Goal: Task Accomplishment & Management: Manage account settings

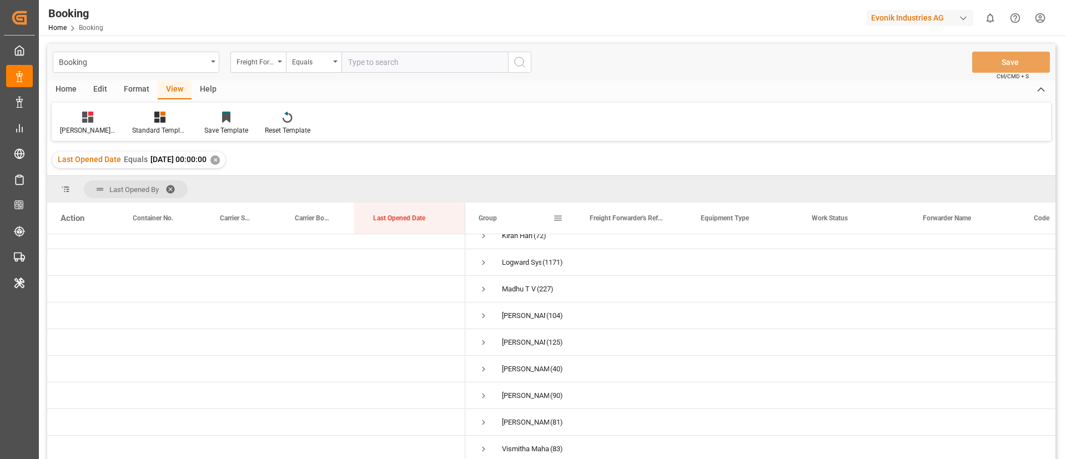
scroll to position [164, 0]
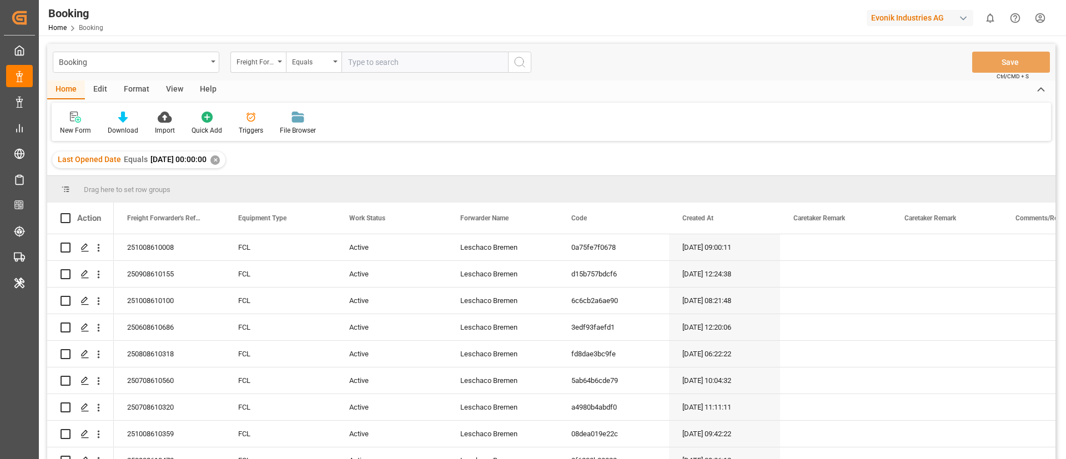
click at [166, 93] on div "View" at bounding box center [175, 89] width 34 height 19
click at [67, 131] on div "Default" at bounding box center [71, 130] width 22 height 10
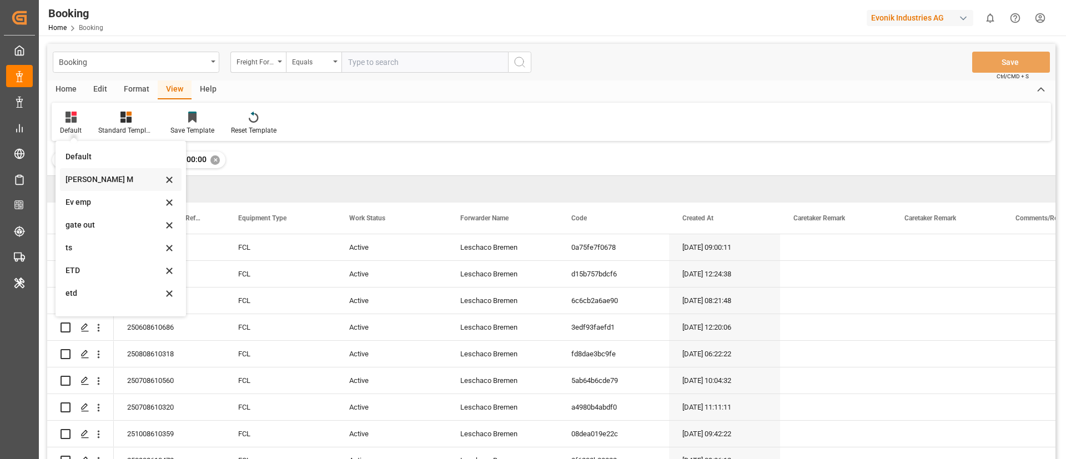
click at [83, 182] on div "[PERSON_NAME] M" at bounding box center [113, 180] width 97 height 12
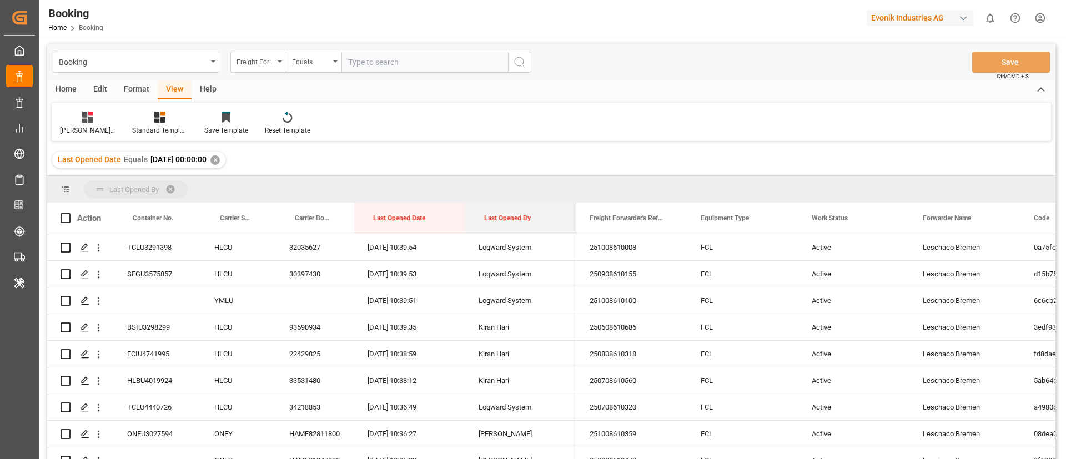
drag, startPoint x: 513, startPoint y: 192, endPoint x: 618, endPoint y: 299, distance: 149.9
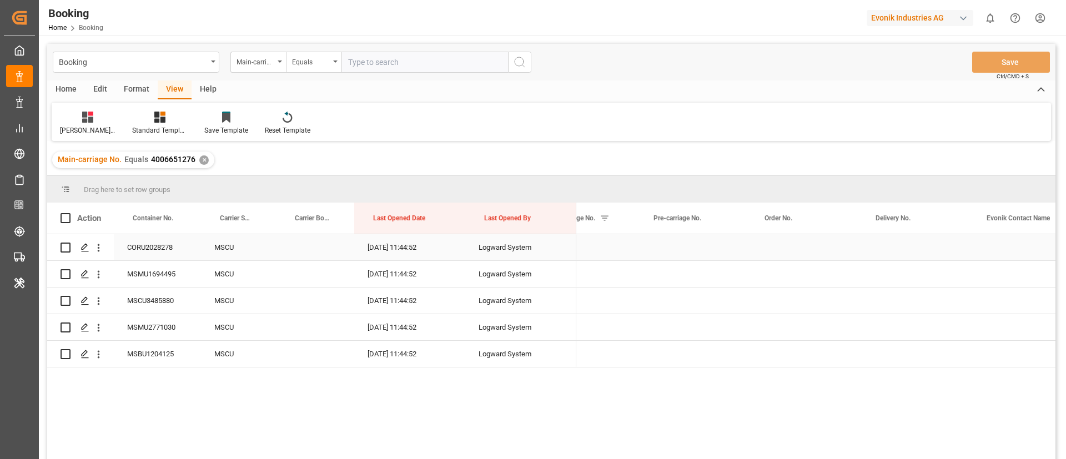
scroll to position [0, 1490]
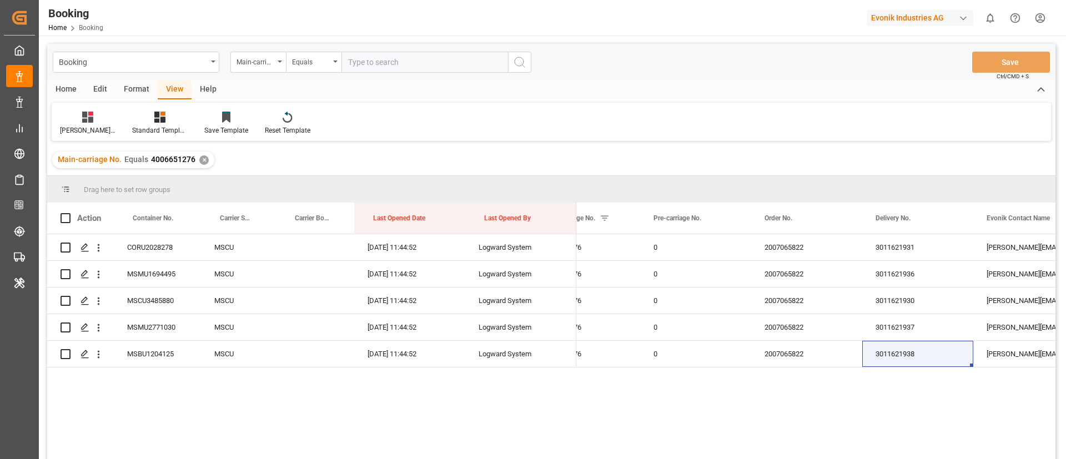
click at [382, 72] on input "text" at bounding box center [424, 62] width 166 height 21
paste input "4006632937"
type input "4006632937"
click at [519, 65] on icon "search button" at bounding box center [519, 61] width 13 height 13
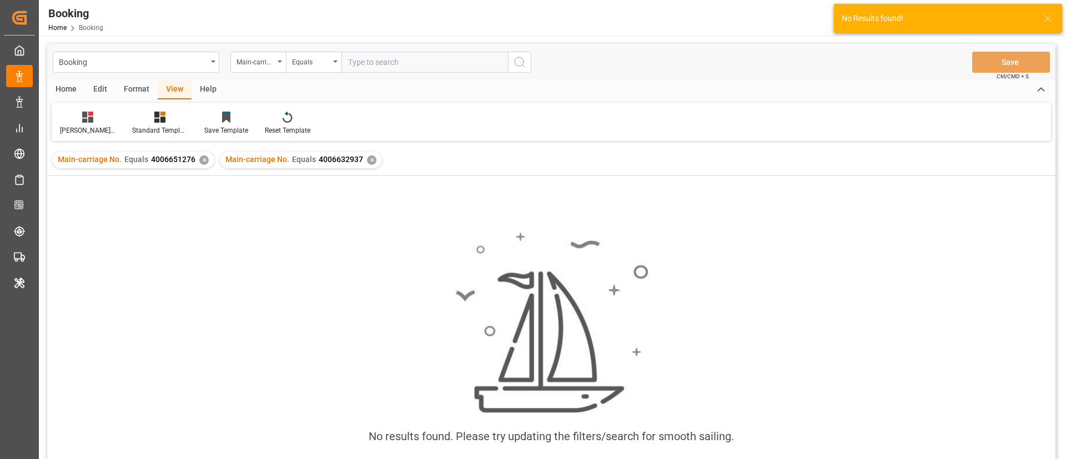
click at [203, 160] on div "✕" at bounding box center [203, 159] width 9 height 9
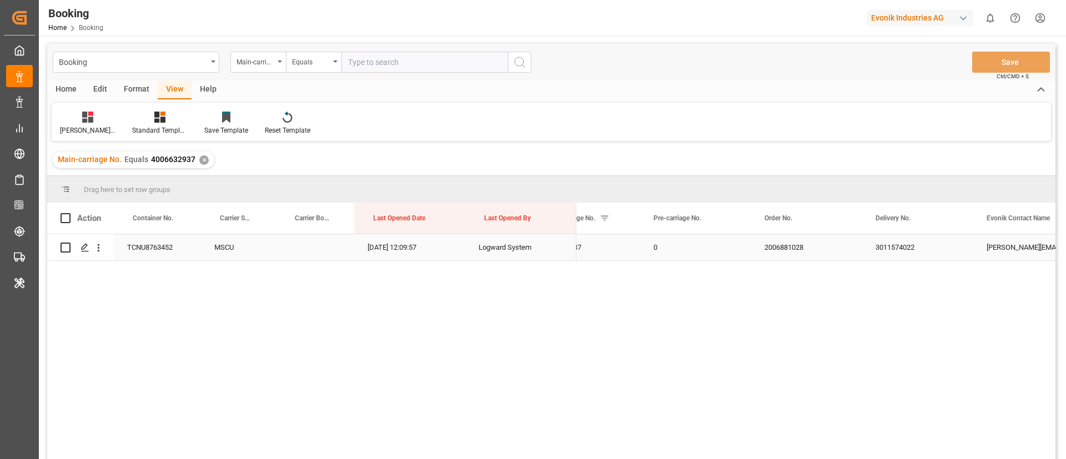
click at [901, 241] on div "3011574022" at bounding box center [917, 247] width 111 height 26
click at [416, 65] on input "text" at bounding box center [424, 62] width 166 height 21
paste input "4006651515"
type input "4006651515"
click at [521, 63] on icon "search button" at bounding box center [519, 61] width 13 height 13
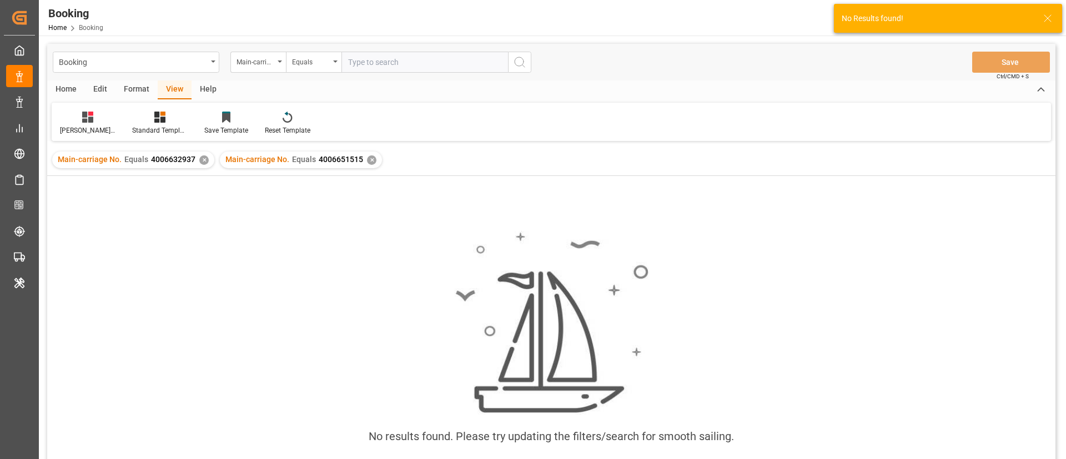
click at [201, 159] on div "✕" at bounding box center [203, 159] width 9 height 9
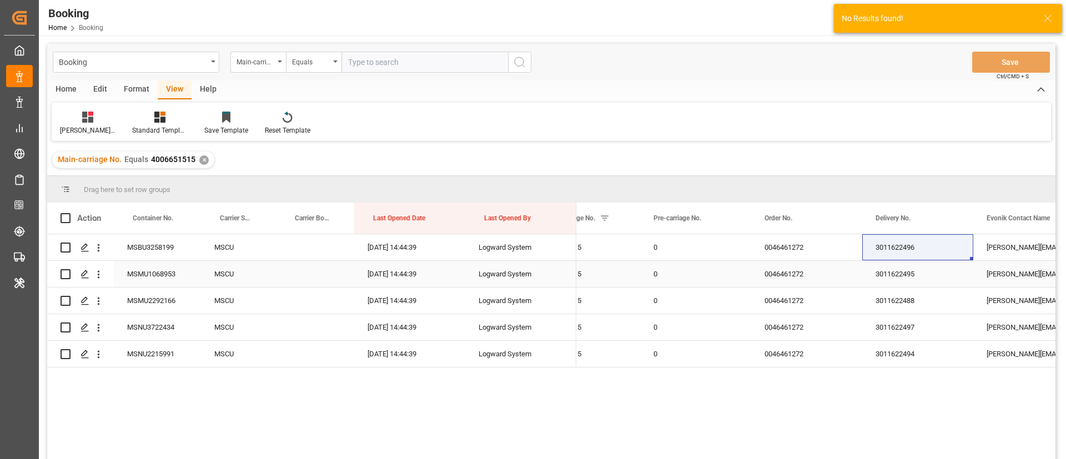
click at [879, 279] on div "3011622495" at bounding box center [917, 274] width 111 height 26
click at [895, 244] on div "3011622496" at bounding box center [917, 247] width 111 height 26
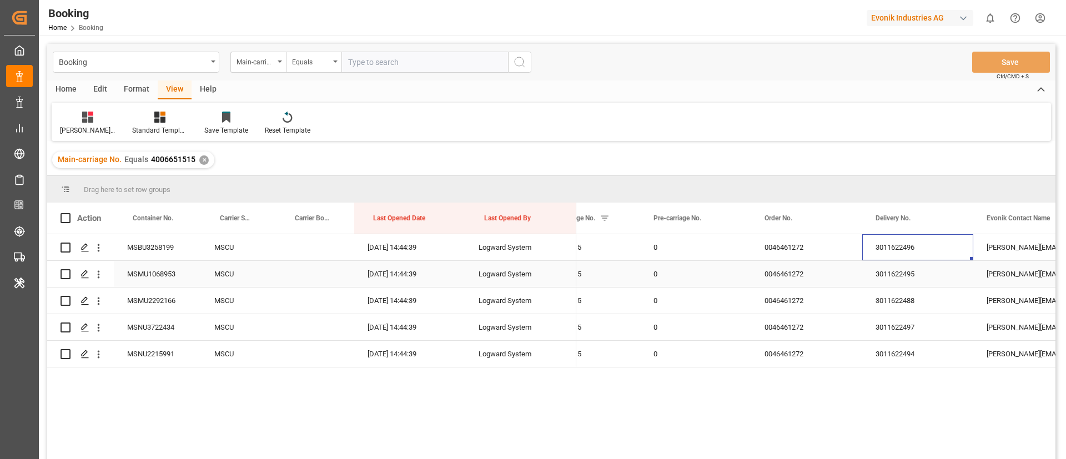
click at [883, 272] on div "3011622495" at bounding box center [917, 274] width 111 height 26
click at [895, 298] on div "3011622488" at bounding box center [917, 300] width 111 height 26
click at [894, 326] on div "3011622497" at bounding box center [917, 327] width 111 height 26
click at [914, 369] on div "AT-AN 4006651515 0 0046461272 3011622496 annette.kinkel@evonik.com DAP AT-AN 40…" at bounding box center [815, 350] width 479 height 232
click at [907, 362] on div "3011622494" at bounding box center [917, 354] width 111 height 26
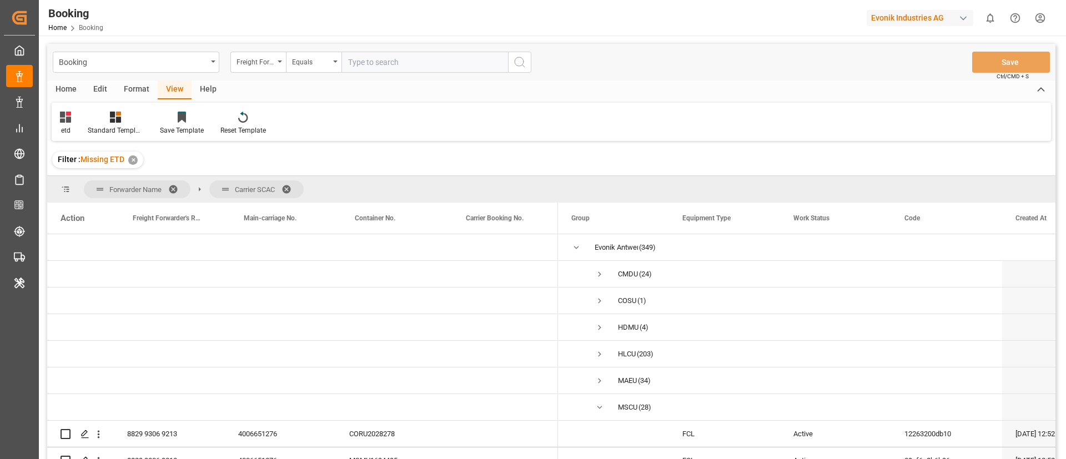
scroll to position [83, 0]
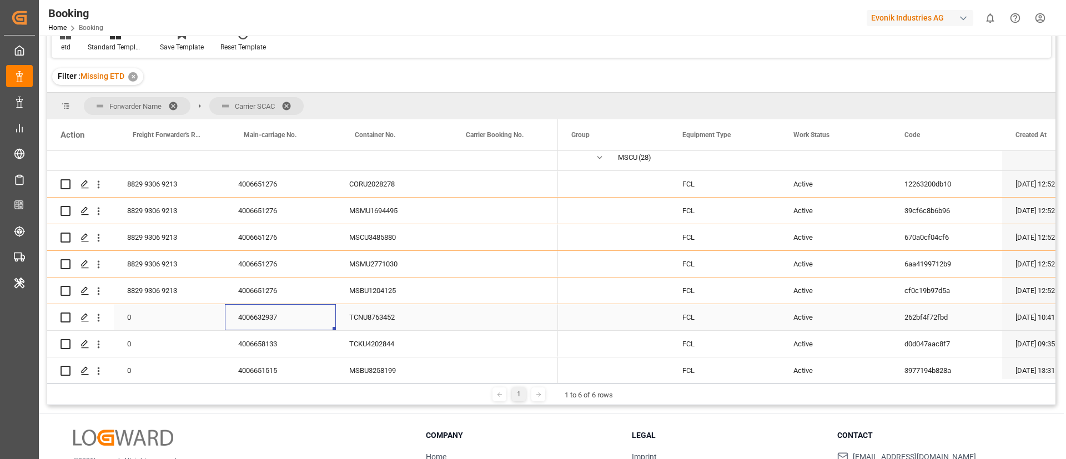
click at [267, 315] on div "4006632937" at bounding box center [280, 317] width 111 height 26
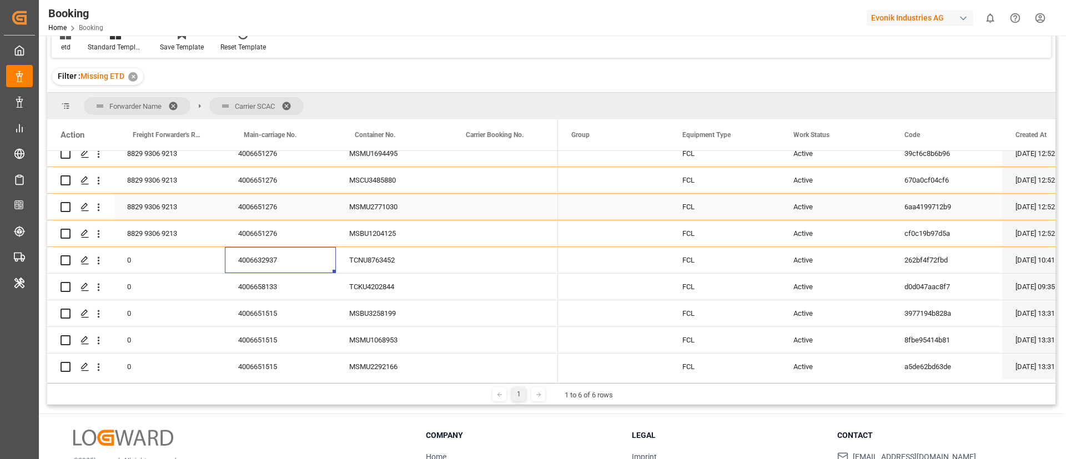
scroll to position [250, 0]
click at [99, 239] on icon "open menu" at bounding box center [99, 235] width 12 height 12
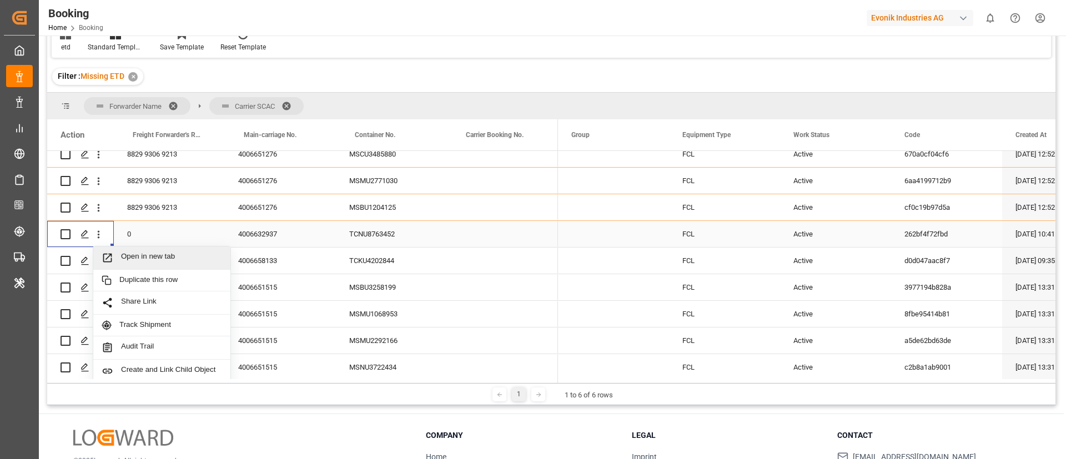
click at [135, 256] on span "Open in new tab" at bounding box center [171, 258] width 101 height 12
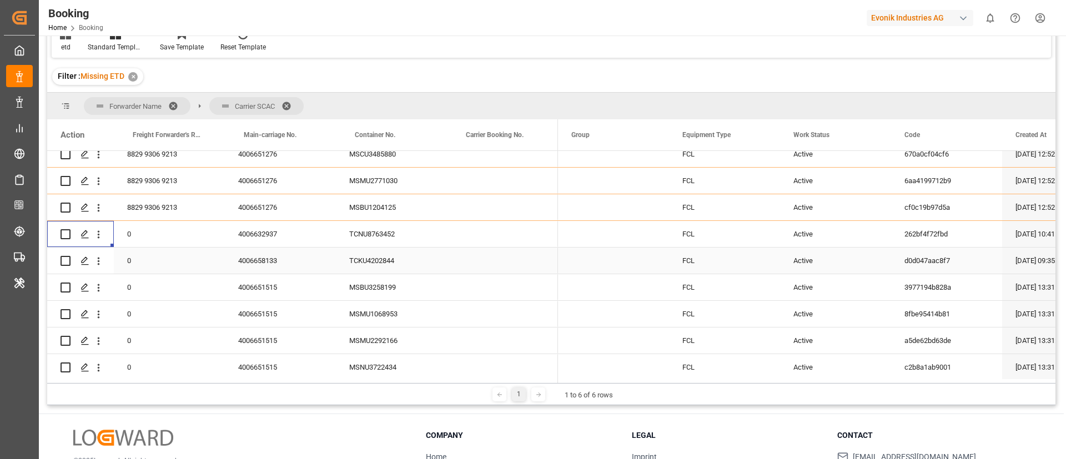
click at [275, 260] on div "4006658133" at bounding box center [280, 261] width 111 height 26
click at [268, 291] on div "4006651515" at bounding box center [280, 287] width 111 height 26
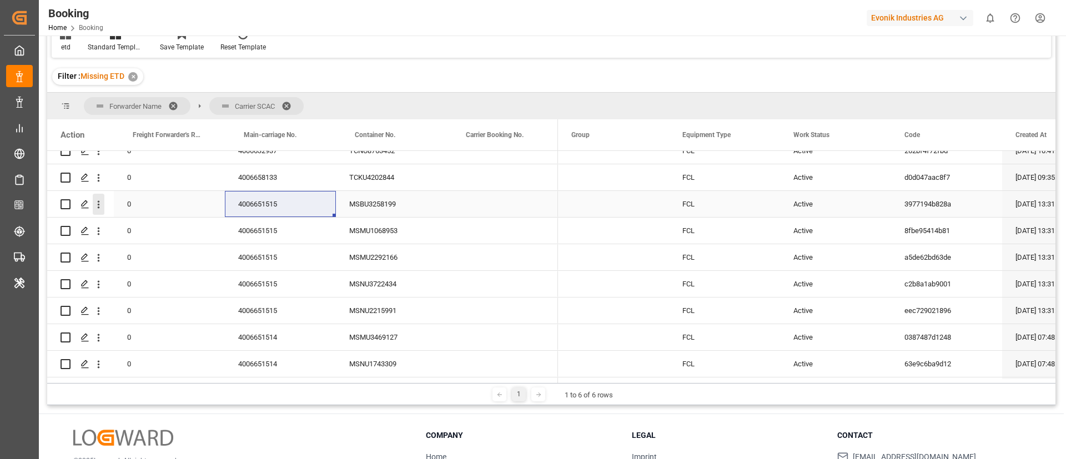
click at [100, 206] on icon "open menu" at bounding box center [99, 205] width 12 height 12
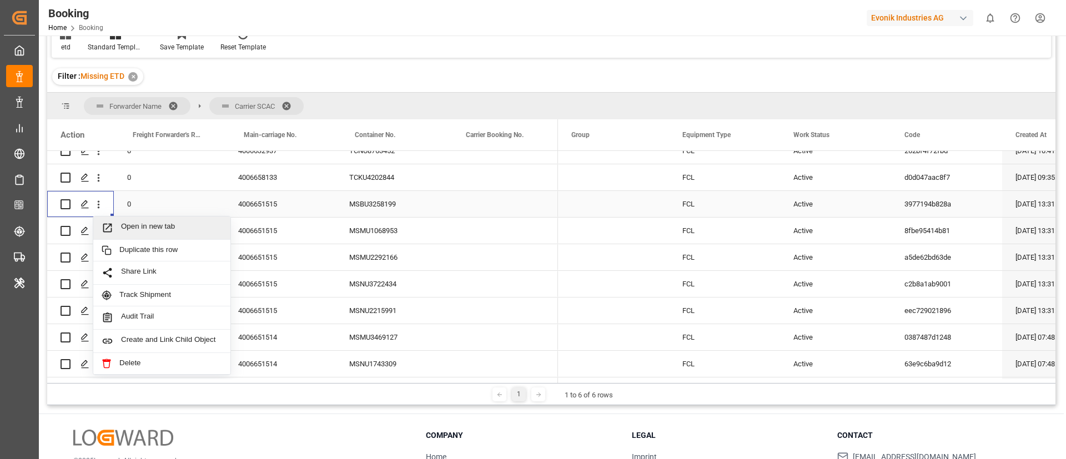
click at [138, 227] on span "Open in new tab" at bounding box center [171, 228] width 101 height 12
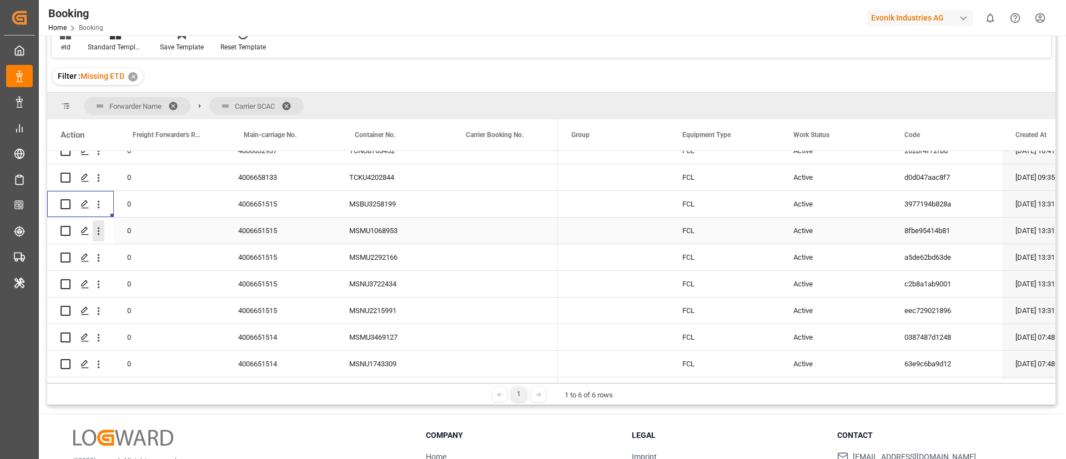
click at [98, 232] on icon "open menu" at bounding box center [99, 231] width 12 height 12
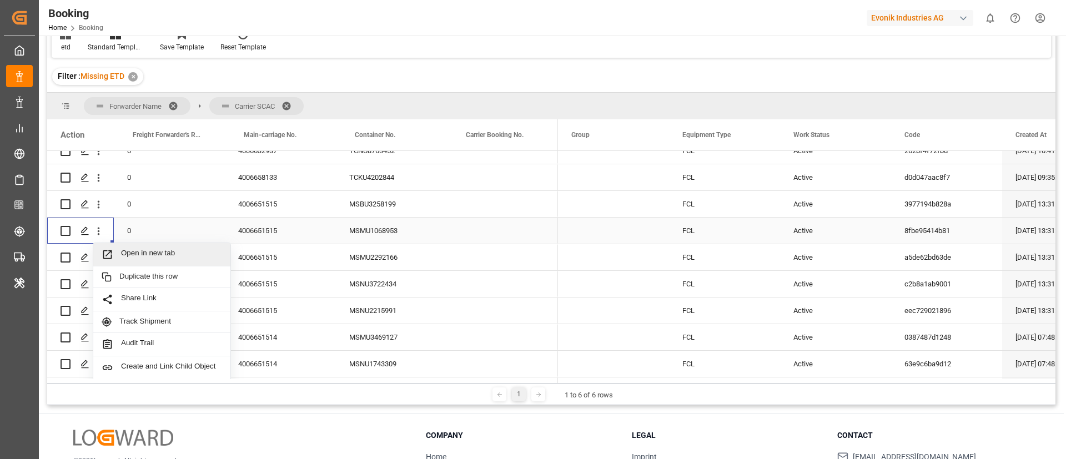
click at [154, 258] on span "Open in new tab" at bounding box center [171, 255] width 101 height 12
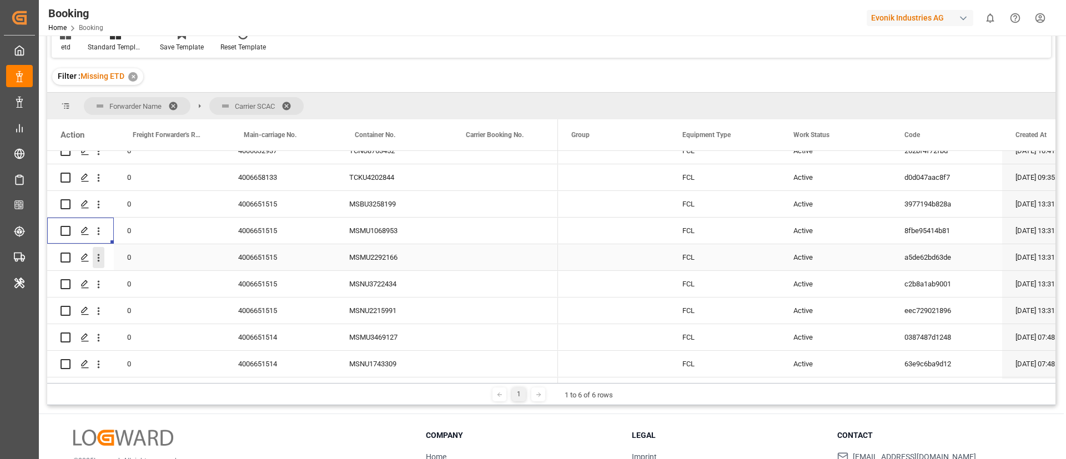
click at [100, 263] on icon "open menu" at bounding box center [99, 258] width 12 height 12
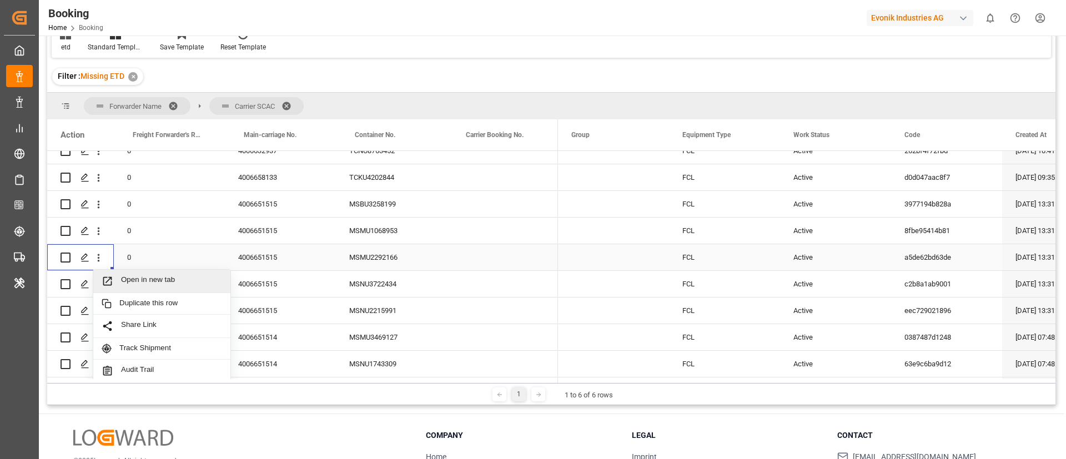
click at [135, 283] on span "Open in new tab" at bounding box center [171, 281] width 101 height 12
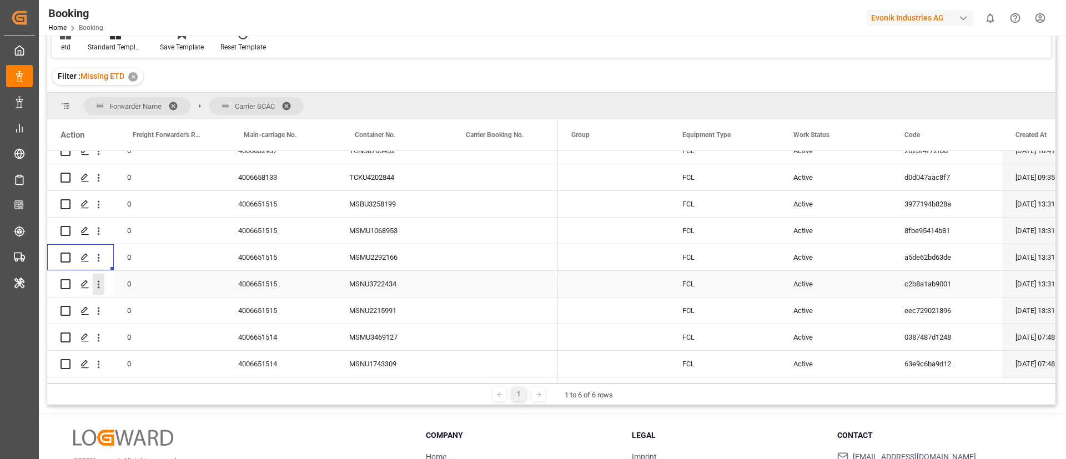
click at [102, 287] on icon "open menu" at bounding box center [99, 285] width 12 height 12
click at [139, 310] on span "Open in new tab" at bounding box center [171, 308] width 101 height 12
click at [98, 310] on icon "open menu" at bounding box center [99, 311] width 2 height 8
click at [126, 329] on span "Open in new tab" at bounding box center [171, 335] width 101 height 12
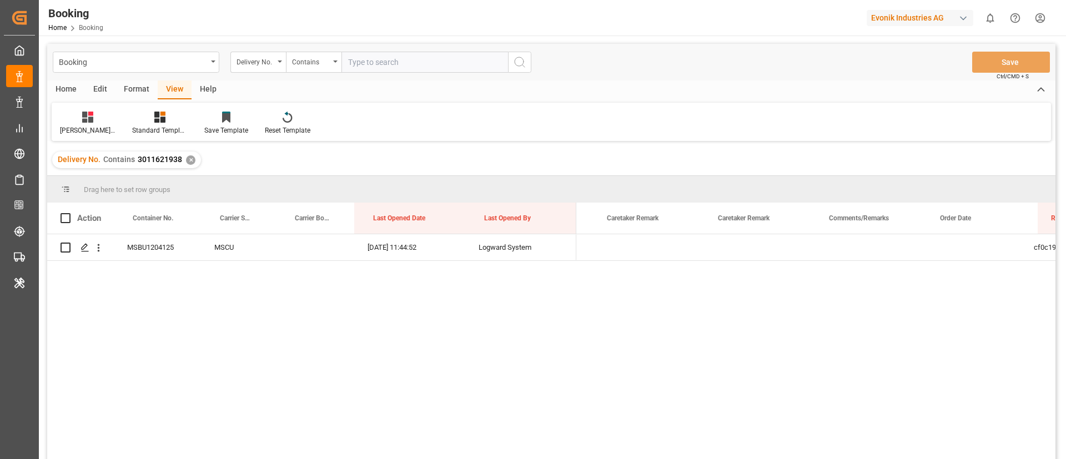
click at [396, 57] on input "text" at bounding box center [424, 62] width 166 height 21
type input "3011574022"
click at [519, 61] on icon "search button" at bounding box center [519, 61] width 13 height 13
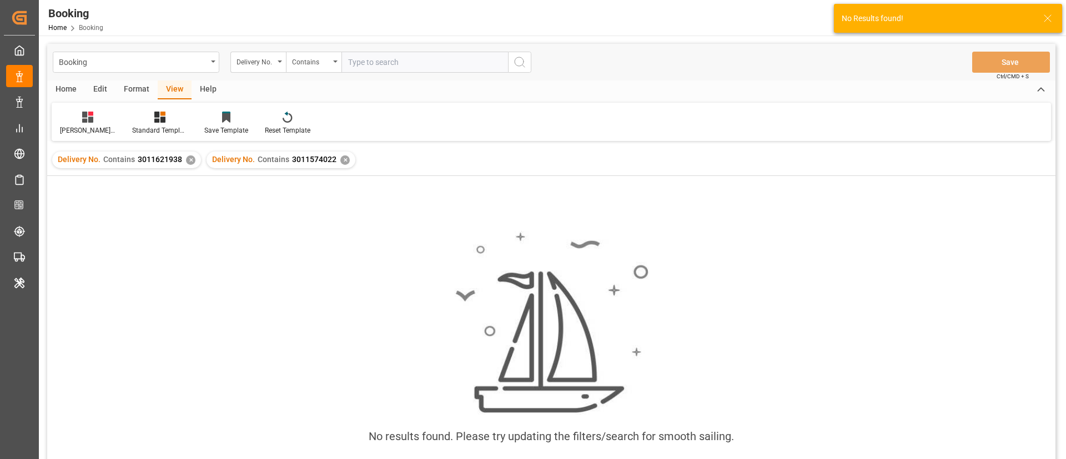
click at [188, 159] on div "✕" at bounding box center [190, 159] width 9 height 9
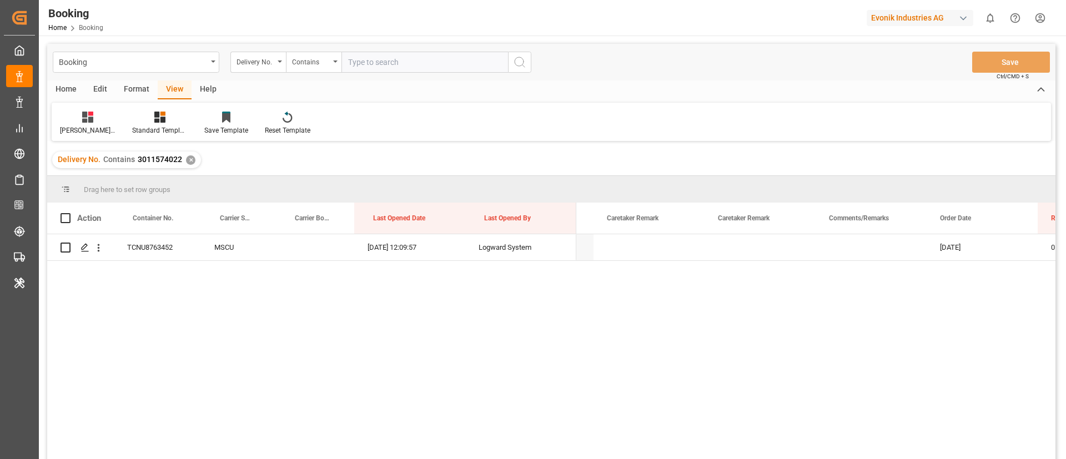
click at [432, 59] on input "text" at bounding box center [424, 62] width 166 height 21
paste input "3011622496"
type input "3011622496"
click at [518, 60] on icon "search button" at bounding box center [519, 61] width 13 height 13
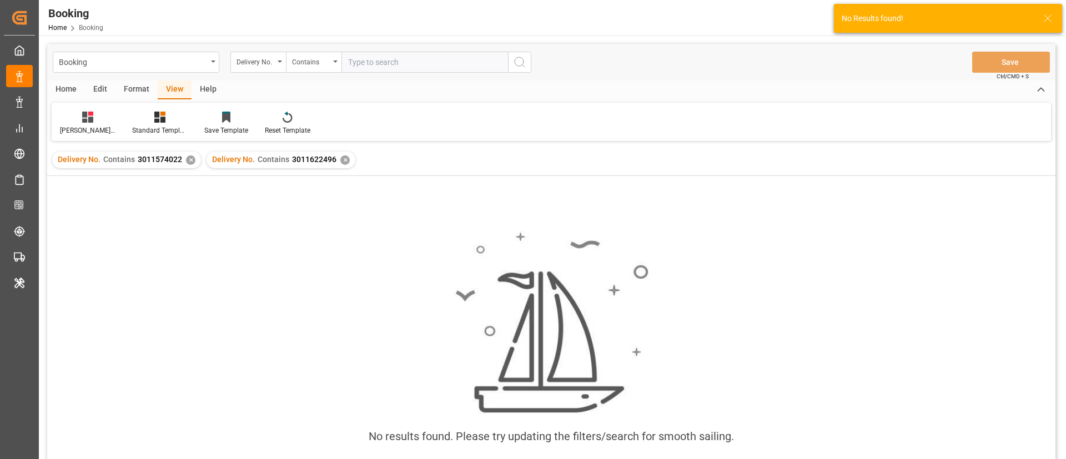
click at [189, 162] on div "✕" at bounding box center [190, 159] width 9 height 9
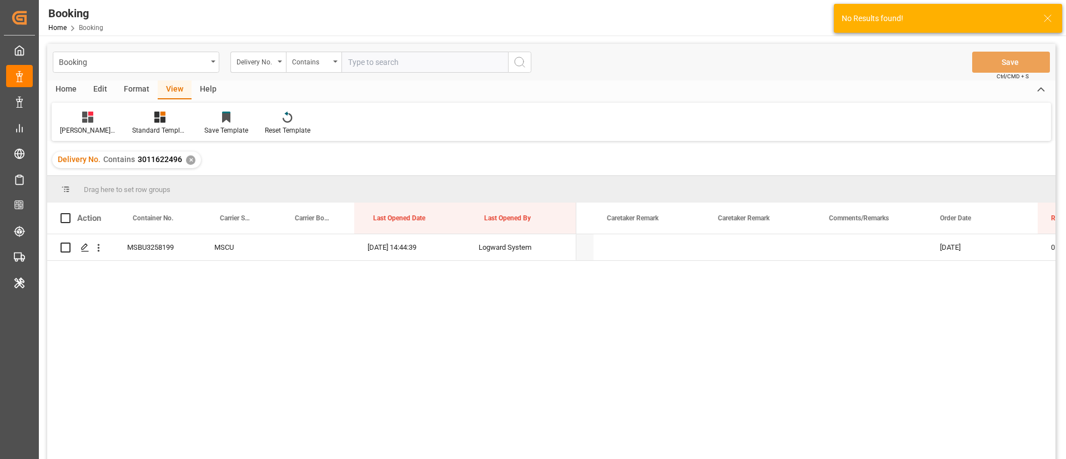
click at [392, 62] on input "text" at bounding box center [424, 62] width 166 height 21
paste input "3011622495"
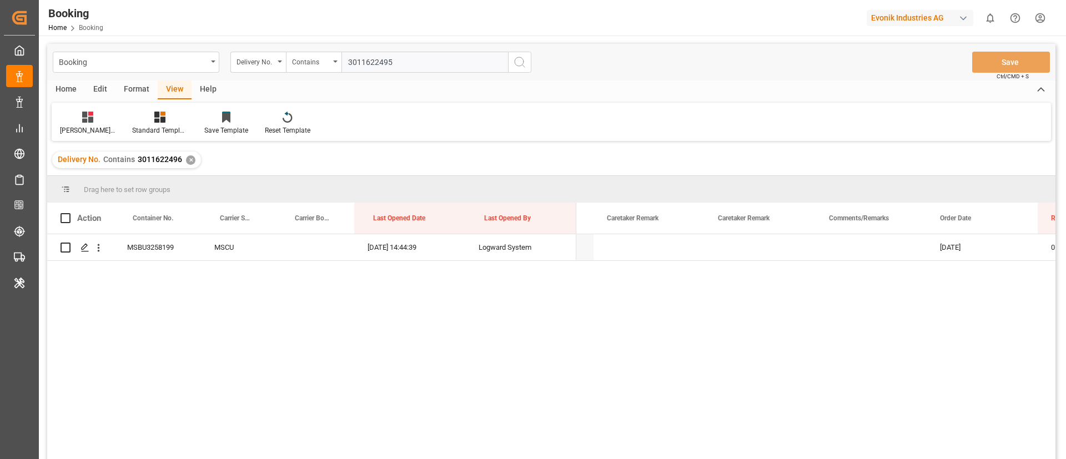
type input "3011622495"
click at [518, 64] on icon "search button" at bounding box center [519, 61] width 13 height 13
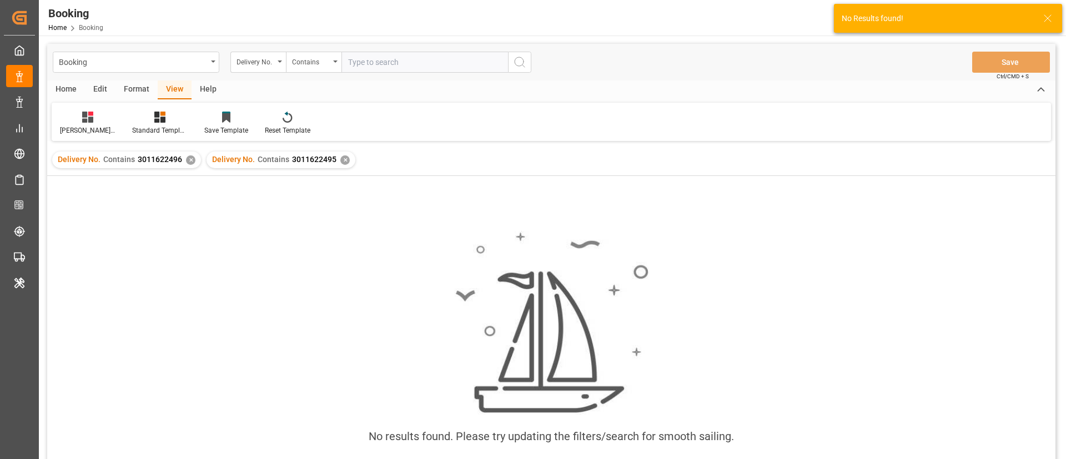
click at [189, 160] on div "✕" at bounding box center [190, 159] width 9 height 9
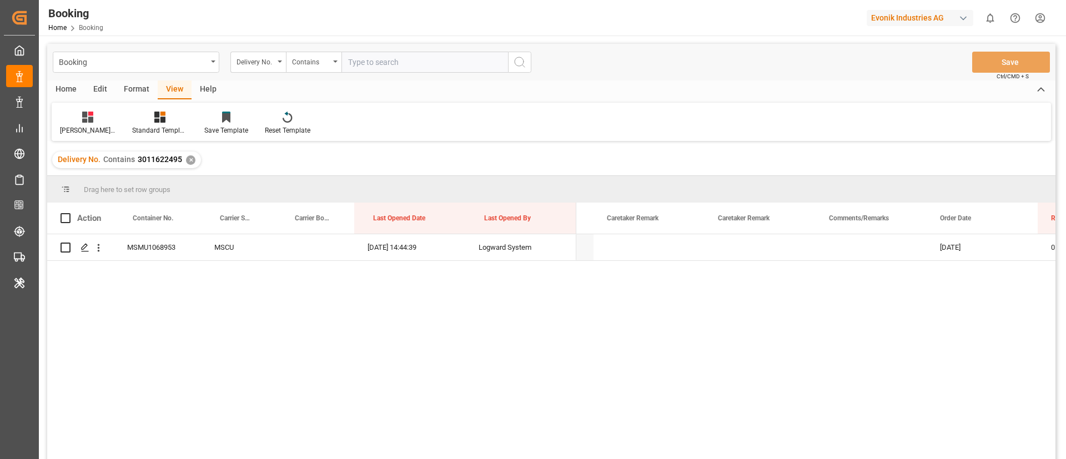
click at [417, 60] on input "text" at bounding box center [424, 62] width 166 height 21
paste input "3011622488"
type input "3011622488"
click at [521, 64] on icon "search button" at bounding box center [519, 61] width 13 height 13
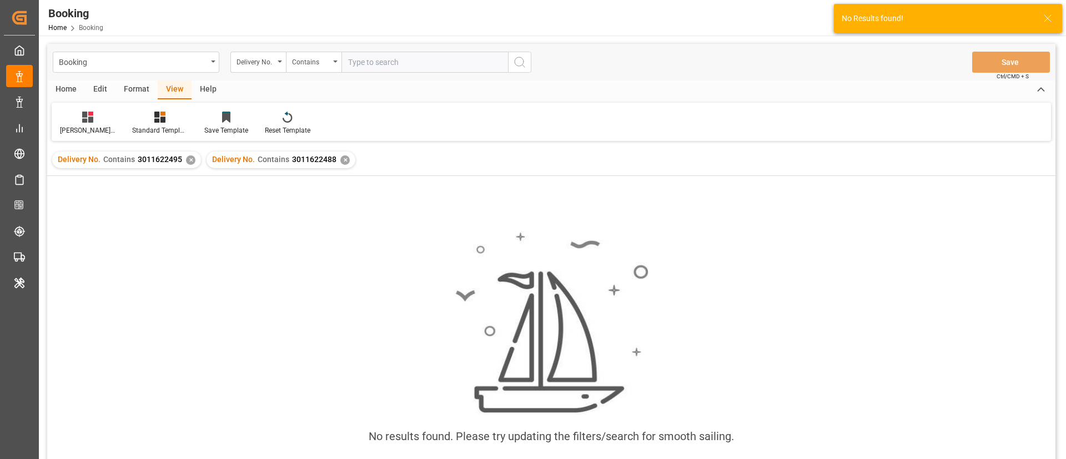
click at [187, 162] on div "✕" at bounding box center [190, 159] width 9 height 9
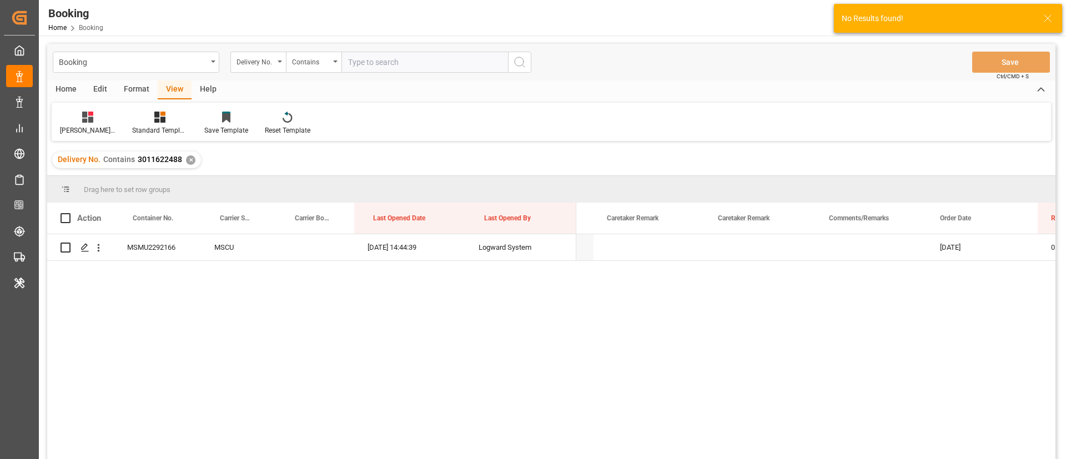
click at [386, 66] on input "text" at bounding box center [424, 62] width 166 height 21
paste input "3011622497"
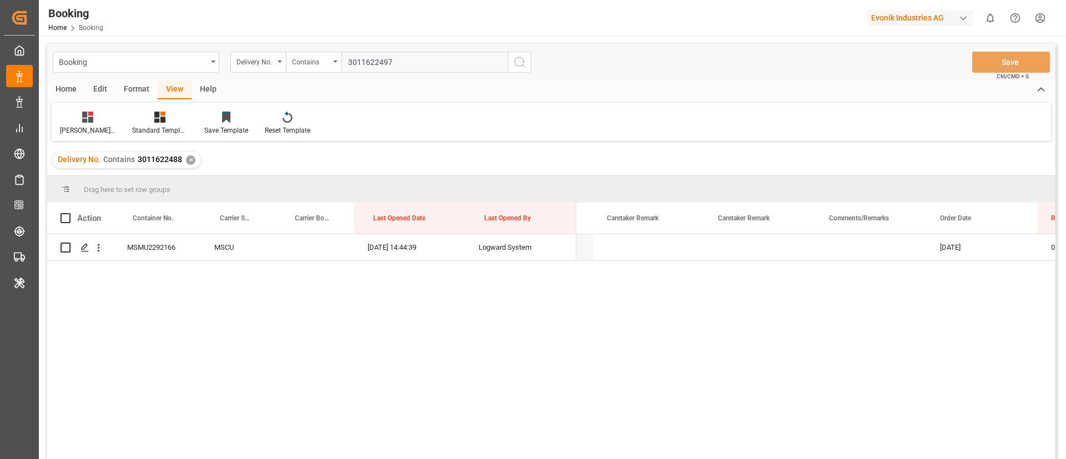
type input "3011622497"
click at [525, 58] on icon "search button" at bounding box center [519, 61] width 13 height 13
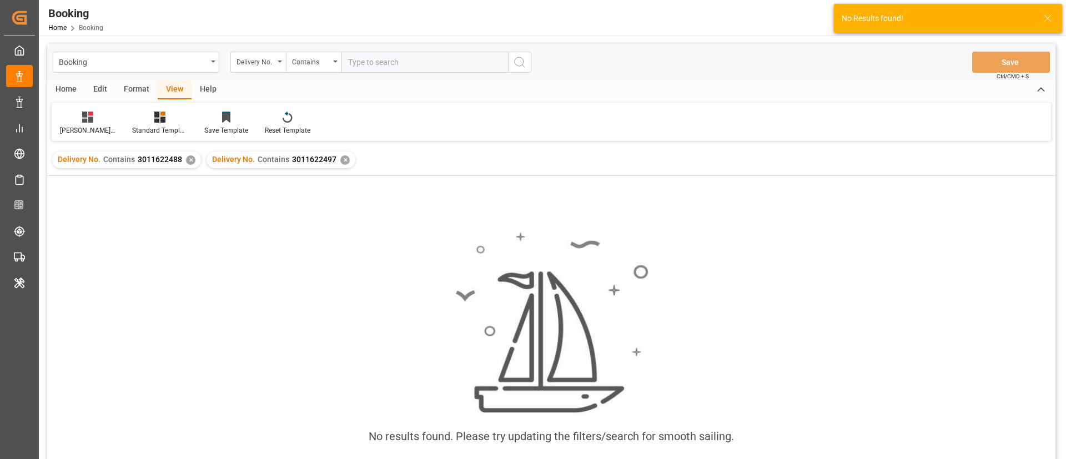
click at [191, 163] on div "✕" at bounding box center [190, 159] width 9 height 9
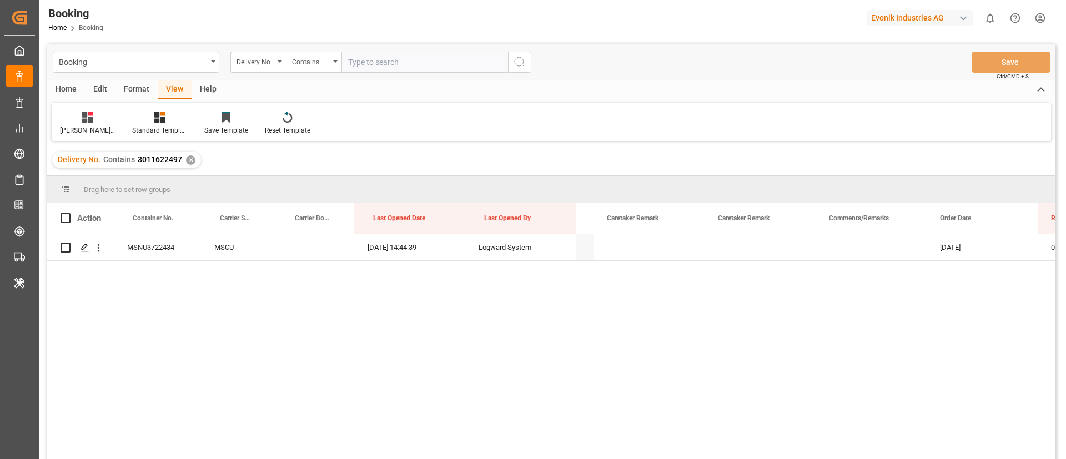
click at [395, 60] on input "text" at bounding box center [424, 62] width 166 height 21
paste input "3011622494"
type input "3011622494"
click at [517, 62] on icon "search button" at bounding box center [519, 61] width 13 height 13
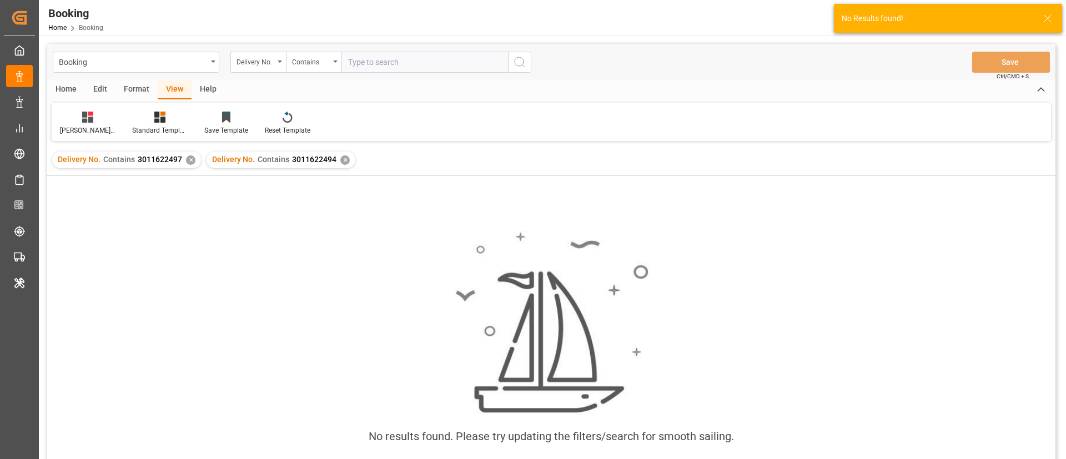
click at [190, 160] on div "✕" at bounding box center [190, 159] width 9 height 9
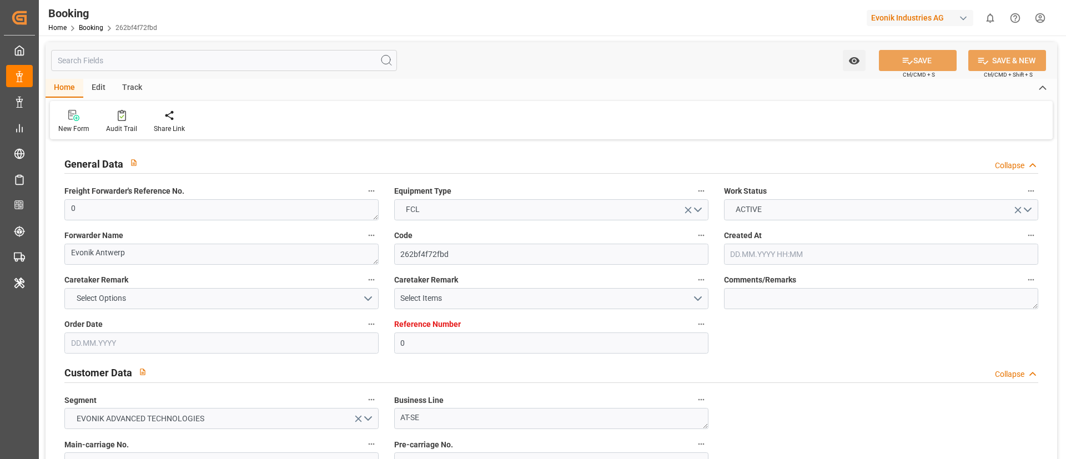
type input "0"
type input "MSC"
type input "Mediterranean Shipping Company"
type input "NLRTM"
type input "AEJEA"
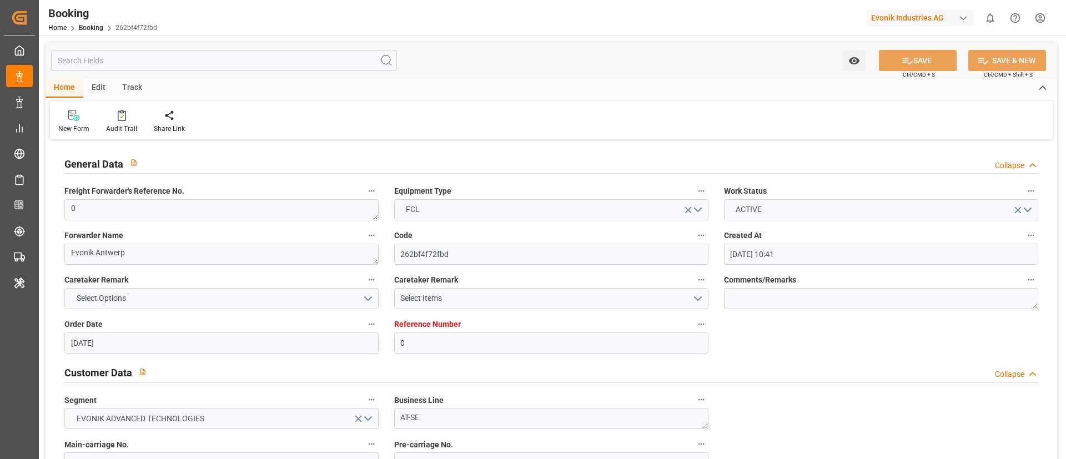
type input "03.07.2025 10:41"
type input "03.07.2025"
type input "01.09.2025"
type input "16.07.2025"
type input "25.07.2025 12:09"
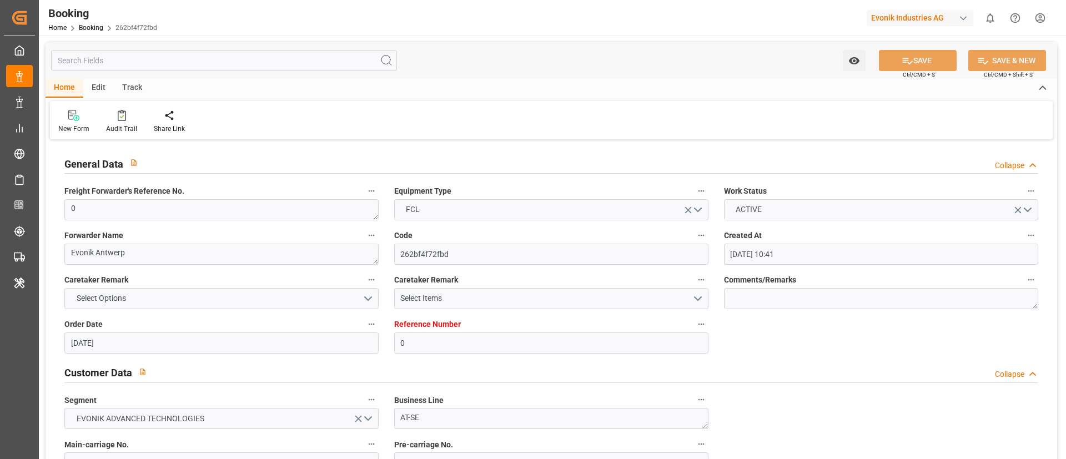
scroll to position [666, 0]
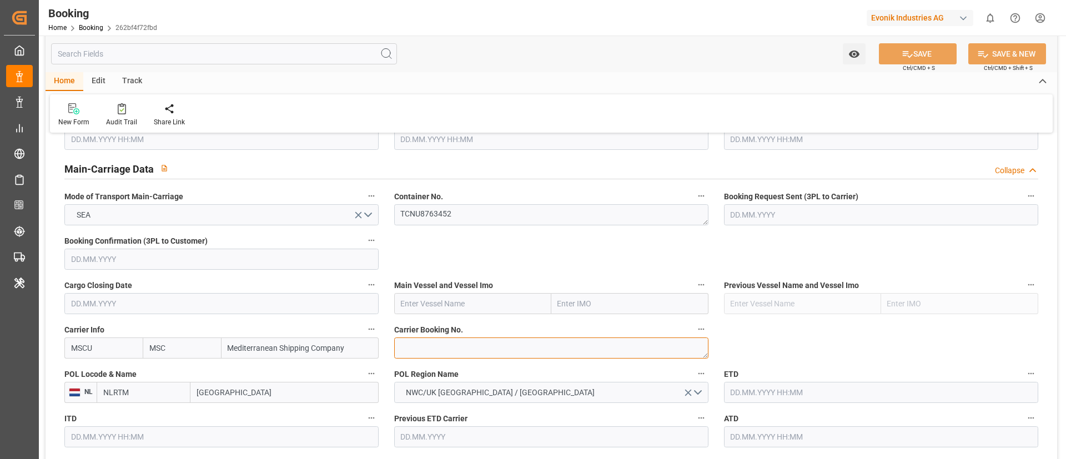
click at [452, 345] on textarea at bounding box center [551, 347] width 314 height 21
paste textarea "213B1916374"
type textarea "213B1916374"
click at [433, 306] on input "text" at bounding box center [472, 303] width 157 height 21
paste input "MSC MELATILDE"
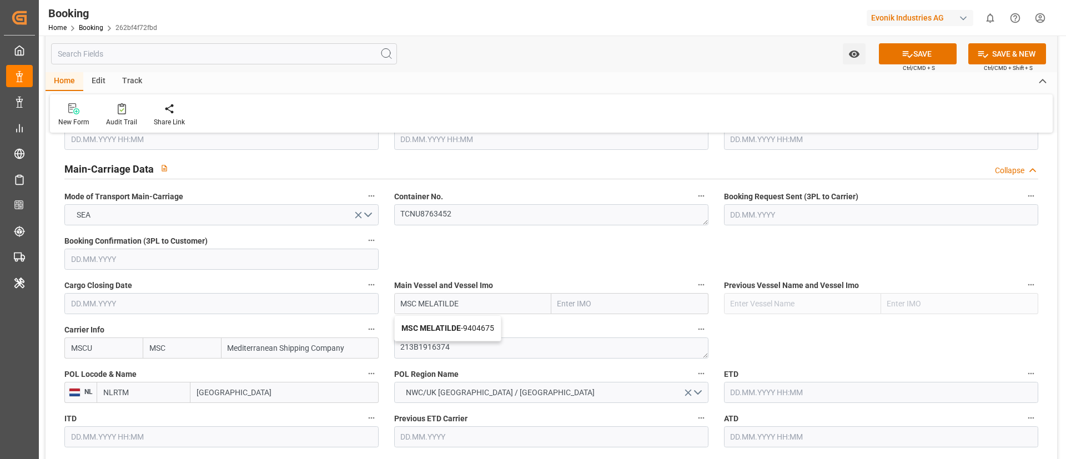
click at [437, 327] on b "MSC MELATILDE" at bounding box center [430, 328] width 59 height 9
type input "MSC MELATILDE"
type input "9404675"
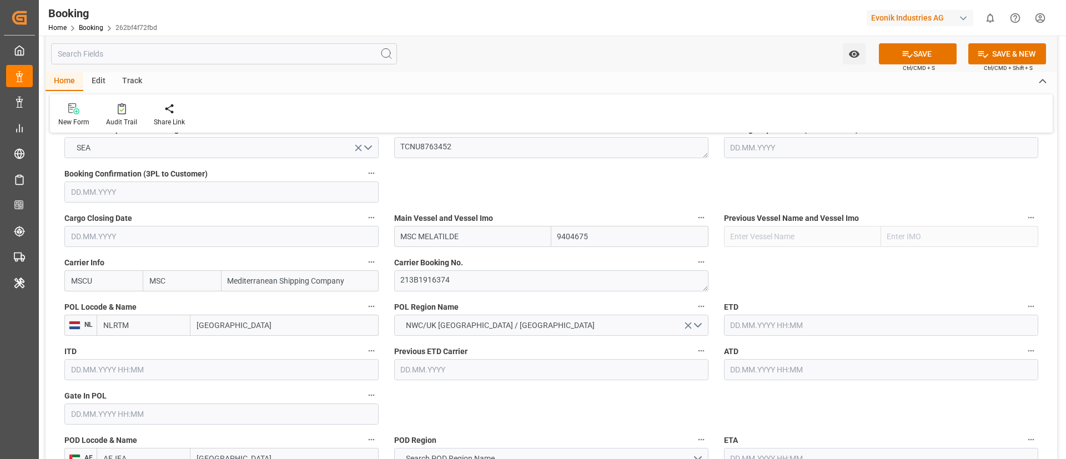
scroll to position [749, 0]
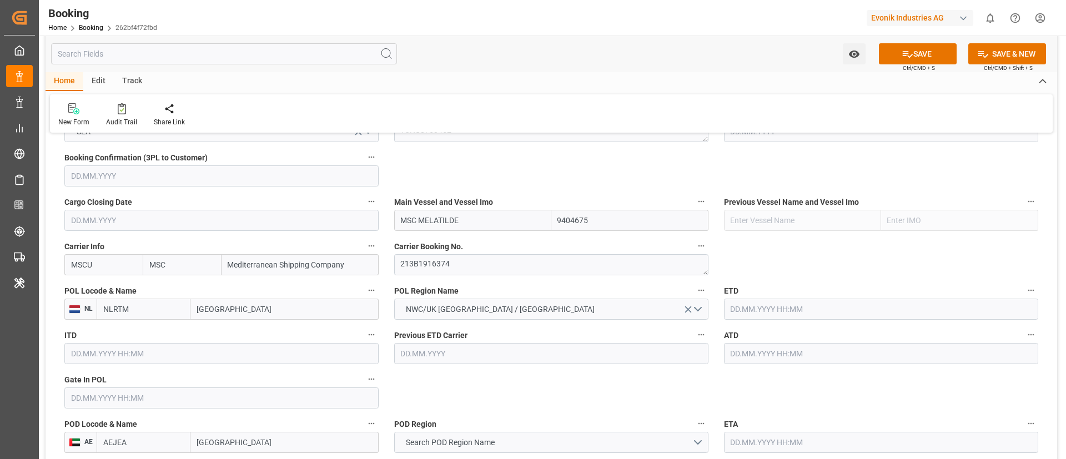
click at [261, 312] on input "[GEOGRAPHIC_DATA]" at bounding box center [284, 309] width 188 height 21
paste input "[GEOGRAPHIC_DATA]"
type input "[GEOGRAPHIC_DATA]"
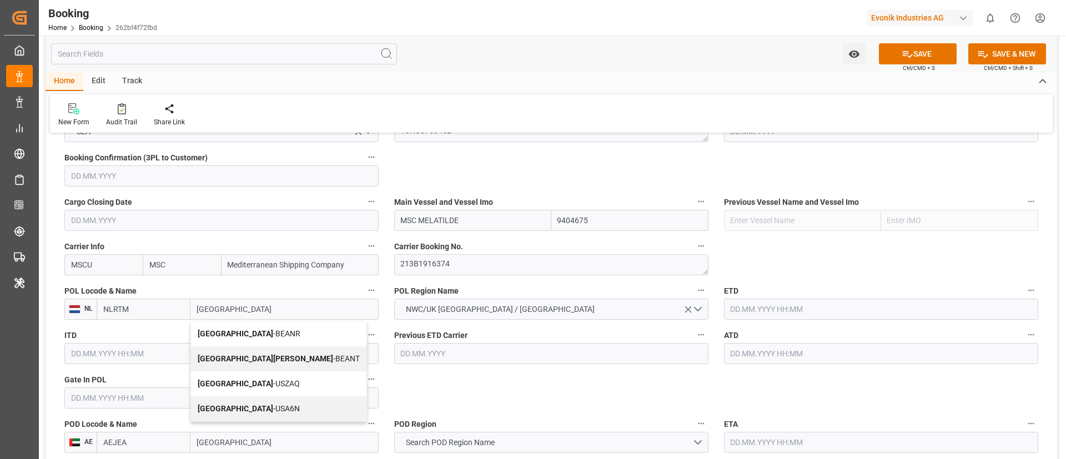
click at [228, 334] on span "Antwerp - BEANR" at bounding box center [249, 333] width 103 height 9
type input "BEANR"
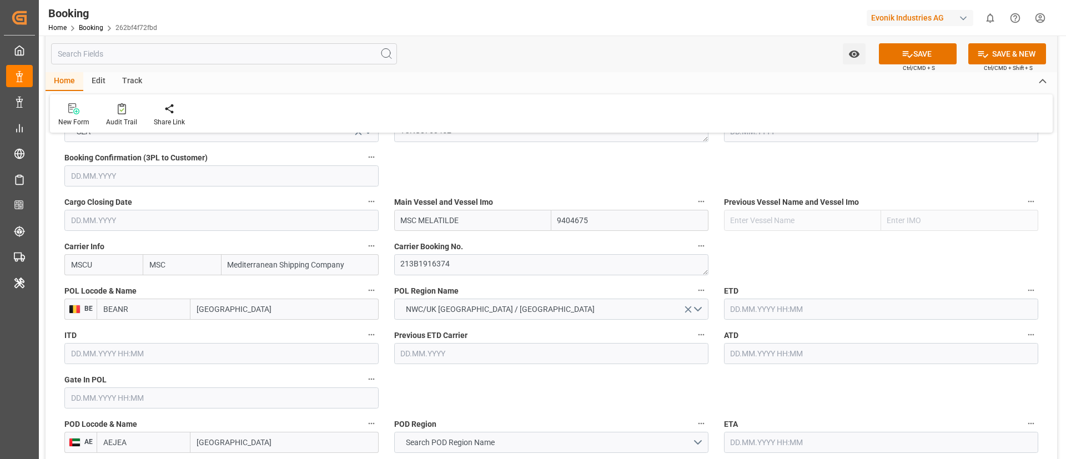
type input "Antwerp"
click at [165, 396] on input "text" at bounding box center [221, 397] width 314 height 21
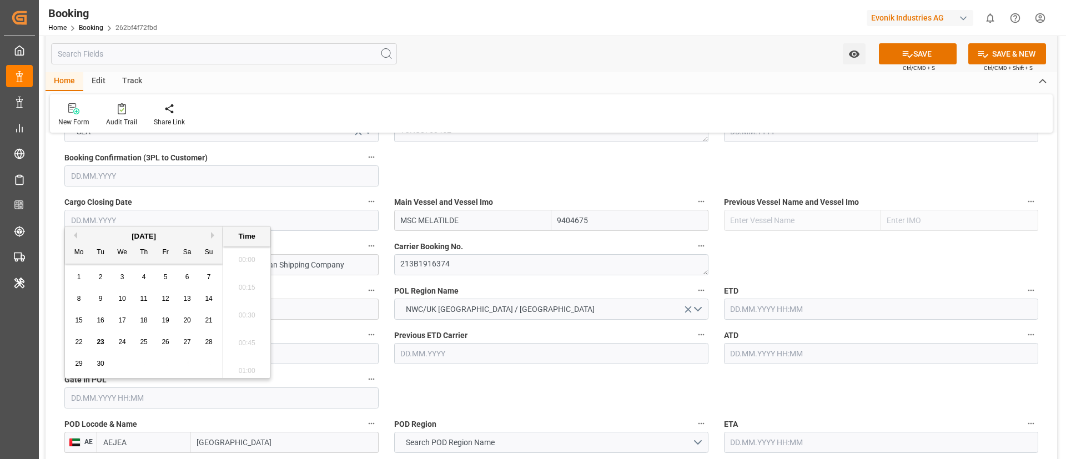
scroll to position [1724, 0]
click at [76, 233] on button "Previous Month" at bounding box center [73, 235] width 7 height 7
click at [185, 322] on span "19" at bounding box center [186, 320] width 7 height 8
type input "19.07.2025 00:00"
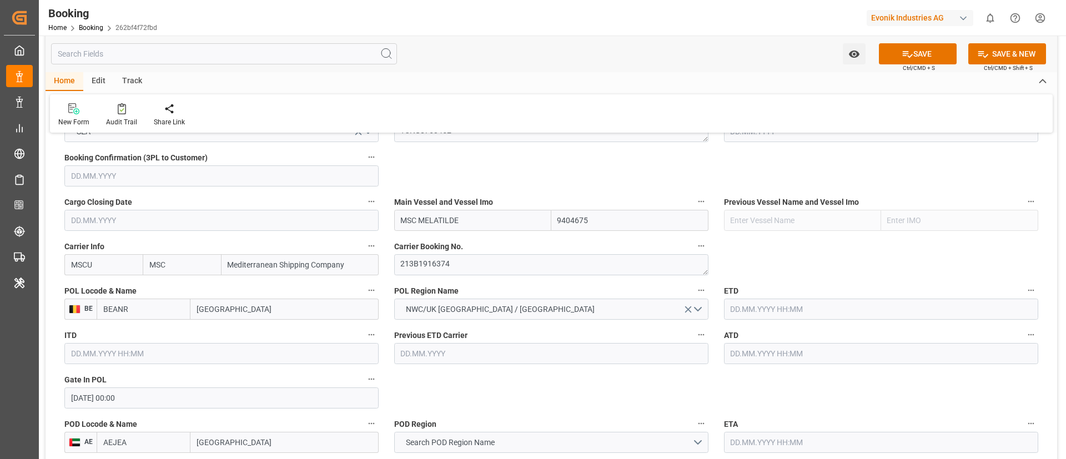
click at [165, 395] on input "[DATE] 00:00" at bounding box center [221, 397] width 314 height 21
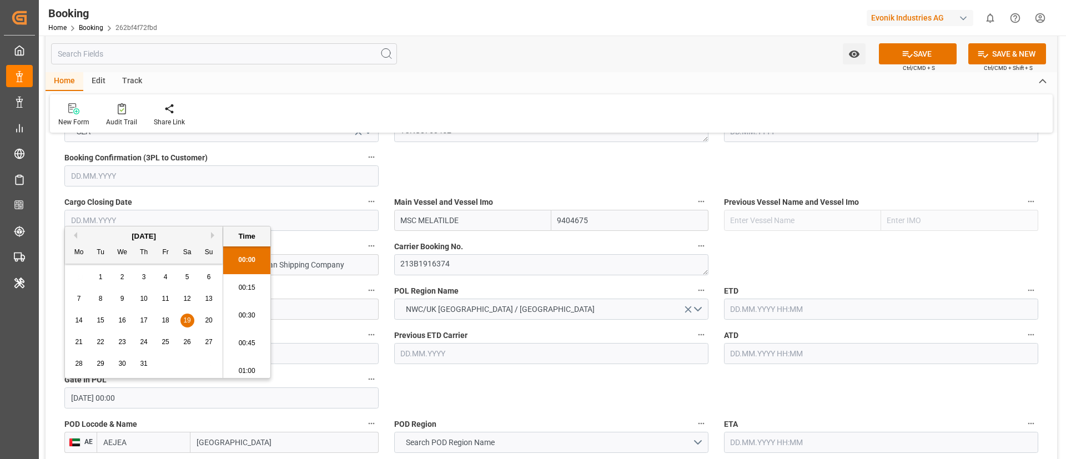
click at [165, 395] on input "[DATE] 00:00" at bounding box center [221, 397] width 314 height 21
click at [764, 312] on input "text" at bounding box center [881, 309] width 314 height 21
paste input "19.07.2025 00:00"
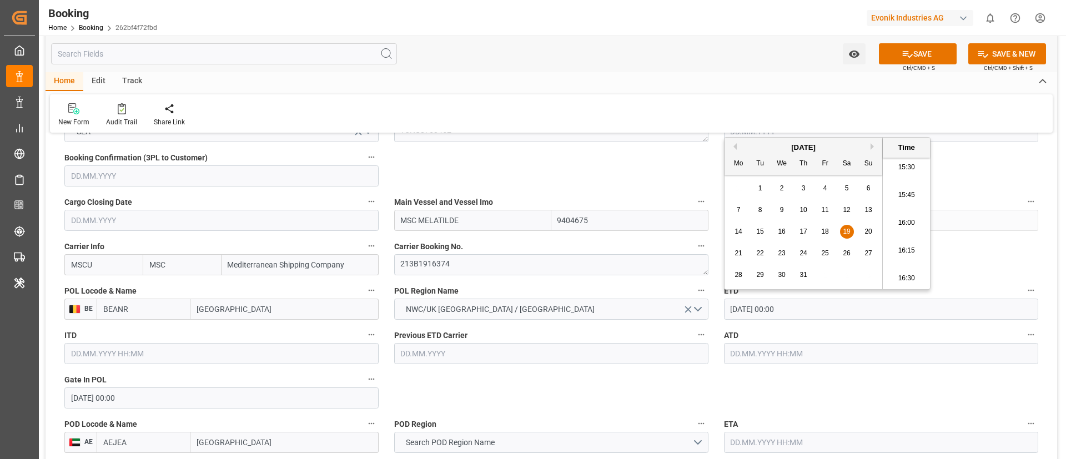
click at [807, 256] on div "24" at bounding box center [803, 253] width 14 height 13
type input "24.07.2025 00:00"
click at [815, 310] on input "24.07.2025 00:00" at bounding box center [881, 309] width 314 height 21
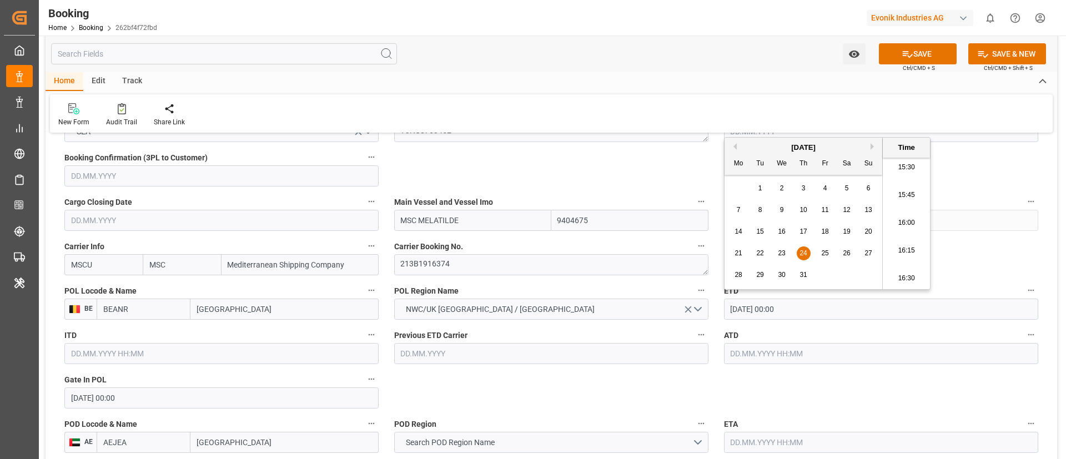
click at [773, 347] on input "text" at bounding box center [881, 353] width 314 height 21
paste input "24.07.2025 00:00"
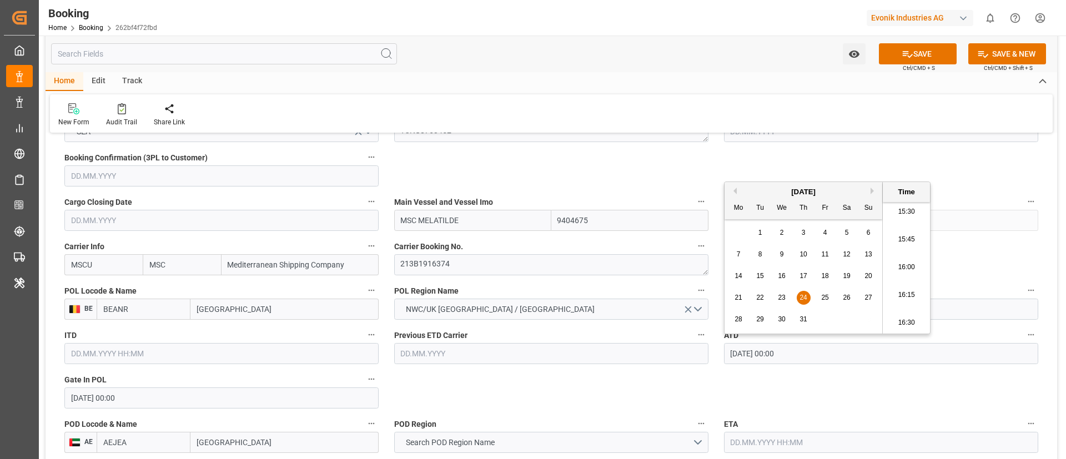
type input "24.07.2025 00:00"
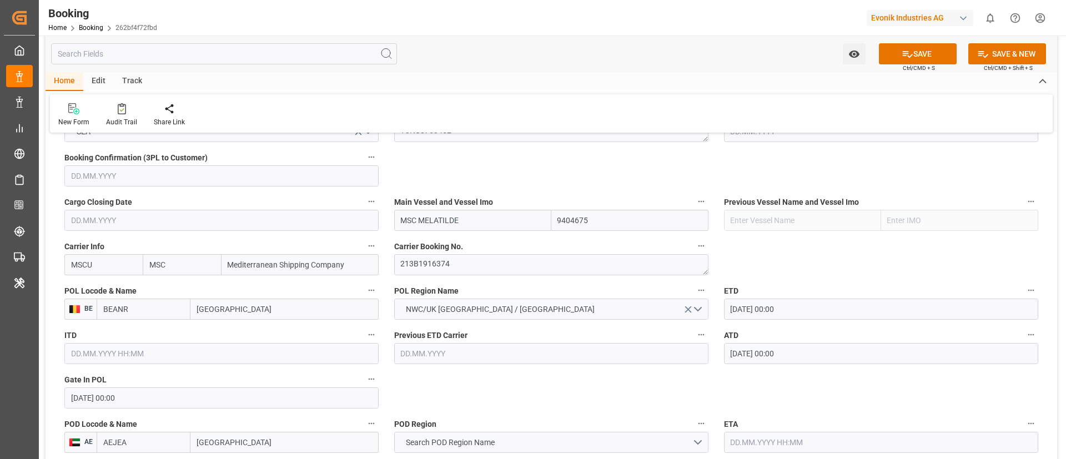
scroll to position [916, 0]
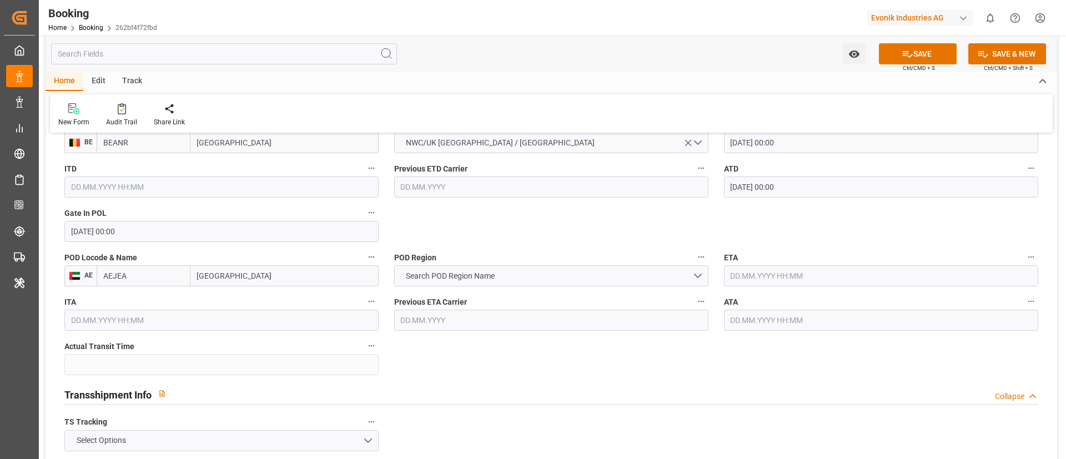
click at [296, 277] on input "Jebel Ali" at bounding box center [284, 275] width 188 height 21
click at [543, 279] on button "Search POD Region Name" at bounding box center [551, 275] width 314 height 21
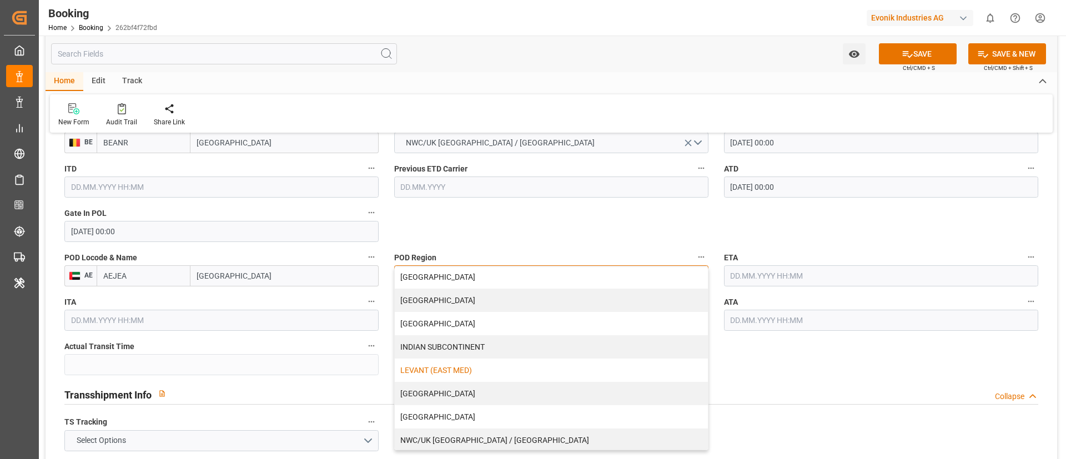
scroll to position [166, 0]
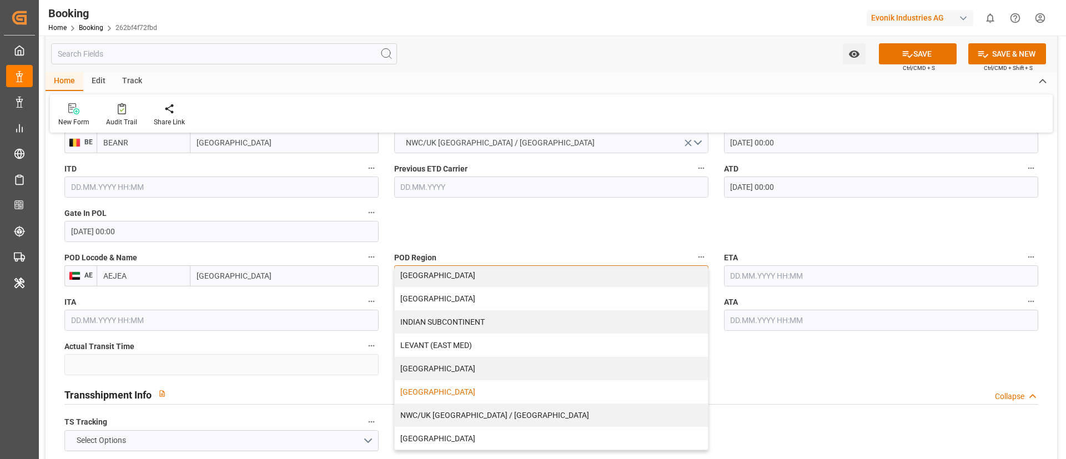
click at [451, 396] on div "[GEOGRAPHIC_DATA]" at bounding box center [551, 391] width 313 height 23
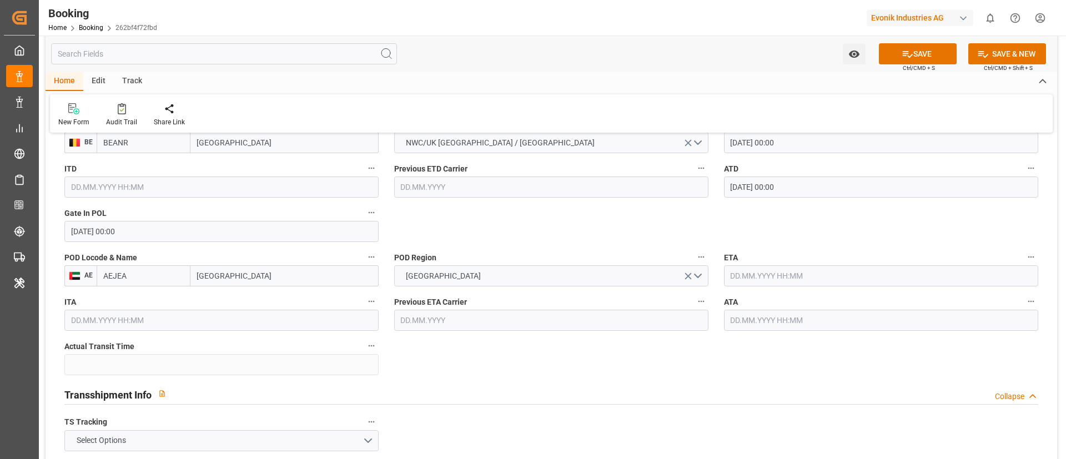
click at [790, 278] on input "text" at bounding box center [881, 275] width 314 height 21
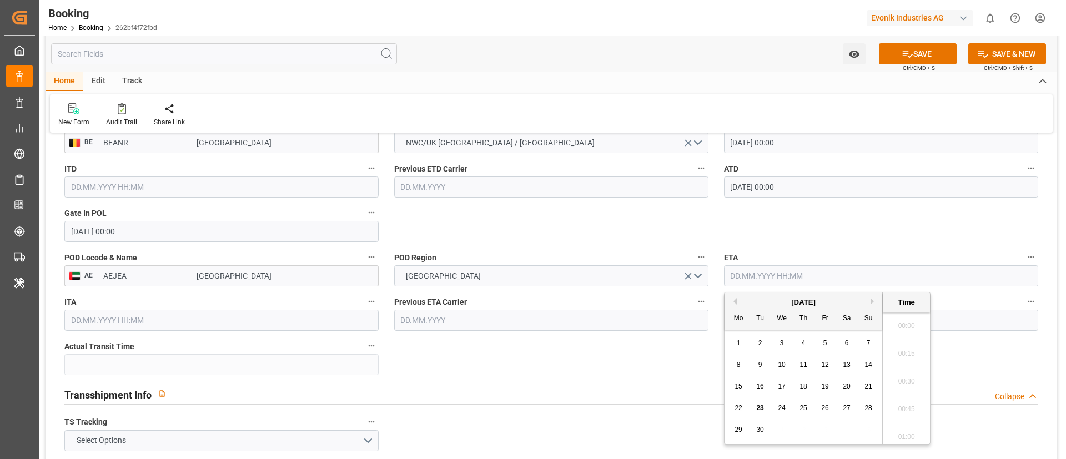
scroll to position [1724, 0]
click at [734, 301] on button "Previous Month" at bounding box center [733, 301] width 7 height 7
click at [866, 410] on span "24" at bounding box center [867, 408] width 7 height 8
type input "24.08.2025 00:00"
click at [809, 272] on input "24.08.2025 00:00" at bounding box center [881, 275] width 314 height 21
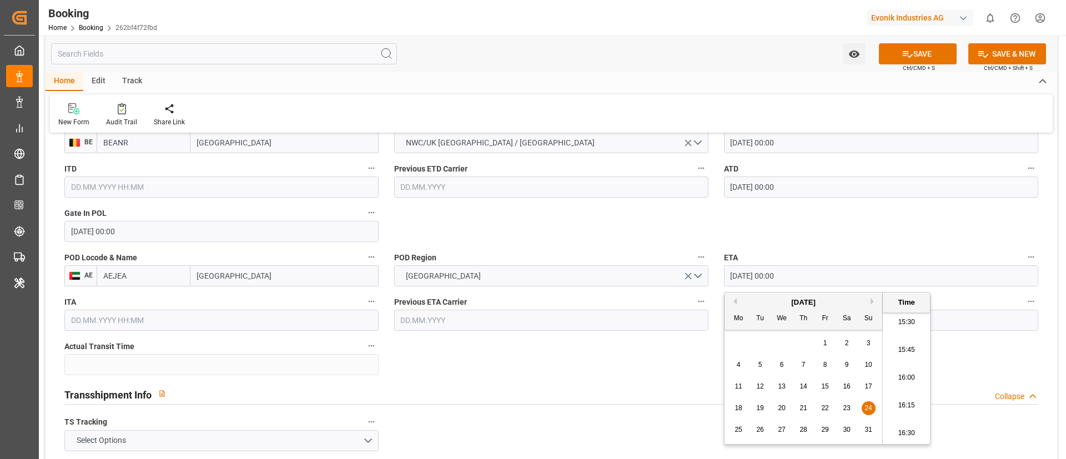
click at [809, 272] on input "24.08.2025 00:00" at bounding box center [881, 275] width 314 height 21
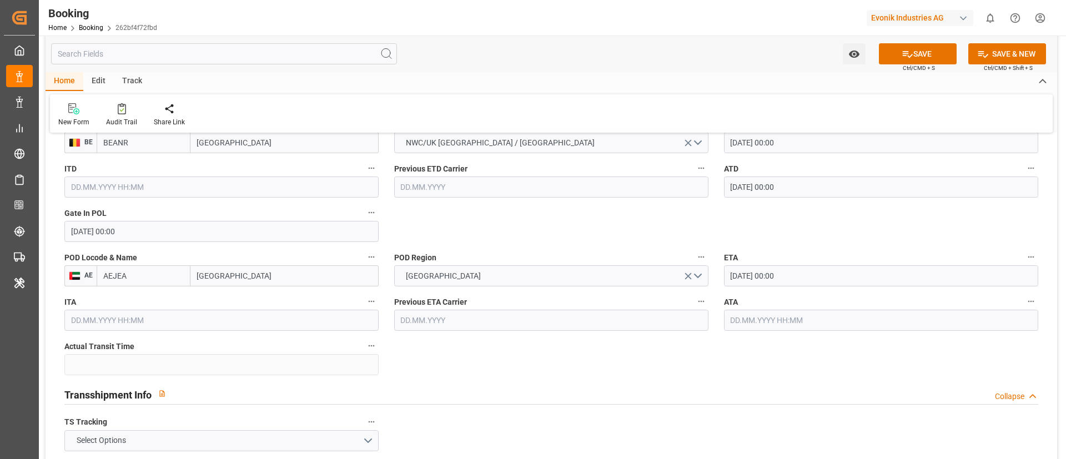
click at [761, 316] on input "text" at bounding box center [881, 320] width 314 height 21
paste input "24.08.2025 00:00"
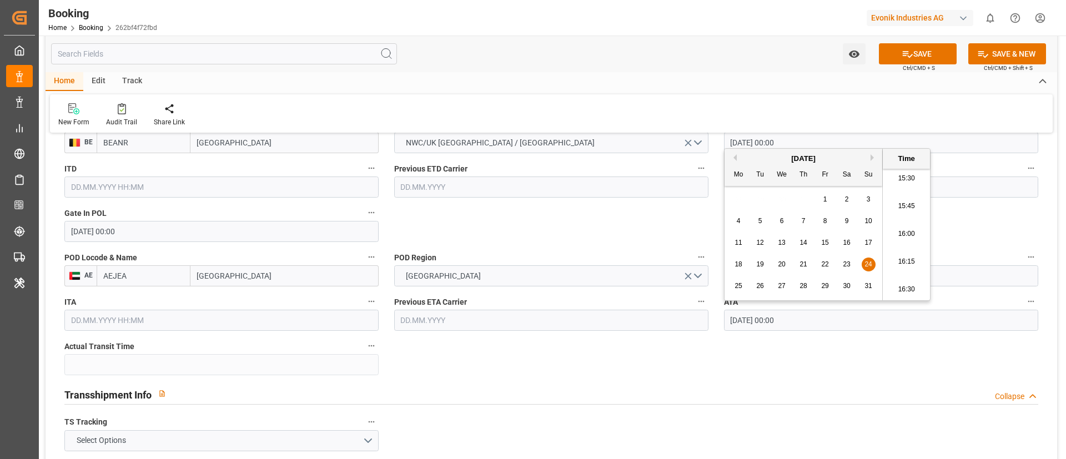
type input "24.08.2025 00:00"
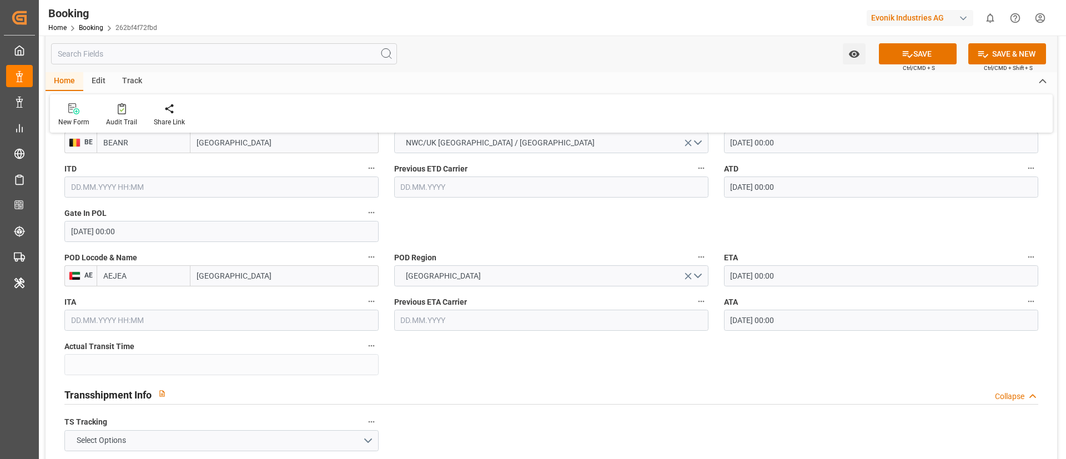
scroll to position [999, 0]
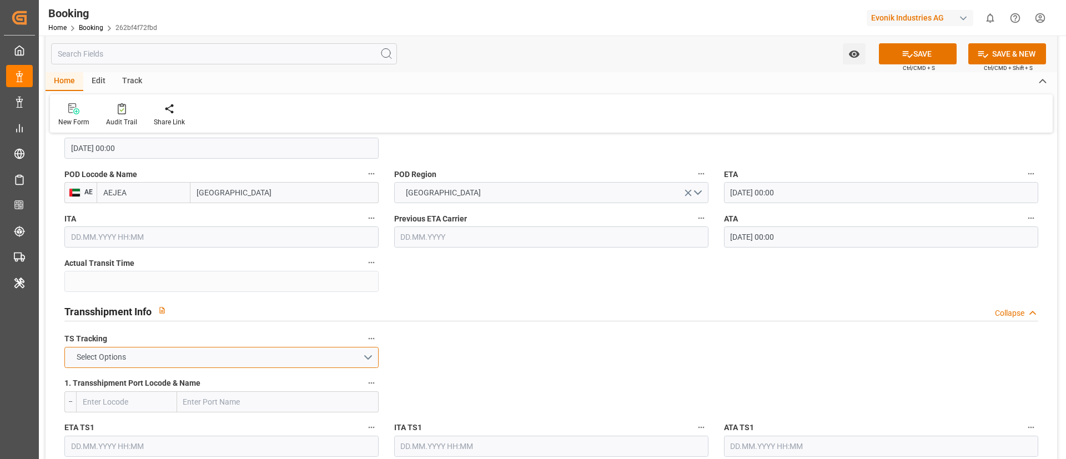
click at [285, 356] on button "Select Options" at bounding box center [221, 357] width 314 height 21
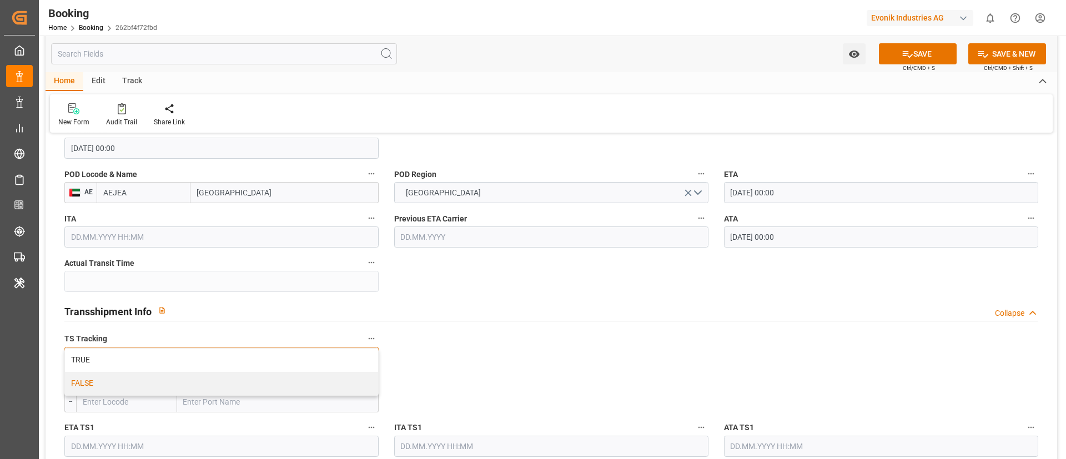
click at [243, 380] on div "FALSE" at bounding box center [221, 383] width 313 height 23
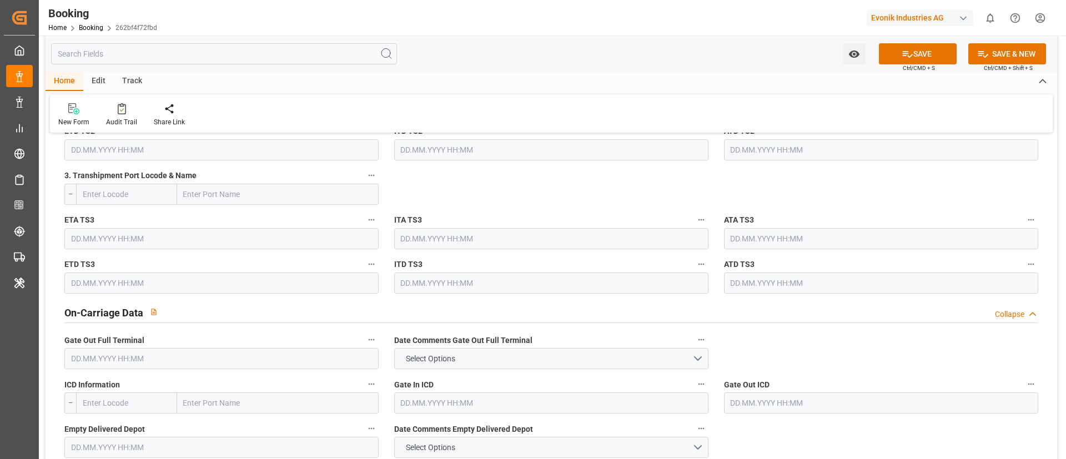
scroll to position [1498, 0]
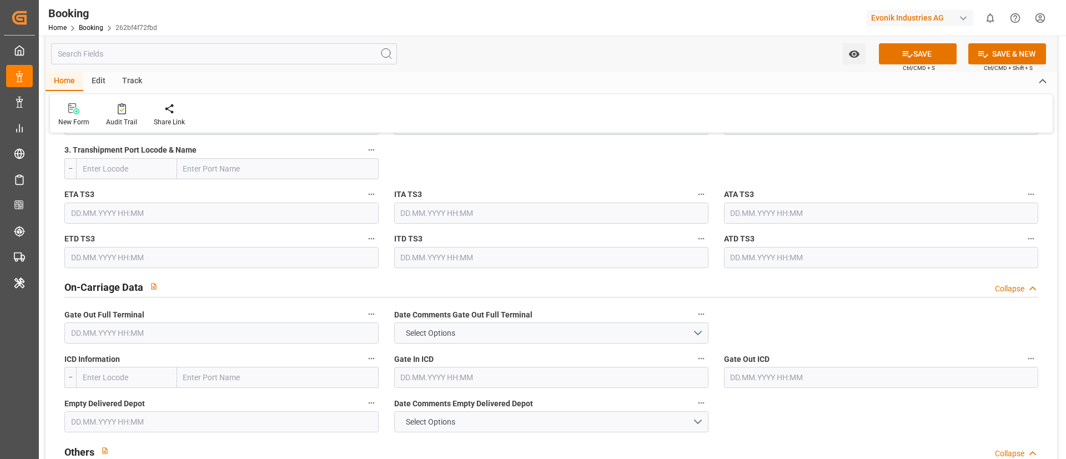
click at [203, 331] on input "text" at bounding box center [221, 332] width 314 height 21
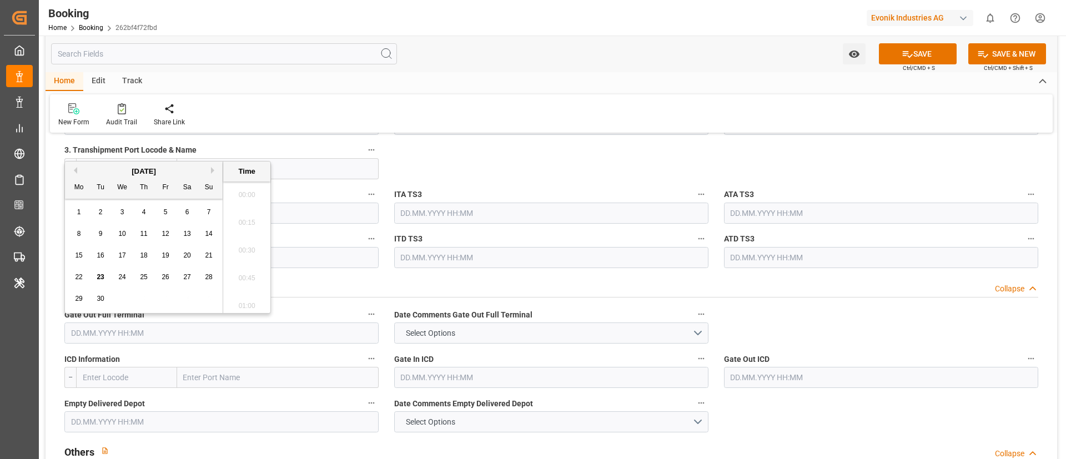
scroll to position [1724, 0]
click at [78, 209] on span "1" at bounding box center [79, 212] width 4 height 8
type input "01.09.2025 00:00"
click at [125, 415] on input "text" at bounding box center [221, 421] width 314 height 21
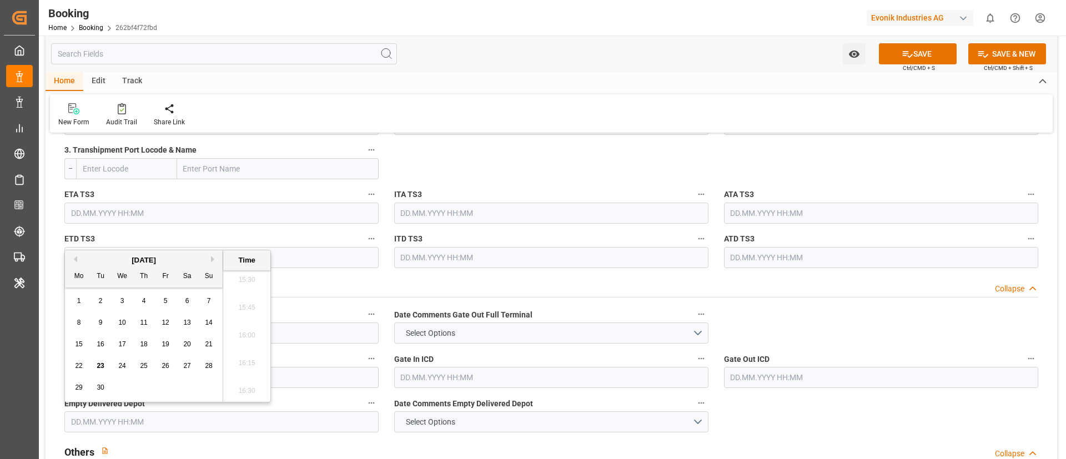
click at [80, 295] on div "1" at bounding box center [79, 301] width 14 height 13
type input "01.09.2025 00:00"
click at [482, 90] on div "Home Edit Track" at bounding box center [551, 81] width 1011 height 19
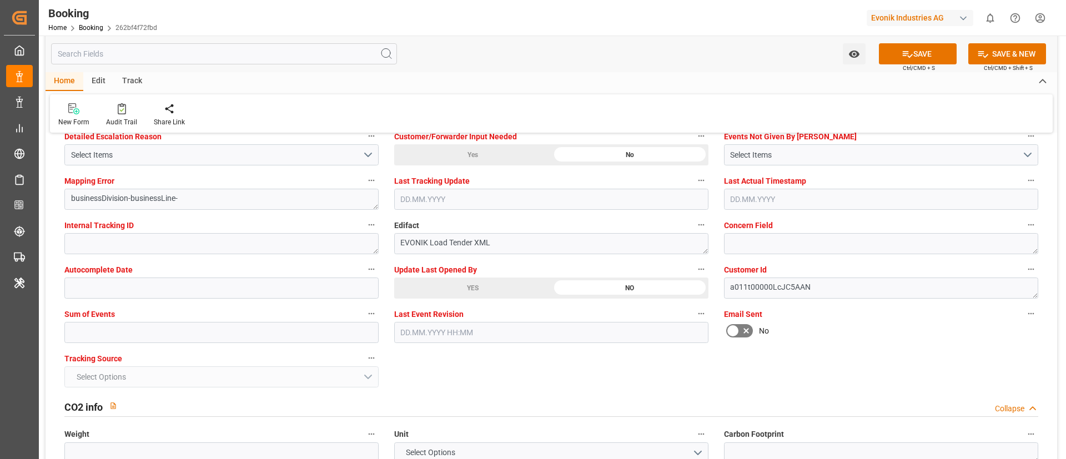
scroll to position [2164, 0]
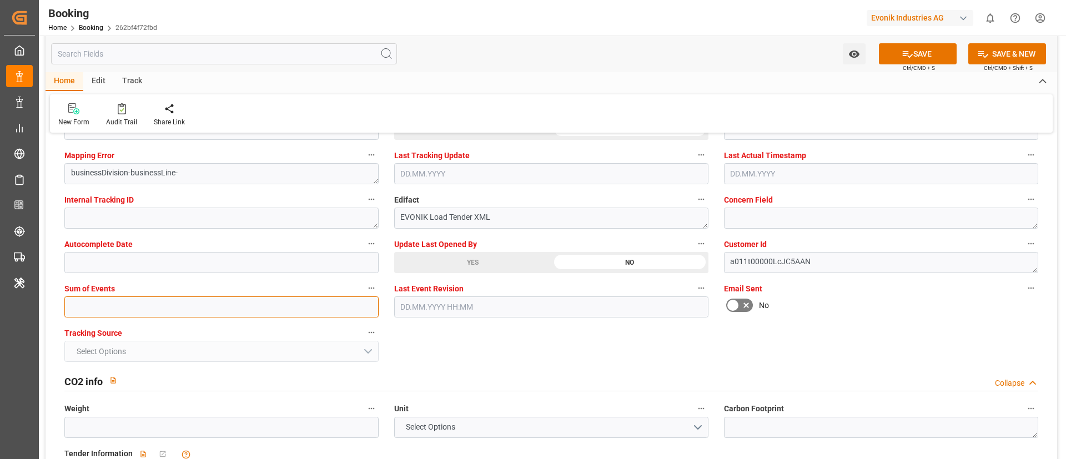
click at [277, 306] on input "text" at bounding box center [221, 306] width 314 height 21
type input "0"
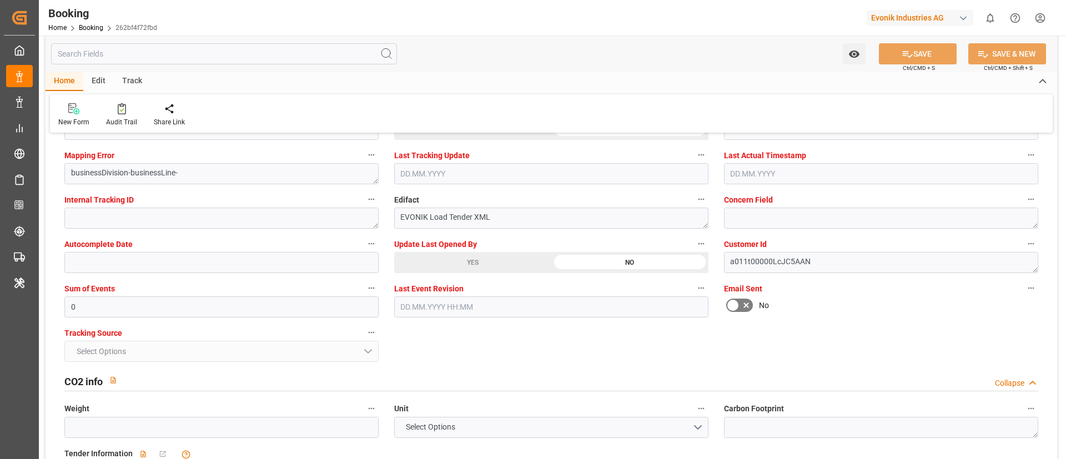
scroll to position [1998, 0]
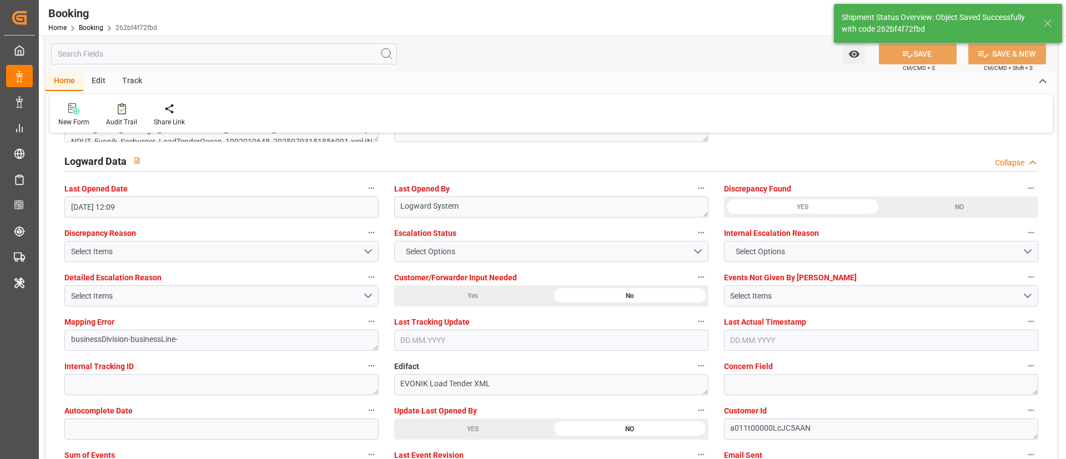
type textarea "Vismitha Mahadev"
type input "31"
type input "24.07.2025 00:00"
type input "24.08.2025 00:00"
type input "23.09.2025 10:43"
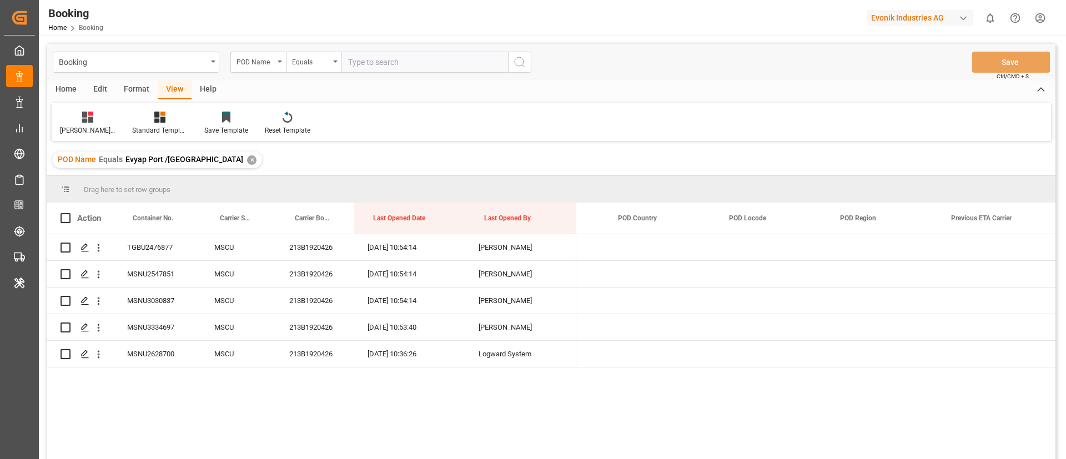
scroll to position [0, 5078]
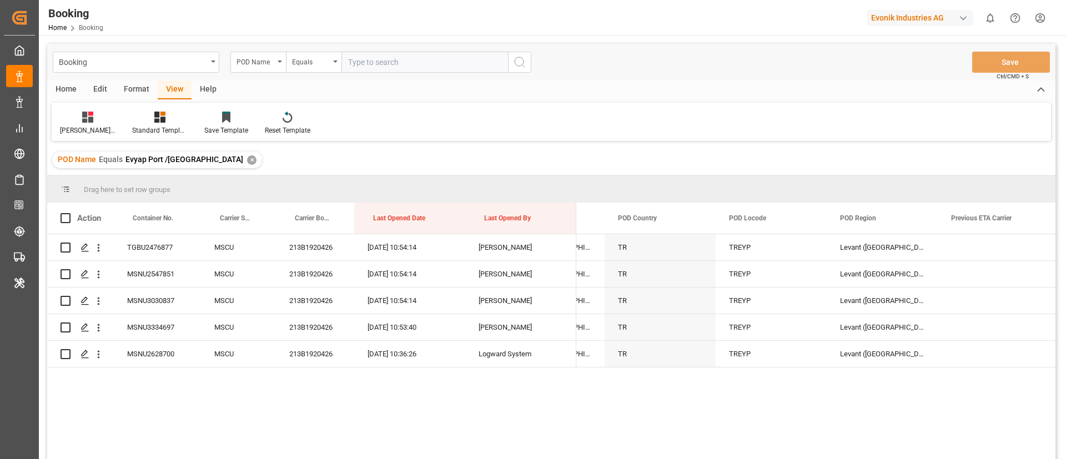
click at [430, 65] on input "text" at bounding box center [424, 62] width 166 height 21
paste input "[GEOGRAPHIC_DATA]"
type input "[GEOGRAPHIC_DATA]"
click at [521, 62] on icon "search button" at bounding box center [519, 61] width 13 height 13
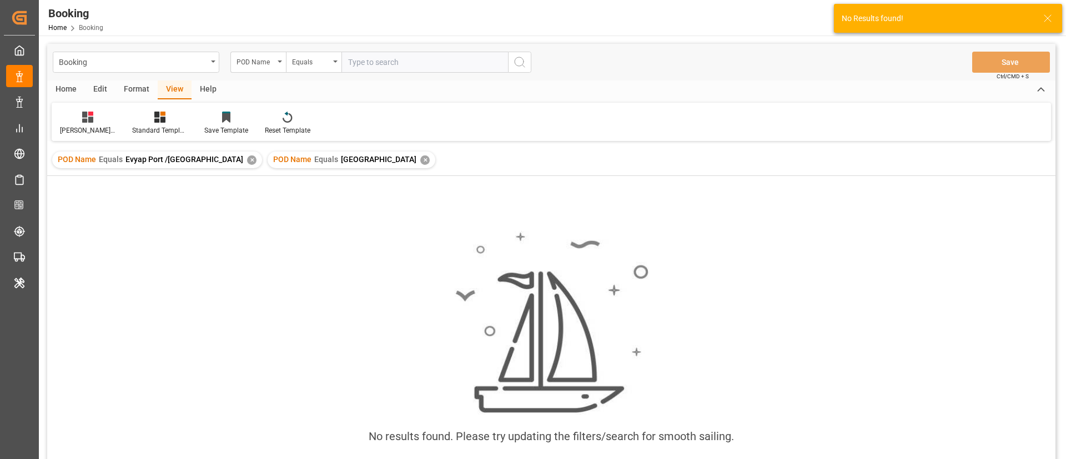
click at [247, 159] on div "✕" at bounding box center [251, 159] width 9 height 9
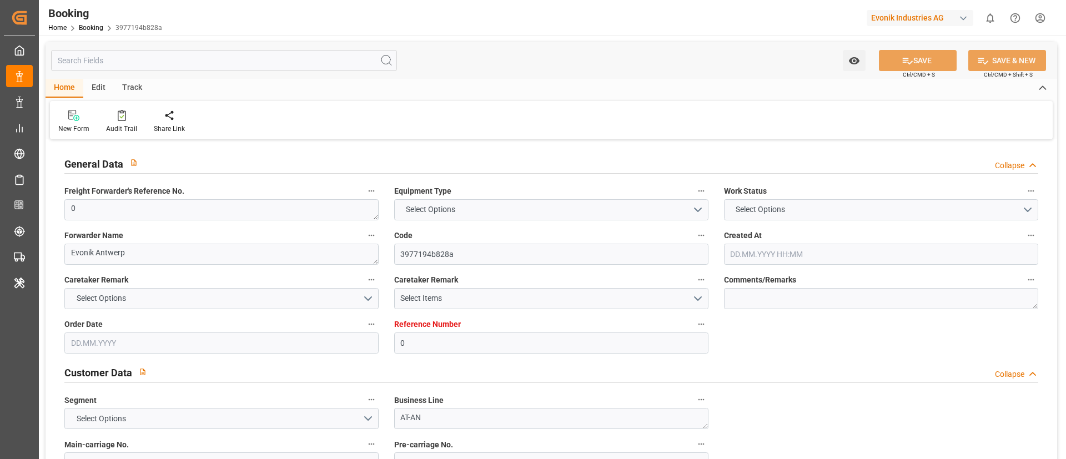
type input "0"
type input "MSC"
type input "Mediterranean Shipping Company"
type input "NLRTM"
type input "Mobil, [GEOGRAPHIC_DATA]"
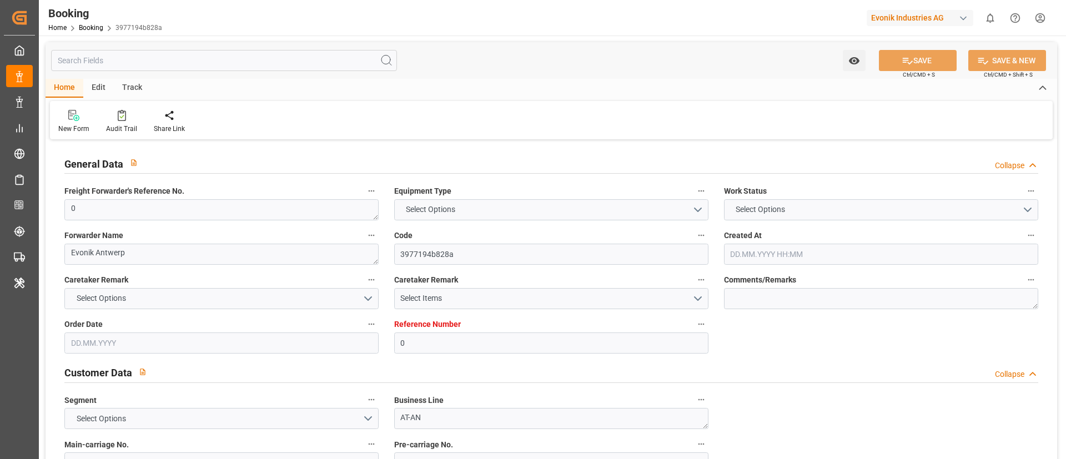
type input "[DATE] 13:31"
type input "[DATE]"
type input "[DATE] 14:44"
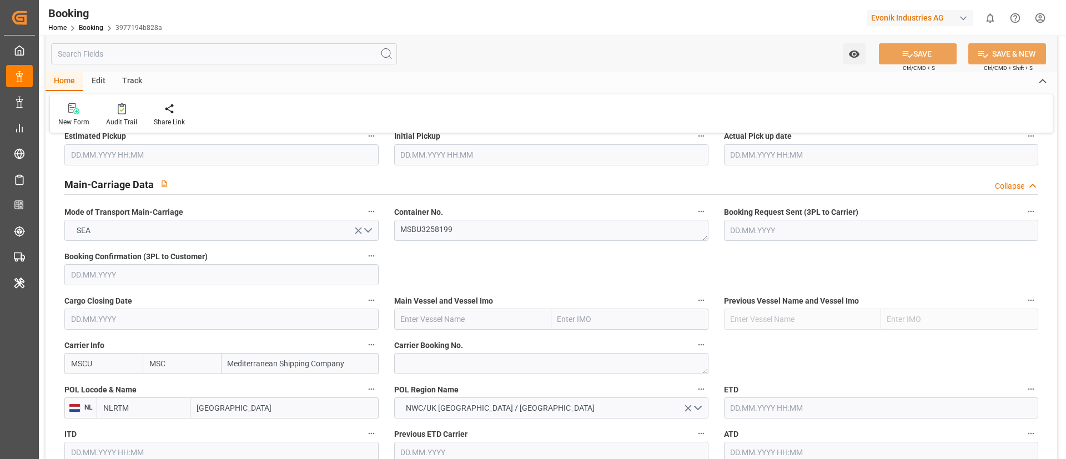
scroll to position [666, 0]
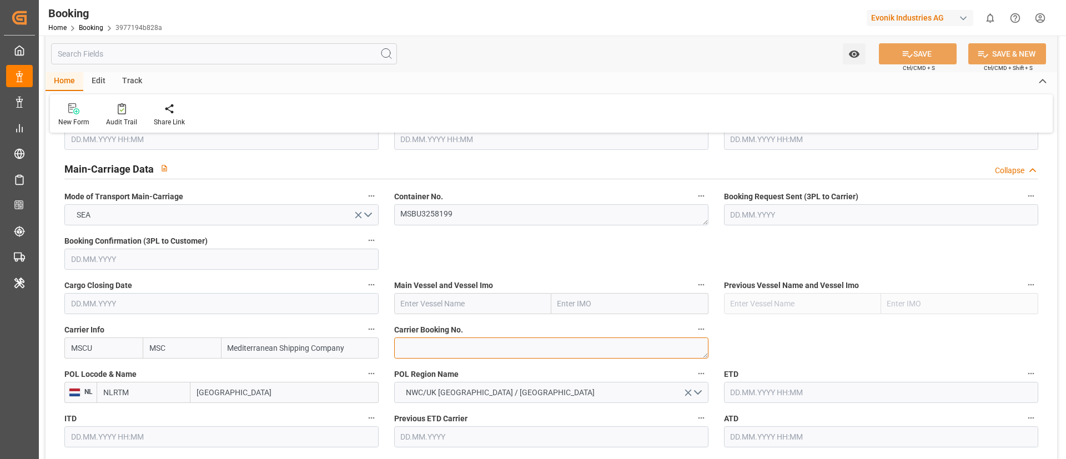
click at [444, 344] on textarea at bounding box center [551, 347] width 314 height 21
paste textarea "213B1915098"
type textarea "213B1915098"
click at [462, 301] on input "text" at bounding box center [472, 303] width 157 height 21
click at [453, 300] on input "text" at bounding box center [472, 303] width 157 height 21
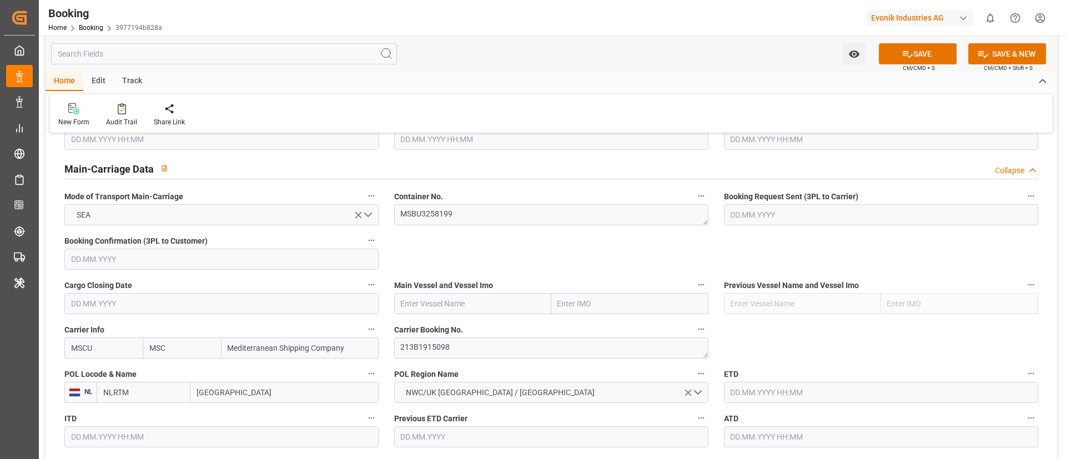
paste input "[PERSON_NAME]"
click at [434, 332] on b "[PERSON_NAME]" at bounding box center [431, 328] width 60 height 9
type input "[PERSON_NAME]"
type input "9535204"
type input "[PERSON_NAME]"
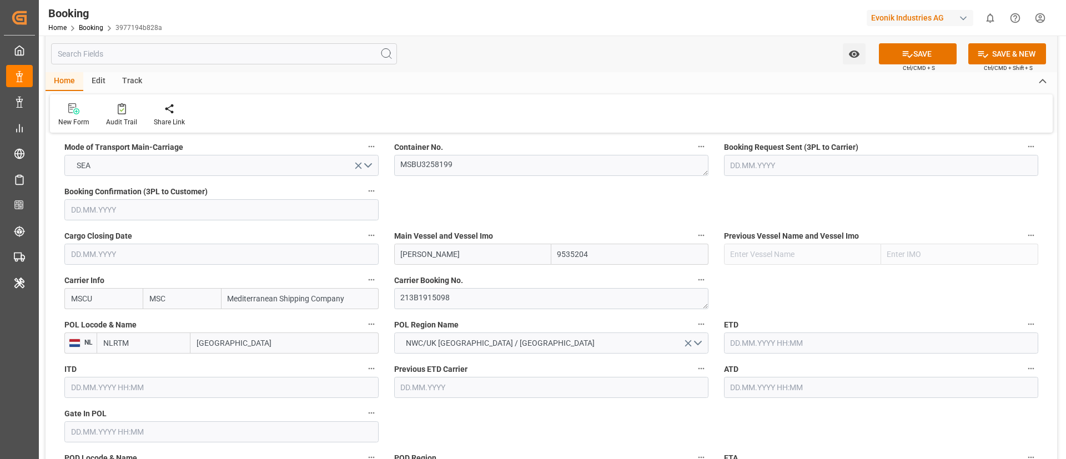
scroll to position [749, 0]
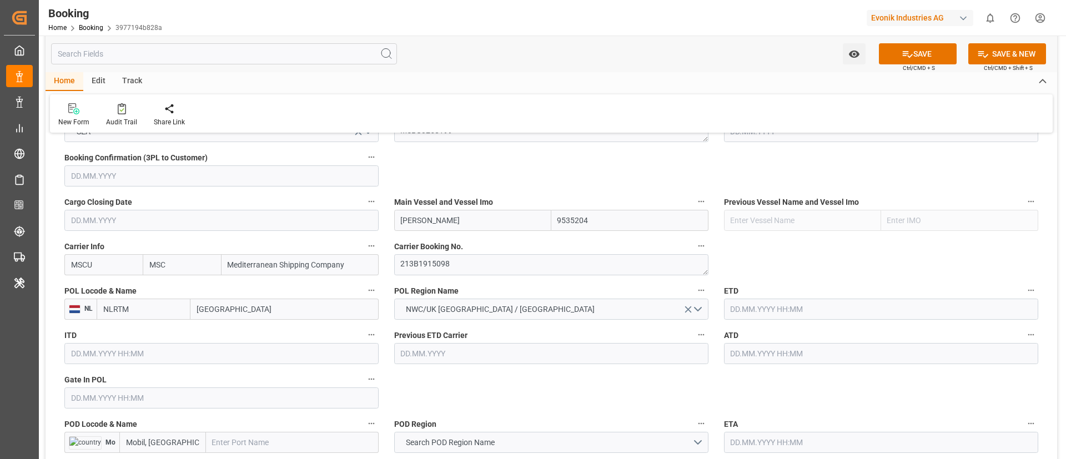
click at [263, 311] on input "[GEOGRAPHIC_DATA]" at bounding box center [284, 309] width 188 height 21
paste input "[GEOGRAPHIC_DATA]"
type input "[GEOGRAPHIC_DATA]"
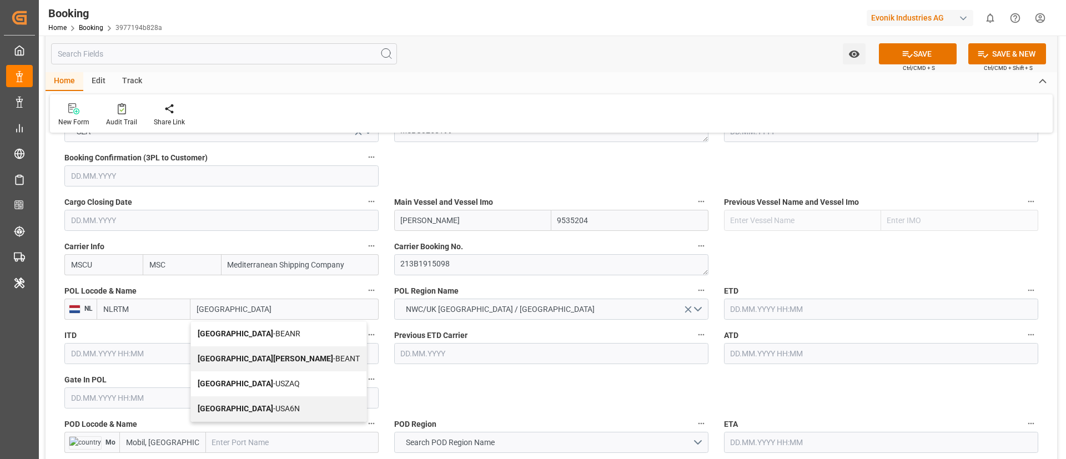
click at [229, 331] on span "Antwerp - BEANR" at bounding box center [249, 333] width 103 height 9
type input "BEANR"
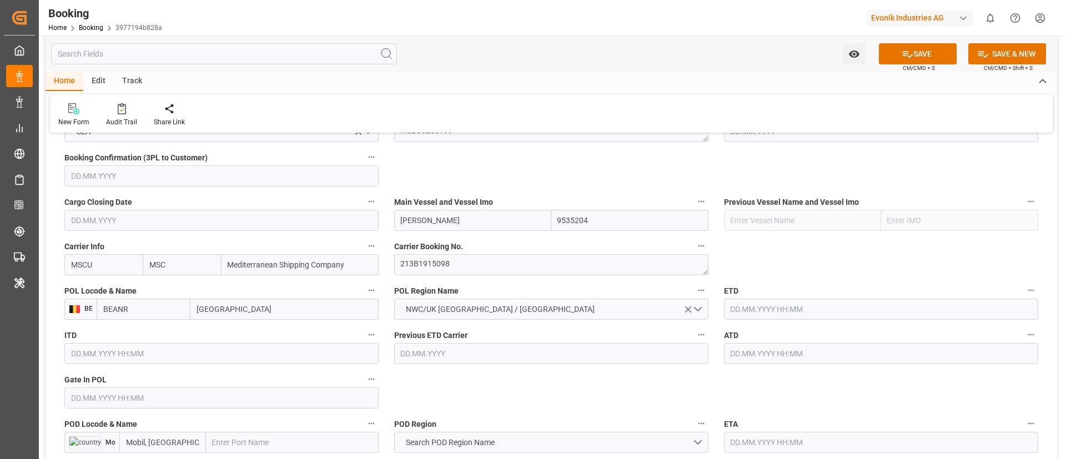
type input "[GEOGRAPHIC_DATA]"
click at [159, 391] on input "text" at bounding box center [221, 397] width 314 height 21
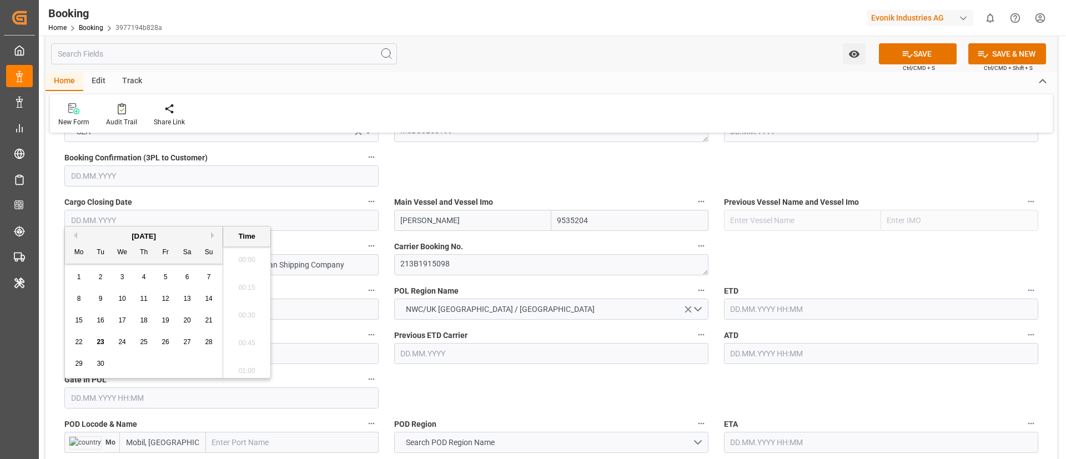
scroll to position [1752, 0]
click at [74, 235] on button "Previous Month" at bounding box center [73, 235] width 7 height 7
click at [122, 297] on span "9" at bounding box center [122, 299] width 4 height 8
type input "09.07.2025 00:00"
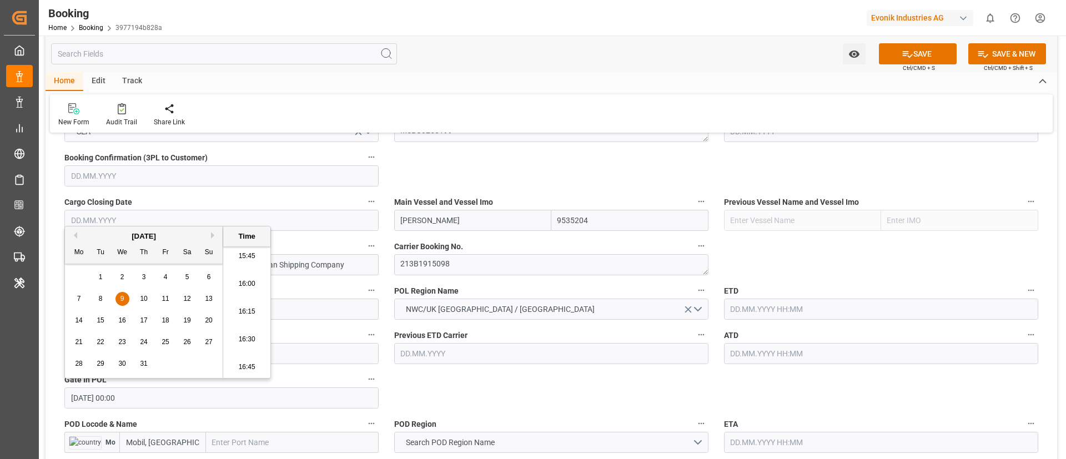
click at [144, 402] on input "09.07.2025 00:00" at bounding box center [221, 397] width 314 height 21
click at [766, 310] on input "text" at bounding box center [881, 309] width 314 height 21
paste input "09.07.2025 00:00"
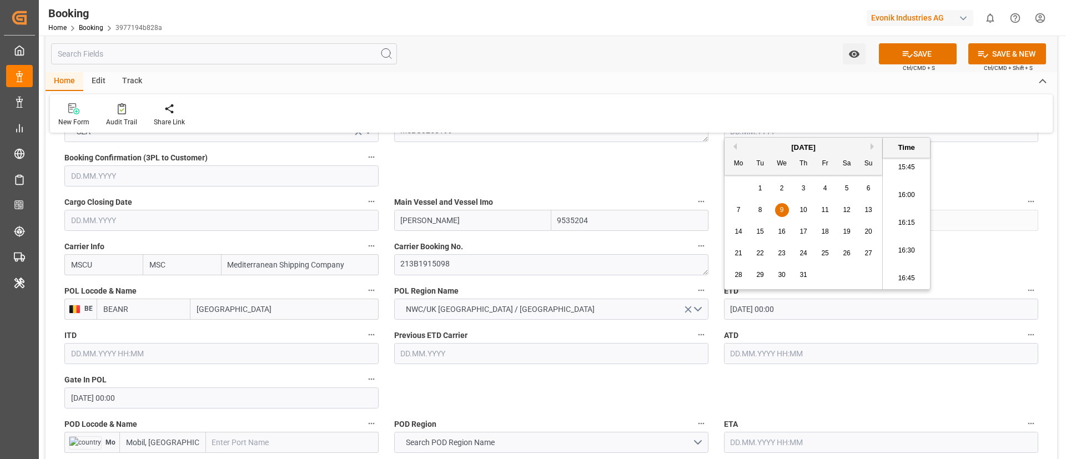
click at [822, 233] on span "18" at bounding box center [824, 232] width 7 height 8
type input "[DATE] 00:00"
click at [811, 314] on input "[DATE] 00:00" at bounding box center [881, 309] width 314 height 21
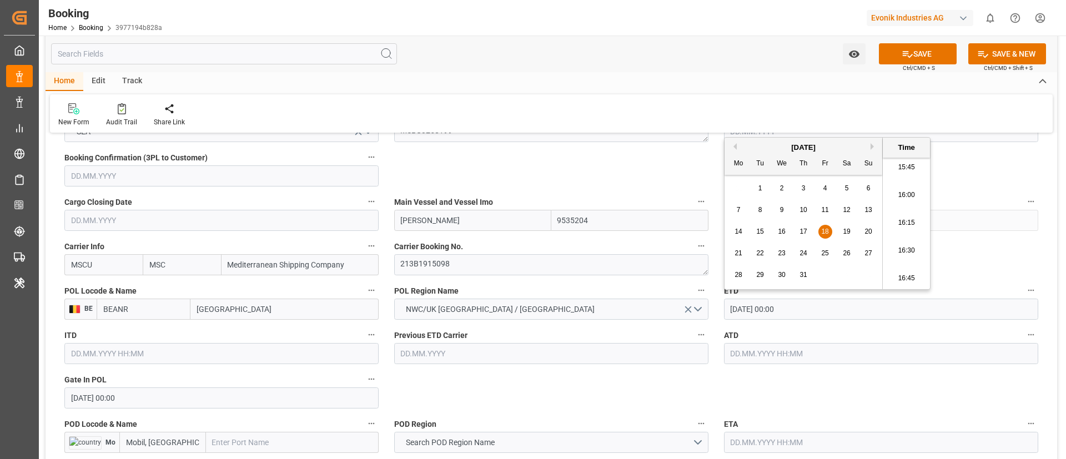
click at [770, 353] on input "text" at bounding box center [881, 353] width 314 height 21
paste input "[DATE] 00:00"
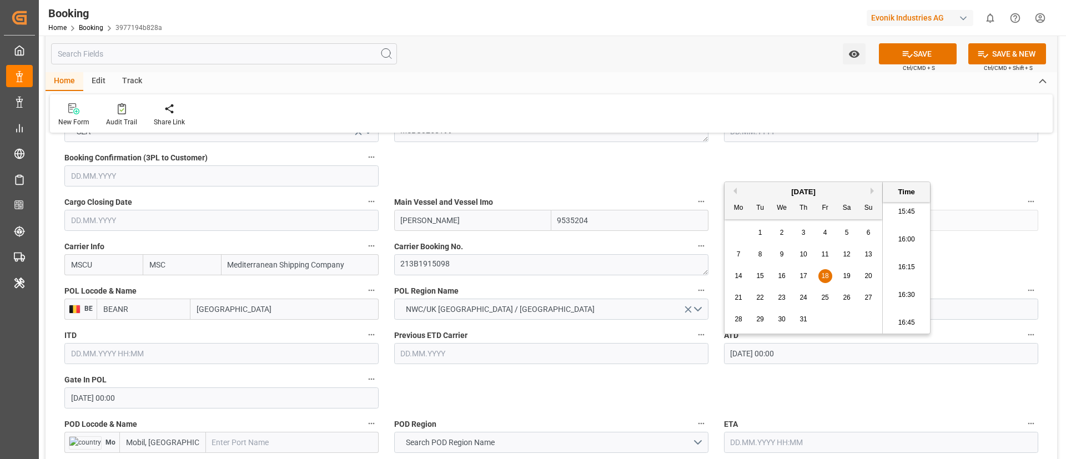
type input "[DATE] 00:00"
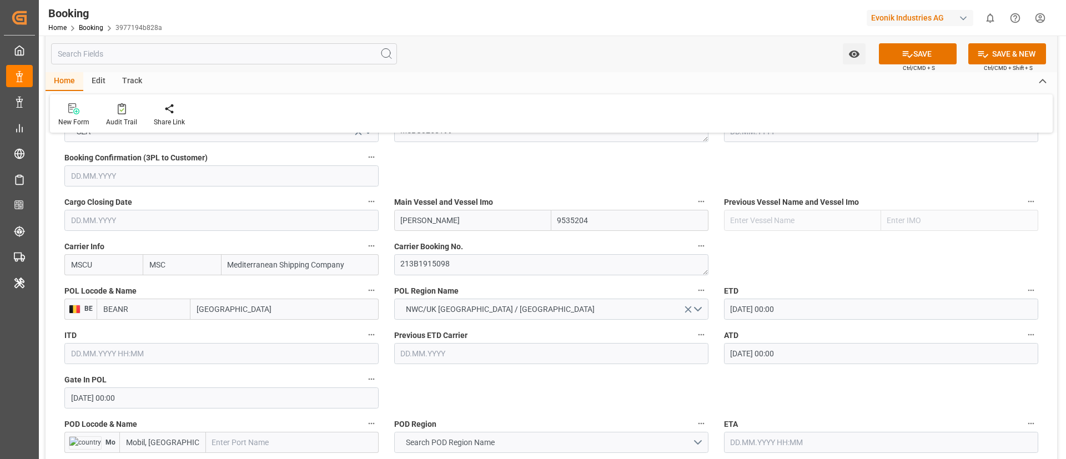
scroll to position [916, 0]
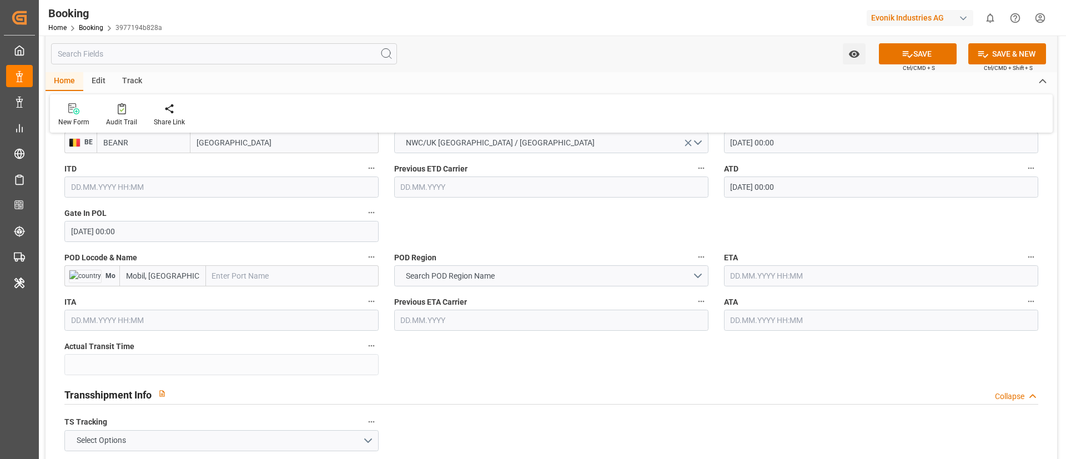
click at [251, 274] on input "text" at bounding box center [292, 275] width 173 height 21
paste input "Mobile"
type input "Mobile"
click at [248, 299] on span "Mobile - USMOB" at bounding box center [239, 300] width 53 height 9
type input "USMOB"
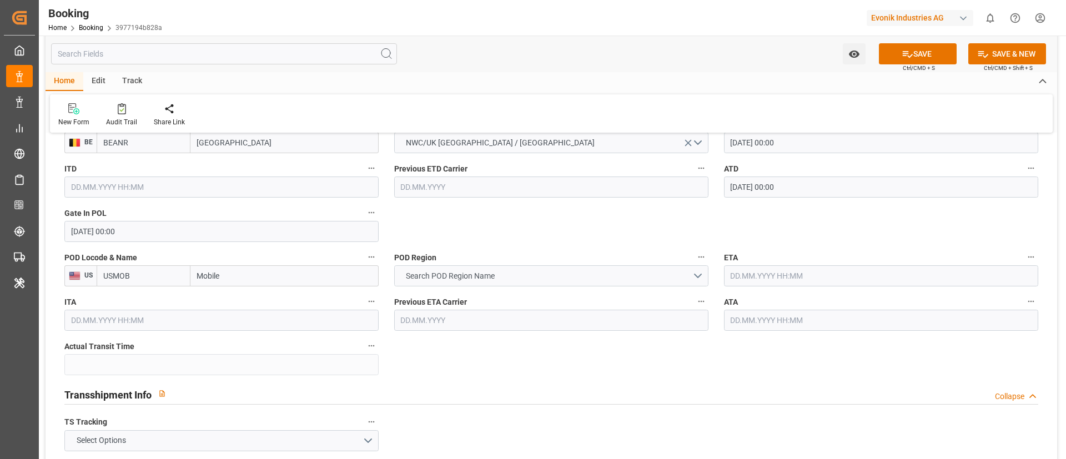
type input "Mobile"
click at [451, 275] on span "Search POD Region Name" at bounding box center [450, 276] width 100 height 12
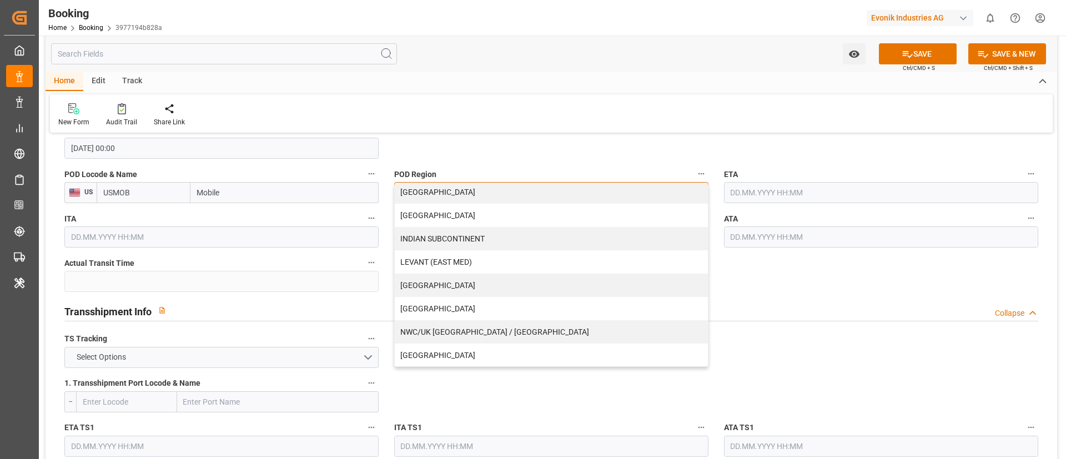
scroll to position [237, 0]
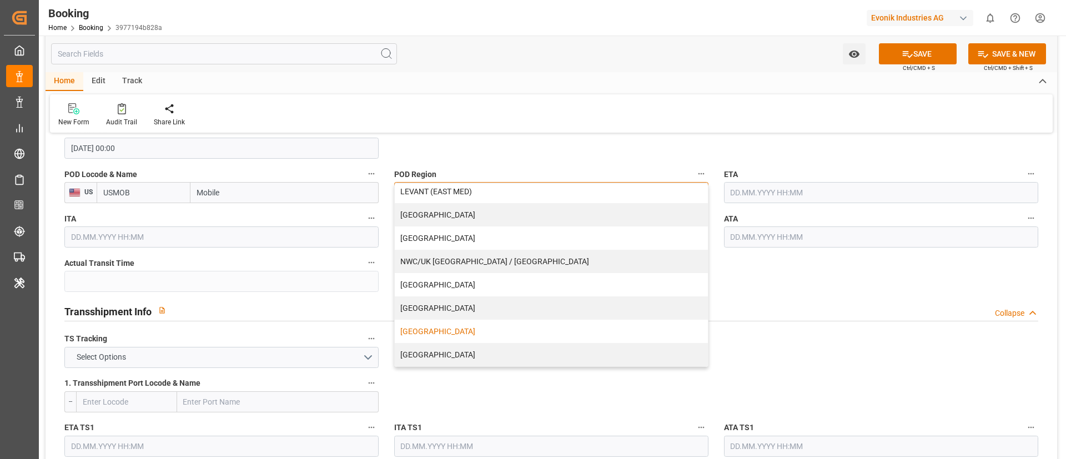
click at [430, 328] on div "[GEOGRAPHIC_DATA]" at bounding box center [551, 331] width 313 height 23
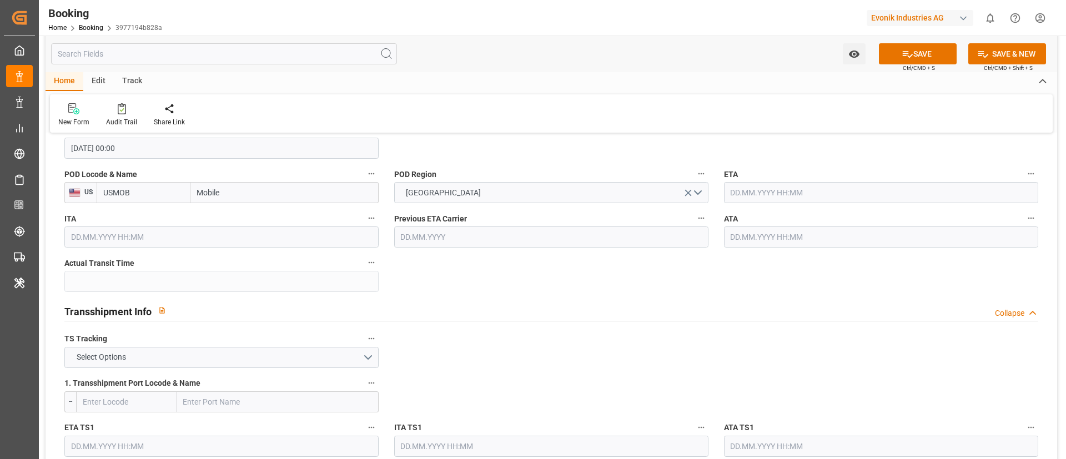
click at [778, 190] on input "text" at bounding box center [881, 192] width 314 height 21
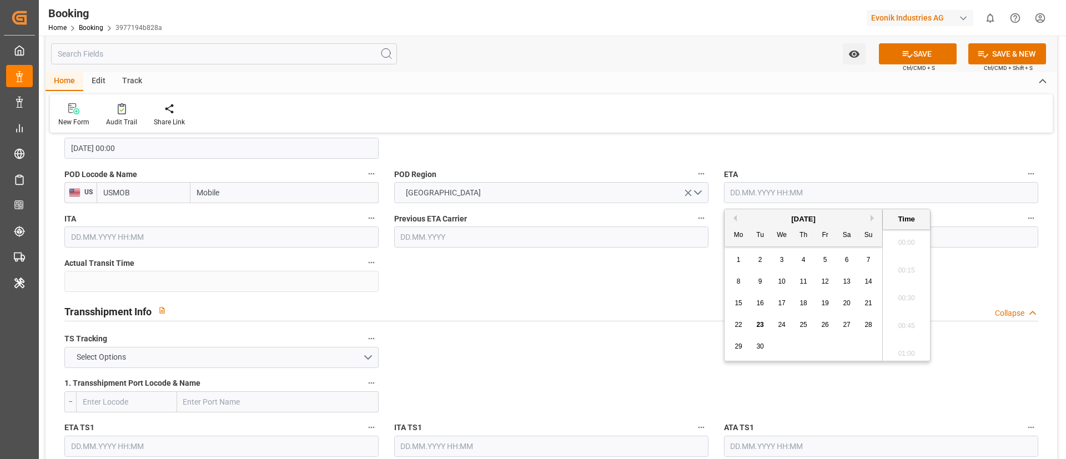
scroll to position [1752, 0]
click at [734, 215] on button "Previous Month" at bounding box center [733, 218] width 7 height 7
click at [804, 303] on span "14" at bounding box center [802, 303] width 7 height 8
type input "[DATE] 00:00"
click at [812, 193] on input "[DATE] 00:00" at bounding box center [881, 192] width 314 height 21
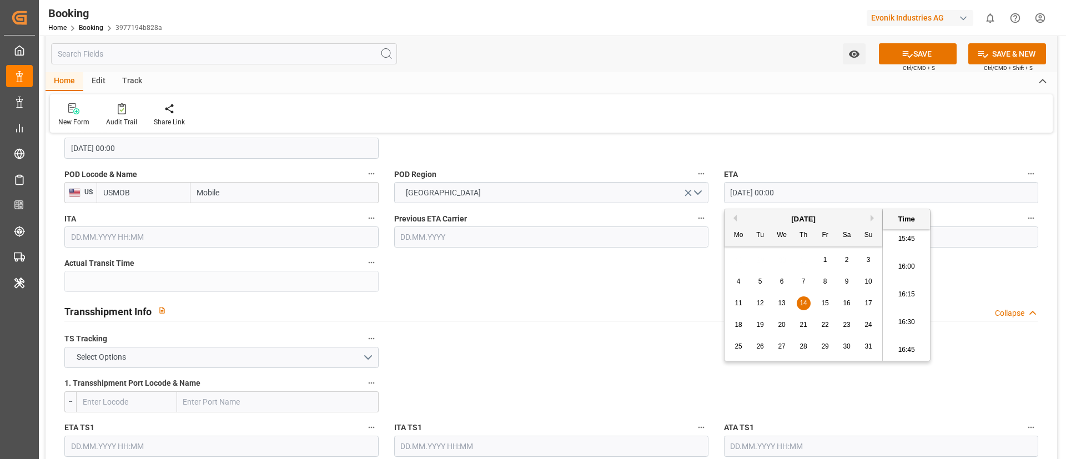
click at [812, 193] on input "[DATE] 00:00" at bounding box center [881, 192] width 314 height 21
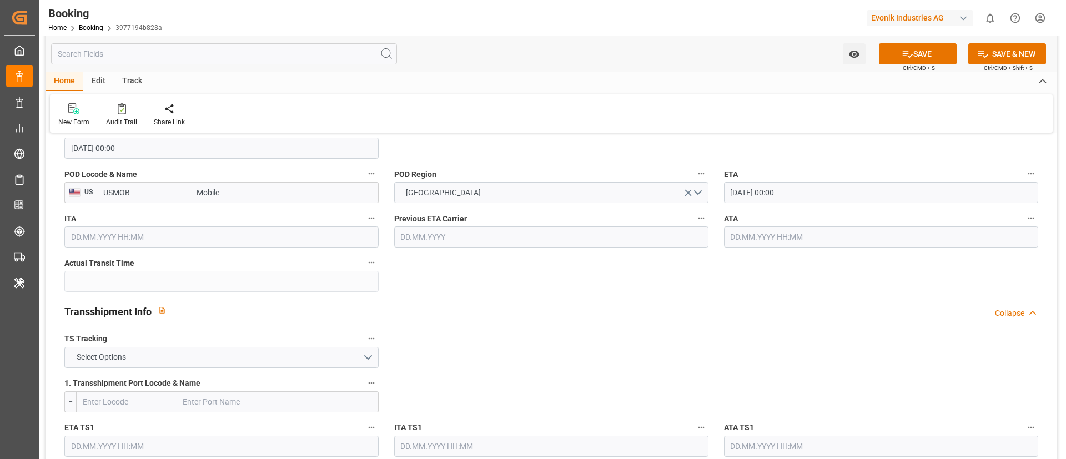
click at [779, 234] on input "text" at bounding box center [881, 236] width 314 height 21
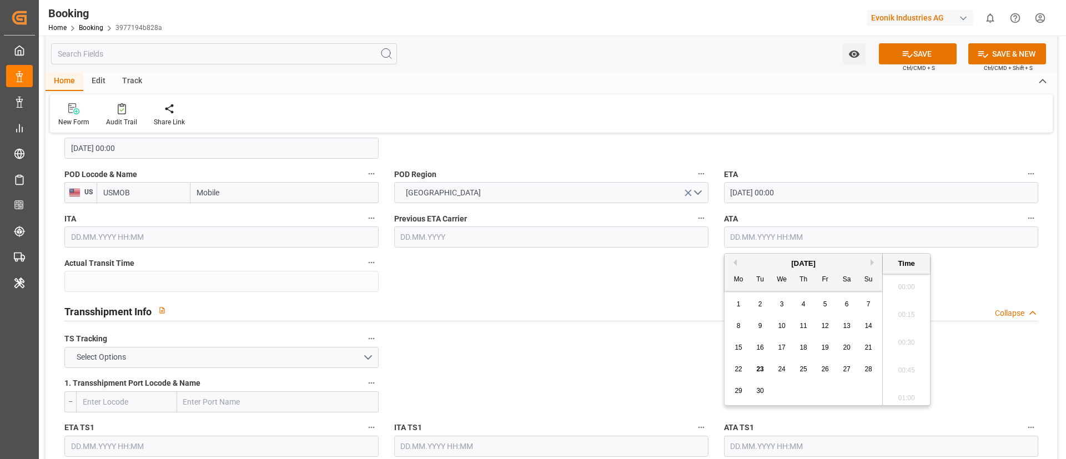
paste input "[DATE] 00:00"
type input "[DATE] 00:00"
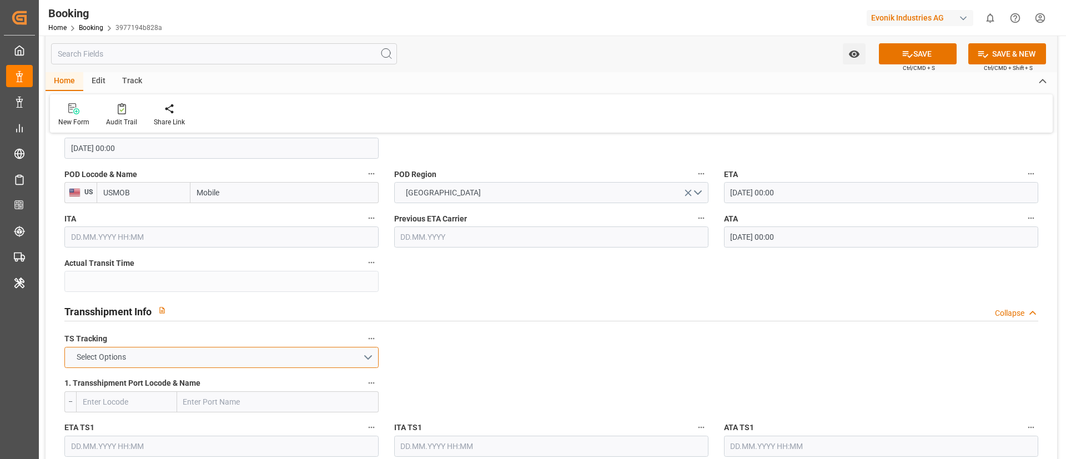
click at [246, 359] on button "Select Options" at bounding box center [221, 357] width 314 height 21
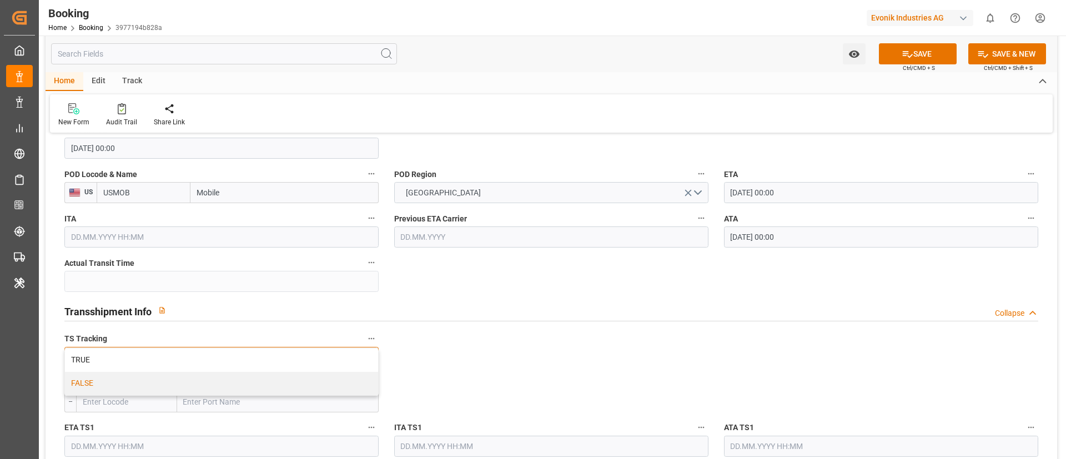
click at [220, 387] on div "FALSE" at bounding box center [221, 383] width 313 height 23
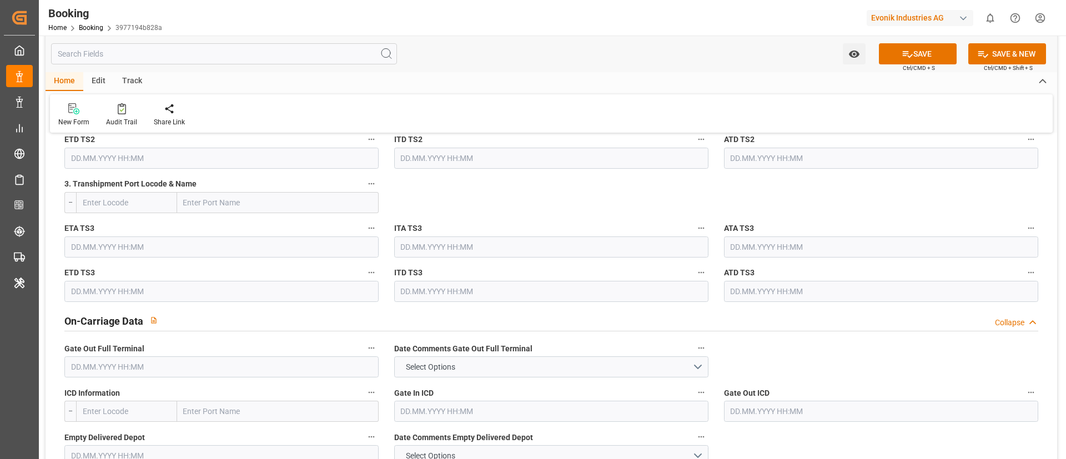
scroll to position [1498, 0]
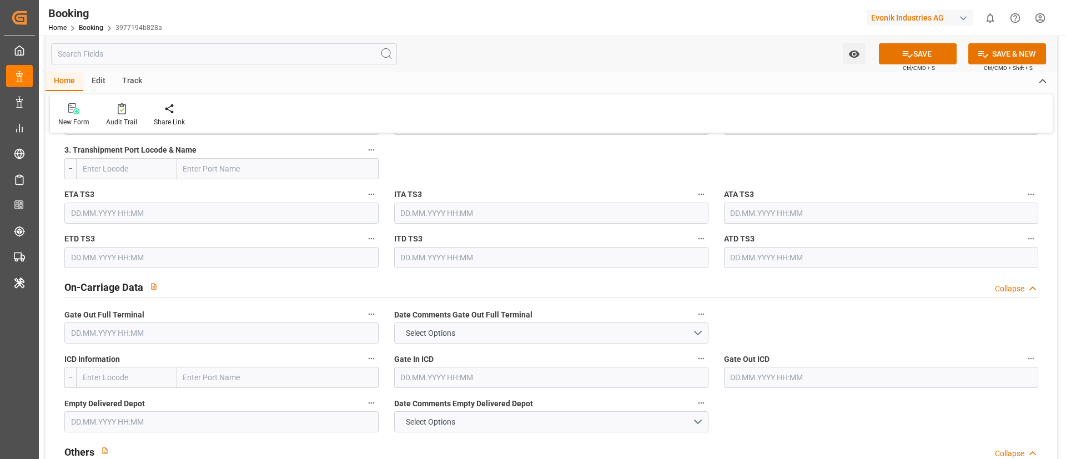
click at [148, 334] on input "text" at bounding box center [221, 332] width 314 height 21
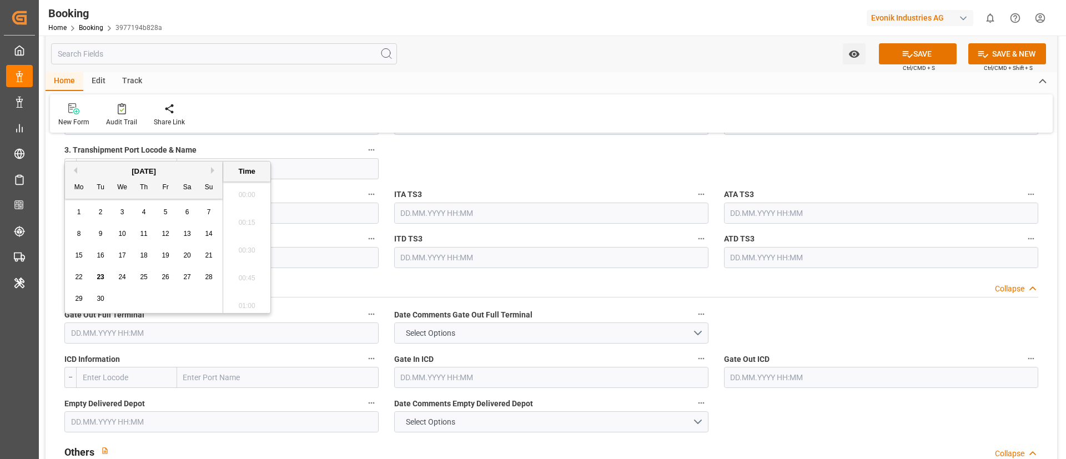
scroll to position [1752, 0]
click at [75, 171] on button "Previous Month" at bounding box center [73, 170] width 7 height 7
click at [169, 259] on span "15" at bounding box center [165, 255] width 7 height 8
type input "15.08.2025 00:00"
click at [167, 335] on input "15.08.2025 00:00" at bounding box center [221, 332] width 314 height 21
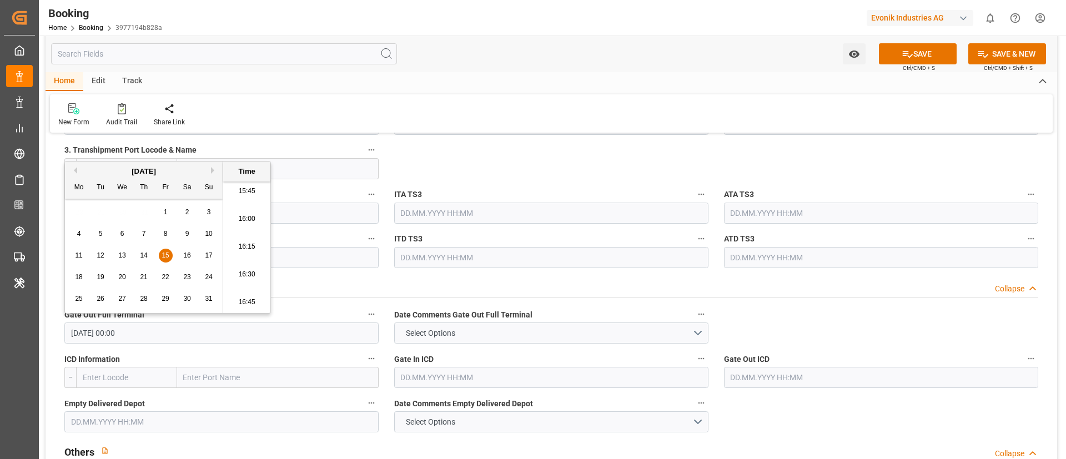
click at [167, 335] on input "15.08.2025 00:00" at bounding box center [221, 332] width 314 height 21
click at [180, 424] on input "text" at bounding box center [221, 421] width 314 height 21
paste input "15.08.2025 00:00"
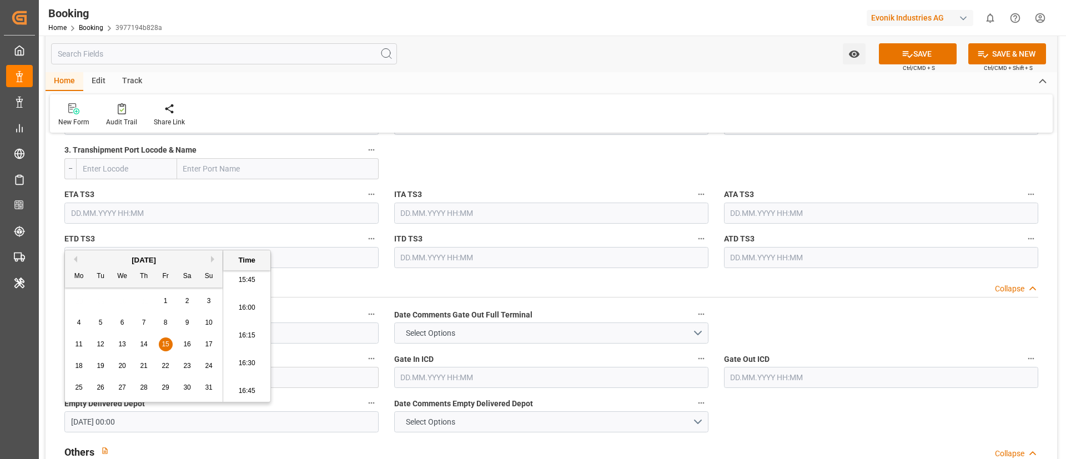
type input "15.08.2025 00:00"
click at [533, 88] on div "Home Edit Track" at bounding box center [551, 81] width 1011 height 19
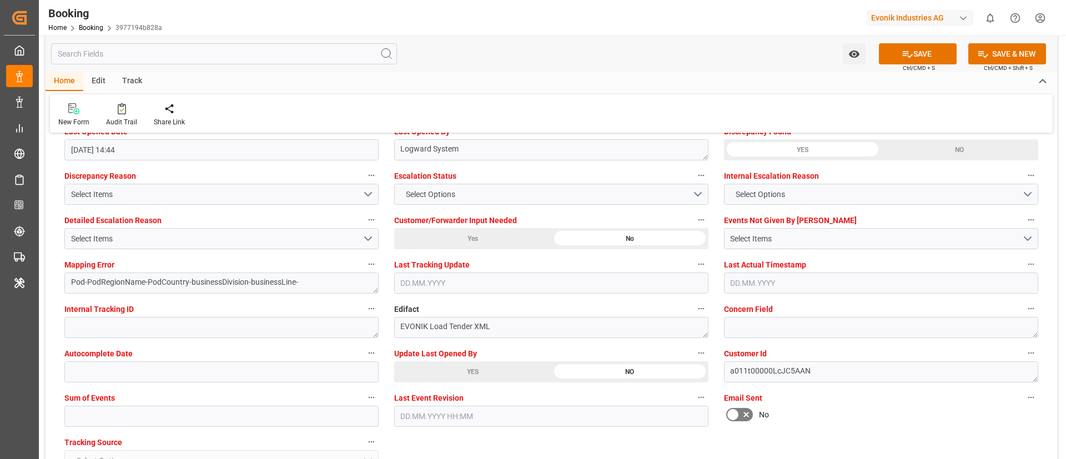
scroll to position [2081, 0]
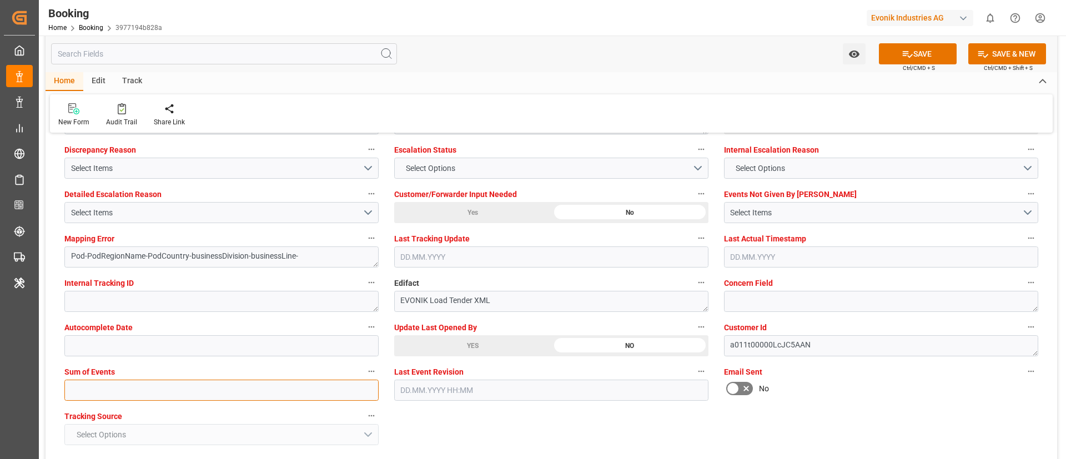
click at [282, 386] on input "text" at bounding box center [221, 390] width 314 height 21
type input "0"
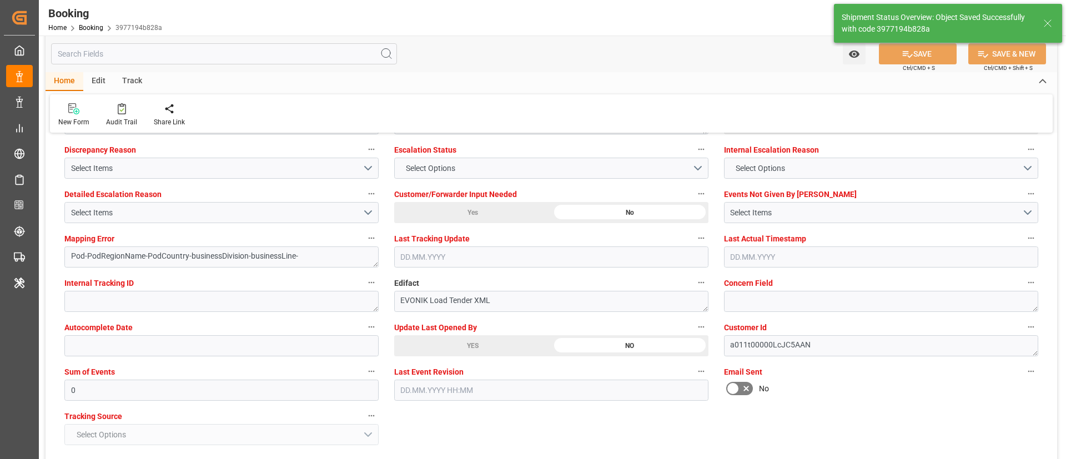
type textarea "NWC/[GEOGRAPHIC_DATA] [GEOGRAPHIC_DATA] Continent / [GEOGRAPHIC_DATA]-AN"
type textarea "Vismitha Mahadev"
type textarea "businessDivision-businessLine-"
type input "27"
type input "[DATE] 00:00"
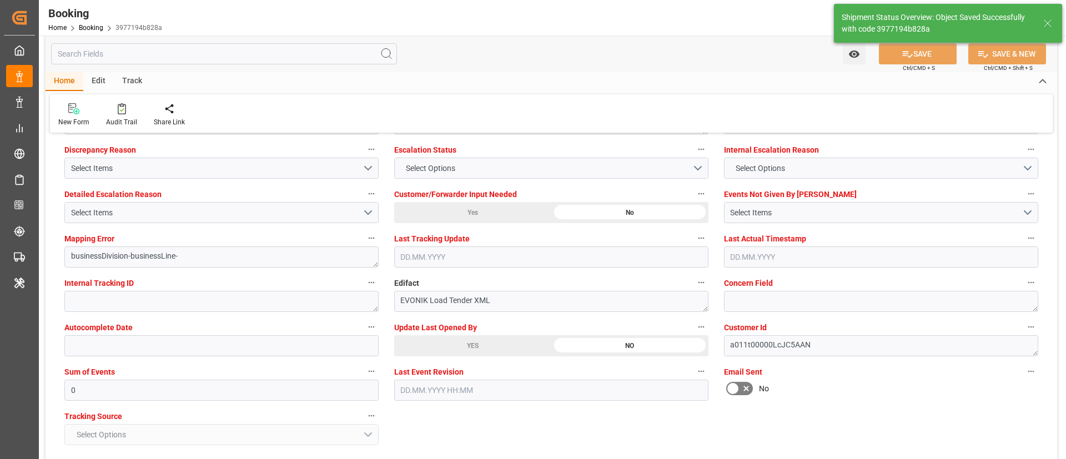
type input "[DATE] 00:00"
type input "23.09.2025 10:52"
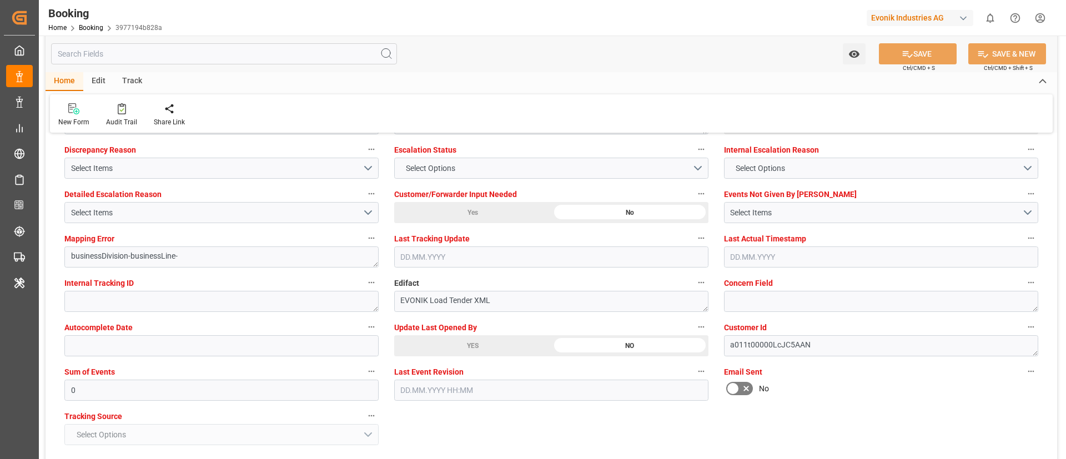
scroll to position [1998, 0]
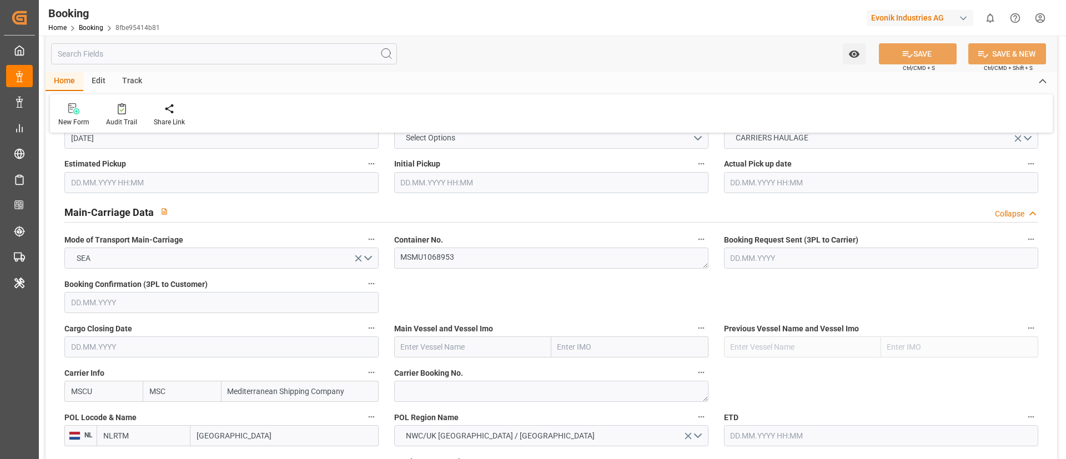
scroll to position [666, 0]
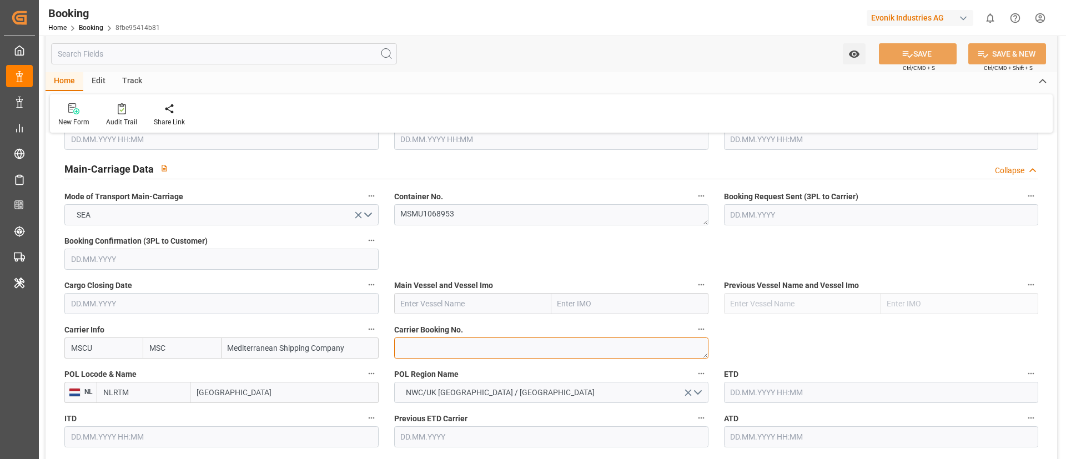
click at [452, 347] on textarea at bounding box center [551, 347] width 314 height 21
paste textarea "213B1915098"
type textarea "213B1915098"
click at [456, 303] on input "text" at bounding box center [472, 303] width 157 height 21
paste input "[PERSON_NAME]"
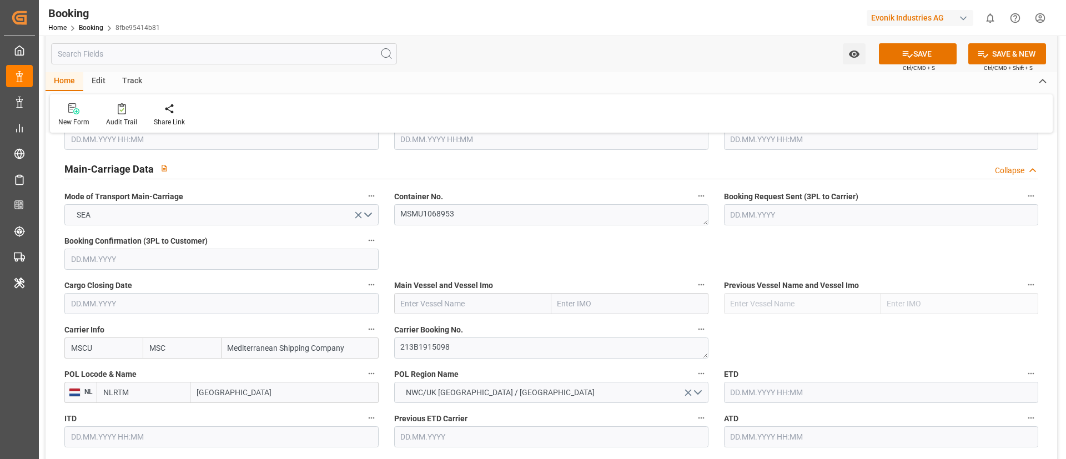
type input "[PERSON_NAME]"
click at [446, 330] on b "[PERSON_NAME]" at bounding box center [431, 328] width 60 height 9
type input "9535204"
type input "[PERSON_NAME]"
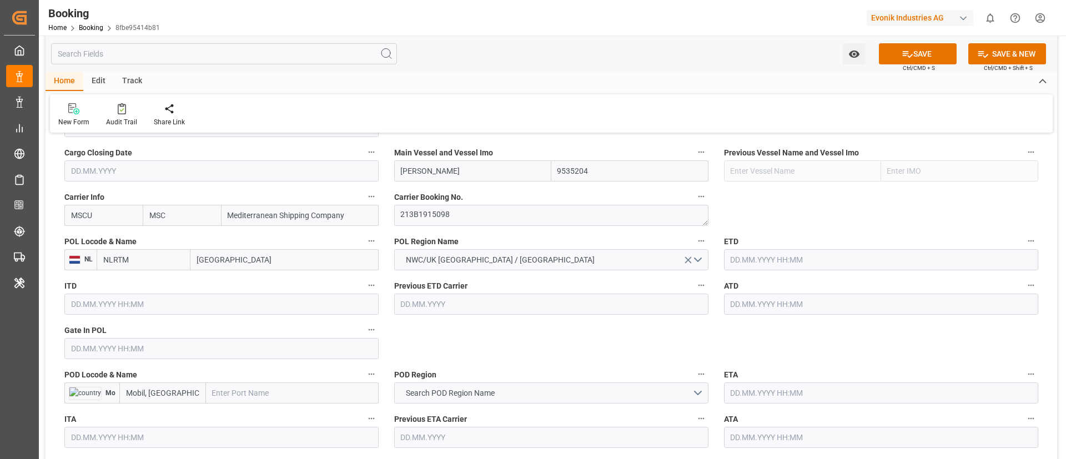
scroll to position [832, 0]
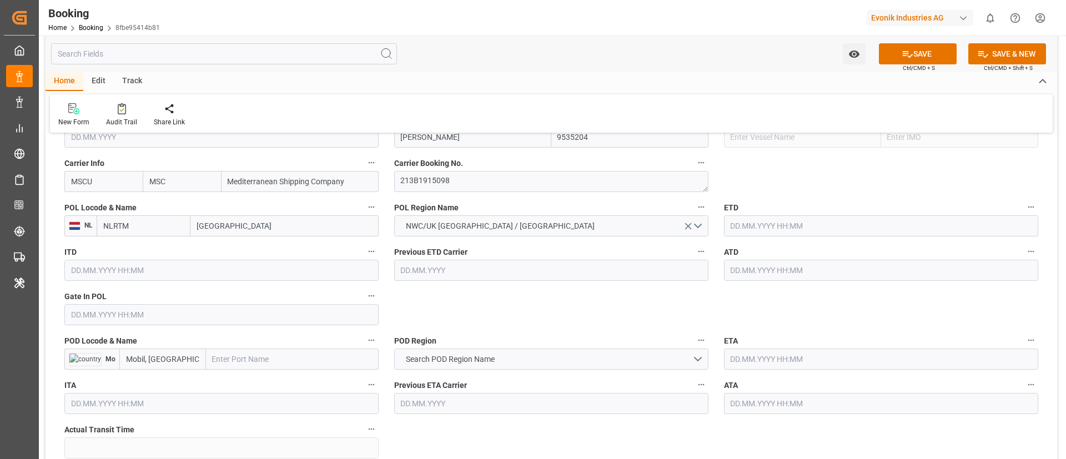
click at [250, 225] on input "[GEOGRAPHIC_DATA]" at bounding box center [284, 225] width 188 height 21
paste input "[GEOGRAPHIC_DATA]"
type input "[GEOGRAPHIC_DATA]"
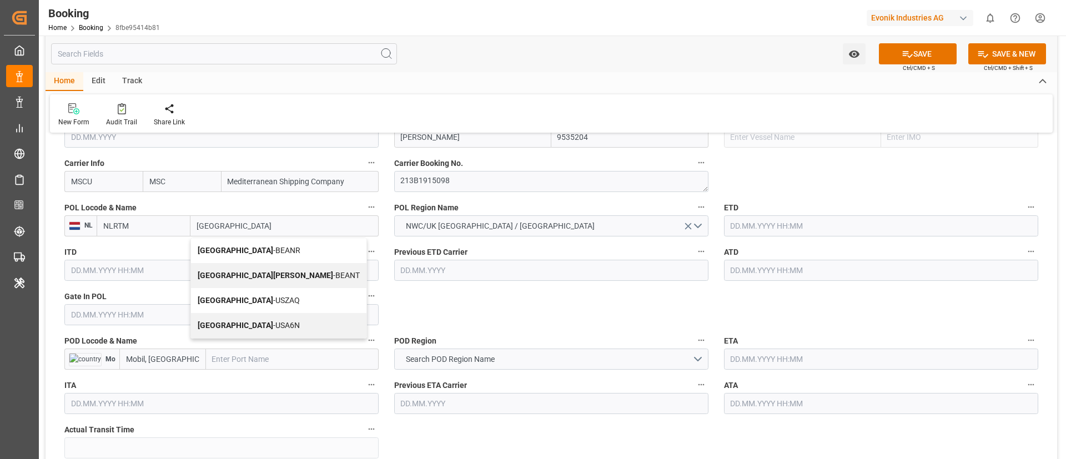
click at [229, 251] on span "Antwerp - BEANR" at bounding box center [249, 250] width 103 height 9
type input "BEANR"
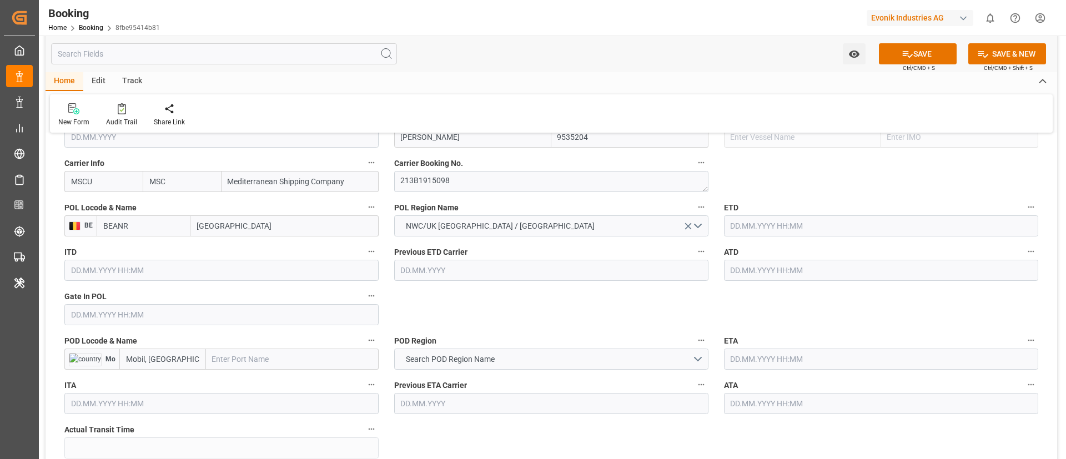
type input "[GEOGRAPHIC_DATA]"
click at [124, 311] on input "text" at bounding box center [221, 314] width 314 height 21
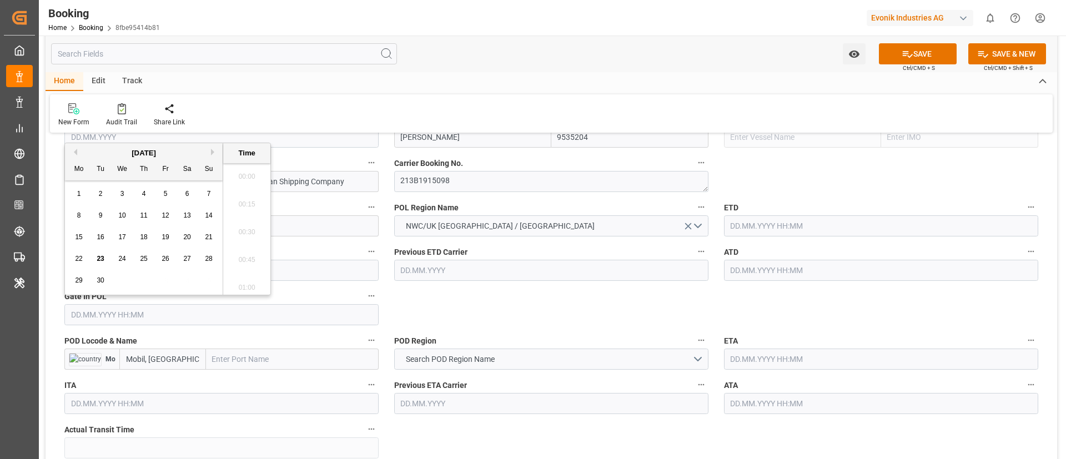
scroll to position [1752, 0]
click at [74, 152] on button "Previous Month" at bounding box center [73, 152] width 7 height 7
click at [166, 214] on span "11" at bounding box center [165, 215] width 7 height 8
type input "[DATE] 00:00"
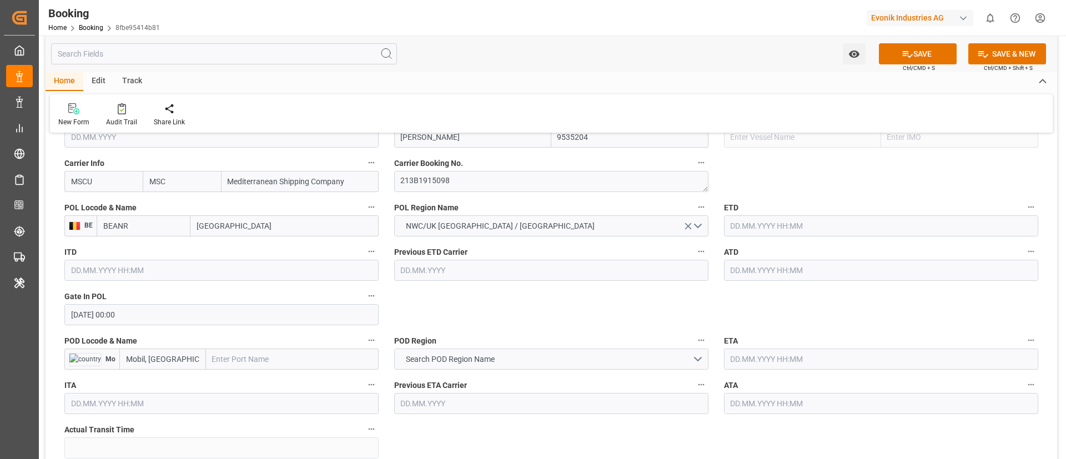
click at [176, 316] on input "[DATE] 00:00" at bounding box center [221, 314] width 314 height 21
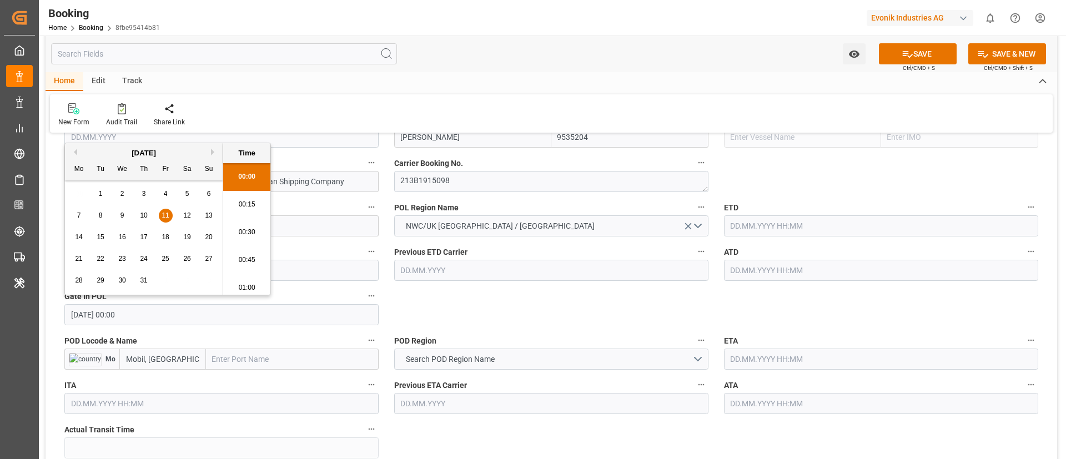
click at [176, 316] on input "[DATE] 00:00" at bounding box center [221, 314] width 314 height 21
click at [810, 223] on input "text" at bounding box center [881, 225] width 314 height 21
paste input "[DATE] 00:00"
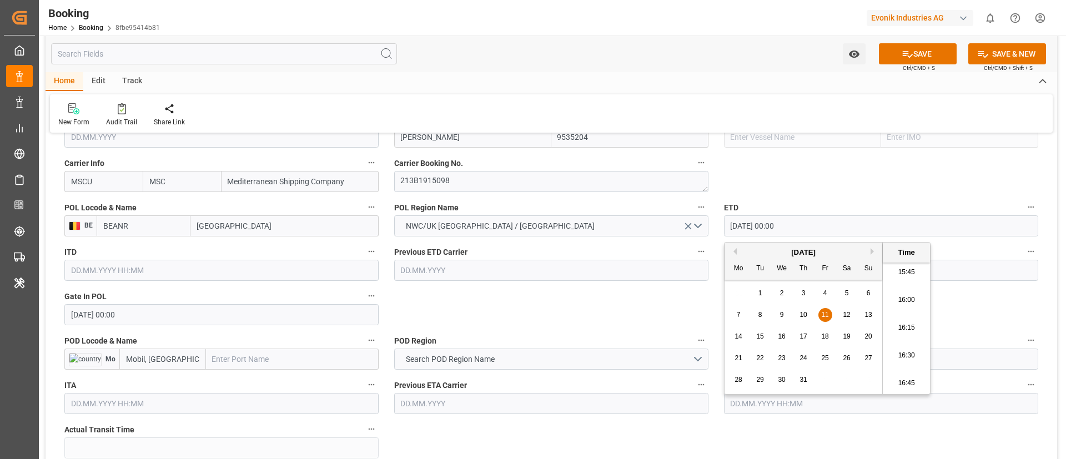
click at [824, 335] on span "18" at bounding box center [824, 336] width 7 height 8
type input "[DATE] 00:00"
click at [806, 226] on input "[DATE] 00:00" at bounding box center [881, 225] width 314 height 21
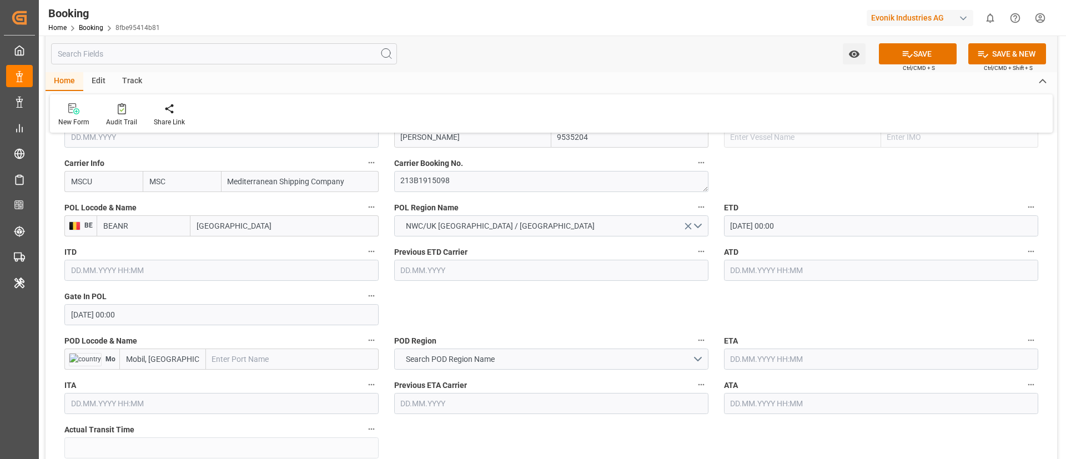
click at [765, 267] on input "text" at bounding box center [881, 270] width 314 height 21
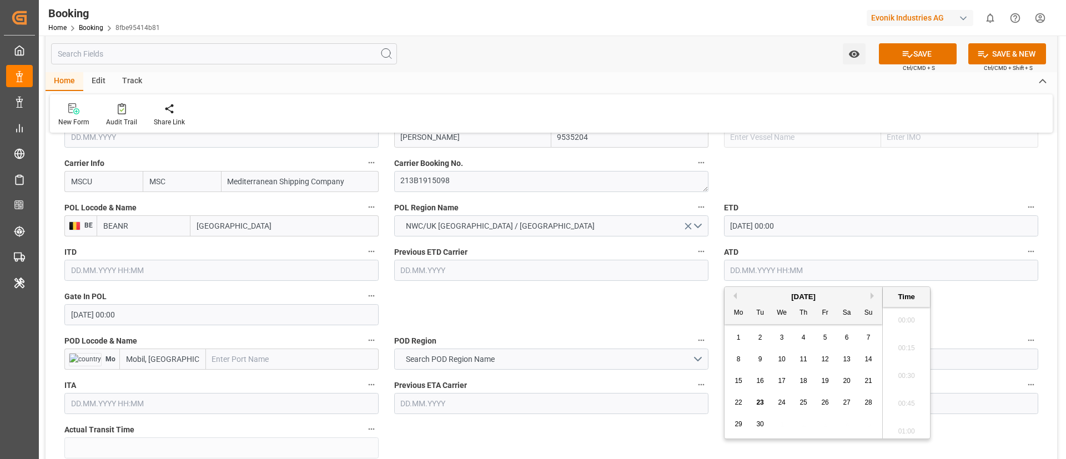
paste input "[DATE] 00:00"
type input "[DATE] 00:00"
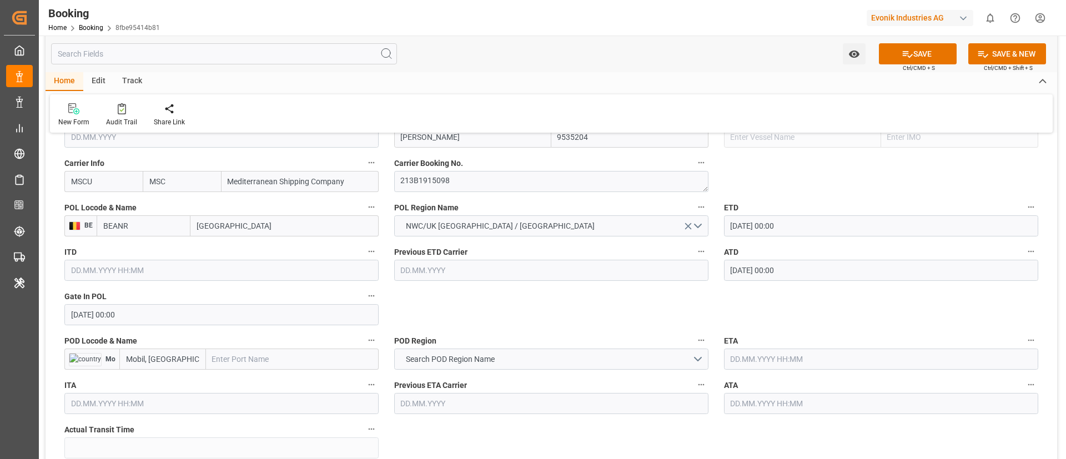
scroll to position [916, 0]
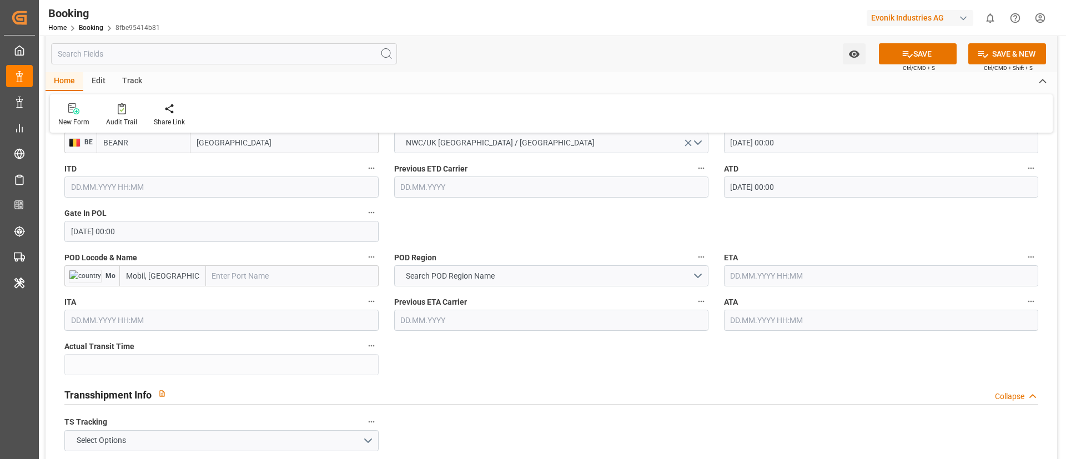
click at [239, 272] on input "text" at bounding box center [292, 275] width 173 height 21
paste input "Mobile"
type input "Mobile"
click at [241, 301] on span "Mobile - USMOB" at bounding box center [239, 300] width 53 height 9
type input "USMOB"
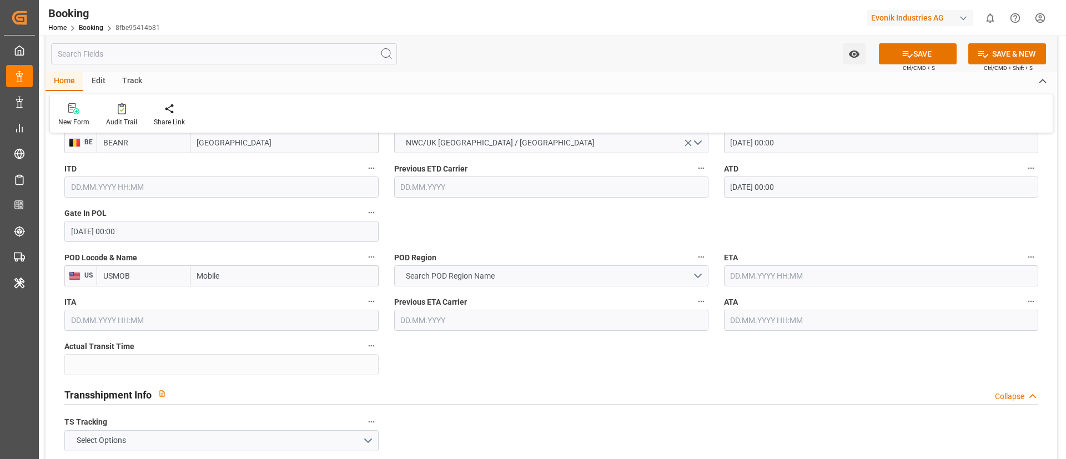
type input "Mobile"
click at [506, 271] on button "Search POD Region Name" at bounding box center [551, 275] width 314 height 21
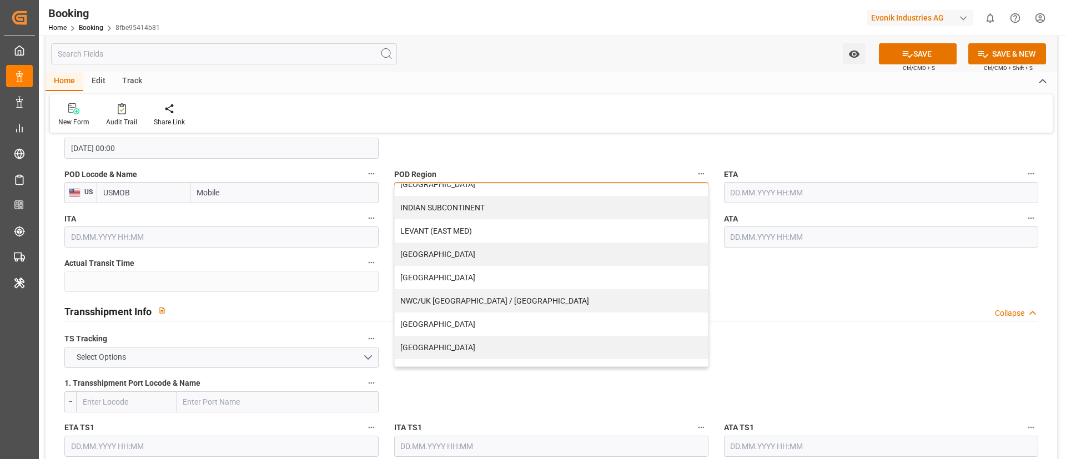
scroll to position [237, 0]
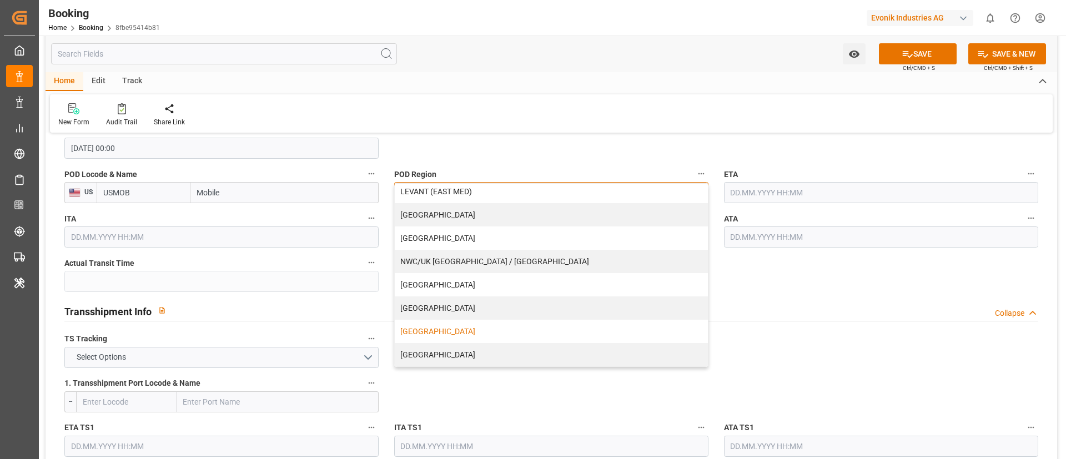
click at [431, 336] on div "[GEOGRAPHIC_DATA]" at bounding box center [551, 331] width 313 height 23
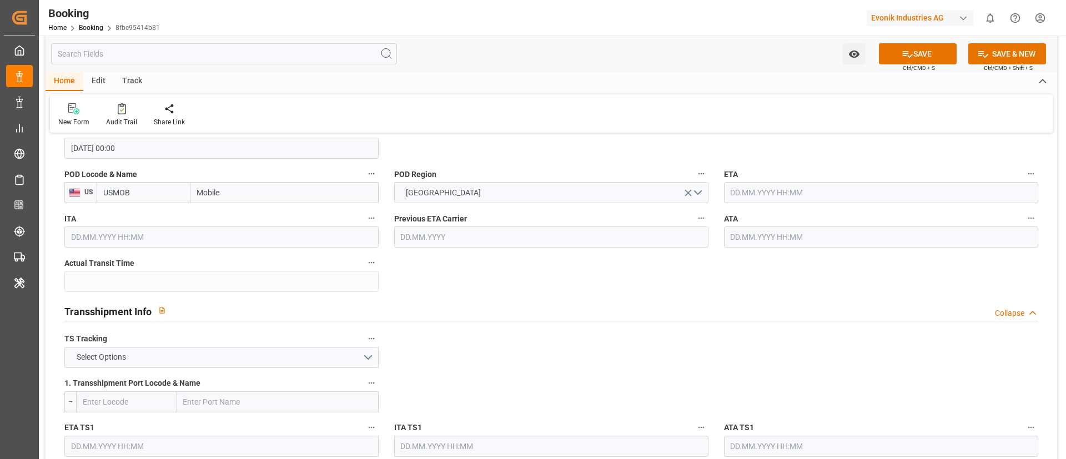
click at [773, 189] on input "text" at bounding box center [881, 192] width 314 height 21
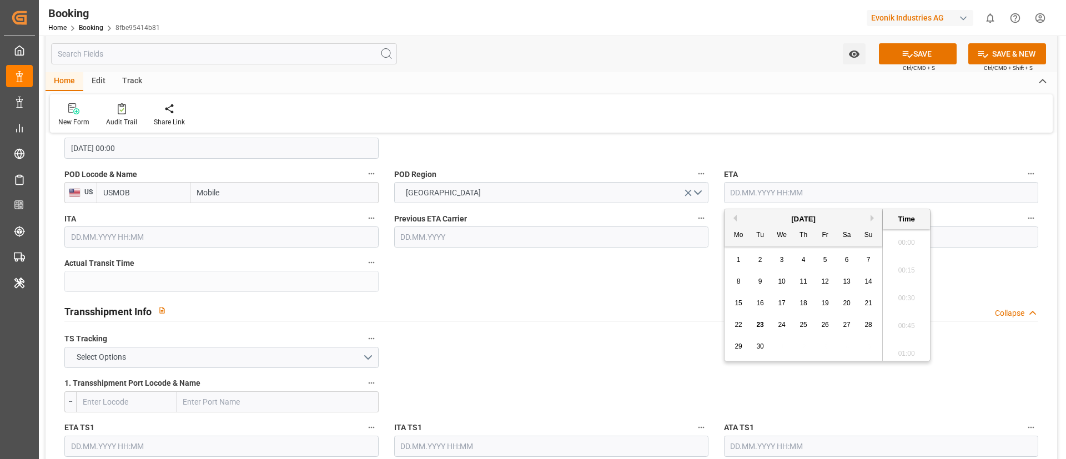
scroll to position [1752, 0]
click at [734, 216] on button "Previous Month" at bounding box center [733, 218] width 7 height 7
click at [800, 301] on span "14" at bounding box center [802, 303] width 7 height 8
type input "[DATE] 00:00"
click at [799, 192] on input "[DATE] 00:00" at bounding box center [881, 192] width 314 height 21
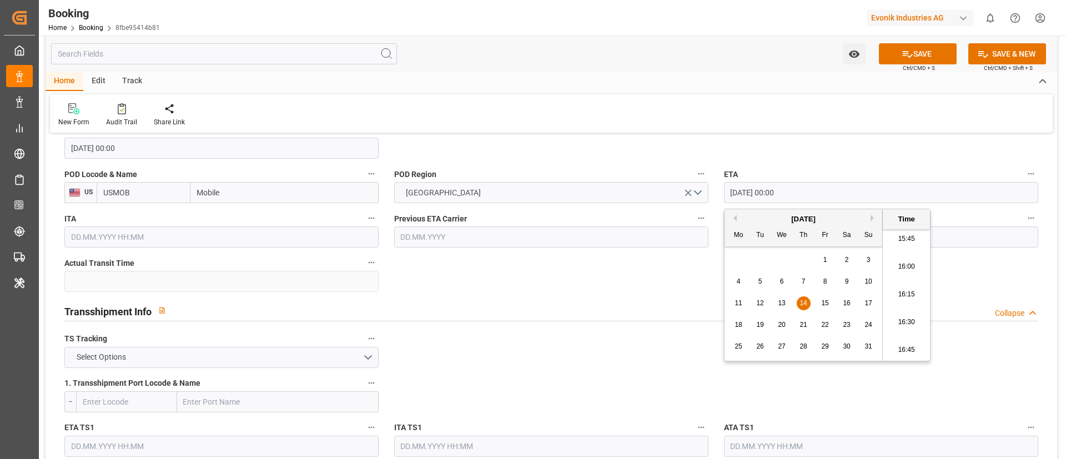
click at [799, 192] on input "[DATE] 00:00" at bounding box center [881, 192] width 314 height 21
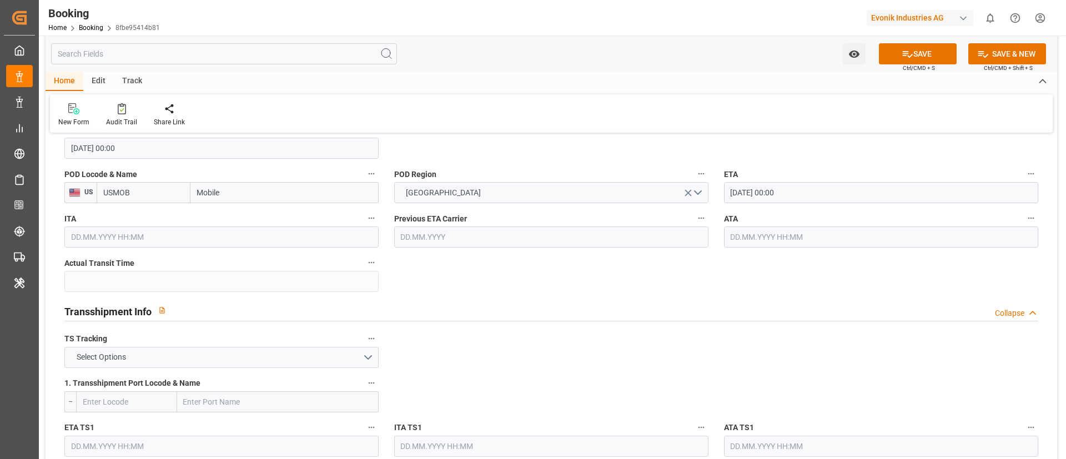
click at [765, 236] on input "text" at bounding box center [881, 236] width 314 height 21
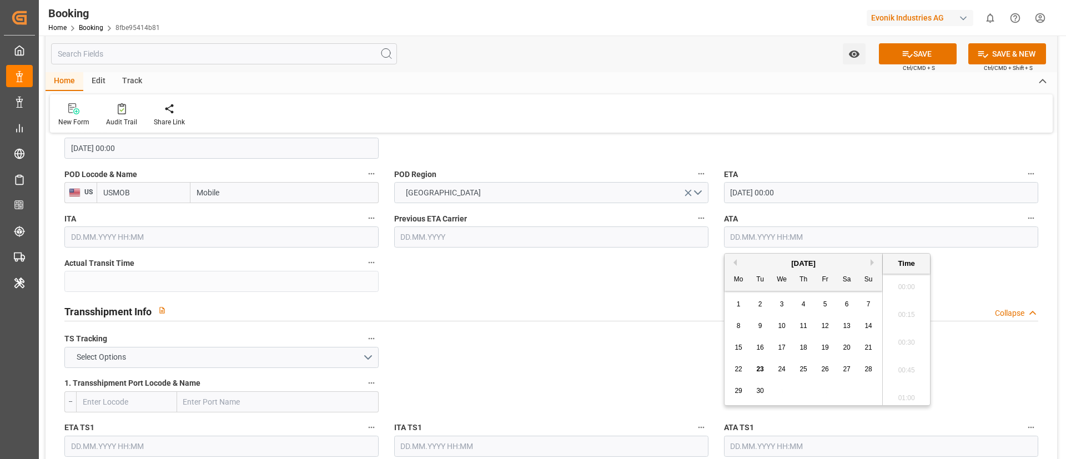
paste input "[DATE] 00:00"
type input "[DATE] 00:00"
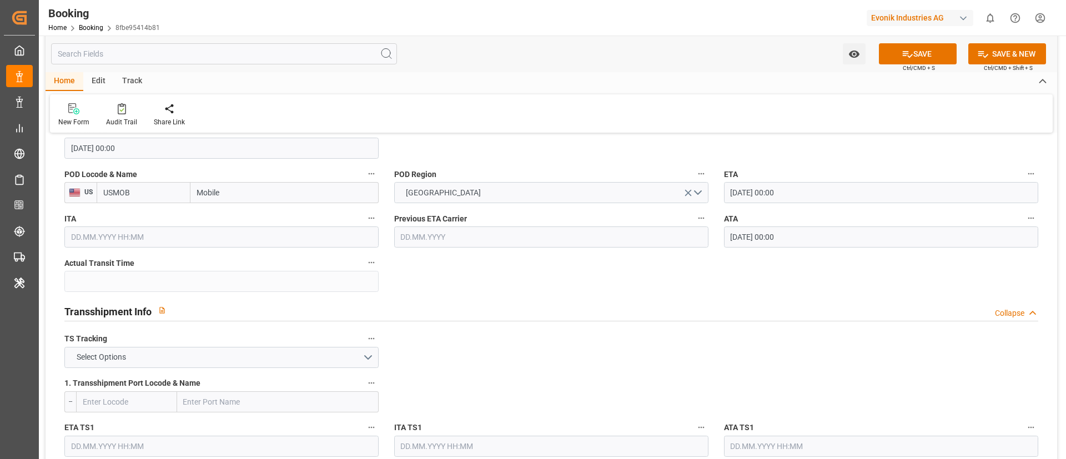
scroll to position [1082, 0]
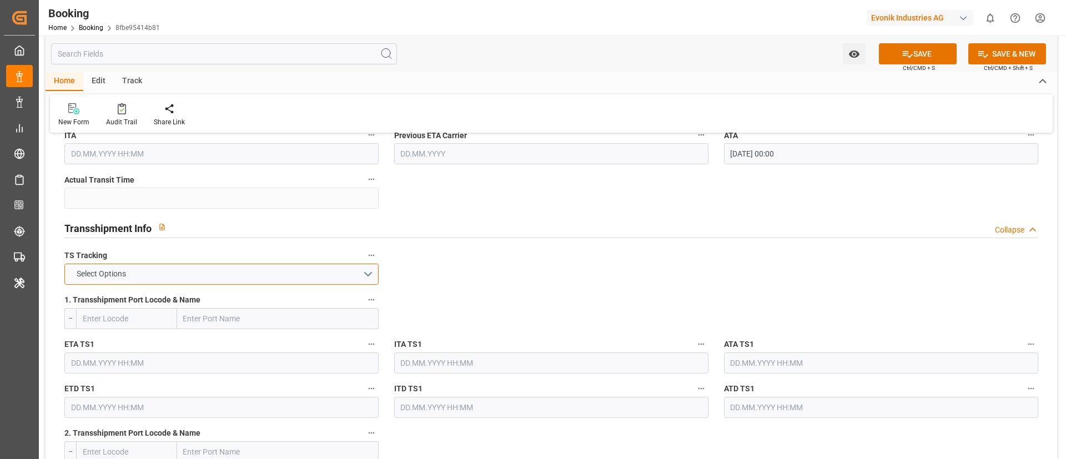
click at [268, 274] on button "Select Options" at bounding box center [221, 274] width 314 height 21
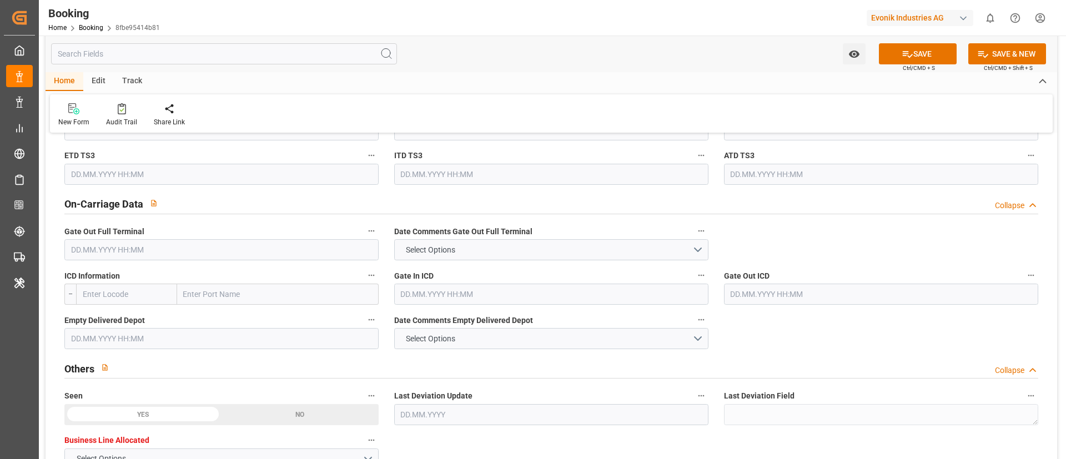
click at [226, 251] on input "text" at bounding box center [221, 249] width 314 height 21
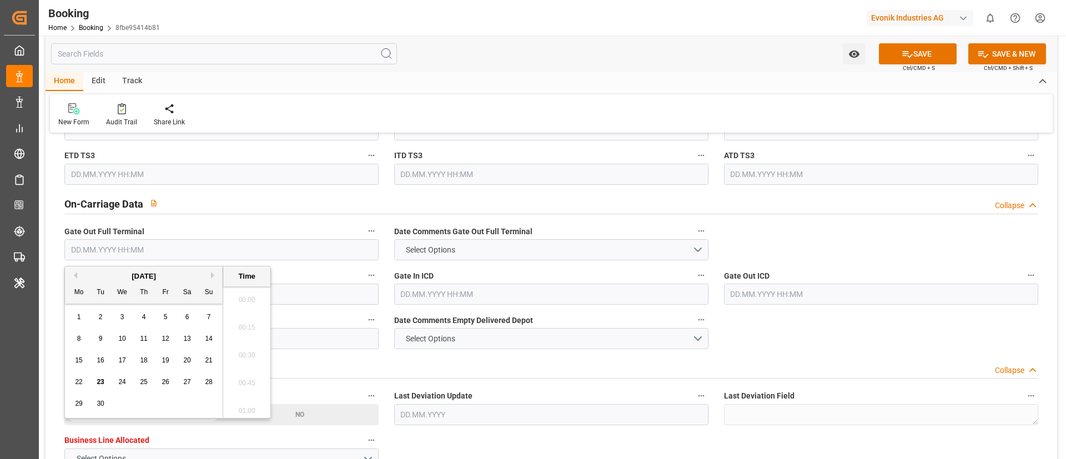
scroll to position [1752, 0]
click at [77, 276] on div "[DATE]" at bounding box center [144, 276] width 158 height 11
click at [75, 274] on button "Previous Month" at bounding box center [73, 275] width 7 height 7
click at [169, 361] on div "15" at bounding box center [166, 360] width 14 height 13
type input "[DATE] 00:00"
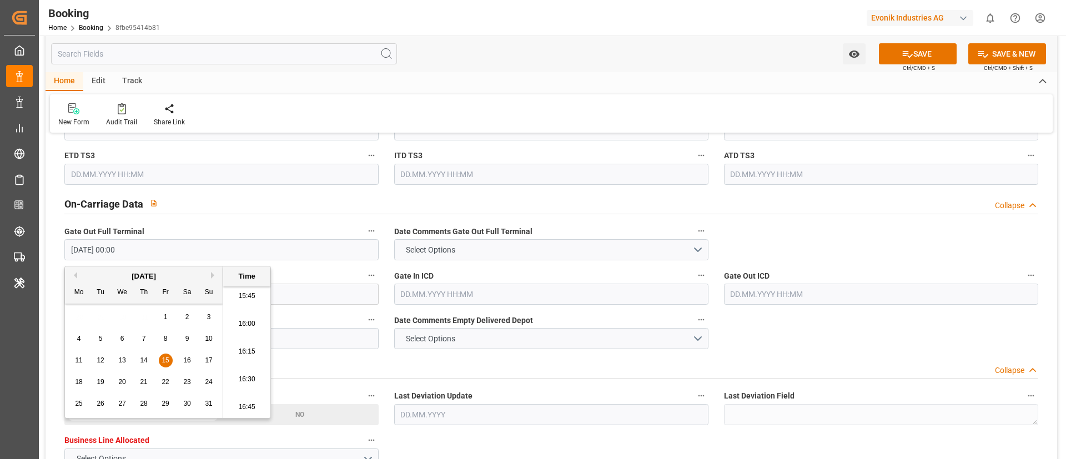
click at [219, 247] on input "[DATE] 00:00" at bounding box center [221, 249] width 314 height 21
click at [465, 69] on div "Watch Option SAVE Ctrl/CMD + S SAVE & NEW Ctrl/CMD + Shift + S" at bounding box center [551, 54] width 1011 height 37
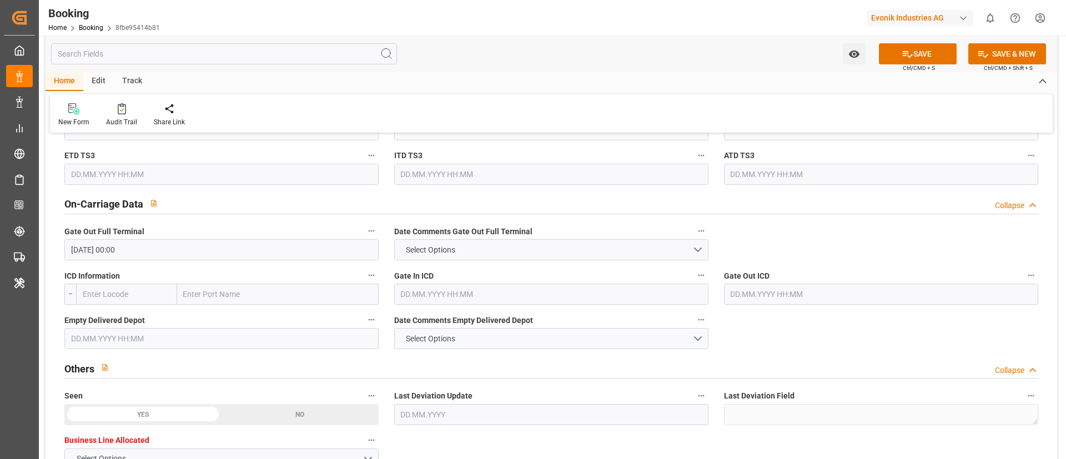
click at [195, 339] on input "text" at bounding box center [221, 338] width 314 height 21
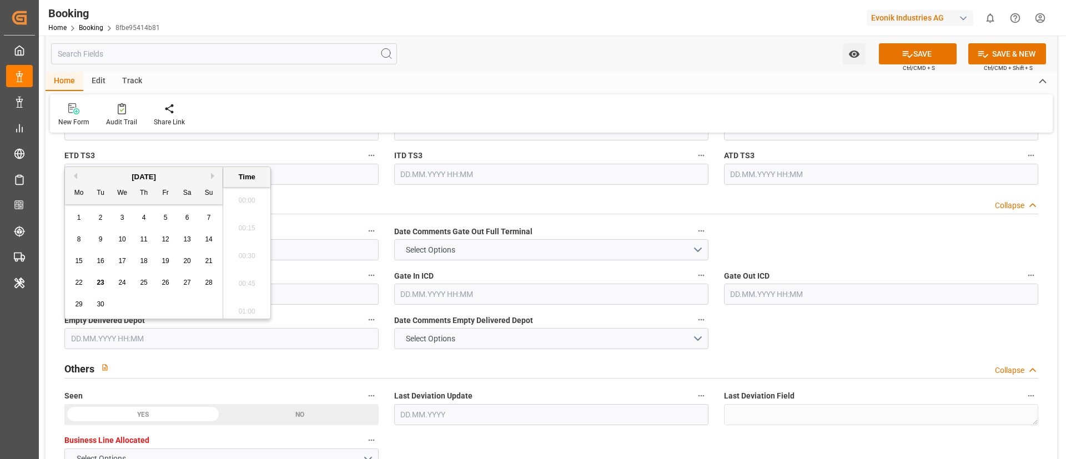
paste input "[DATE] 00:00"
type input "[DATE] 00:00"
click at [496, 94] on div "New Form Audit Trail Share Link" at bounding box center [551, 113] width 1002 height 38
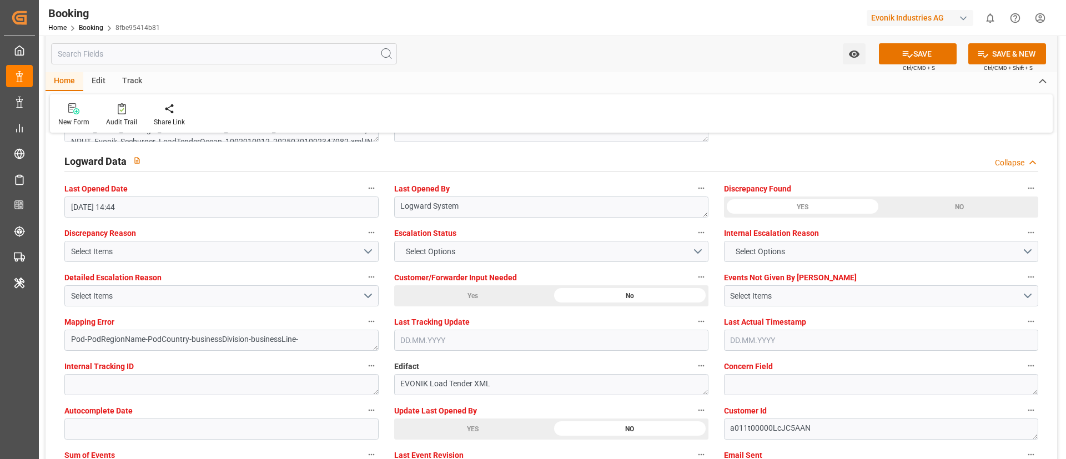
scroll to position [2081, 0]
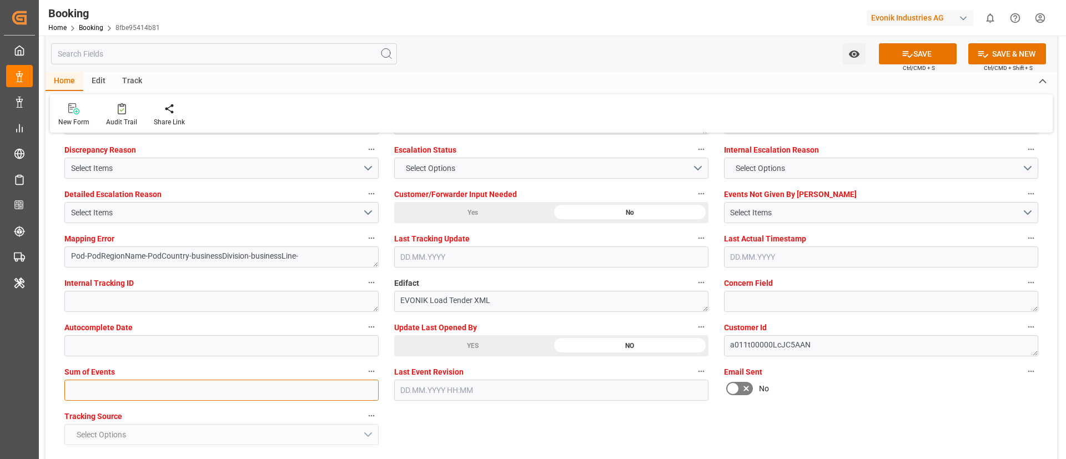
click at [289, 388] on input "text" at bounding box center [221, 390] width 314 height 21
type input "0"
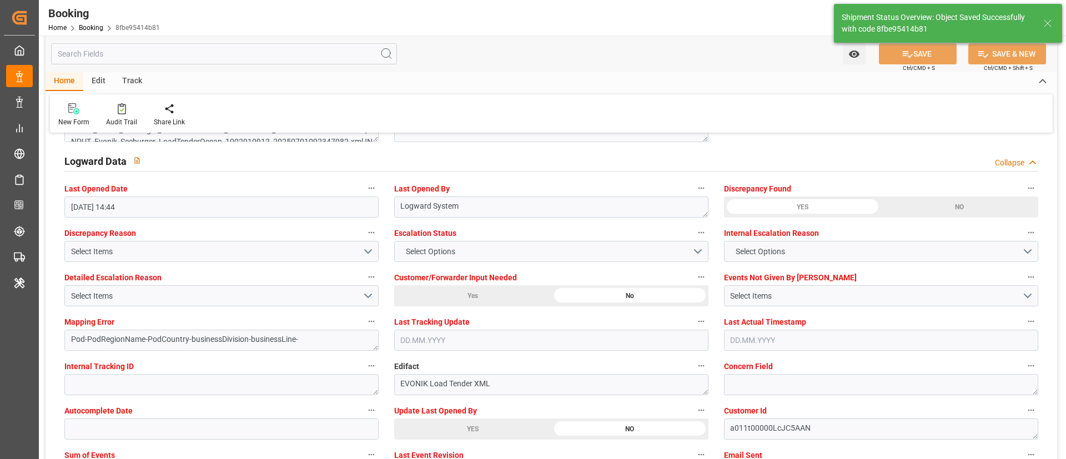
type textarea "NWC/[GEOGRAPHIC_DATA] [GEOGRAPHIC_DATA] Continent / [GEOGRAPHIC_DATA]-AN"
type textarea "Vismitha Mahadev"
type textarea "businessDivision-businessLine-"
type input "27"
type input "[DATE] 00:00"
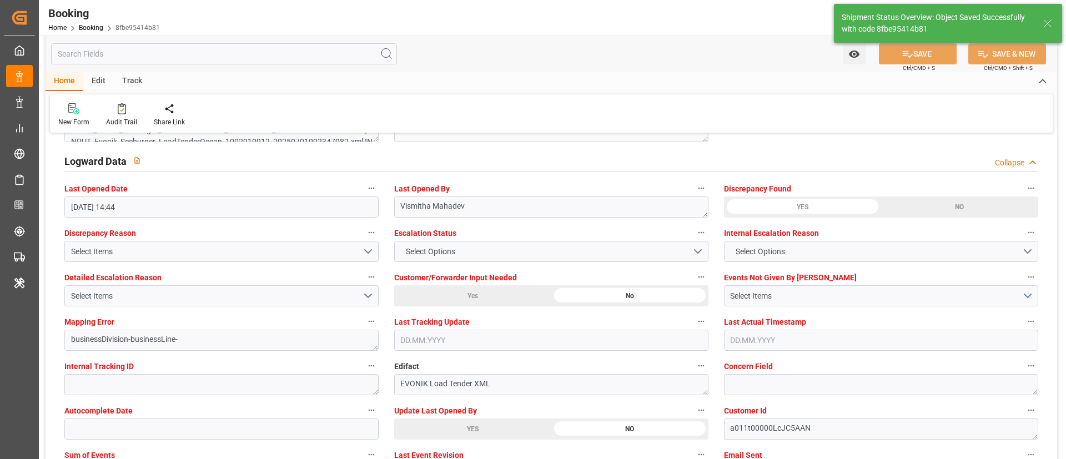
type input "[DATE] 00:00"
type input "23.09.2025 10:54"
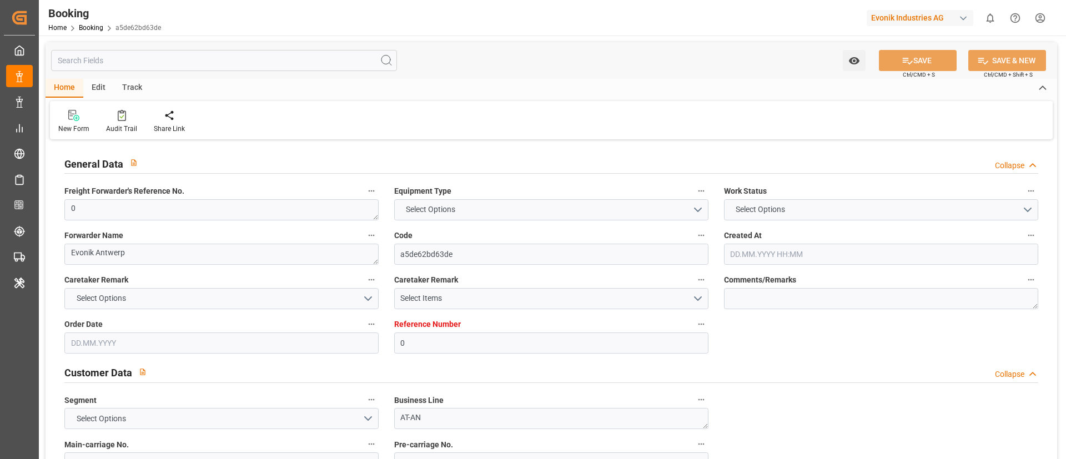
type input "0"
type input "MSC"
type input "Mediterranean Shipping Company"
type input "NLRTM"
type input "Mobil, [GEOGRAPHIC_DATA]"
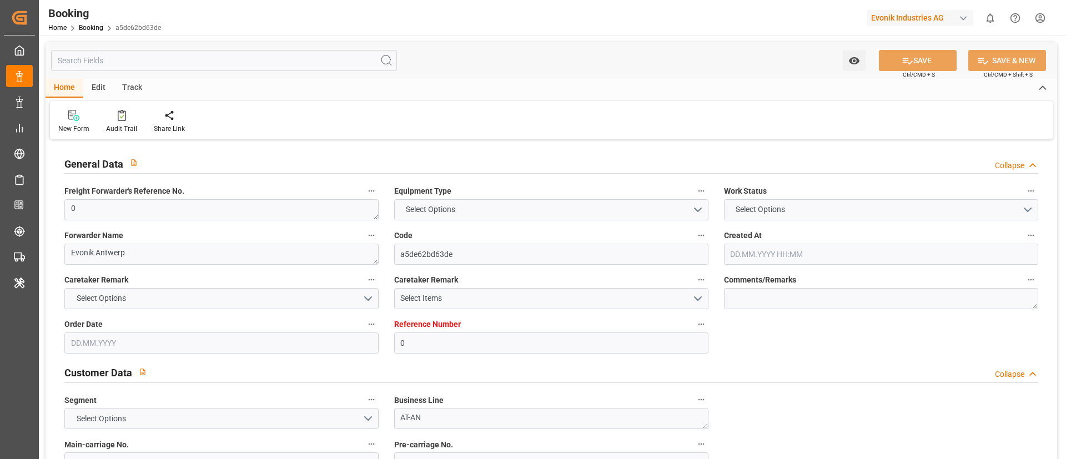
type input "[DATE] 13:31"
type input "[DATE]"
type input "[DATE] 14:44"
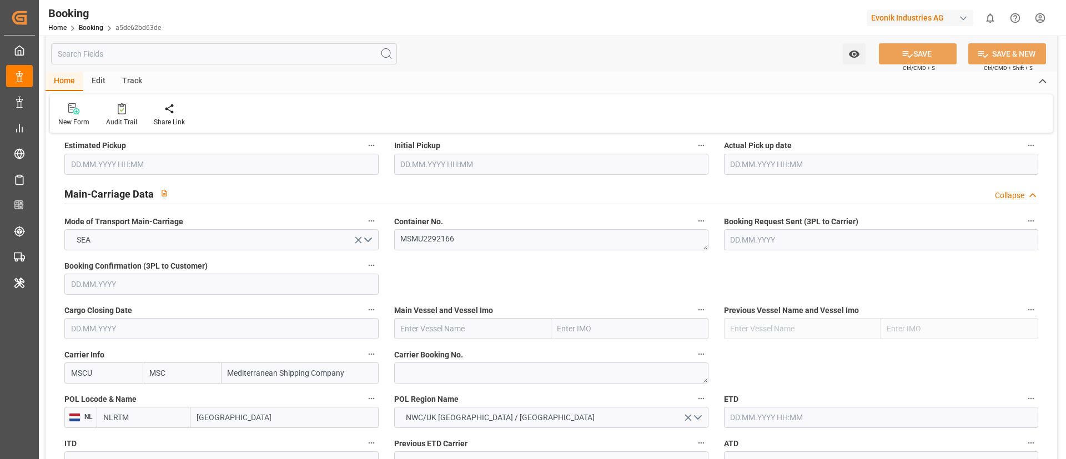
scroll to position [666, 0]
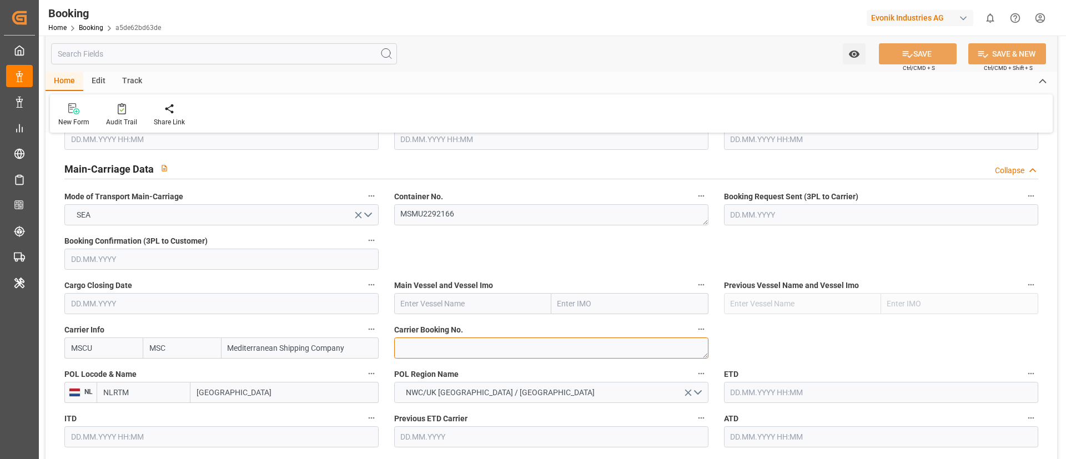
click at [442, 348] on textarea at bounding box center [551, 347] width 314 height 21
paste textarea "213B1915098"
type textarea "213B1915098"
click at [472, 303] on input "text" at bounding box center [472, 303] width 157 height 21
paste input "[PERSON_NAME]"
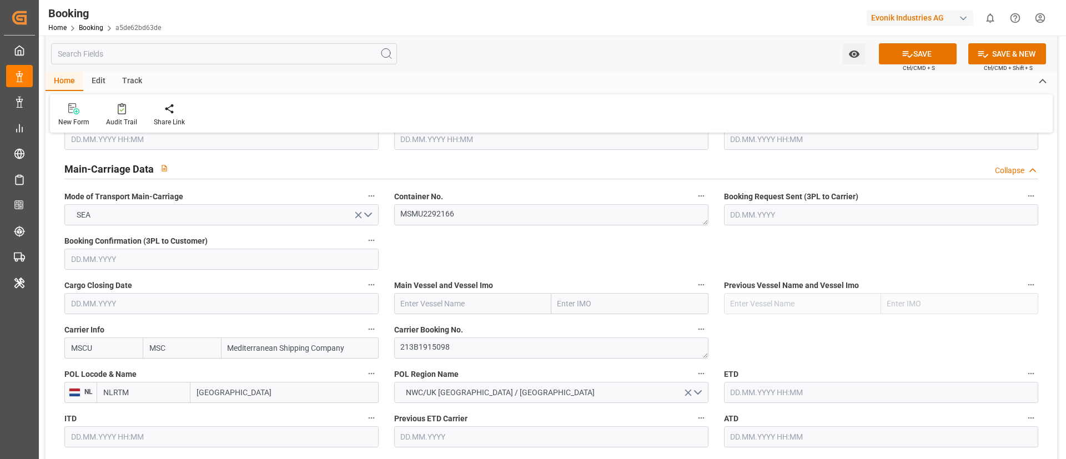
type input "[PERSON_NAME]"
click at [460, 329] on b "[PERSON_NAME]" at bounding box center [431, 328] width 60 height 9
type input "9535204"
type input "[PERSON_NAME]"
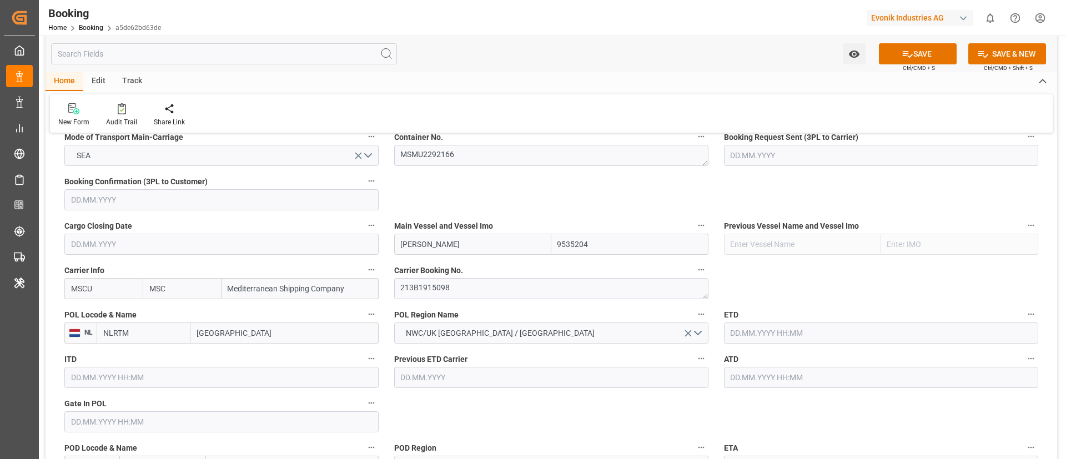
scroll to position [749, 0]
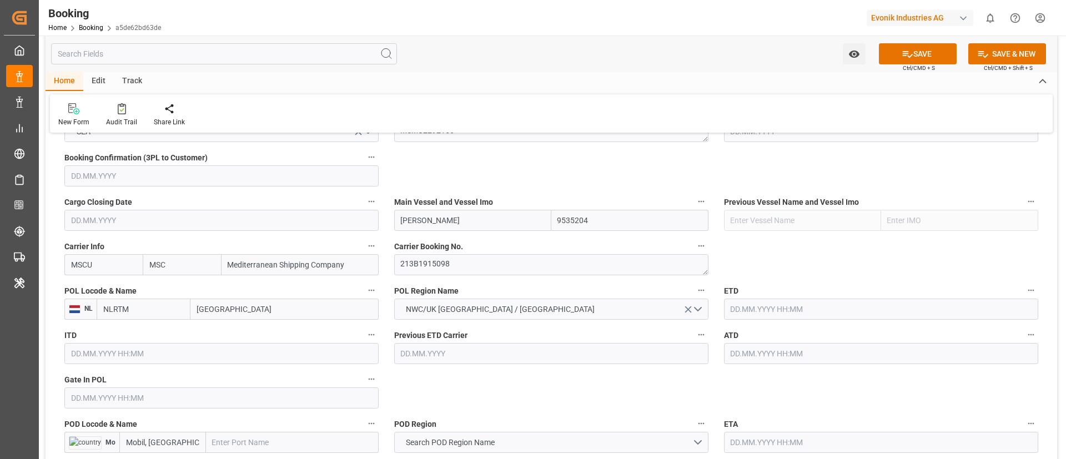
click at [256, 309] on input "[GEOGRAPHIC_DATA]" at bounding box center [284, 309] width 188 height 21
paste input "[GEOGRAPHIC_DATA]"
type input "[GEOGRAPHIC_DATA]"
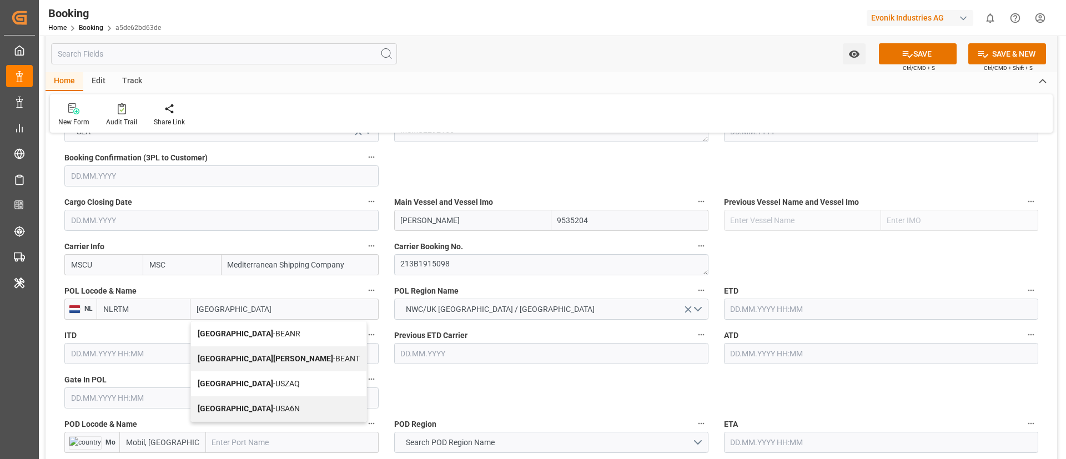
click at [251, 331] on span "Antwerp - BEANR" at bounding box center [249, 333] width 103 height 9
type input "BEANR"
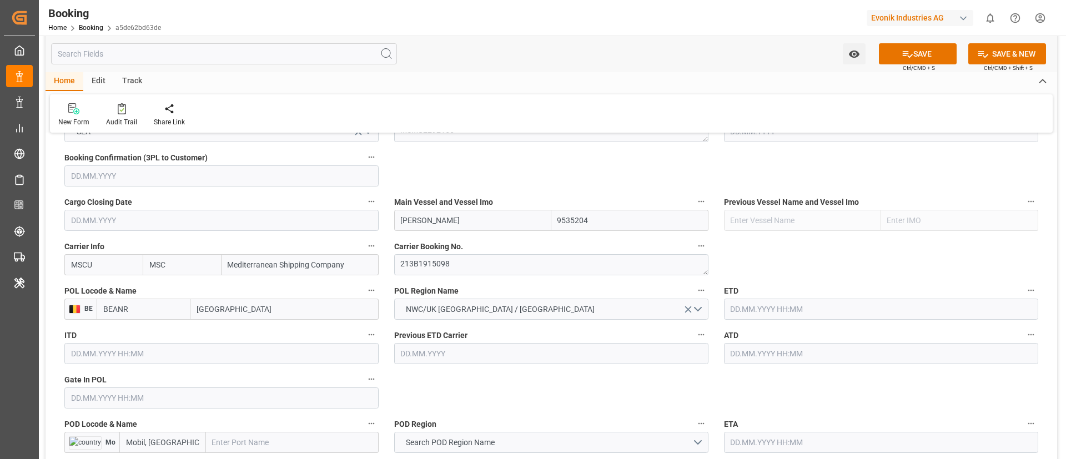
type input "[GEOGRAPHIC_DATA]"
click at [138, 401] on input "text" at bounding box center [221, 397] width 314 height 21
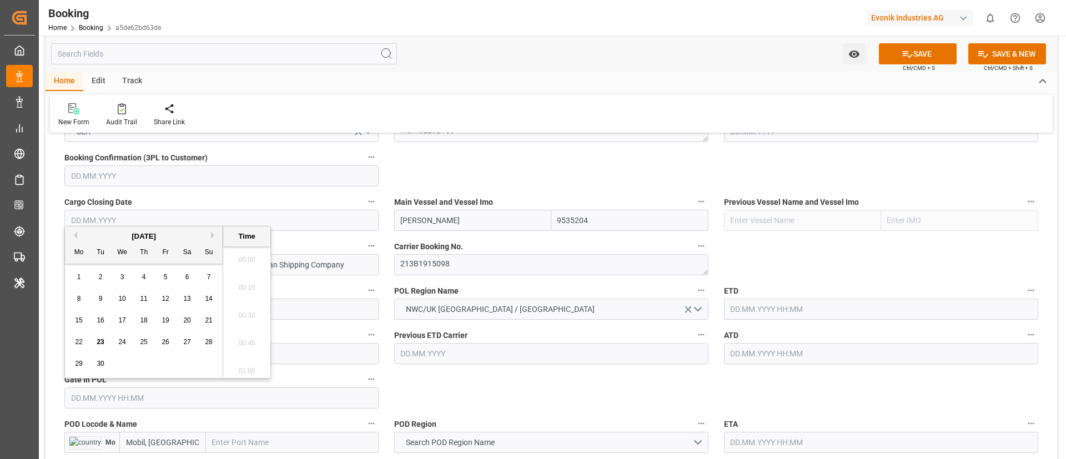
scroll to position [1752, 0]
click at [73, 235] on button "Previous Month" at bounding box center [73, 235] width 7 height 7
click at [170, 298] on div "11" at bounding box center [166, 298] width 14 height 13
type input "[DATE] 00:00"
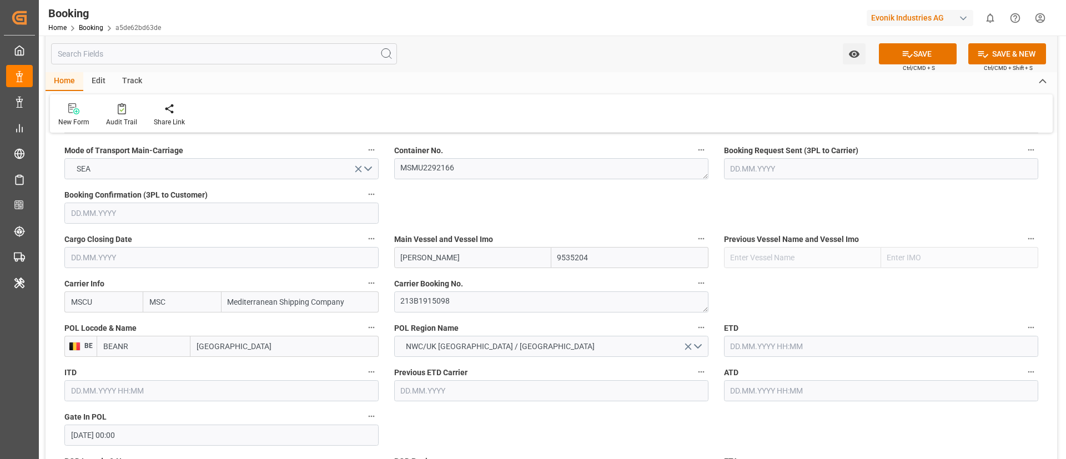
scroll to position [749, 0]
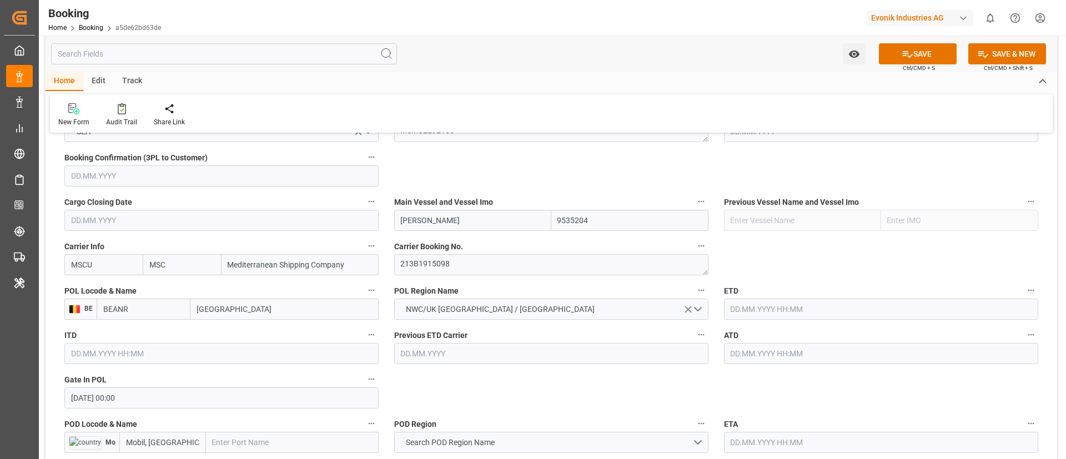
click at [776, 311] on input "text" at bounding box center [881, 309] width 314 height 21
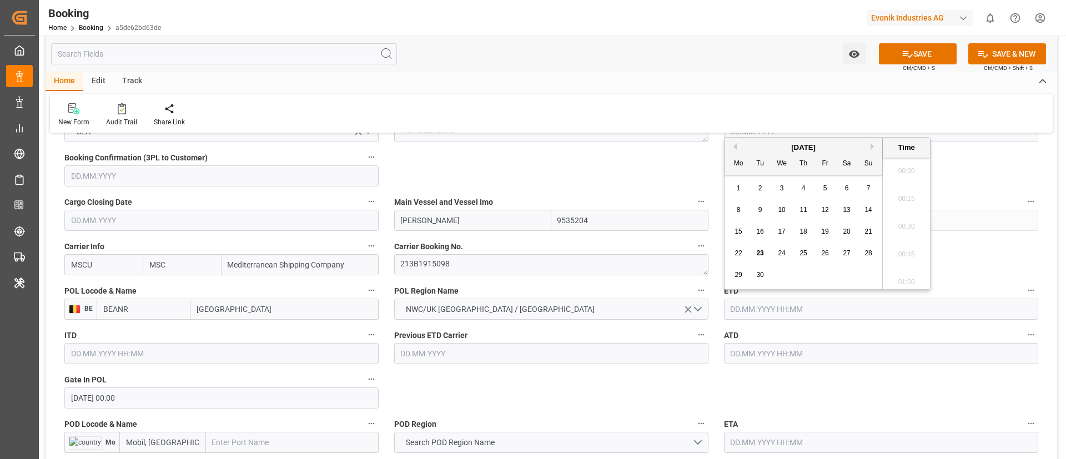
click at [188, 394] on input "[DATE] 00:00" at bounding box center [221, 397] width 314 height 21
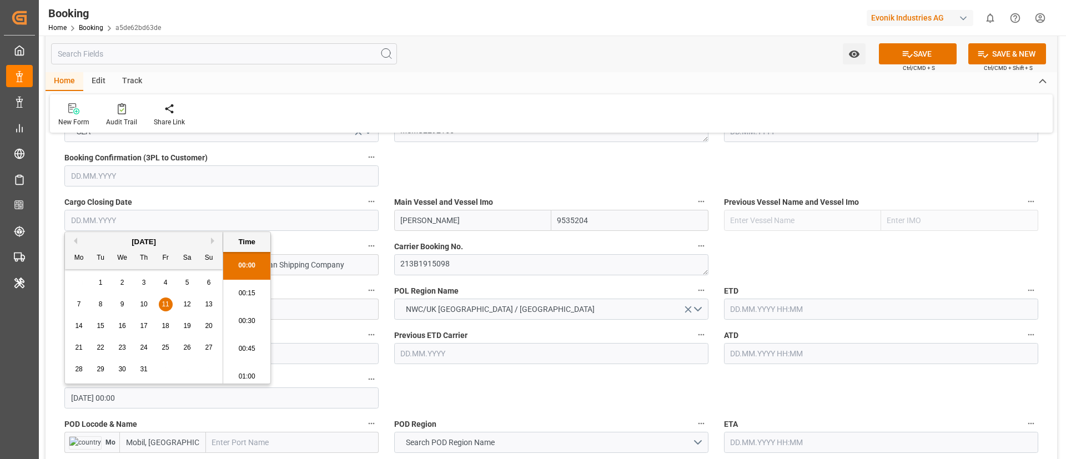
click at [188, 394] on input "[DATE] 00:00" at bounding box center [221, 397] width 314 height 21
click at [792, 306] on input "text" at bounding box center [881, 309] width 314 height 21
paste input "[DATE] 00:00"
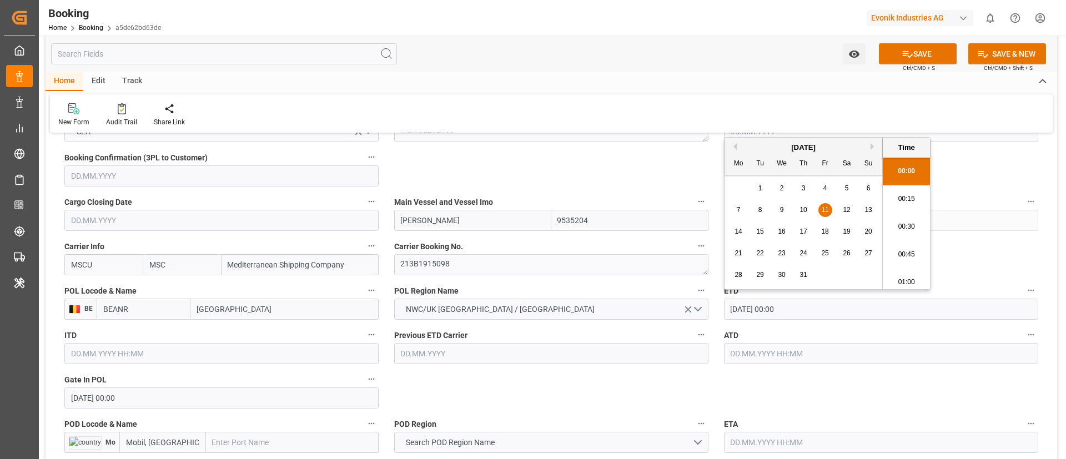
scroll to position [1780, 0]
click at [825, 234] on span "18" at bounding box center [824, 232] width 7 height 8
type input "[DATE] 00:00"
click at [808, 311] on input "[DATE] 00:00" at bounding box center [881, 309] width 314 height 21
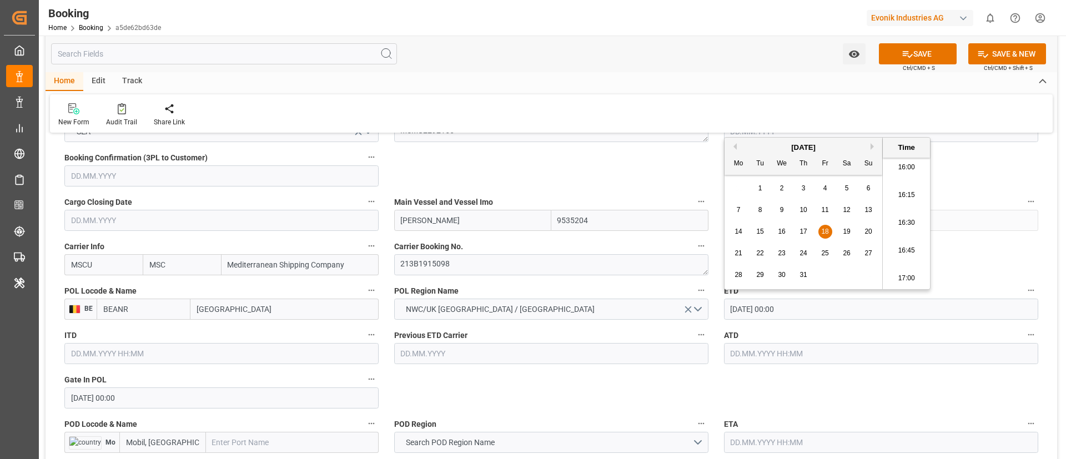
click at [808, 311] on input "[DATE] 00:00" at bounding box center [881, 309] width 314 height 21
click at [784, 351] on input "text" at bounding box center [881, 353] width 314 height 21
paste input "[DATE] 00:00"
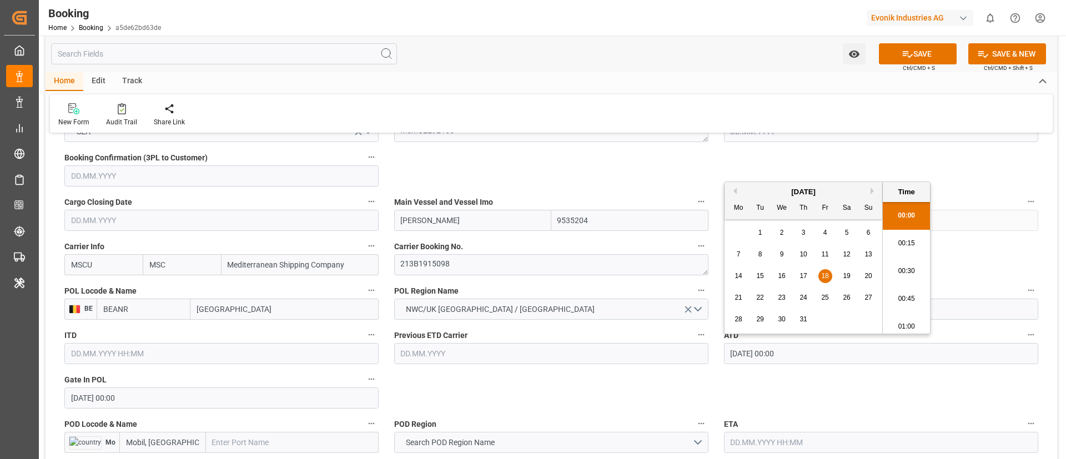
type input "[DATE] 00:00"
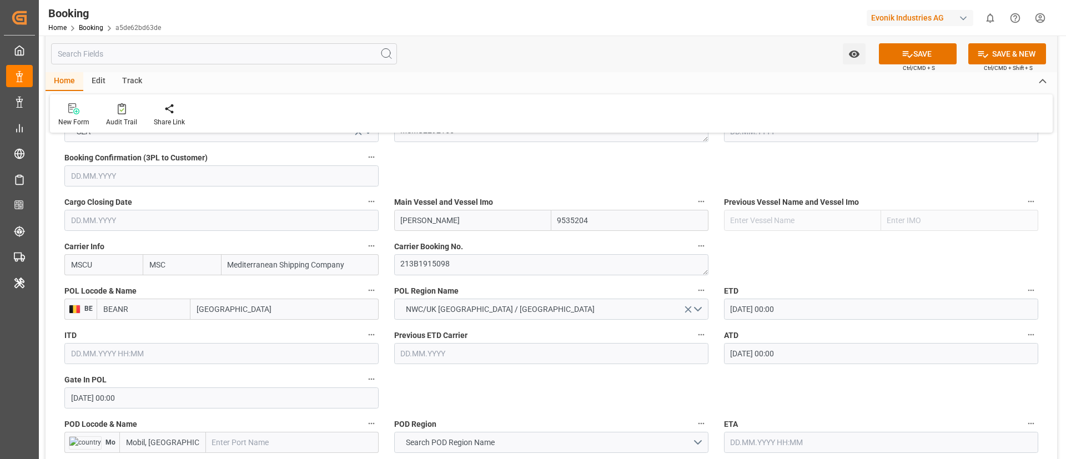
scroll to position [832, 0]
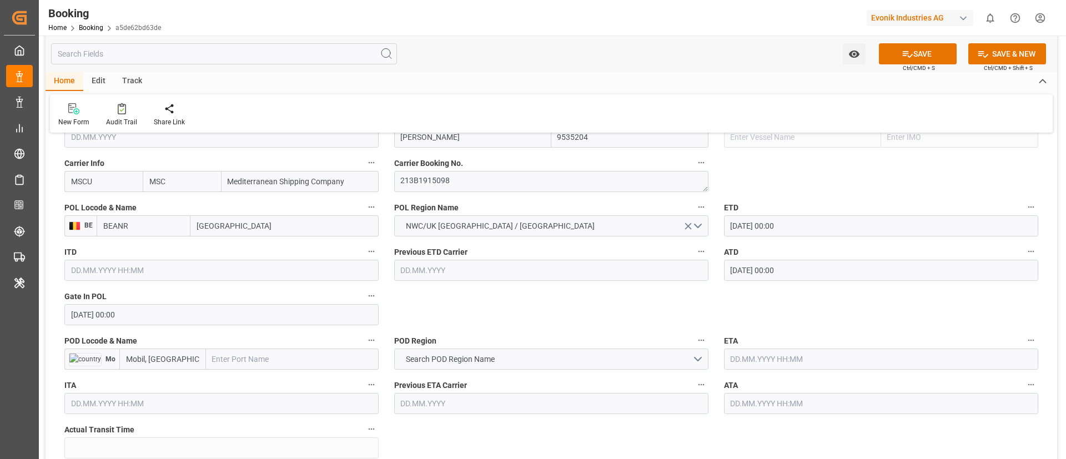
click at [272, 358] on input "text" at bounding box center [292, 359] width 173 height 21
paste input "Mobile"
click at [259, 378] on div "Mobile - USMOB" at bounding box center [239, 383] width 67 height 25
type input "Mobile"
click at [499, 356] on span "Search POD Region Name" at bounding box center [450, 360] width 100 height 12
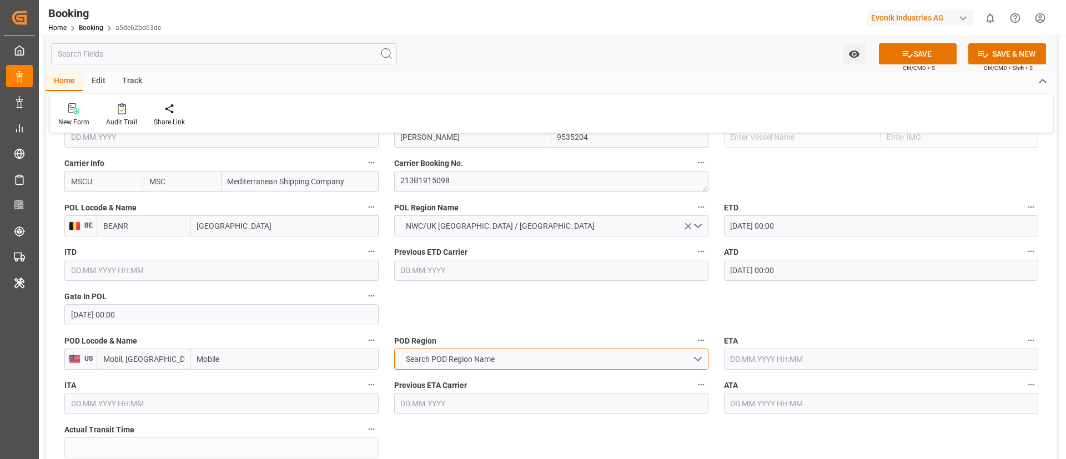
type input "USMOB"
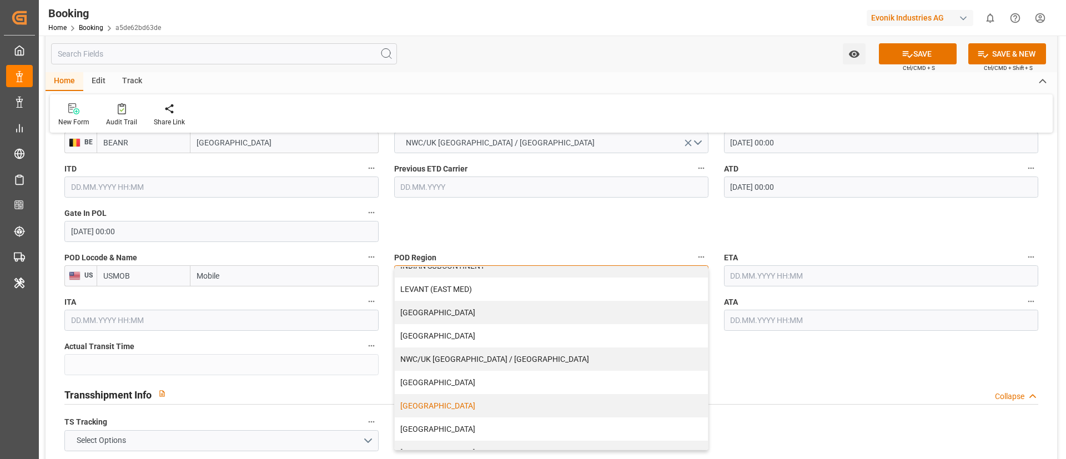
scroll to position [237, 0]
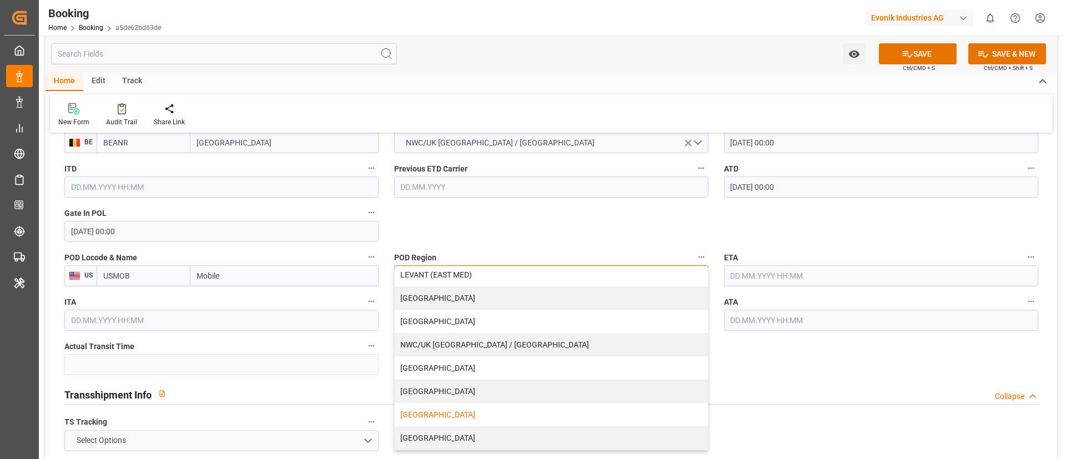
click at [435, 411] on div "[GEOGRAPHIC_DATA]" at bounding box center [551, 414] width 313 height 23
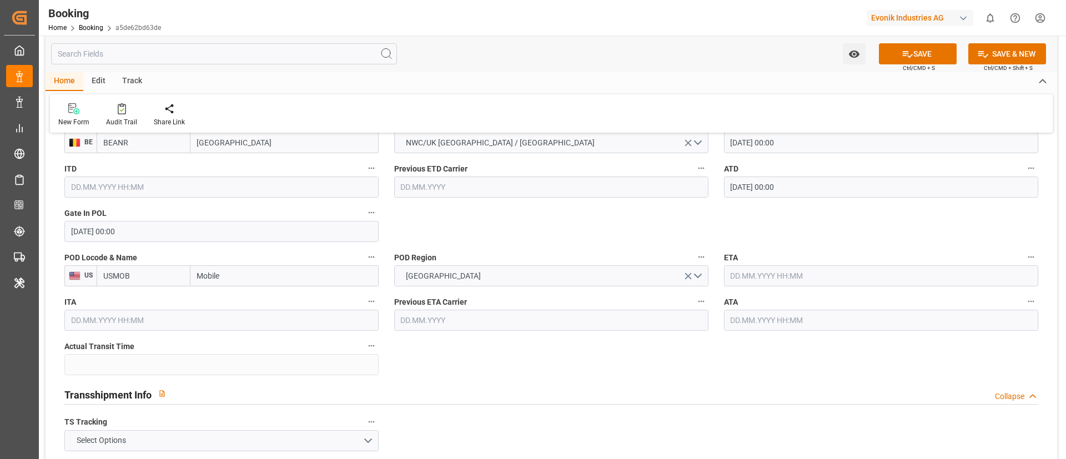
click at [798, 272] on input "text" at bounding box center [881, 275] width 314 height 21
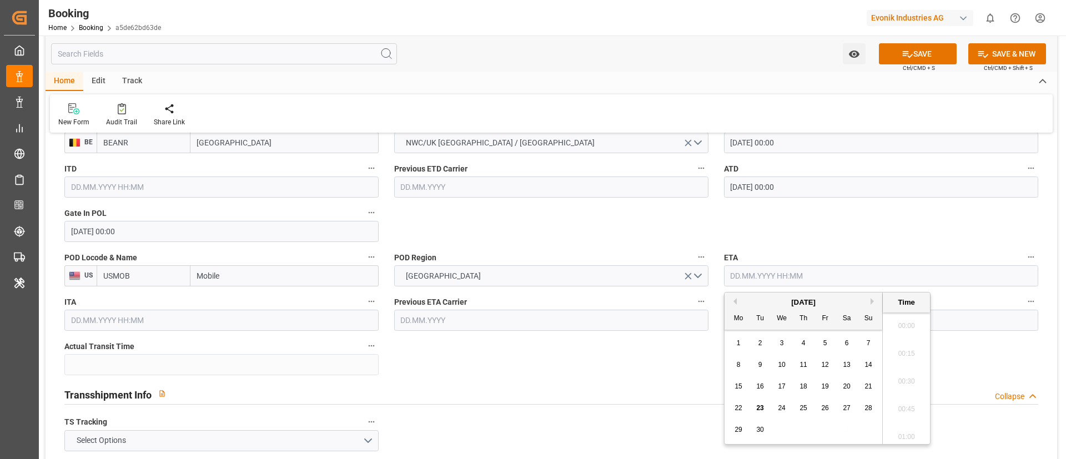
scroll to position [1780, 0]
click at [735, 300] on button "Previous Month" at bounding box center [733, 301] width 7 height 7
click at [808, 389] on div "14" at bounding box center [803, 386] width 14 height 13
type input "[DATE] 00:00"
click at [819, 276] on input "[DATE] 00:00" at bounding box center [881, 275] width 314 height 21
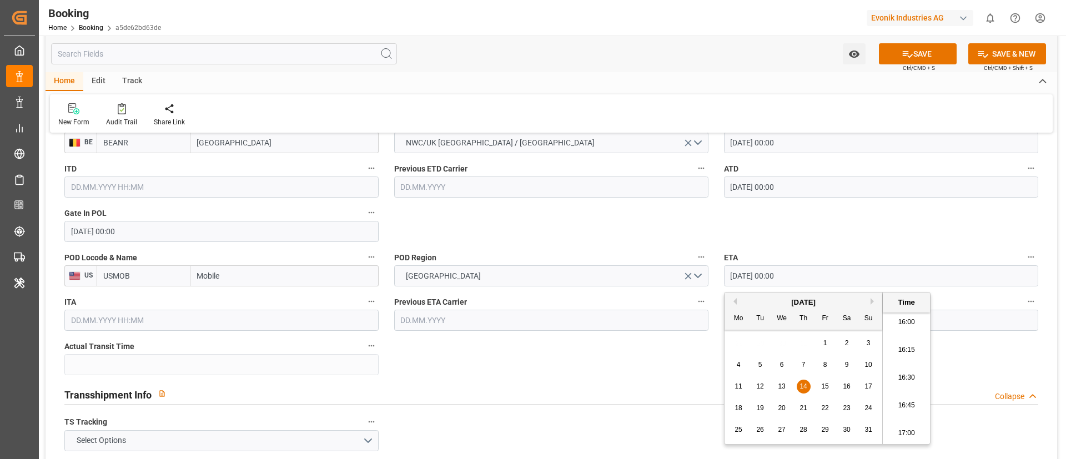
click at [819, 276] on input "[DATE] 00:00" at bounding box center [881, 275] width 314 height 21
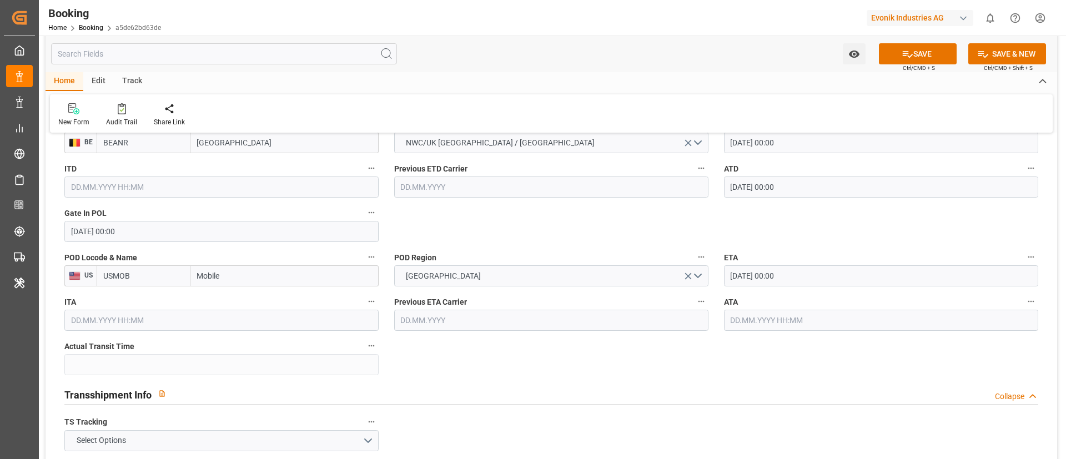
click at [776, 318] on input "text" at bounding box center [881, 320] width 314 height 21
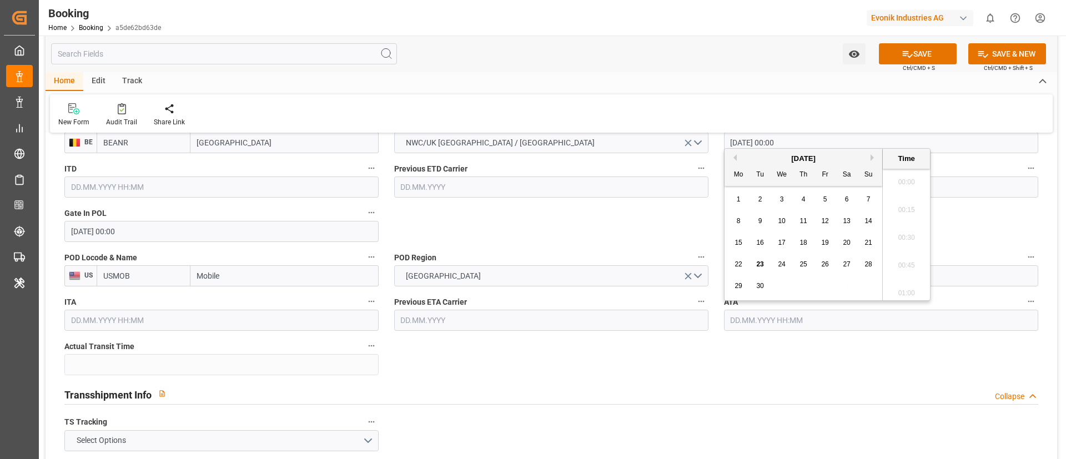
paste input "[DATE] 00:00"
type input "[DATE] 00:00"
drag, startPoint x: 552, startPoint y: 356, endPoint x: 387, endPoint y: 298, distance: 174.3
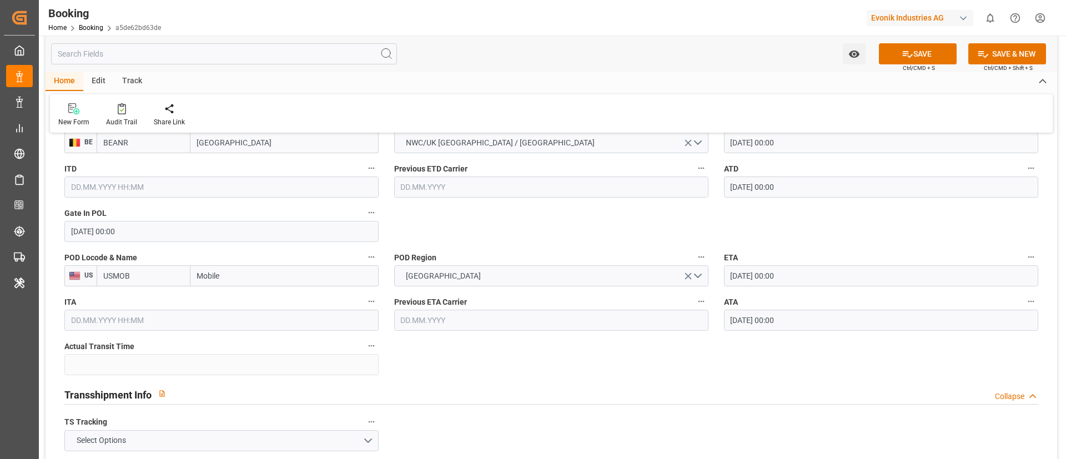
scroll to position [999, 0]
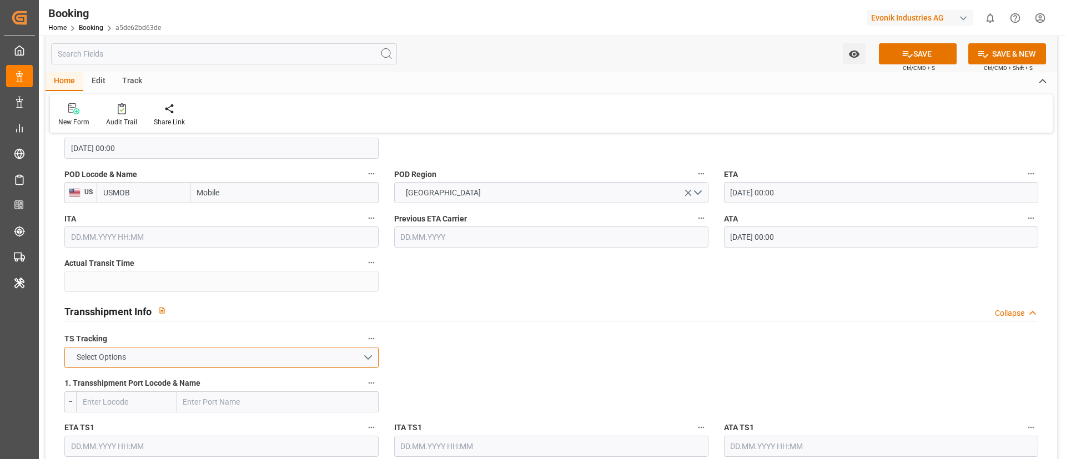
click at [289, 359] on button "Select Options" at bounding box center [221, 357] width 314 height 21
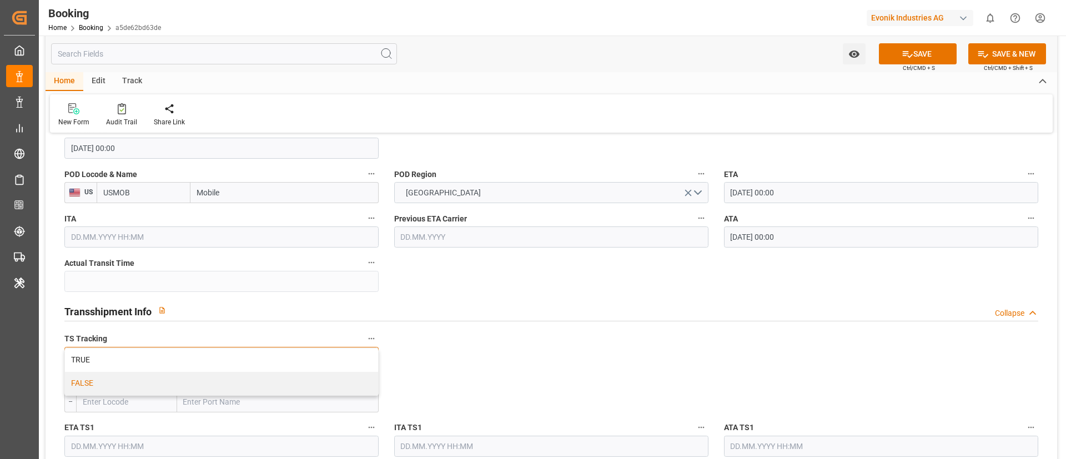
click at [265, 385] on div "FALSE" at bounding box center [221, 383] width 313 height 23
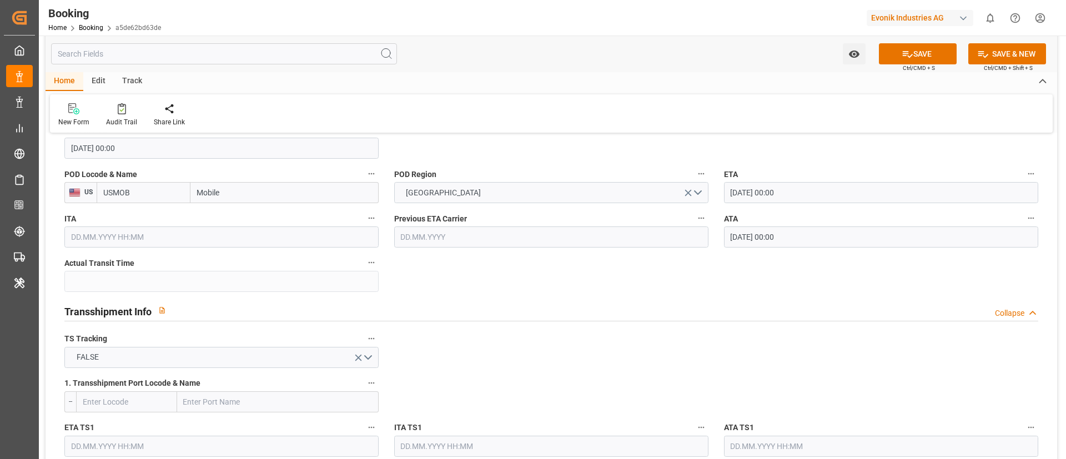
click at [806, 229] on input "[DATE] 00:00" at bounding box center [881, 236] width 314 height 21
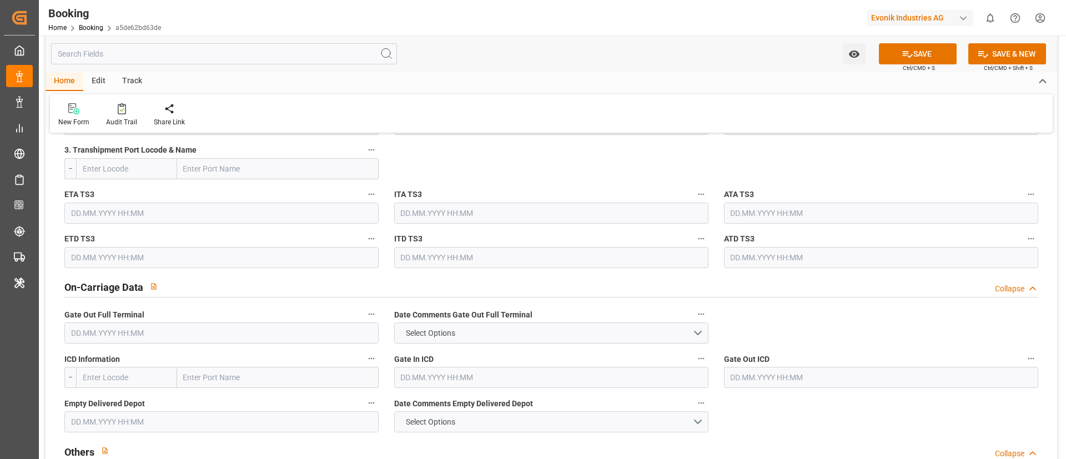
scroll to position [1582, 0]
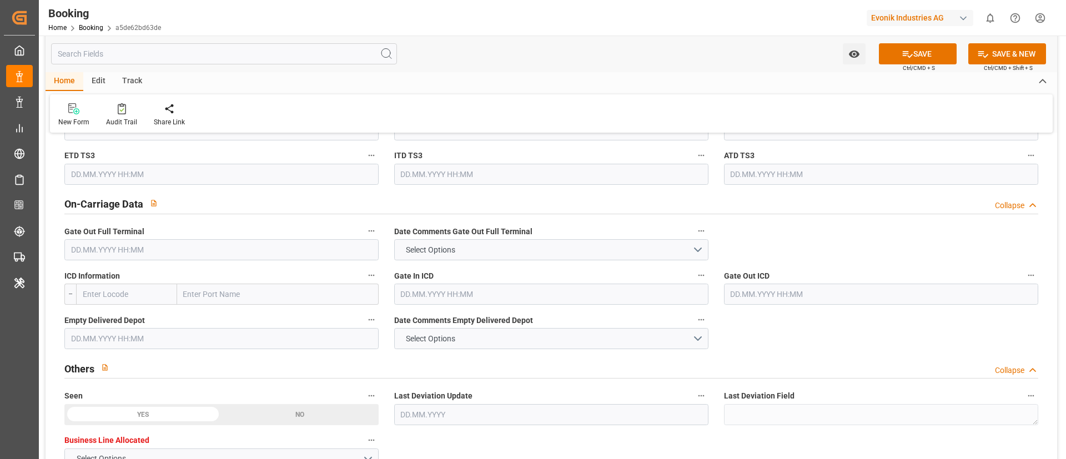
click at [208, 251] on input "text" at bounding box center [221, 249] width 314 height 21
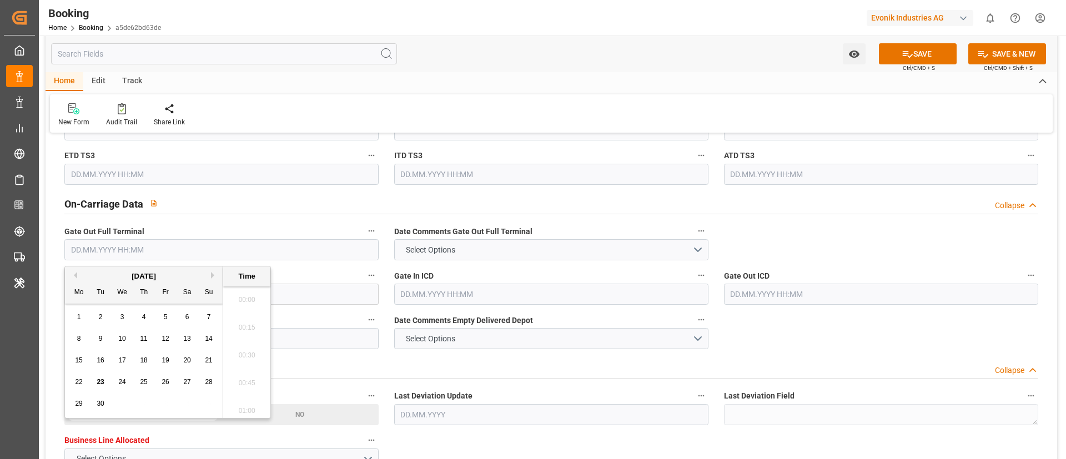
paste input "14.08.2025 00:00"
click at [82, 382] on span "18" at bounding box center [78, 382] width 7 height 8
type input "18.08.2025 00:00"
click at [200, 250] on input "18.08.2025 00:00" at bounding box center [221, 249] width 314 height 21
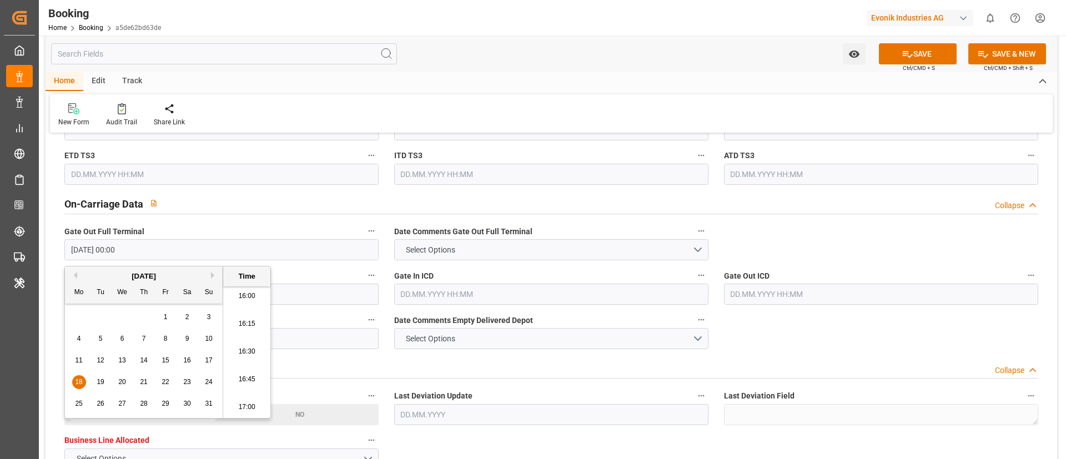
click at [200, 250] on input "18.08.2025 00:00" at bounding box center [221, 249] width 314 height 21
click at [299, 342] on input "text" at bounding box center [221, 338] width 314 height 21
paste input "18.08.2025 00:00"
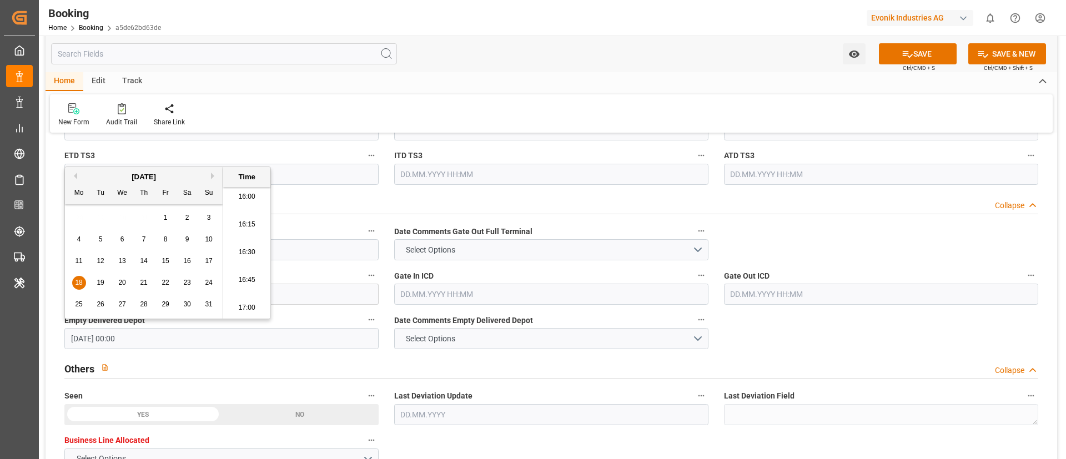
type input "18.08.2025 00:00"
click at [498, 60] on div "Watch Option SAVE Ctrl/CMD + S SAVE & NEW Ctrl/CMD + Shift + S" at bounding box center [551, 54] width 1011 height 37
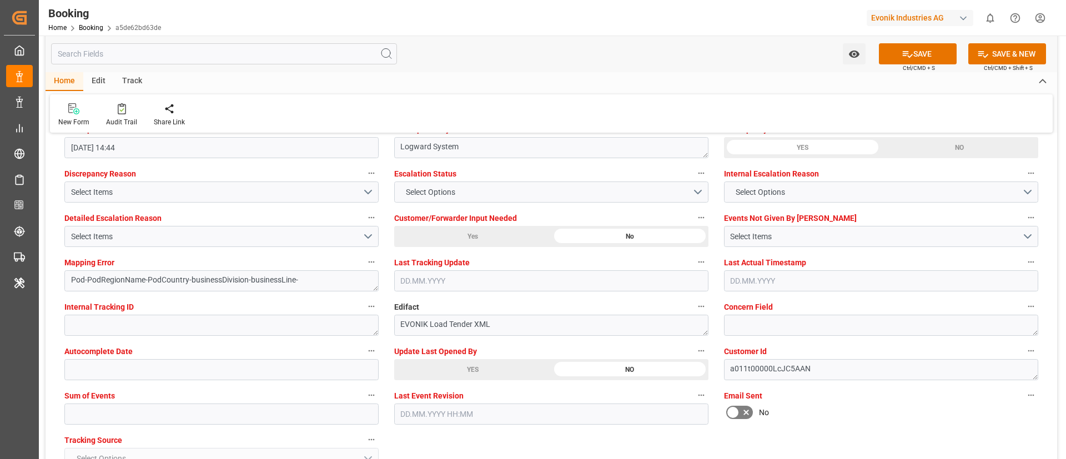
scroll to position [2081, 0]
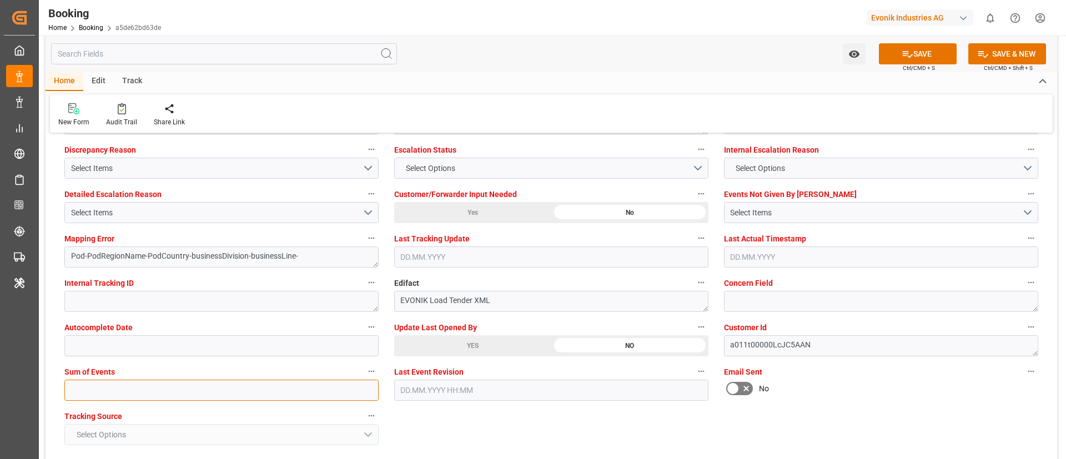
click at [270, 386] on input "text" at bounding box center [221, 390] width 314 height 21
type input "0"
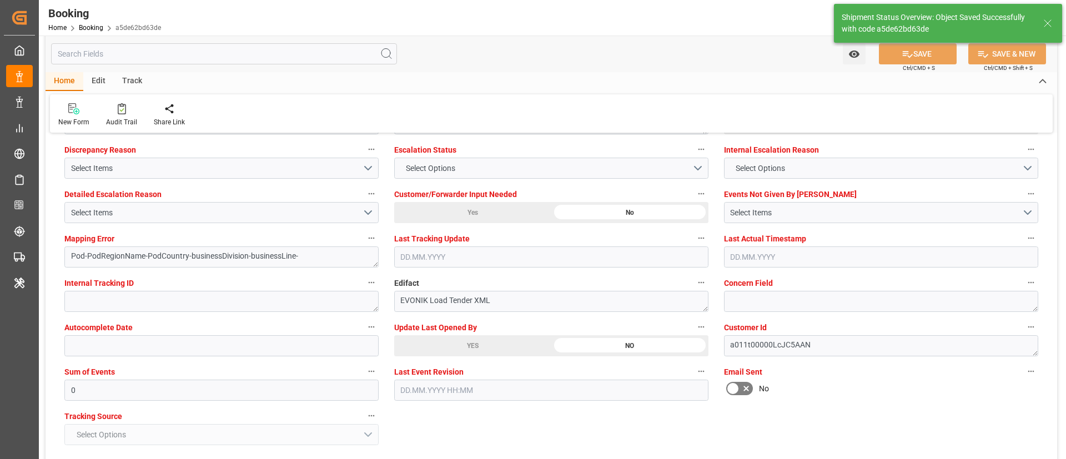
type textarea "NWC/UK North West Continent / UK_USMOB_MSCU_AT-AN"
type textarea "Vismitha Mahadev"
type textarea "businessDivision-businessLine-"
type input "27"
type input "18.07.2025 00:00"
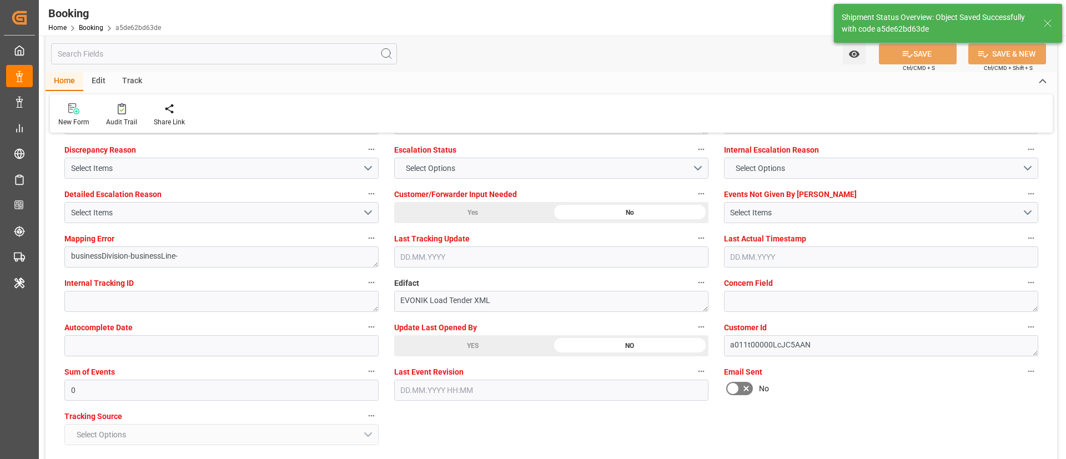
type input "14.08.2025 00:00"
type input "23.09.2025 11:03"
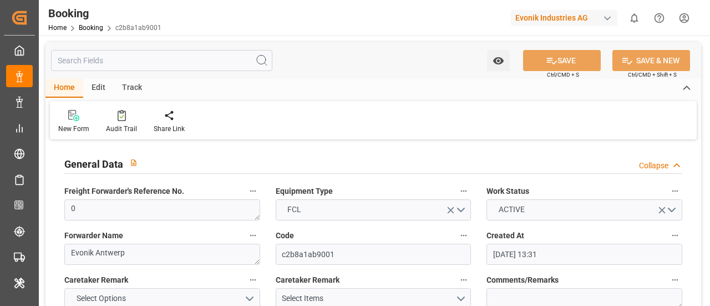
type input "[DATE] 13:31"
type input "[DATE]"
type input "[DATE] 14:44"
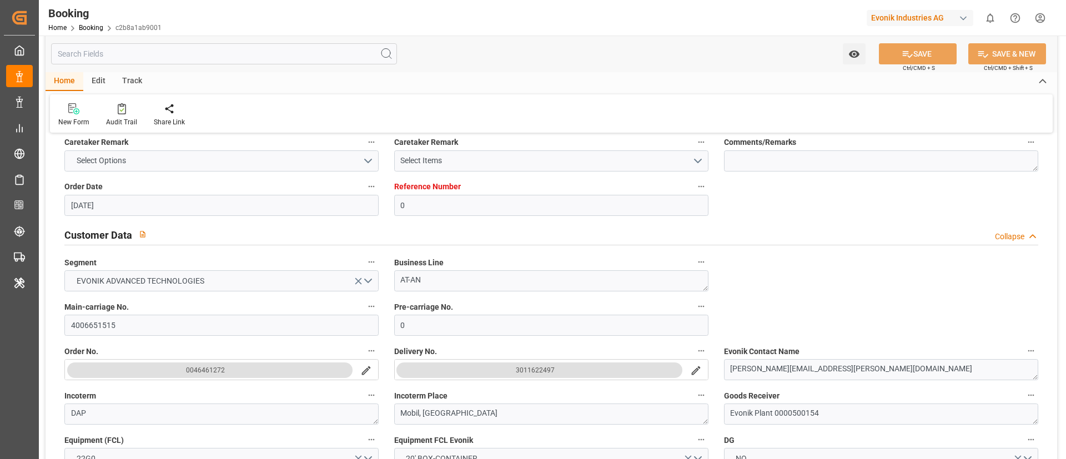
scroll to position [749, 0]
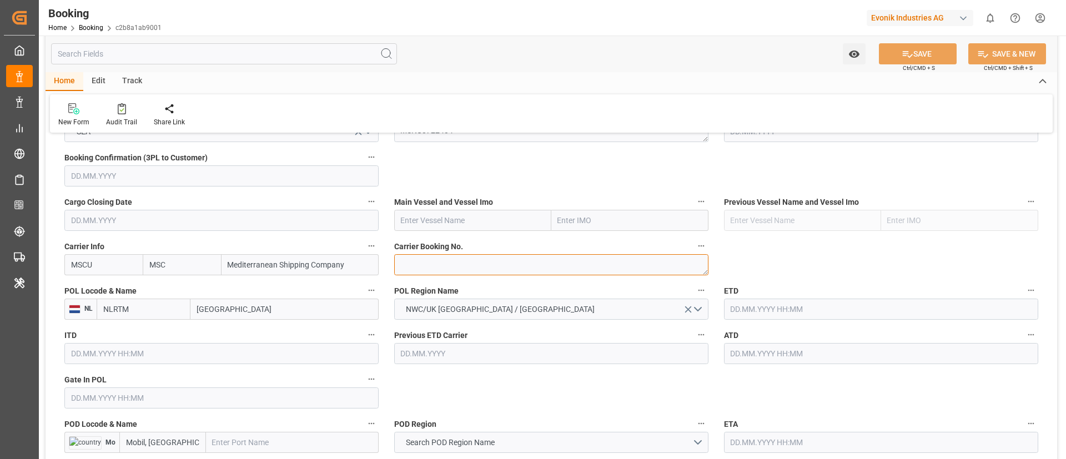
click at [451, 268] on textarea at bounding box center [551, 264] width 314 height 21
paste textarea "213B1915098"
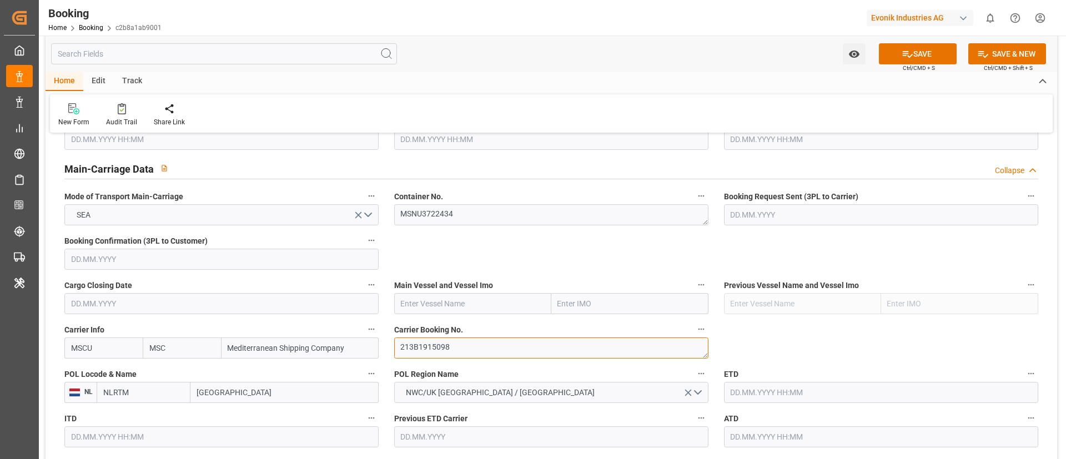
type textarea "213B1915098"
click at [432, 302] on input "text" at bounding box center [472, 303] width 157 height 21
paste input "[PERSON_NAME]"
type input "[PERSON_NAME]"
click at [441, 305] on b "[PERSON_NAME]" at bounding box center [431, 328] width 60 height 9
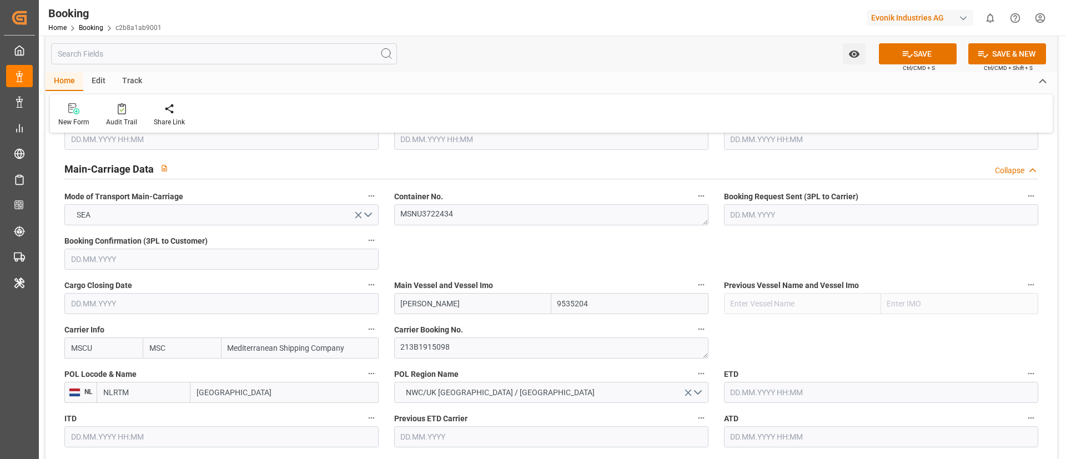
type input "9535204"
type input "[PERSON_NAME]"
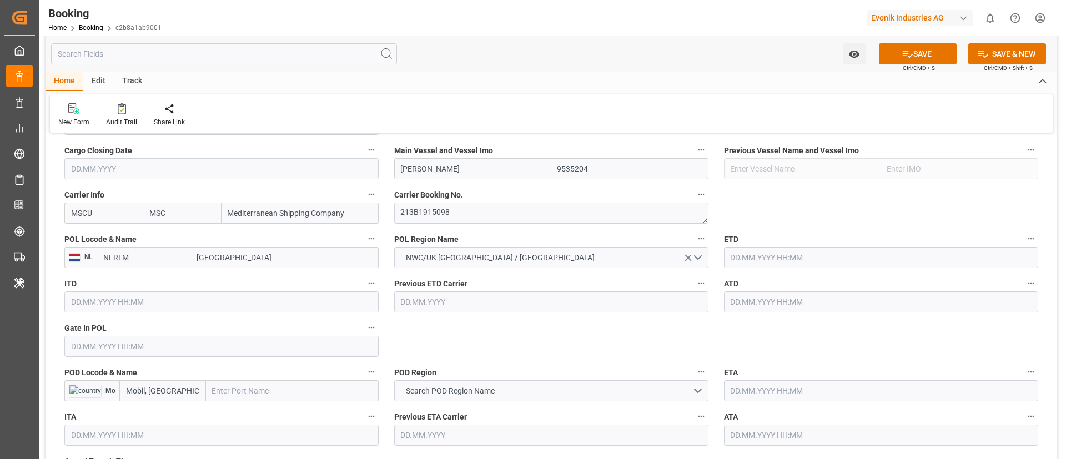
scroll to position [832, 0]
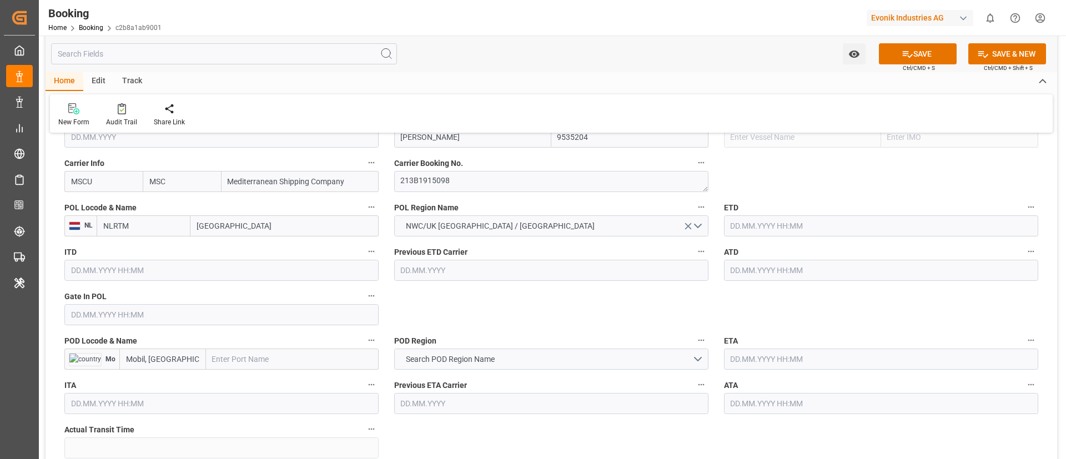
click at [264, 226] on input "[GEOGRAPHIC_DATA]" at bounding box center [284, 225] width 188 height 21
paste input "[GEOGRAPHIC_DATA]"
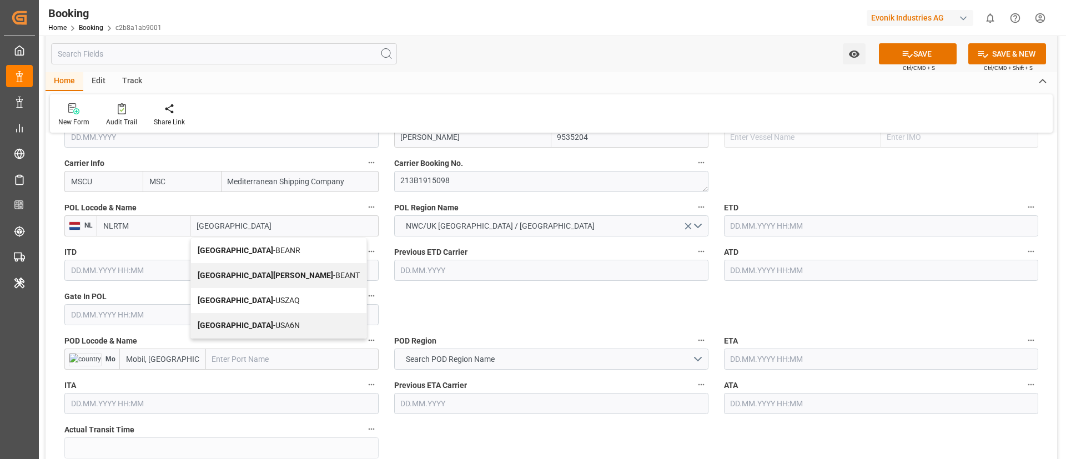
click at [224, 252] on b "[GEOGRAPHIC_DATA]" at bounding box center [235, 250] width 75 height 9
type input "[GEOGRAPHIC_DATA]"
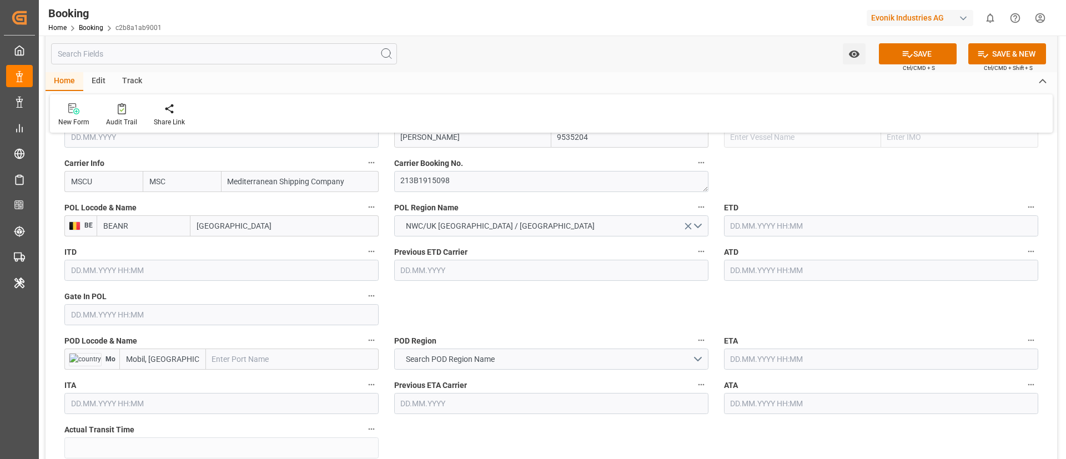
type input "BEANR"
click at [159, 305] on input "text" at bounding box center [221, 314] width 314 height 21
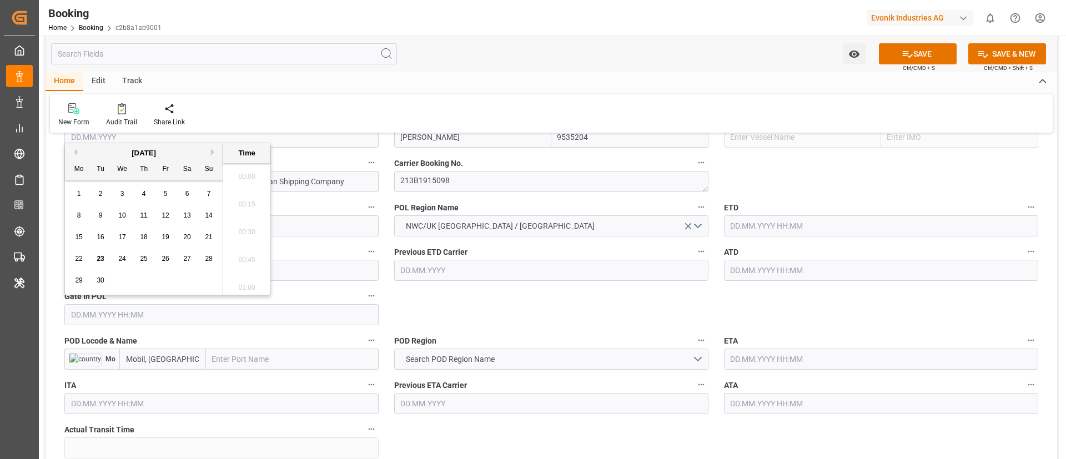
scroll to position [1780, 0]
click at [78, 150] on div "[DATE]" at bounding box center [144, 153] width 158 height 11
click at [75, 152] on button "Previous Month" at bounding box center [73, 152] width 7 height 7
click at [162, 215] on span "11" at bounding box center [165, 215] width 7 height 8
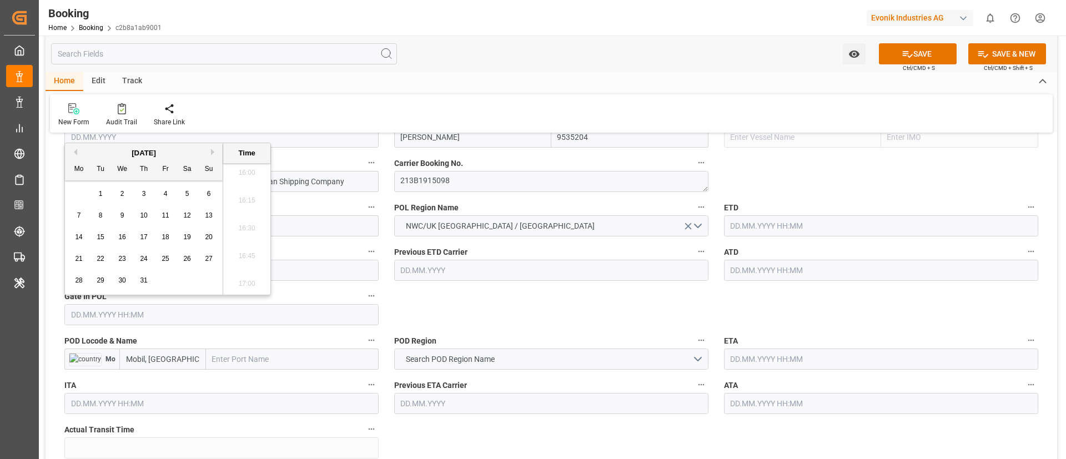
type input "[DATE] 00:00"
click at [180, 305] on input "[DATE] 00:00" at bounding box center [221, 314] width 314 height 21
click at [710, 220] on input "text" at bounding box center [881, 225] width 314 height 21
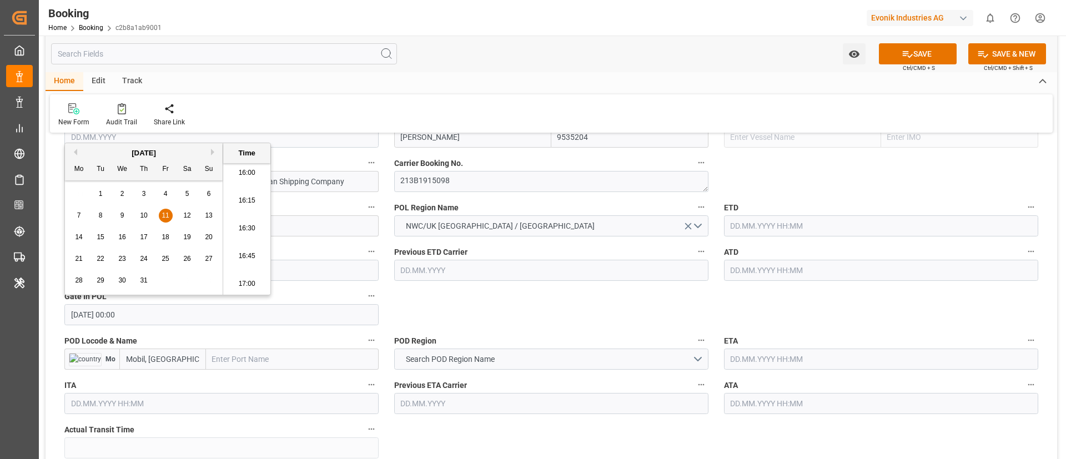
paste input "11.07.2025 00:00"
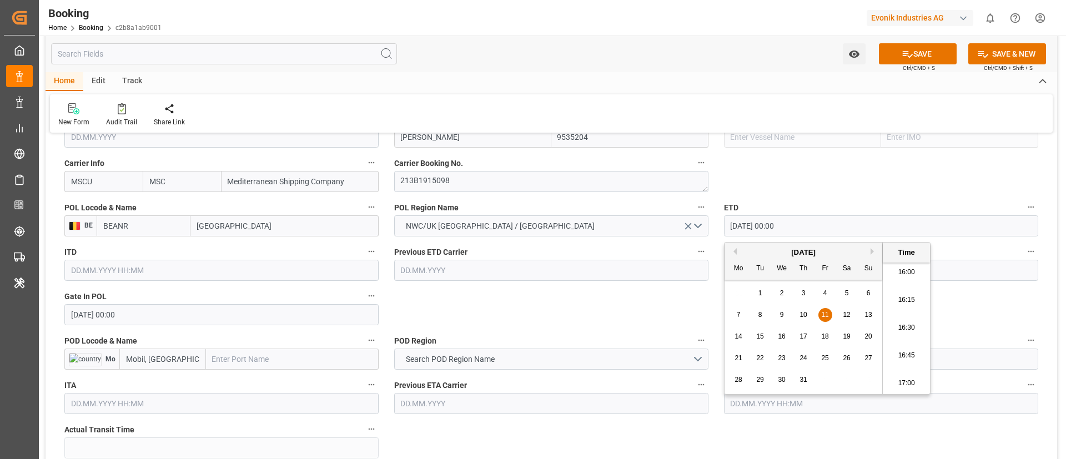
click at [710, 305] on span "18" at bounding box center [824, 336] width 7 height 8
type input "18.07.2025 00:00"
click at [710, 227] on input "18.07.2025 00:00" at bounding box center [881, 225] width 314 height 21
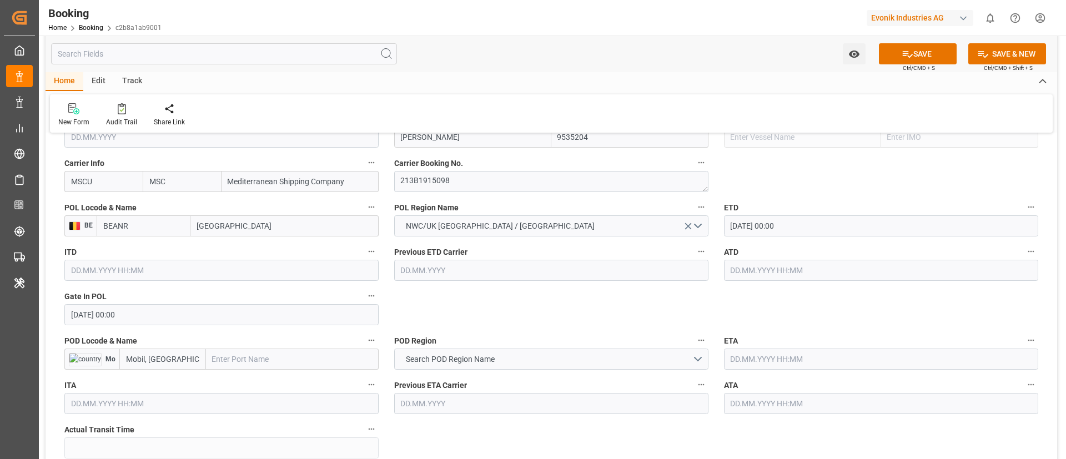
click at [710, 269] on input "text" at bounding box center [881, 270] width 314 height 21
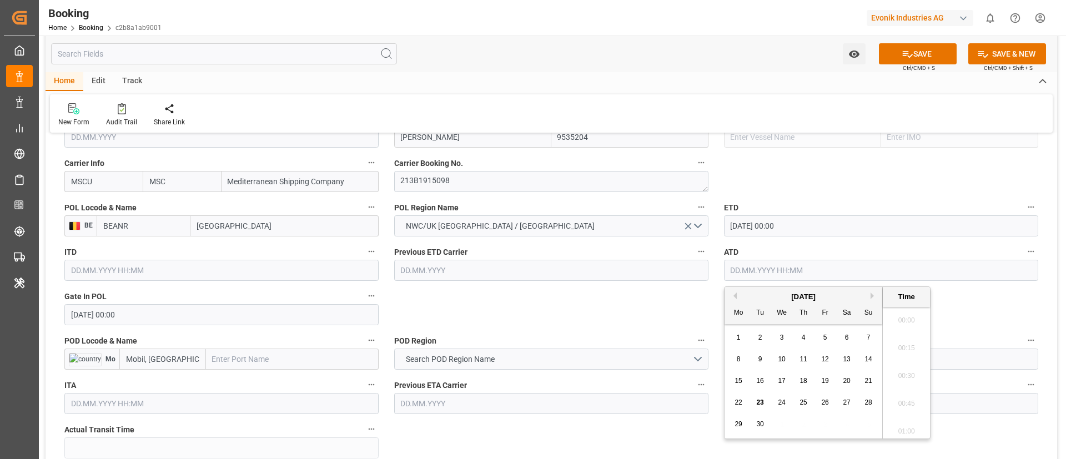
paste input "18.07.2025 00:00"
type input "18.07.2025 00:00"
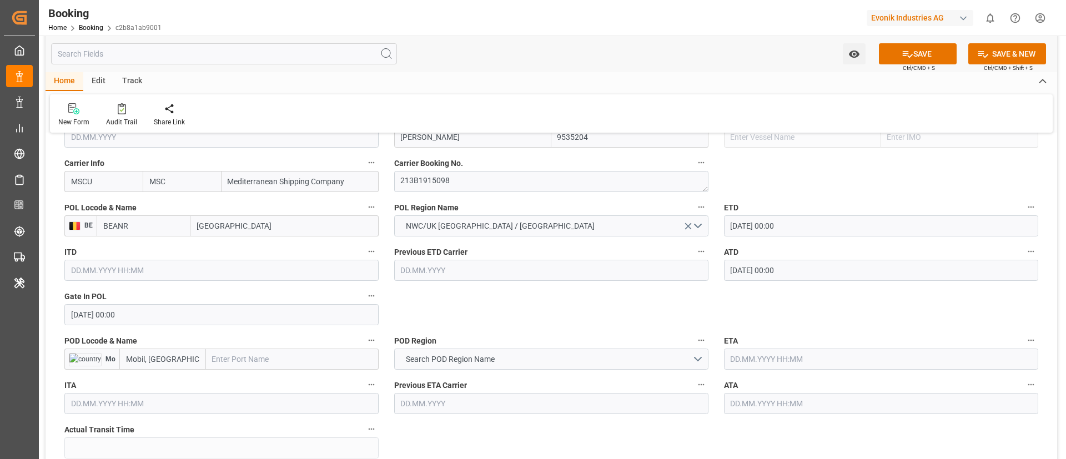
scroll to position [916, 0]
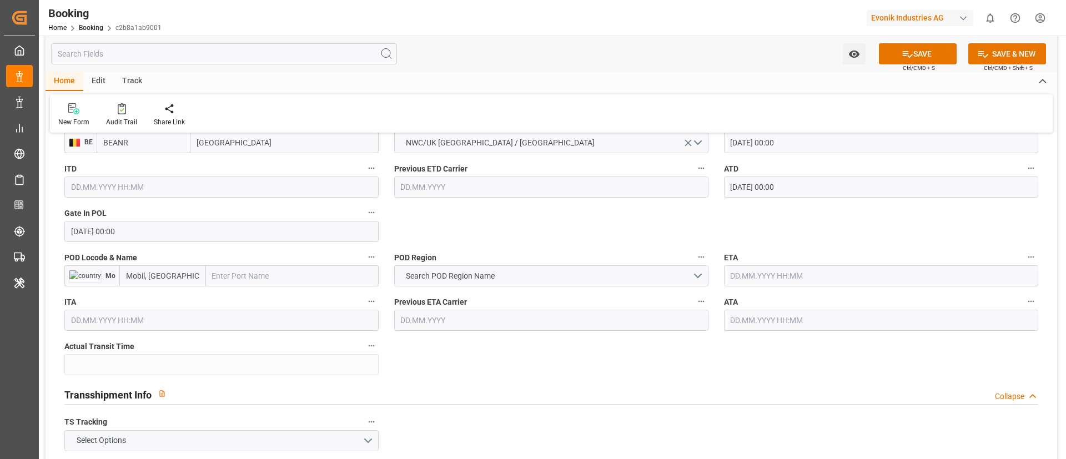
click at [268, 274] on input "text" at bounding box center [292, 275] width 173 height 21
paste input "Mobile"
type input "Mobile"
click at [249, 301] on span "Mobile - USMOB" at bounding box center [239, 300] width 53 height 9
type input "USMOB"
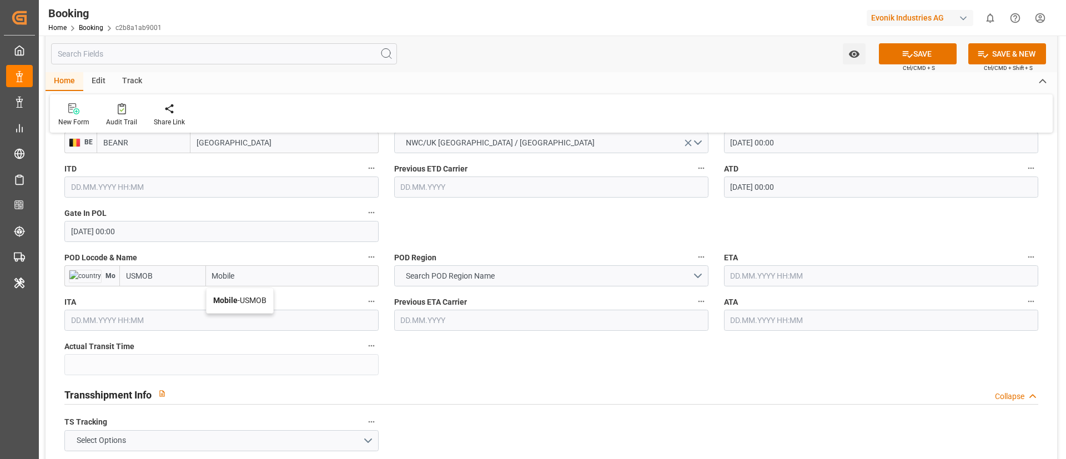
type input "Mobile"
click at [487, 276] on span "Search POD Region Name" at bounding box center [450, 276] width 100 height 12
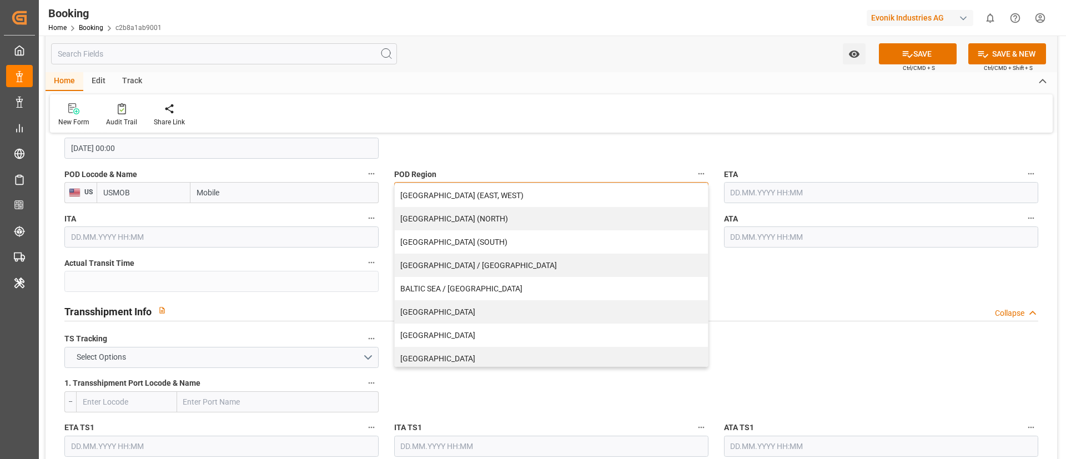
scroll to position [237, 0]
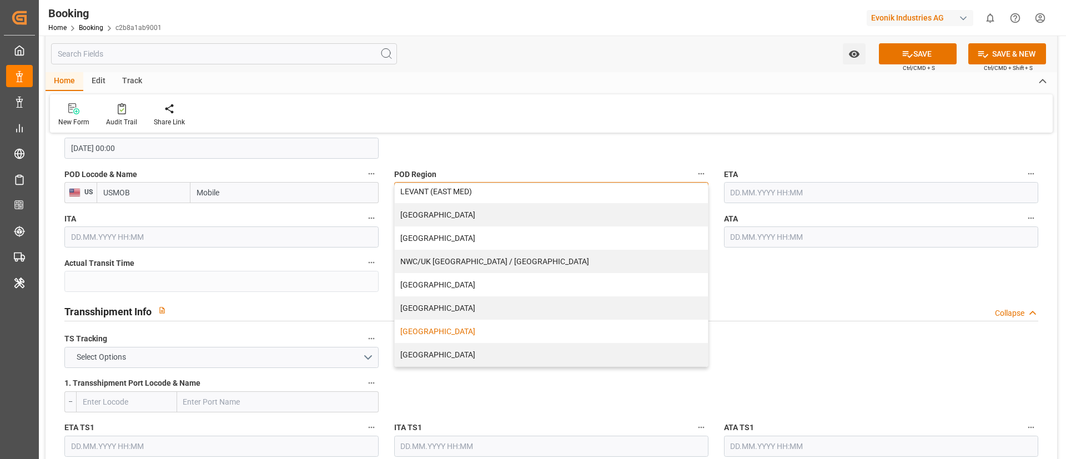
click at [450, 305] on div "[GEOGRAPHIC_DATA]" at bounding box center [551, 331] width 313 height 23
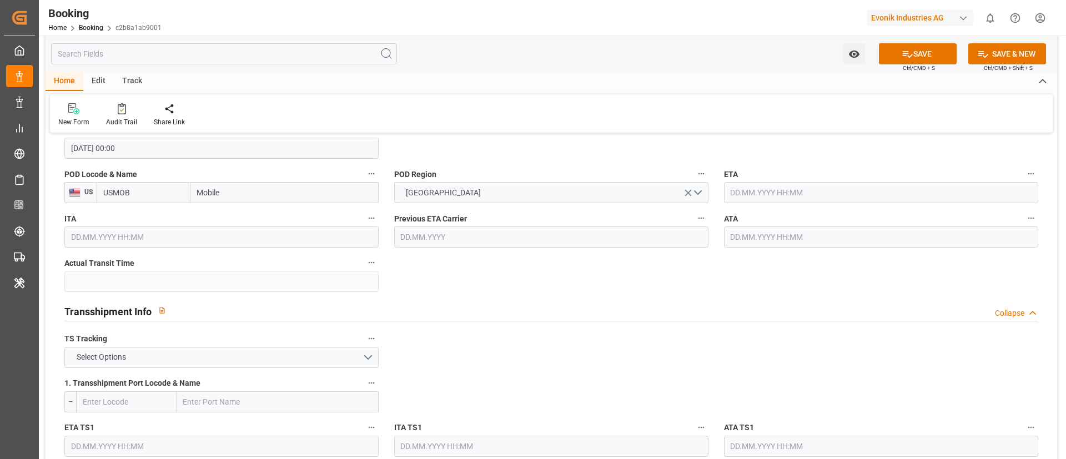
click at [710, 196] on input "text" at bounding box center [881, 192] width 314 height 21
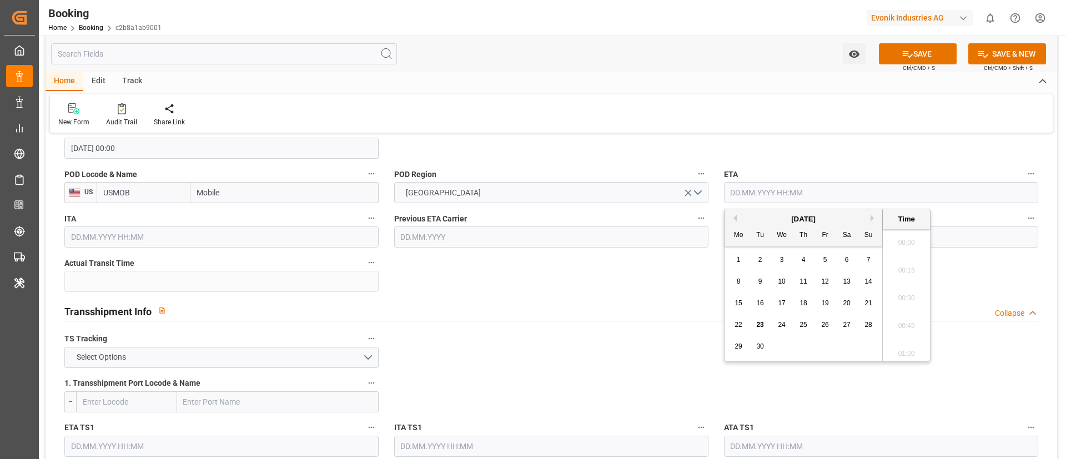
scroll to position [1780, 0]
click at [710, 216] on button "Previous Month" at bounding box center [733, 218] width 7 height 7
click at [710, 303] on span "14" at bounding box center [802, 303] width 7 height 8
type input "[DATE] 00:00"
click at [710, 191] on input "[DATE] 00:00" at bounding box center [881, 192] width 314 height 21
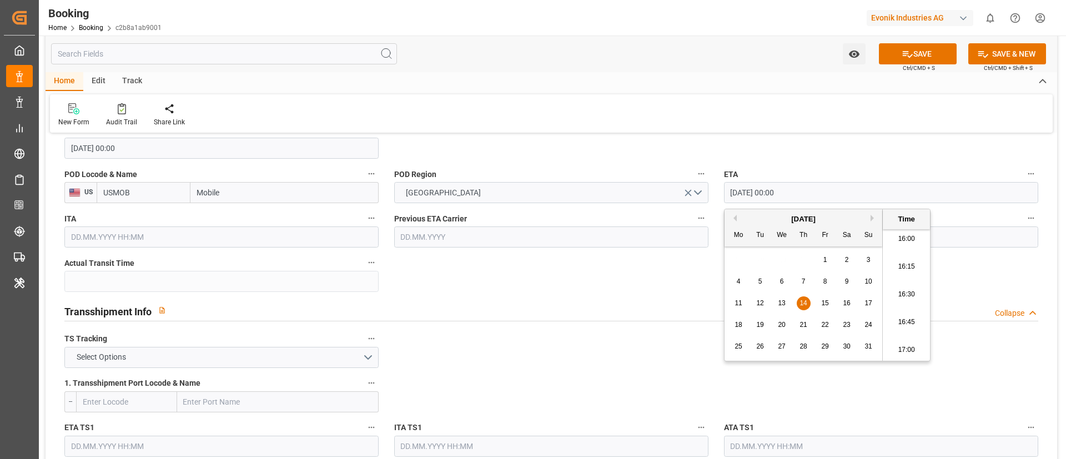
click at [710, 191] on input "[DATE] 00:00" at bounding box center [881, 192] width 314 height 21
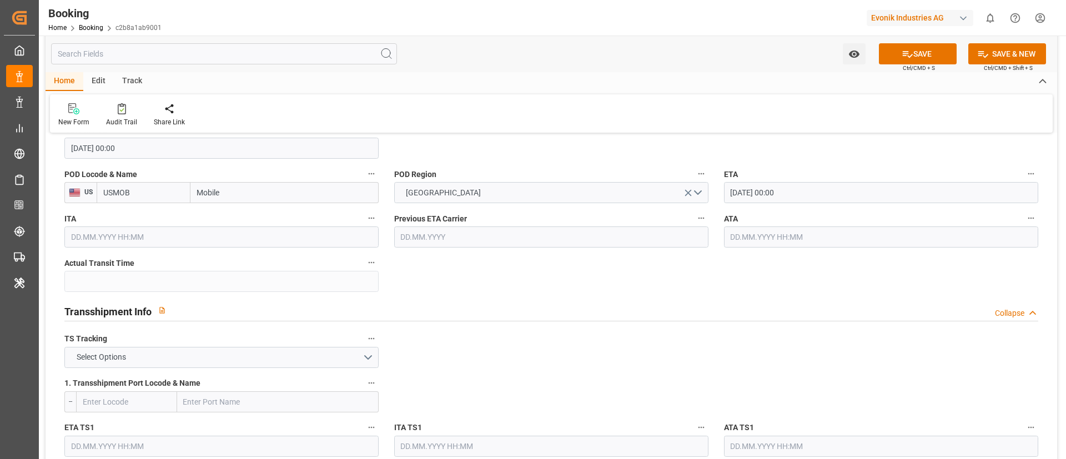
click at [710, 236] on input "text" at bounding box center [881, 236] width 314 height 21
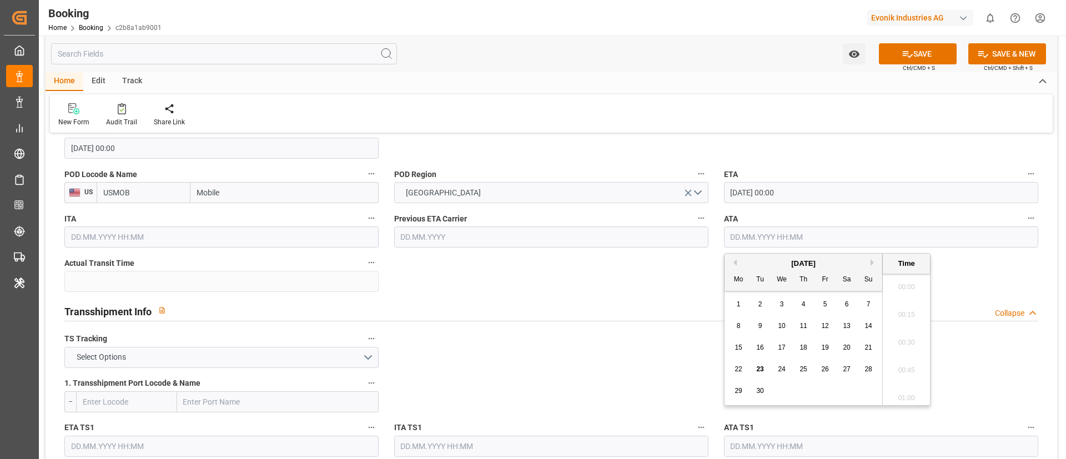
paste input "[DATE] 00:00"
type input "[DATE] 00:00"
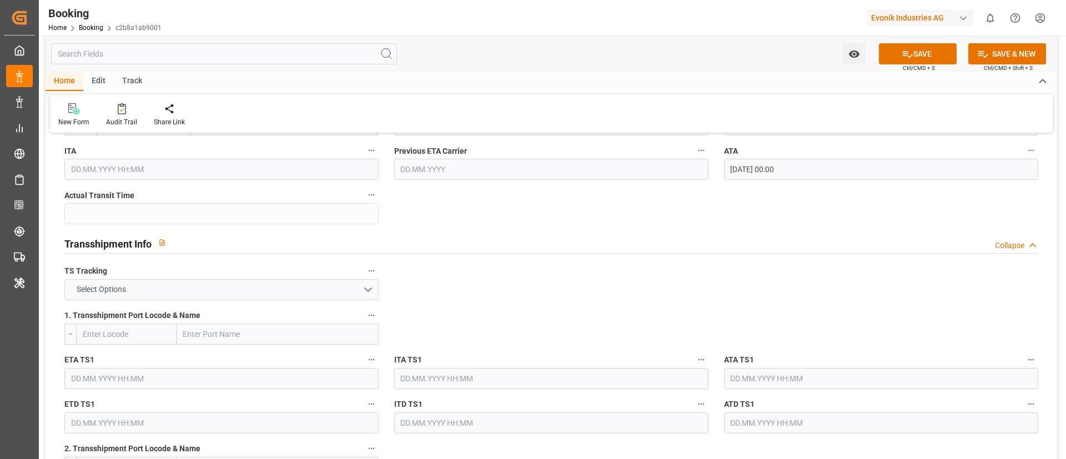
scroll to position [1082, 0]
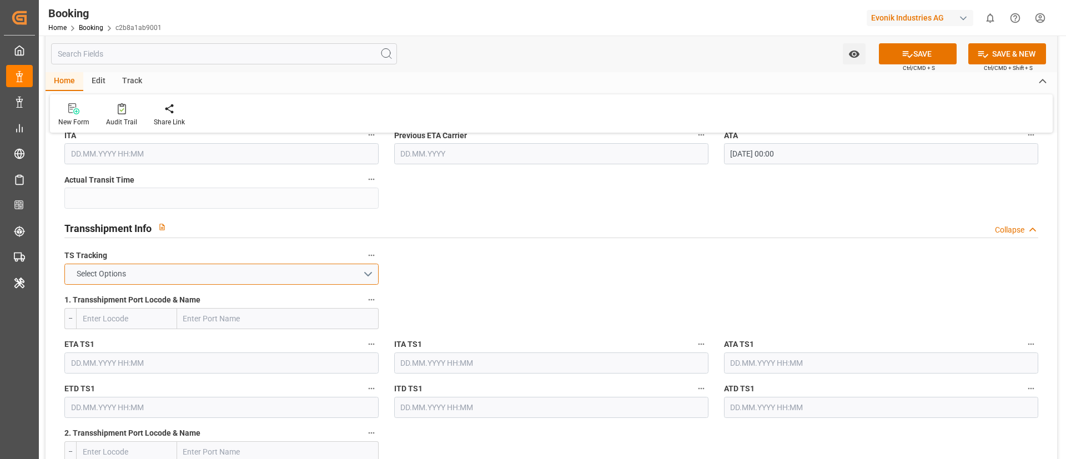
click at [287, 271] on button "Select Options" at bounding box center [221, 274] width 314 height 21
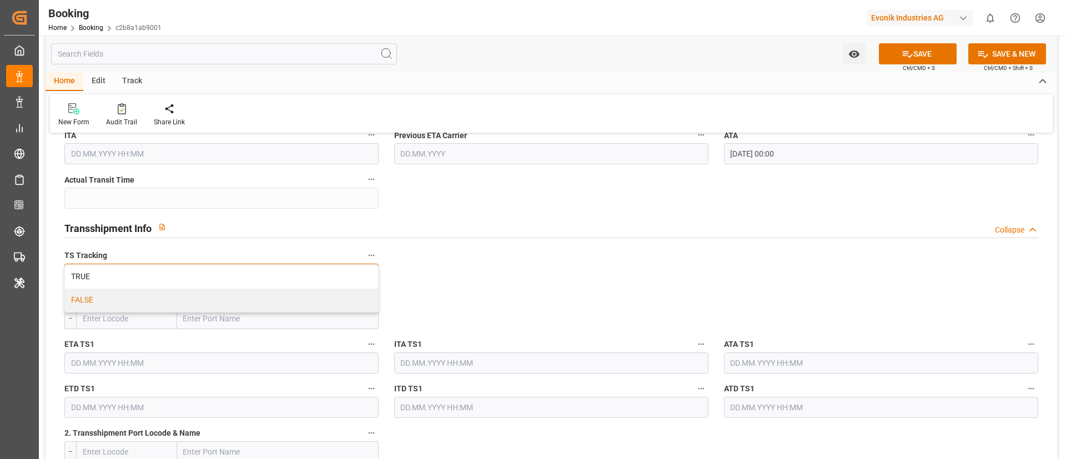
click at [243, 296] on div "FALSE" at bounding box center [221, 300] width 313 height 23
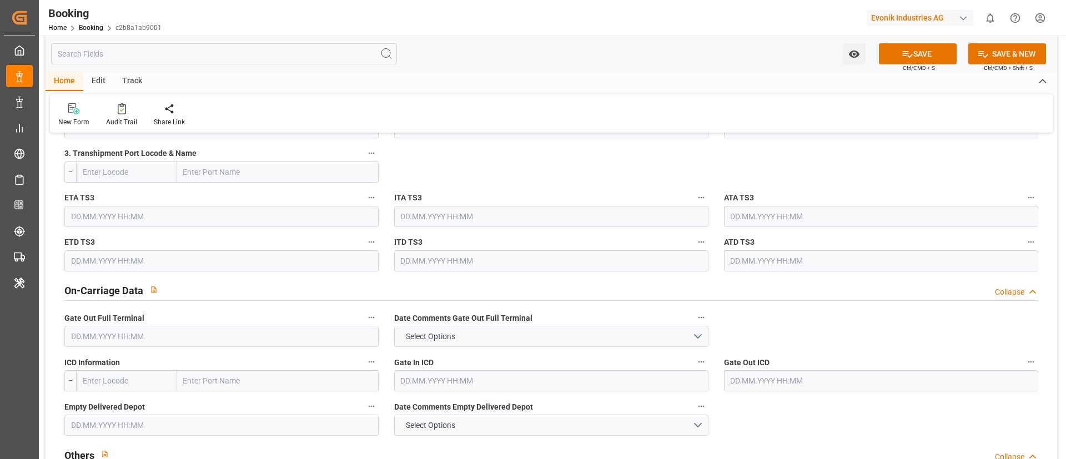
scroll to position [1582, 0]
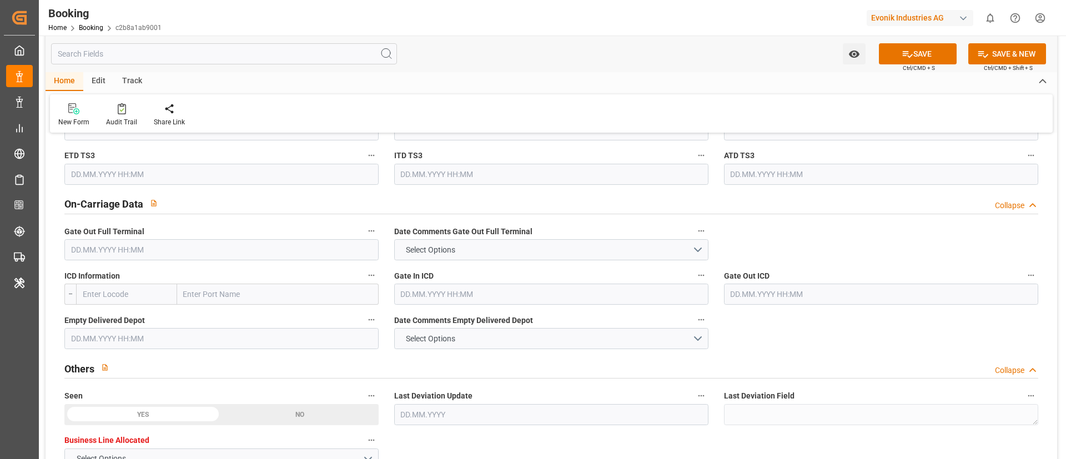
click at [201, 248] on input "text" at bounding box center [221, 249] width 314 height 21
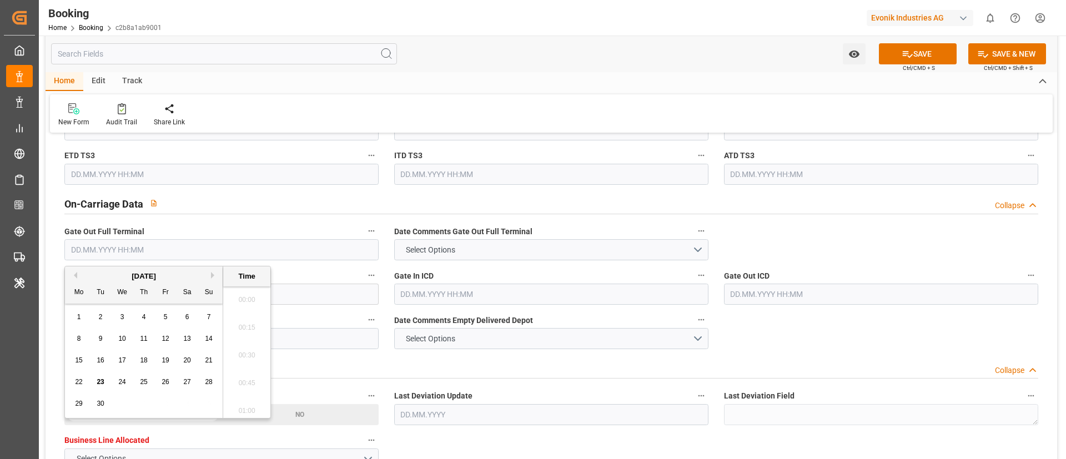
scroll to position [1780, 0]
click at [75, 273] on button "Previous Month" at bounding box center [73, 275] width 7 height 7
click at [166, 305] on span "15" at bounding box center [165, 360] width 7 height 8
type input "15.08.2025 00:00"
click at [174, 249] on input "15.08.2025 00:00" at bounding box center [221, 249] width 314 height 21
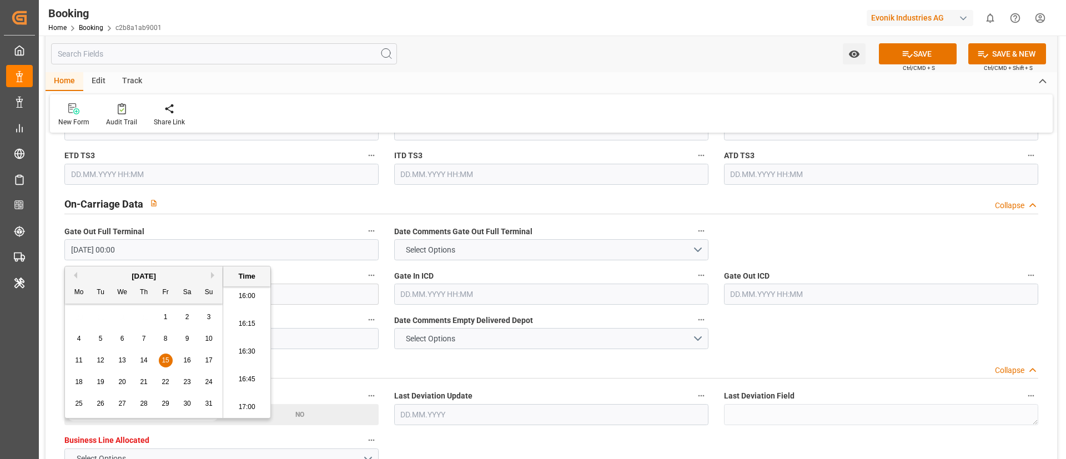
click at [174, 249] on input "15.08.2025 00:00" at bounding box center [221, 249] width 314 height 21
click at [465, 92] on div "Home Edit Track New Form Audit Trail Share Link" at bounding box center [551, 102] width 1011 height 60
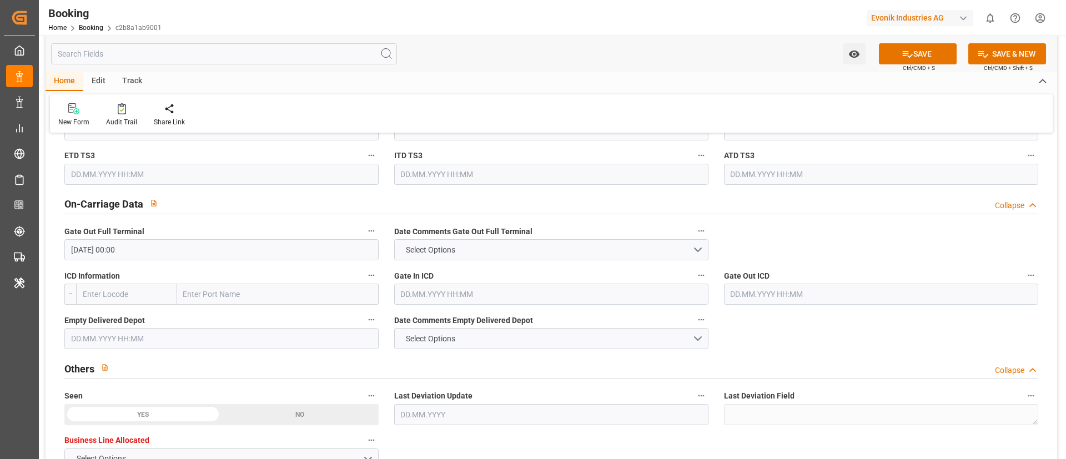
click at [280, 305] on input "text" at bounding box center [221, 338] width 314 height 21
paste input "15.08.2025 00:00"
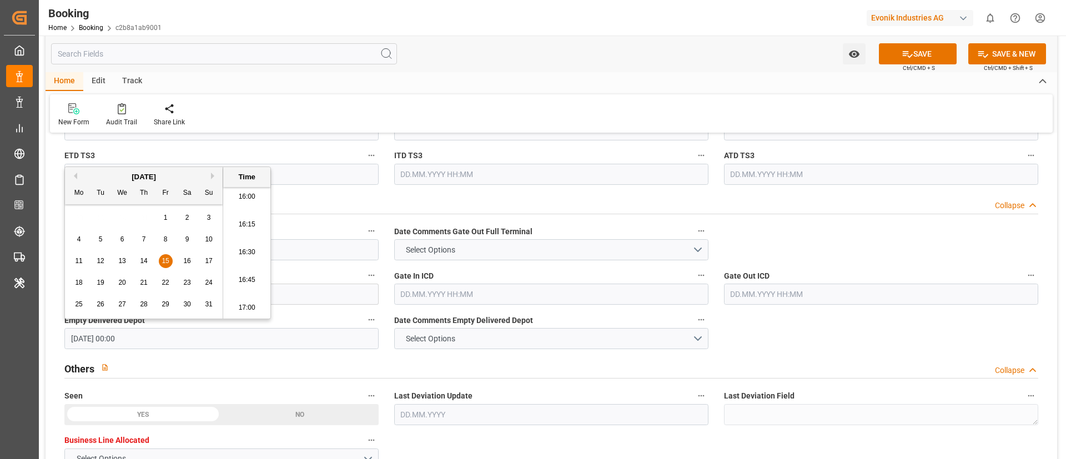
type input "15.08.2025 00:00"
click at [512, 72] on div "Watch Option SAVE Ctrl/CMD + S SAVE & NEW Ctrl/CMD + Shift + S" at bounding box center [551, 54] width 1011 height 37
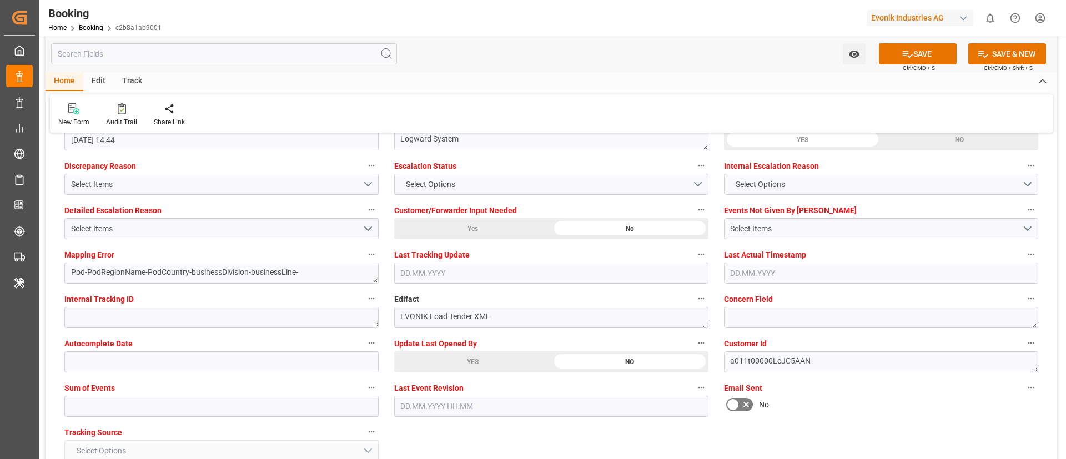
scroll to position [2081, 0]
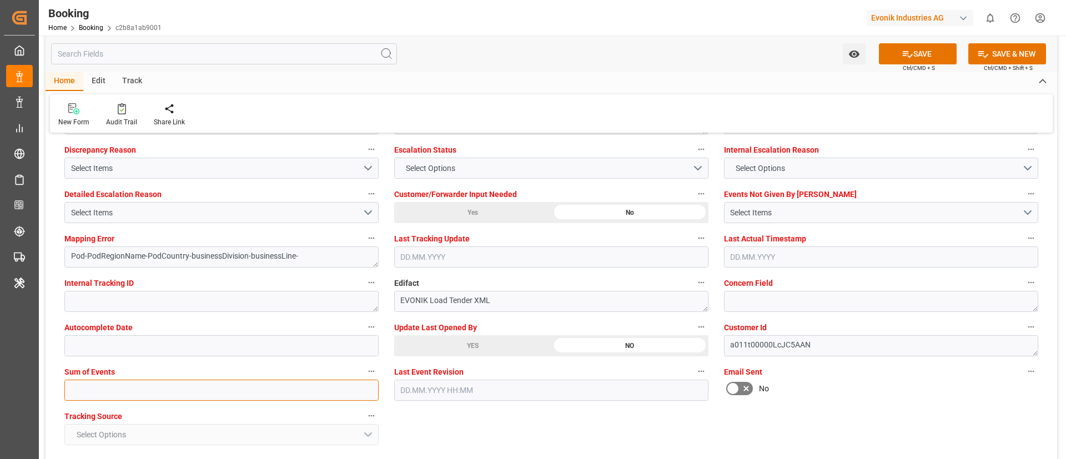
click at [194, 305] on input "text" at bounding box center [221, 390] width 314 height 21
type input "0"
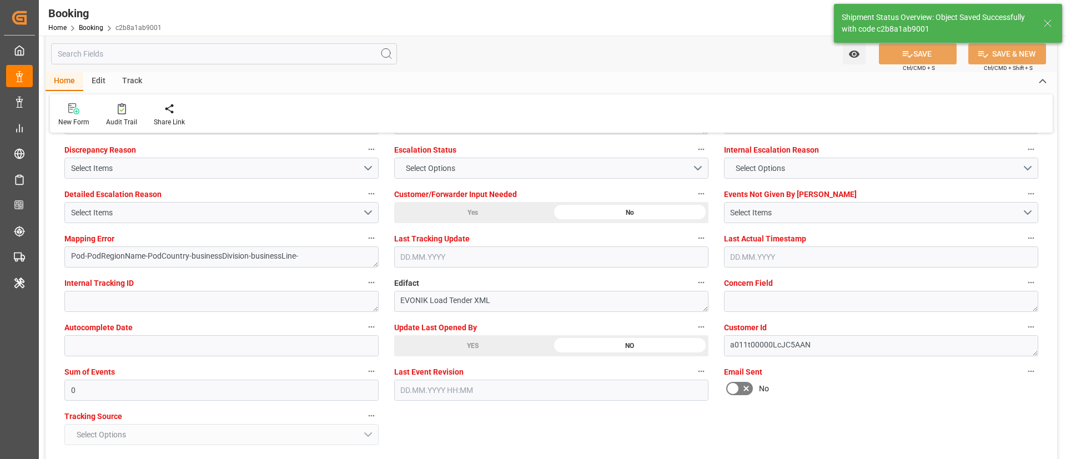
type textarea "NWC/[GEOGRAPHIC_DATA] [GEOGRAPHIC_DATA] Continent / [GEOGRAPHIC_DATA]-AN"
type textarea "Vismitha Mahadev"
type textarea "businessDivision-businessLine-"
type input "27"
type input "[DATE] 00:00"
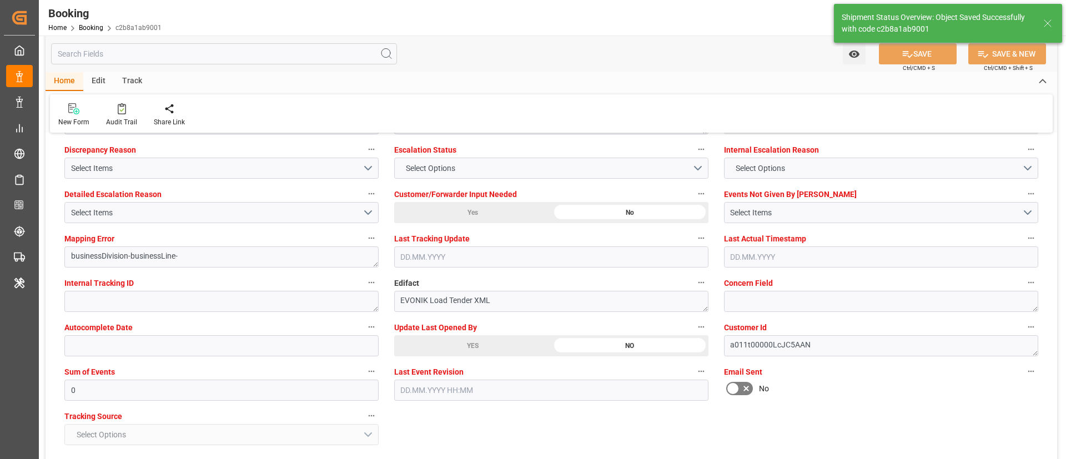
type input "[DATE] 00:00"
type input "23.09.2025 11:05"
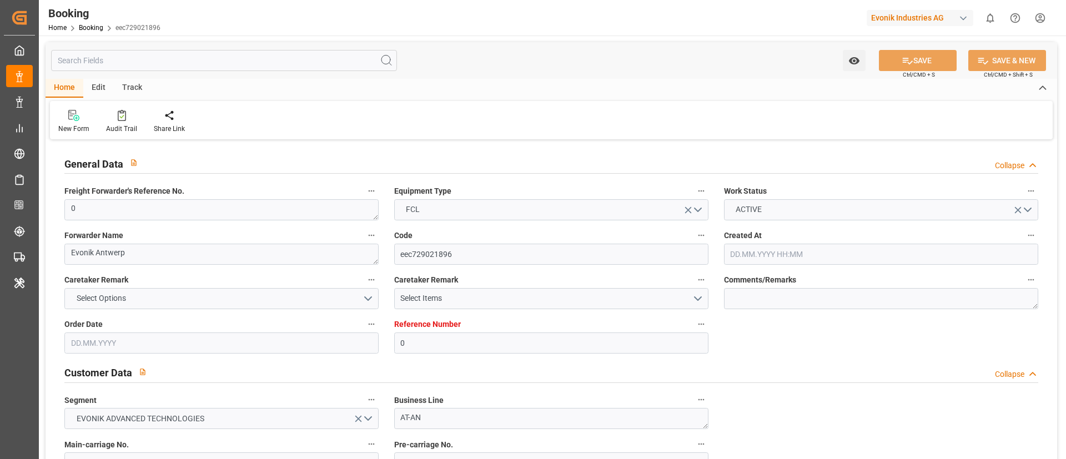
type input "0"
type input "MSC"
type input "Mediterranean Shipping Company"
type input "NLRTM"
type input "Mobil, [GEOGRAPHIC_DATA]"
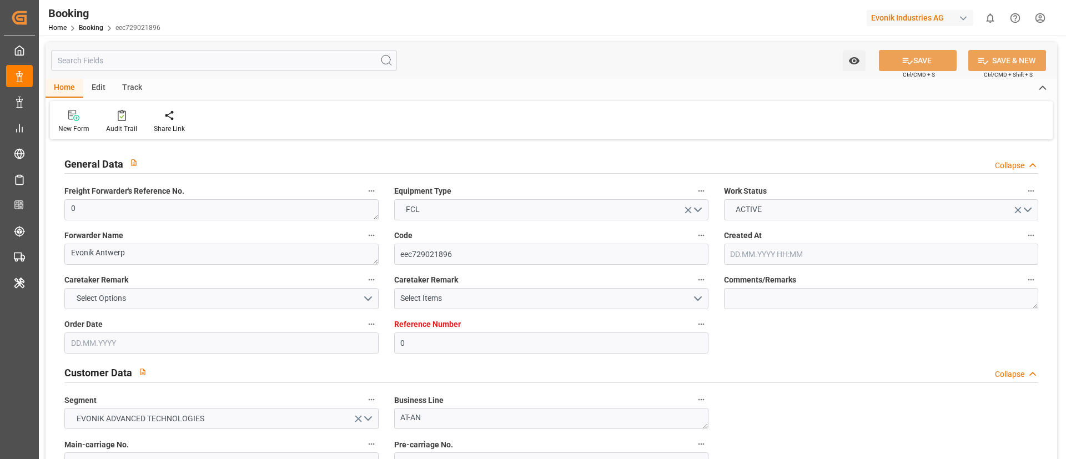
type input "[DATE] 13:31"
type input "[DATE]"
type input "[DATE] 14:44"
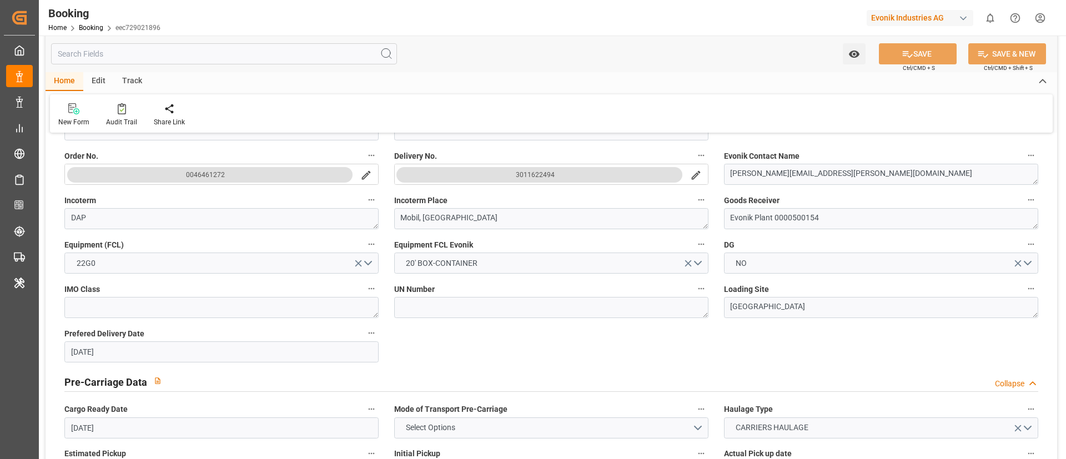
scroll to position [499, 0]
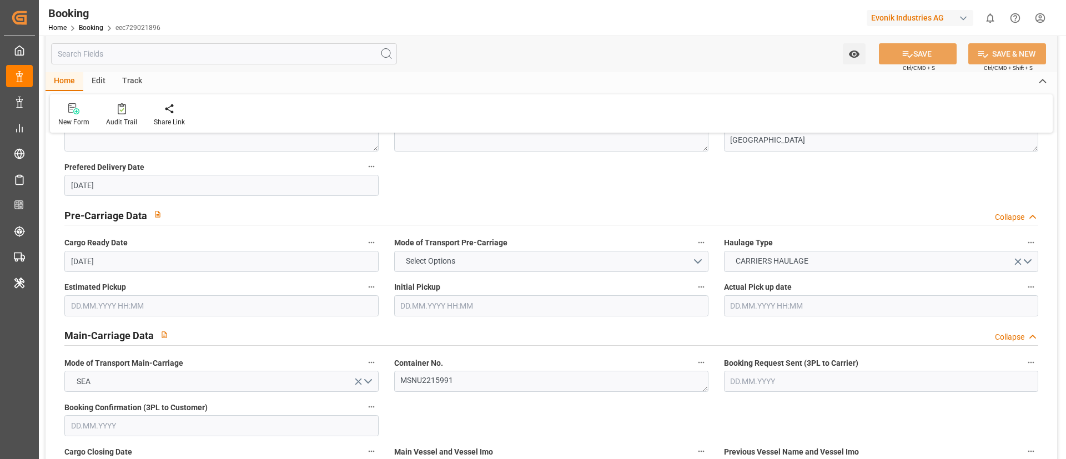
paste textarea "213B1915098"
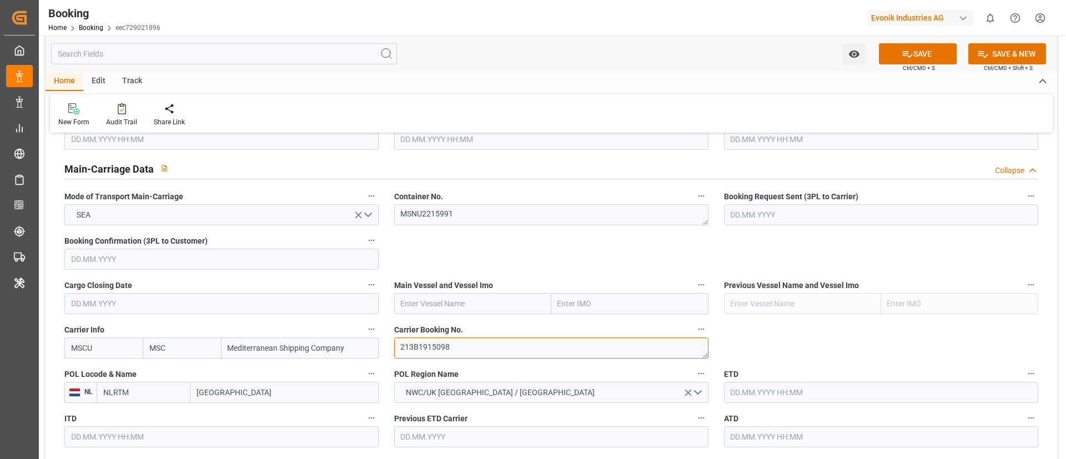
type textarea "213B1915098"
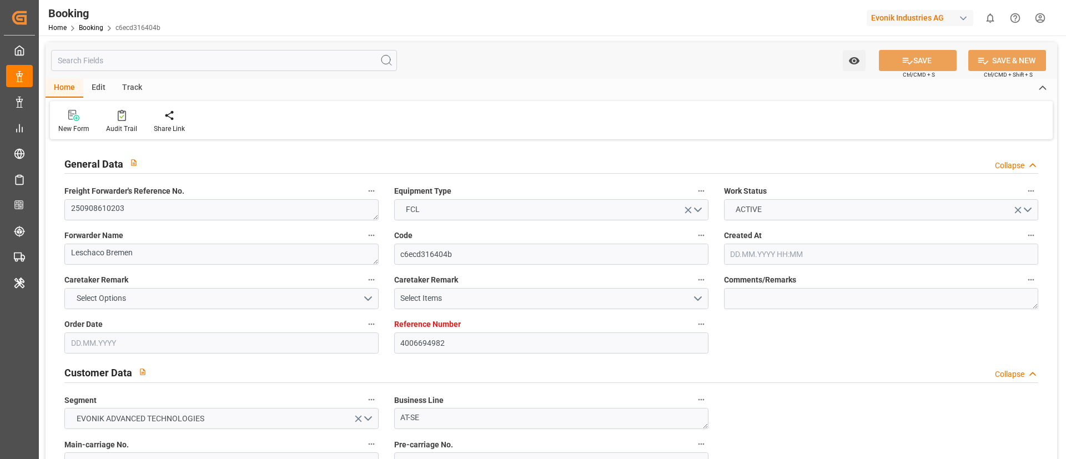
type input "4006694982"
type input "9723277"
type input "9777618"
type input "Hapag Lloyd"
type input "Hapag Lloyd Aktiengesellschaft"
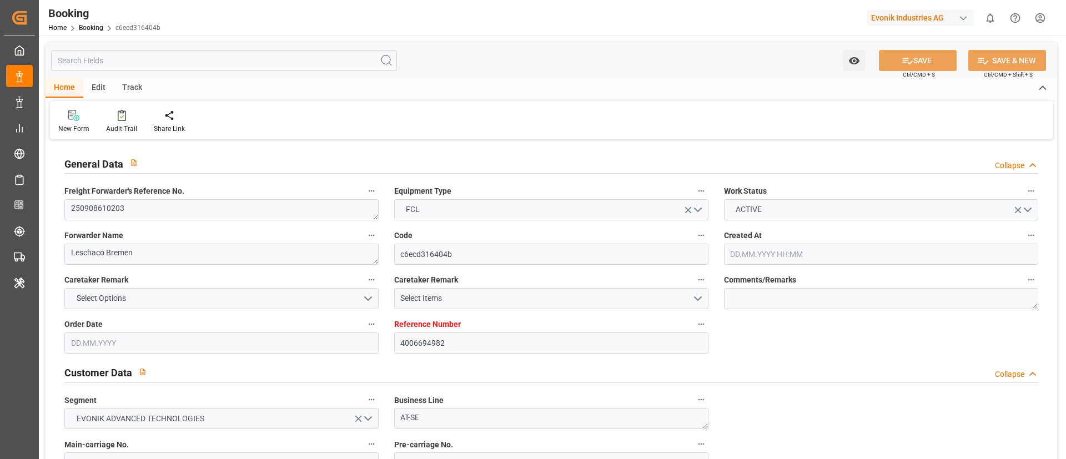
type input "DEHAM"
type input "CLSAI"
type input "0"
type input "DEHAM"
type input "CLSAI"
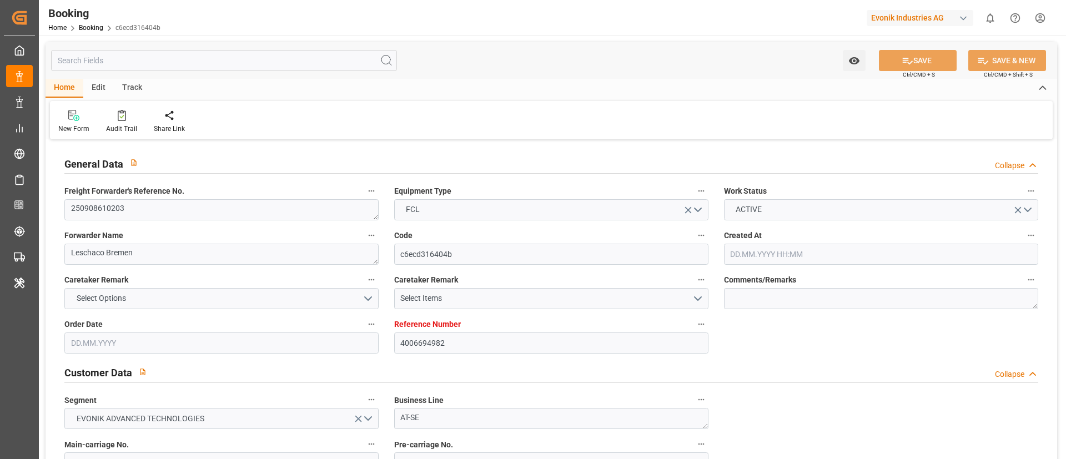
type input "13.08.2025 11:57"
type input "13.08.2025"
type input "07.10.2025"
type input "10.09.2025"
type input "22.09.2025 14:30"
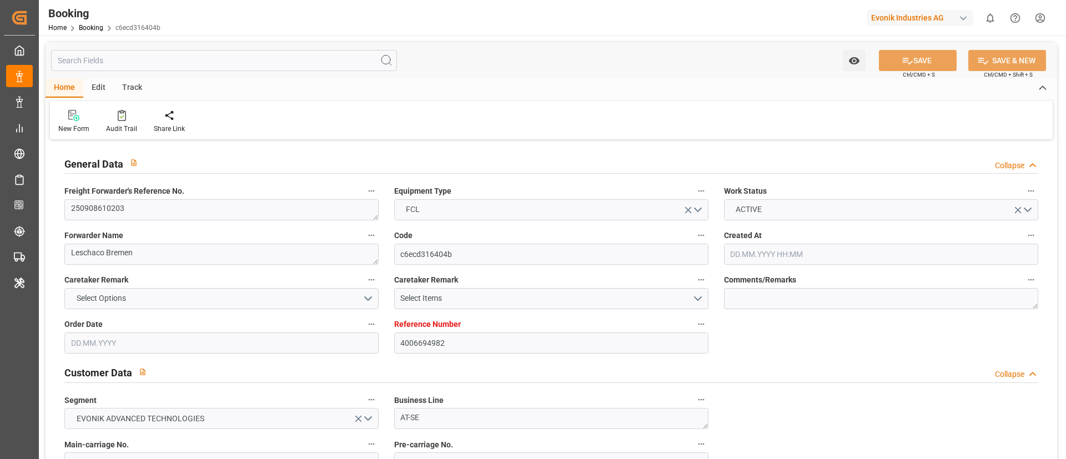
type input "15.09.2025 00:00"
type input "22.09.2025 18:06"
type input "15.09.2025 17:03"
type input "28.10.2025 23:00"
type input "21.10.2025 00:00"
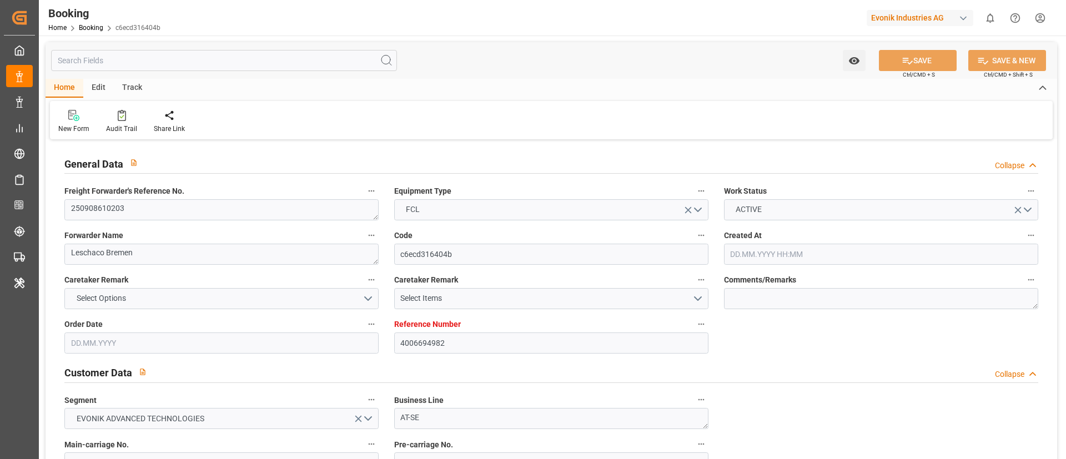
type input "23.09.2025 06:02"
type input "23.09.2025"
type input "21.09.2025 20:23"
type input "22.09.2025 17:30"
type input "22.09.2025 18:44"
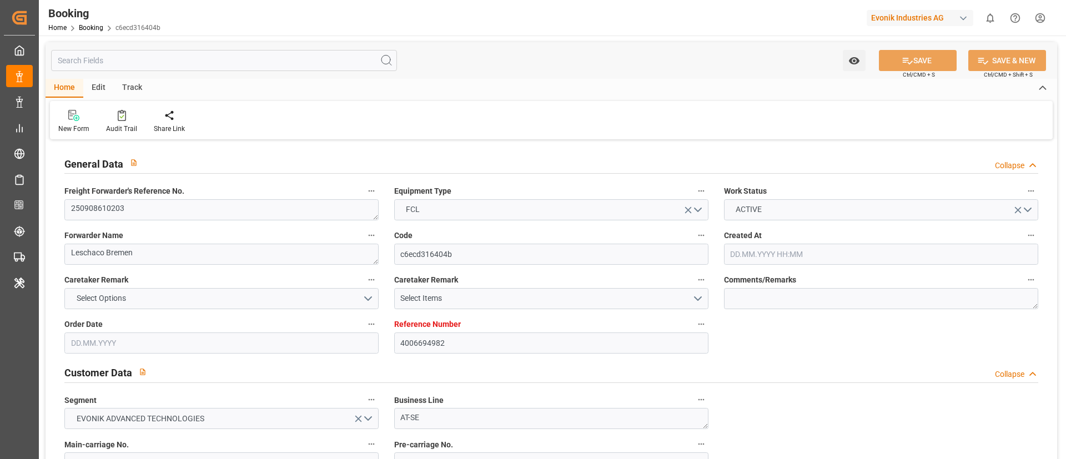
type input "28.10.2025 23:00"
type input "29.10.2025 22:34"
type input "02.11.2025 22:34"
click at [123, 120] on icon at bounding box center [122, 115] width 8 height 11
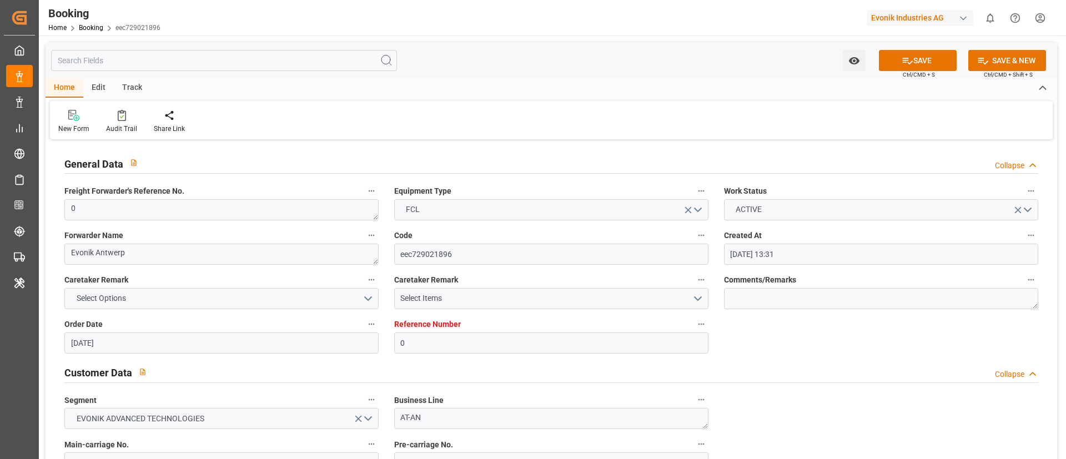
scroll to position [666, 0]
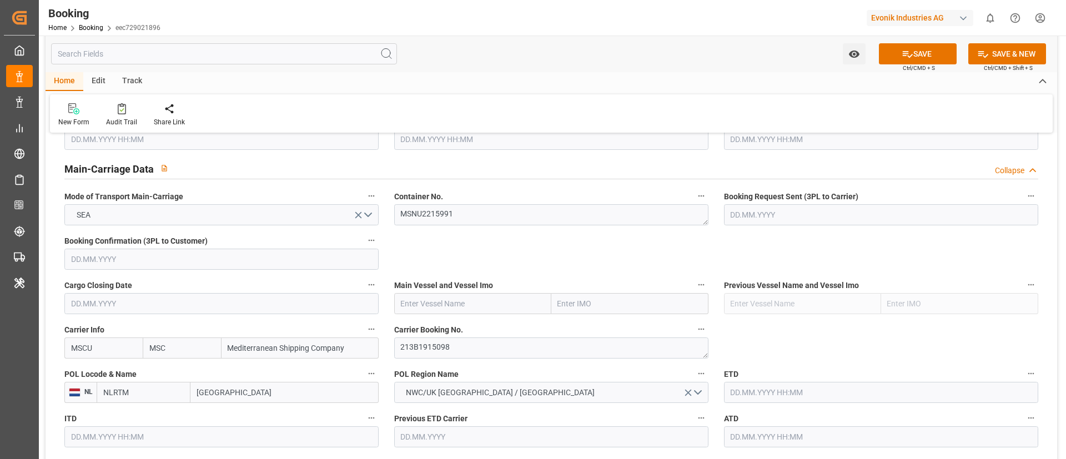
click at [451, 300] on input "text" at bounding box center [472, 303] width 157 height 21
paste input "[PERSON_NAME]"
click at [448, 325] on b "[PERSON_NAME]" at bounding box center [431, 328] width 60 height 9
type input "[PERSON_NAME]"
type input "9535204"
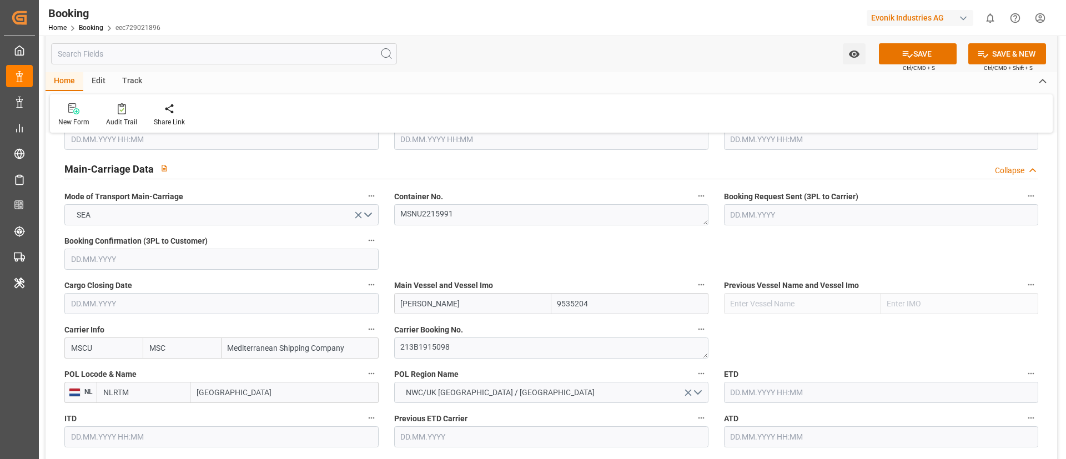
type input "[PERSON_NAME]"
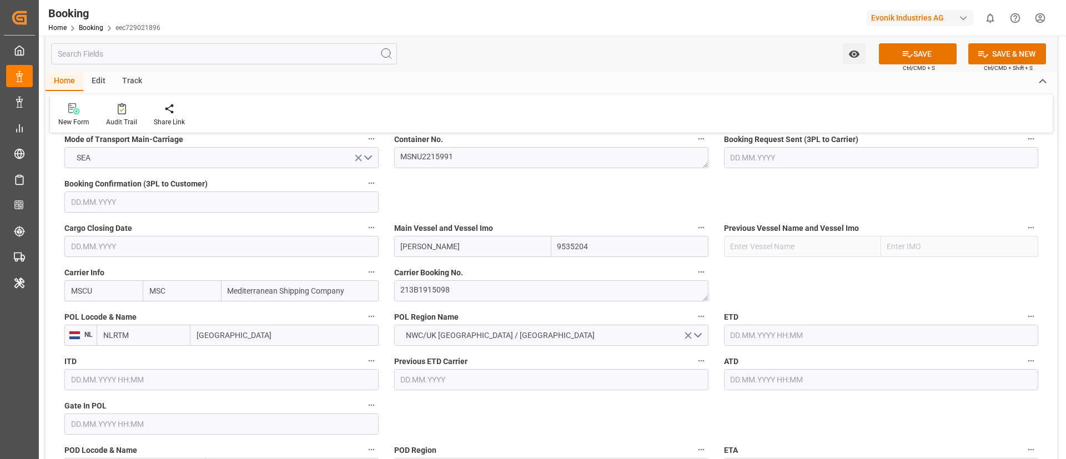
scroll to position [749, 0]
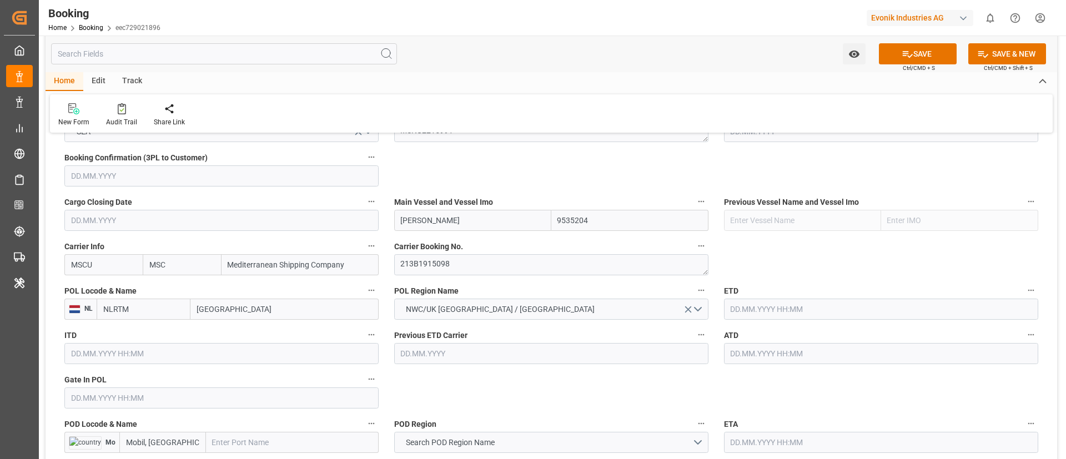
click at [237, 314] on input "[GEOGRAPHIC_DATA]" at bounding box center [284, 309] width 188 height 21
paste input "[GEOGRAPHIC_DATA]"
type input "[GEOGRAPHIC_DATA]"
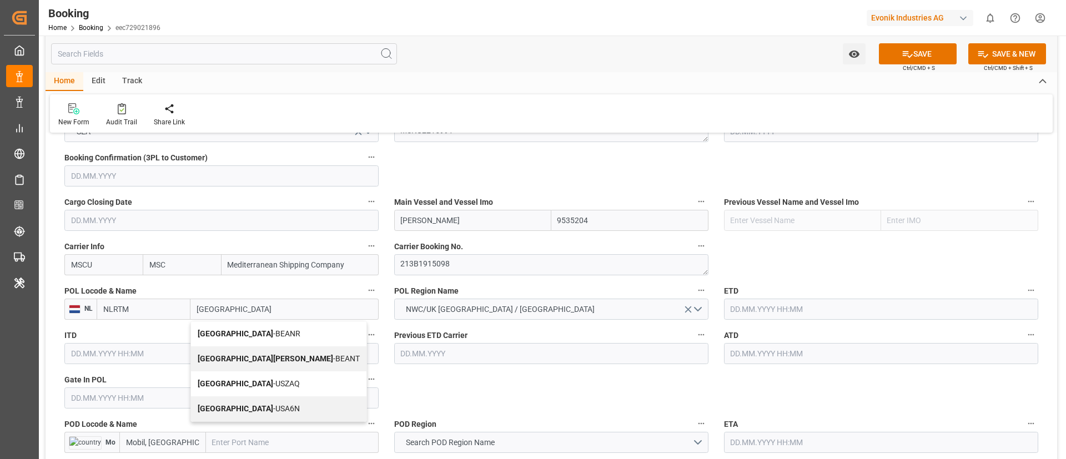
click at [229, 331] on span "Antwerp - BEANR" at bounding box center [249, 333] width 103 height 9
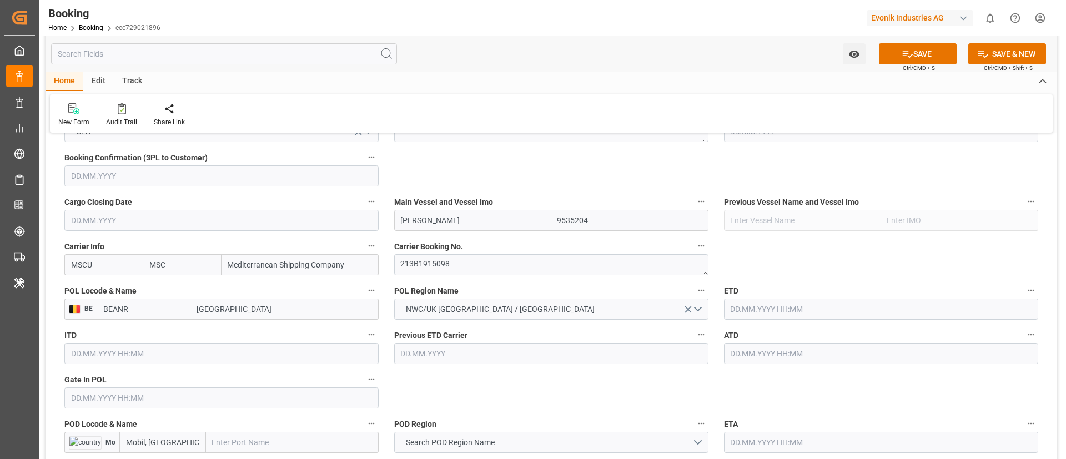
type input "BEANR"
type input "[GEOGRAPHIC_DATA]"
click at [158, 394] on input "text" at bounding box center [221, 397] width 314 height 21
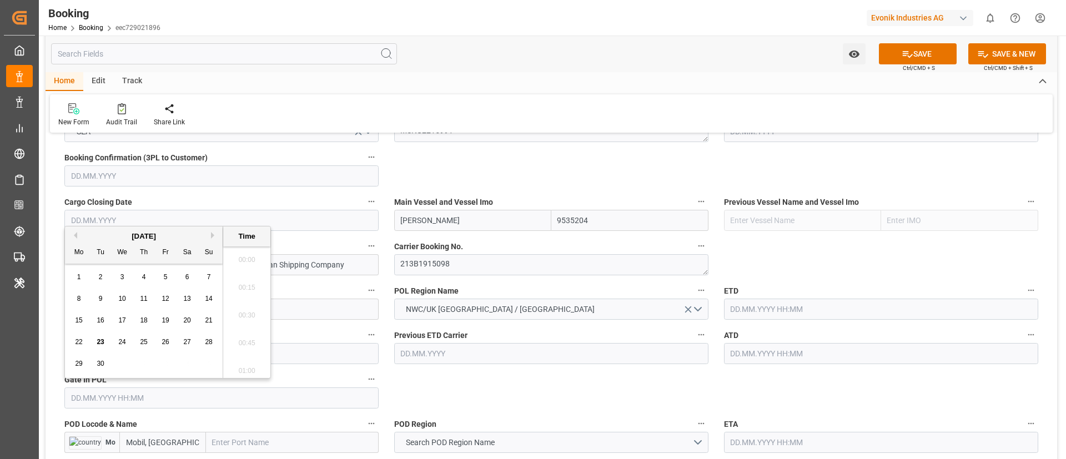
scroll to position [1808, 0]
click at [77, 235] on button "Previous Month" at bounding box center [73, 235] width 7 height 7
click at [124, 300] on div "9" at bounding box center [122, 298] width 14 height 13
type input "09.07.2025 00:00"
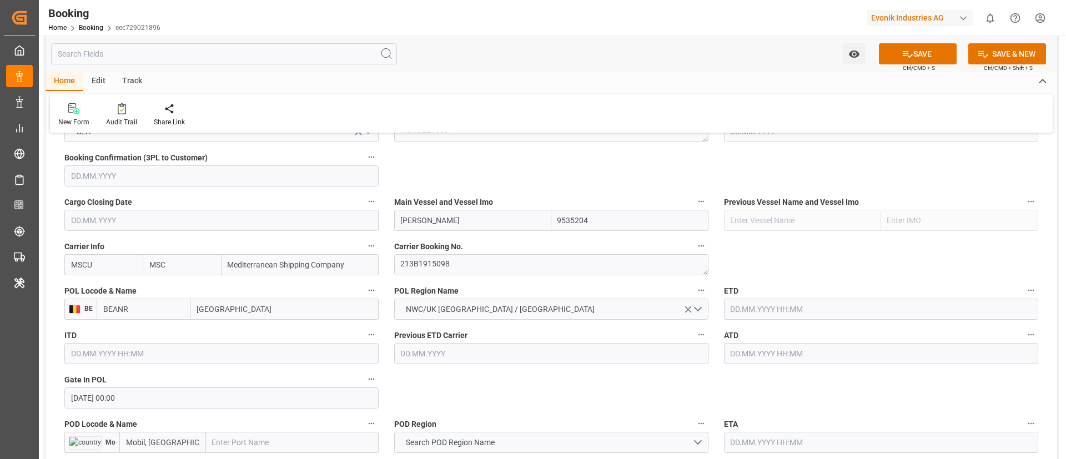
click at [149, 397] on input "09.07.2025 00:00" at bounding box center [221, 397] width 314 height 21
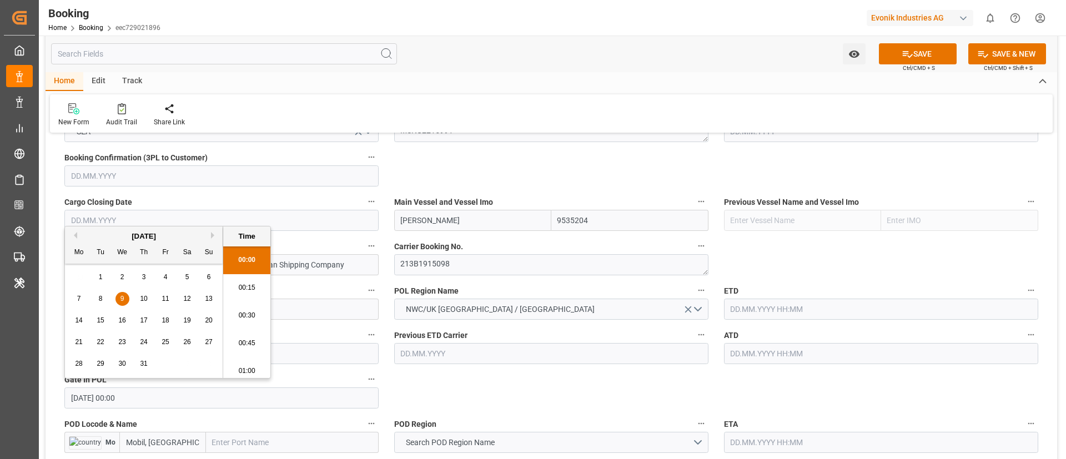
click at [149, 397] on input "09.07.2025 00:00" at bounding box center [221, 397] width 314 height 21
click at [750, 311] on input "text" at bounding box center [881, 309] width 314 height 21
paste input "09.07.2025 00:00"
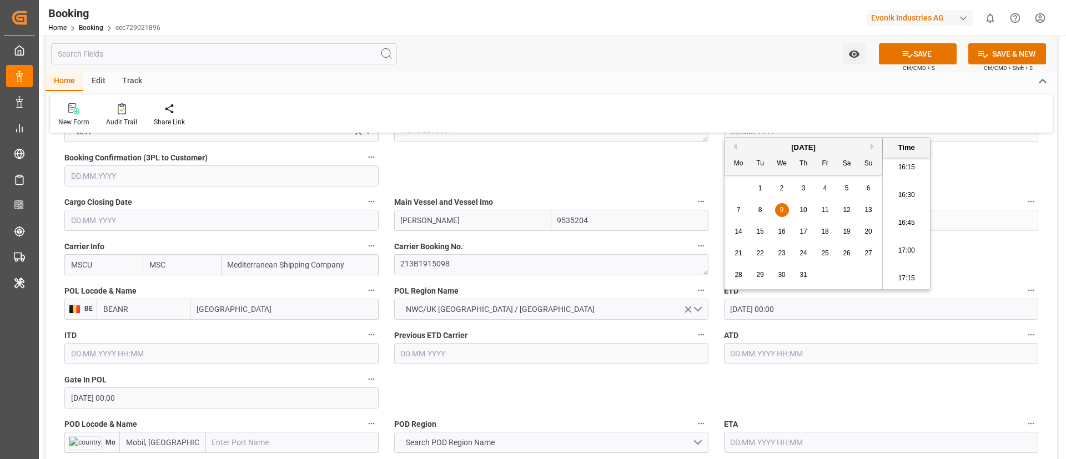
click at [830, 232] on div "18" at bounding box center [825, 231] width 14 height 13
type input "[DATE] 00:00"
click at [813, 308] on input "[DATE] 00:00" at bounding box center [881, 309] width 314 height 21
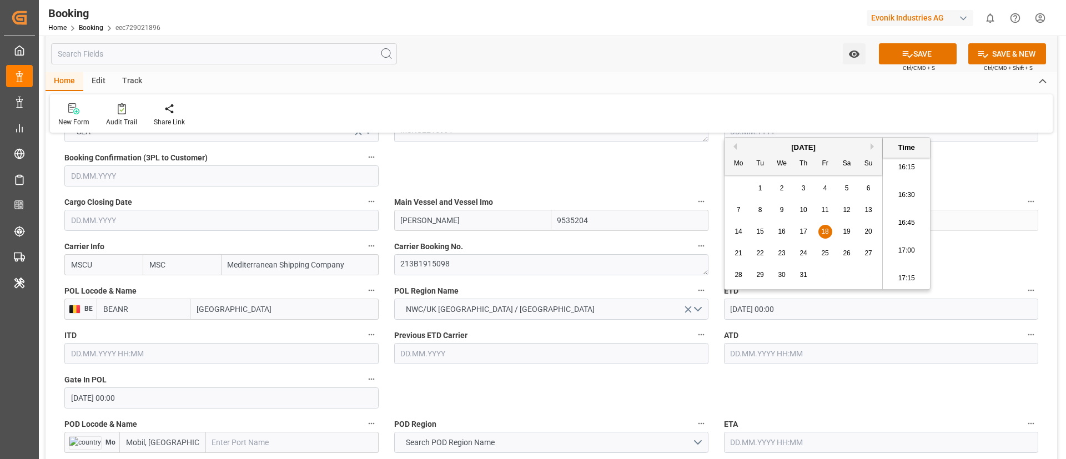
click at [780, 347] on input "text" at bounding box center [881, 353] width 314 height 21
paste input "[DATE] 00:00"
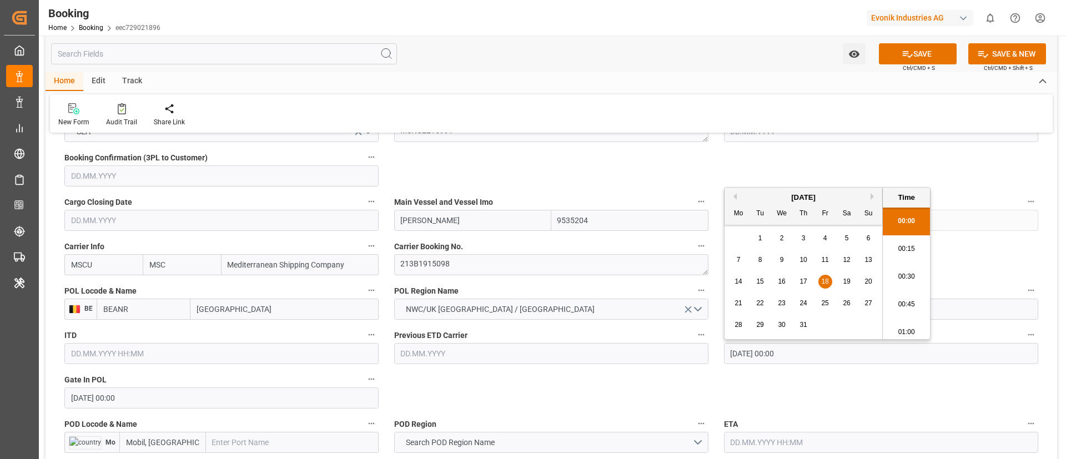
type input "[DATE] 00:00"
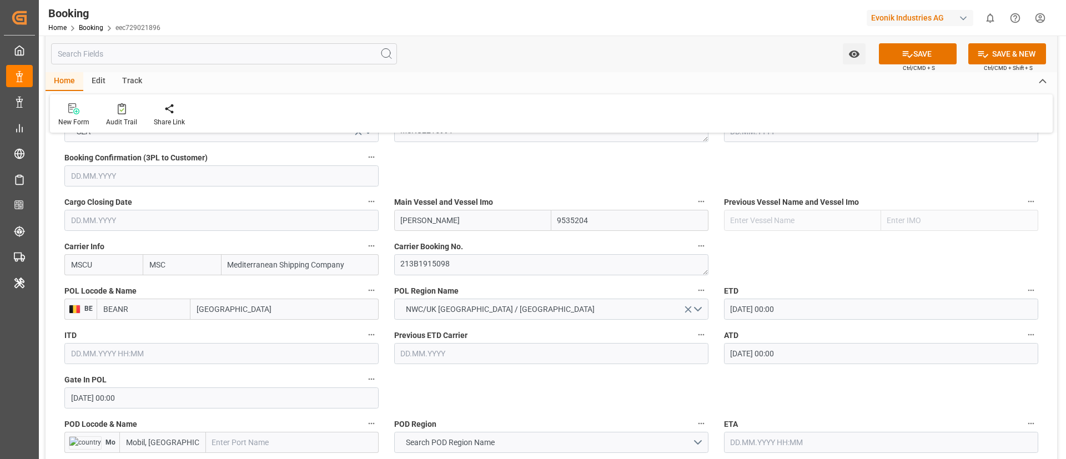
scroll to position [832, 0]
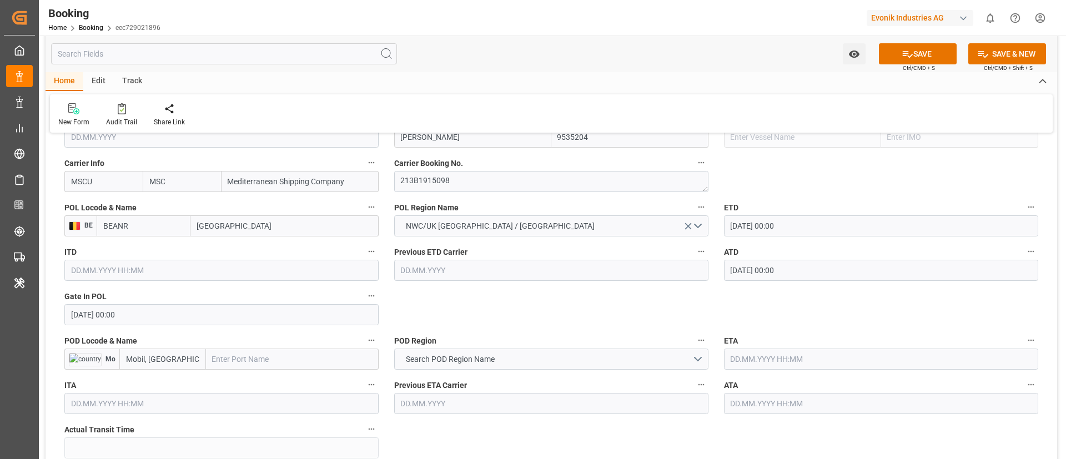
click at [265, 356] on input "text" at bounding box center [292, 359] width 173 height 21
paste input "Mobile"
type input "Mobile"
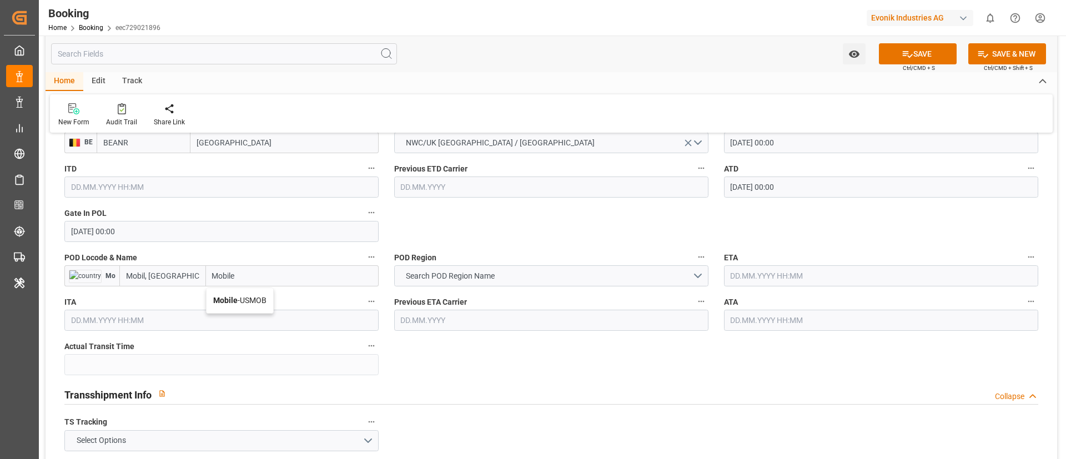
click at [243, 297] on span "Mobile - USMOB" at bounding box center [239, 300] width 53 height 9
type input "USMOB"
type input "Mobile"
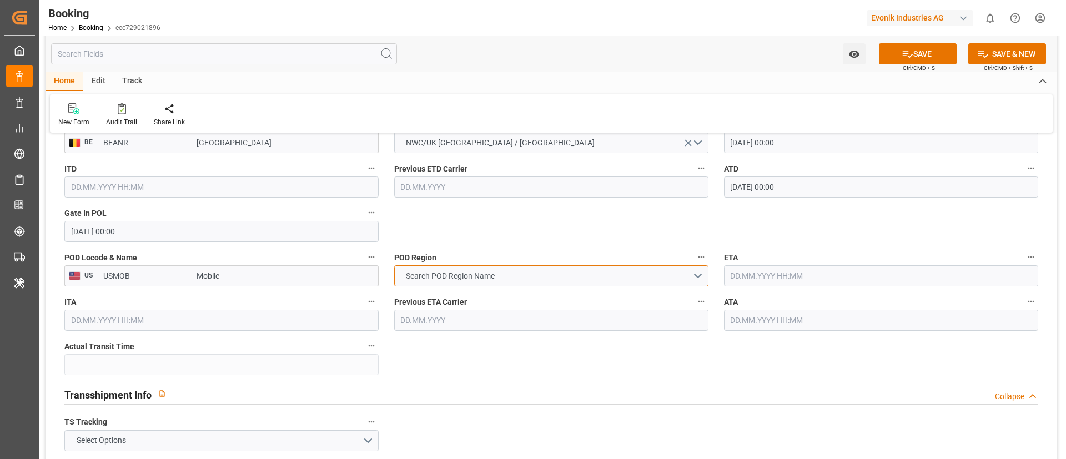
click at [474, 276] on span "Search POD Region Name" at bounding box center [450, 276] width 100 height 12
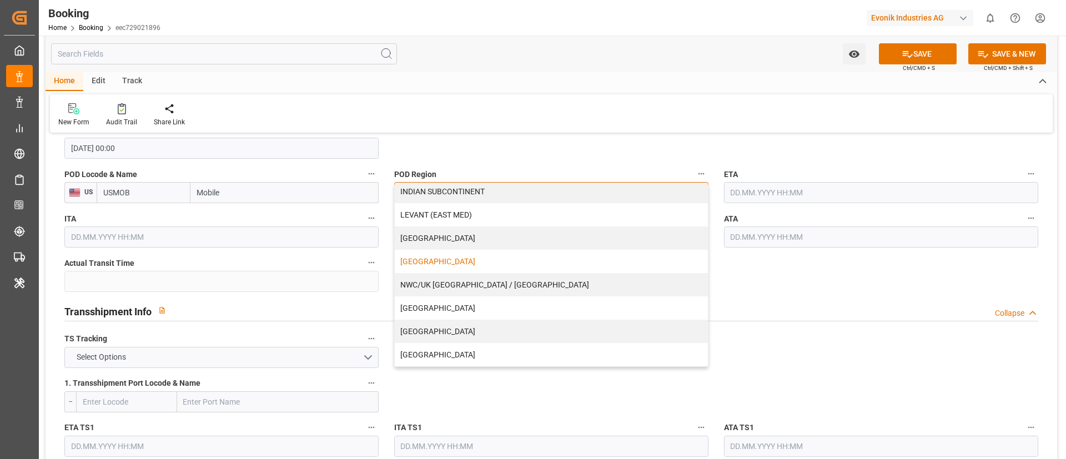
scroll to position [237, 0]
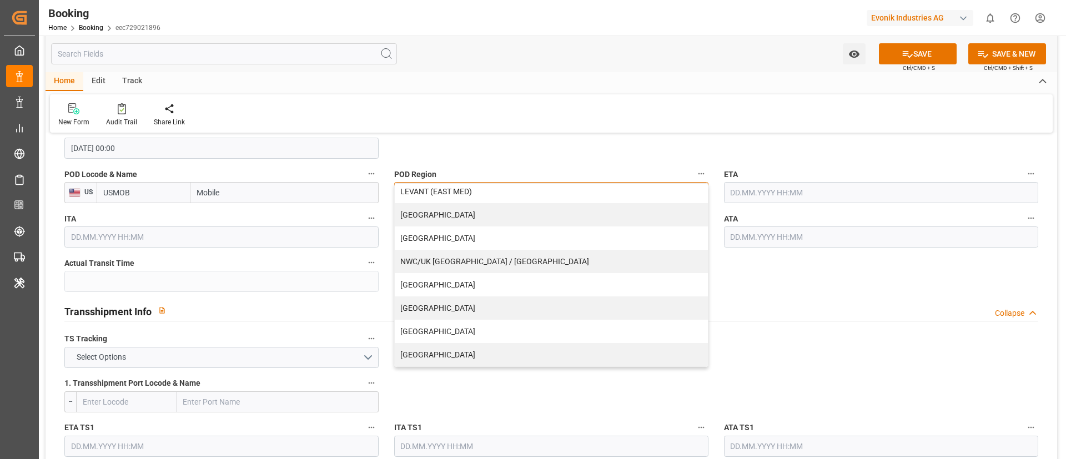
click at [448, 329] on div "[GEOGRAPHIC_DATA]" at bounding box center [551, 331] width 313 height 23
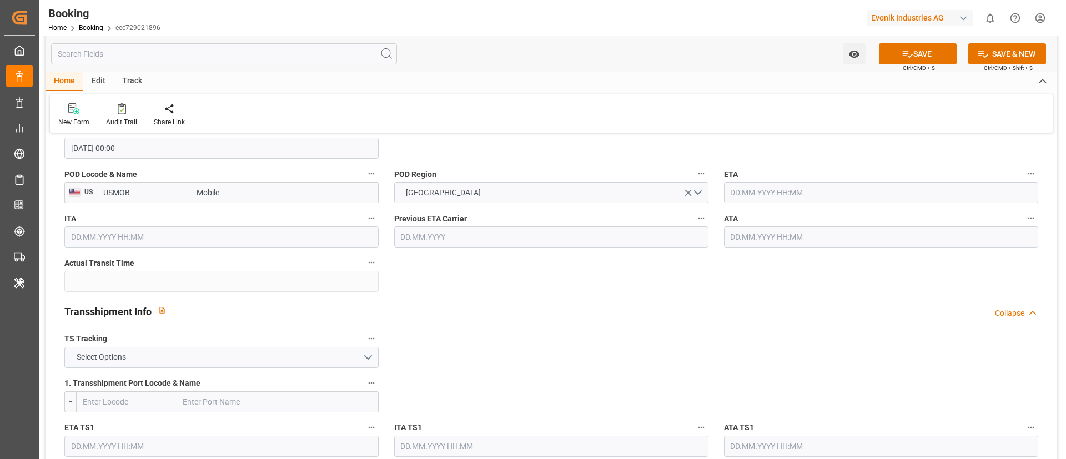
click at [797, 189] on input "text" at bounding box center [881, 192] width 314 height 21
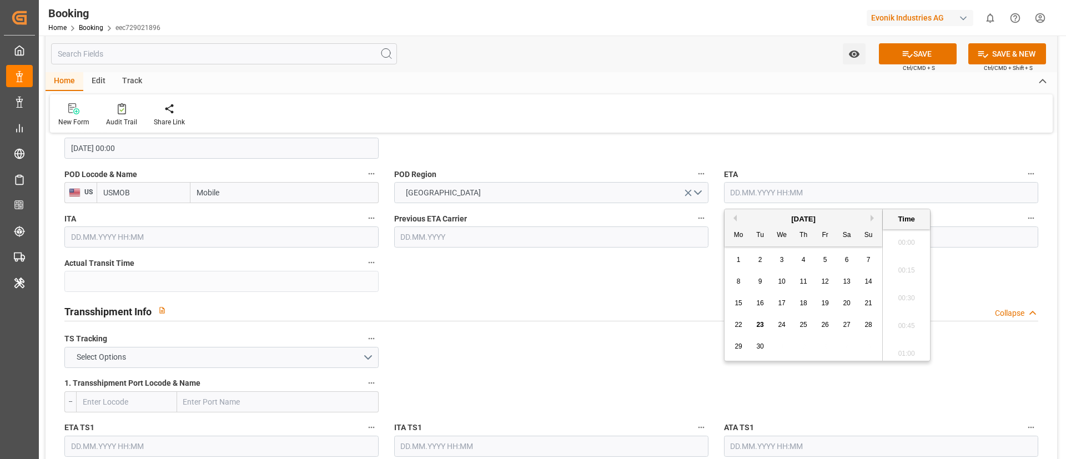
scroll to position [1808, 0]
click at [735, 216] on button "Previous Month" at bounding box center [733, 218] width 7 height 7
click at [803, 302] on span "14" at bounding box center [802, 303] width 7 height 8
type input "[DATE] 00:00"
click at [809, 193] on input "[DATE] 00:00" at bounding box center [881, 192] width 314 height 21
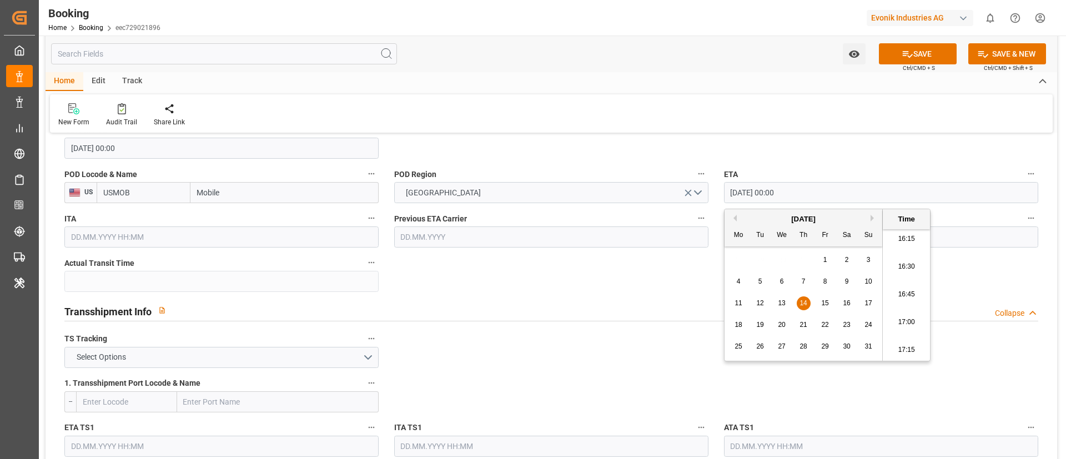
click at [809, 193] on input "[DATE] 00:00" at bounding box center [881, 192] width 314 height 21
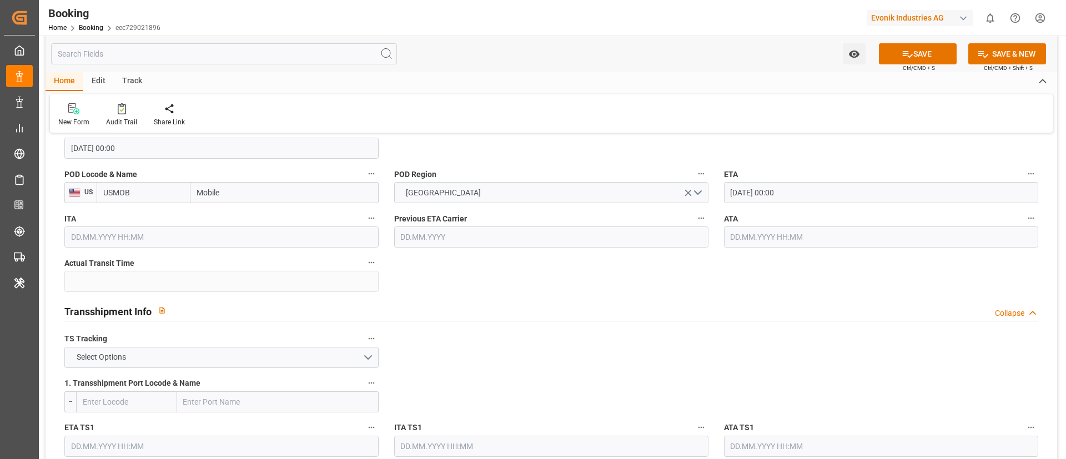
click at [775, 235] on input "text" at bounding box center [881, 236] width 314 height 21
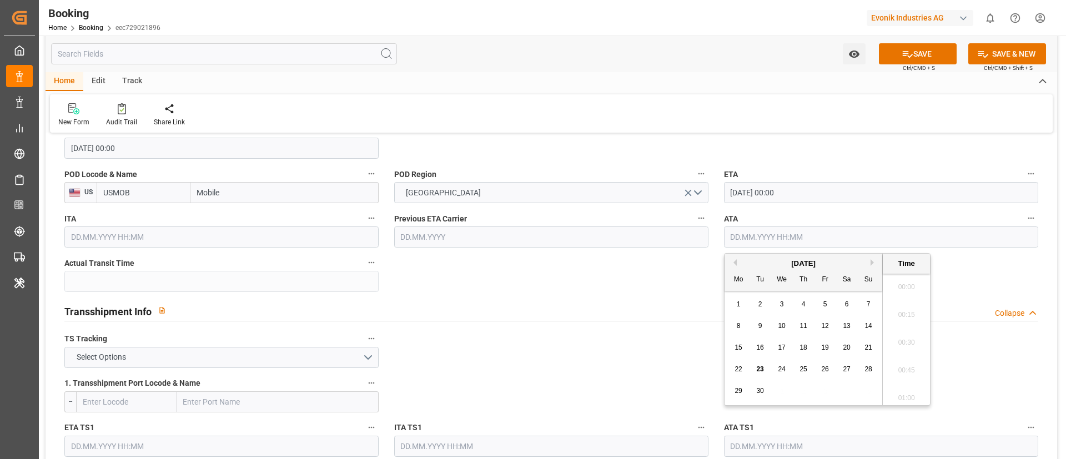
paste input "[DATE] 00:00"
type input "[DATE] 00:00"
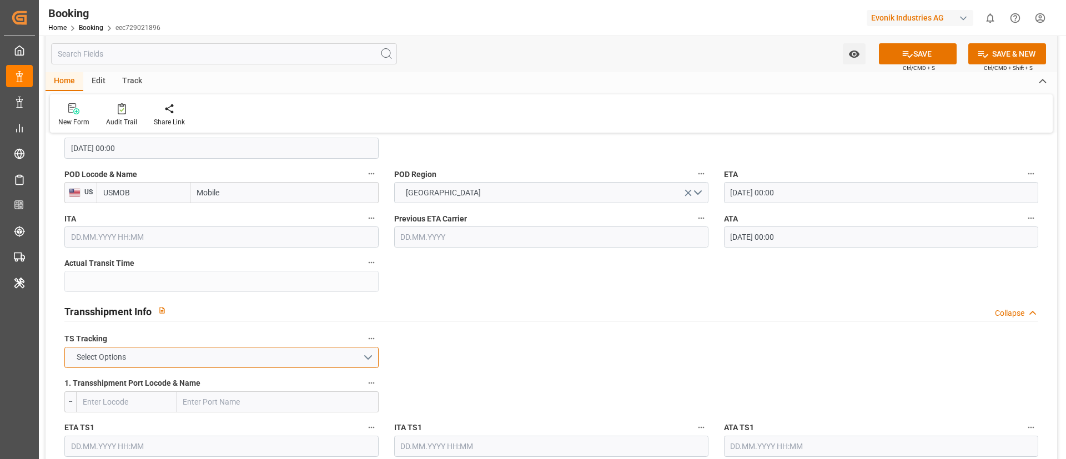
click at [211, 352] on button "Select Options" at bounding box center [221, 357] width 314 height 21
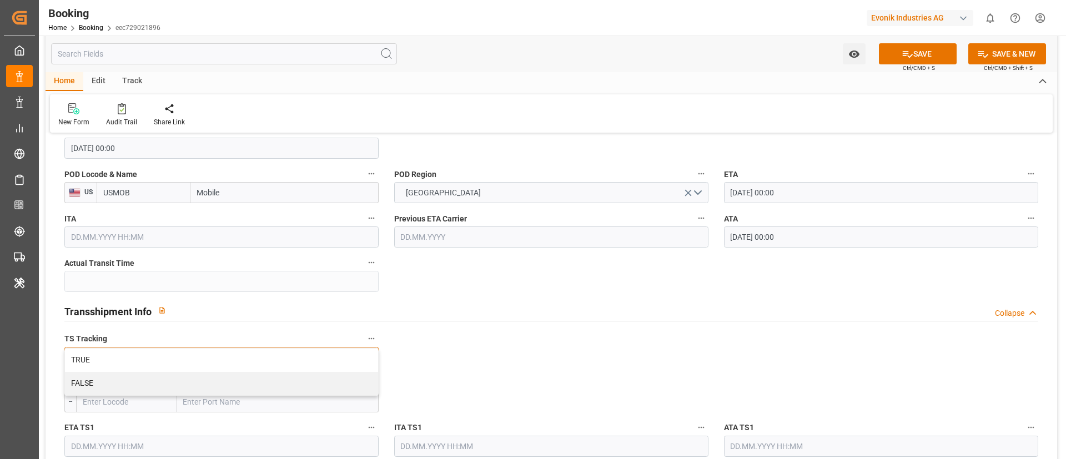
click at [189, 379] on div "FALSE" at bounding box center [221, 383] width 313 height 23
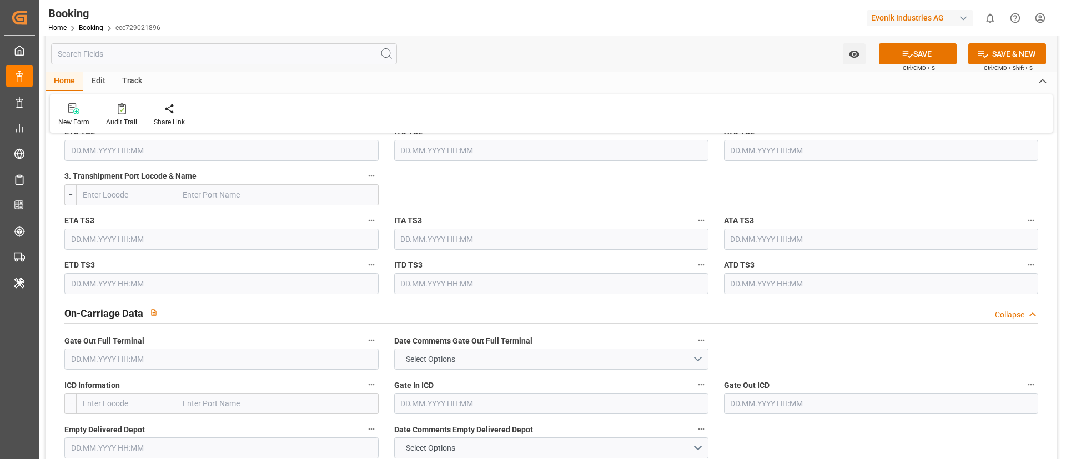
scroll to position [1498, 0]
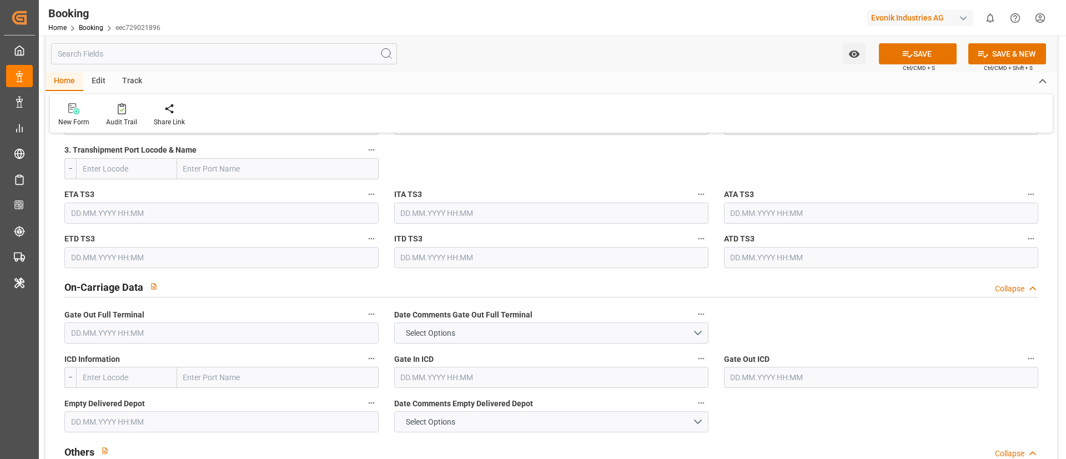
click at [186, 329] on input "text" at bounding box center [221, 332] width 314 height 21
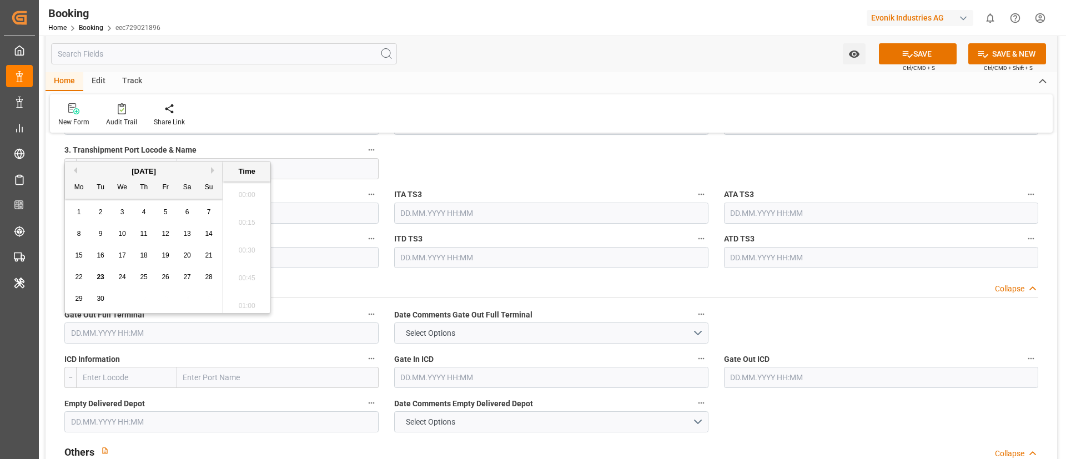
scroll to position [1808, 0]
click at [75, 170] on button "Previous Month" at bounding box center [73, 170] width 7 height 7
click at [71, 276] on div "18 19 20 21 22 23 24" at bounding box center [144, 277] width 152 height 22
click at [78, 276] on span "18" at bounding box center [78, 277] width 7 height 8
type input "18.08.2025 00:00"
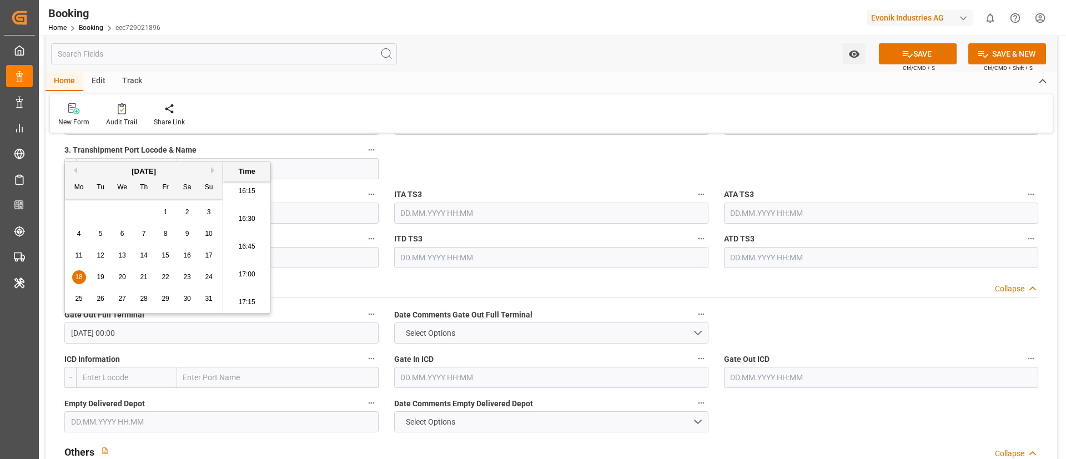
click at [156, 326] on input "18.08.2025 00:00" at bounding box center [221, 332] width 314 height 21
click at [156, 327] on input "18.08.2025 00:00" at bounding box center [221, 332] width 314 height 21
click at [177, 422] on input "text" at bounding box center [221, 421] width 314 height 21
paste input "18.08.2025 00:00"
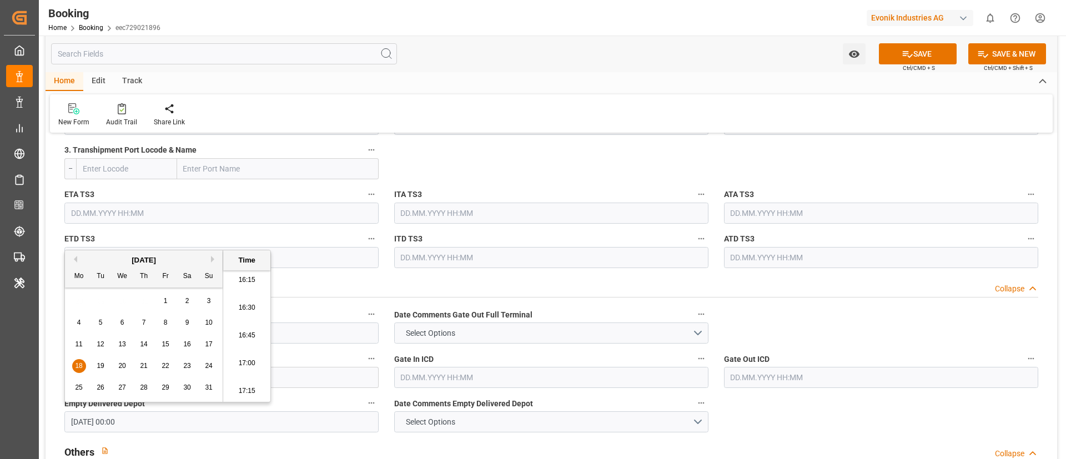
type input "18.08.2025 00:00"
click at [516, 107] on div "New Form Audit Trail Share Link" at bounding box center [551, 113] width 1002 height 38
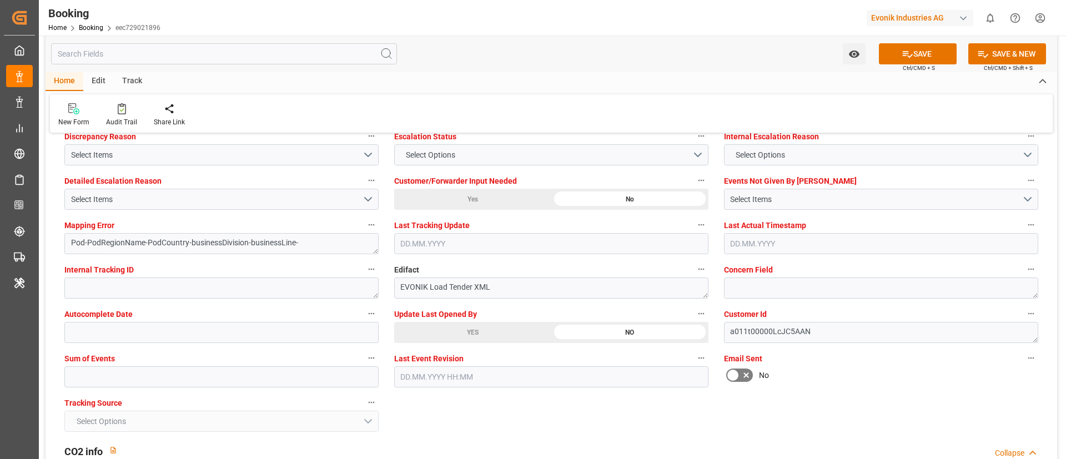
scroll to position [2164, 0]
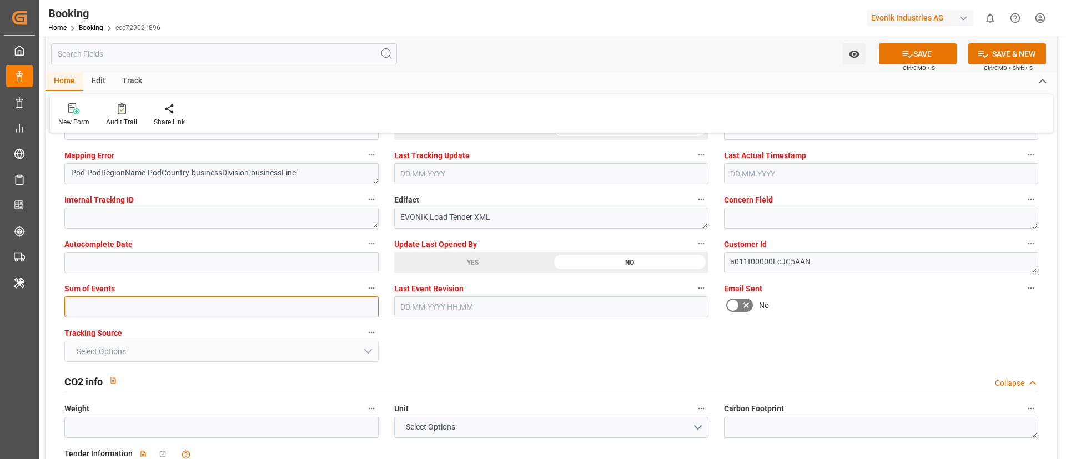
click at [259, 308] on input "text" at bounding box center [221, 306] width 314 height 21
type input "0"
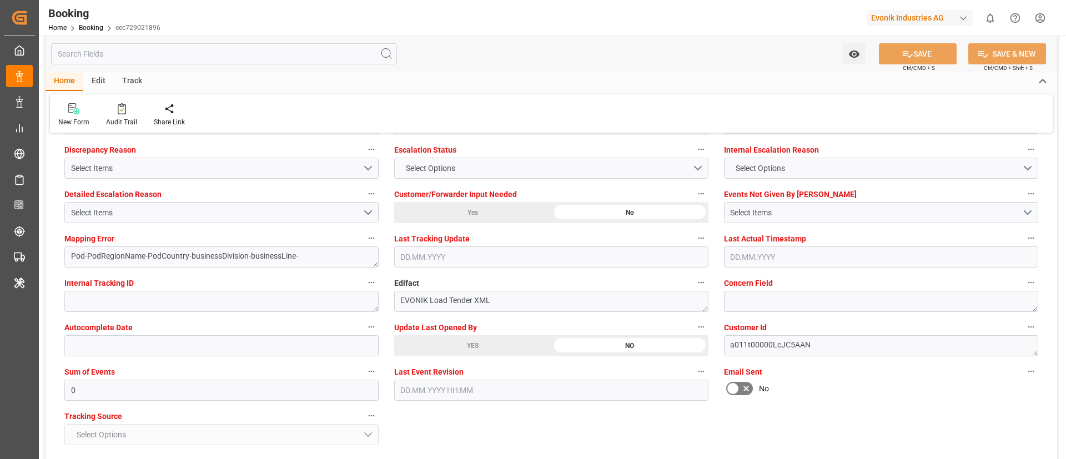
scroll to position [1998, 0]
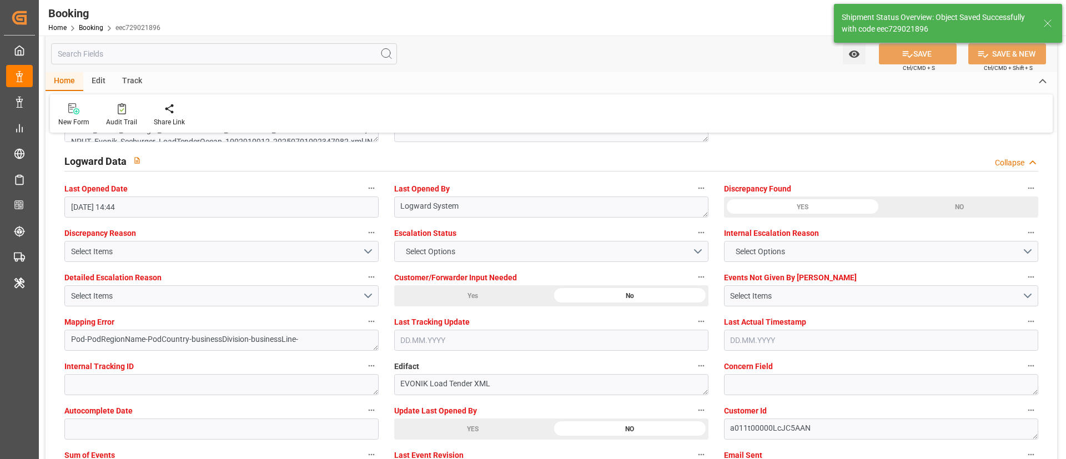
type input "27"
type input "18.07.2025 00:00"
type input "14.08.2025 00:00"
type input "23.09.2025 11:28"
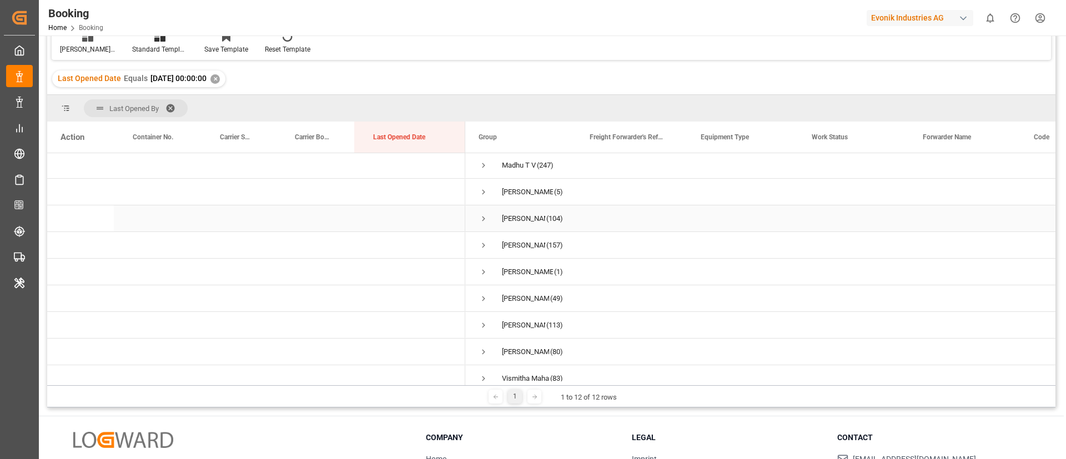
scroll to position [95, 0]
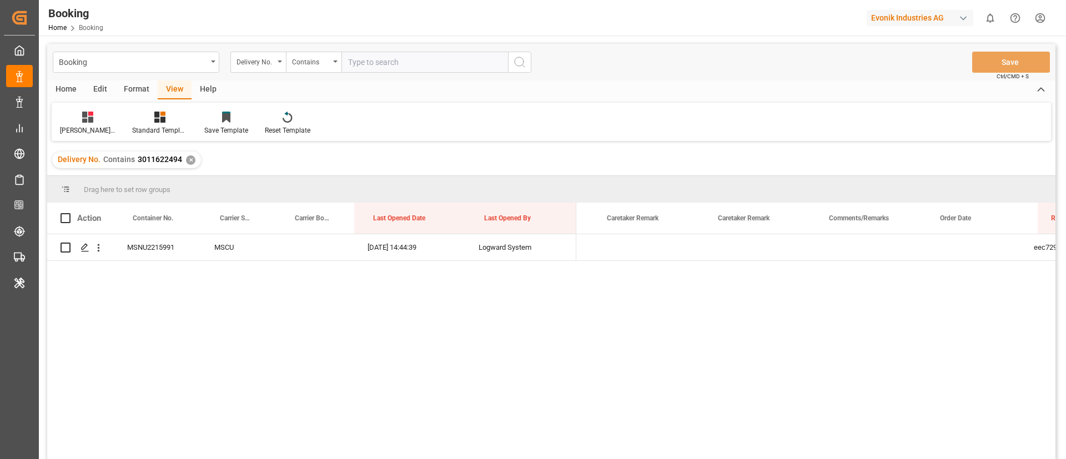
scroll to position [0, 649]
click at [417, 64] on input "text" at bounding box center [424, 62] width 166 height 21
paste input "3011641115"
type input "3011641115"
click at [517, 62] on icon "search button" at bounding box center [519, 61] width 13 height 13
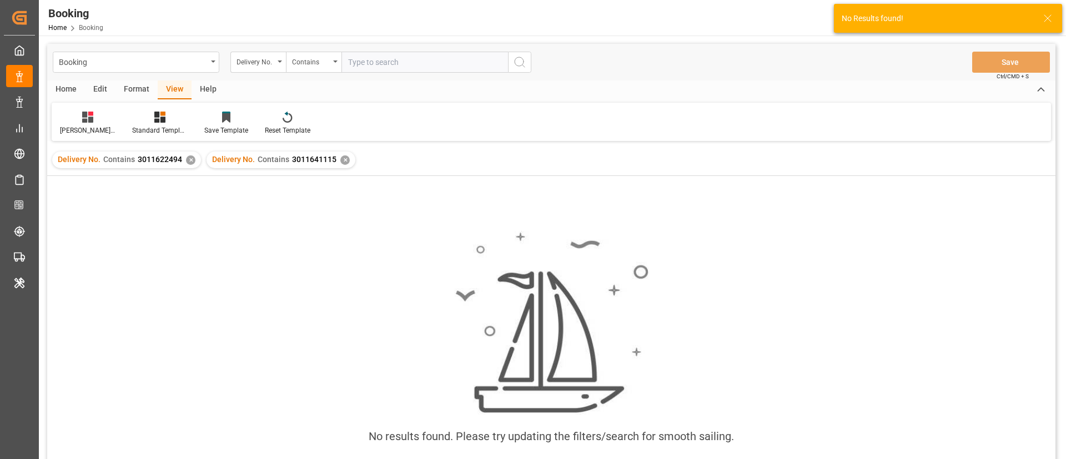
click at [190, 159] on div "✕" at bounding box center [190, 159] width 9 height 9
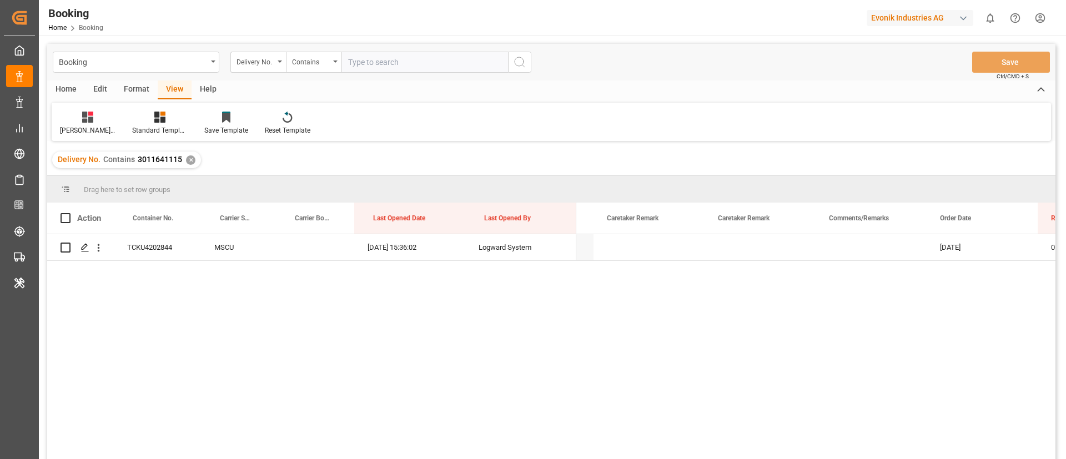
click at [403, 61] on input "text" at bounding box center [424, 62] width 166 height 21
paste input "3011622440"
type input "3011622440"
click at [524, 57] on icon "search button" at bounding box center [519, 61] width 13 height 13
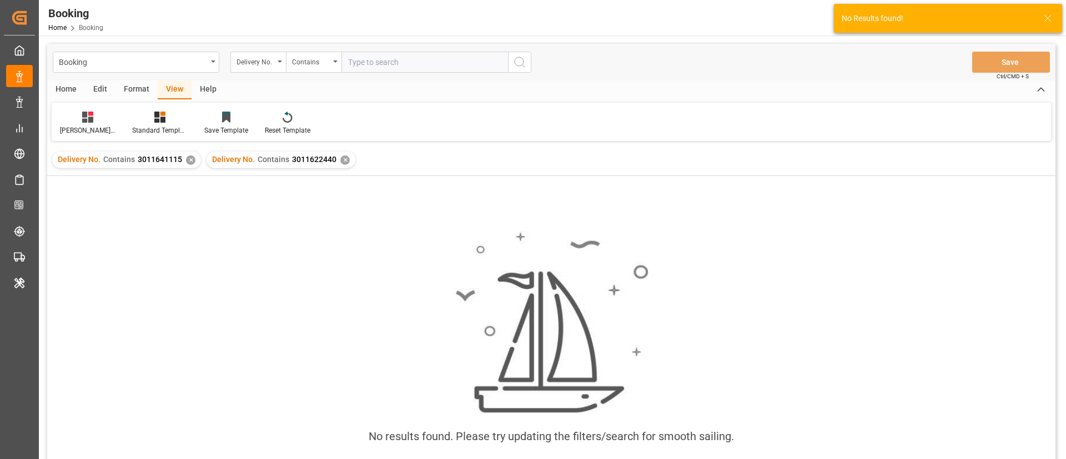
click at [191, 159] on div "✕" at bounding box center [190, 159] width 9 height 9
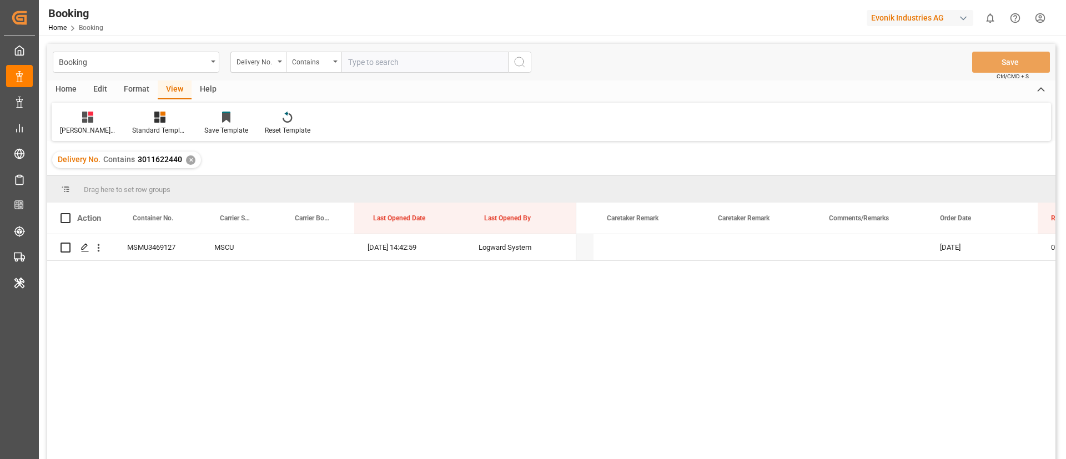
click at [388, 60] on input "text" at bounding box center [424, 62] width 166 height 21
paste input "3011622439"
type input "3011622439"
click at [519, 57] on circle "search button" at bounding box center [518, 61] width 9 height 9
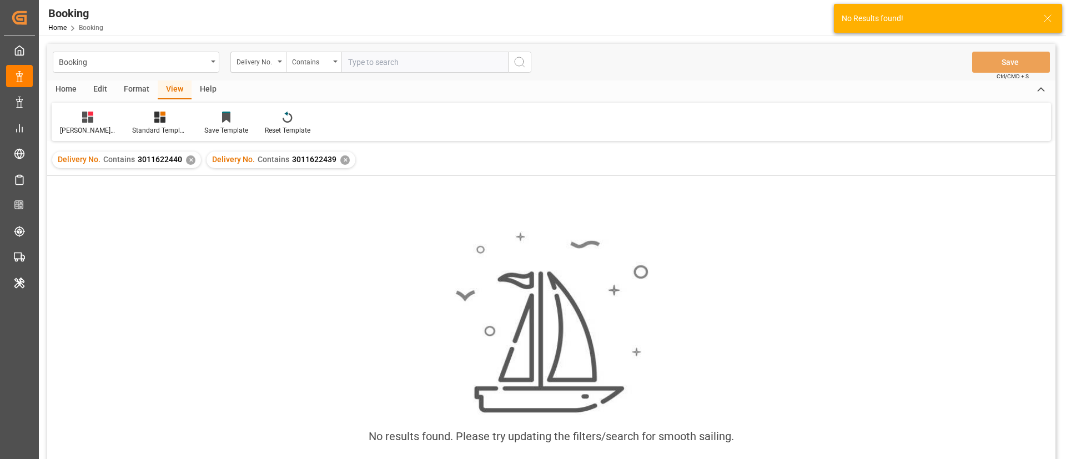
click at [187, 160] on div "✕" at bounding box center [190, 159] width 9 height 9
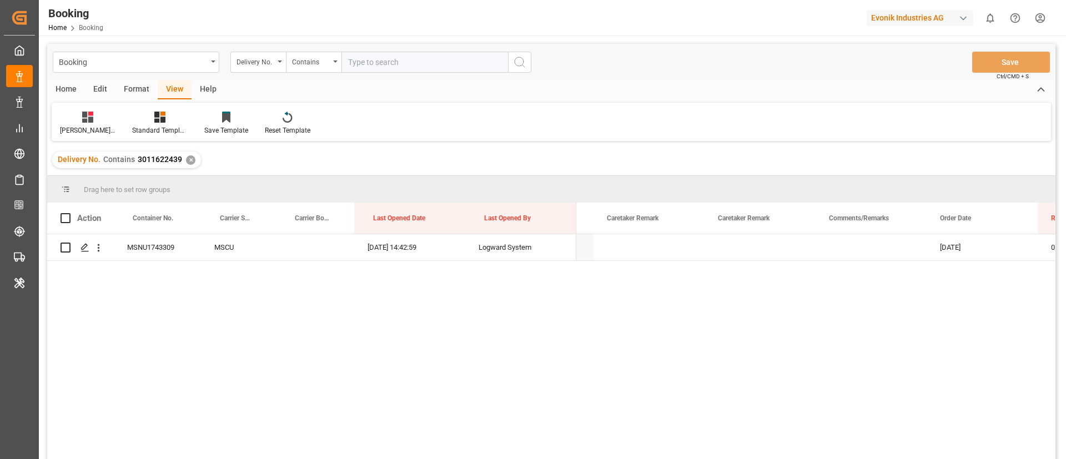
click at [428, 64] on input "text" at bounding box center [424, 62] width 166 height 21
paste input "3011622431"
type input "3011622431"
click at [523, 55] on icon "search button" at bounding box center [519, 61] width 13 height 13
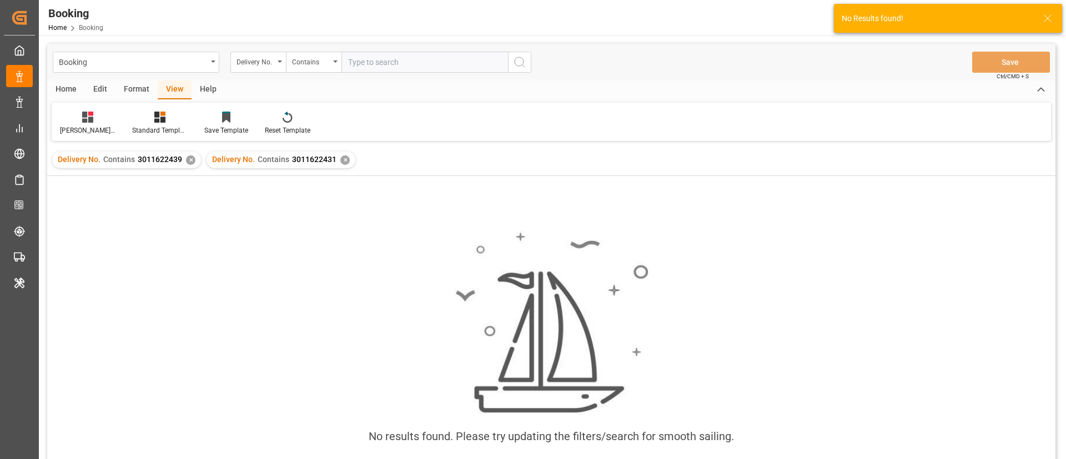
click at [187, 160] on div "✕" at bounding box center [190, 159] width 9 height 9
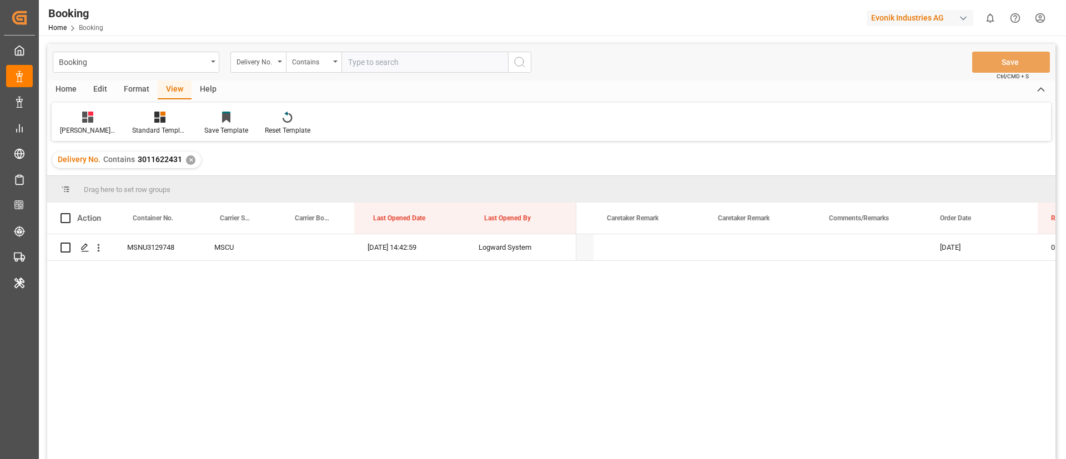
click at [406, 66] on input "text" at bounding box center [424, 62] width 166 height 21
paste input "3011622441"
type input "3011622441"
click at [521, 60] on icon "search button" at bounding box center [519, 61] width 13 height 13
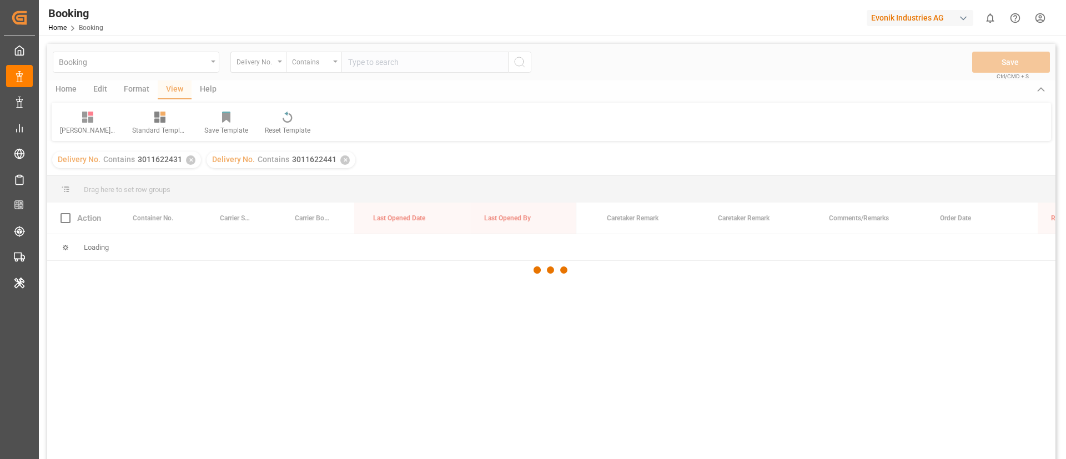
click at [191, 163] on div at bounding box center [551, 270] width 1008 height 452
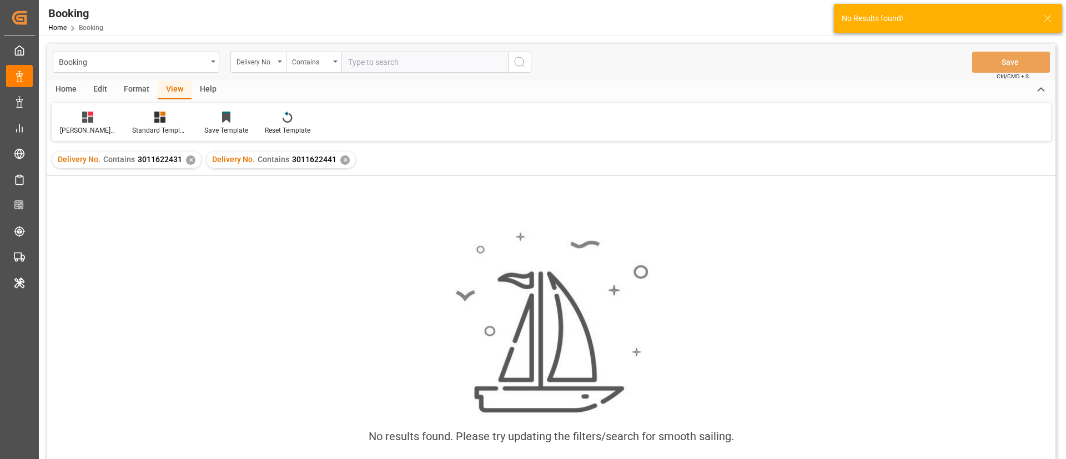
click at [190, 159] on div "✕" at bounding box center [190, 159] width 9 height 9
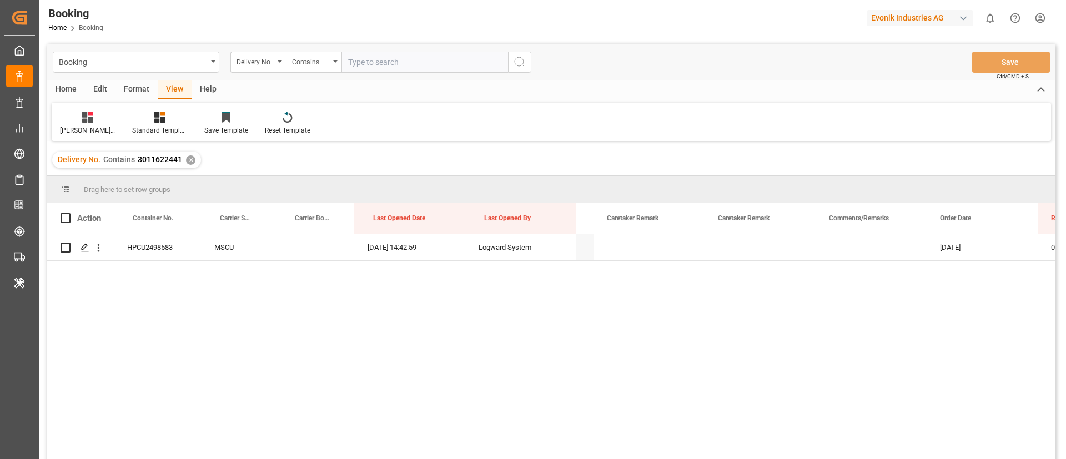
click at [401, 55] on input "text" at bounding box center [424, 62] width 166 height 21
paste input "3011622437"
type input "3011622437"
click at [519, 58] on icon "search button" at bounding box center [519, 61] width 13 height 13
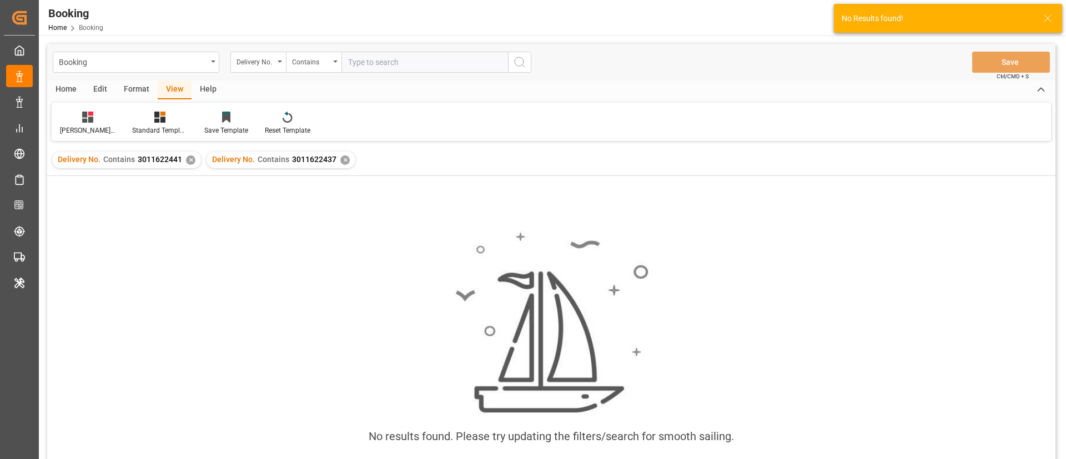
click at [190, 160] on div "✕" at bounding box center [190, 159] width 9 height 9
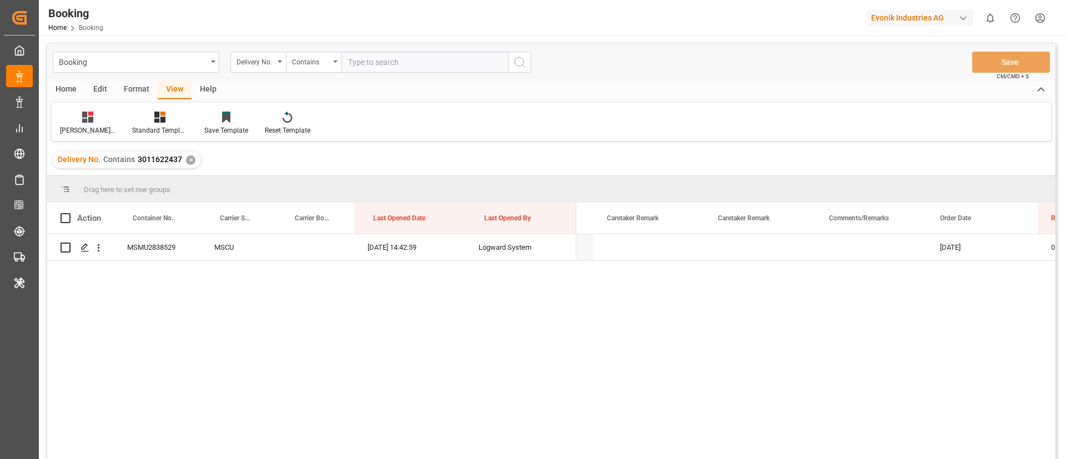
click at [449, 58] on input "text" at bounding box center [424, 62] width 166 height 21
paste input "3011641111"
type input "3011641111"
click at [521, 62] on icon "search button" at bounding box center [519, 61] width 13 height 13
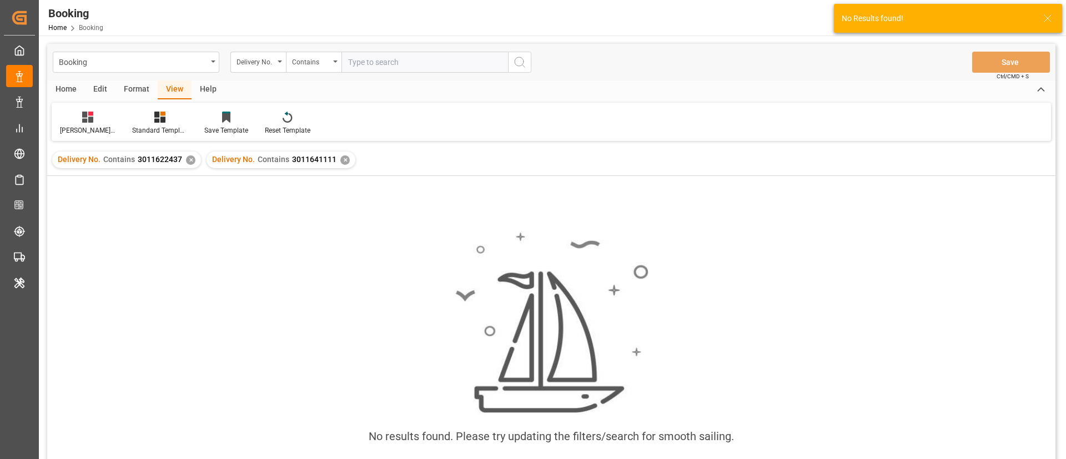
click at [188, 160] on div "✕" at bounding box center [190, 159] width 9 height 9
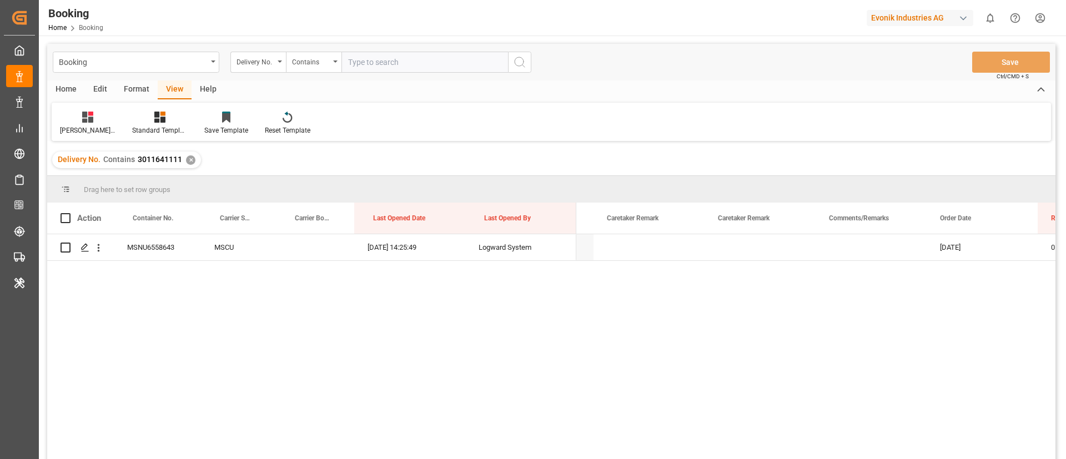
click at [401, 68] on input "text" at bounding box center [424, 62] width 166 height 21
paste input "3011641112"
type input "3011641112"
click at [523, 58] on icon "search button" at bounding box center [519, 61] width 13 height 13
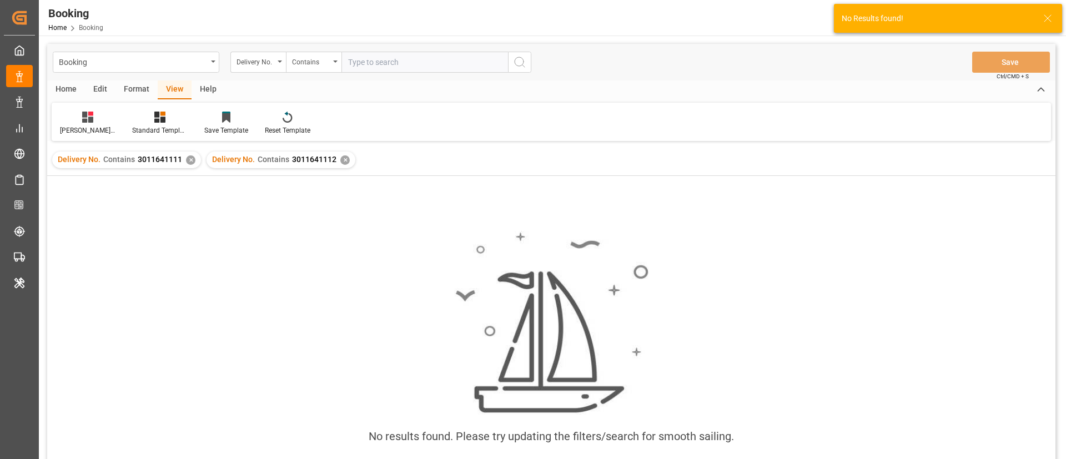
click at [190, 159] on div "✕" at bounding box center [190, 159] width 9 height 9
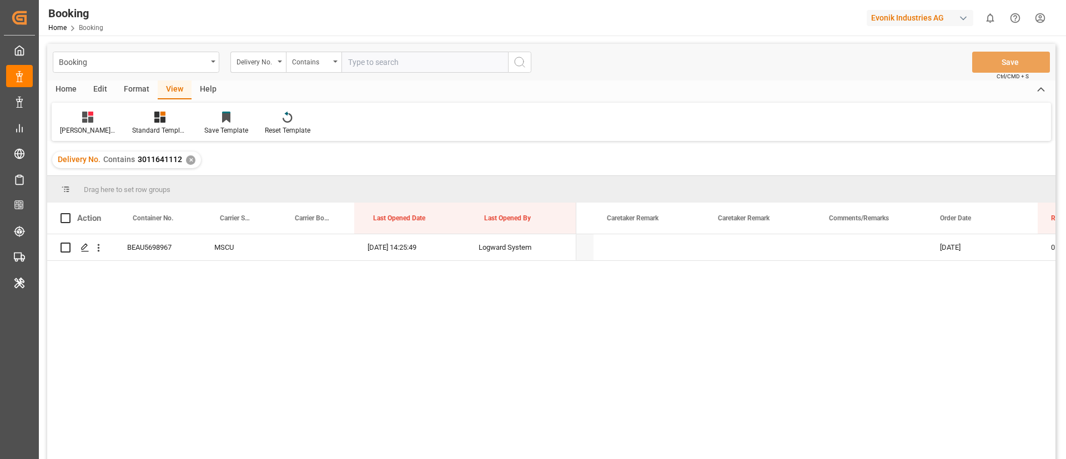
click at [415, 66] on input "text" at bounding box center [424, 62] width 166 height 21
paste input "3011583450"
type input "3011583450"
click at [519, 58] on icon "search button" at bounding box center [519, 61] width 13 height 13
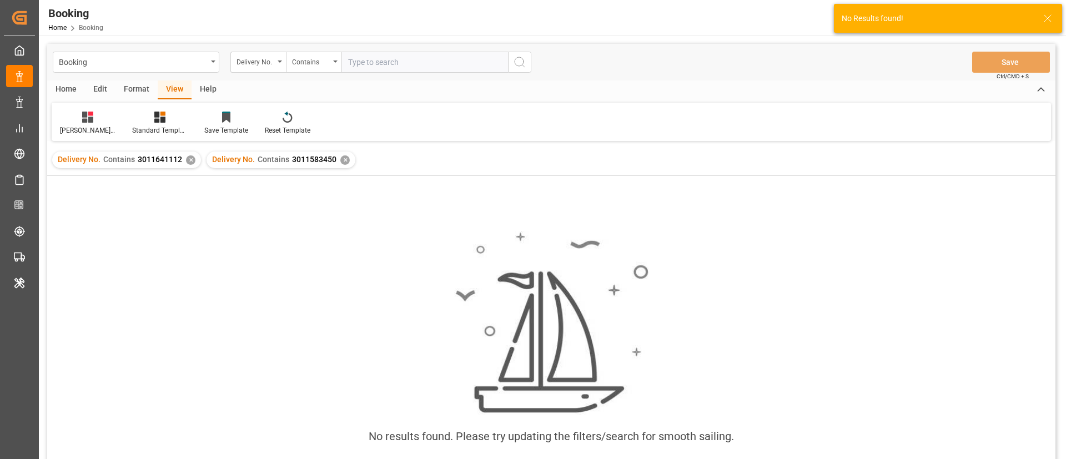
click at [188, 160] on div "✕" at bounding box center [190, 159] width 9 height 9
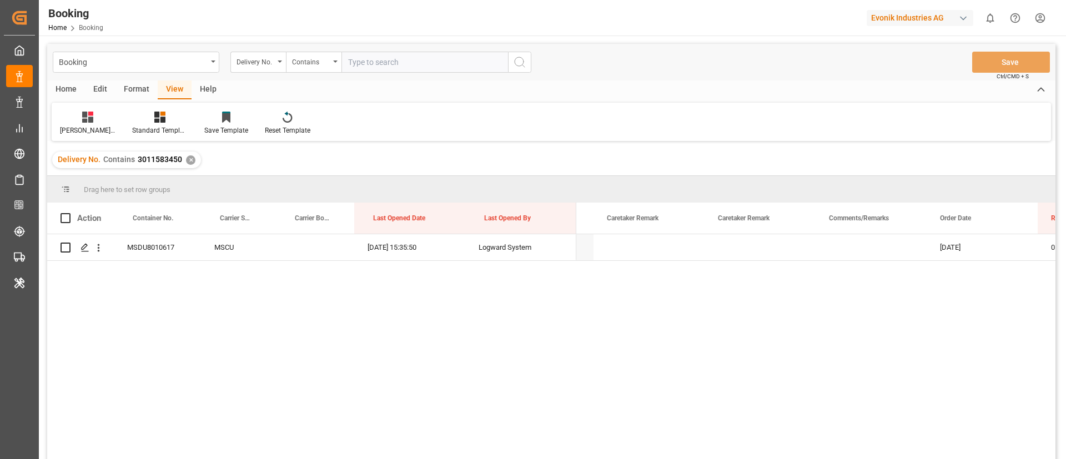
click at [418, 59] on input "text" at bounding box center [424, 62] width 166 height 21
paste input "3011583451"
type input "3011583451"
click at [522, 59] on icon "search button" at bounding box center [519, 61] width 13 height 13
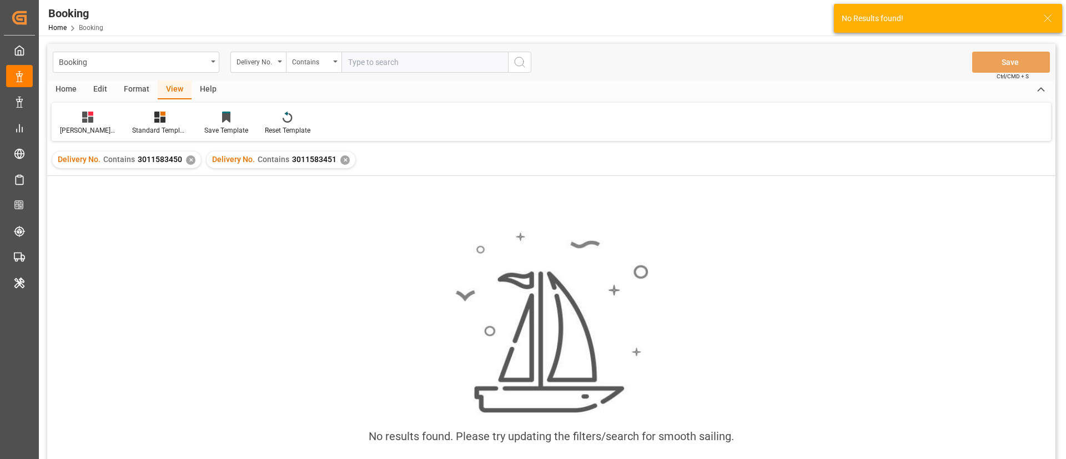
click at [190, 160] on div "✕" at bounding box center [190, 159] width 9 height 9
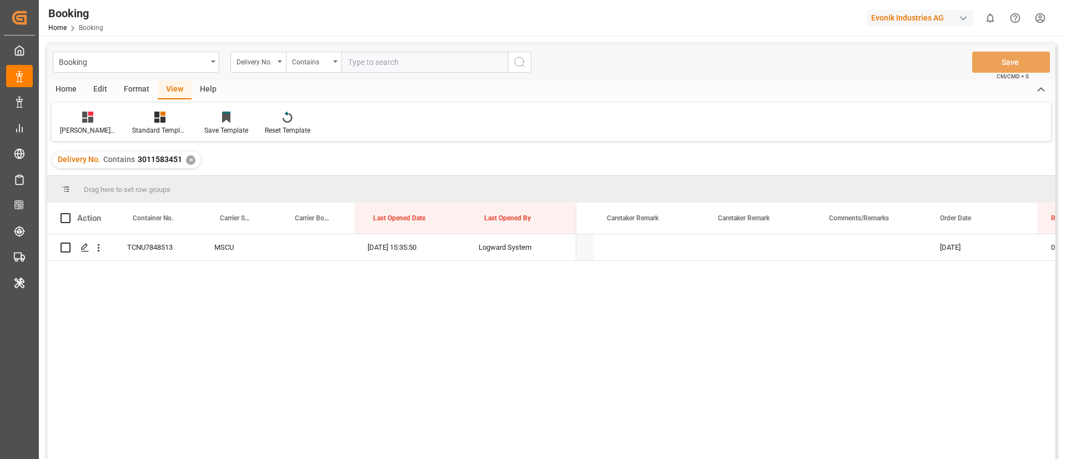
click at [412, 64] on input "text" at bounding box center [424, 62] width 166 height 21
paste input "3011583452"
type input "3011583452"
click at [518, 63] on icon "search button" at bounding box center [519, 61] width 13 height 13
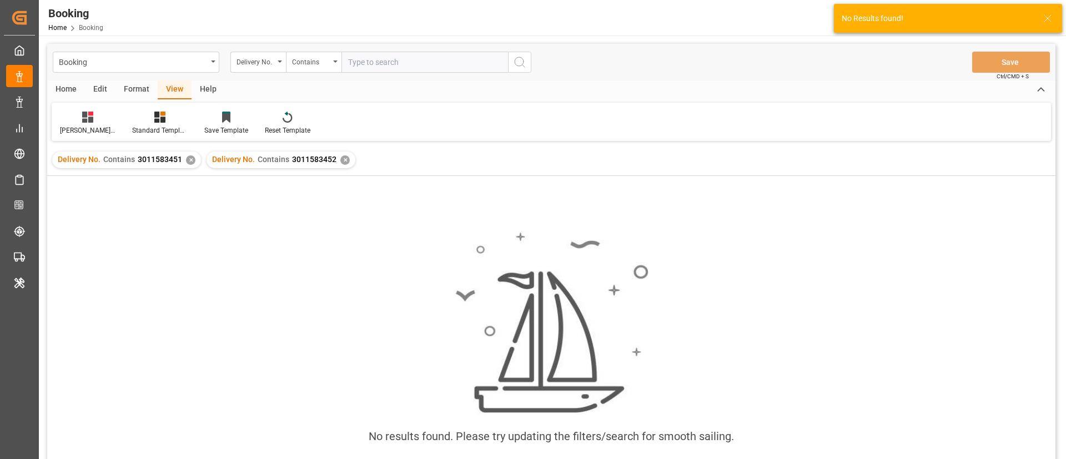
click at [187, 158] on div "✕" at bounding box center [190, 159] width 9 height 9
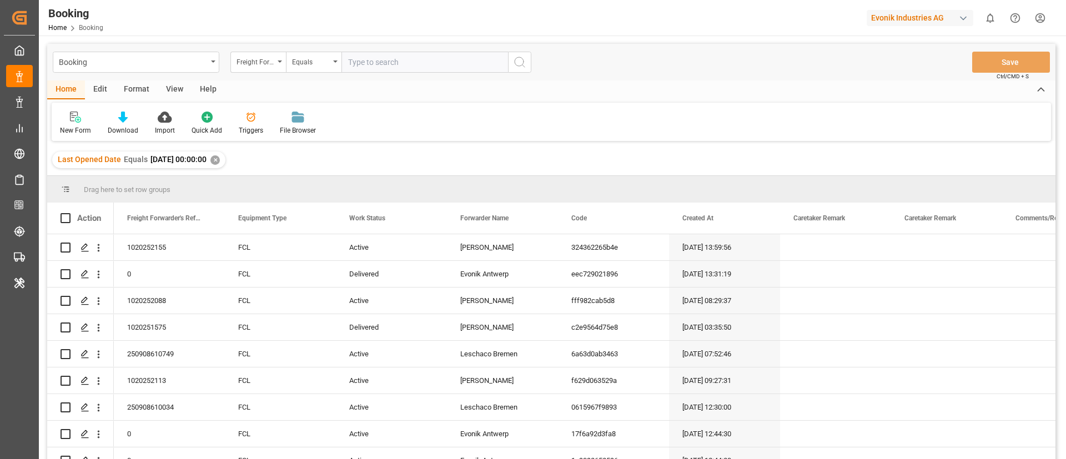
click at [180, 90] on div "View" at bounding box center [175, 89] width 34 height 19
click at [70, 126] on div "Default" at bounding box center [71, 130] width 22 height 10
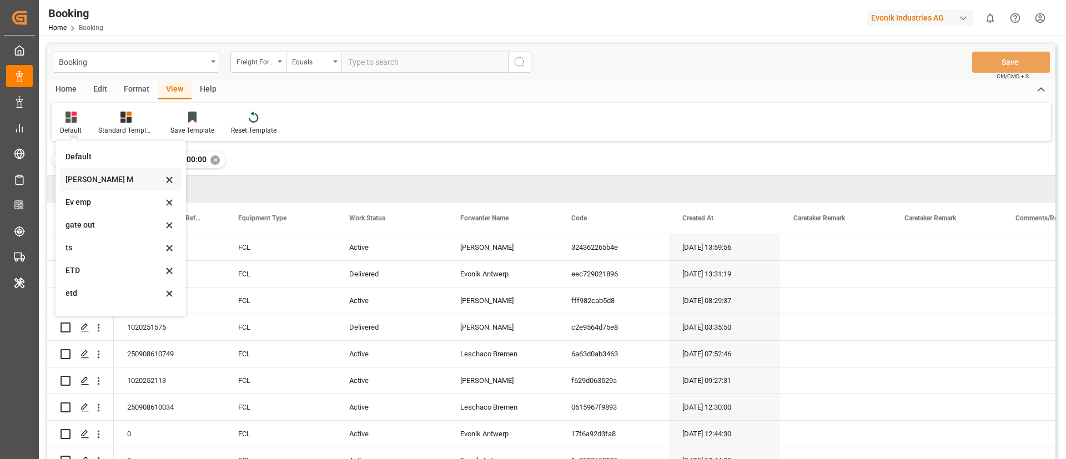
click at [100, 177] on div "[PERSON_NAME] M" at bounding box center [113, 180] width 97 height 12
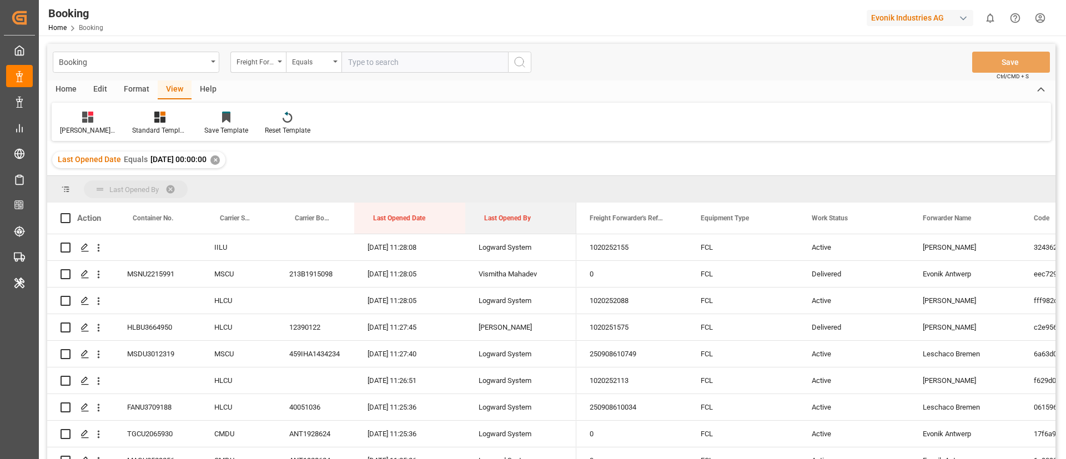
drag, startPoint x: 505, startPoint y: 214, endPoint x: 507, endPoint y: 184, distance: 30.6
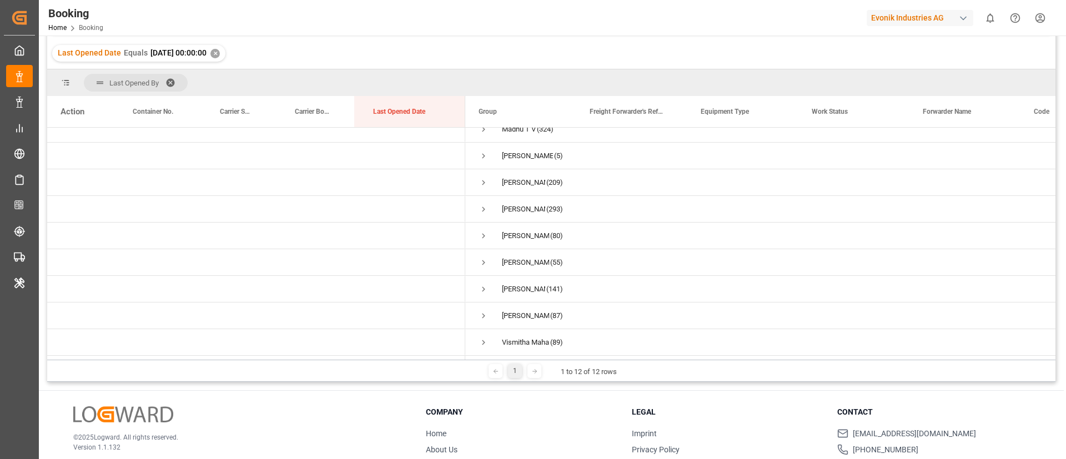
scroll to position [81, 0]
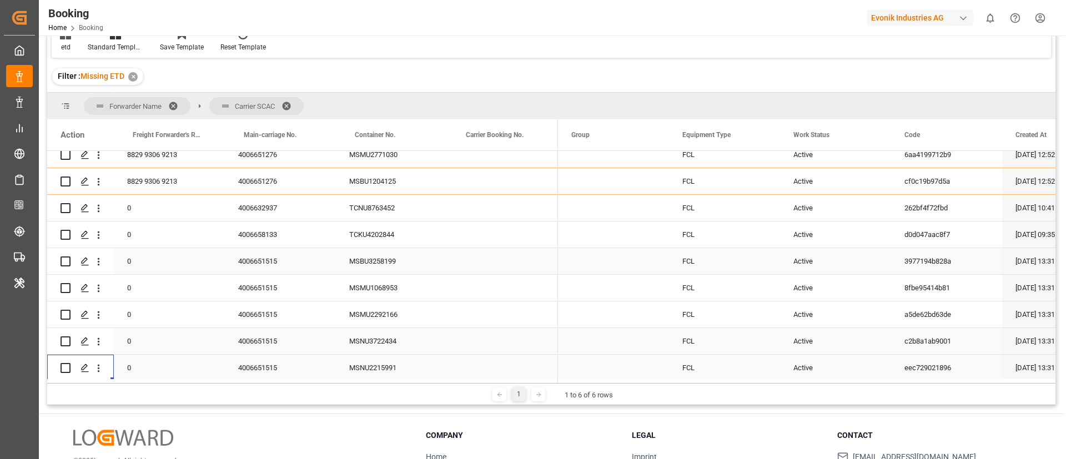
scroll to position [250, 0]
click at [257, 261] on div "4006658133" at bounding box center [280, 261] width 111 height 26
click at [98, 264] on icon "open menu" at bounding box center [99, 262] width 2 height 8
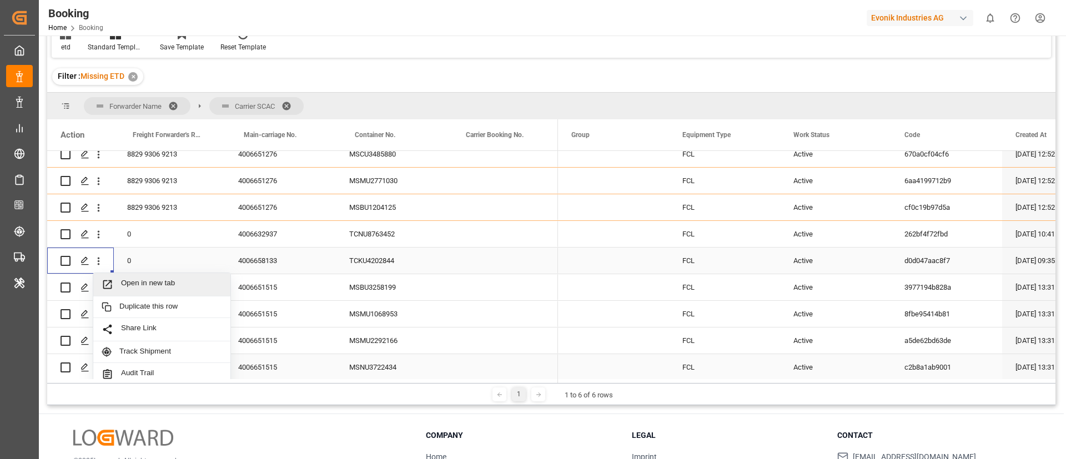
click at [147, 281] on span "Open in new tab" at bounding box center [171, 285] width 101 height 12
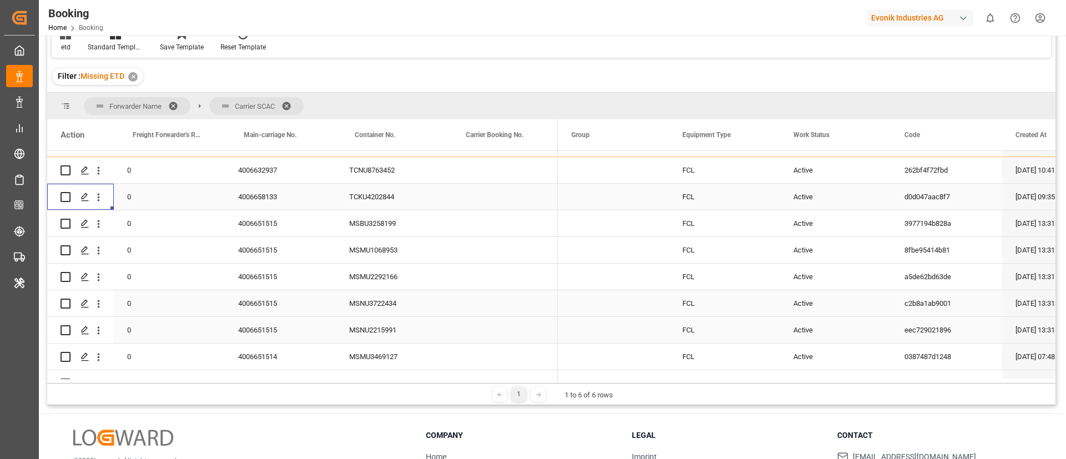
scroll to position [416, 0]
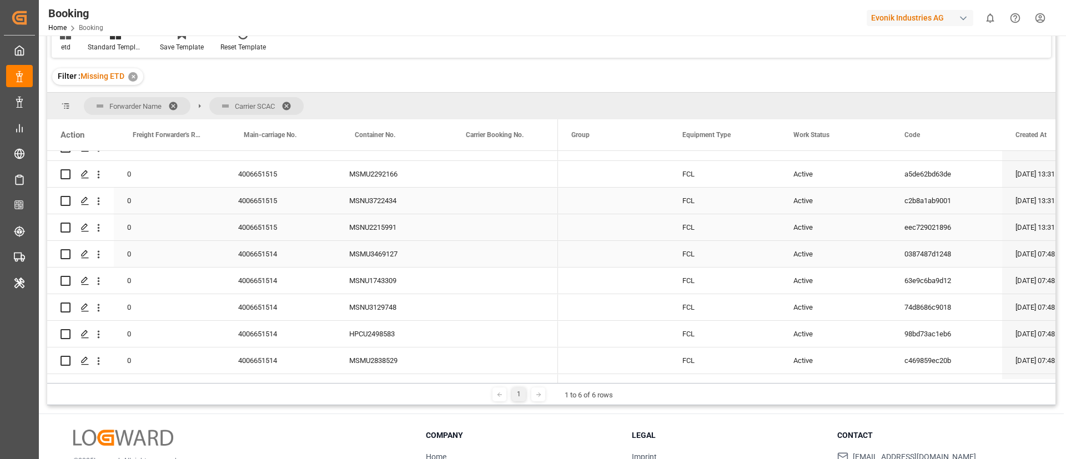
click at [260, 263] on div "4006651514" at bounding box center [280, 254] width 111 height 26
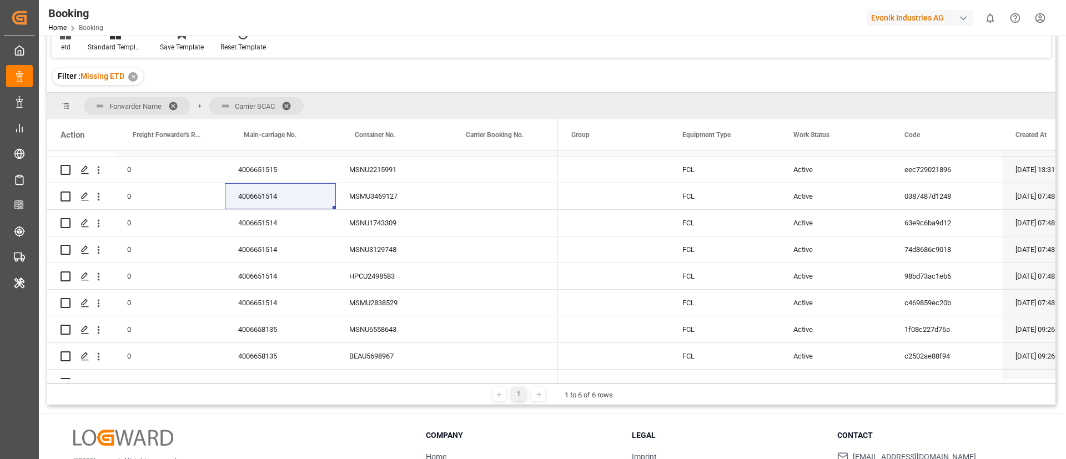
scroll to position [499, 0]
click at [102, 178] on button "open menu" at bounding box center [99, 170] width 12 height 21
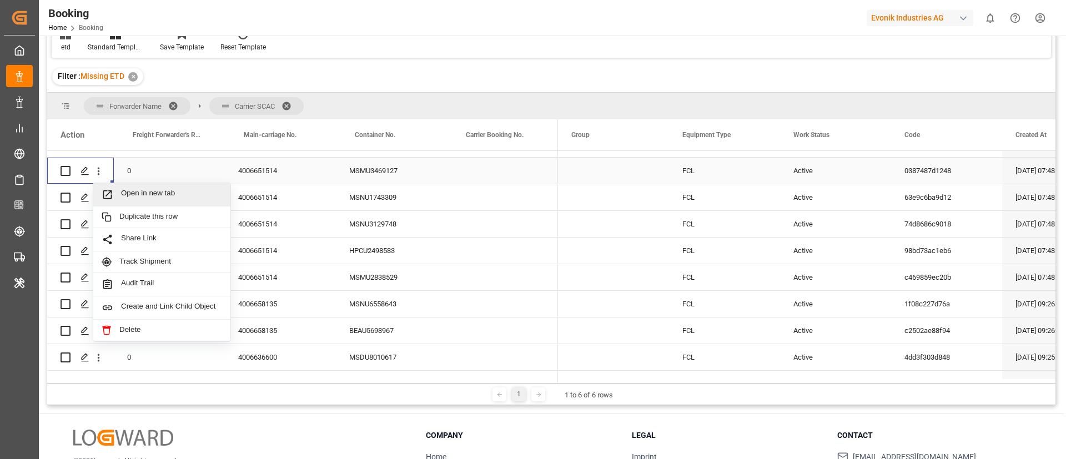
click at [135, 193] on span "Open in new tab" at bounding box center [171, 195] width 101 height 12
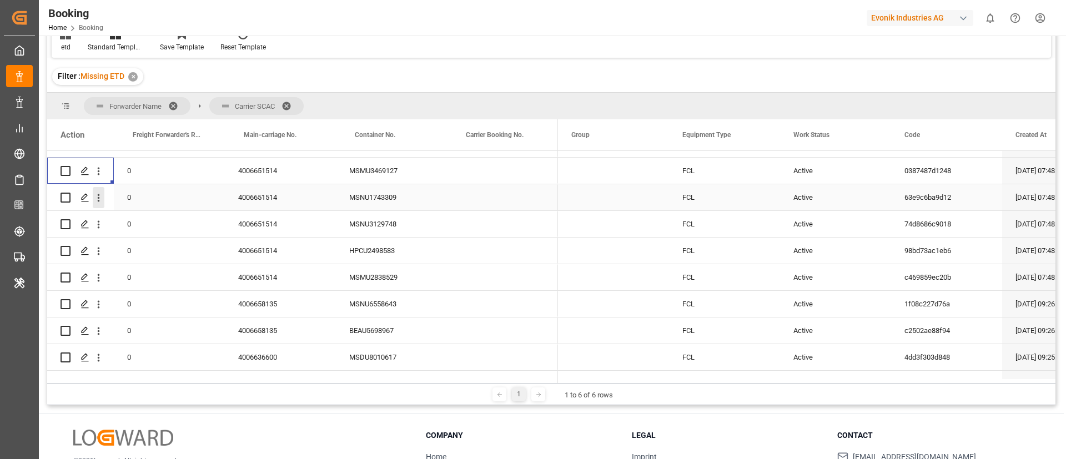
click at [99, 199] on icon "open menu" at bounding box center [99, 198] width 12 height 12
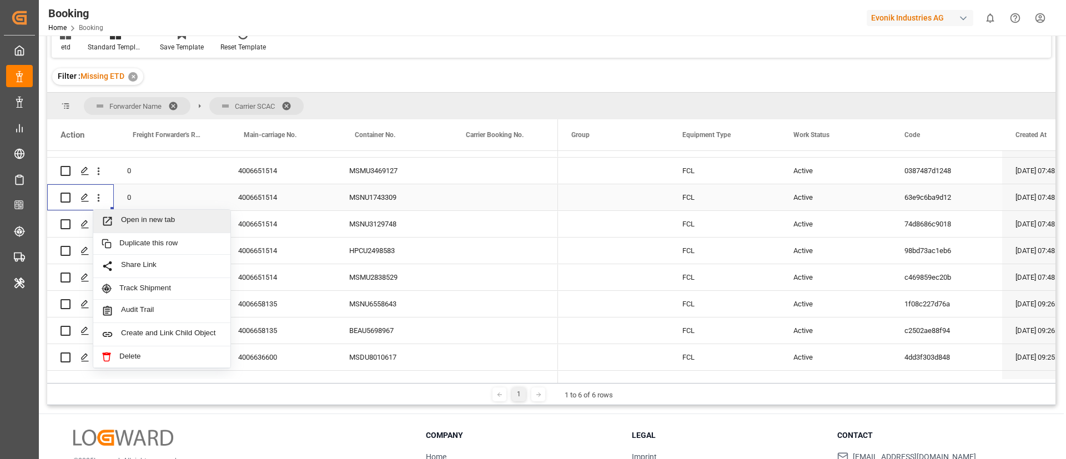
click at [149, 222] on span "Open in new tab" at bounding box center [171, 221] width 101 height 12
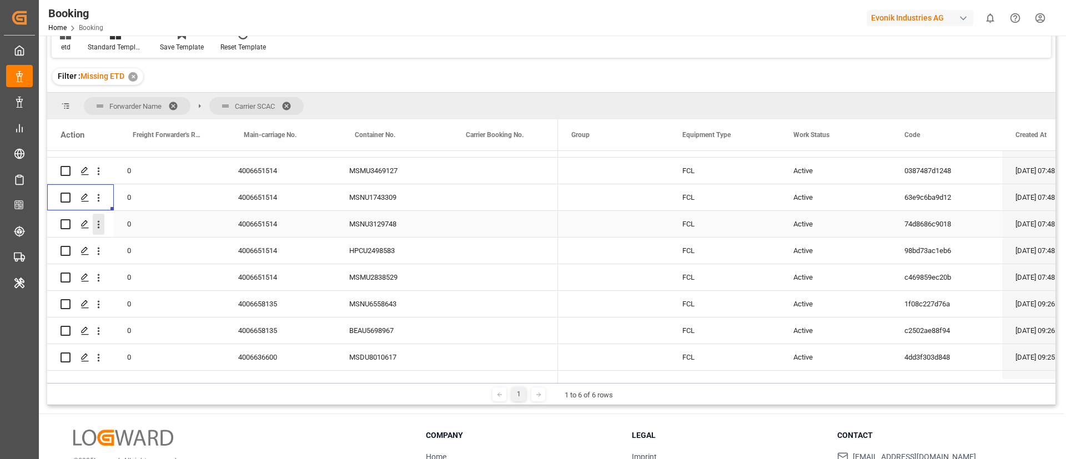
click at [102, 233] on button "open menu" at bounding box center [99, 224] width 12 height 21
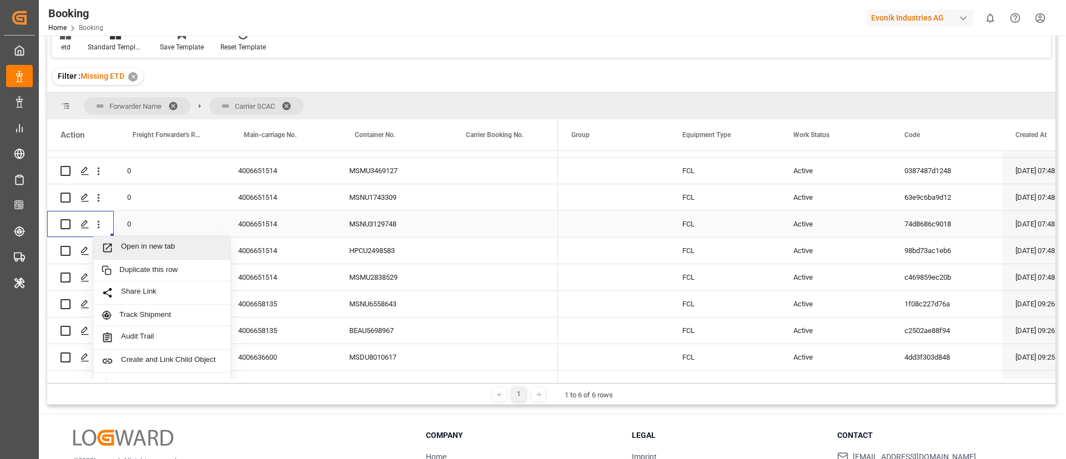
click at [127, 248] on span "Open in new tab" at bounding box center [171, 248] width 101 height 12
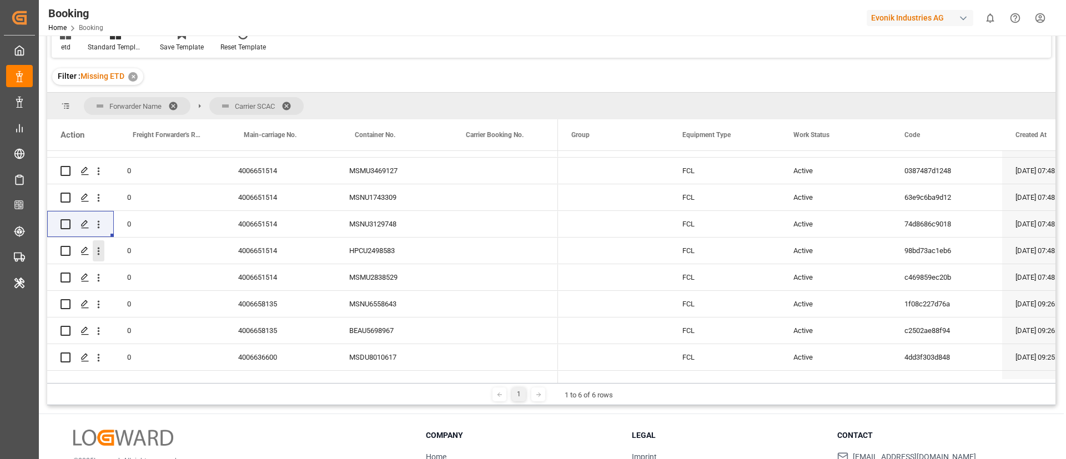
click at [99, 259] on button "open menu" at bounding box center [99, 250] width 12 height 21
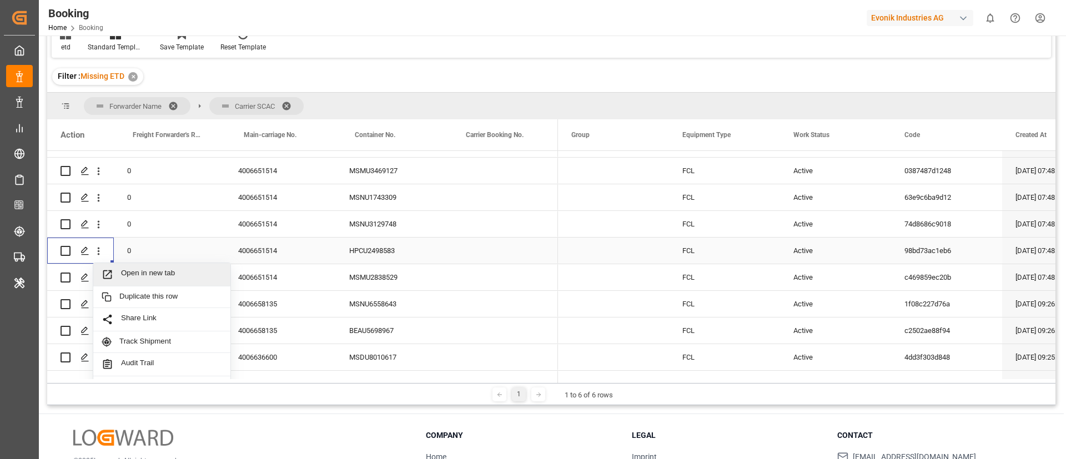
click at [128, 274] on span "Open in new tab" at bounding box center [171, 275] width 101 height 12
click at [103, 282] on icon "open menu" at bounding box center [99, 278] width 12 height 12
click at [132, 299] on span "Open in new tab" at bounding box center [171, 301] width 101 height 12
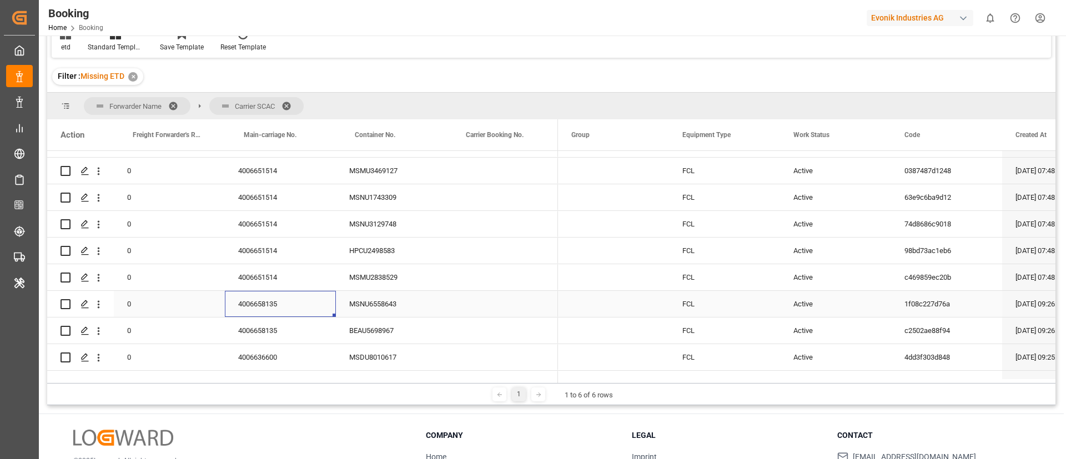
click at [278, 314] on div "4006658135" at bounding box center [280, 304] width 111 height 26
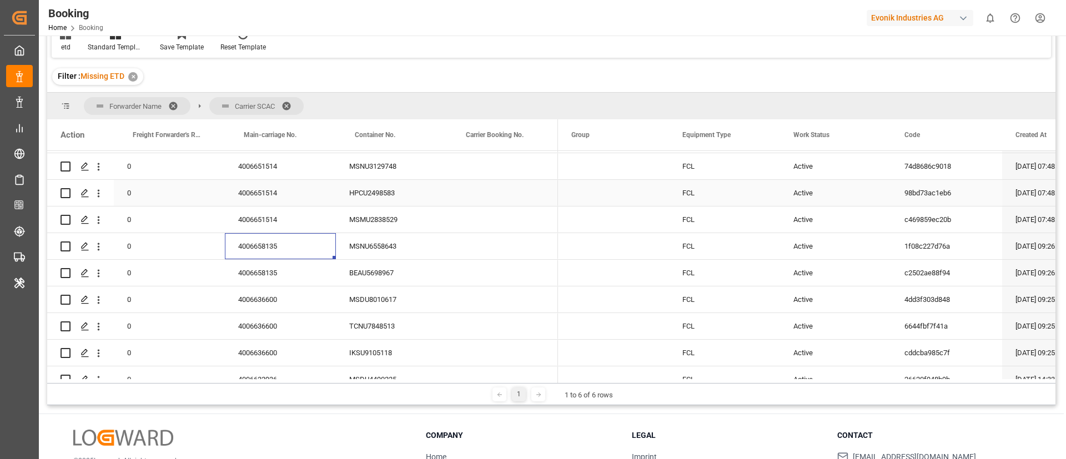
scroll to position [583, 0]
click at [97, 226] on icon "open menu" at bounding box center [99, 221] width 12 height 12
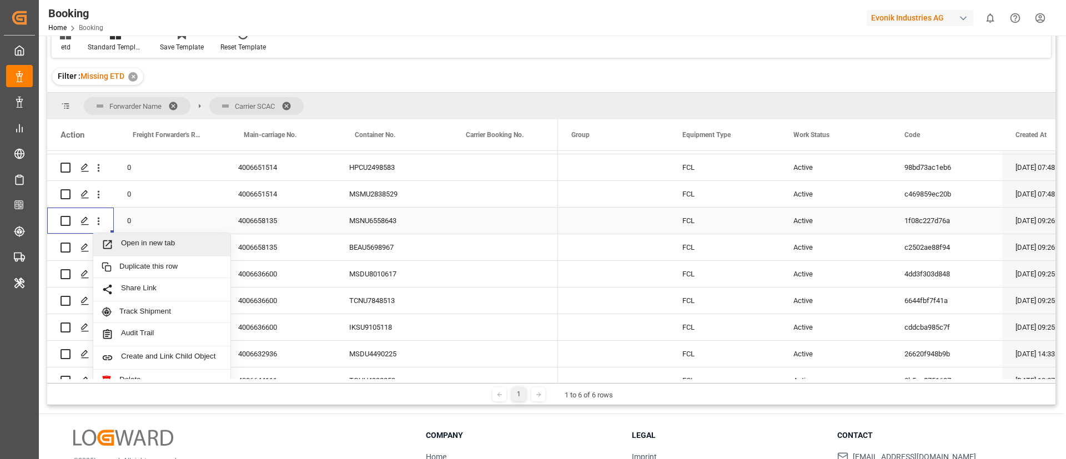
click at [129, 242] on span "Open in new tab" at bounding box center [171, 245] width 101 height 12
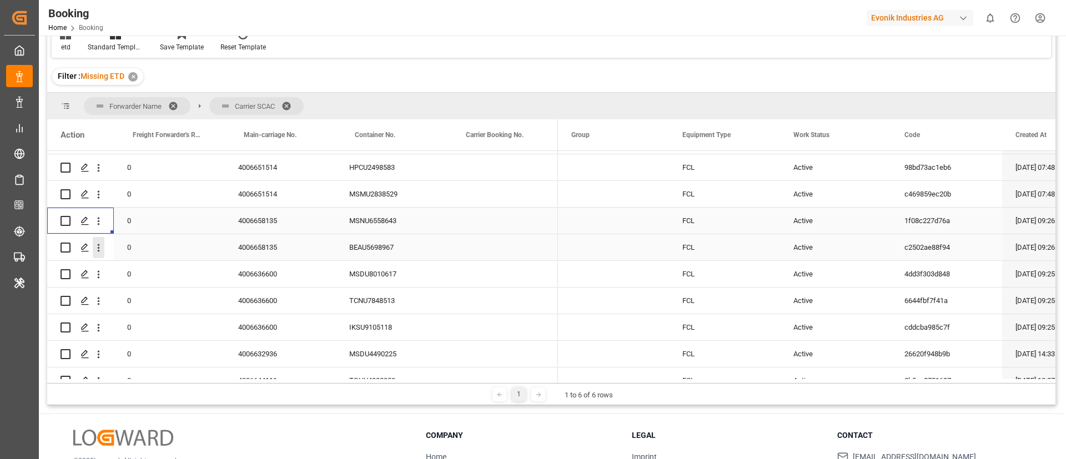
click at [96, 252] on icon "open menu" at bounding box center [99, 248] width 12 height 12
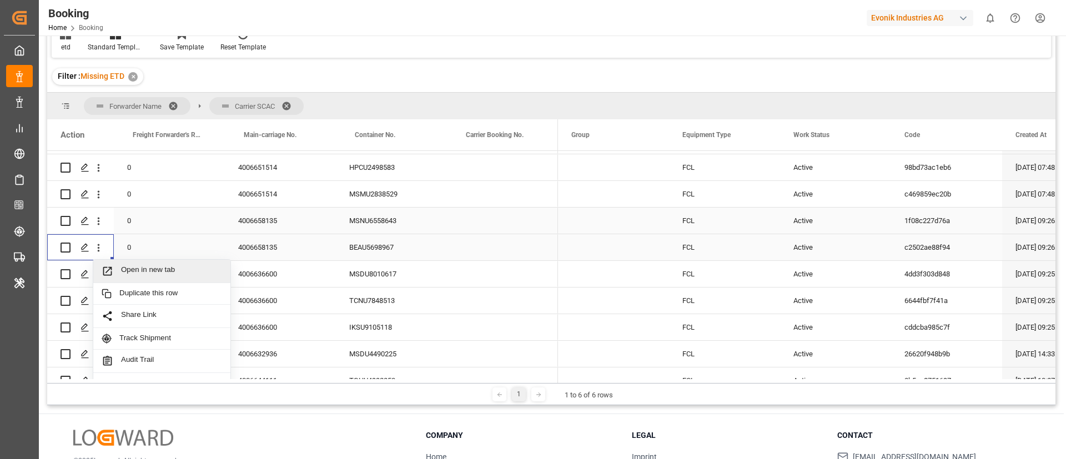
click at [120, 269] on span "Press SPACE to select this row." at bounding box center [111, 271] width 19 height 12
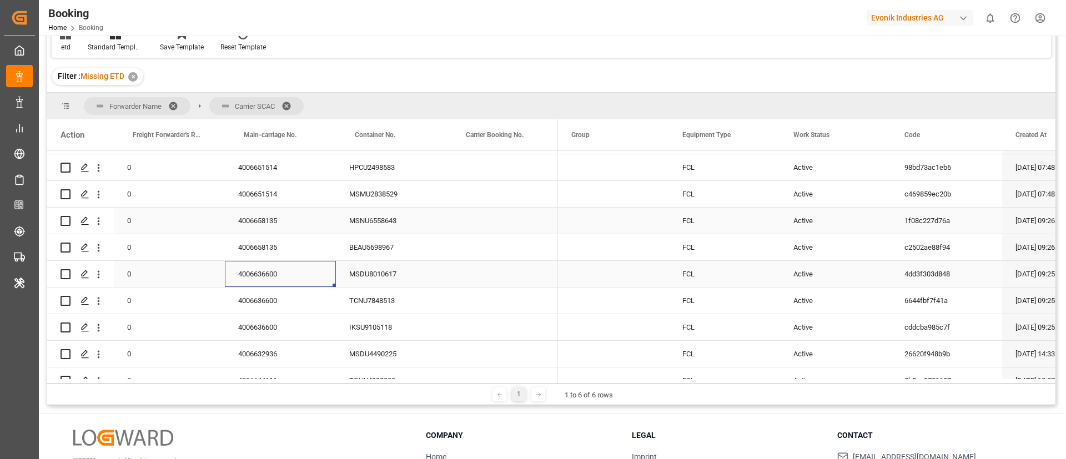
click at [271, 271] on div "4006636600" at bounding box center [280, 274] width 111 height 26
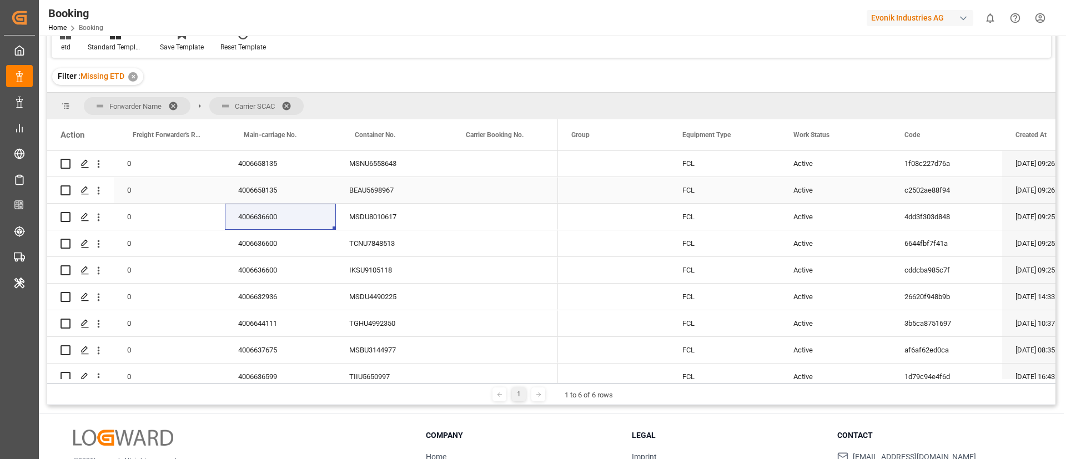
scroll to position [666, 0]
click at [100, 193] on icon "open menu" at bounding box center [99, 191] width 12 height 12
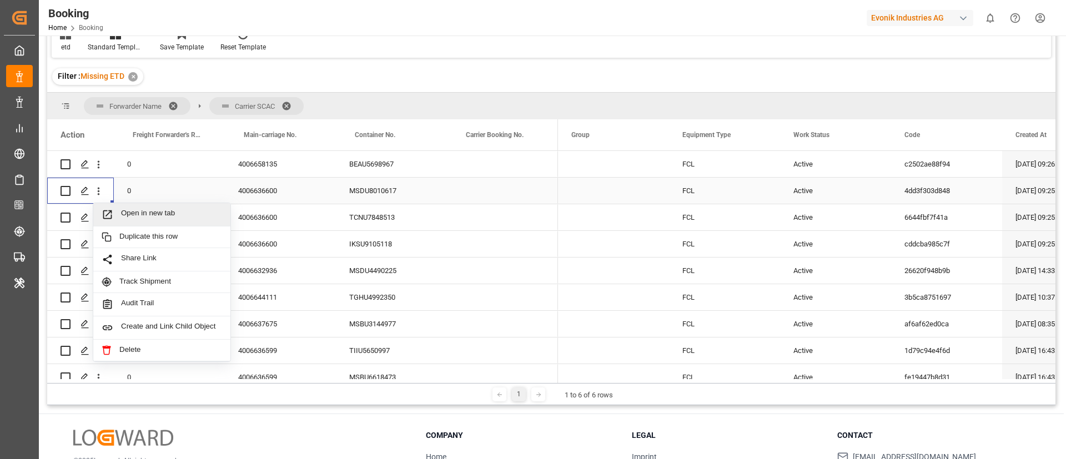
click at [130, 215] on span "Open in new tab" at bounding box center [171, 215] width 101 height 12
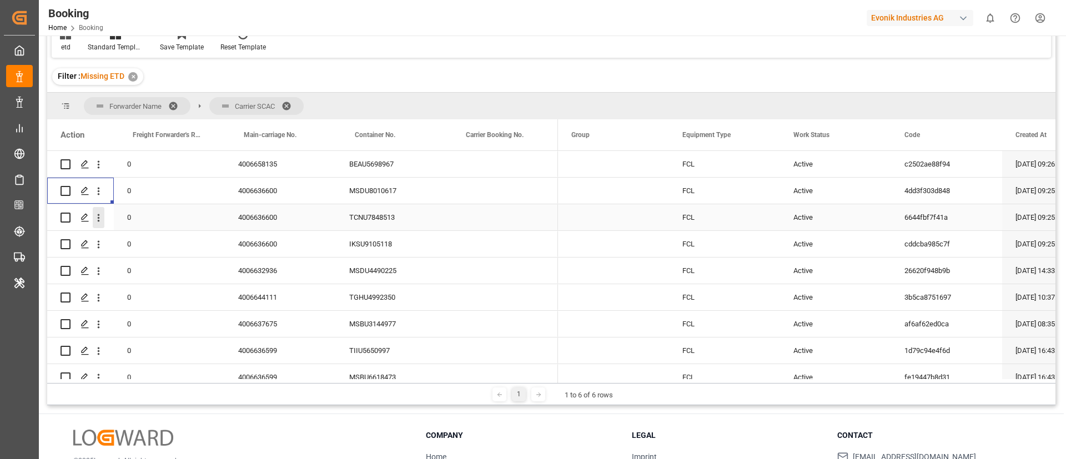
click at [102, 219] on icon "open menu" at bounding box center [99, 218] width 12 height 12
click at [140, 238] on span "Open in new tab" at bounding box center [171, 241] width 101 height 12
click at [99, 245] on icon "open menu" at bounding box center [99, 245] width 2 height 8
click at [125, 264] on span "Open in new tab" at bounding box center [171, 268] width 101 height 12
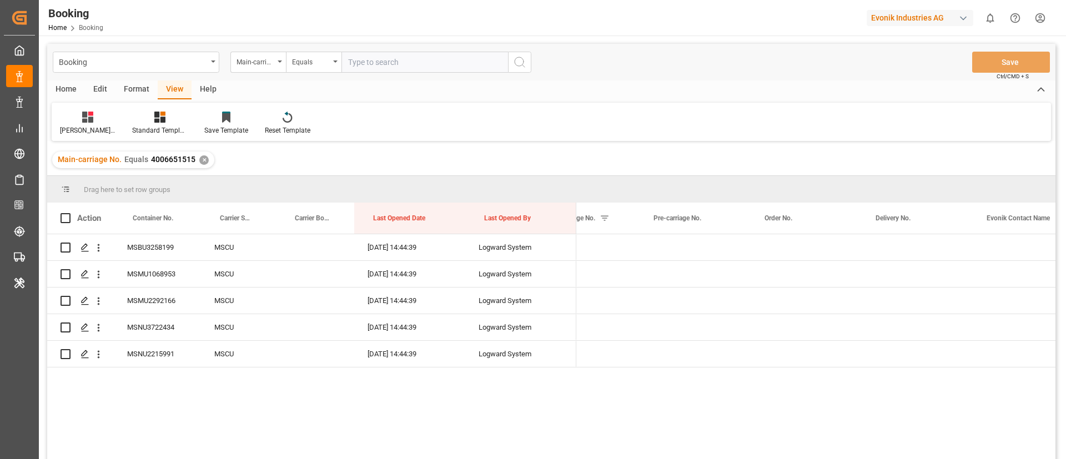
scroll to position [0, 1490]
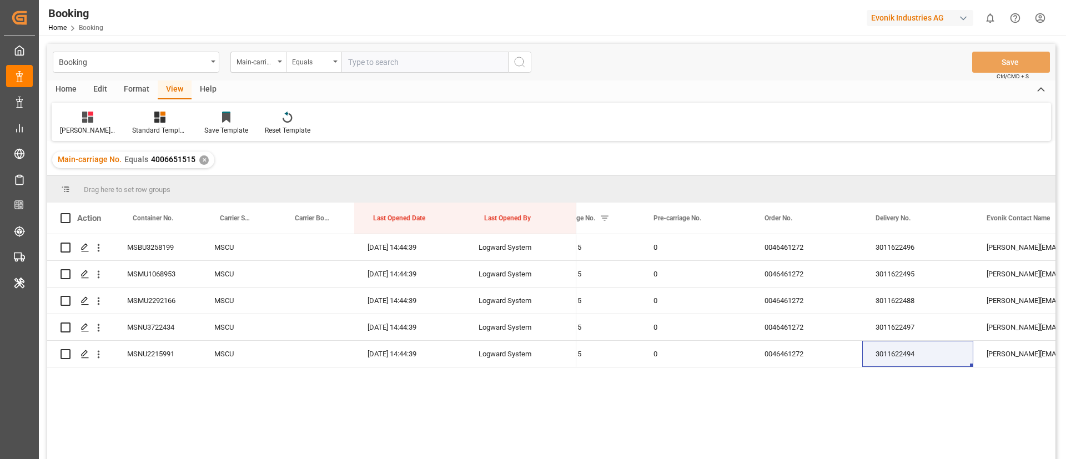
click at [405, 60] on input "text" at bounding box center [424, 62] width 166 height 21
paste input "4006658133"
type input "4006658133"
click at [516, 60] on icon "search button" at bounding box center [519, 61] width 13 height 13
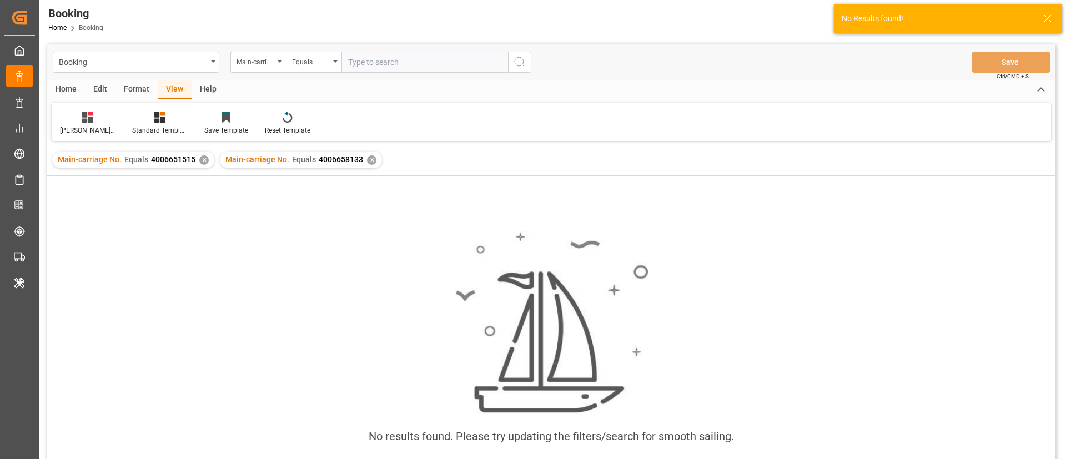
click at [203, 160] on div "✕" at bounding box center [203, 159] width 9 height 9
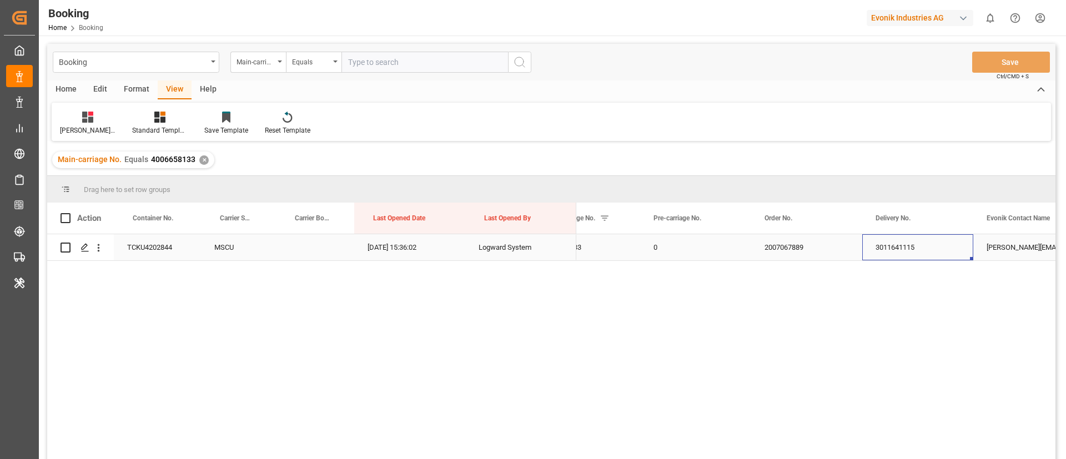
click at [893, 244] on div "3011641115" at bounding box center [917, 247] width 111 height 26
click at [432, 55] on input "text" at bounding box center [424, 62] width 166 height 21
paste input "4006651514"
type input "4006651514"
click at [518, 63] on icon "search button" at bounding box center [519, 61] width 13 height 13
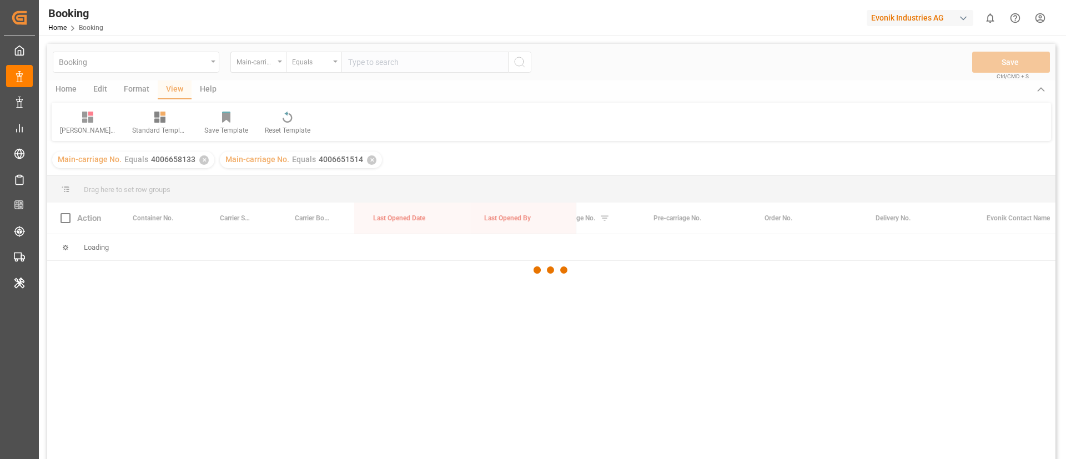
click at [201, 162] on div at bounding box center [551, 270] width 1008 height 452
click at [201, 160] on div at bounding box center [551, 270] width 1008 height 452
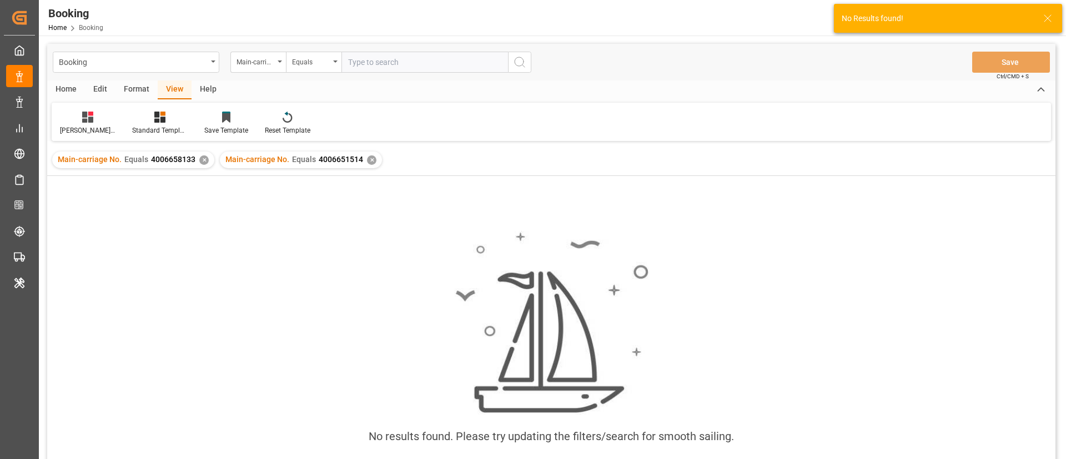
click at [201, 160] on div "✕" at bounding box center [203, 159] width 9 height 9
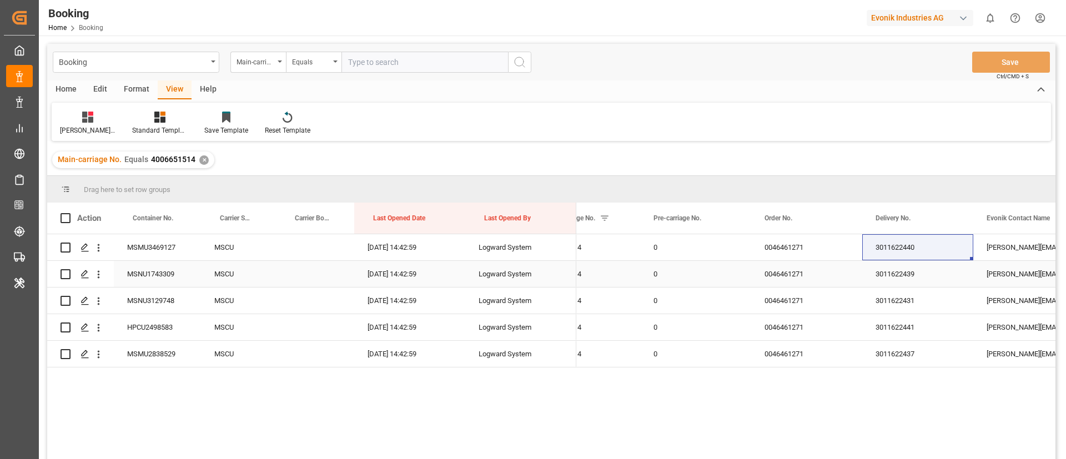
click at [904, 268] on div "3011622439" at bounding box center [917, 274] width 111 height 26
click at [887, 250] on div "3011622440" at bounding box center [917, 247] width 111 height 26
click at [900, 283] on div "3011622439" at bounding box center [917, 274] width 111 height 26
click at [918, 302] on div "3011622431" at bounding box center [917, 300] width 111 height 26
click at [884, 322] on div "3011622441" at bounding box center [917, 327] width 111 height 26
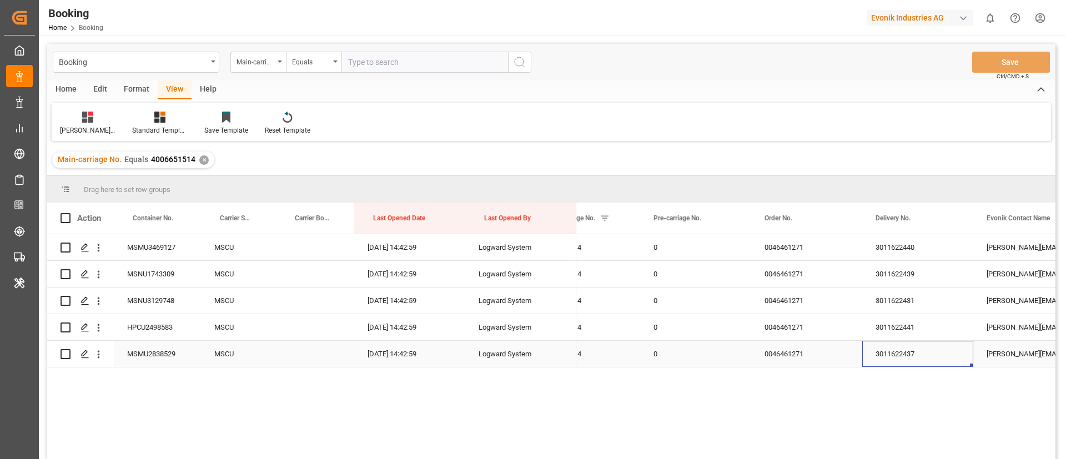
click at [911, 357] on div "3011622437" at bounding box center [917, 354] width 111 height 26
click at [411, 59] on input "text" at bounding box center [424, 62] width 166 height 21
paste input "4006658135"
type input "4006658135"
click at [521, 64] on icon "search button" at bounding box center [519, 61] width 13 height 13
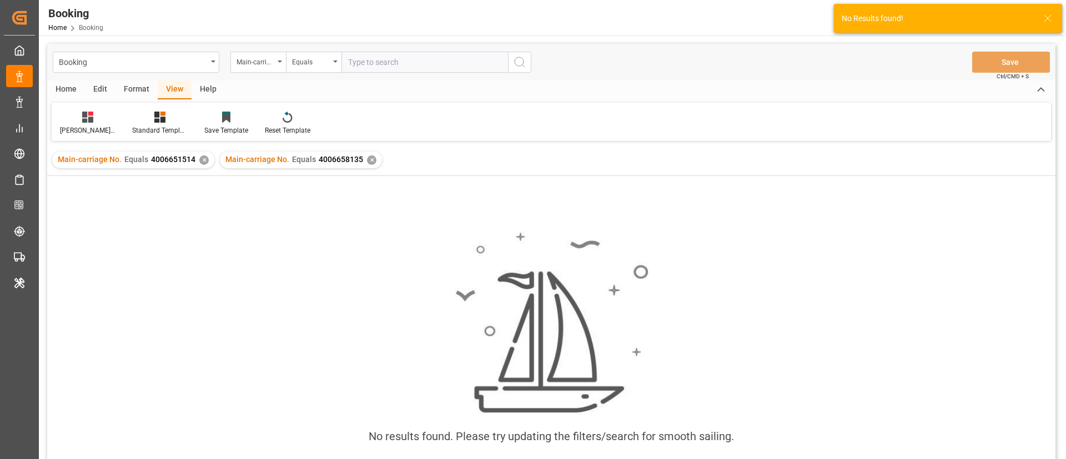
click at [201, 162] on div "✕" at bounding box center [203, 159] width 9 height 9
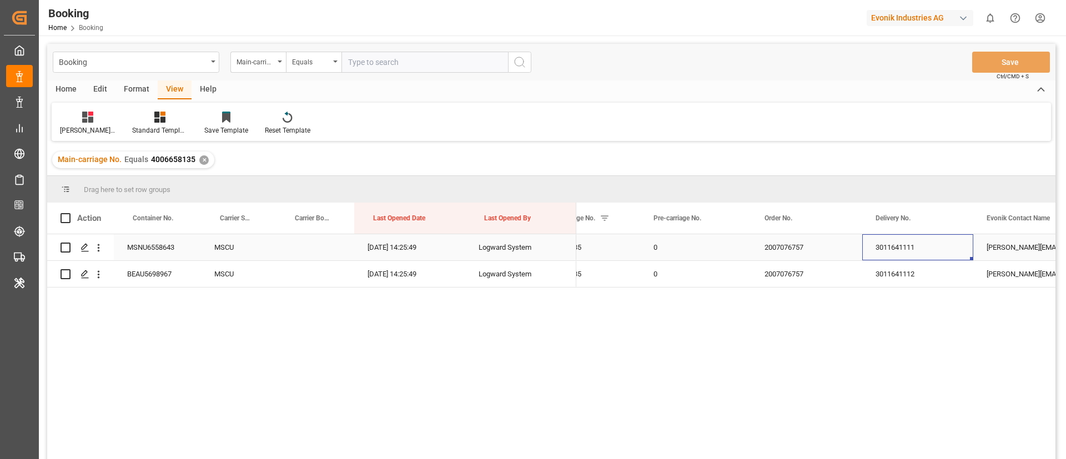
click at [877, 256] on div "3011641111" at bounding box center [917, 247] width 111 height 26
click at [872, 271] on div "3011641112" at bounding box center [917, 274] width 111 height 26
click at [408, 60] on input "text" at bounding box center [424, 62] width 166 height 21
paste input "4006636600"
type input "4006636600"
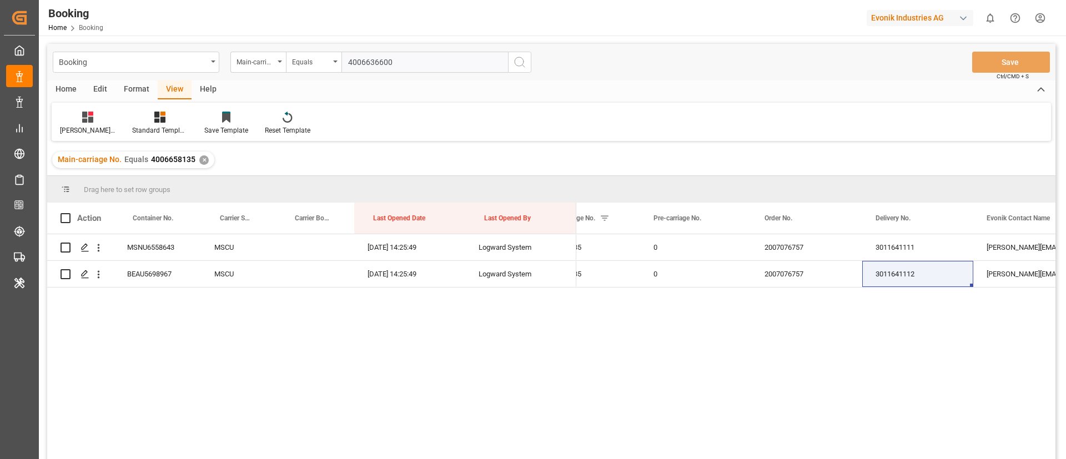
click at [517, 60] on icon "search button" at bounding box center [519, 61] width 13 height 13
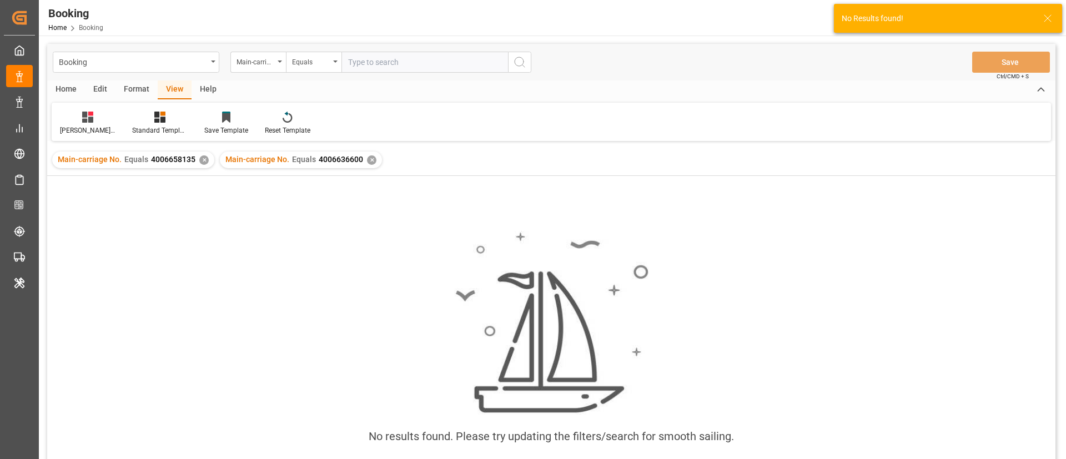
click at [201, 159] on div "✕" at bounding box center [203, 159] width 9 height 9
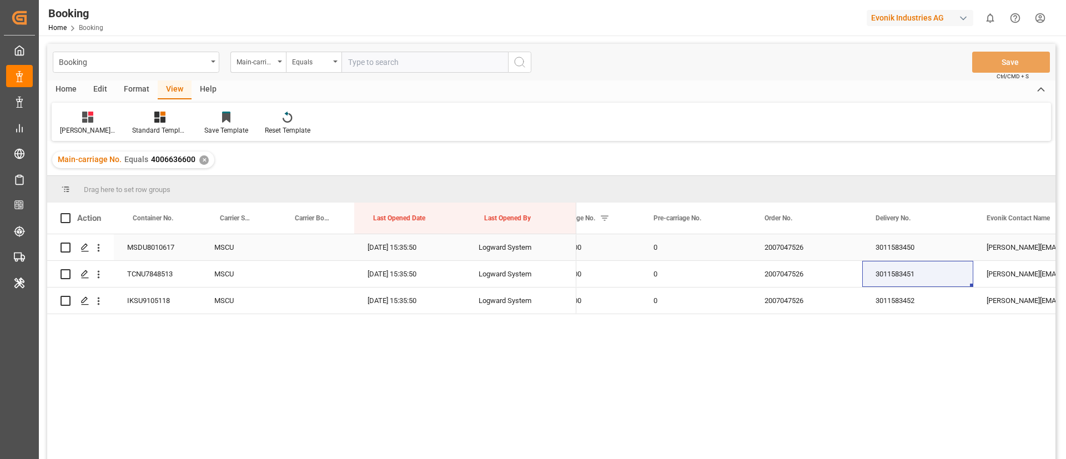
click at [889, 245] on div "3011583450" at bounding box center [917, 247] width 111 height 26
click at [902, 275] on div "3011583451" at bounding box center [917, 274] width 111 height 26
click at [905, 297] on div "3011583452" at bounding box center [917, 300] width 111 height 26
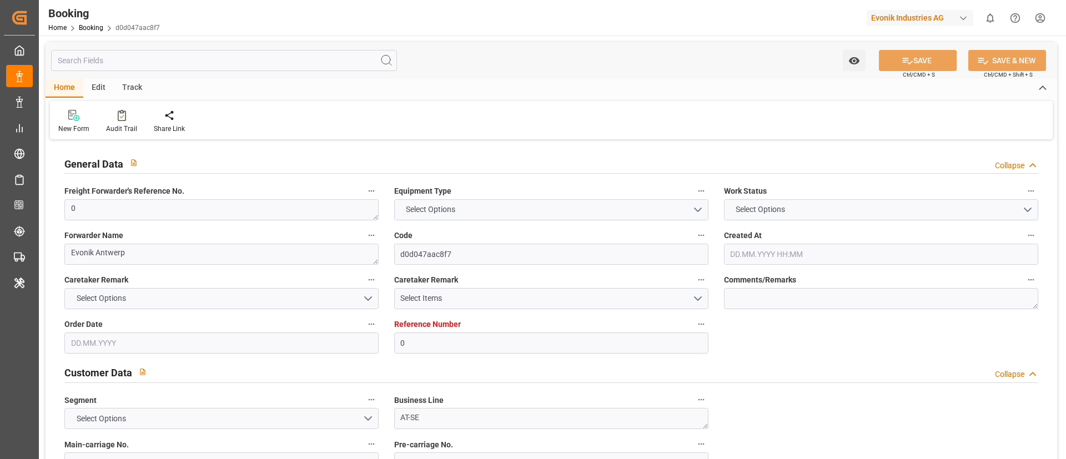
type textarea "0"
type textarea "Evonik Antwerp"
type input "d0d047aac8f7"
type input "0"
type textarea "AT-SE"
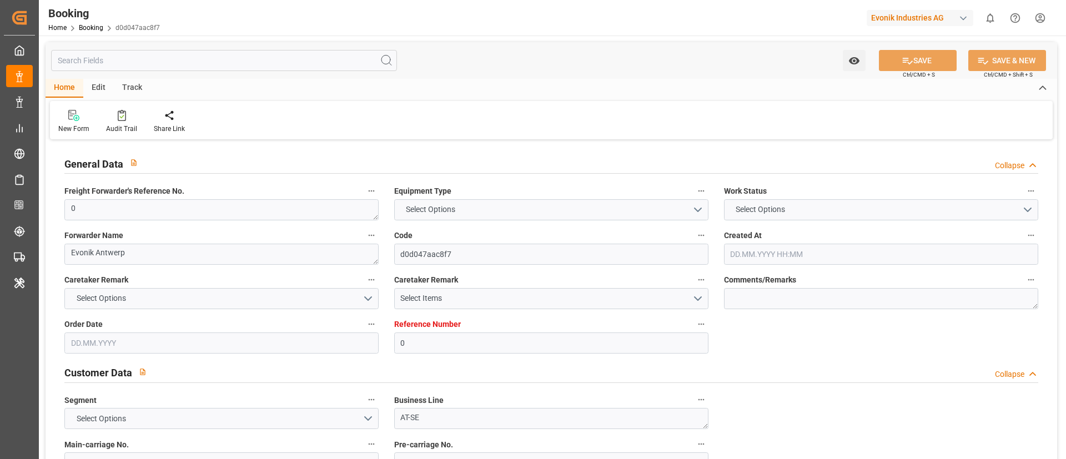
type input "4006658133"
type textarea "[PERSON_NAME][EMAIL_ADDRESS][PERSON_NAME][DOMAIN_NAME]"
type textarea "CIF"
type textarea "Dammam"
type textarea "Evonik Plant 7000261455"
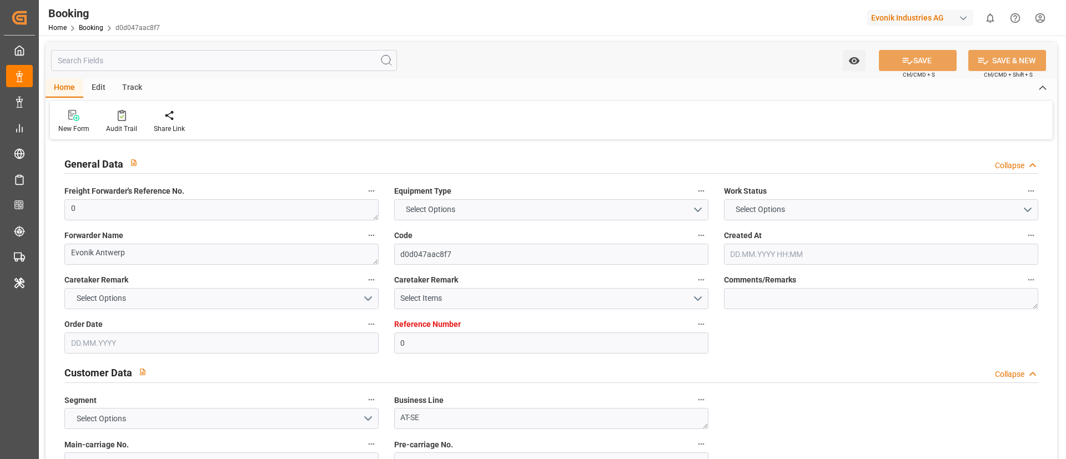
type textarea "[GEOGRAPHIC_DATA]"
type textarea "TCKU4202844"
type input "MSCU"
type input "[GEOGRAPHIC_DATA]"
type input "Ad Dammam"
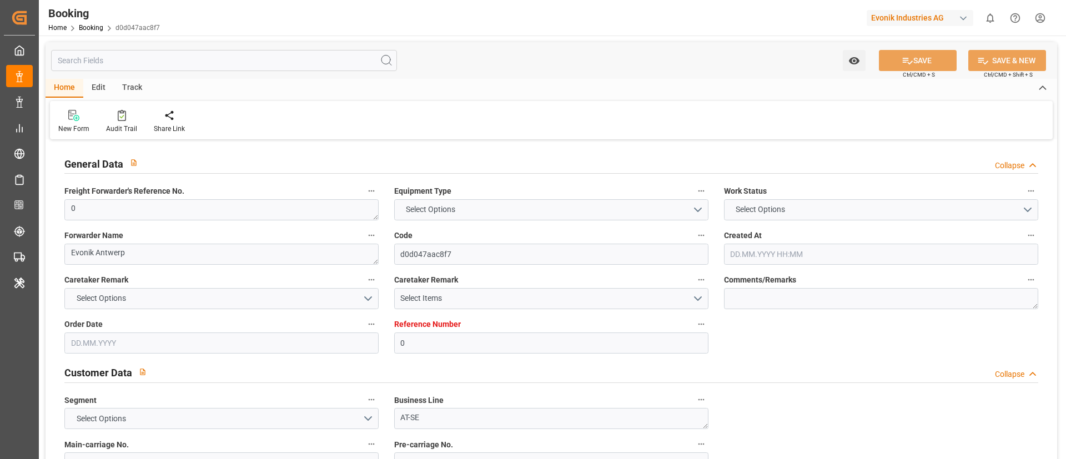
type textarea "INPUT_Evonik_Seeburger_LoadTenderOcean_1002980785_20250722173305166.xml"
type textarea "NWC/[GEOGRAPHIC_DATA] [GEOGRAPHIC_DATA] / [GEOGRAPHIC_DATA]-SE"
type textarea "INPUT_Evonik_Seeburger_LoadTenderOcean_1002922874_20250704113124471.xml,INPUT_E…"
type textarea "1002980785"
type textarea "Logward System"
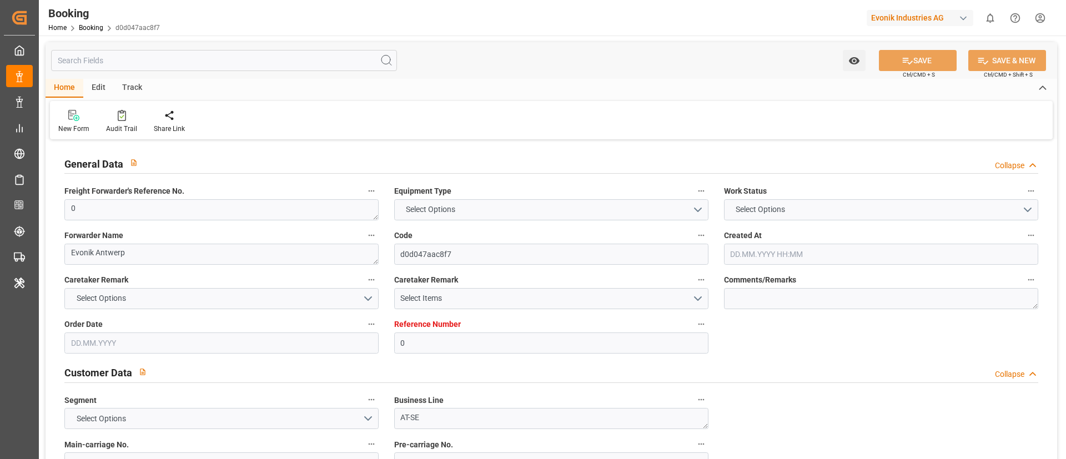
type textarea "businessDivision-businessLine-"
type textarea "EVONIK Load Tender XML"
type textarea "a011t00000LcJC5AAN"
type textarea "No"
type input "0"
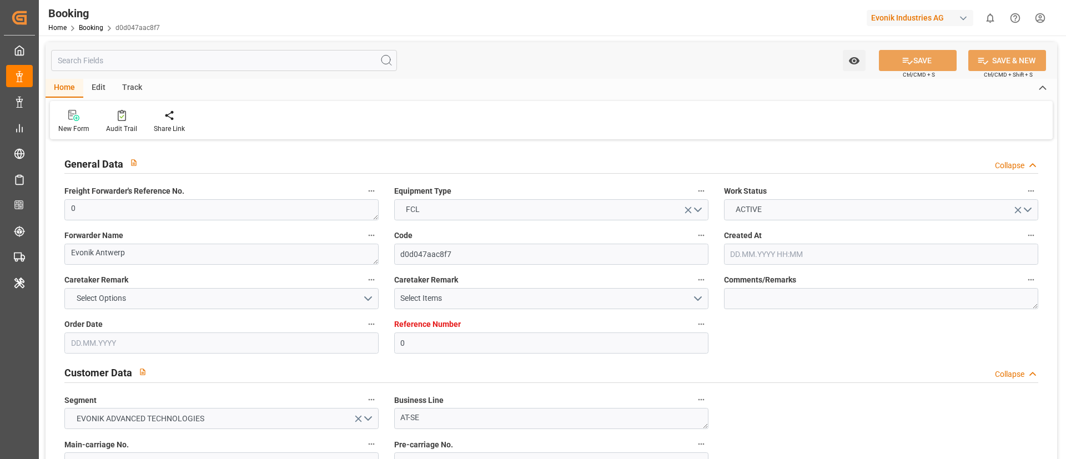
type input "MSC"
type input "Mediterranean Shipping Company"
type input "NLRTM"
type input "SADMM"
type input "[DATE] 09:35"
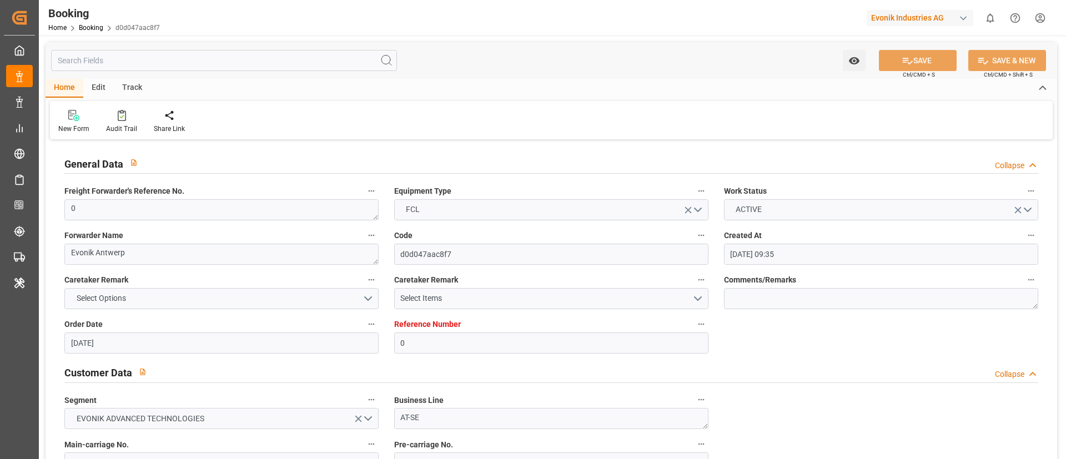
type input "[DATE]"
type input "[DATE] 15:36"
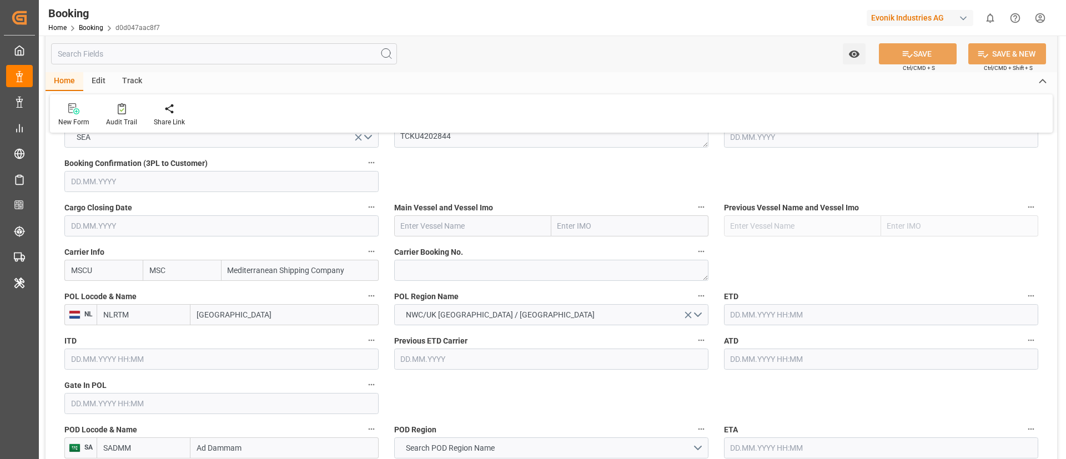
scroll to position [749, 0]
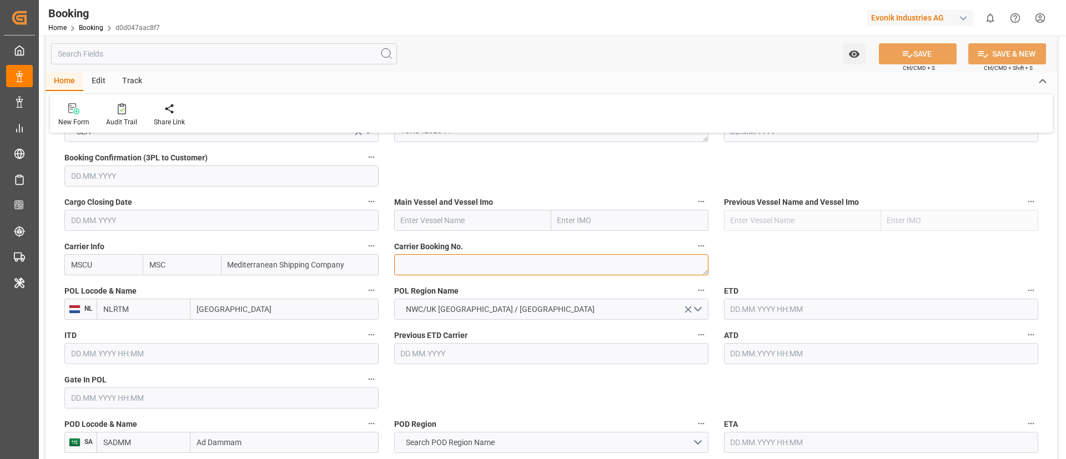
click at [447, 263] on textarea at bounding box center [551, 264] width 314 height 21
paste textarea "213B1916881"
type textarea "213B1916881"
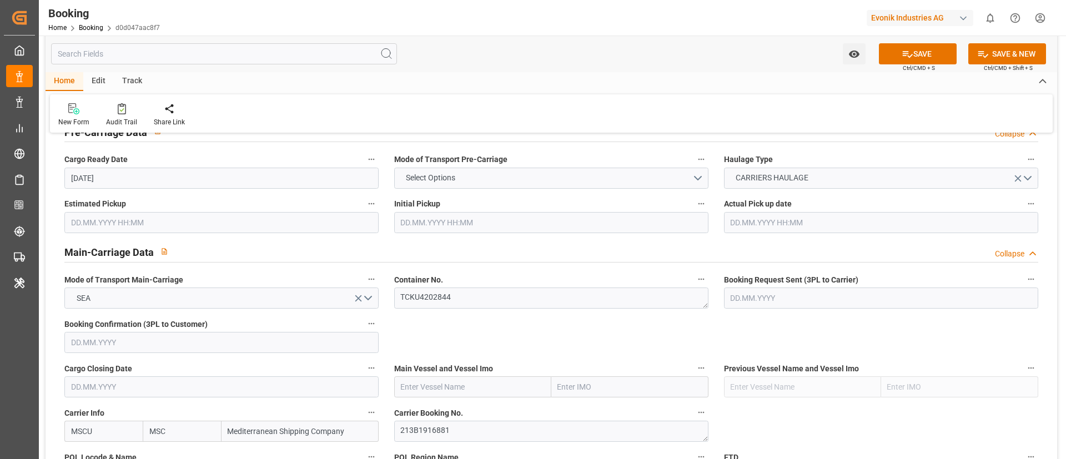
click at [446, 385] on input "text" at bounding box center [472, 386] width 157 height 21
paste input "MSC MELATILDE"
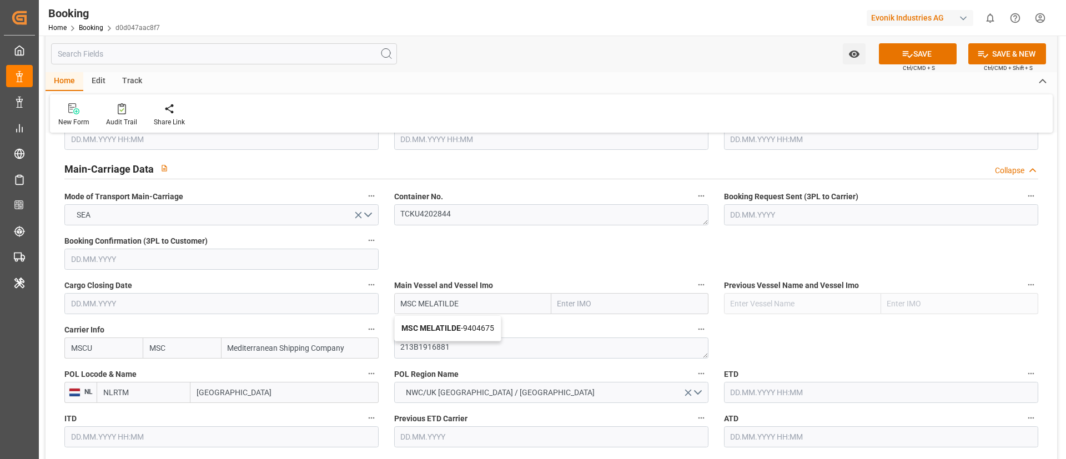
click at [437, 326] on b "MSC MELATILDE" at bounding box center [430, 328] width 59 height 9
type input "MSC MELATILDE"
type input "9404675"
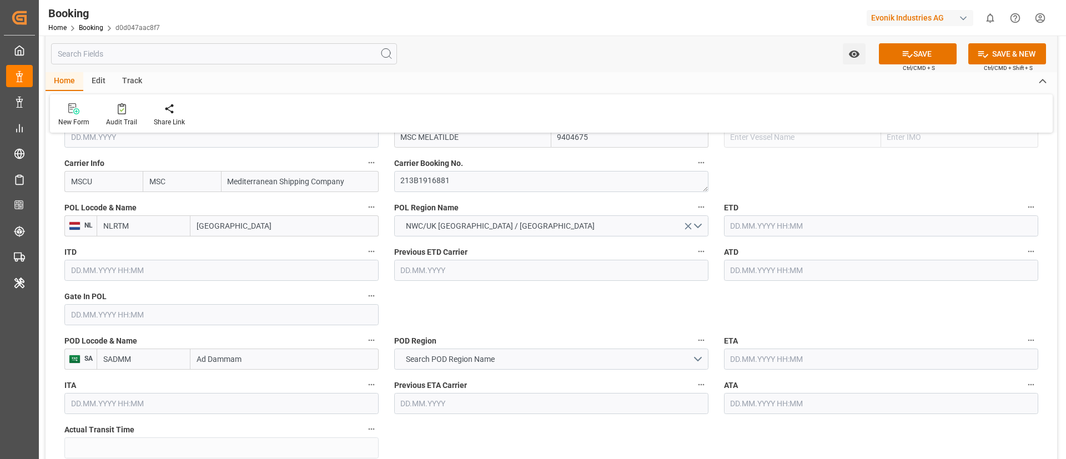
click at [260, 229] on input "[GEOGRAPHIC_DATA]" at bounding box center [284, 225] width 188 height 21
paste input "[GEOGRAPHIC_DATA]"
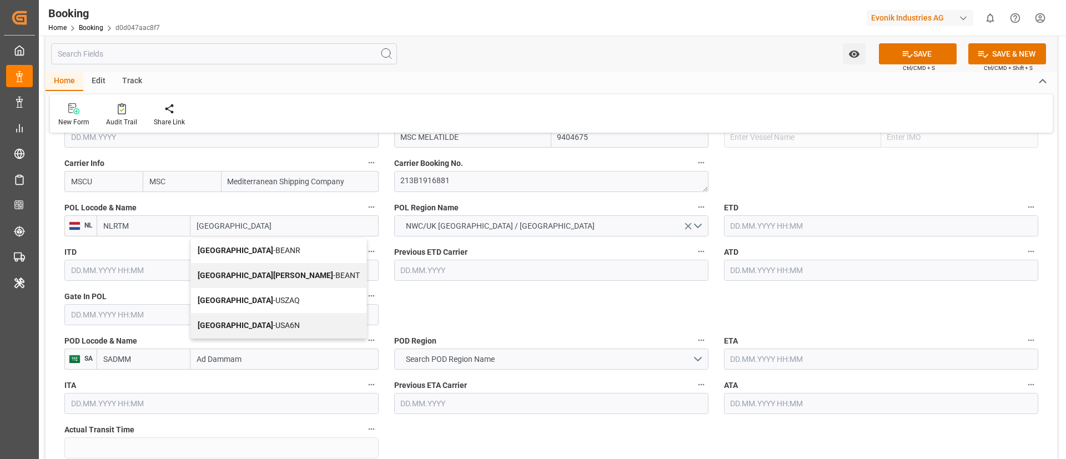
click at [241, 250] on span "Antwerp - BEANR" at bounding box center [249, 250] width 103 height 9
type input "[GEOGRAPHIC_DATA]"
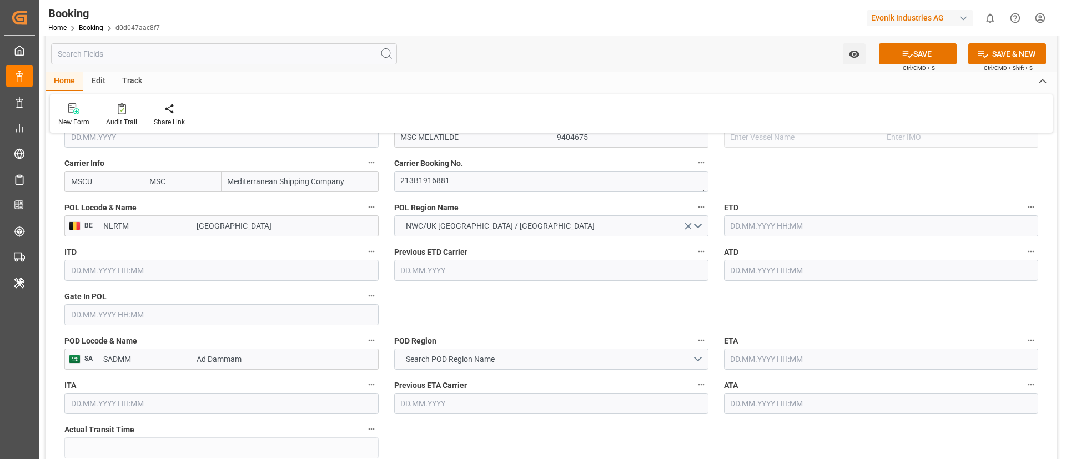
type input "BEANR"
click at [180, 310] on input "text" at bounding box center [221, 314] width 314 height 21
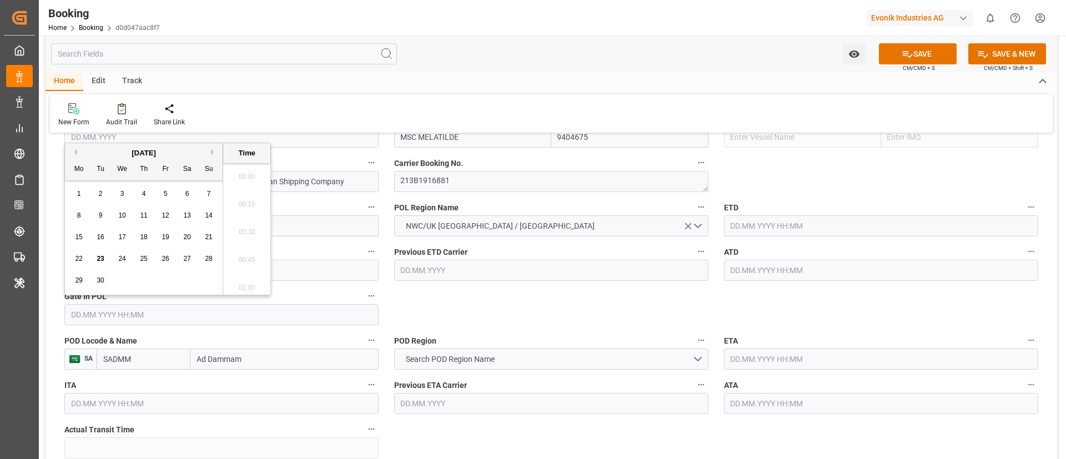
scroll to position [1835, 0]
click at [73, 150] on button "Previous Month" at bounding box center [73, 152] width 7 height 7
click at [183, 238] on span "19" at bounding box center [186, 237] width 7 height 8
type input "[DATE] 00:00"
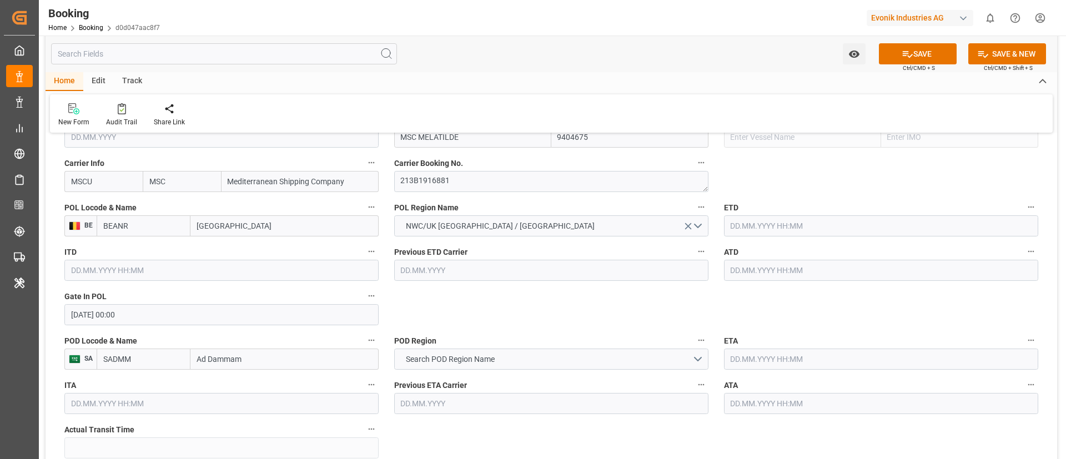
click at [191, 314] on input "[DATE] 00:00" at bounding box center [221, 314] width 314 height 21
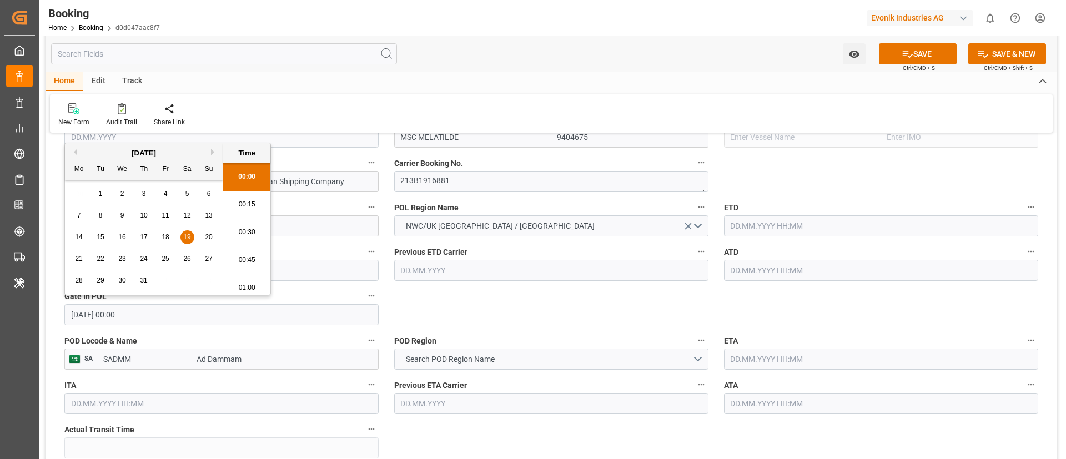
click at [191, 314] on input "[DATE] 00:00" at bounding box center [221, 314] width 314 height 21
click at [770, 219] on input "text" at bounding box center [881, 225] width 314 height 21
paste input "[DATE] 00:00"
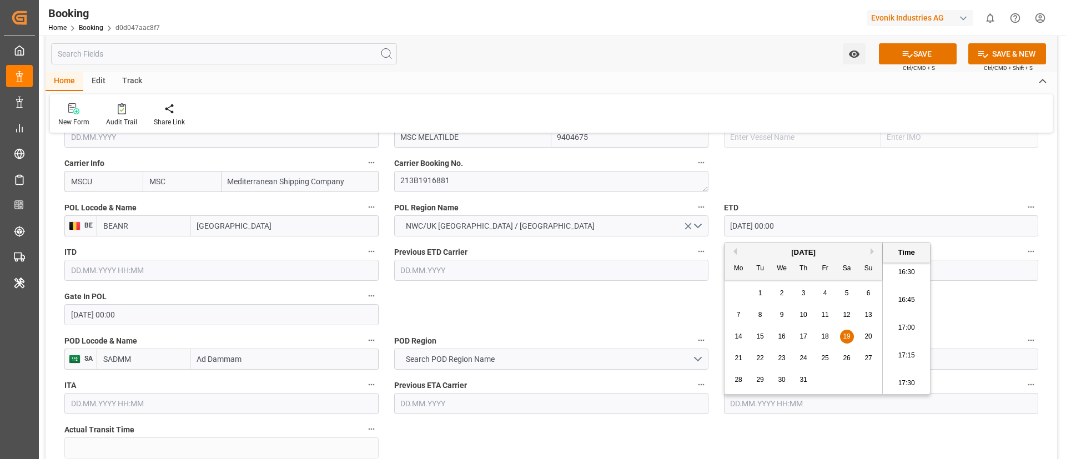
click at [781, 360] on span "23" at bounding box center [781, 358] width 7 height 8
type input "[DATE] 00:00"
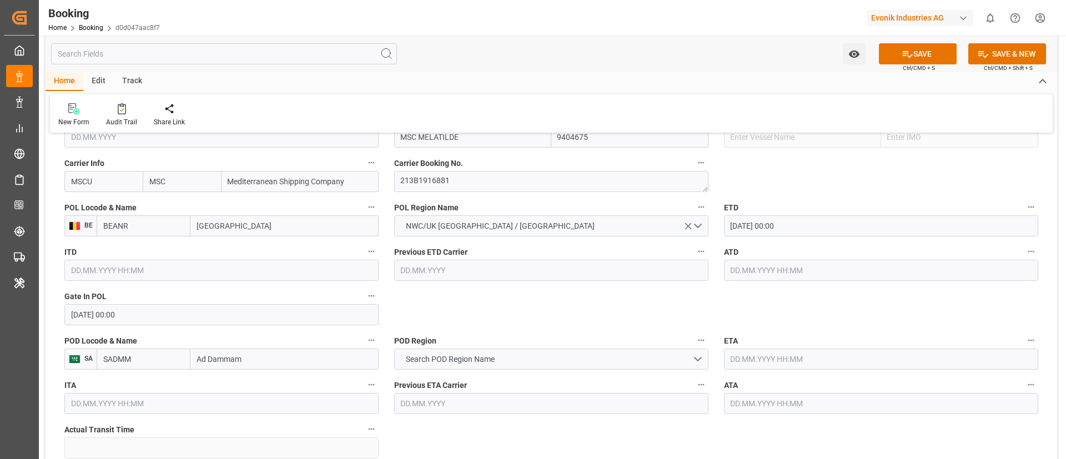
click at [810, 223] on input "[DATE] 00:00" at bounding box center [881, 225] width 314 height 21
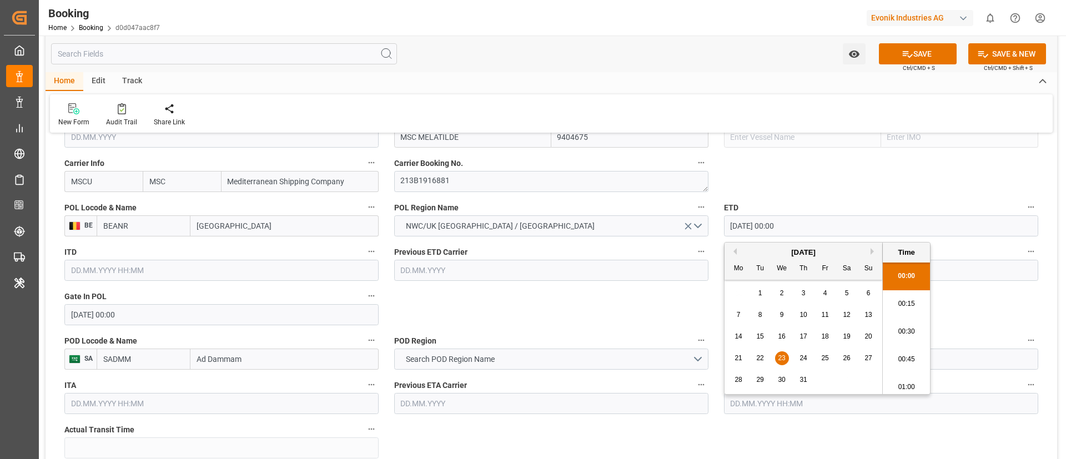
click at [810, 223] on input "[DATE] 00:00" at bounding box center [881, 225] width 314 height 21
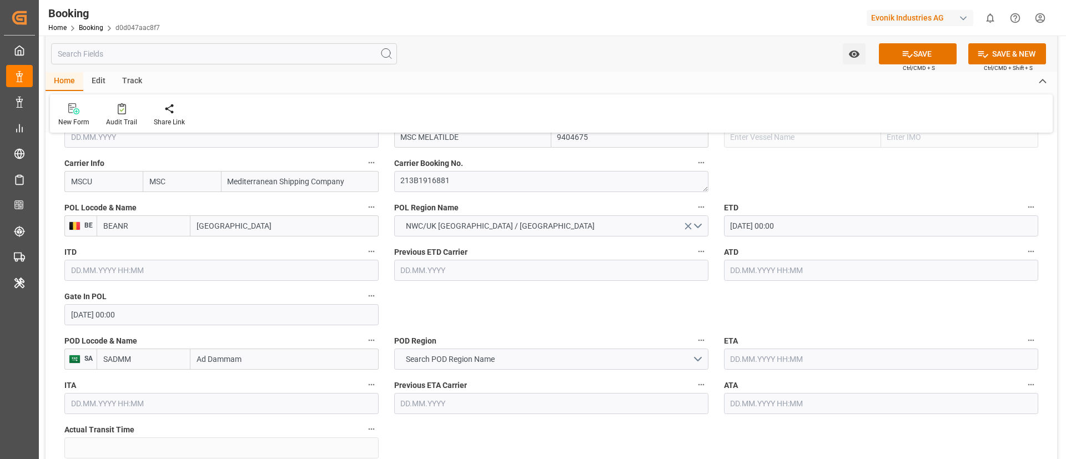
drag, startPoint x: 781, startPoint y: 274, endPoint x: 693, endPoint y: 292, distance: 90.7
click at [780, 274] on input "text" at bounding box center [881, 270] width 314 height 21
paste input "[DATE] 00:00"
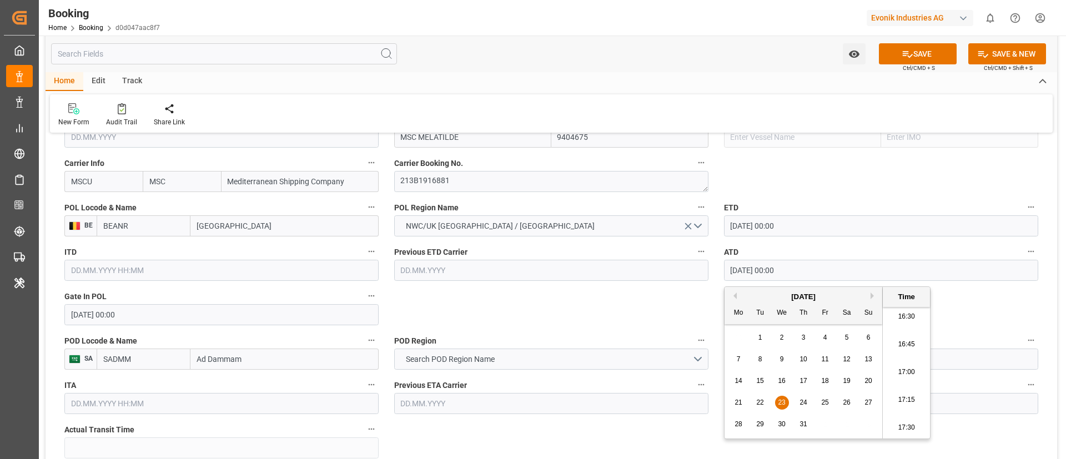
type input "[DATE] 00:00"
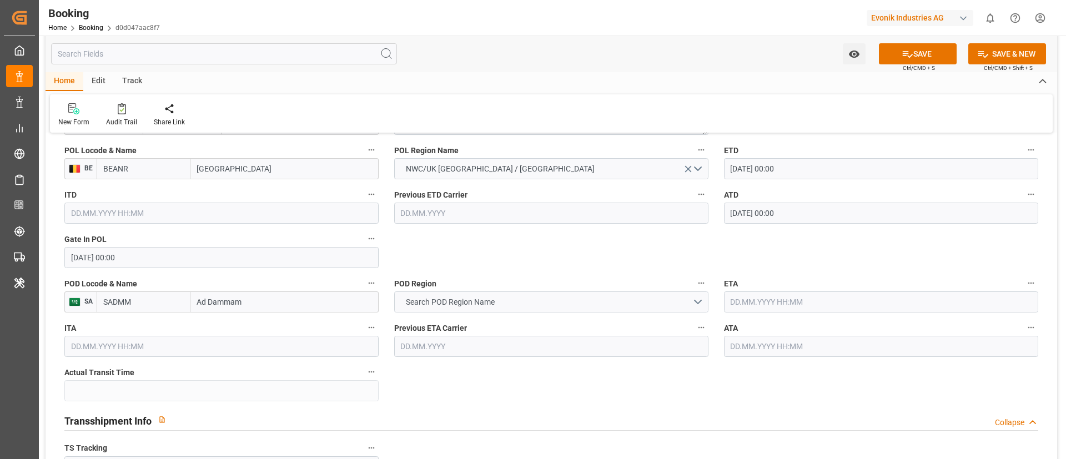
scroll to position [916, 0]
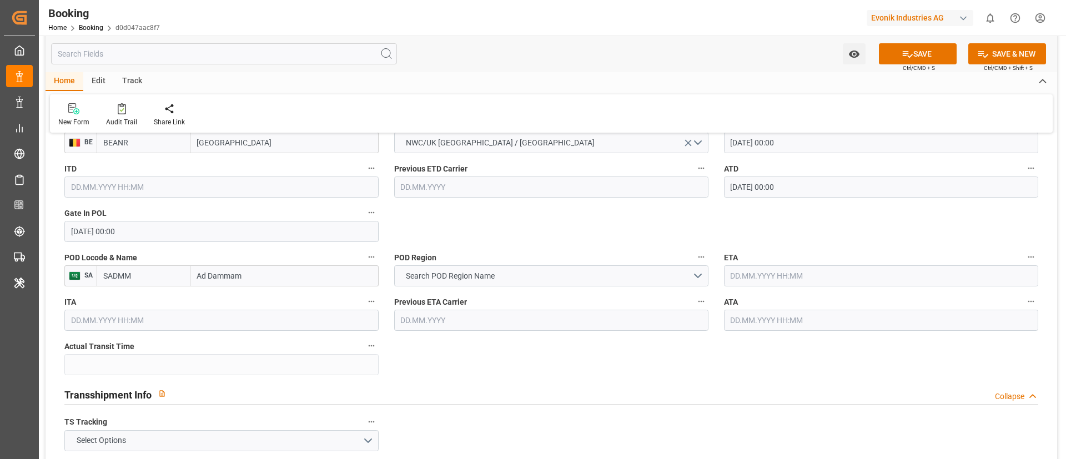
click at [255, 274] on input "Ad Dammam" at bounding box center [284, 275] width 188 height 21
click at [506, 273] on button "Search POD Region Name" at bounding box center [551, 275] width 314 height 21
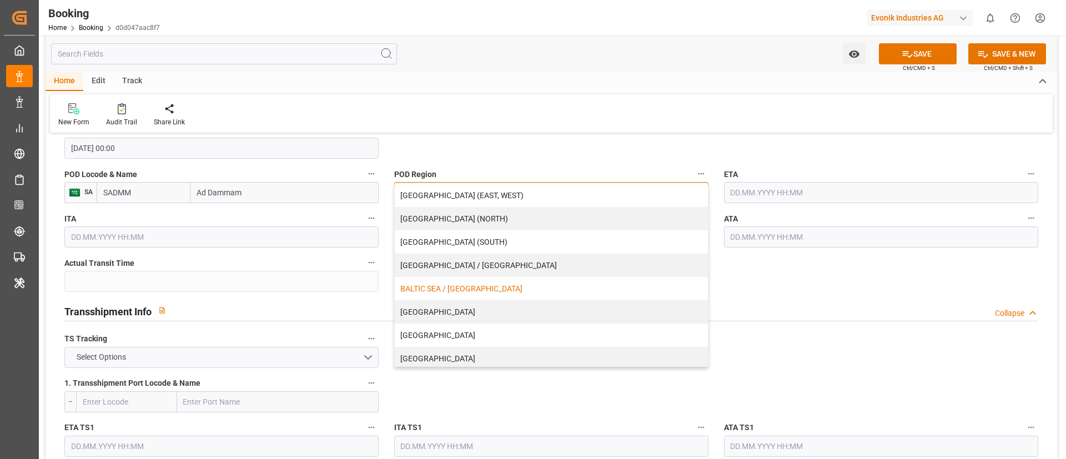
scroll to position [166, 0]
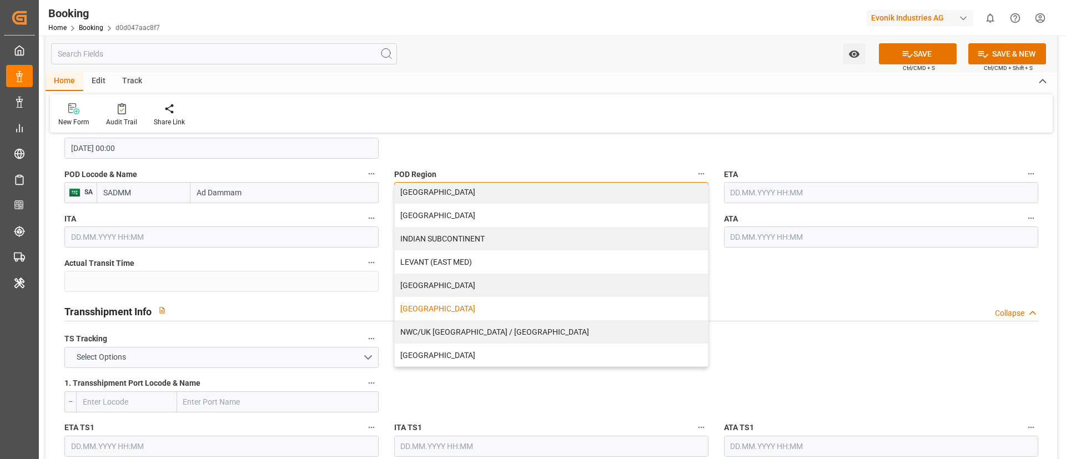
click at [446, 302] on div "[GEOGRAPHIC_DATA]" at bounding box center [551, 308] width 313 height 23
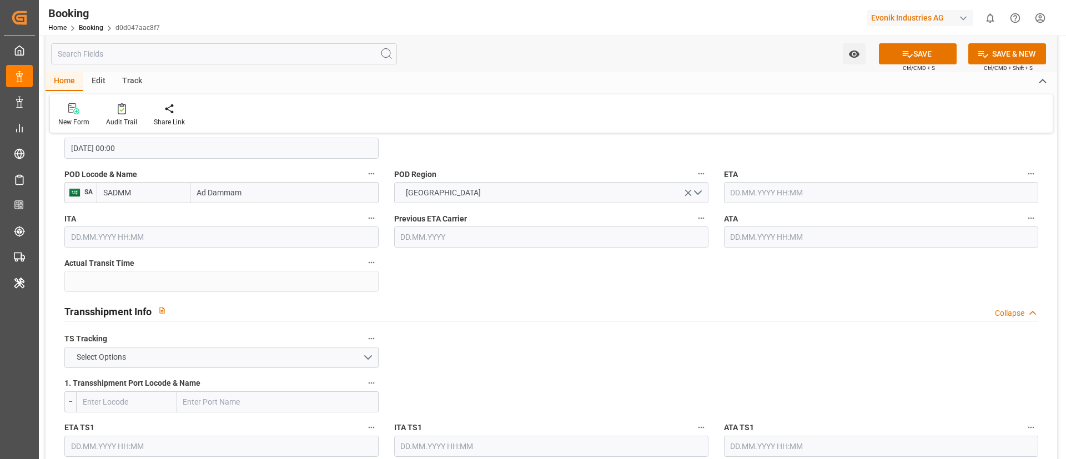
click at [775, 191] on input "text" at bounding box center [881, 192] width 314 height 21
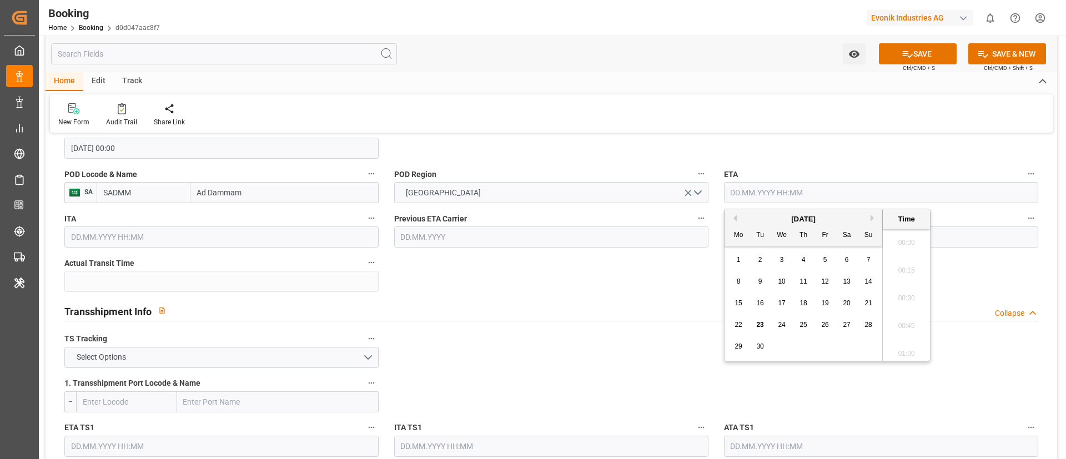
scroll to position [1835, 0]
click at [781, 259] on span "3" at bounding box center [782, 260] width 4 height 8
type input "[DATE] 00:00"
click at [803, 193] on input "[DATE] 00:00" at bounding box center [881, 192] width 314 height 21
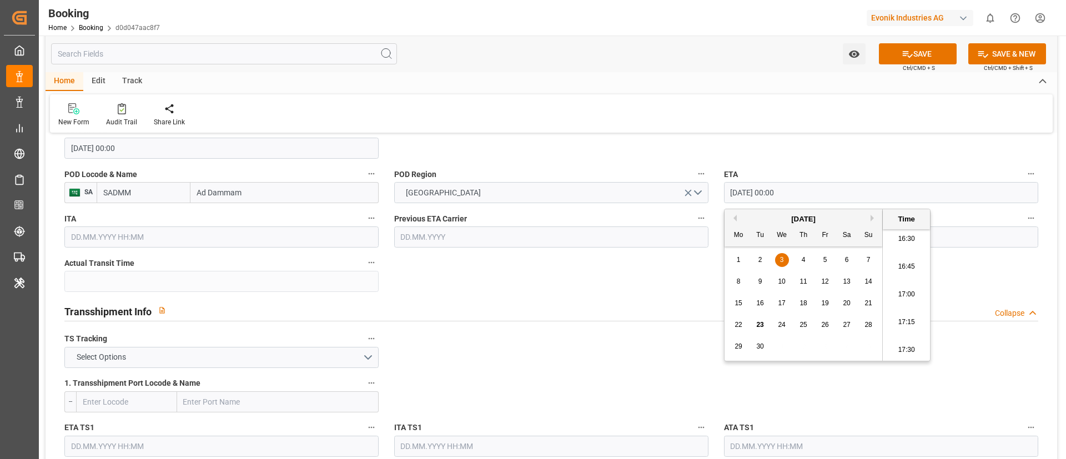
click at [803, 193] on input "[DATE] 00:00" at bounding box center [881, 192] width 314 height 21
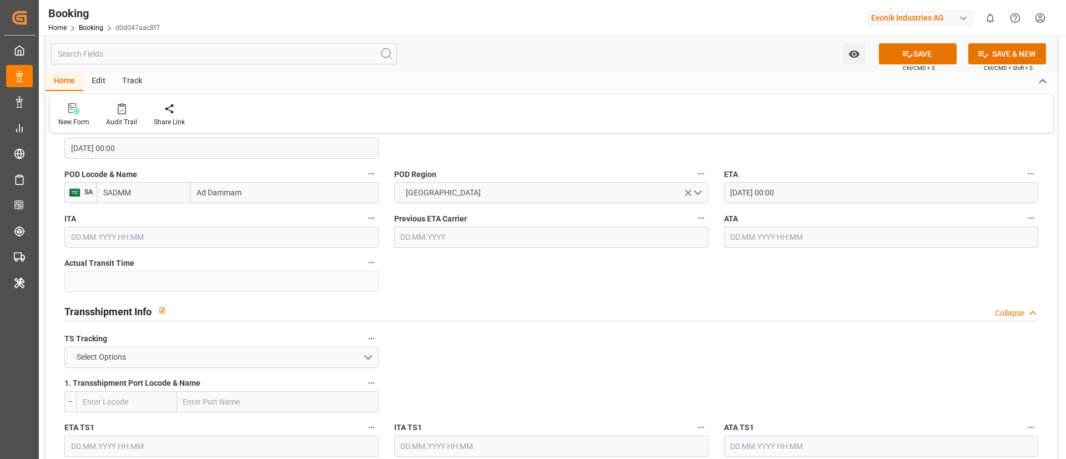
click at [772, 238] on input "text" at bounding box center [881, 236] width 314 height 21
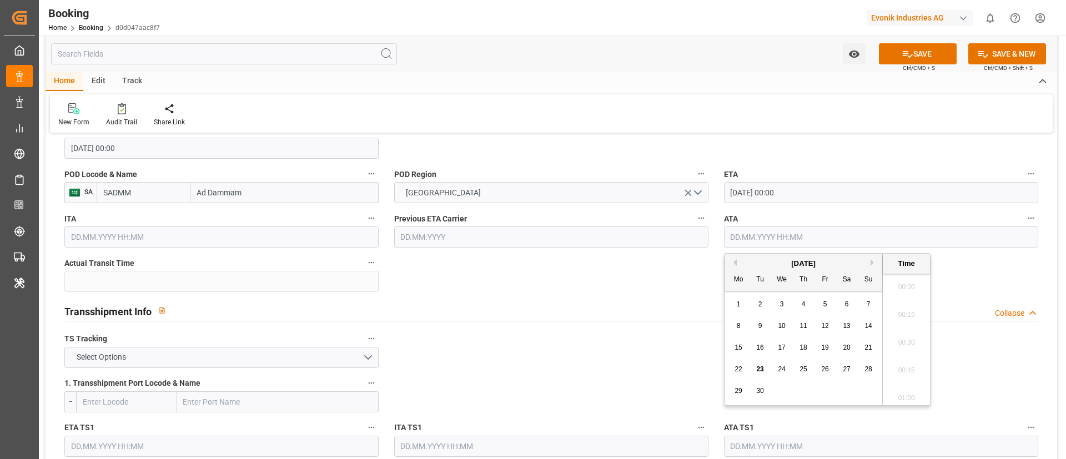
paste input "[DATE] 00:00"
type input "[DATE] 00:00"
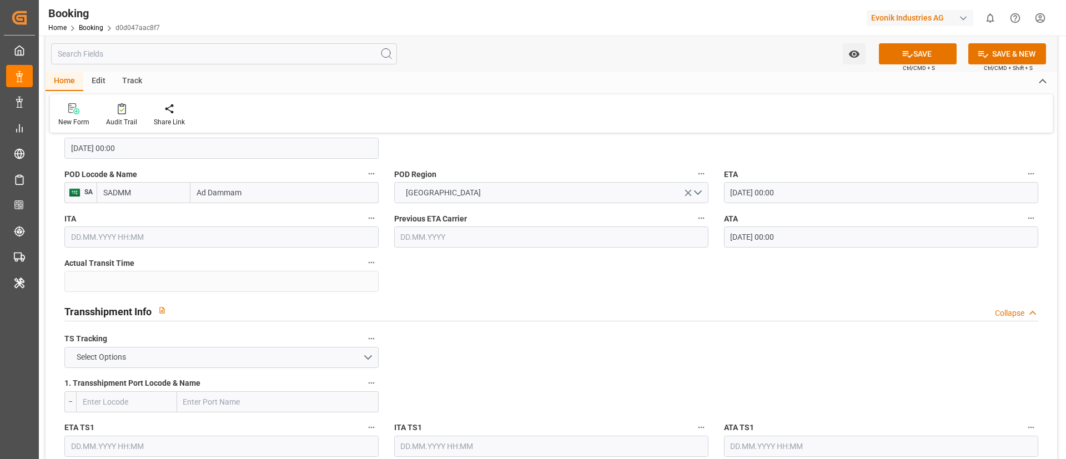
scroll to position [1082, 0]
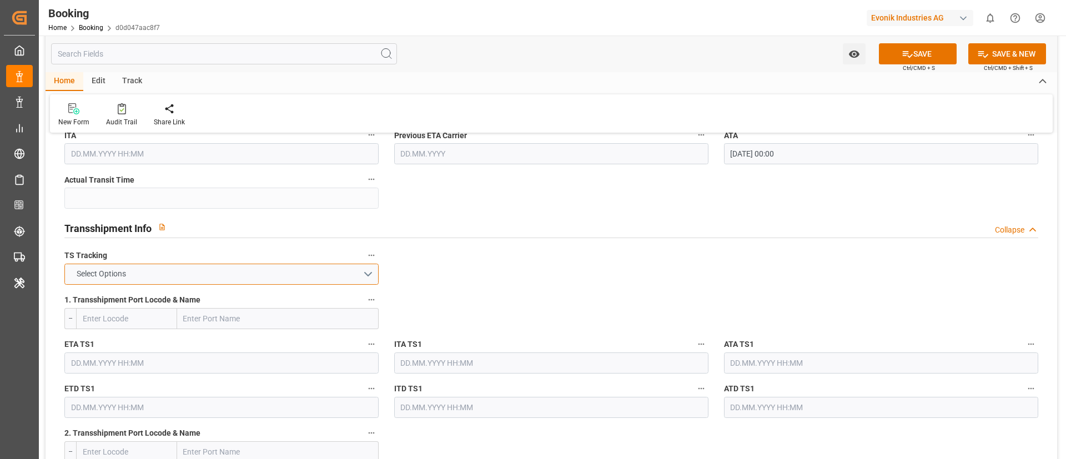
click at [258, 273] on button "Select Options" at bounding box center [221, 274] width 314 height 21
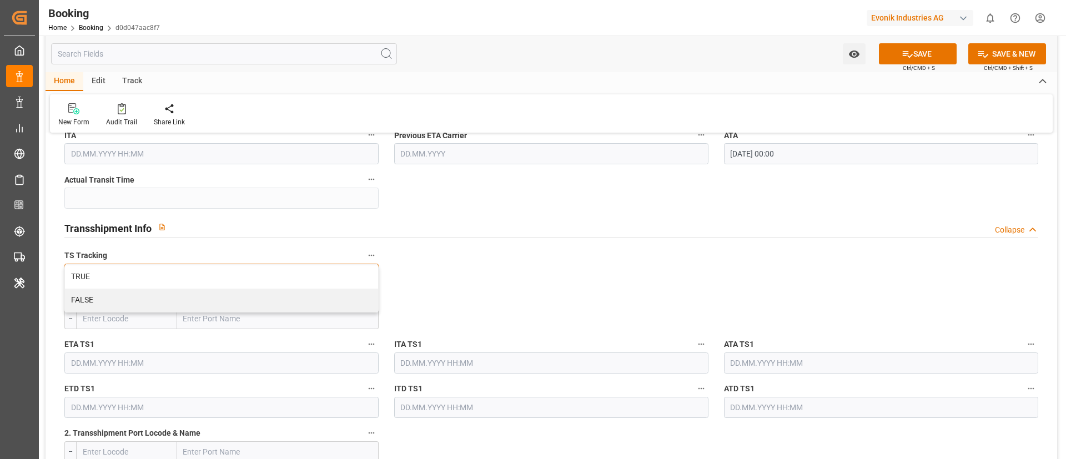
click at [258, 273] on div "TRUE" at bounding box center [221, 276] width 313 height 23
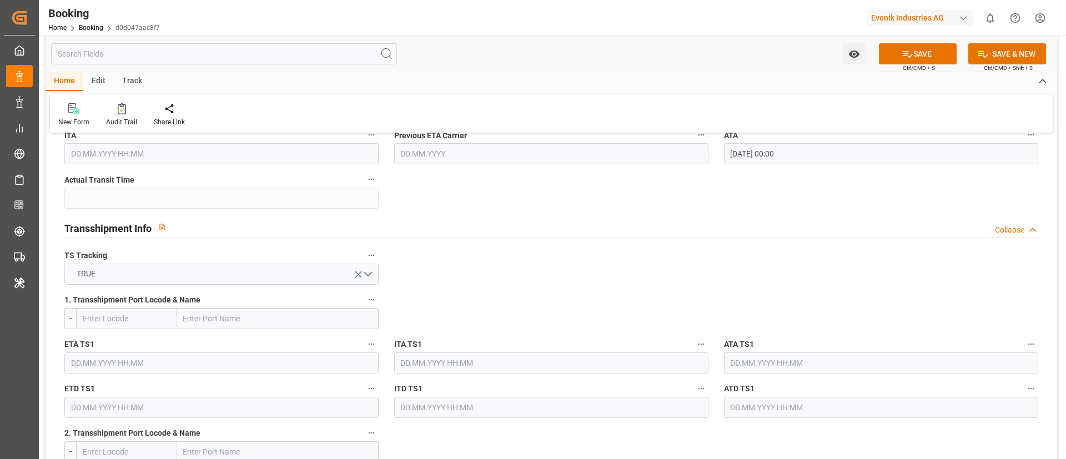
click at [262, 319] on input "text" at bounding box center [277, 318] width 201 height 21
paste input "[GEOGRAPHIC_DATA]"
type input "[GEOGRAPHIC_DATA]"
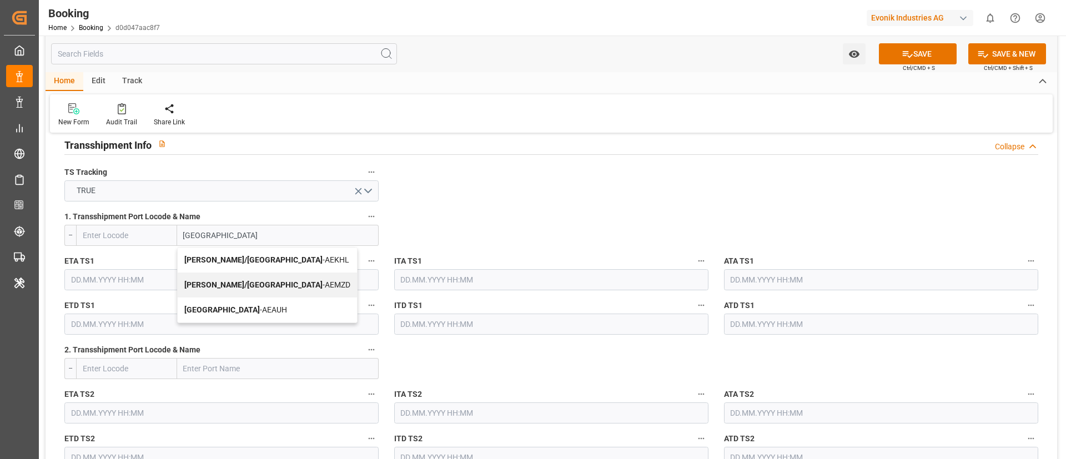
click at [219, 311] on b "[GEOGRAPHIC_DATA]" at bounding box center [221, 309] width 75 height 9
type input "AEAUH"
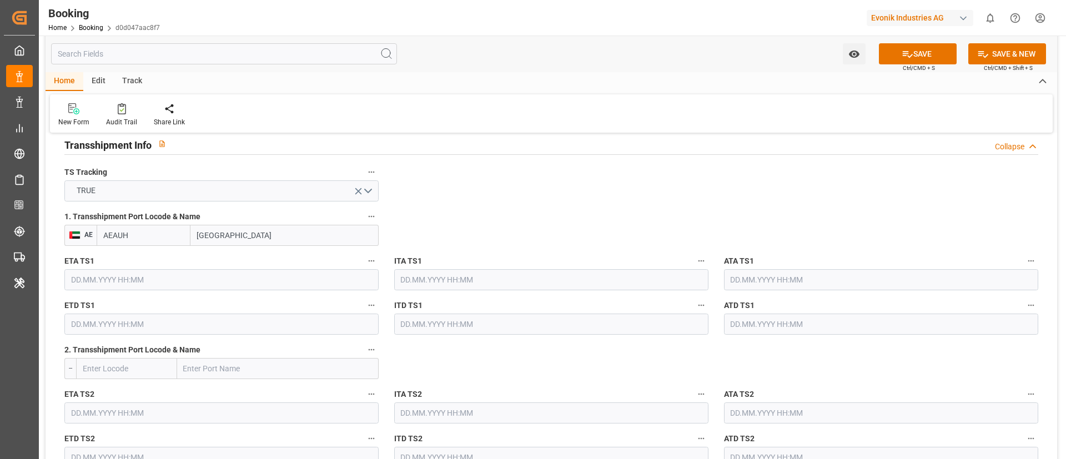
type input "[GEOGRAPHIC_DATA]"
click at [196, 283] on input "text" at bounding box center [221, 279] width 314 height 21
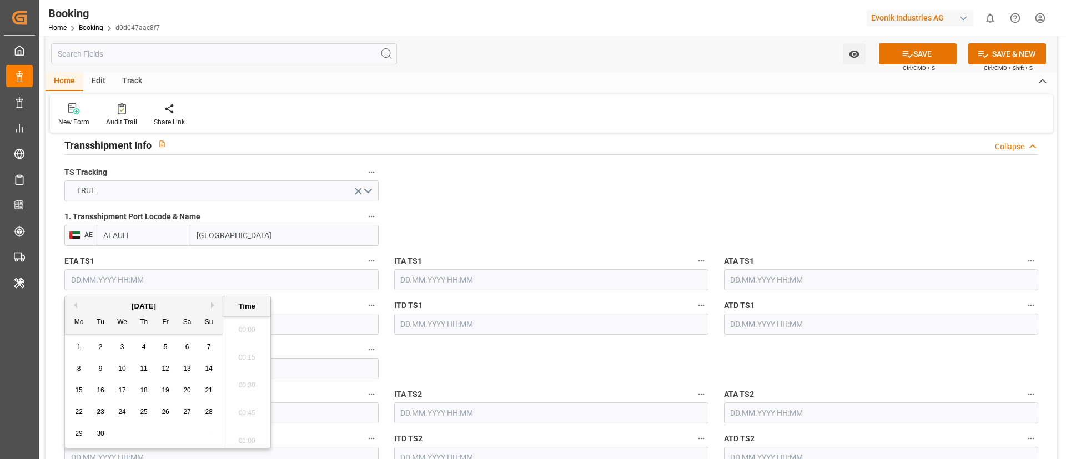
scroll to position [1835, 0]
click at [77, 305] on button "Previous Month" at bounding box center [73, 305] width 7 height 7
click at [164, 412] on span "22" at bounding box center [165, 412] width 7 height 8
type input "[DATE] 00:00"
click at [150, 279] on input "[DATE] 00:00" at bounding box center [221, 279] width 314 height 21
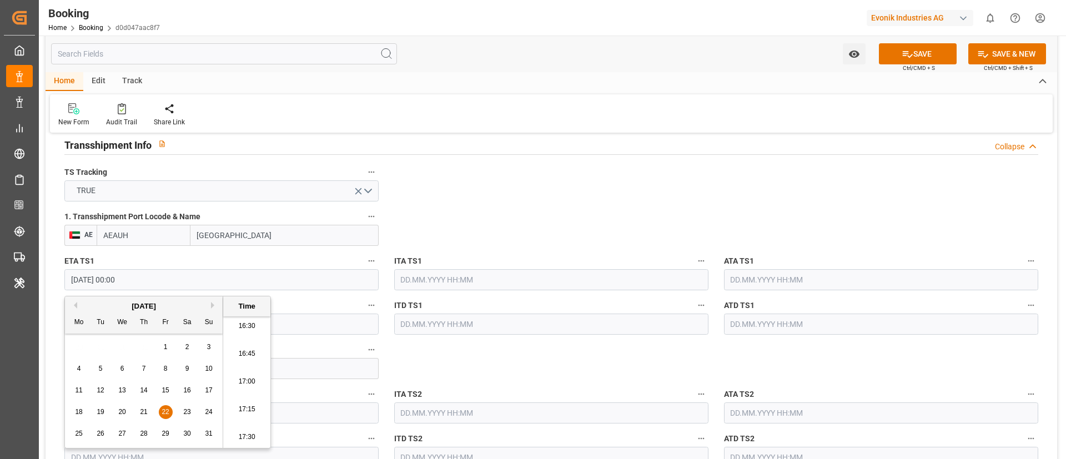
click at [150, 279] on input "[DATE] 00:00" at bounding box center [221, 279] width 314 height 21
click at [774, 279] on input "text" at bounding box center [881, 279] width 314 height 21
paste input "[DATE] 00:00"
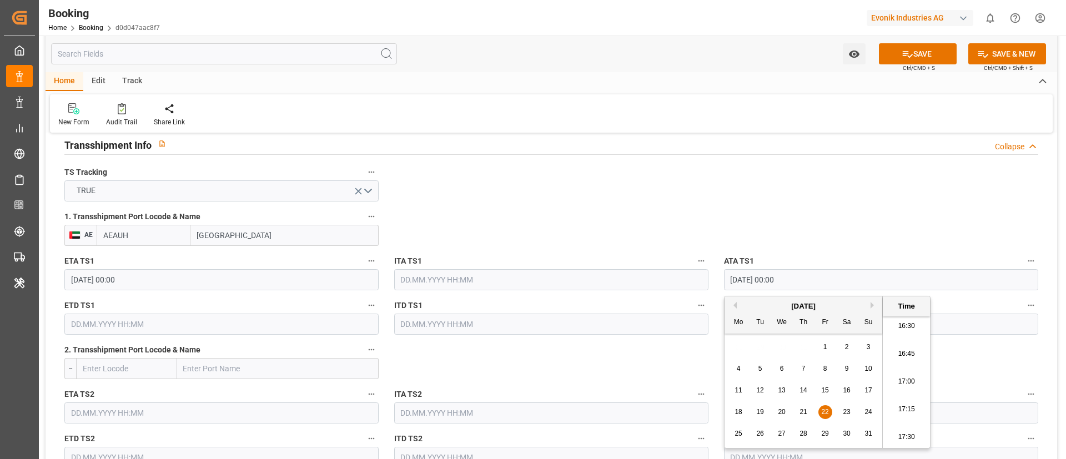
type input "[DATE] 00:00"
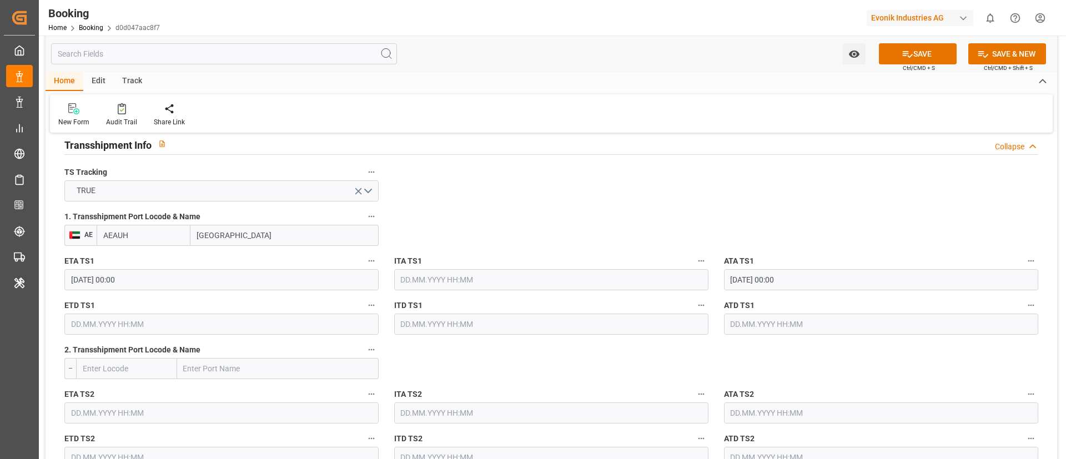
click at [172, 322] on input "text" at bounding box center [221, 324] width 314 height 21
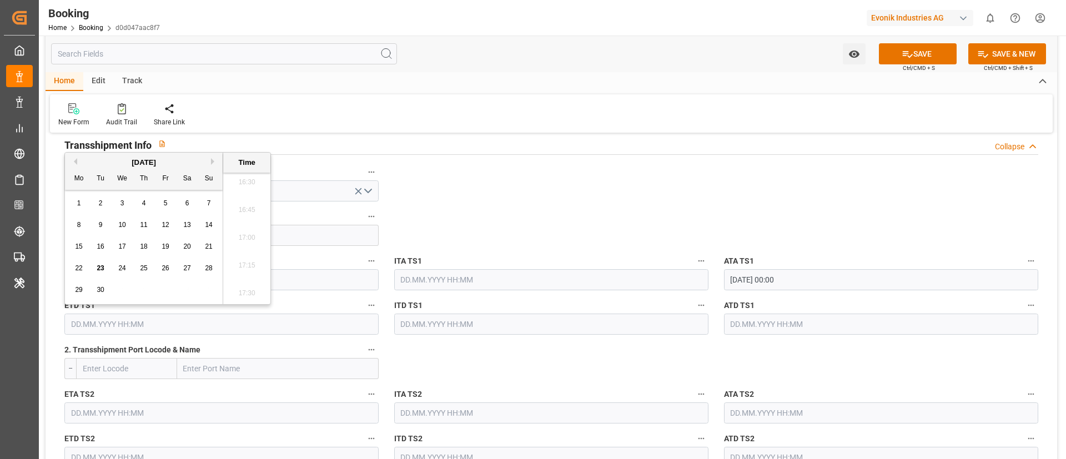
click at [79, 202] on span "1" at bounding box center [79, 203] width 4 height 8
type input "[DATE] 00:00"
click at [776, 320] on input "text" at bounding box center [881, 324] width 314 height 21
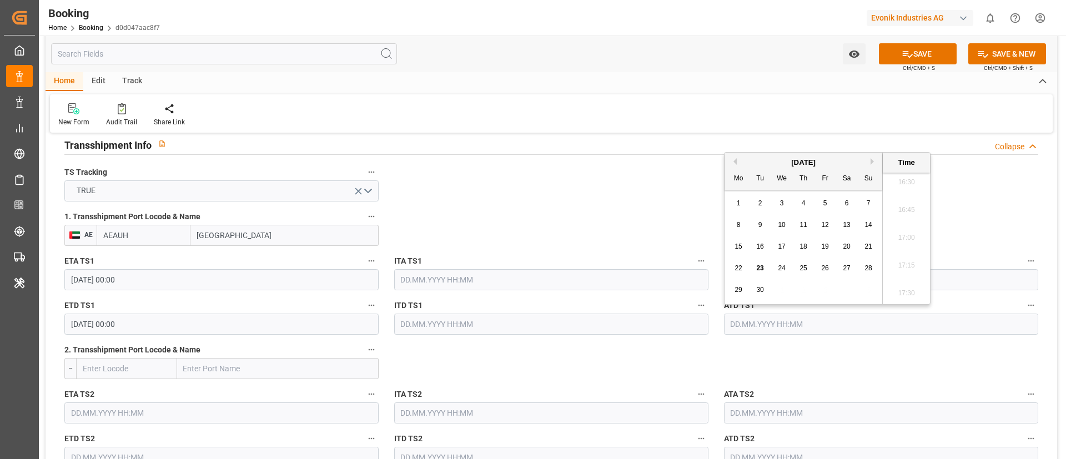
click at [741, 201] on div "1" at bounding box center [738, 203] width 14 height 13
type input "[DATE] 00:00"
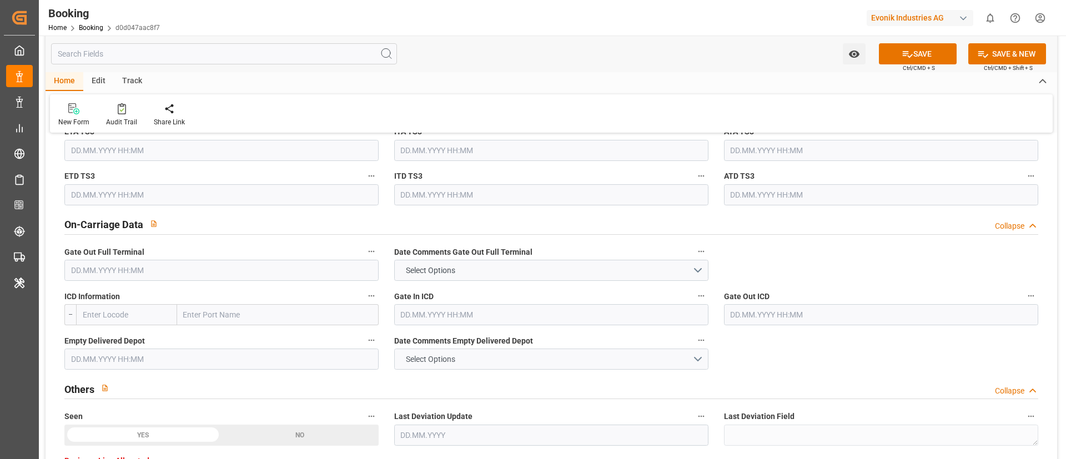
scroll to position [1582, 0]
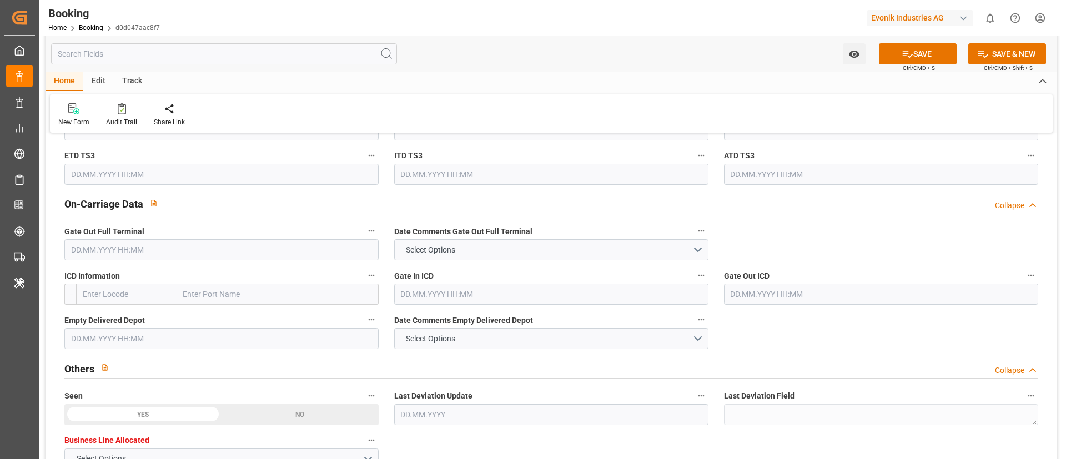
click at [158, 249] on input "text" at bounding box center [221, 249] width 314 height 21
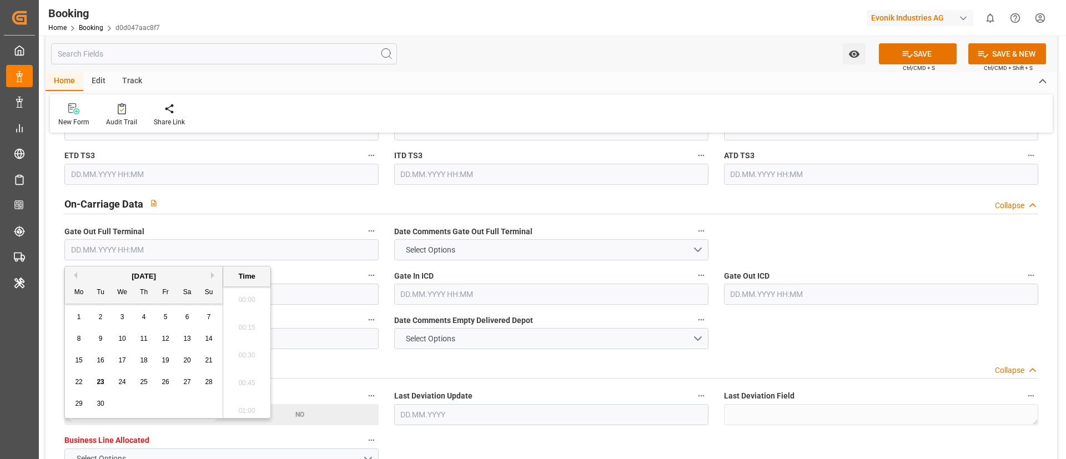
scroll to position [1835, 0]
click at [149, 321] on div "4" at bounding box center [144, 317] width 14 height 13
type input "[DATE] 00:00"
click at [460, 87] on div "Home Edit Track" at bounding box center [551, 81] width 1011 height 19
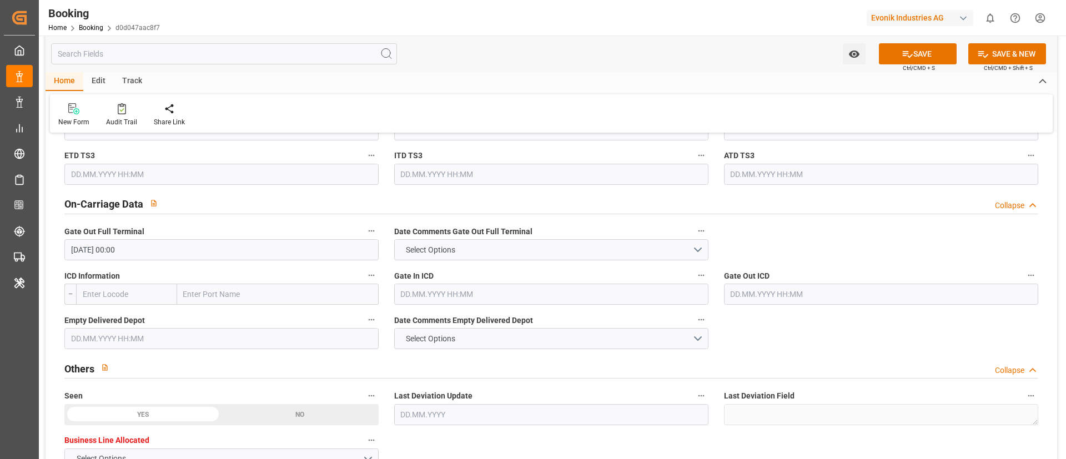
click at [162, 343] on input "text" at bounding box center [221, 338] width 314 height 21
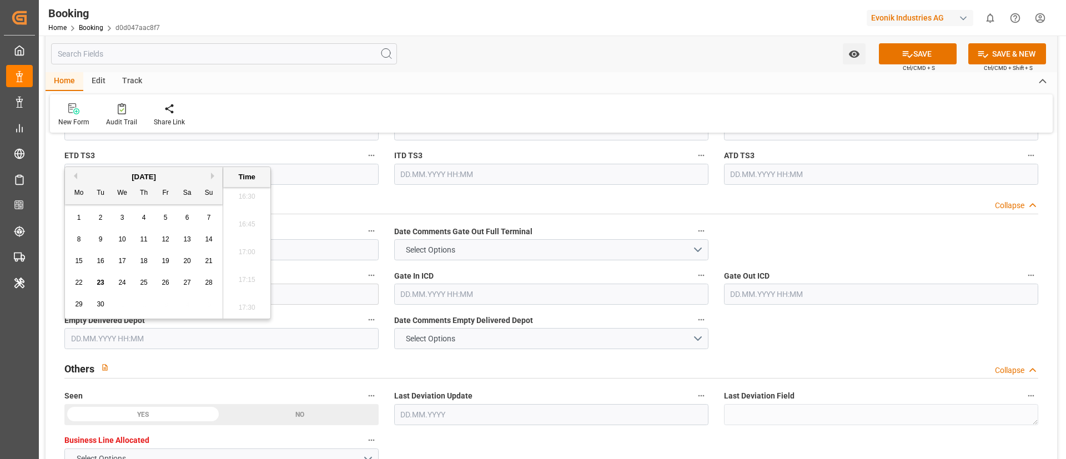
click at [184, 218] on div "6" at bounding box center [187, 217] width 14 height 13
type input "[DATE] 00:00"
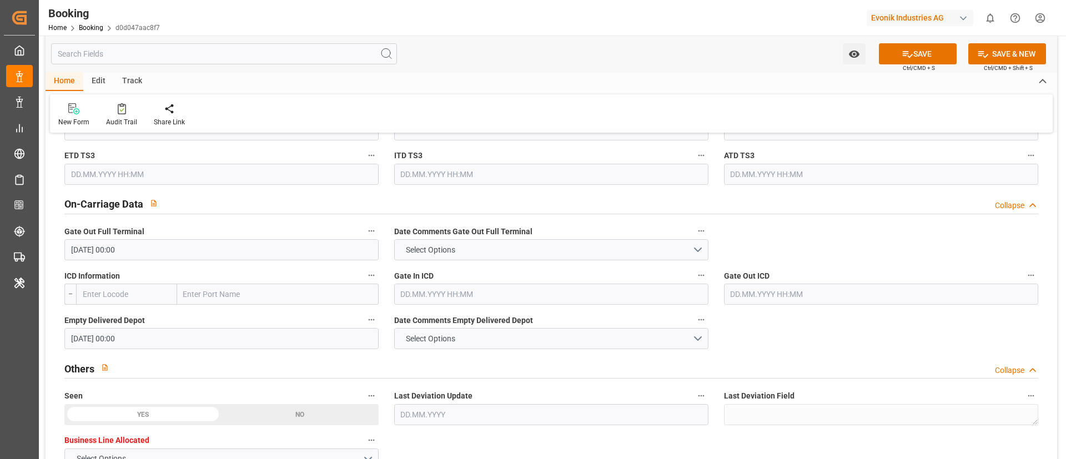
click at [547, 68] on div "Watch Option SAVE Ctrl/CMD + S SAVE & NEW Ctrl/CMD + Shift + S" at bounding box center [551, 54] width 1011 height 37
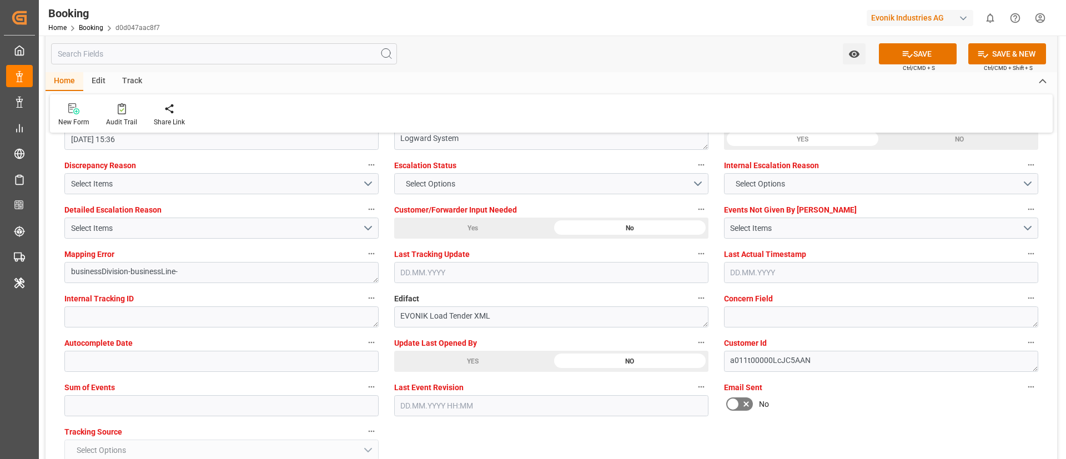
scroll to position [2081, 0]
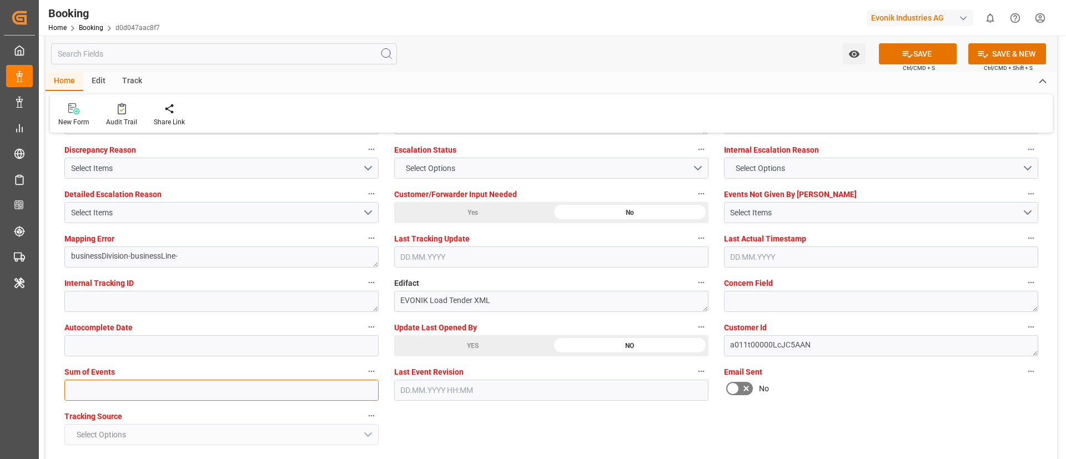
click at [261, 392] on input "text" at bounding box center [221, 390] width 314 height 21
type input "0"
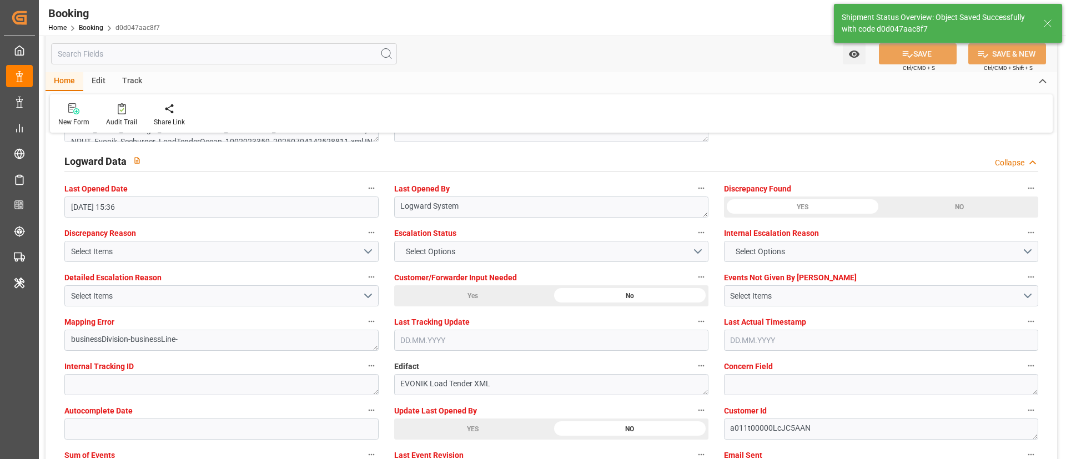
type textarea "Vismitha Mahadev"
type textarea "Yes"
type input "42"
type input "[DATE] 00:00"
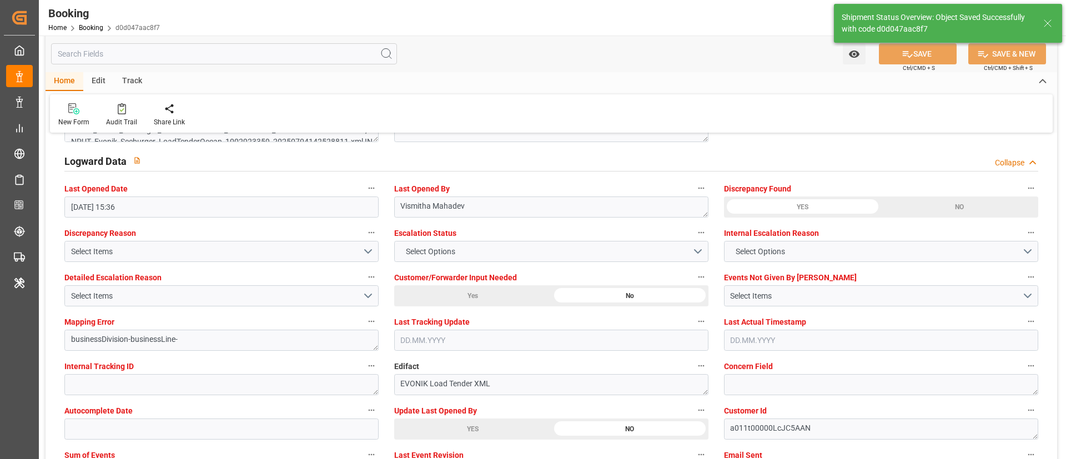
type input "[DATE] 00:00"
type input "[DATE] 11:33"
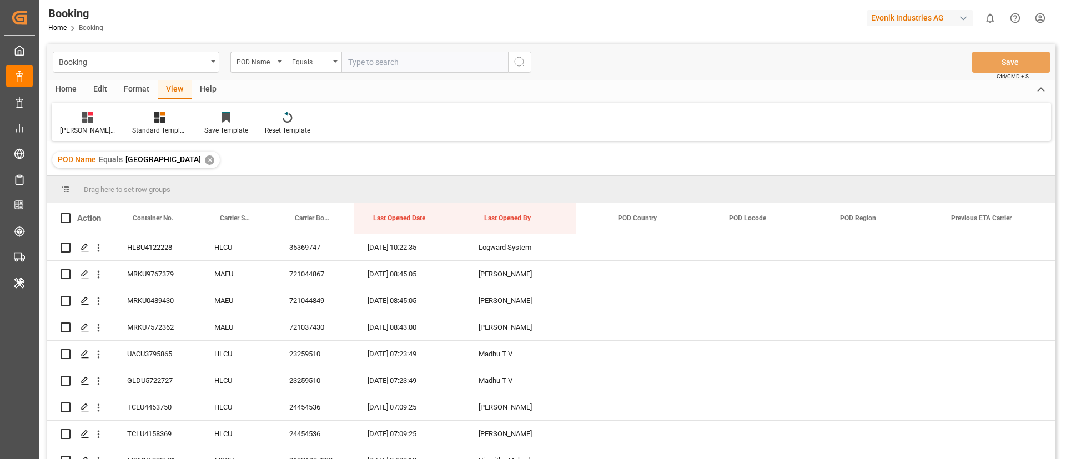
scroll to position [0, 5078]
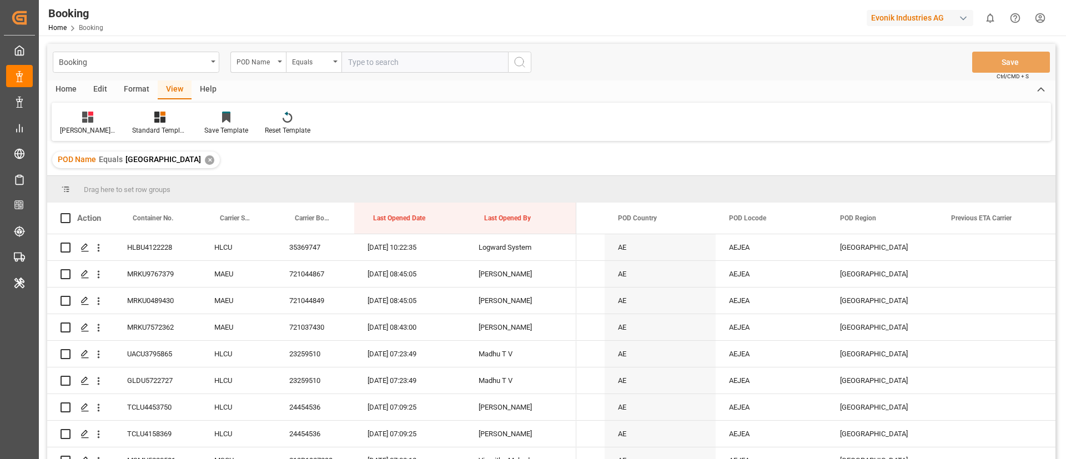
click at [381, 63] on input "text" at bounding box center [424, 62] width 166 height 21
paste input "Ad Dammam"
type input "Ad Dammam"
click at [516, 62] on icon "search button" at bounding box center [519, 61] width 13 height 13
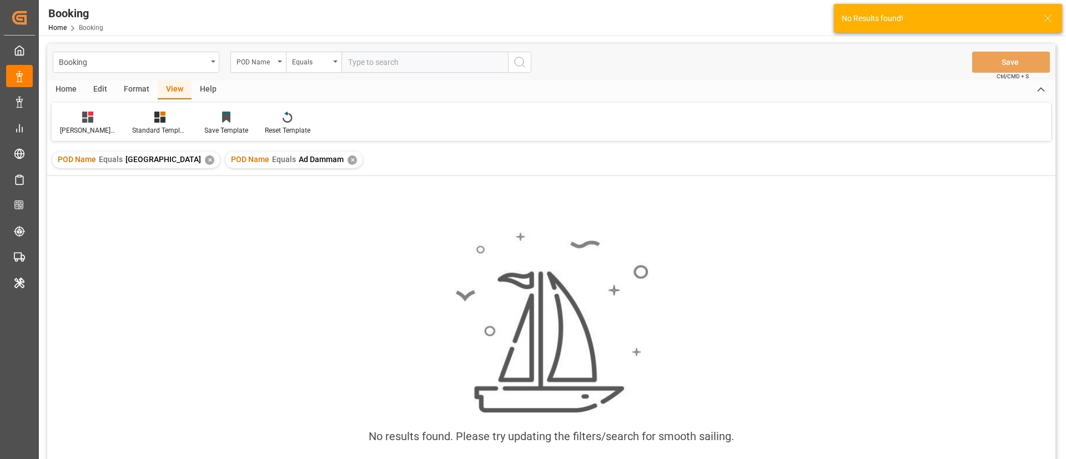
click at [205, 161] on div "✕" at bounding box center [209, 159] width 9 height 9
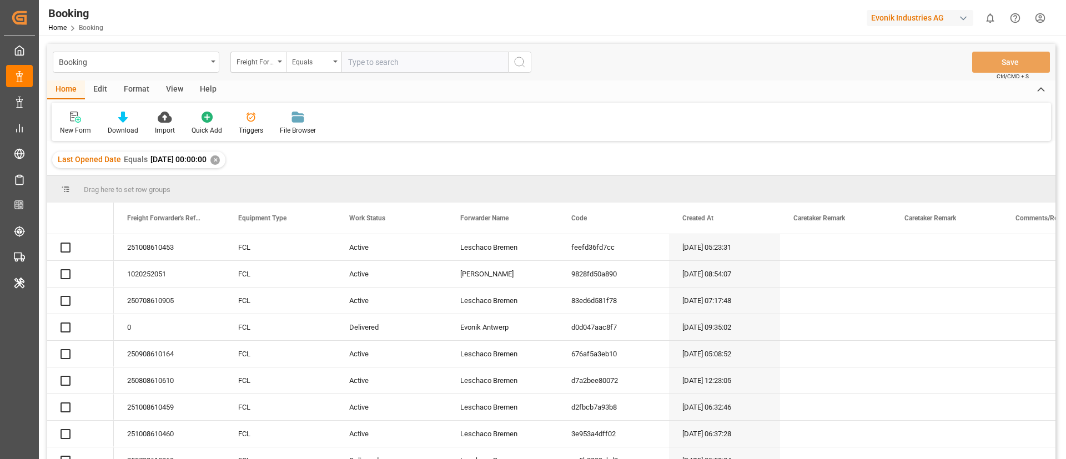
drag, startPoint x: 450, startPoint y: 123, endPoint x: 154, endPoint y: 92, distance: 297.9
click at [450, 123] on div "New Form Download Import Quick Add Triggers File Browser" at bounding box center [551, 122] width 999 height 38
click at [164, 90] on div "View" at bounding box center [175, 89] width 34 height 19
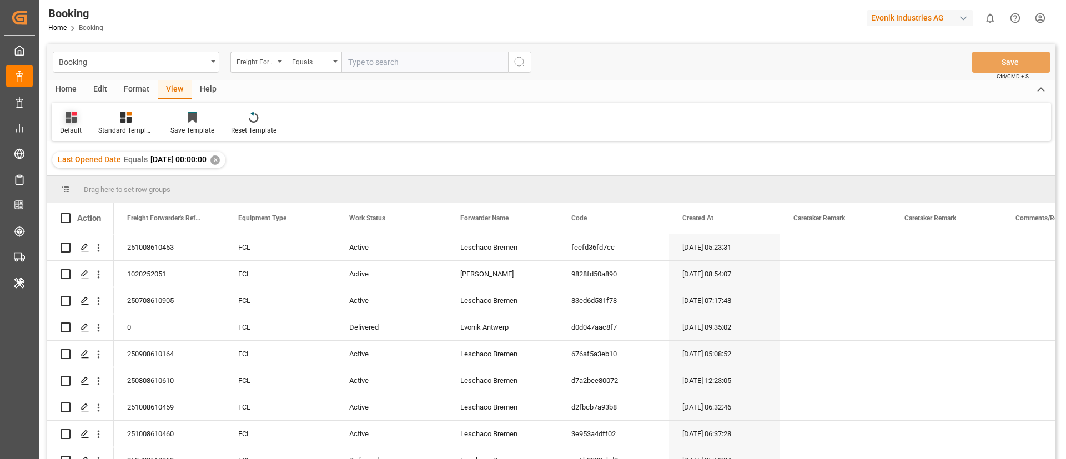
click at [65, 119] on icon at bounding box center [70, 117] width 11 height 11
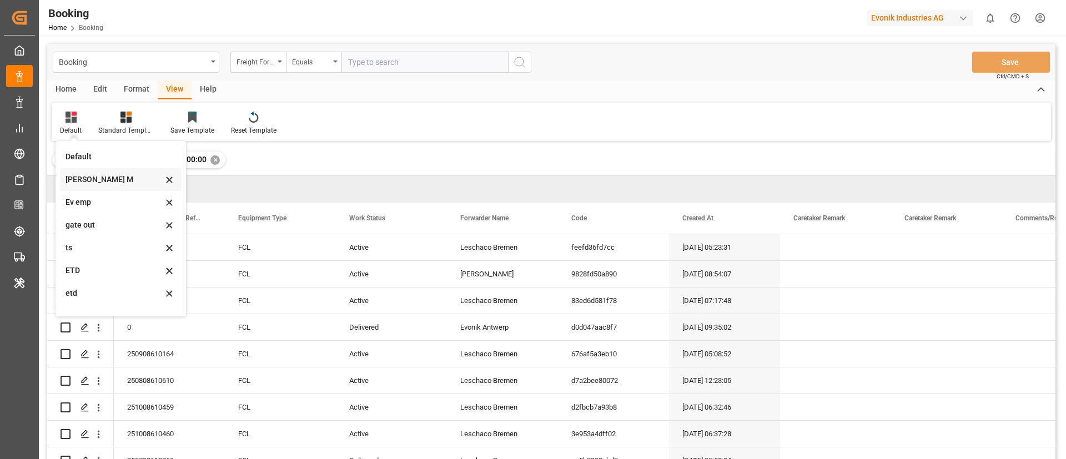
click at [103, 184] on div "[PERSON_NAME] M" at bounding box center [113, 180] width 97 height 12
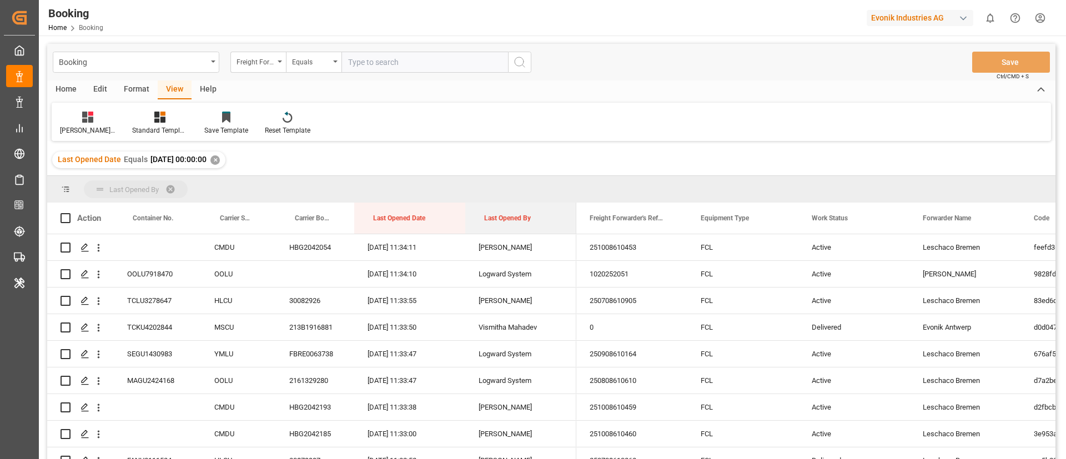
drag, startPoint x: 511, startPoint y: 213, endPoint x: 559, endPoint y: 309, distance: 107.5
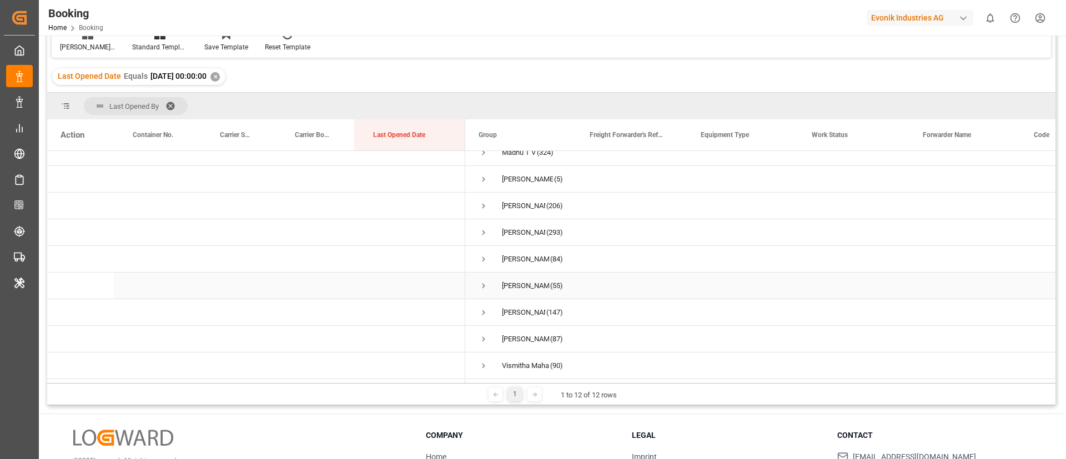
scroll to position [95, 0]
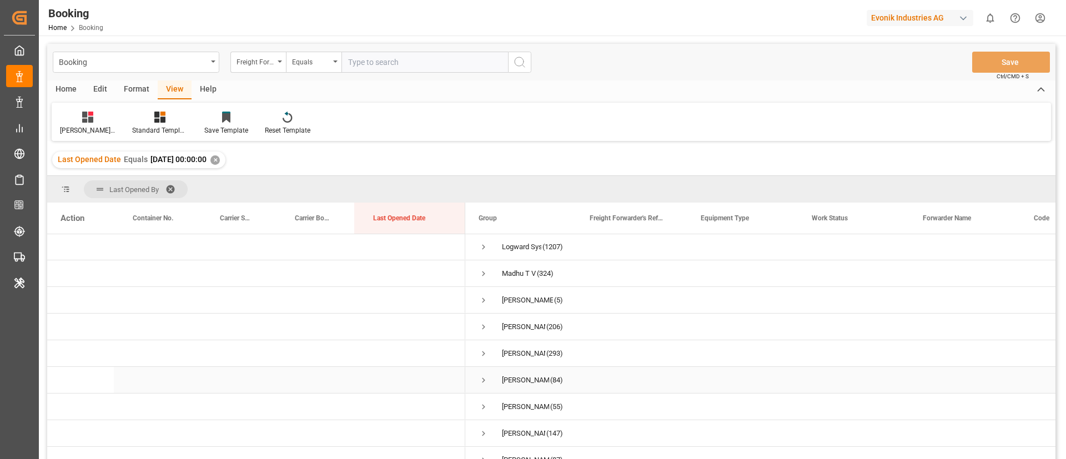
scroll to position [0, 0]
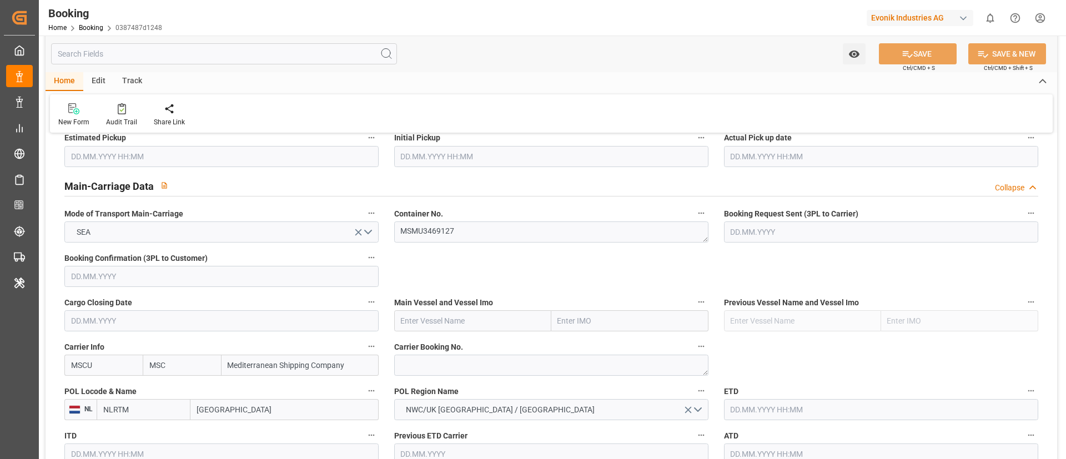
scroll to position [749, 0]
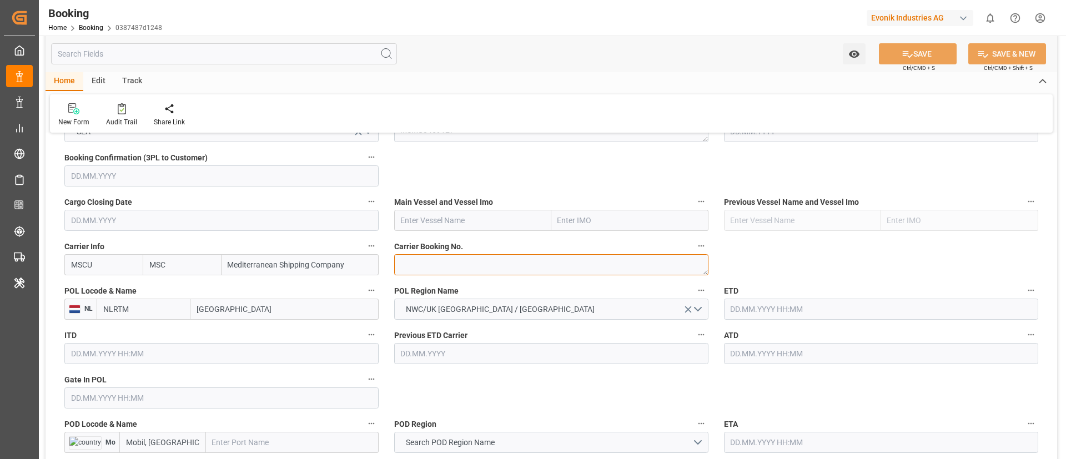
click textarea
paste textarea "213B1914790"
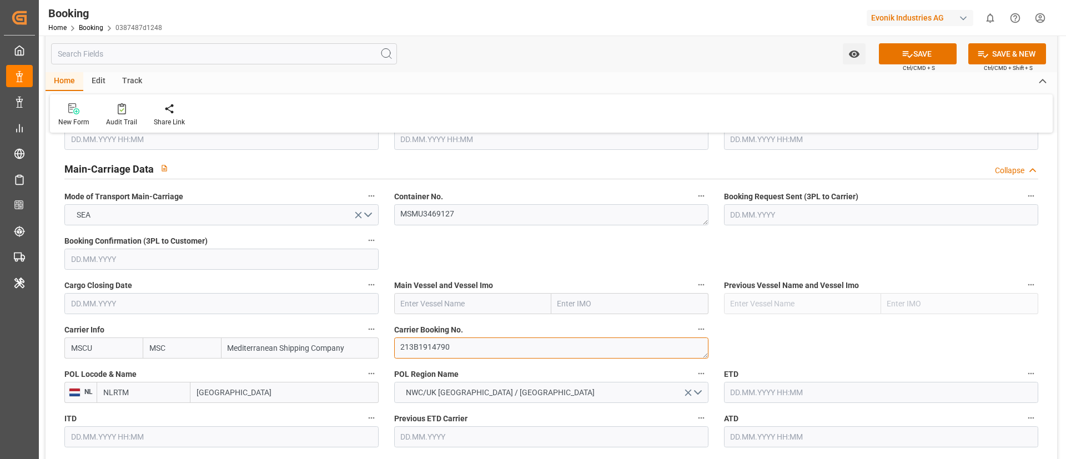
type textarea "213B1914790"
click input "text"
paste input "[PERSON_NAME]"
click b "[PERSON_NAME]"
type input "[PERSON_NAME]"
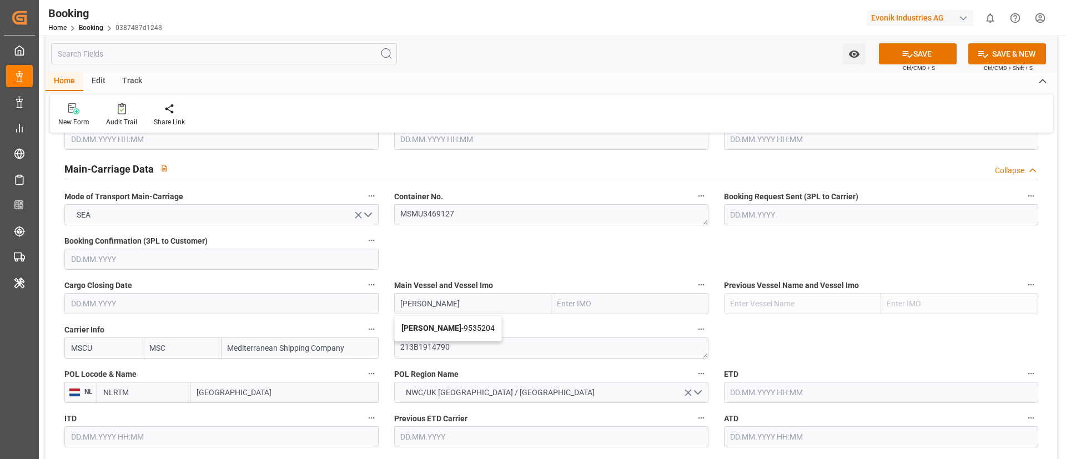
type input "9535204"
type input "[PERSON_NAME]"
click input "[GEOGRAPHIC_DATA]"
paste input "[GEOGRAPHIC_DATA]"
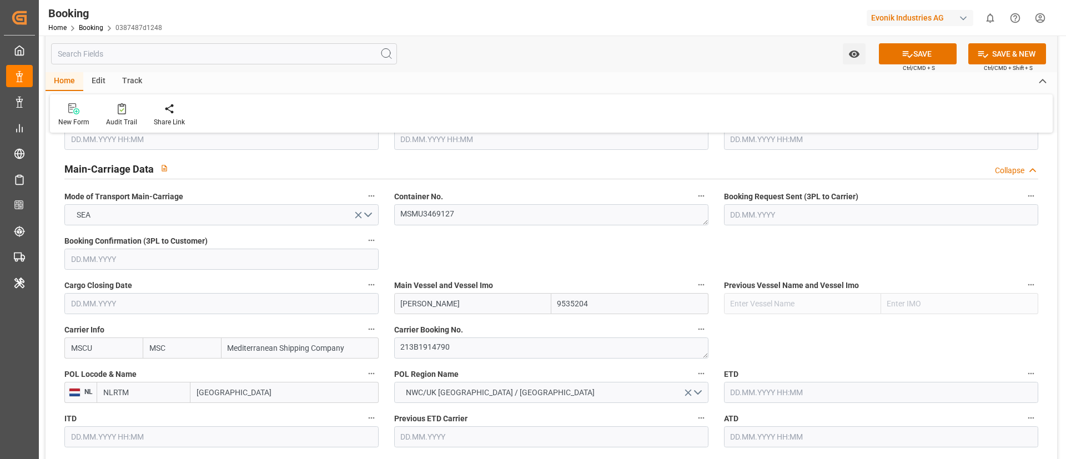
type input "[GEOGRAPHIC_DATA]"
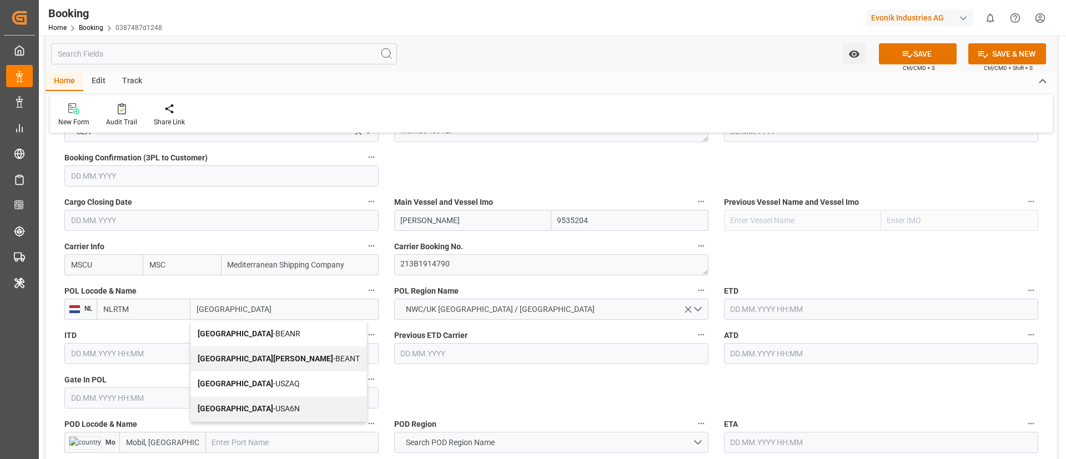
click span "Antwerp - BEANR"
type input "BEANR"
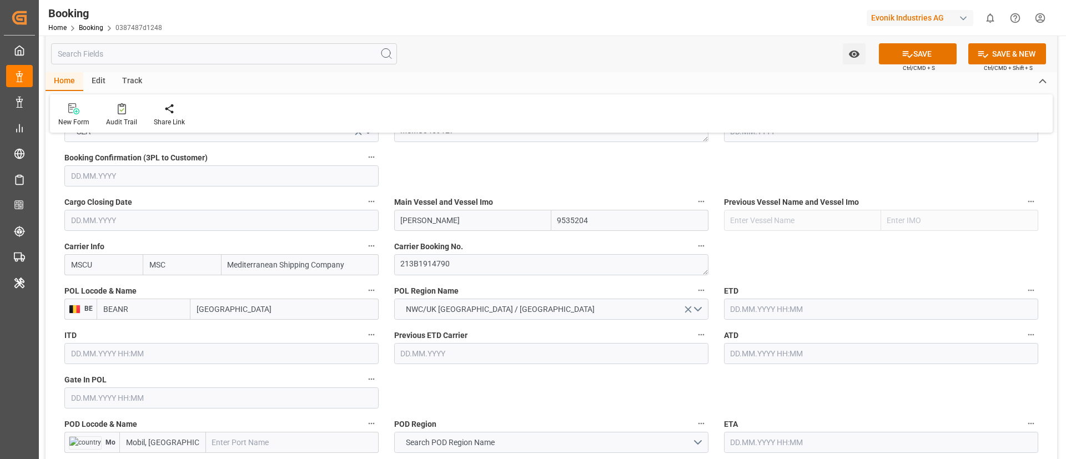
type input "[GEOGRAPHIC_DATA]"
click input "text"
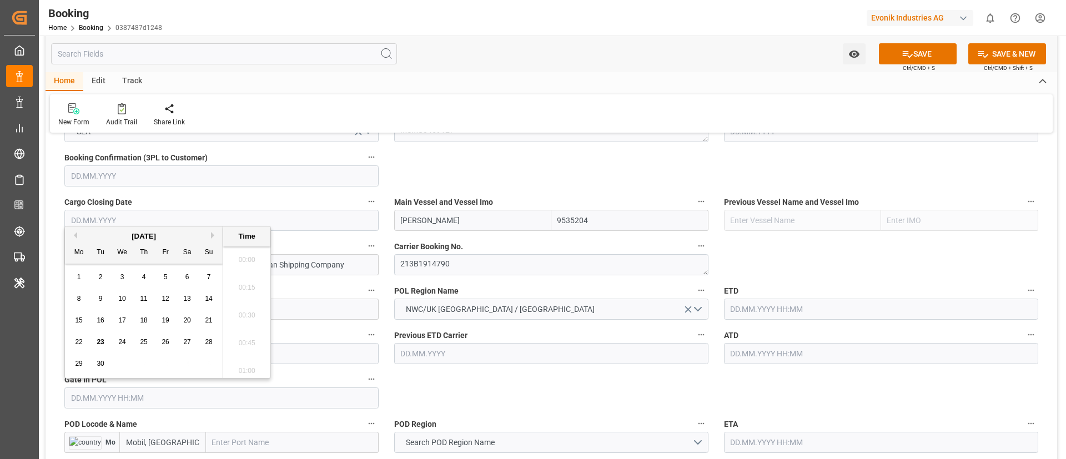
scroll to position [1863, 0]
click button "Previous Month"
click span "11"
type input "[DATE] 00:00"
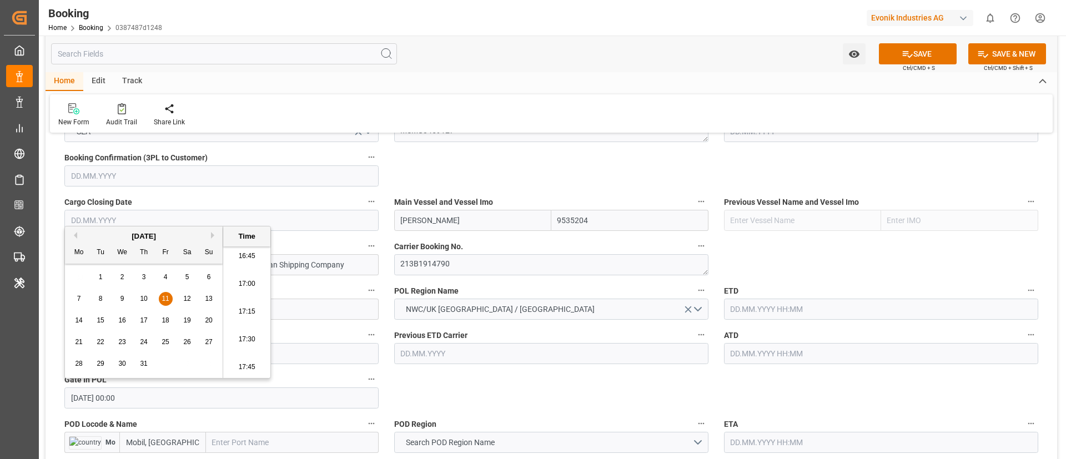
click input "[DATE] 00:00"
click input "text"
paste input "[DATE] 00:00"
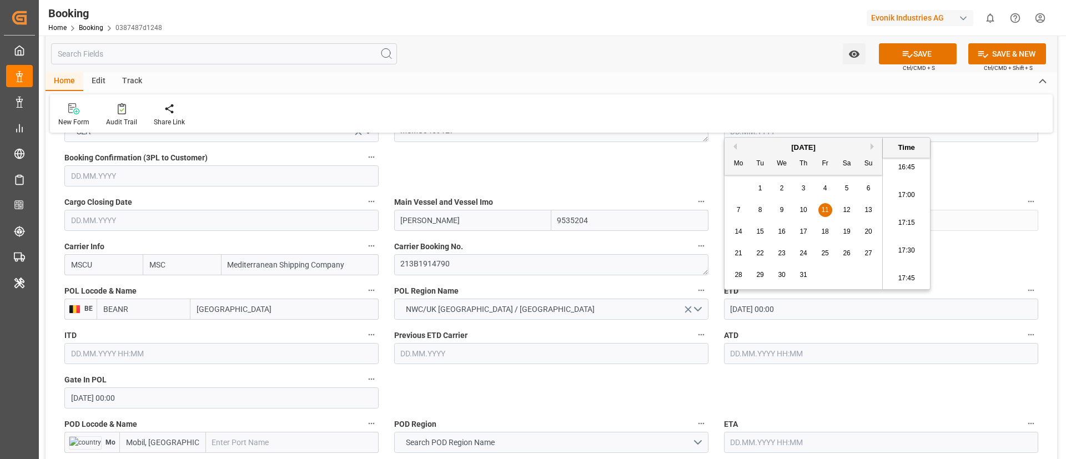
click span "18"
type input "[DATE] 00:00"
click input "[DATE] 00:00"
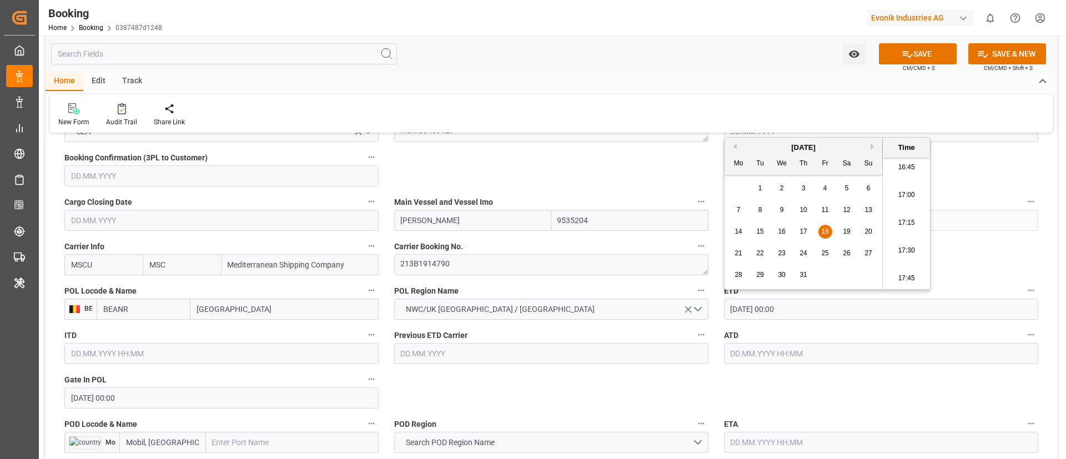
click input "text"
paste input "[DATE] 00:00"
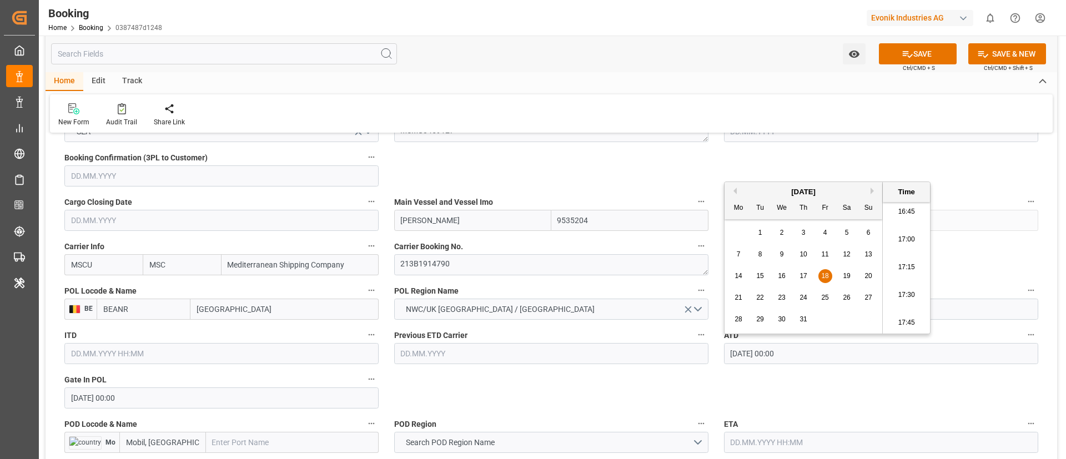
type input "[DATE] 00:00"
click div "General Data Collapse Freight Forwarder's Reference No. 0 Equipment Type FCL Wo…"
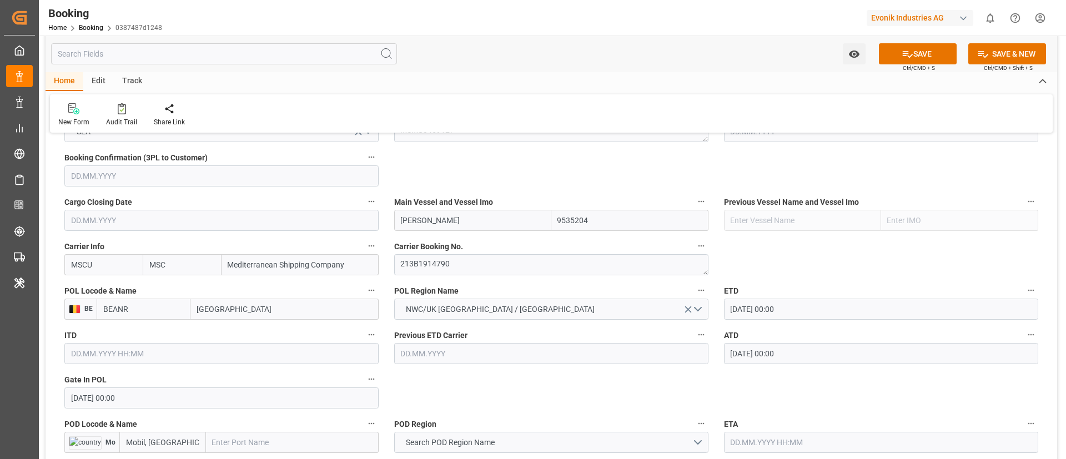
scroll to position [832, 0]
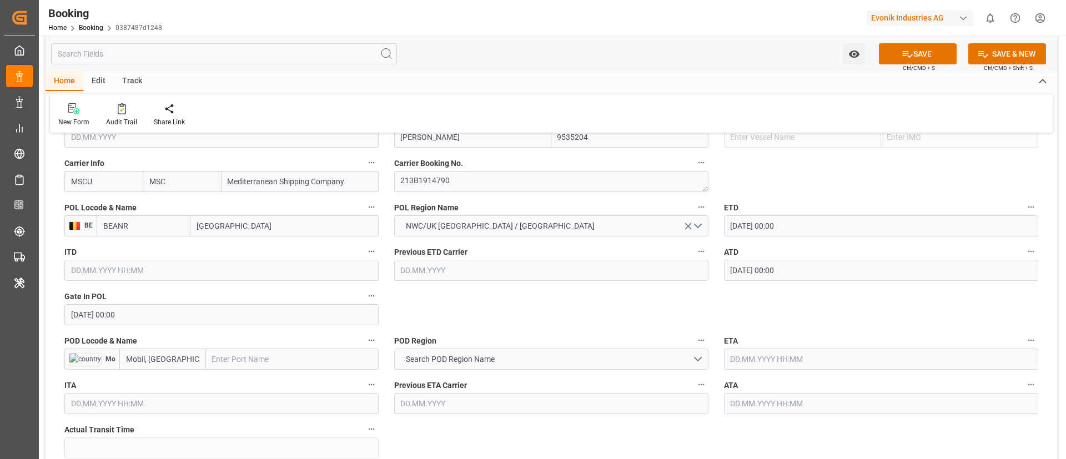
click input "text"
paste input "Mobile"
type input "Mobile"
click span "Mobile - USMOB"
type input "USMOB"
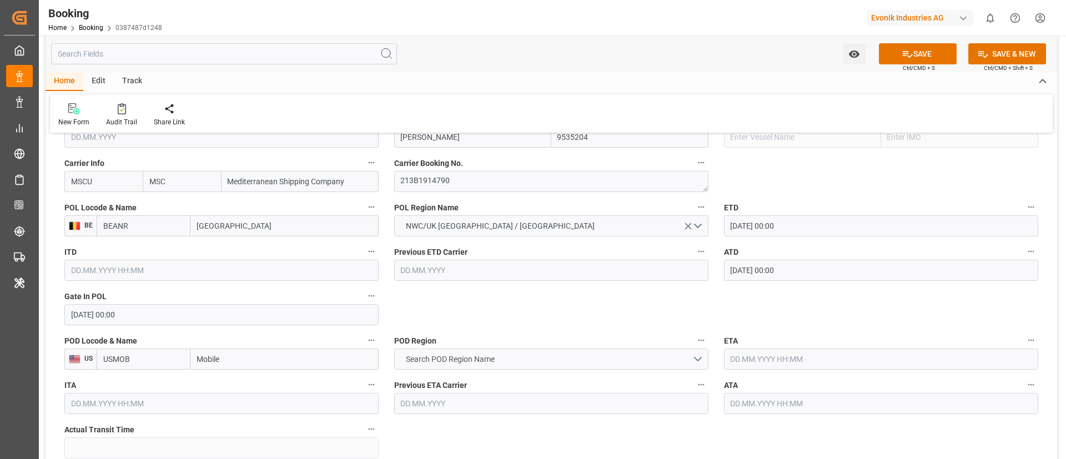
type input "Mobile"
click span "Search POD Region Name"
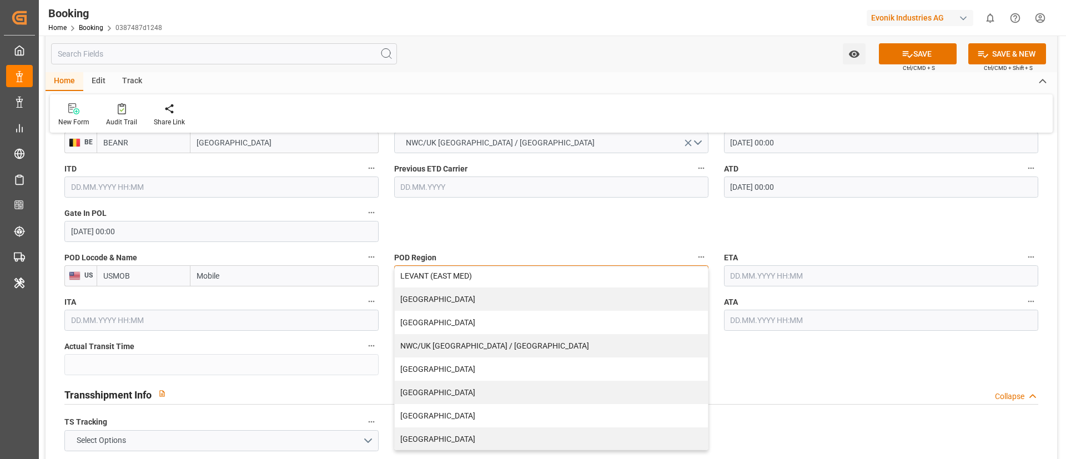
scroll to position [237, 0]
click div "[GEOGRAPHIC_DATA]"
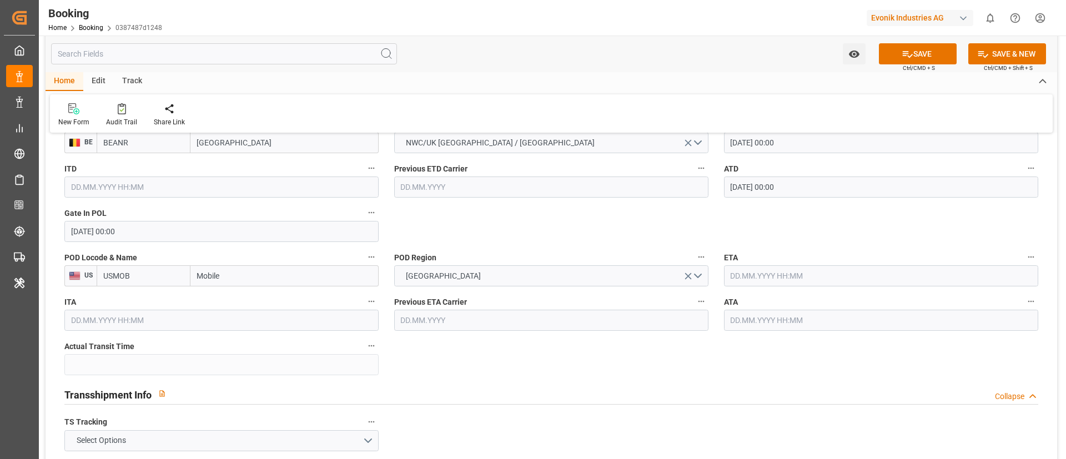
click input "text"
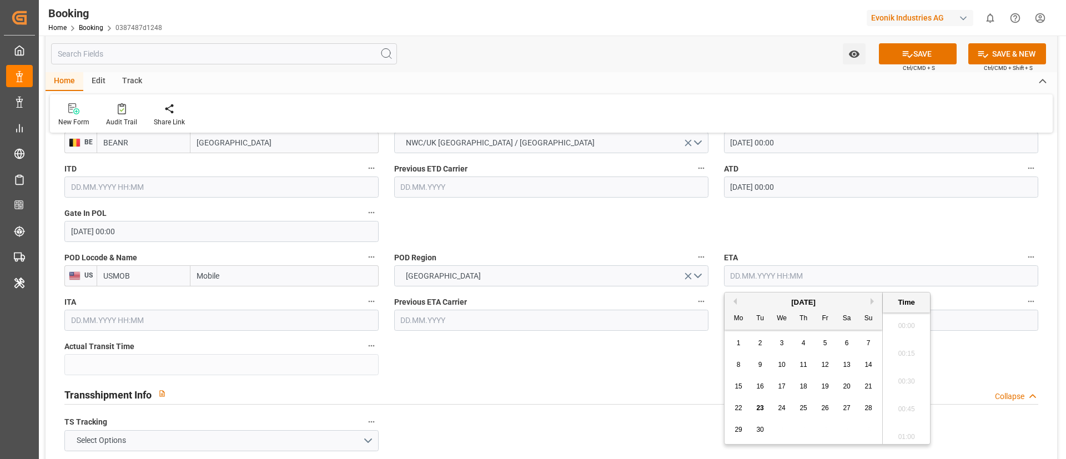
scroll to position [1863, 0]
click button "Previous Month"
click span "14"
type input "[DATE] 00:00"
click input "[DATE] 00:00"
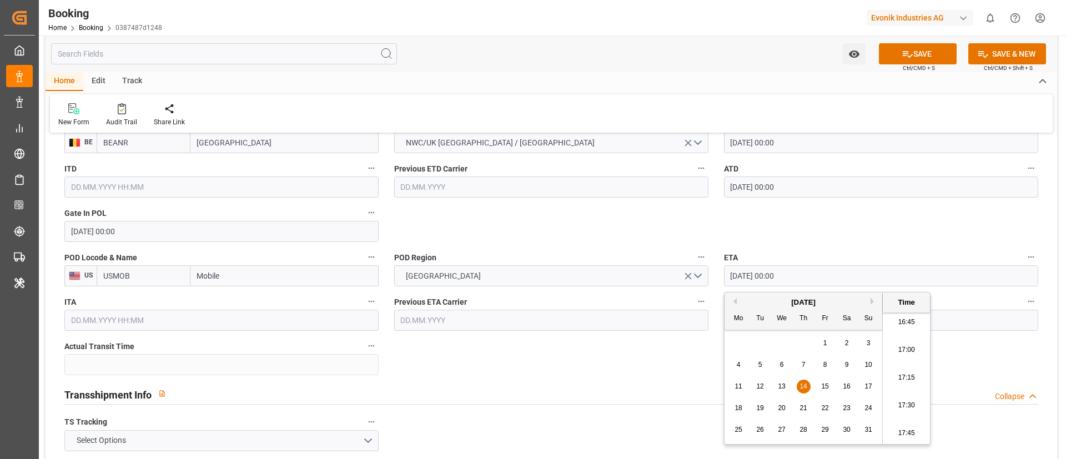
click input "[DATE] 00:00"
click div "General Data Collapse Freight Forwarder's Reference No. 0 Equipment Type FCL Wo…"
click input "text"
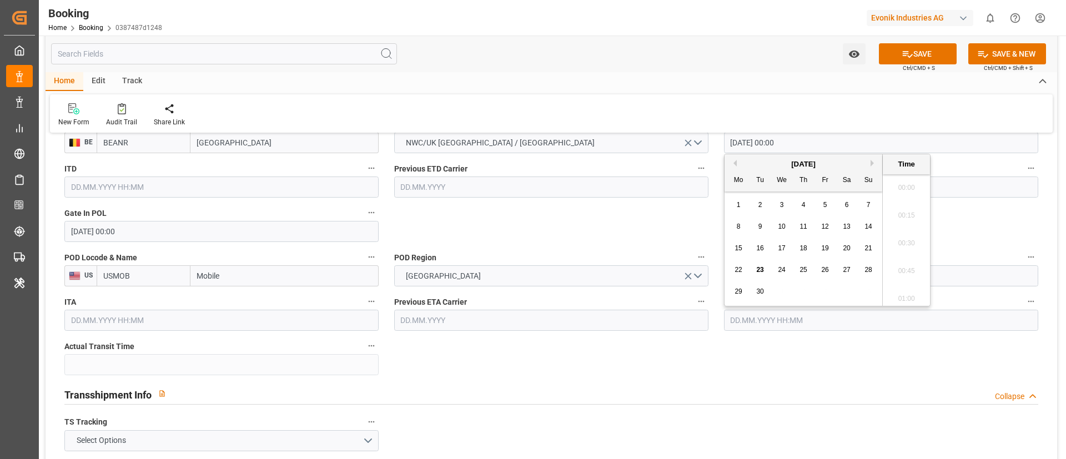
paste input "[DATE] 00:00"
type input "[DATE] 00:00"
click div "General Data Collapse Freight Forwarder's Reference No. 0 Equipment Type FCL Wo…"
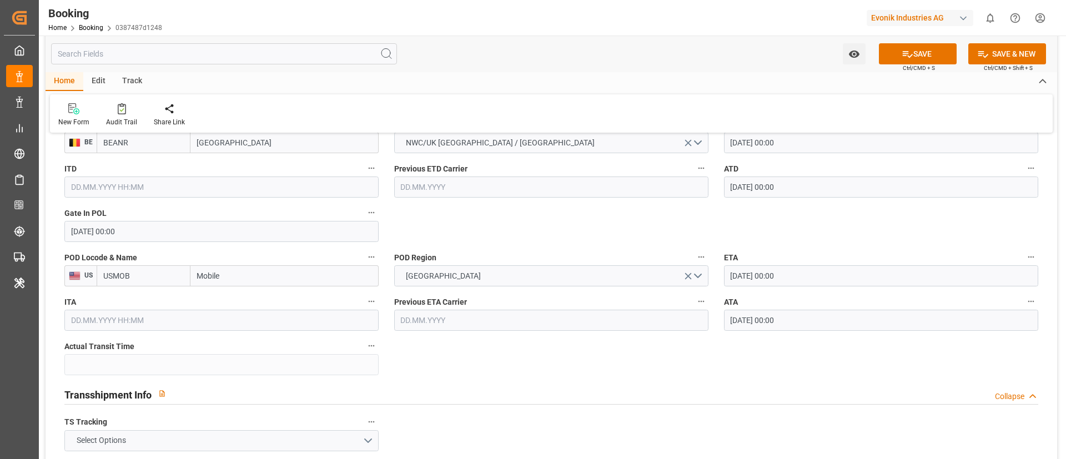
scroll to position [999, 0]
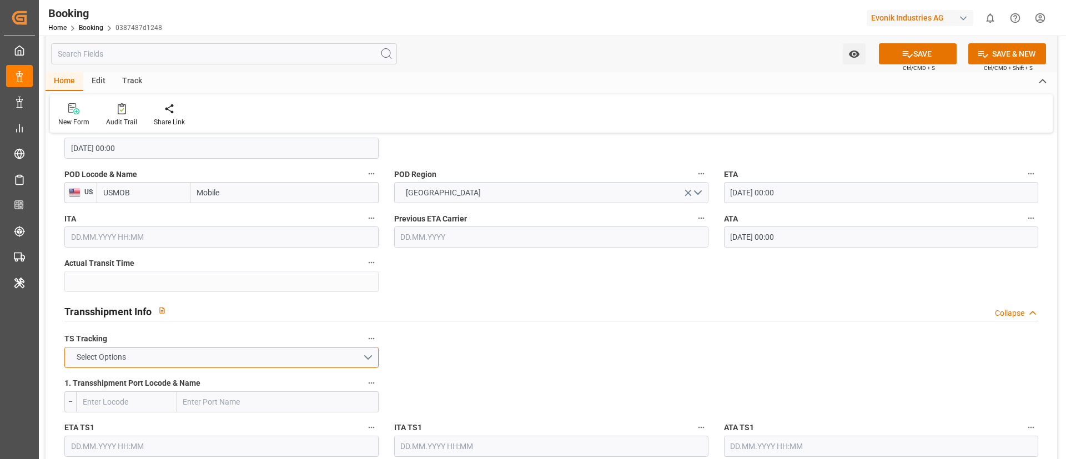
click button "Select Options"
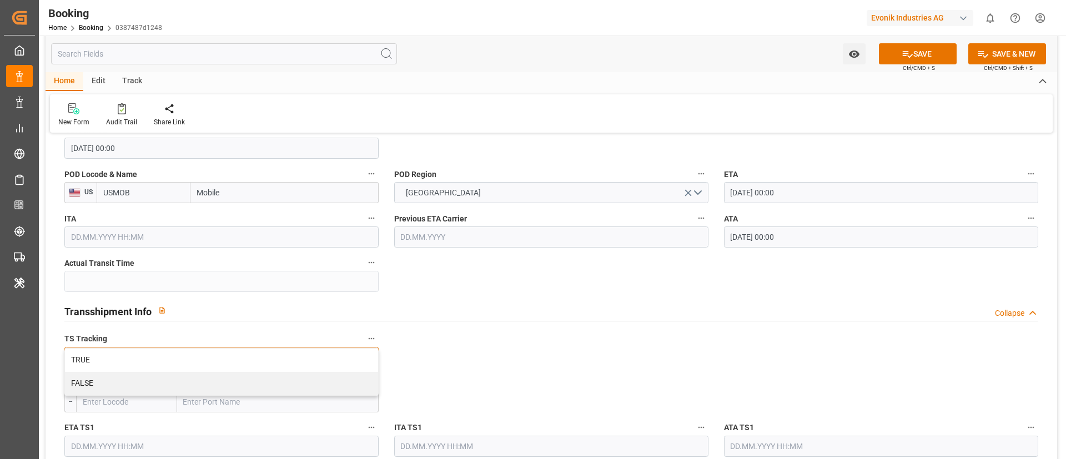
click div "FALSE"
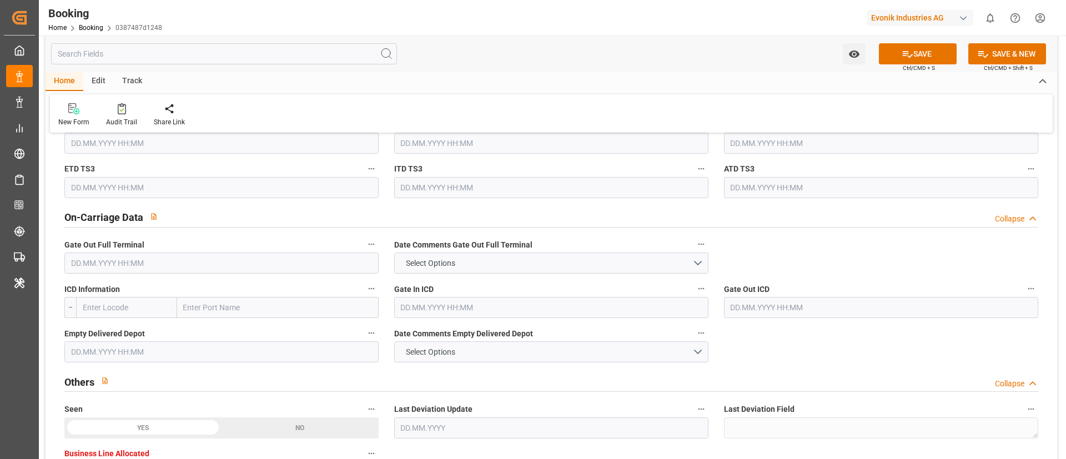
scroll to position [1582, 0]
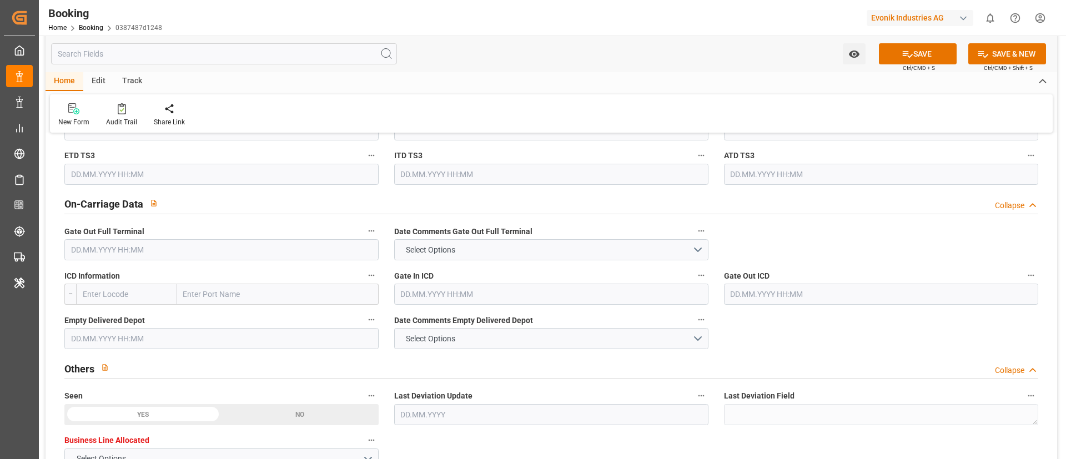
click input "text"
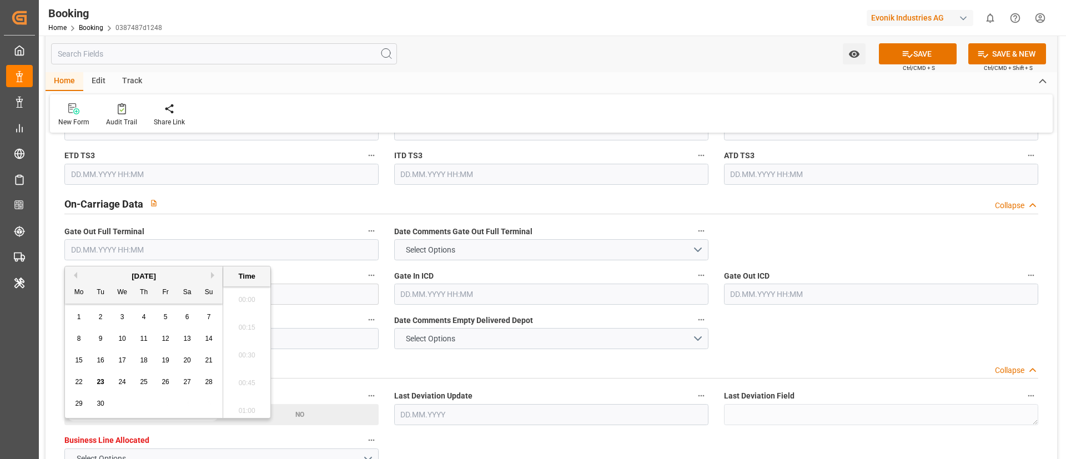
scroll to position [1863, 0]
click button "Previous Month"
click div "15"
type input "[DATE] 00:00"
click input "[DATE] 00:00"
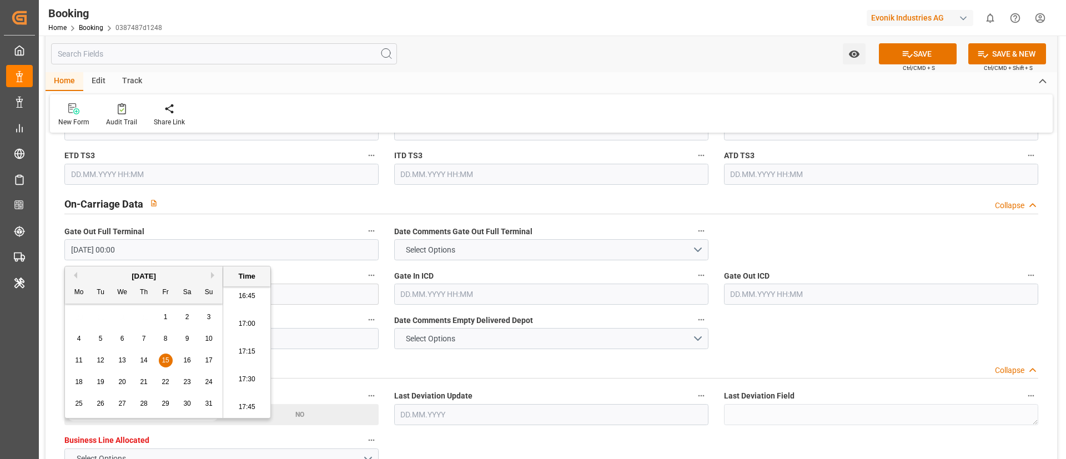
click input "[DATE] 00:00"
click div "Home Edit Track"
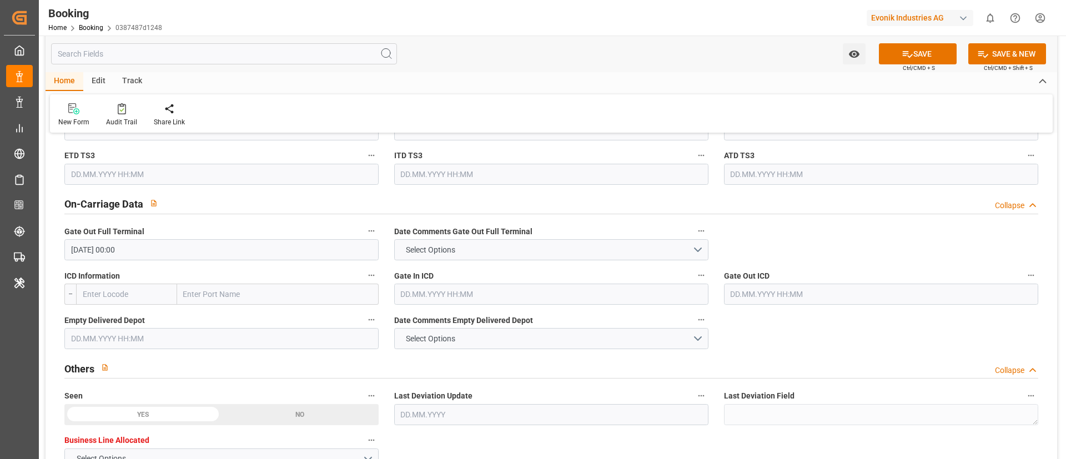
click input "text"
paste input "[DATE] 00:00"
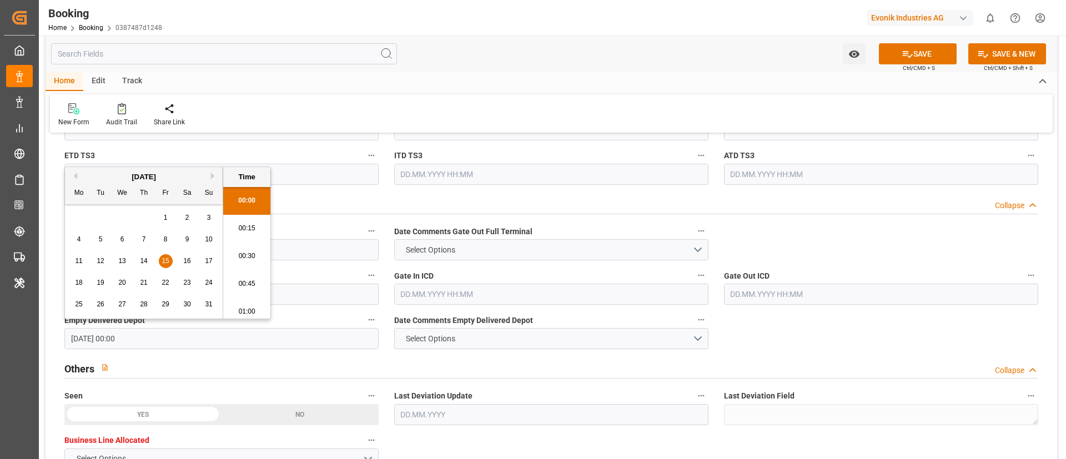
click span "18"
type input "[DATE] 00:00"
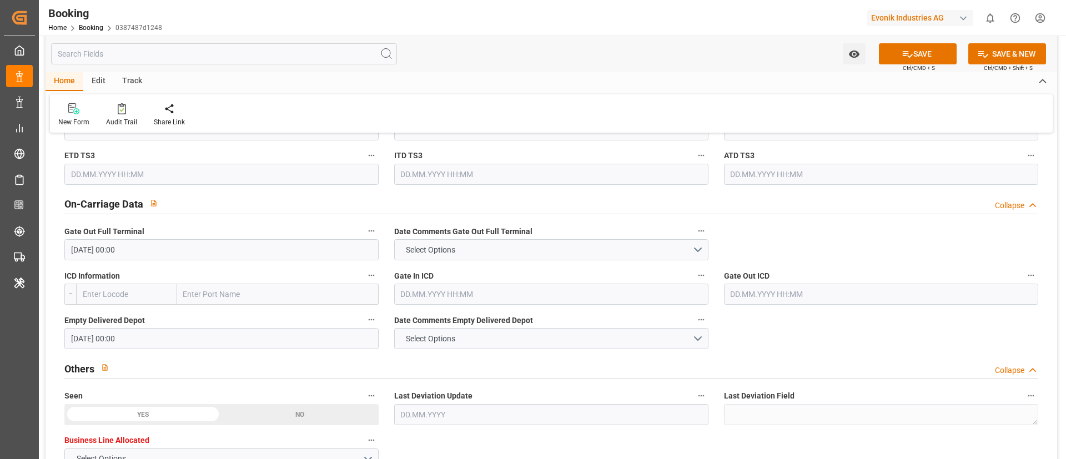
click div "New Form Audit Trail Share Link"
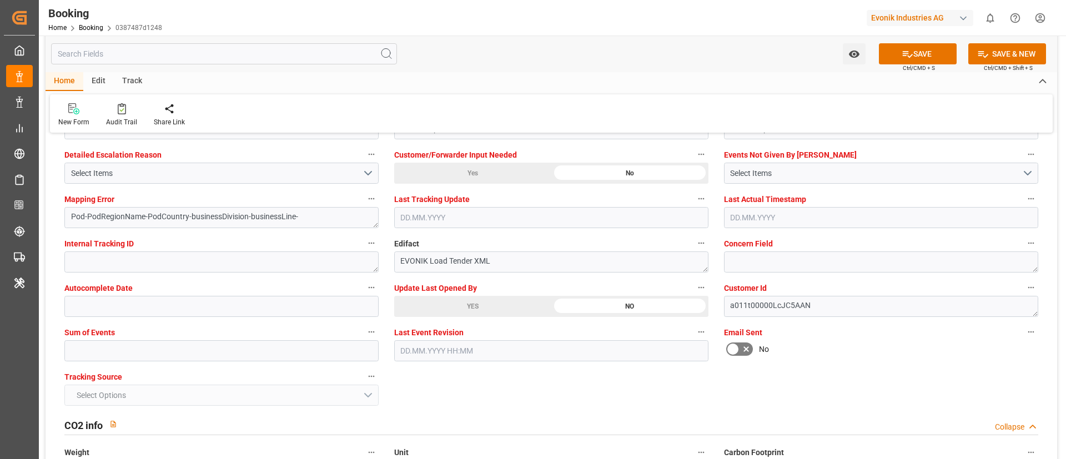
scroll to position [2164, 0]
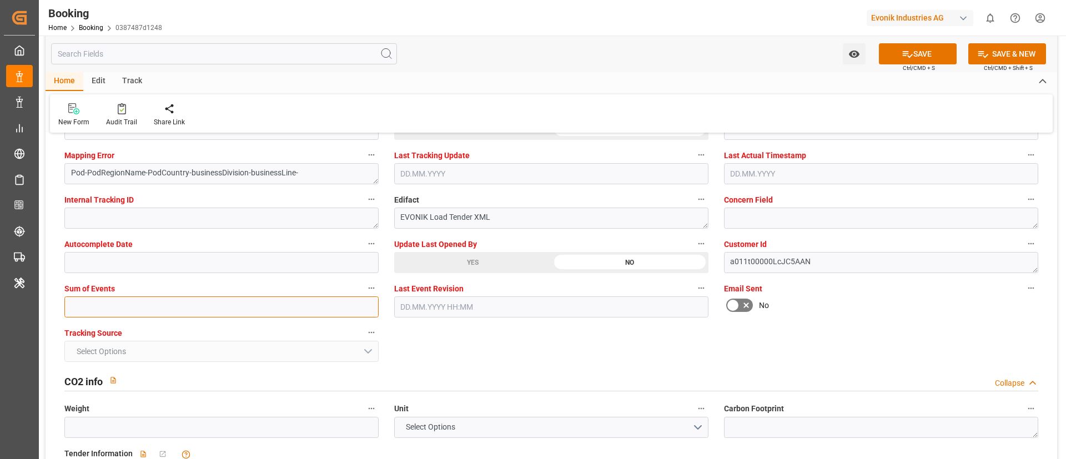
click input "text"
type input "0"
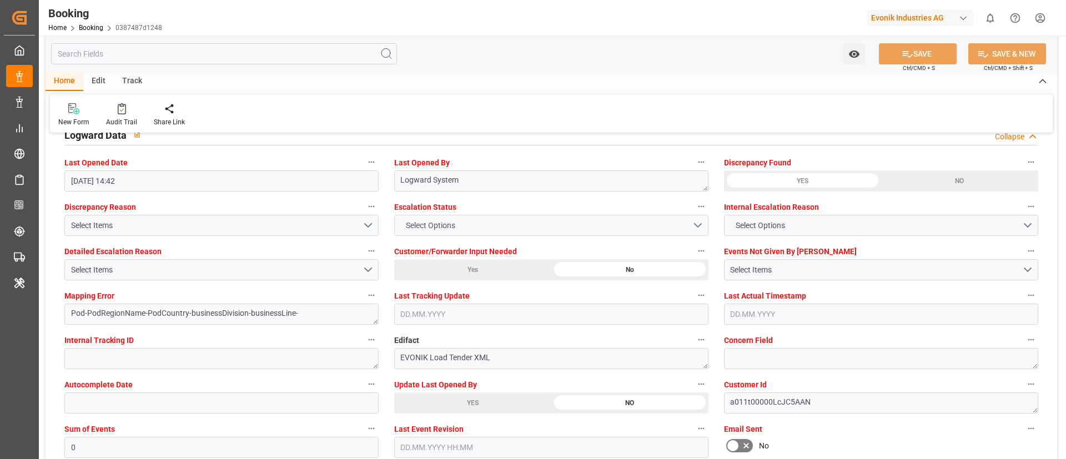
scroll to position [1998, 0]
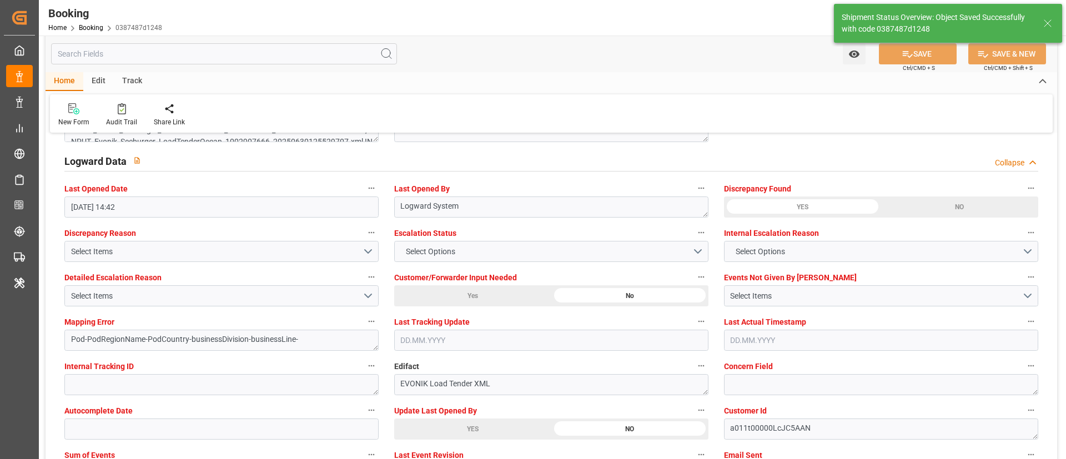
type textarea "NWC/[GEOGRAPHIC_DATA] [GEOGRAPHIC_DATA] Continent / [GEOGRAPHIC_DATA]-AN"
type textarea "Vismitha Mahadev"
type textarea "businessDivision-businessLine-"
type input "27"
type input "[DATE] 00:00"
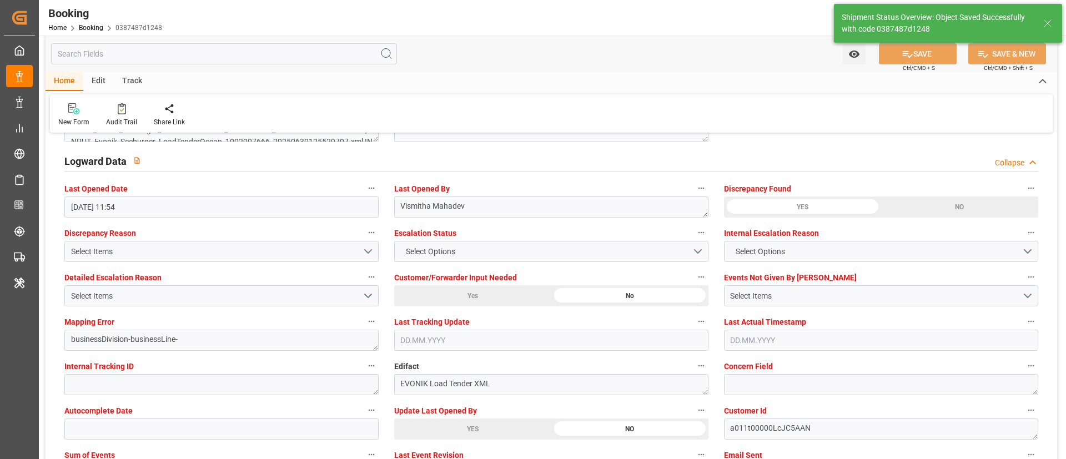
type input "[DATE] 00:00"
type input "[DATE] 11:54"
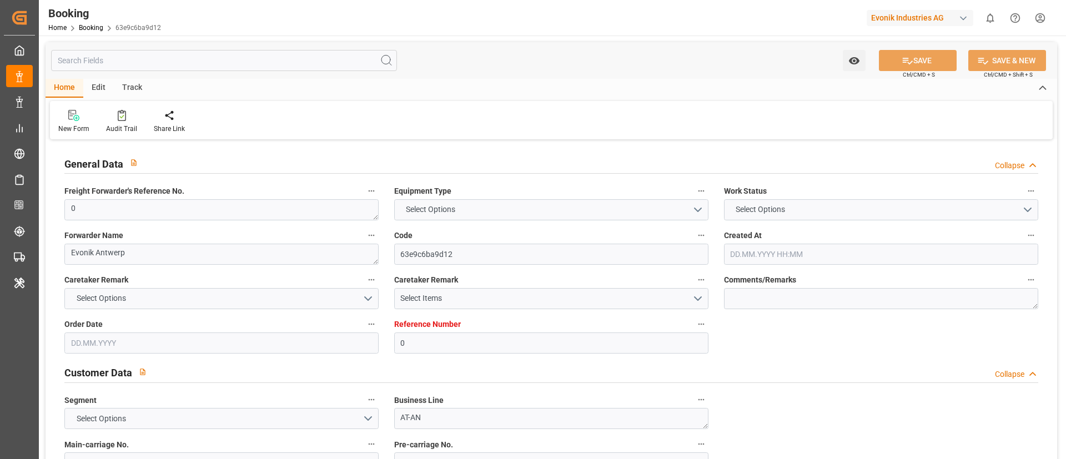
type input "0"
type input "MSC"
type input "Mediterranean Shipping Company"
type input "NLRTM"
type input "Mobil, [GEOGRAPHIC_DATA]"
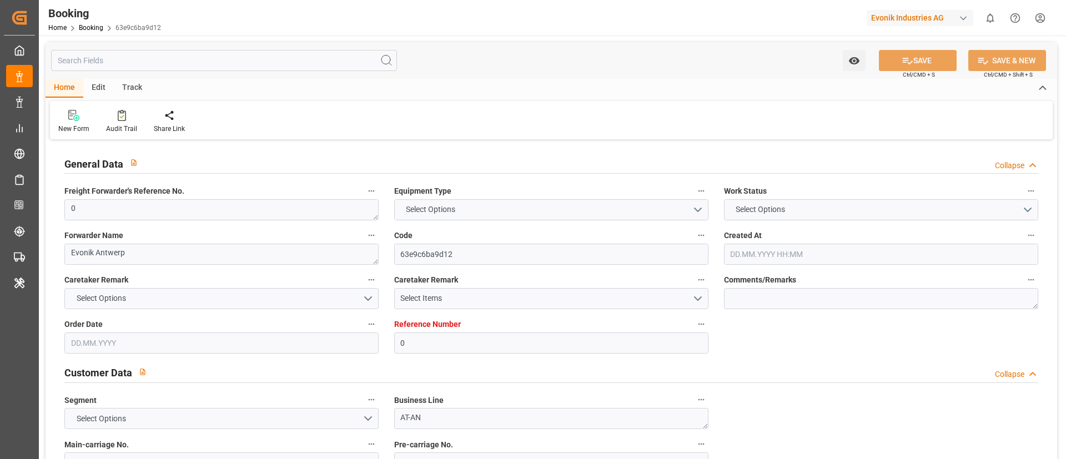
type input "[DATE] 07:48"
type input "[DATE]"
type input "[DATE] 14:42"
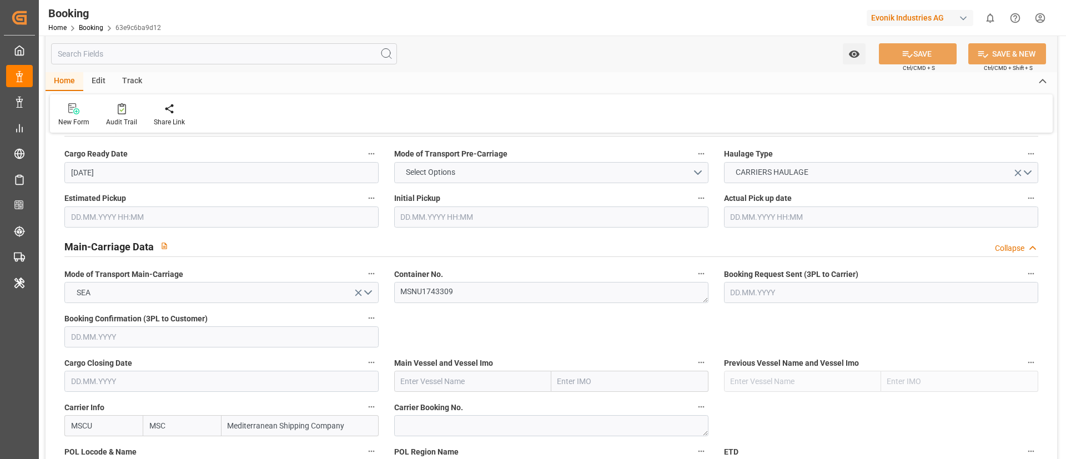
scroll to position [666, 0]
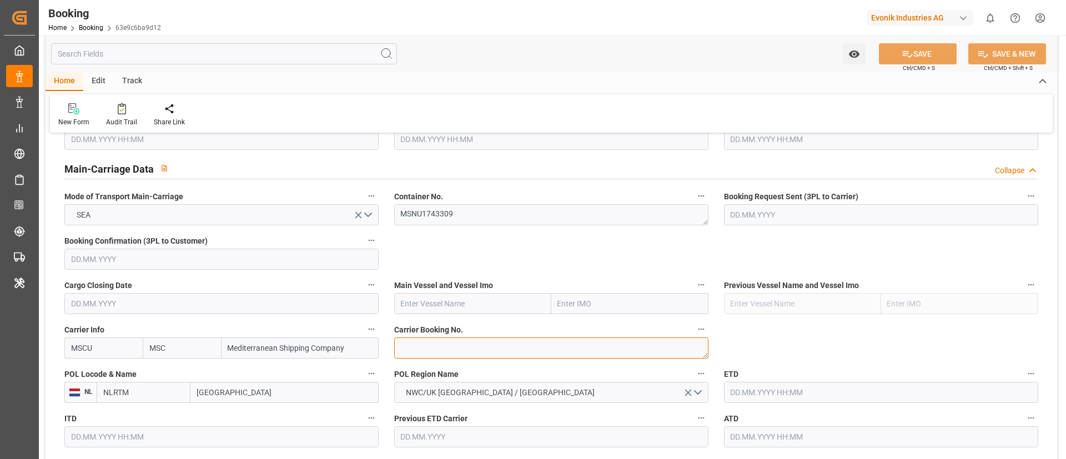
click at [438, 352] on textarea at bounding box center [551, 347] width 314 height 21
paste textarea "213B1914790"
type textarea "213B1914790"
click at [456, 300] on input "text" at bounding box center [472, 303] width 157 height 21
click at [446, 299] on input "text" at bounding box center [472, 303] width 157 height 21
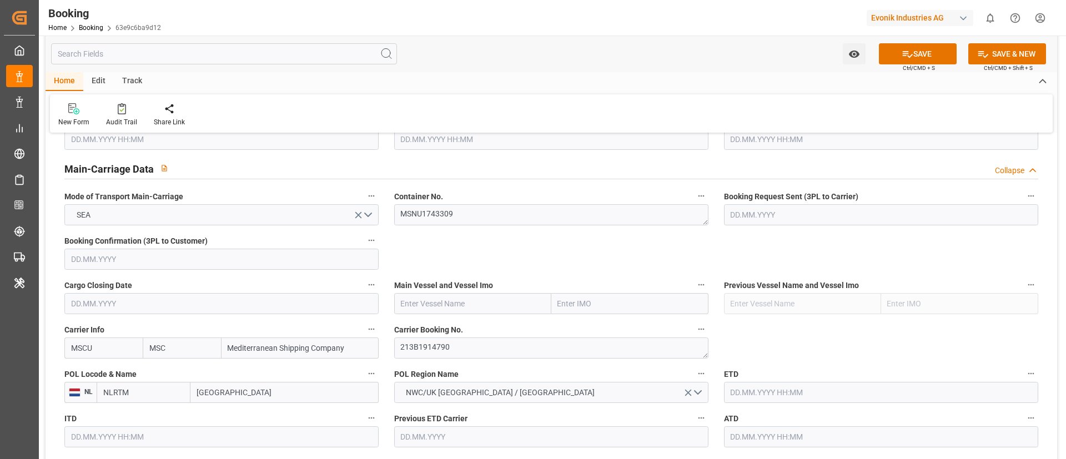
paste input "[PERSON_NAME]"
type input "[PERSON_NAME]"
click at [444, 328] on b "[PERSON_NAME]" at bounding box center [431, 328] width 60 height 9
type input "9535204"
type input "[PERSON_NAME]"
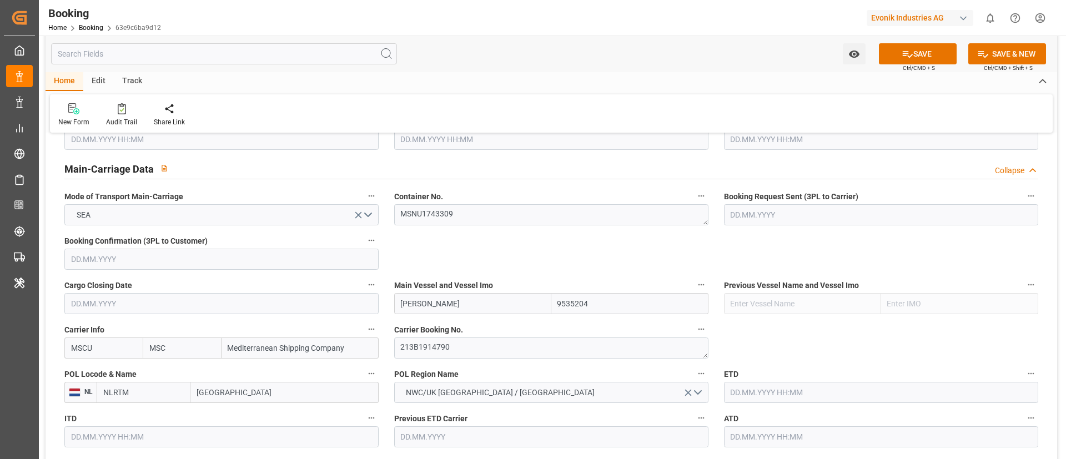
click at [258, 385] on input "[GEOGRAPHIC_DATA]" at bounding box center [284, 392] width 188 height 21
paste input "[GEOGRAPHIC_DATA]"
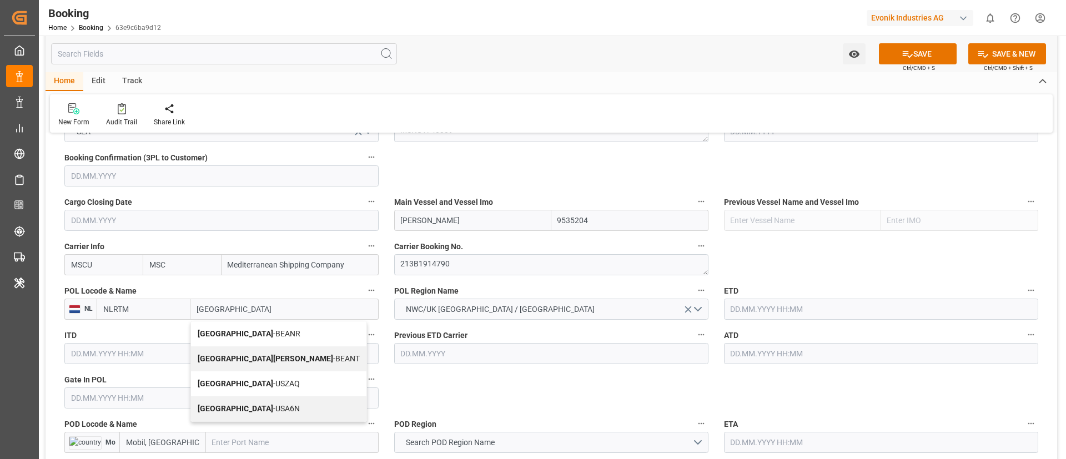
click at [232, 331] on span "Antwerp - BEANR" at bounding box center [249, 333] width 103 height 9
type input "[GEOGRAPHIC_DATA]"
type input "BEANR"
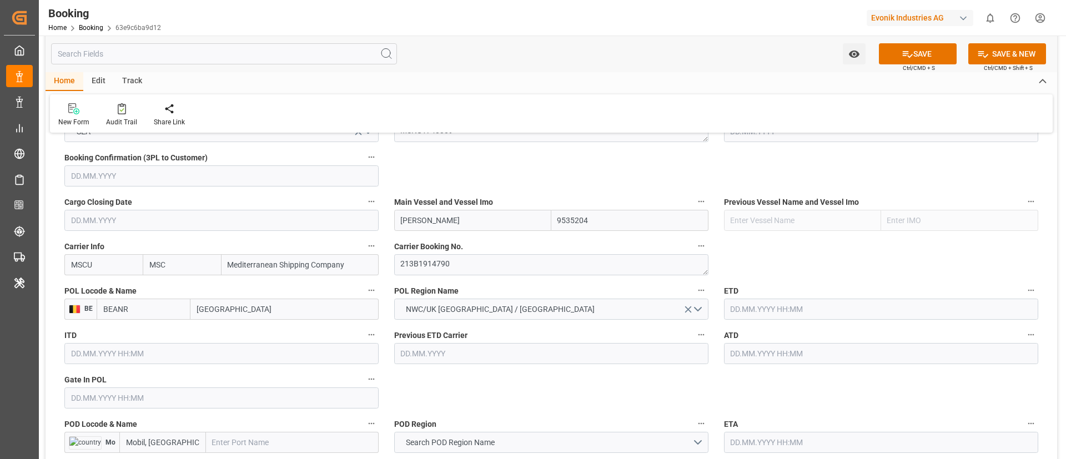
click at [167, 398] on input "text" at bounding box center [221, 397] width 314 height 21
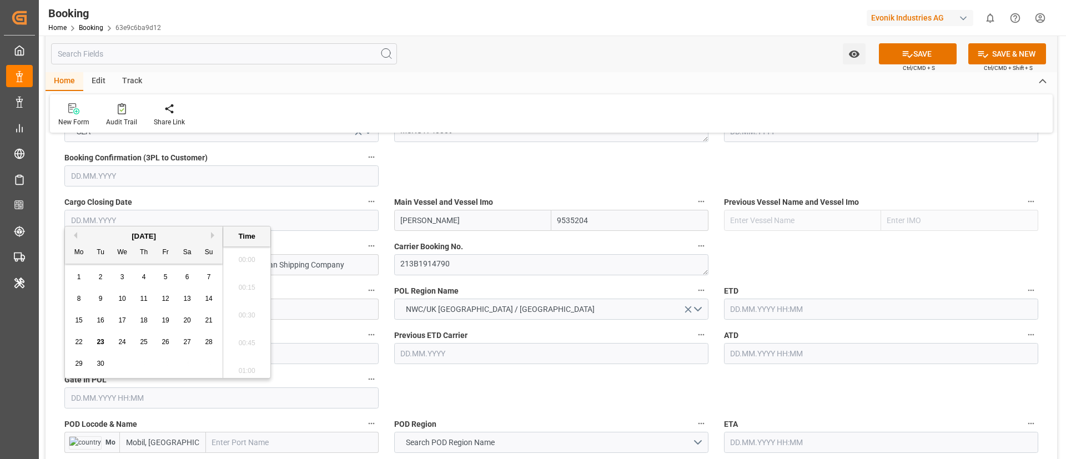
scroll to position [1863, 0]
click at [77, 233] on button "Previous Month" at bounding box center [73, 235] width 7 height 7
click at [168, 300] on span "11" at bounding box center [165, 299] width 7 height 8
type input "11.07.2025 00:00"
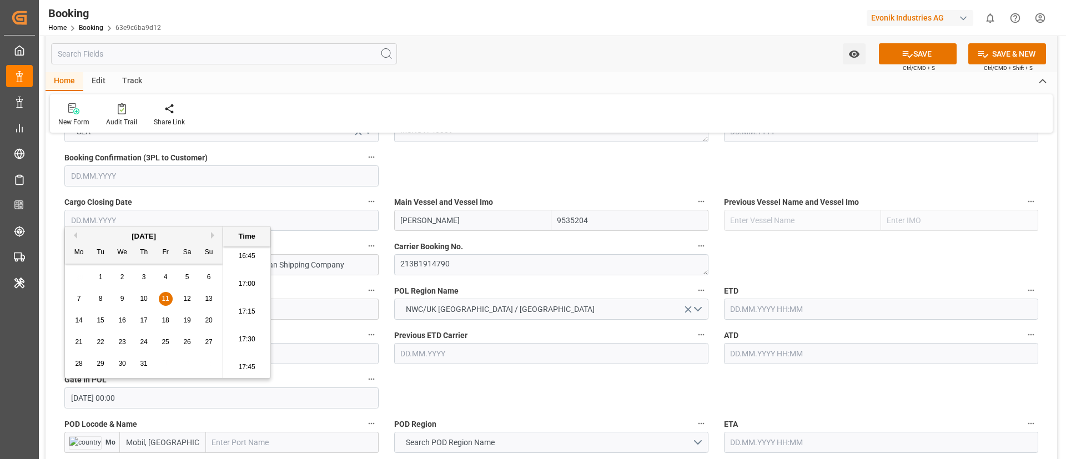
click at [163, 399] on input "11.07.2025 00:00" at bounding box center [221, 397] width 314 height 21
click at [740, 309] on input "text" at bounding box center [881, 309] width 314 height 21
paste input "11.07.2025 00:00"
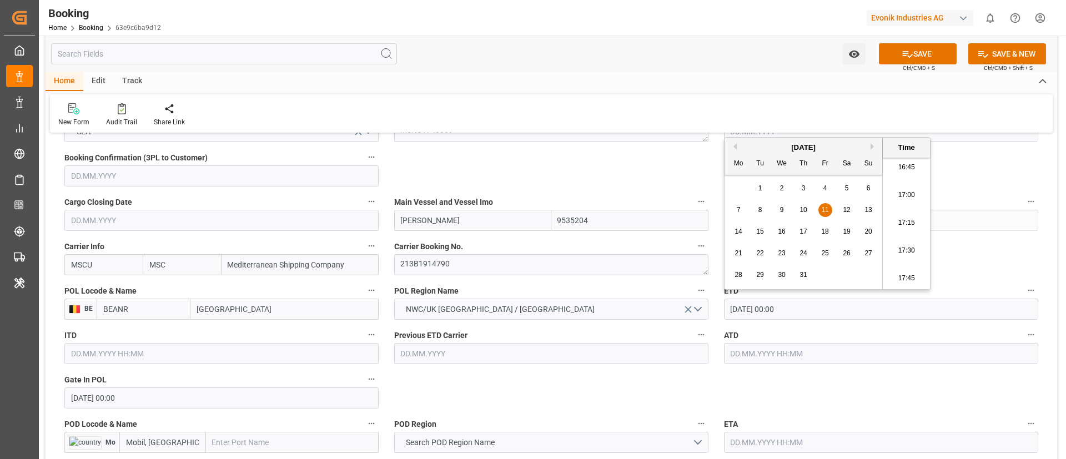
click at [829, 233] on div "18" at bounding box center [825, 231] width 14 height 13
type input "[DATE] 00:00"
click at [810, 311] on input "[DATE] 00:00" at bounding box center [881, 309] width 314 height 21
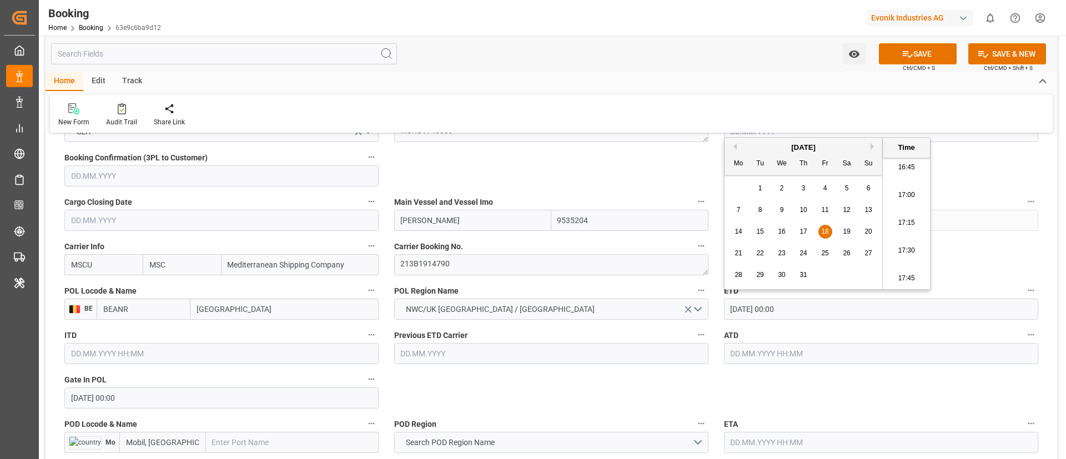
click at [778, 352] on input "text" at bounding box center [881, 353] width 314 height 21
paste input "[DATE] 00:00"
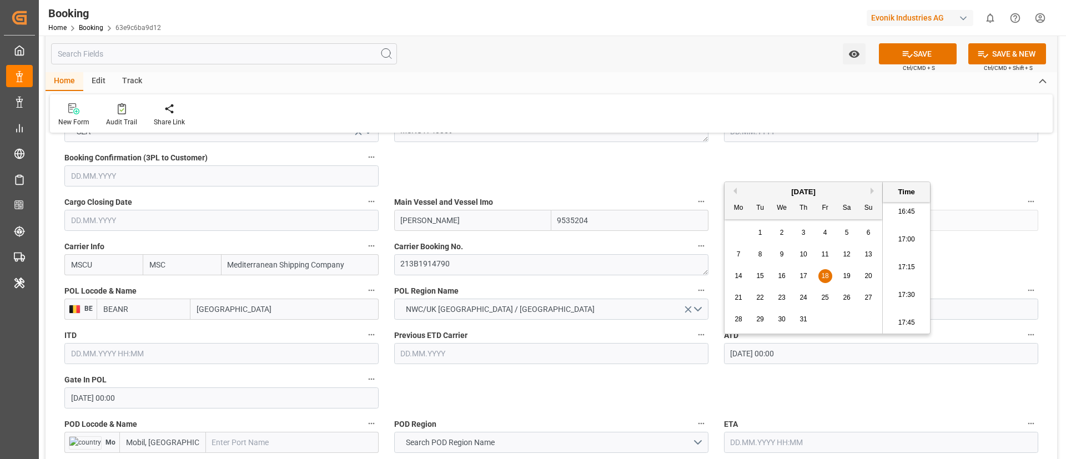
type input "[DATE] 00:00"
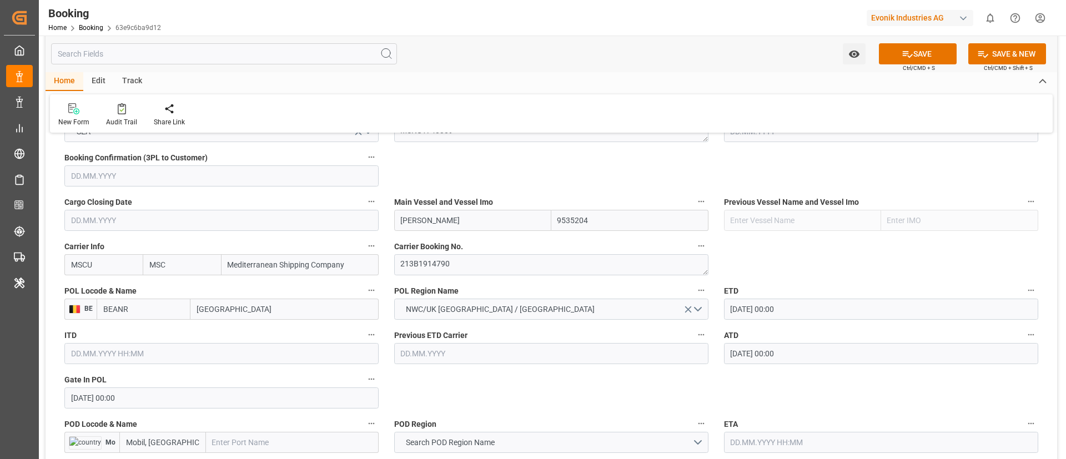
scroll to position [832, 0]
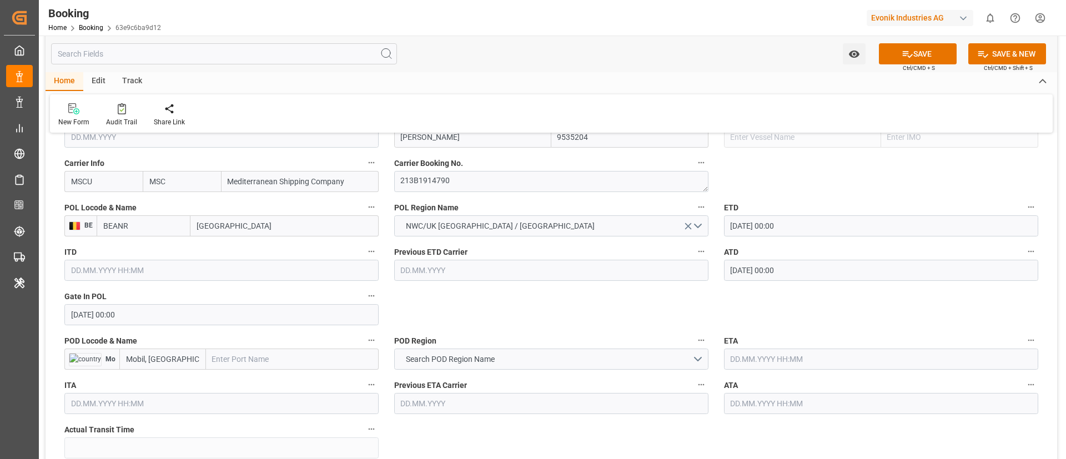
click at [247, 357] on input "text" at bounding box center [292, 359] width 173 height 21
paste input "Mobile"
type input "Mobile"
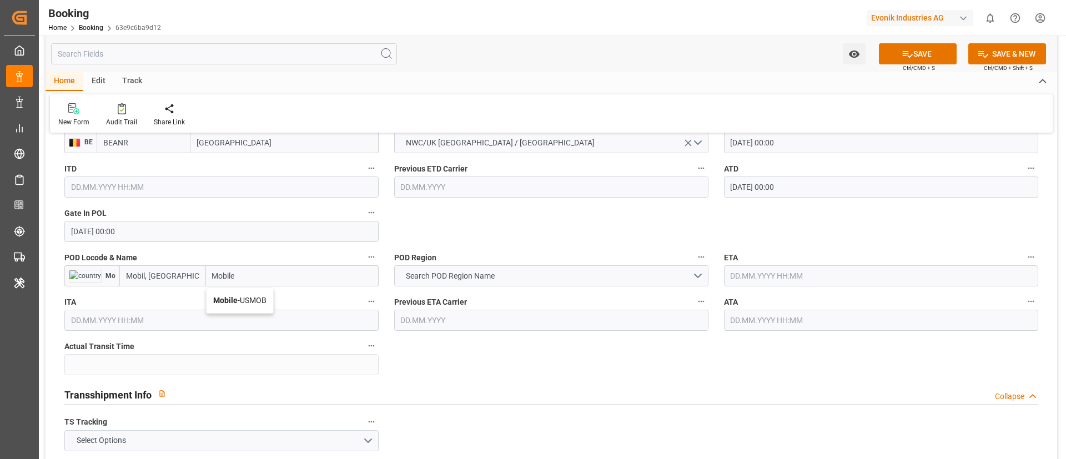
click at [245, 302] on span "Mobile - USMOB" at bounding box center [239, 300] width 53 height 9
type input "USMOB"
type input "Mobile"
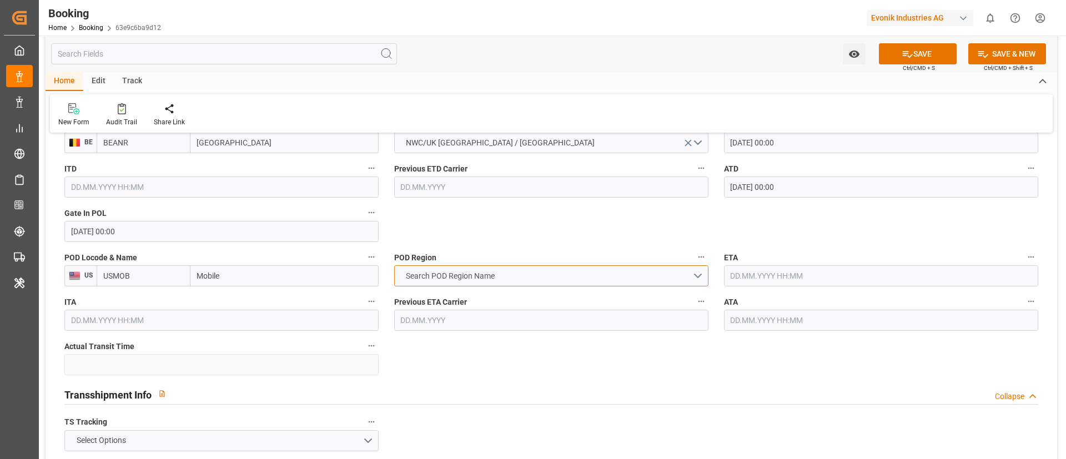
click at [485, 276] on span "Search POD Region Name" at bounding box center [450, 276] width 100 height 12
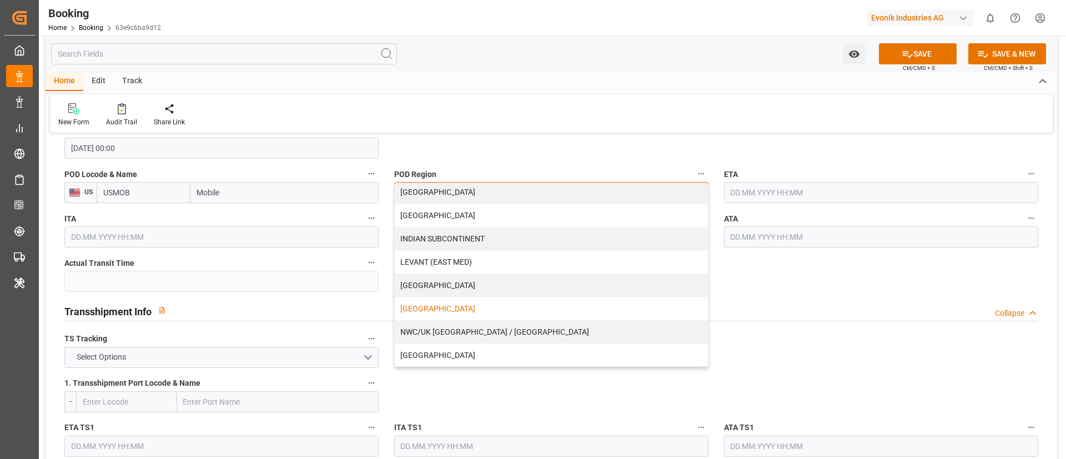
scroll to position [237, 0]
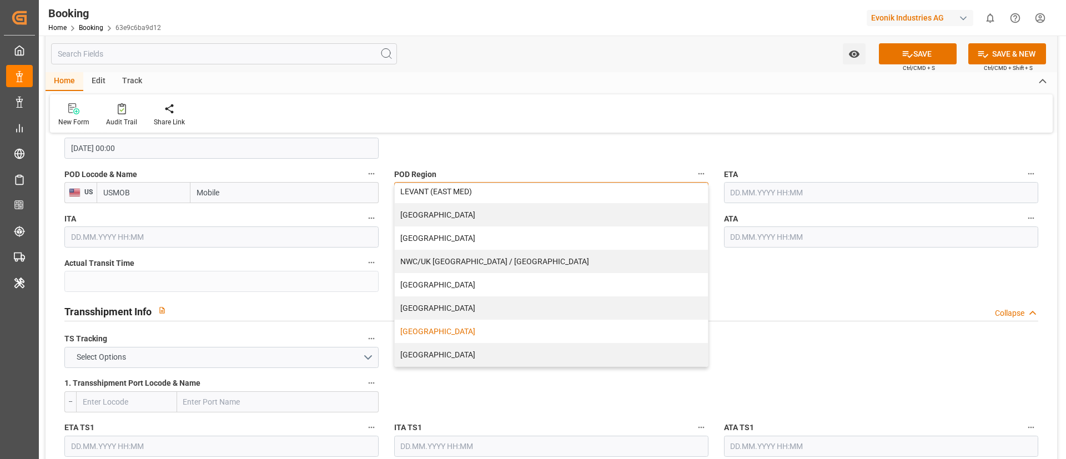
click at [452, 331] on div "[GEOGRAPHIC_DATA]" at bounding box center [551, 331] width 313 height 23
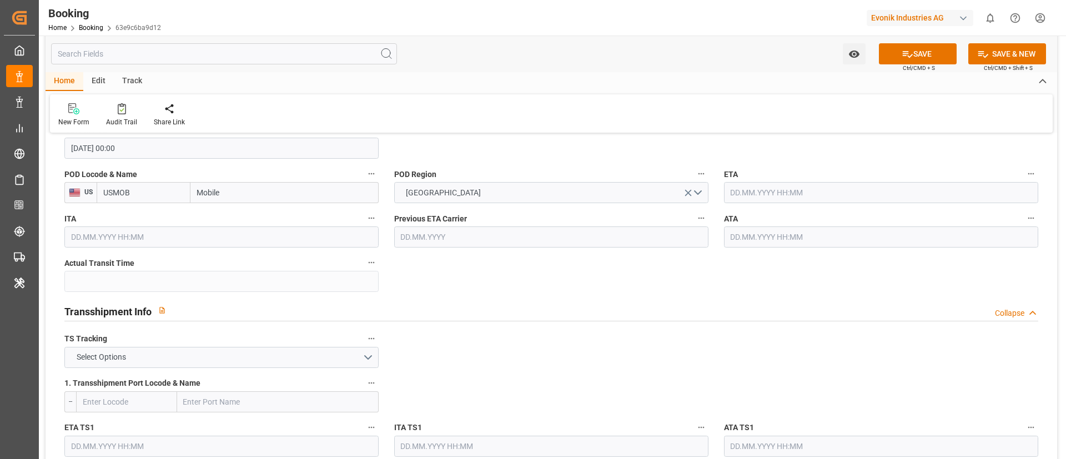
click at [792, 193] on input "text" at bounding box center [881, 192] width 314 height 21
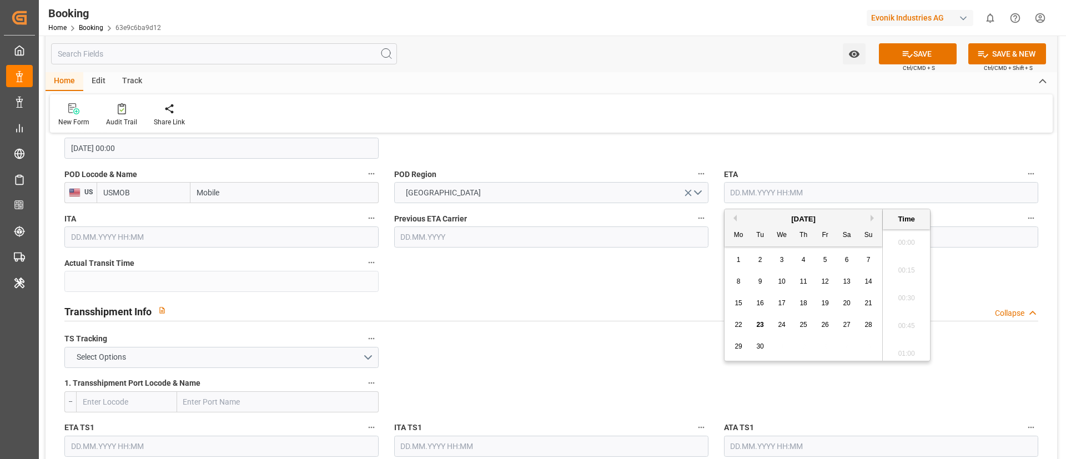
scroll to position [1863, 0]
click at [735, 218] on button "Previous Month" at bounding box center [733, 218] width 7 height 7
click at [805, 303] on span "14" at bounding box center [802, 303] width 7 height 8
type input "[DATE] 00:00"
click at [813, 191] on input "[DATE] 00:00" at bounding box center [881, 192] width 314 height 21
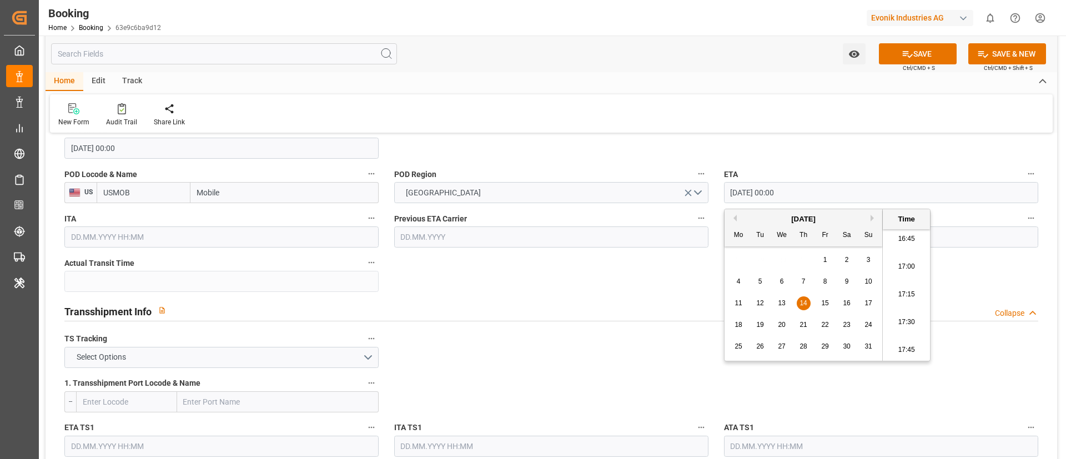
click at [813, 191] on input "[DATE] 00:00" at bounding box center [881, 192] width 314 height 21
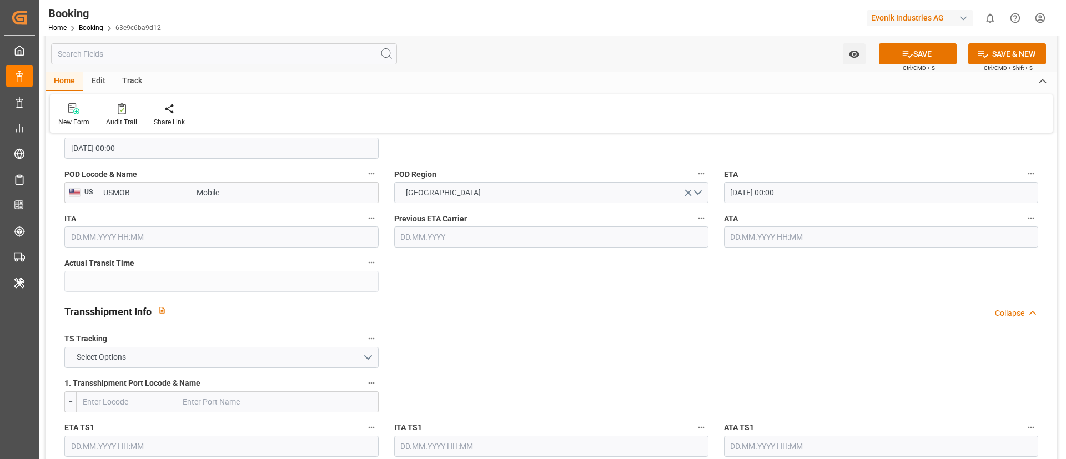
click at [768, 238] on input "text" at bounding box center [881, 236] width 314 height 21
paste input "[DATE] 00:00"
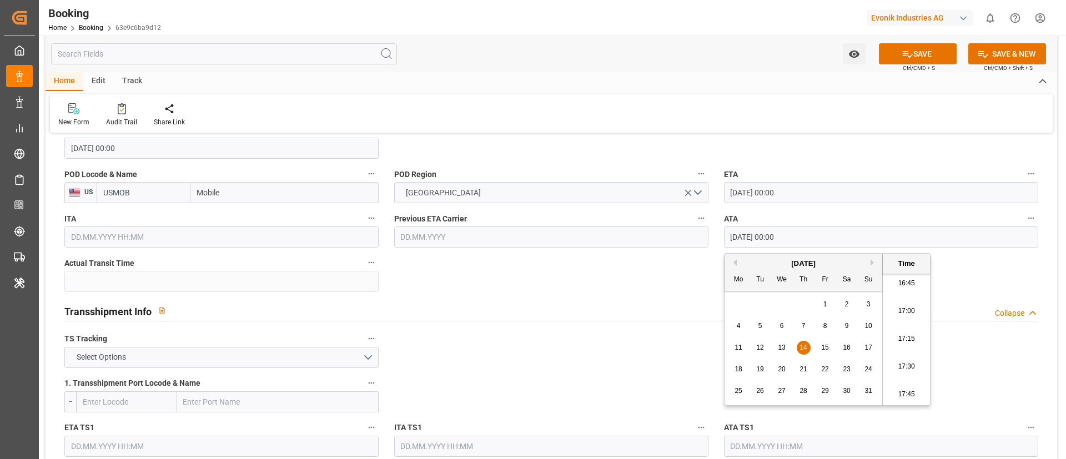
type input "[DATE] 00:00"
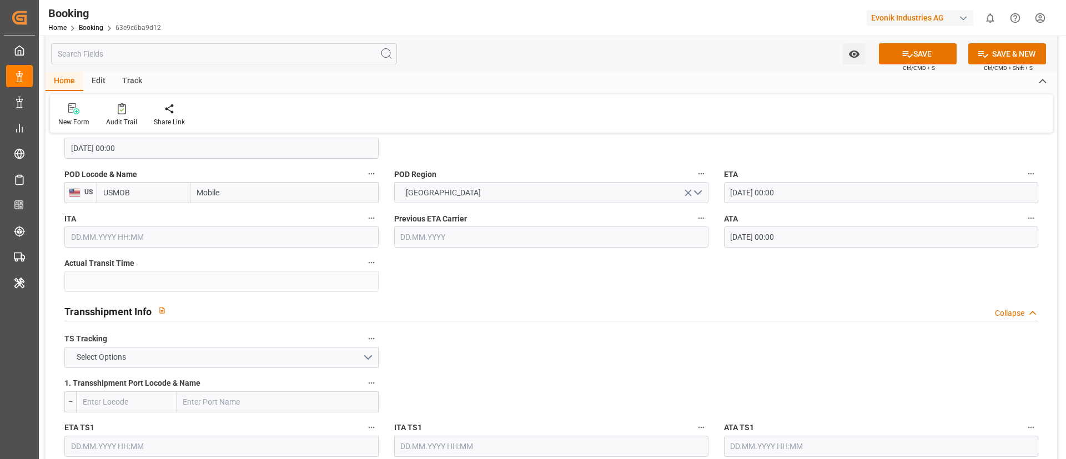
scroll to position [1082, 0]
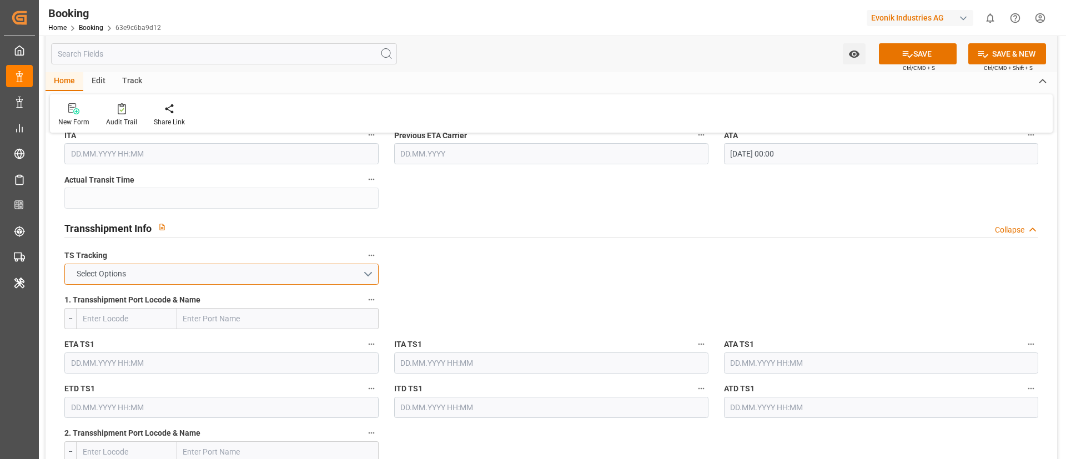
click at [258, 276] on button "Select Options" at bounding box center [221, 274] width 314 height 21
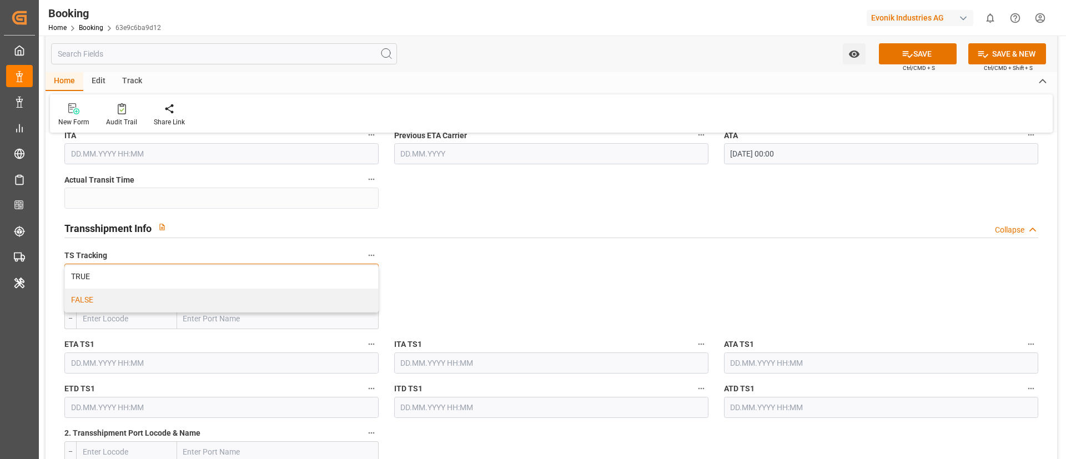
click at [246, 301] on div "FALSE" at bounding box center [221, 300] width 313 height 23
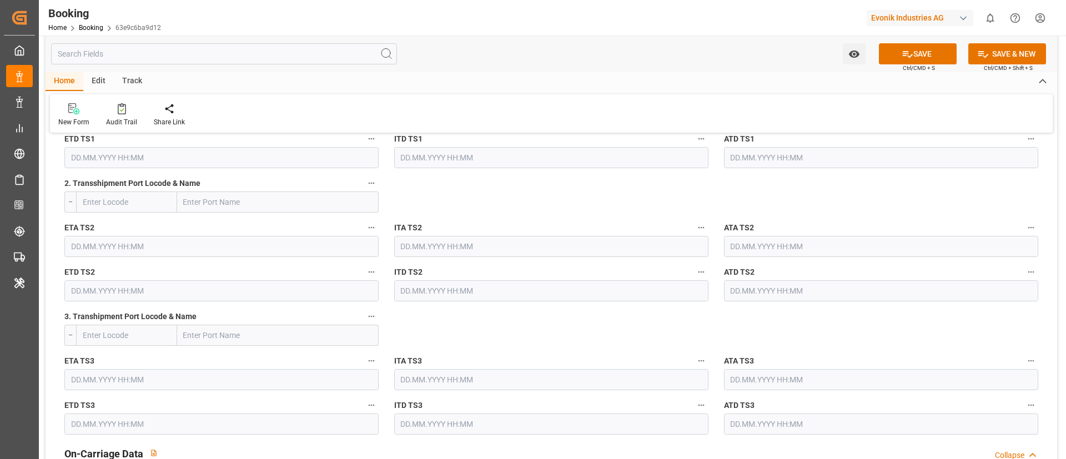
scroll to position [1498, 0]
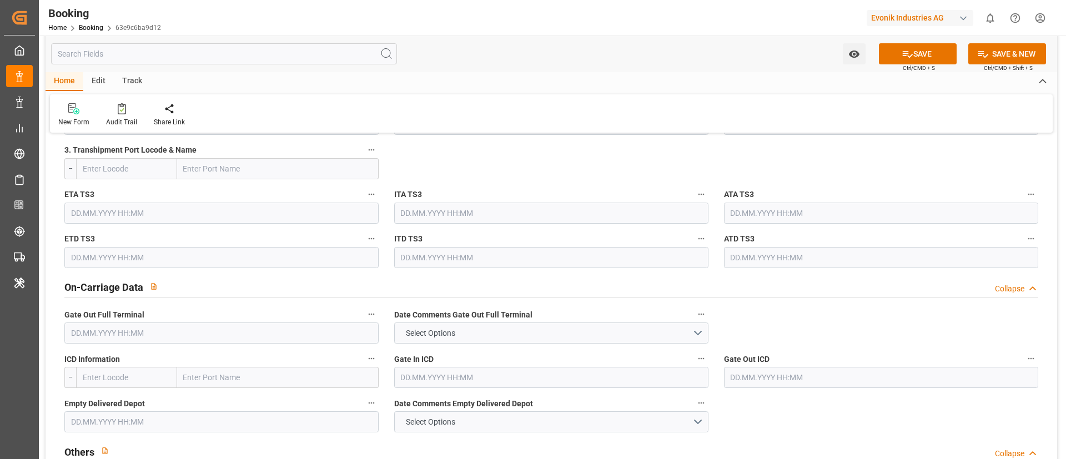
click at [176, 330] on input "text" at bounding box center [221, 332] width 314 height 21
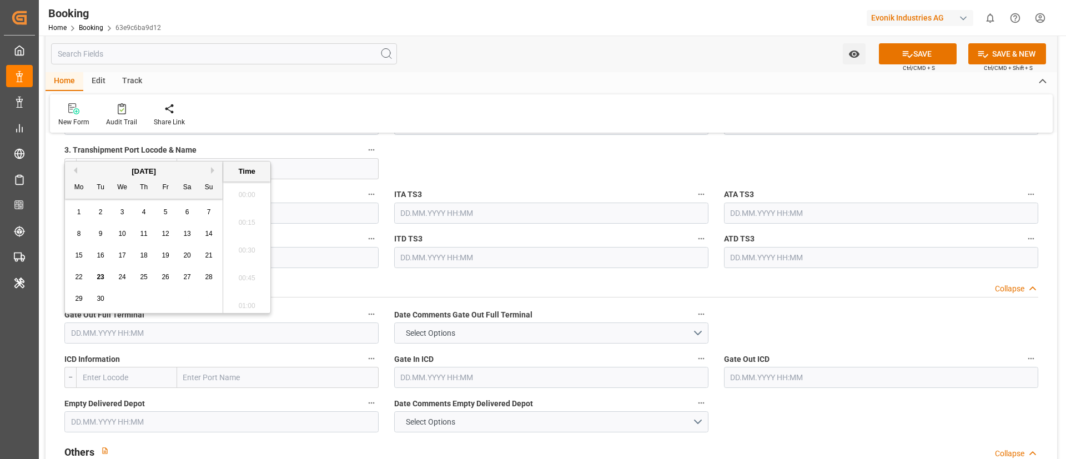
scroll to position [1863, 0]
click at [75, 169] on button "Previous Month" at bounding box center [73, 170] width 7 height 7
click at [79, 275] on span "18" at bounding box center [78, 277] width 7 height 8
type input "18.08.2025 00:00"
click at [151, 335] on input "18.08.2025 00:00" at bounding box center [221, 332] width 314 height 21
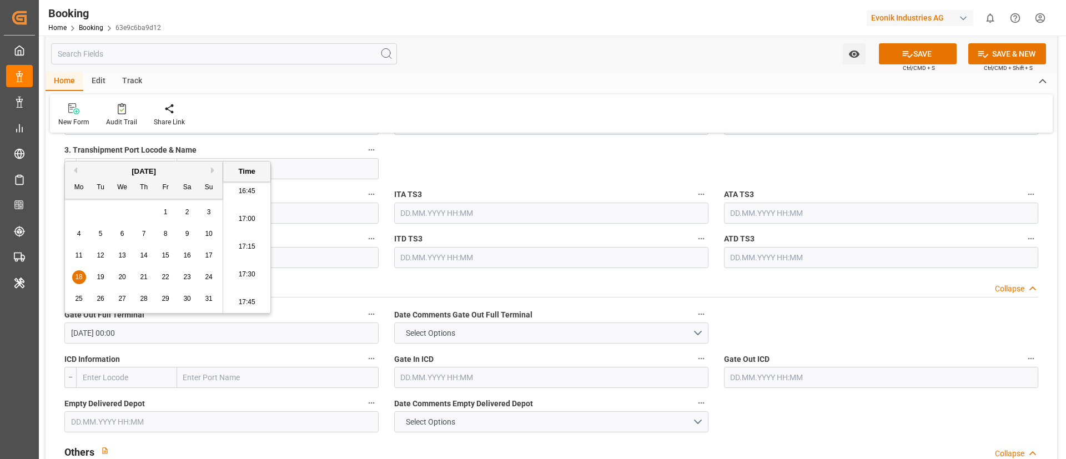
click at [151, 334] on input "18.08.2025 00:00" at bounding box center [221, 332] width 314 height 21
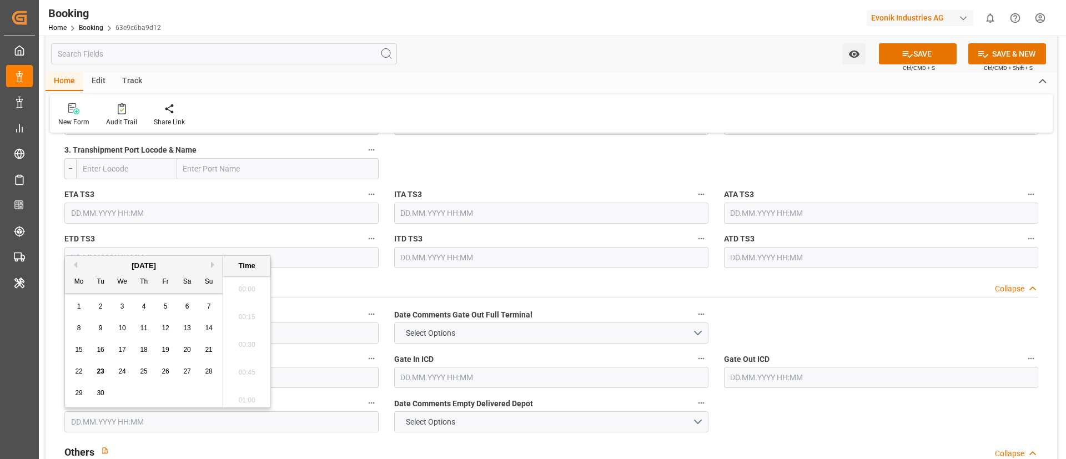
click at [152, 422] on input "text" at bounding box center [221, 421] width 314 height 21
click at [150, 422] on input "text" at bounding box center [221, 421] width 314 height 21
paste input "18.08.2025 00:00"
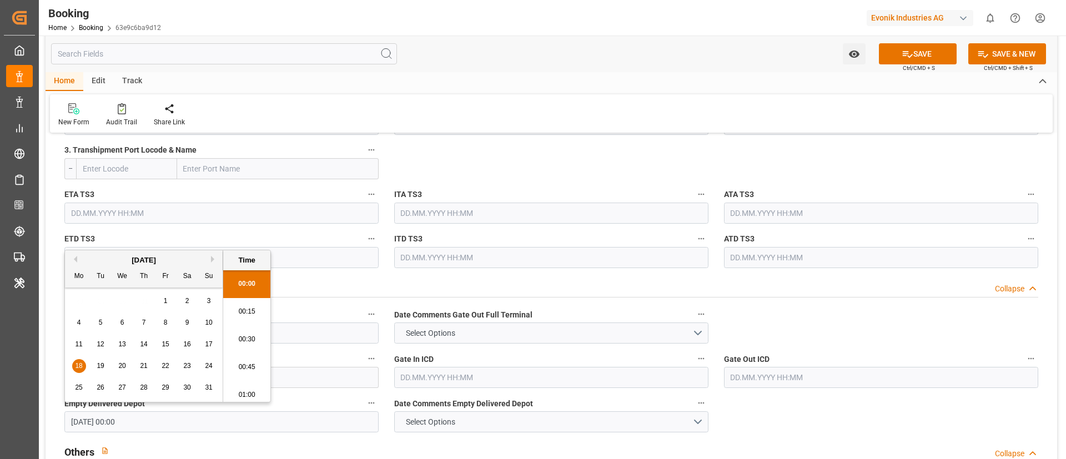
type input "18.08.2025 00:00"
click at [495, 101] on div "New Form Audit Trail Share Link" at bounding box center [551, 113] width 1002 height 38
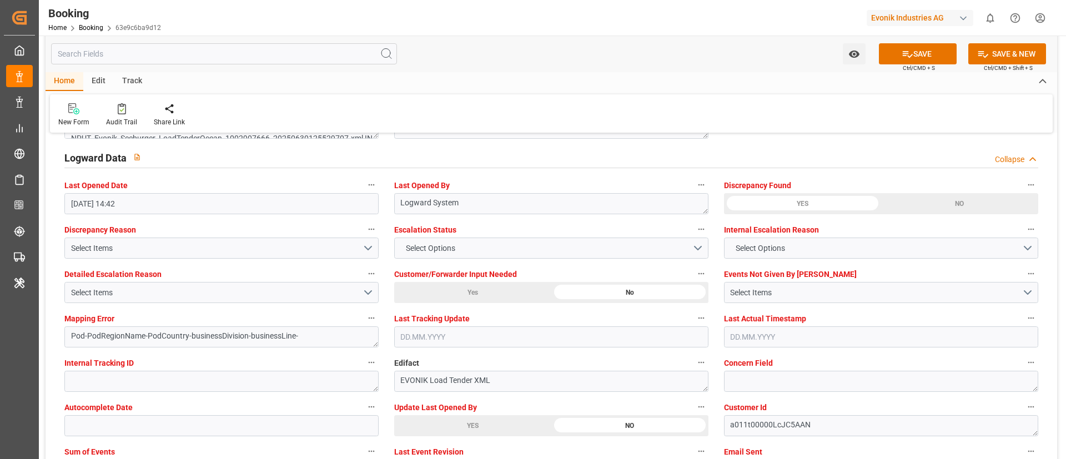
scroll to position [2081, 0]
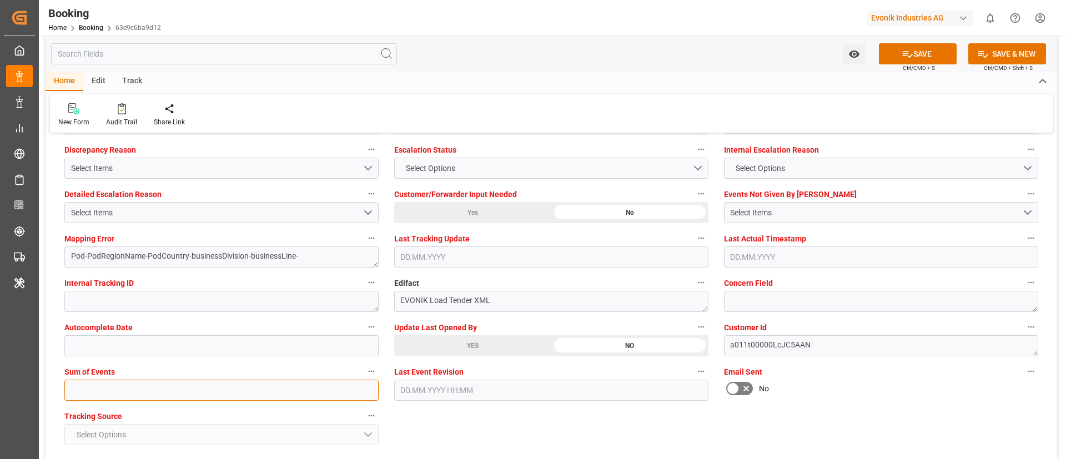
click at [263, 390] on input "text" at bounding box center [221, 390] width 314 height 21
type input "0"
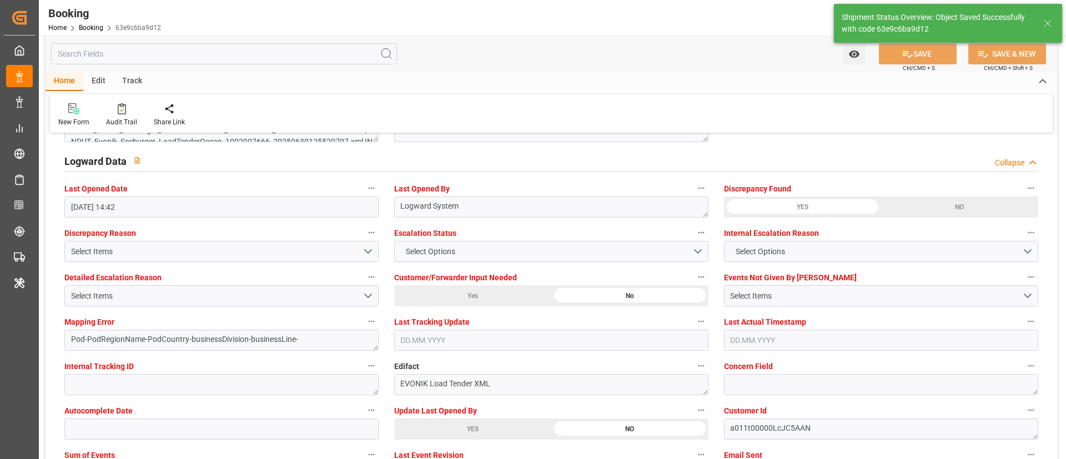
type textarea "NWC/[GEOGRAPHIC_DATA] [GEOGRAPHIC_DATA] Continent / [GEOGRAPHIC_DATA]-AN"
type textarea "Vismitha Mahadev"
type textarea "businessDivision-businessLine-"
type input "27"
type input "[DATE] 00:00"
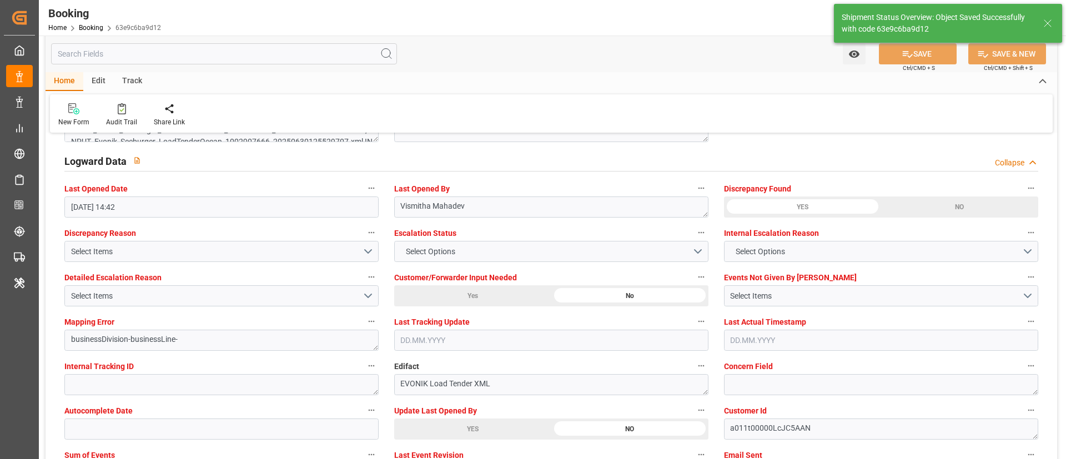
type input "[DATE] 00:00"
type input "23.09.2025 11:55"
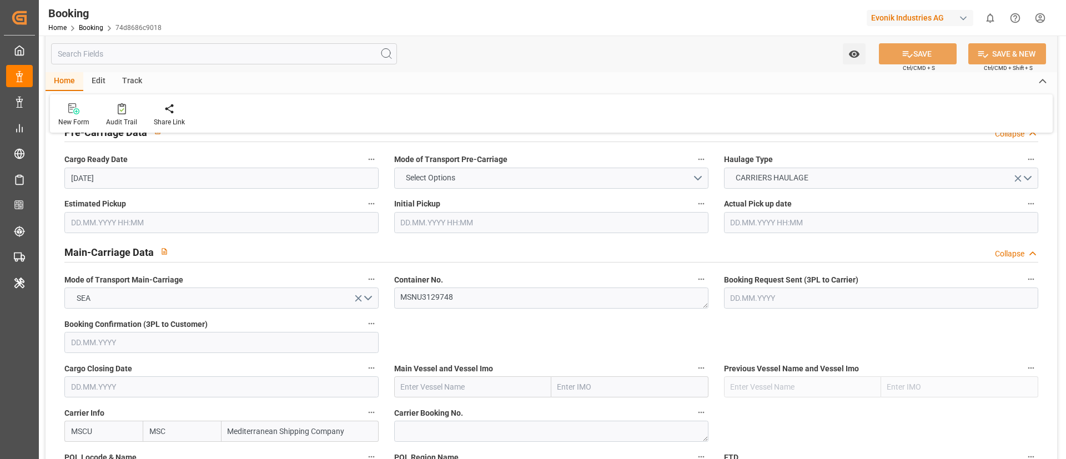
scroll to position [666, 0]
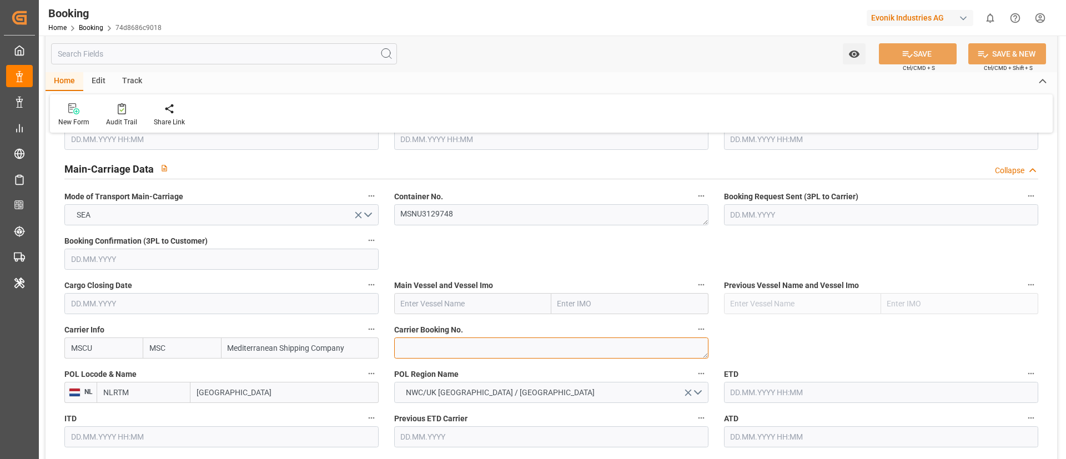
click at [435, 305] on textarea at bounding box center [551, 347] width 314 height 21
paste textarea "213B1914790"
type textarea "213B1914790"
click at [451, 305] on input "text" at bounding box center [472, 303] width 157 height 21
paste input "[PERSON_NAME]"
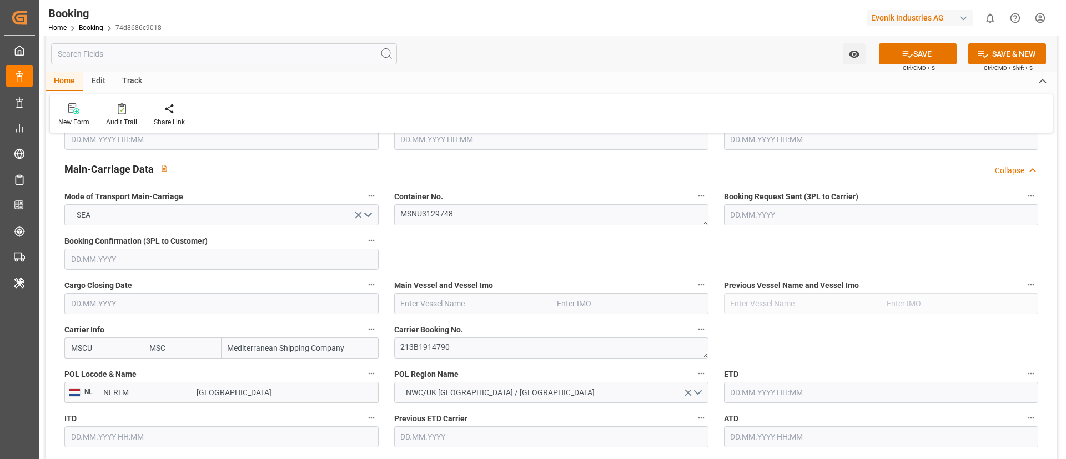
type input "[PERSON_NAME]"
click at [452, 305] on b "[PERSON_NAME]" at bounding box center [431, 328] width 60 height 9
type input "9535204"
type input "[PERSON_NAME]"
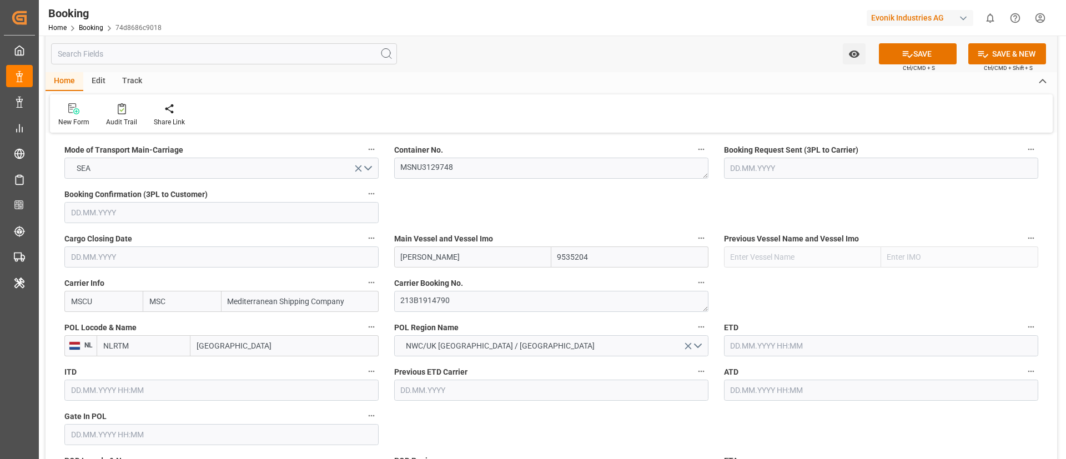
scroll to position [749, 0]
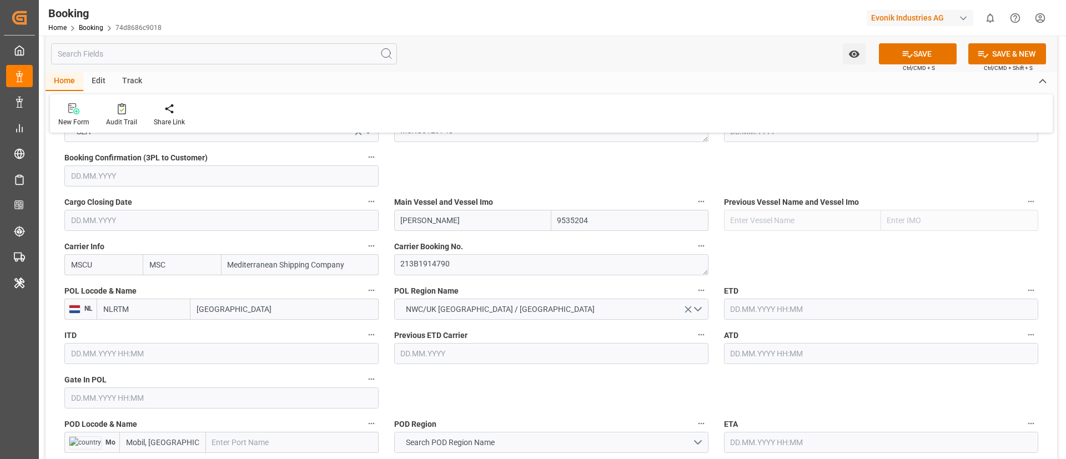
click at [280, 305] on input "[GEOGRAPHIC_DATA]" at bounding box center [284, 309] width 188 height 21
paste input "[GEOGRAPHIC_DATA]"
type input "[GEOGRAPHIC_DATA]"
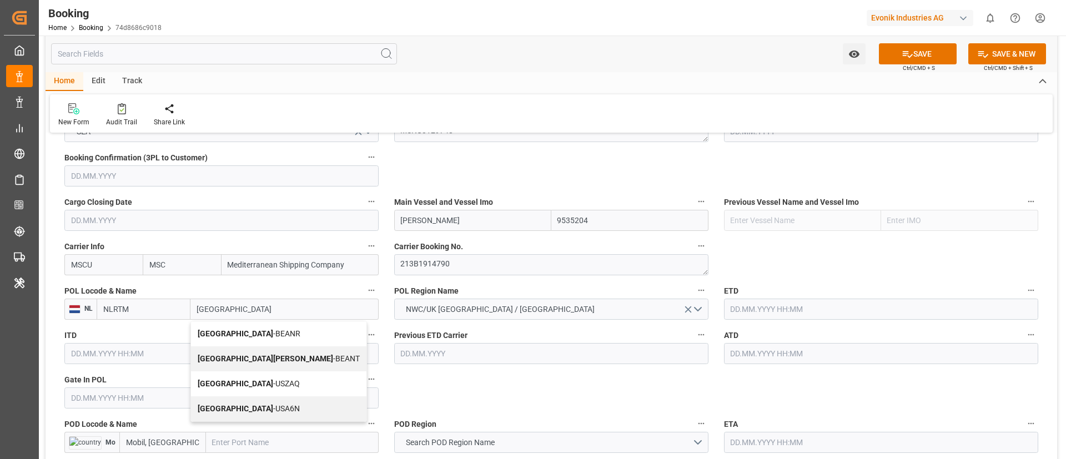
click at [238, 305] on span "Antwerp - BEANR" at bounding box center [249, 333] width 103 height 9
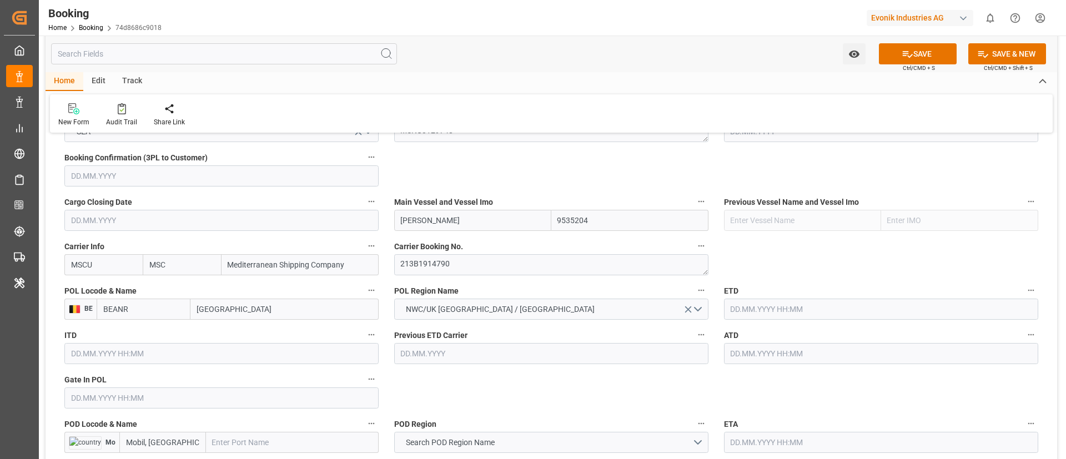
type input "BEANR"
type input "[GEOGRAPHIC_DATA]"
click at [201, 305] on input "text" at bounding box center [221, 397] width 314 height 21
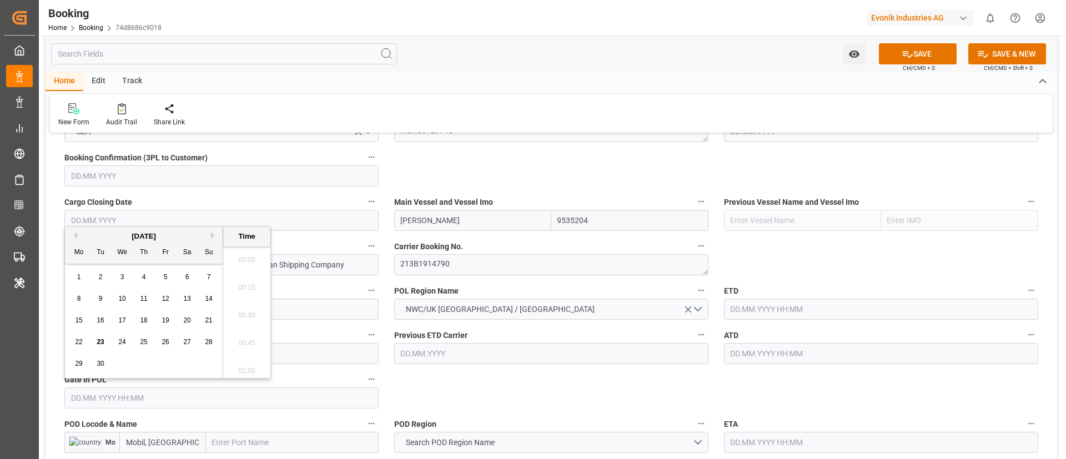
scroll to position [1863, 0]
click at [77, 235] on div "[DATE]" at bounding box center [144, 236] width 158 height 11
click at [74, 235] on button "Previous Month" at bounding box center [73, 235] width 7 height 7
click at [150, 299] on div "10" at bounding box center [144, 298] width 14 height 13
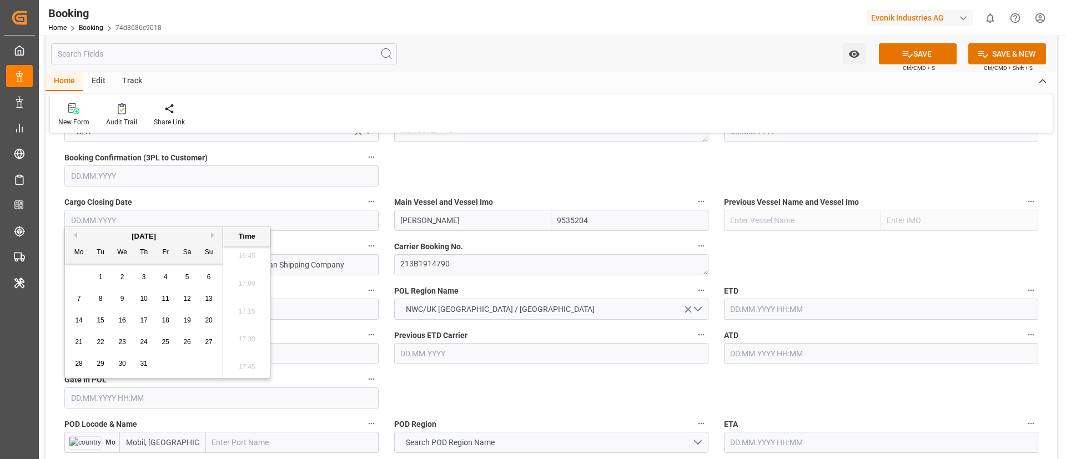
type input "10.07.2025 00:00"
click at [166, 305] on input "10.07.2025 00:00" at bounding box center [221, 397] width 314 height 21
click at [710, 305] on input "text" at bounding box center [881, 309] width 314 height 21
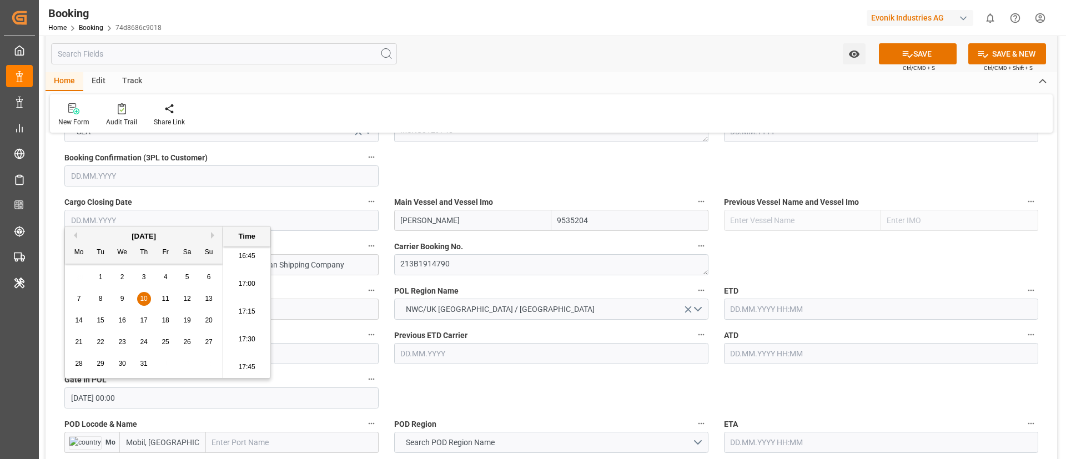
paste input "10.07.2025 00:00"
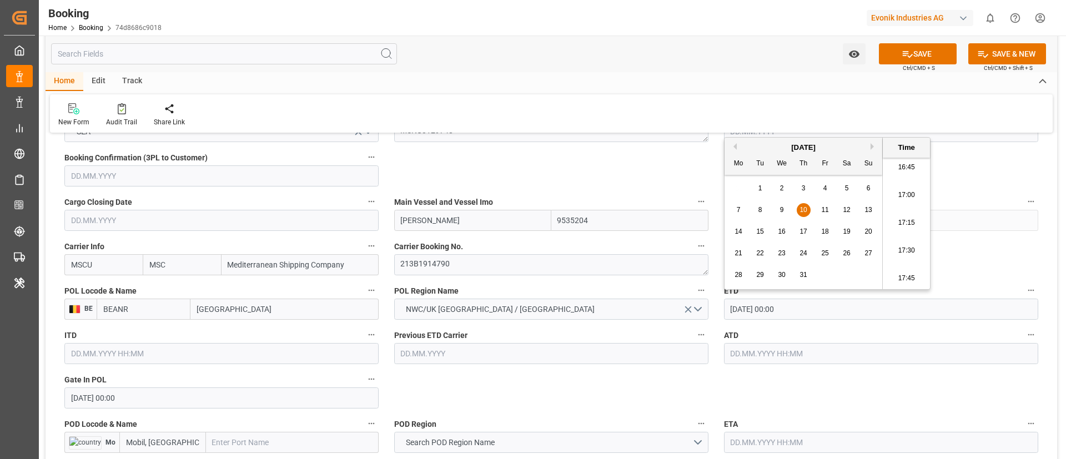
click at [710, 230] on span "18" at bounding box center [824, 232] width 7 height 8
type input "[DATE] 00:00"
click at [710, 305] on input "[DATE] 00:00" at bounding box center [881, 309] width 314 height 21
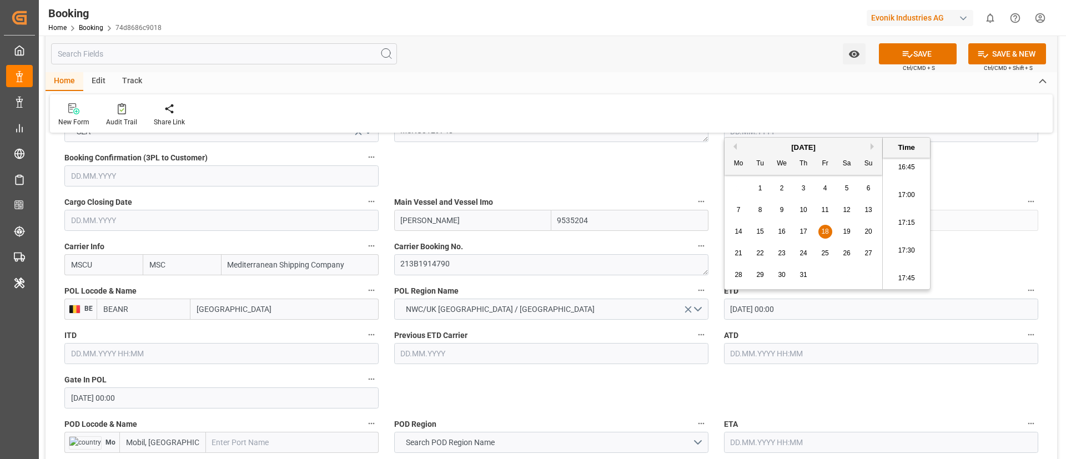
click at [710, 305] on input "text" at bounding box center [881, 353] width 314 height 21
paste input "[DATE] 00:00"
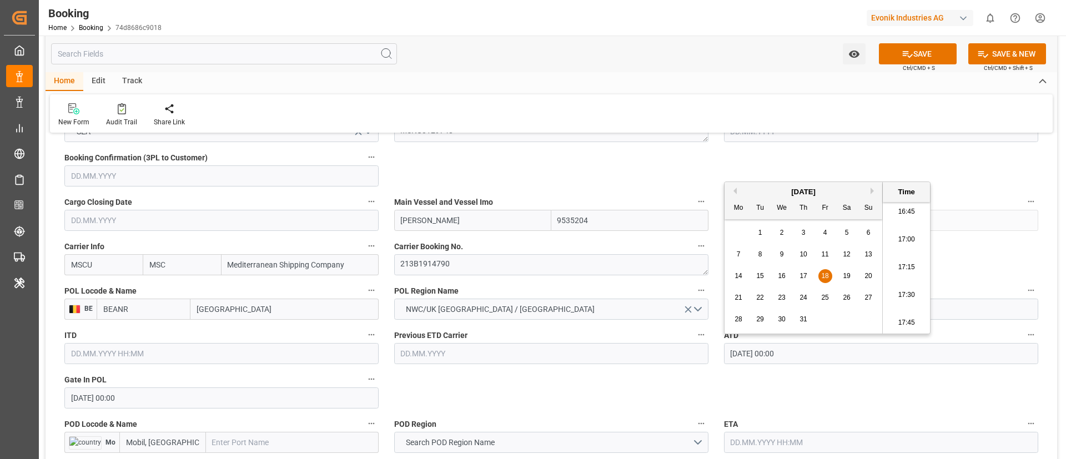
type input "[DATE] 00:00"
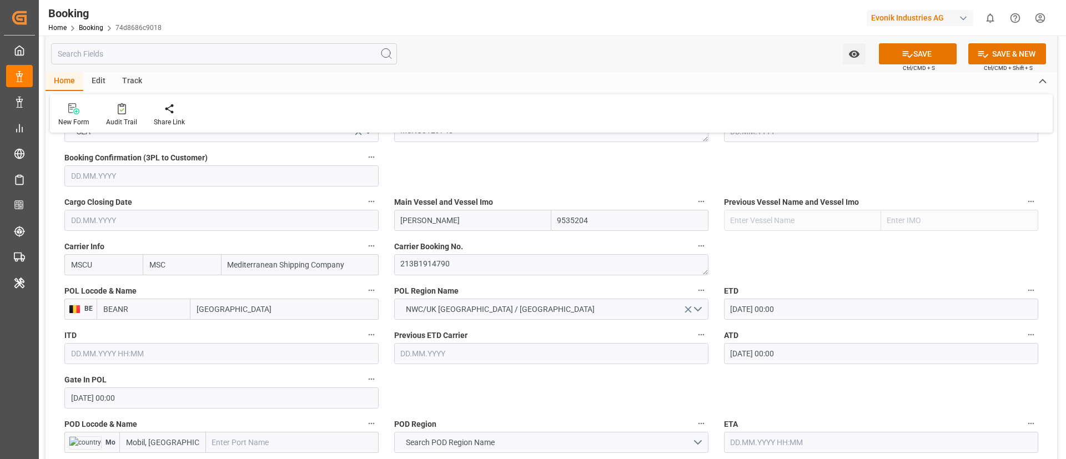
scroll to position [832, 0]
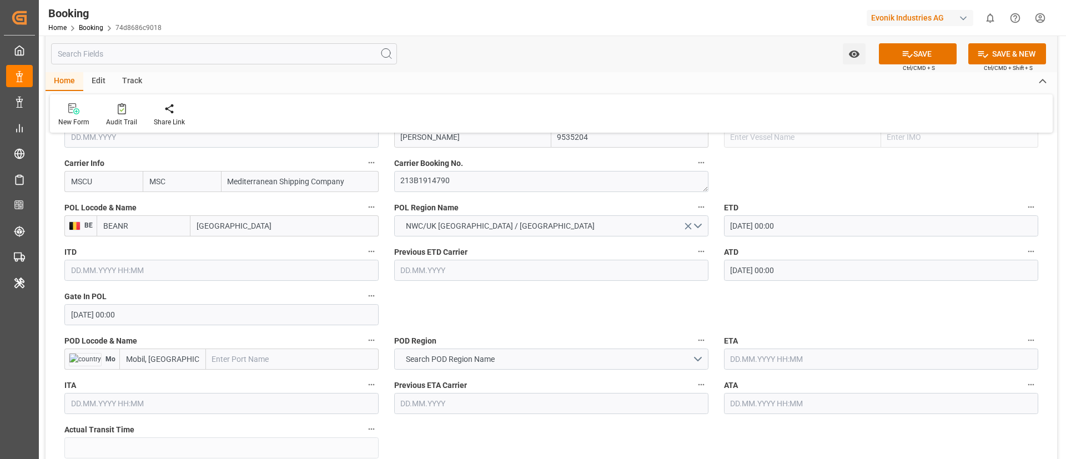
click at [235, 305] on input "text" at bounding box center [292, 359] width 173 height 21
paste input "Mobile"
click at [238, 305] on span "Mobile - USMOB" at bounding box center [239, 383] width 53 height 9
type input "Mobile"
click at [466, 305] on span "Search POD Region Name" at bounding box center [450, 360] width 100 height 12
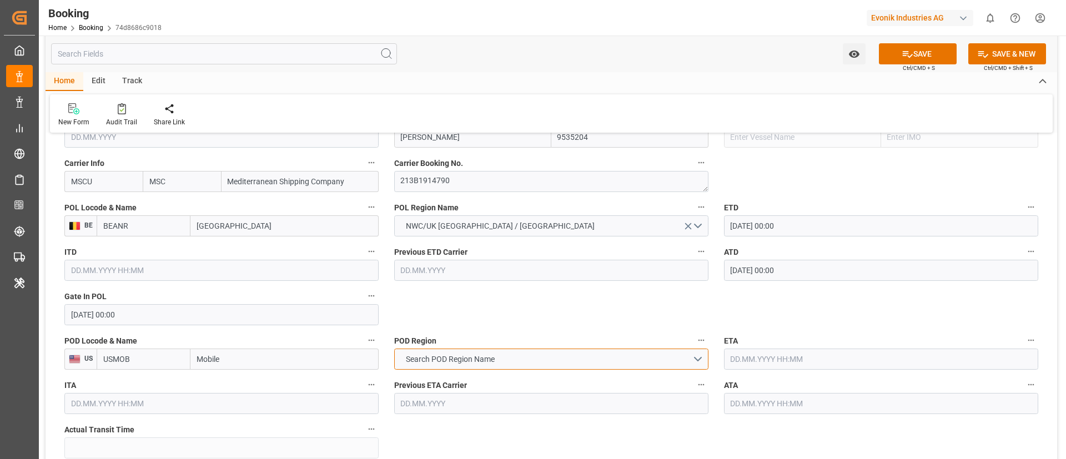
type input "USMOB"
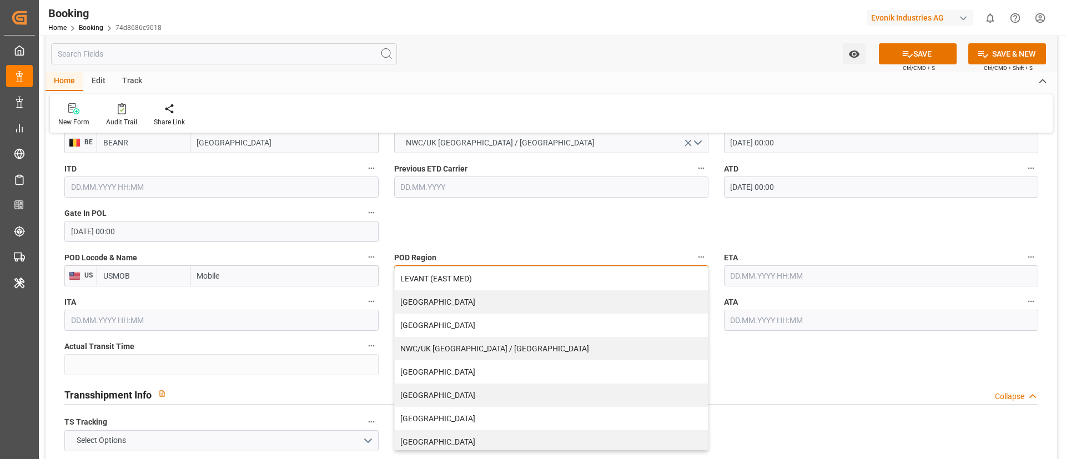
scroll to position [237, 0]
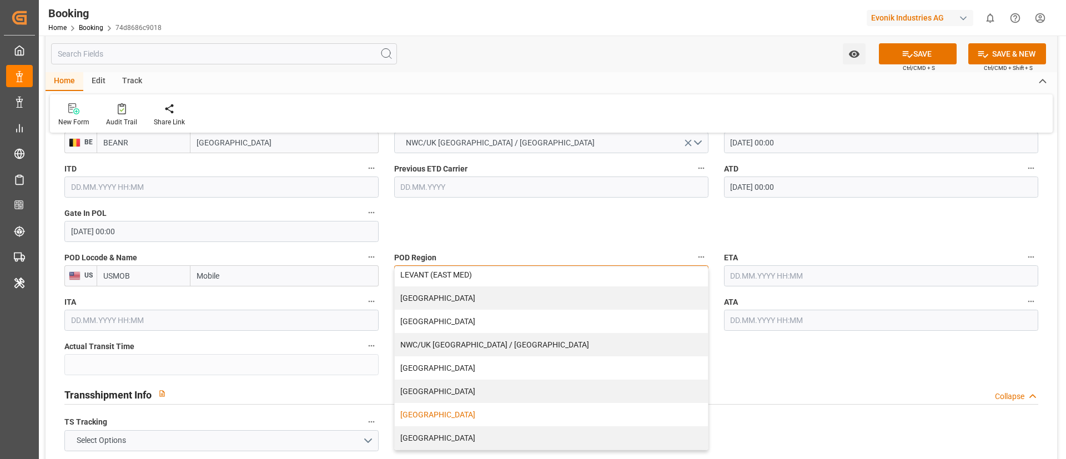
click at [443, 305] on div "[GEOGRAPHIC_DATA]" at bounding box center [551, 414] width 313 height 23
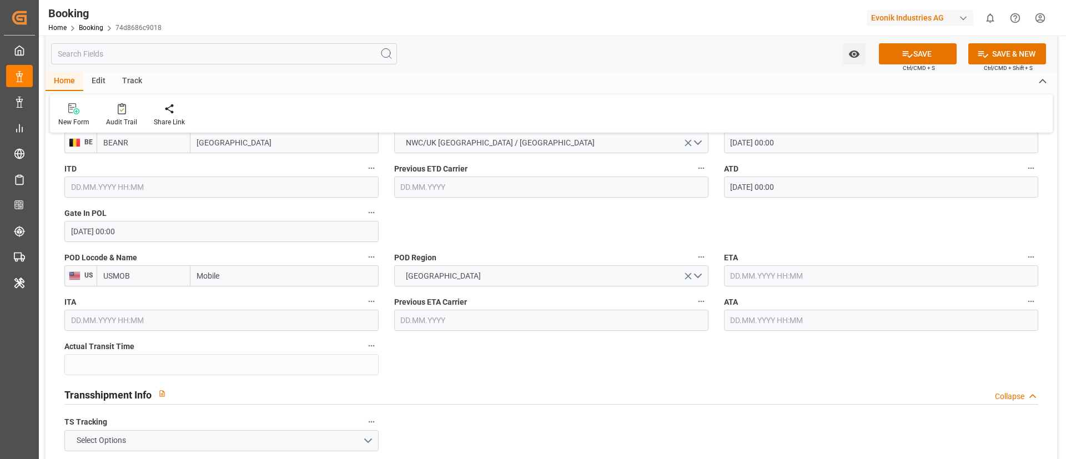
click at [710, 276] on input "text" at bounding box center [881, 275] width 314 height 21
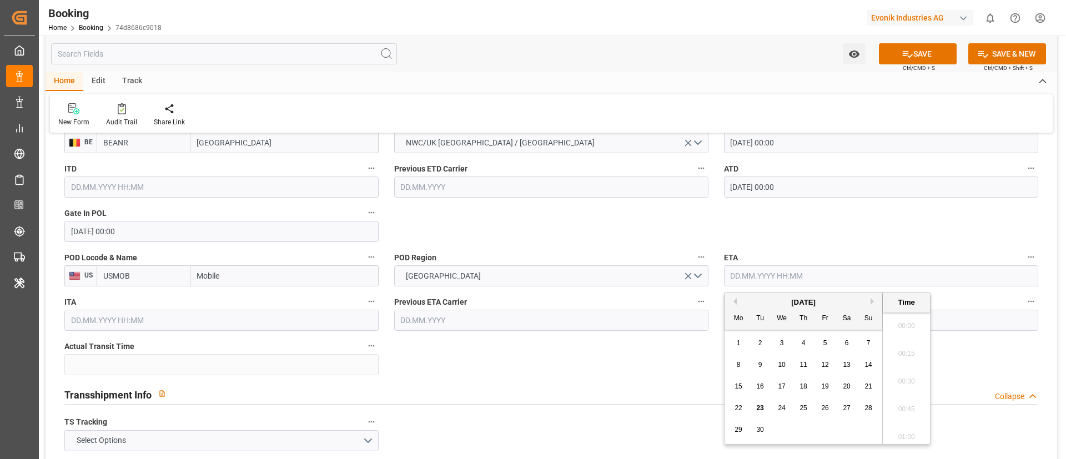
scroll to position [1863, 0]
click at [710, 300] on button "Previous Month" at bounding box center [733, 301] width 7 height 7
click at [710, 305] on span "14" at bounding box center [802, 386] width 7 height 8
type input "[DATE] 00:00"
click at [710, 276] on input "[DATE] 00:00" at bounding box center [881, 275] width 314 height 21
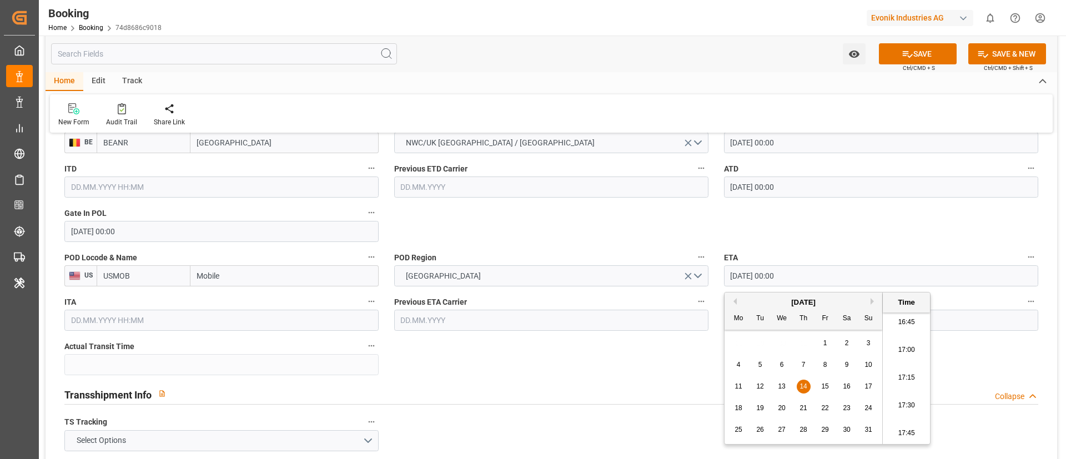
click at [710, 276] on input "[DATE] 00:00" at bounding box center [881, 275] width 314 height 21
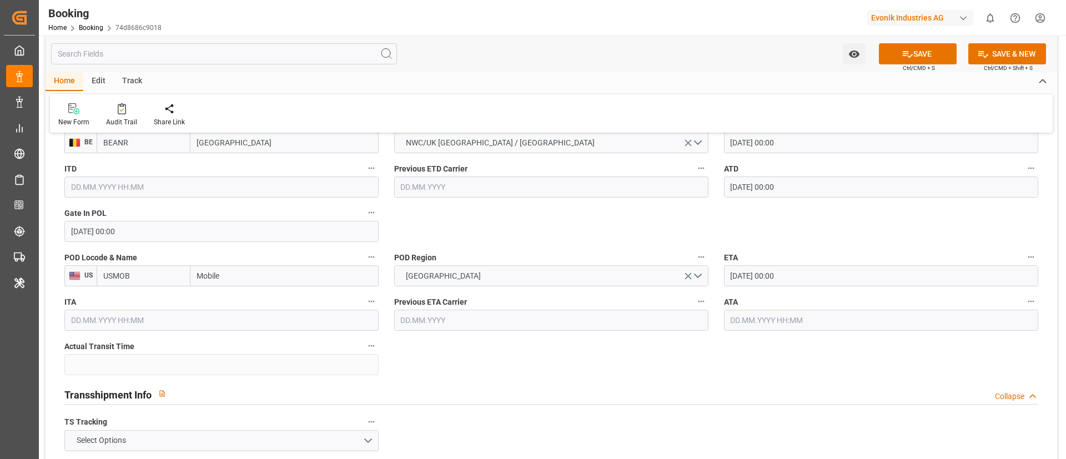
click at [710, 305] on input "text" at bounding box center [881, 320] width 314 height 21
paste input "[DATE] 00:00"
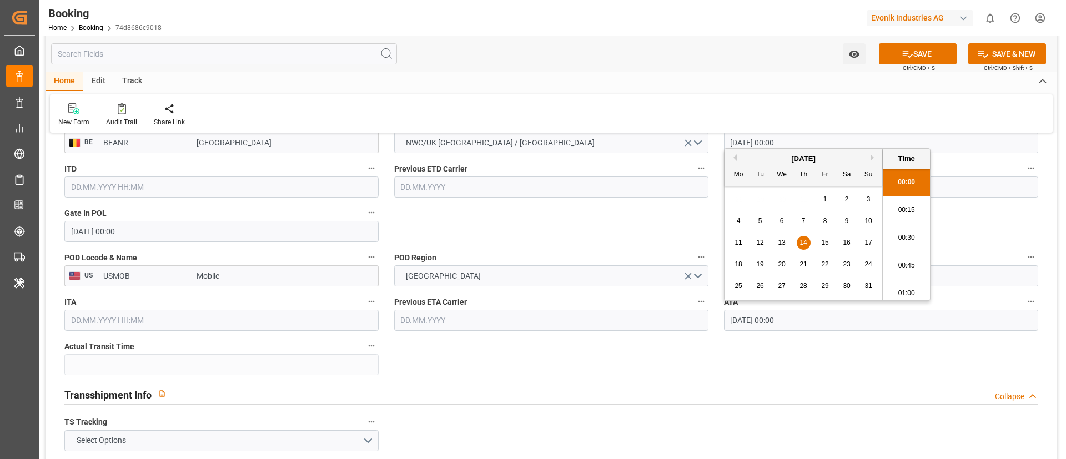
type input "[DATE] 00:00"
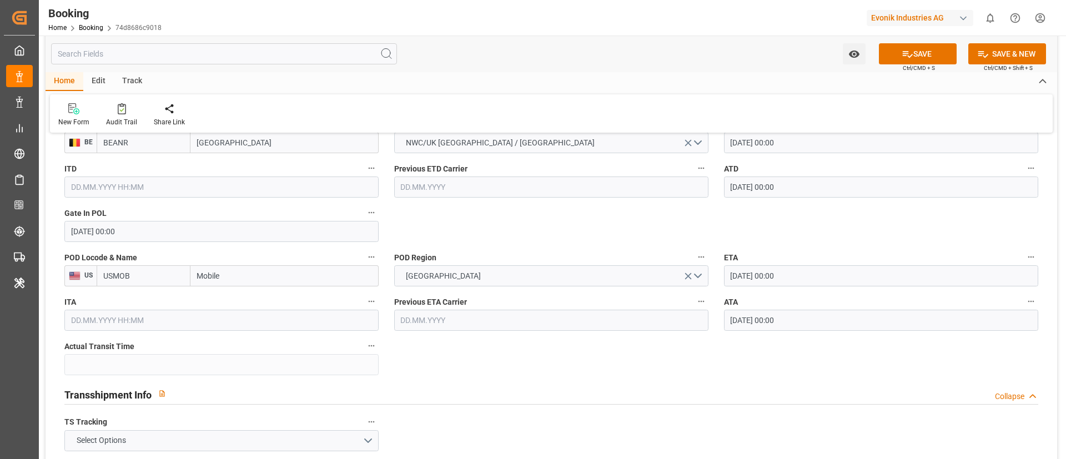
scroll to position [999, 0]
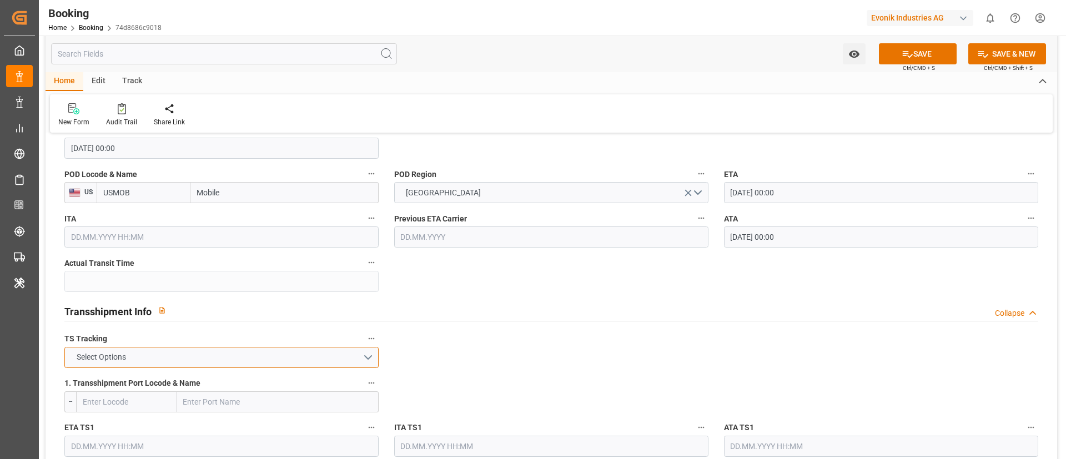
click at [318, 305] on button "Select Options" at bounding box center [221, 357] width 314 height 21
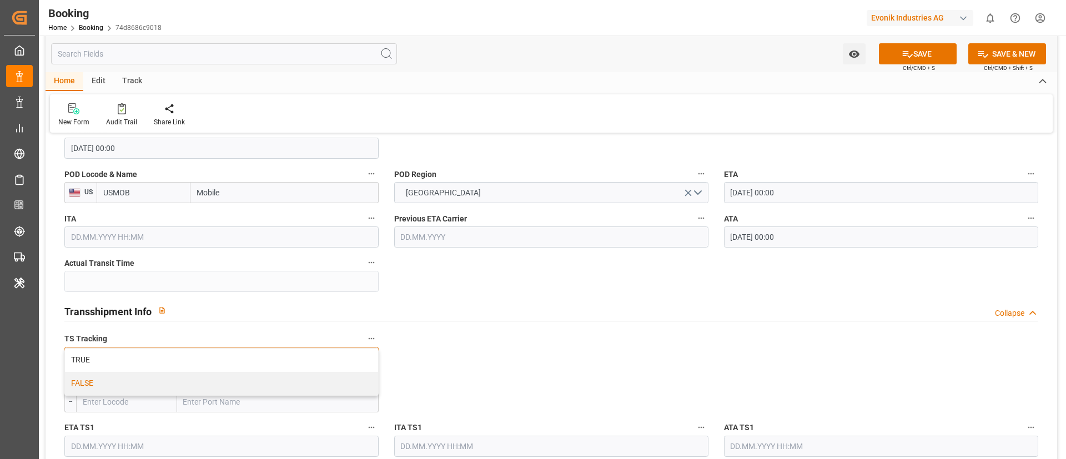
click at [279, 305] on div "FALSE" at bounding box center [221, 383] width 313 height 23
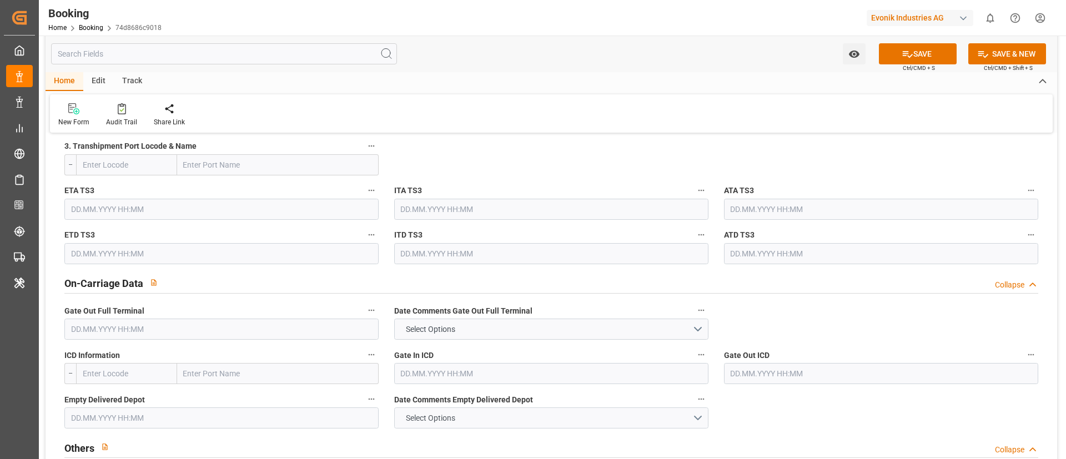
scroll to position [1582, 0]
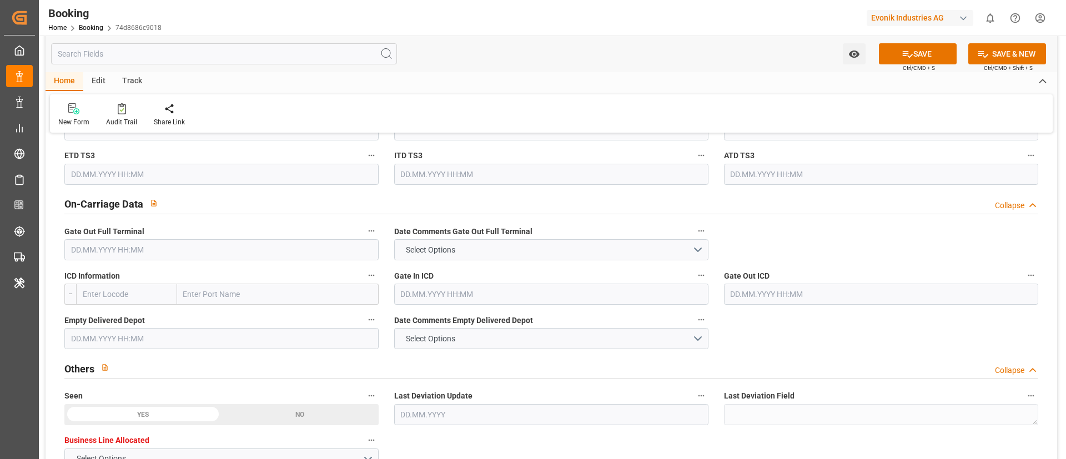
click at [215, 250] on input "text" at bounding box center [221, 249] width 314 height 21
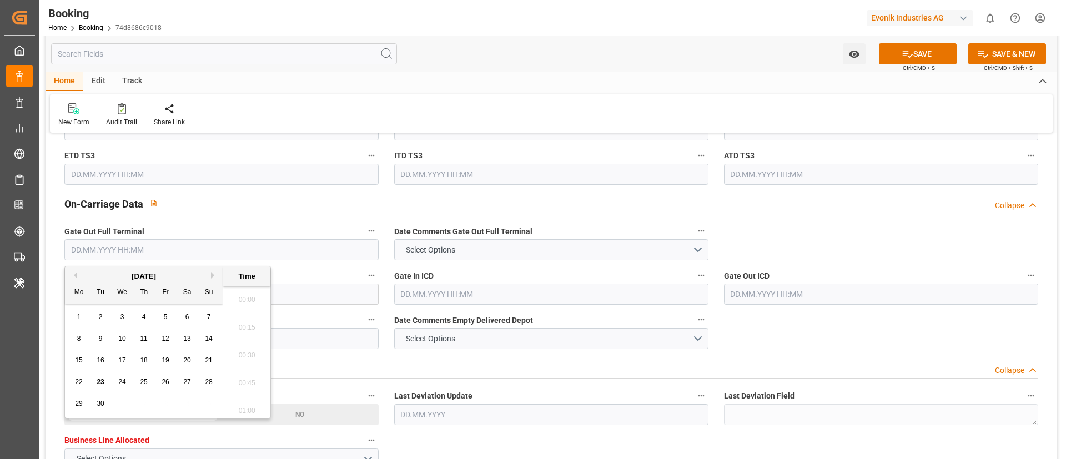
scroll to position [1863, 0]
click at [77, 275] on button "Previous Month" at bounding box center [73, 275] width 7 height 7
click at [106, 305] on div "19" at bounding box center [101, 382] width 14 height 13
type input "19.08.2025 00:00"
click at [167, 250] on input "19.08.2025 00:00" at bounding box center [221, 249] width 314 height 21
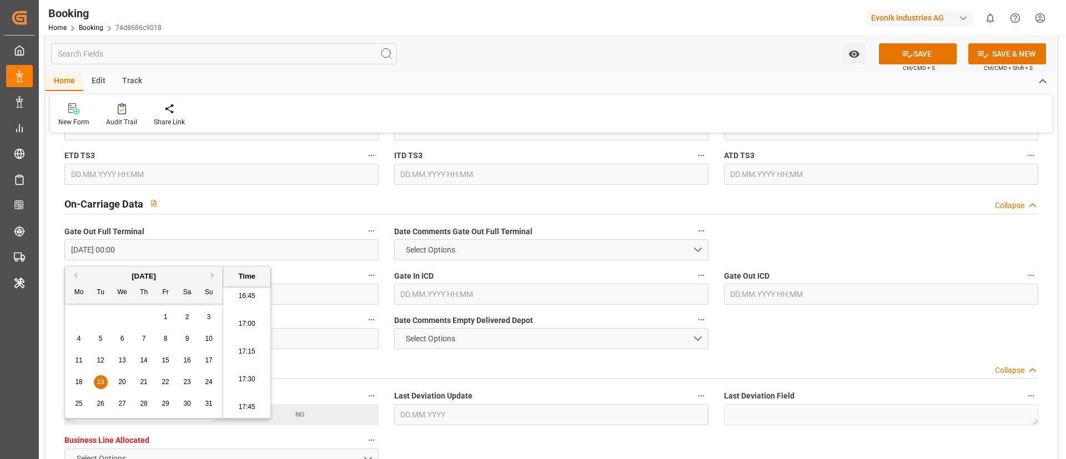
click at [167, 250] on input "19.08.2025 00:00" at bounding box center [221, 249] width 314 height 21
click at [302, 305] on input "text" at bounding box center [221, 338] width 314 height 21
paste input "19.08.2025 00:00"
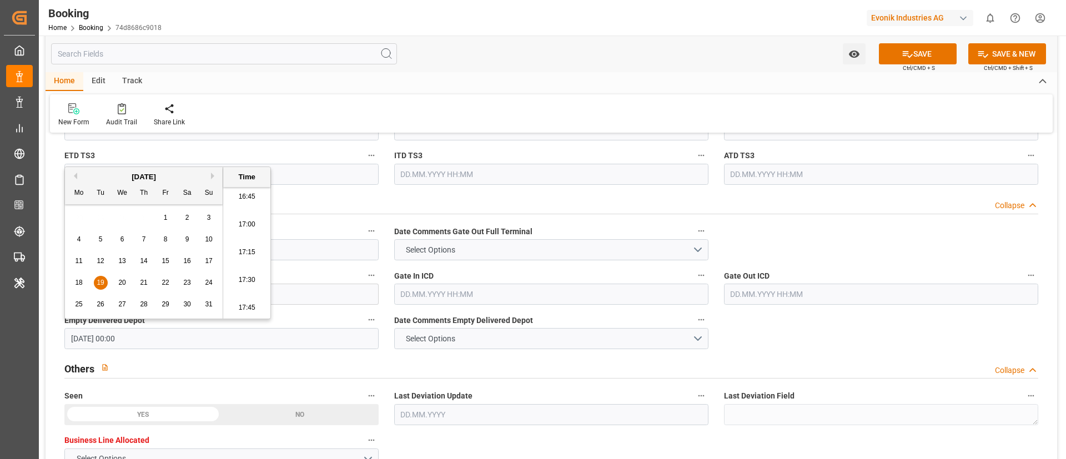
type input "19.08.2025 00:00"
click at [526, 66] on div "Watch Option SAVE Ctrl/CMD + S SAVE & NEW Ctrl/CMD + Shift + S" at bounding box center [551, 54] width 1011 height 37
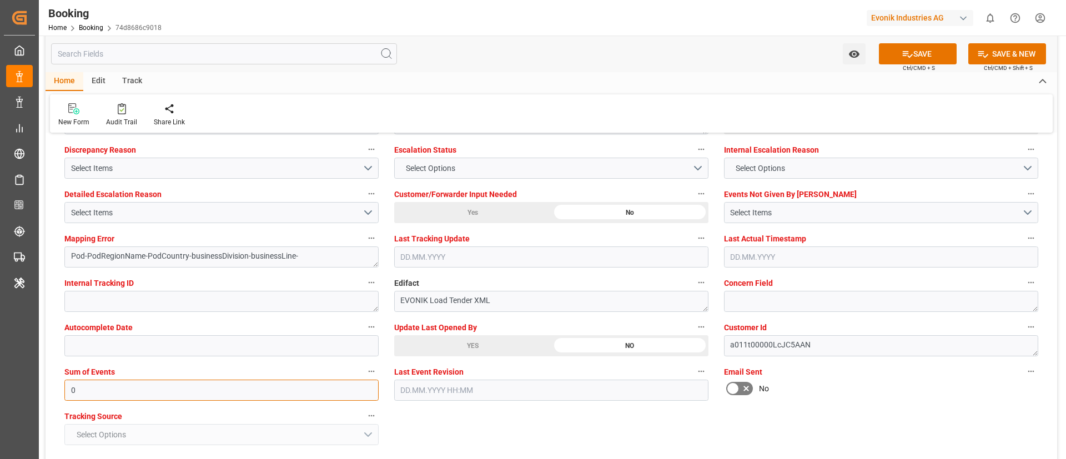
type input "0"
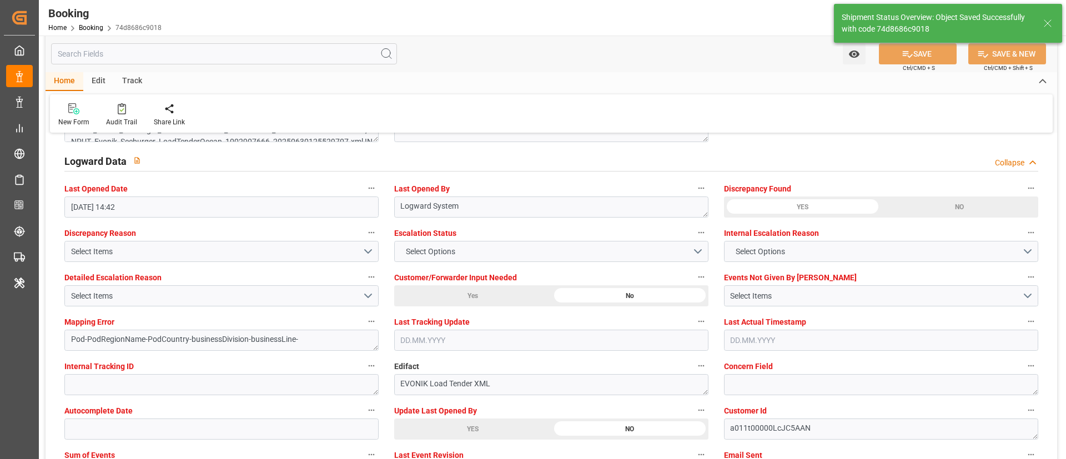
type textarea "NWC/[GEOGRAPHIC_DATA] [GEOGRAPHIC_DATA] Continent / [GEOGRAPHIC_DATA]-AN"
type textarea "Vismitha Mahadev"
type textarea "businessDivision-businessLine-"
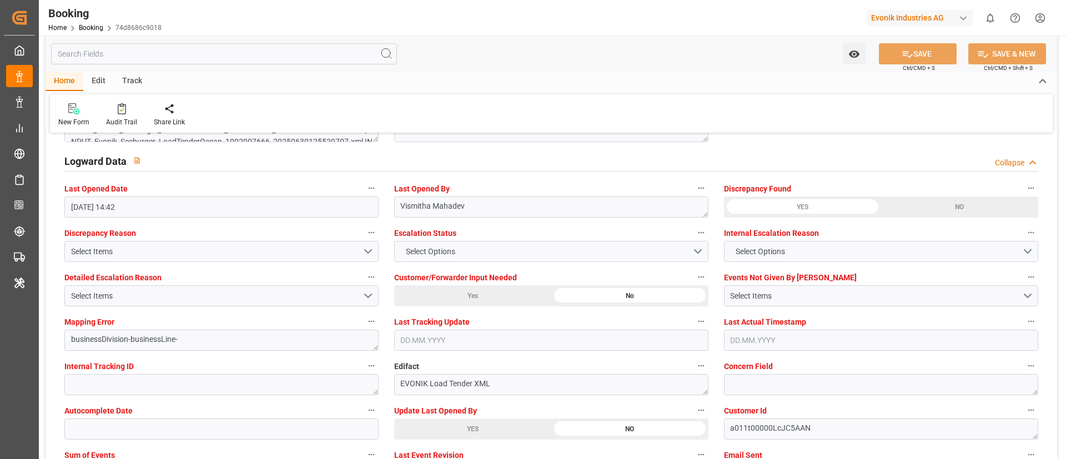
type input "27"
type input "[DATE] 00:00"
type input "23.09.2025 11:59"
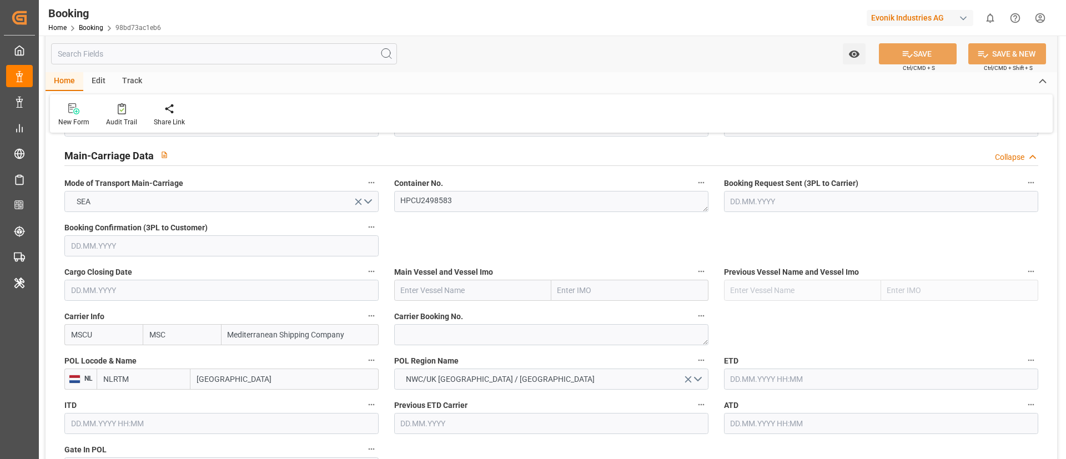
scroll to position [749, 0]
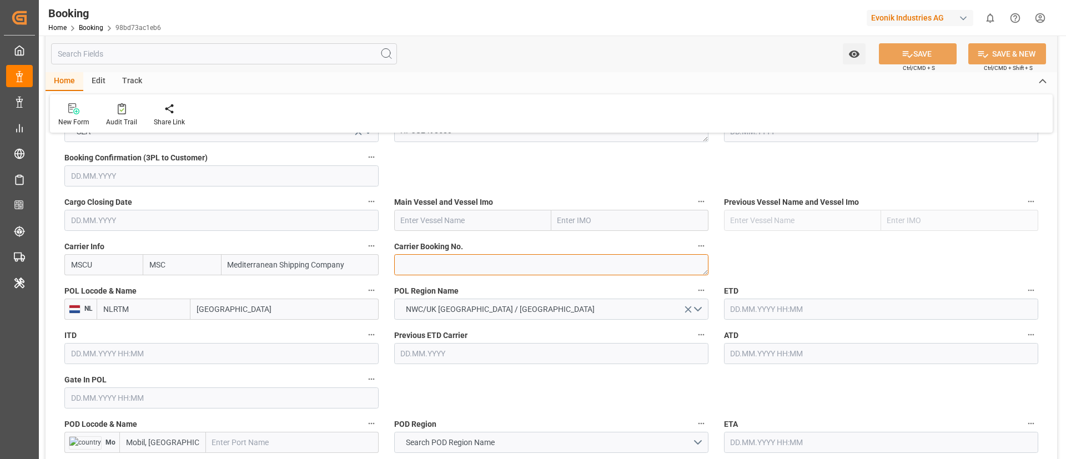
click at [440, 266] on textarea at bounding box center [551, 264] width 314 height 21
paste textarea "213B1914790"
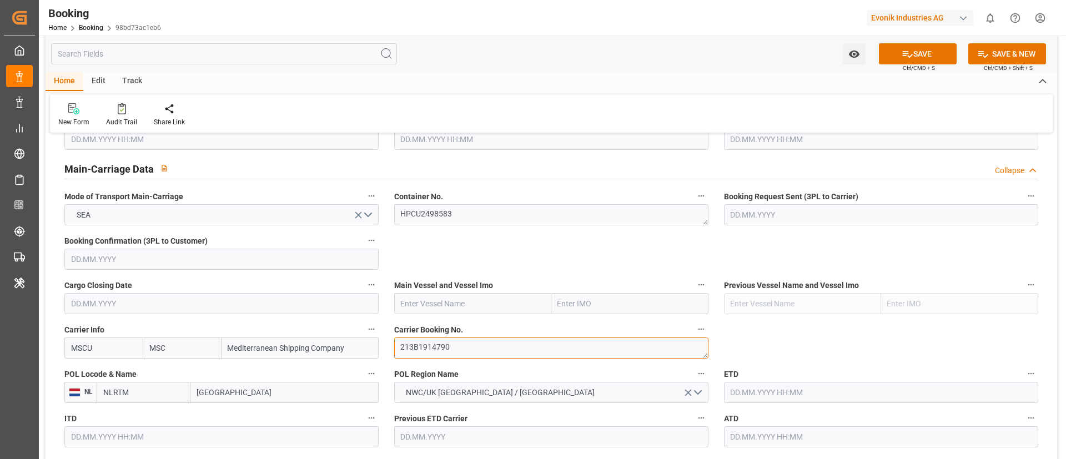
type textarea "213B1914790"
click at [463, 304] on input "text" at bounding box center [472, 303] width 157 height 21
paste input "[PERSON_NAME]"
type input "[PERSON_NAME]"
click at [442, 325] on b "[PERSON_NAME]" at bounding box center [431, 328] width 60 height 9
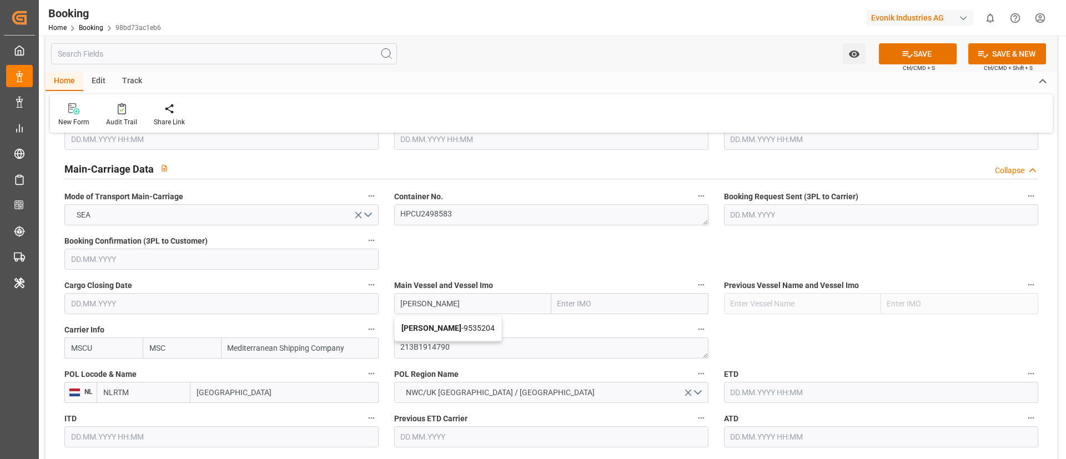
type input "9535204"
type input "[PERSON_NAME]"
click at [232, 388] on input "[GEOGRAPHIC_DATA]" at bounding box center [284, 392] width 188 height 21
paste input "[GEOGRAPHIC_DATA]"
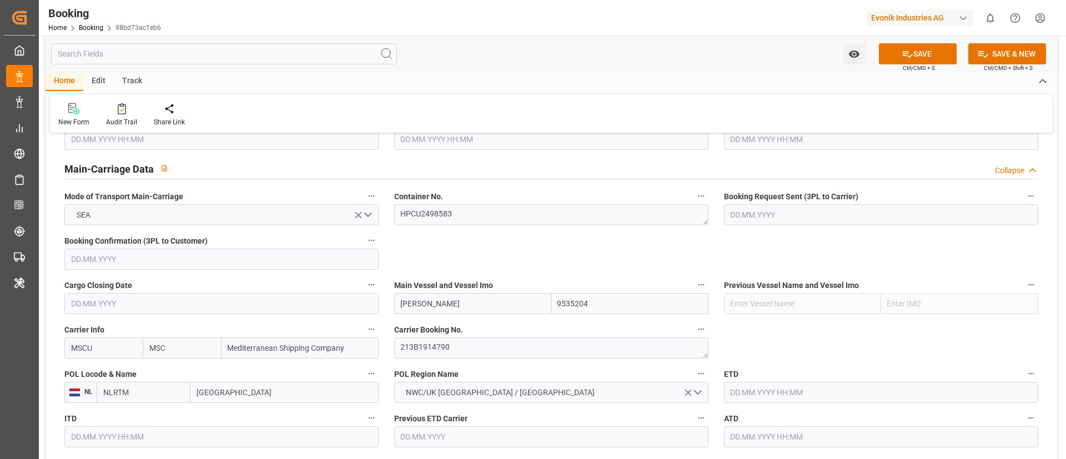
type input "[GEOGRAPHIC_DATA]"
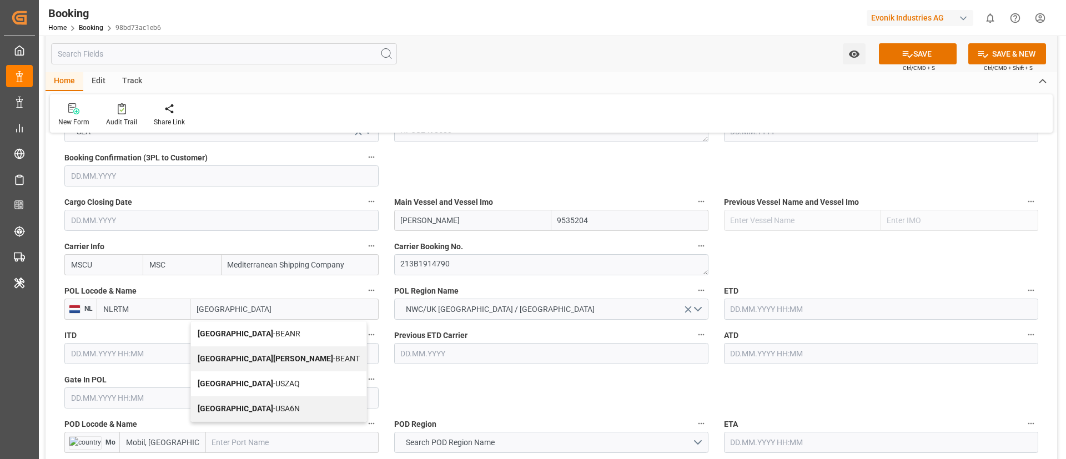
click at [230, 330] on span "Antwerp - BEANR" at bounding box center [249, 333] width 103 height 9
type input "BEANR"
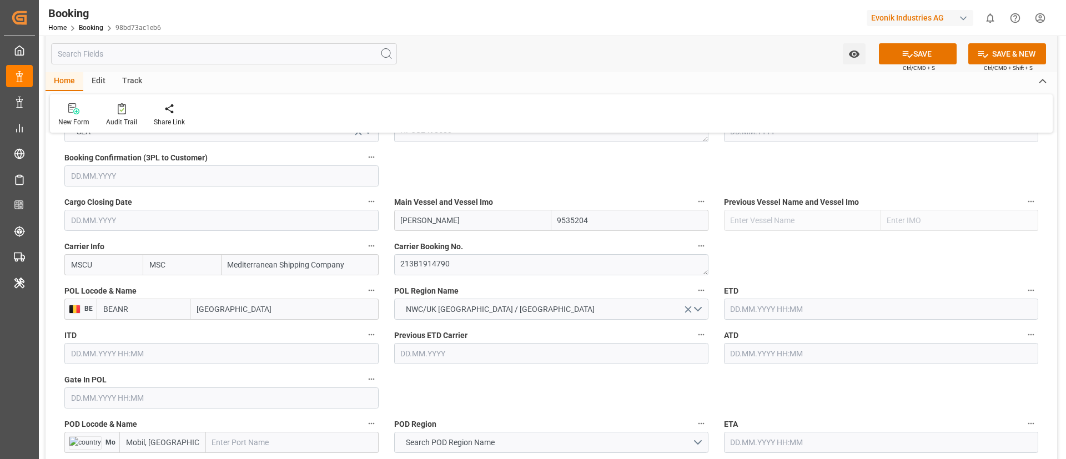
type input "[GEOGRAPHIC_DATA]"
click at [114, 402] on input "text" at bounding box center [221, 397] width 314 height 21
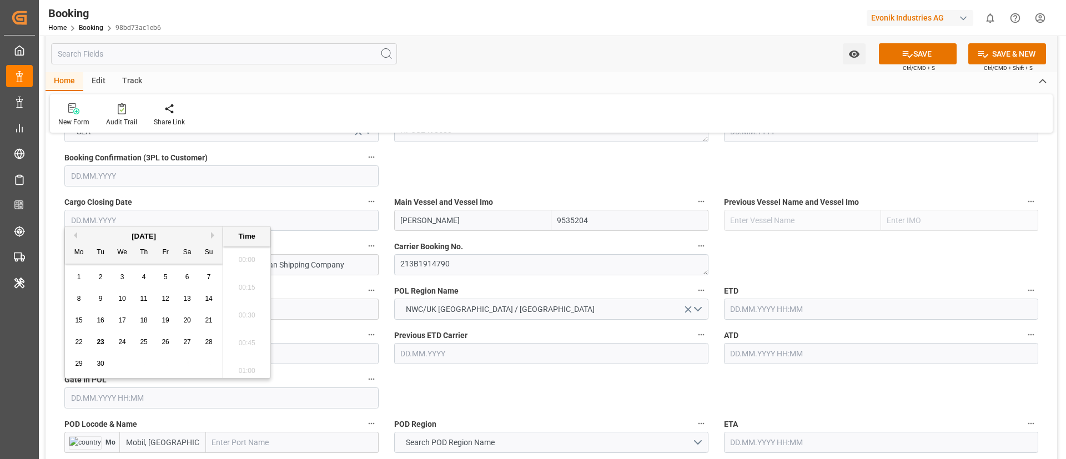
scroll to position [1863, 0]
click at [75, 235] on button "Previous Month" at bounding box center [73, 235] width 7 height 7
click at [165, 296] on span "11" at bounding box center [165, 299] width 7 height 8
type input "[DATE] 00:00"
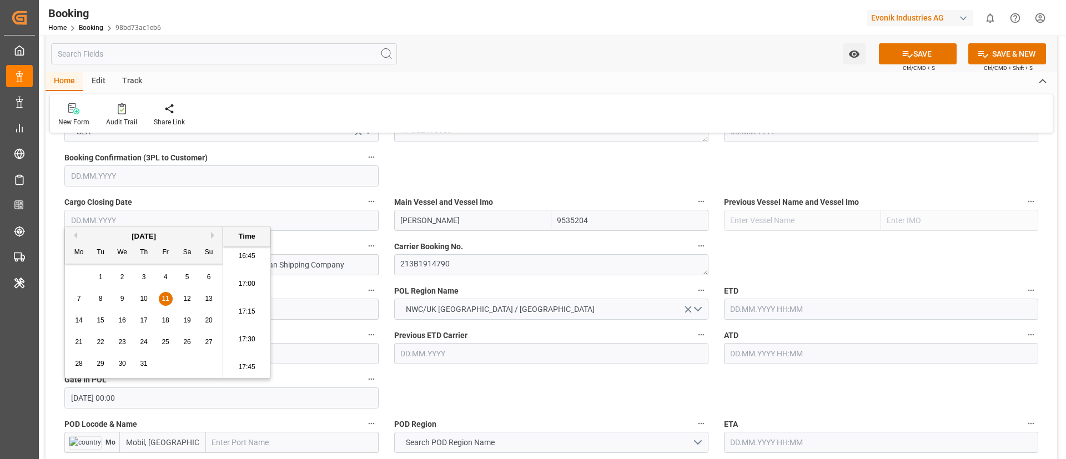
click at [174, 402] on input "[DATE] 00:00" at bounding box center [221, 397] width 314 height 21
click at [765, 308] on input "text" at bounding box center [881, 309] width 314 height 21
paste input "[DATE] 00:00"
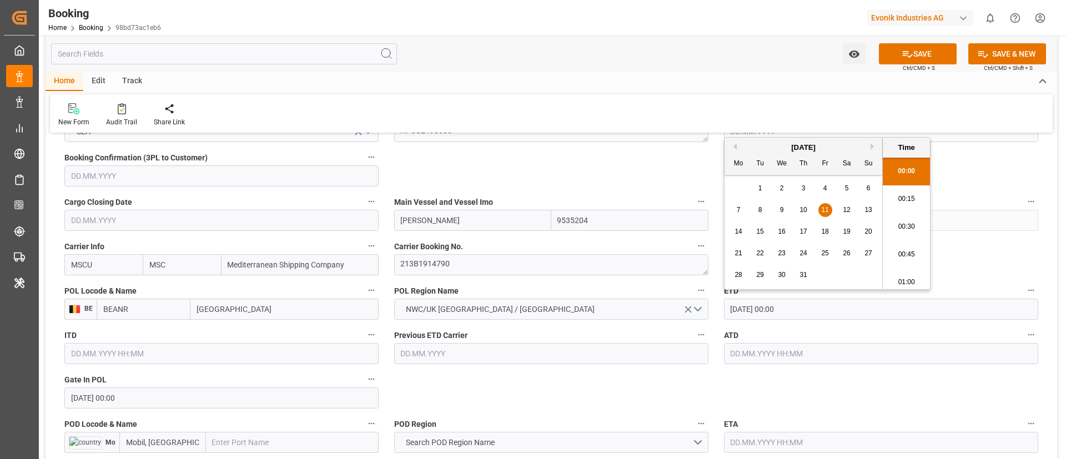
scroll to position [1891, 0]
click at [821, 233] on span "18" at bounding box center [824, 232] width 7 height 8
type input "[DATE] 00:00"
click at [808, 312] on input "[DATE] 00:00" at bounding box center [881, 309] width 314 height 21
click at [808, 311] on input "[DATE] 00:00" at bounding box center [881, 309] width 314 height 21
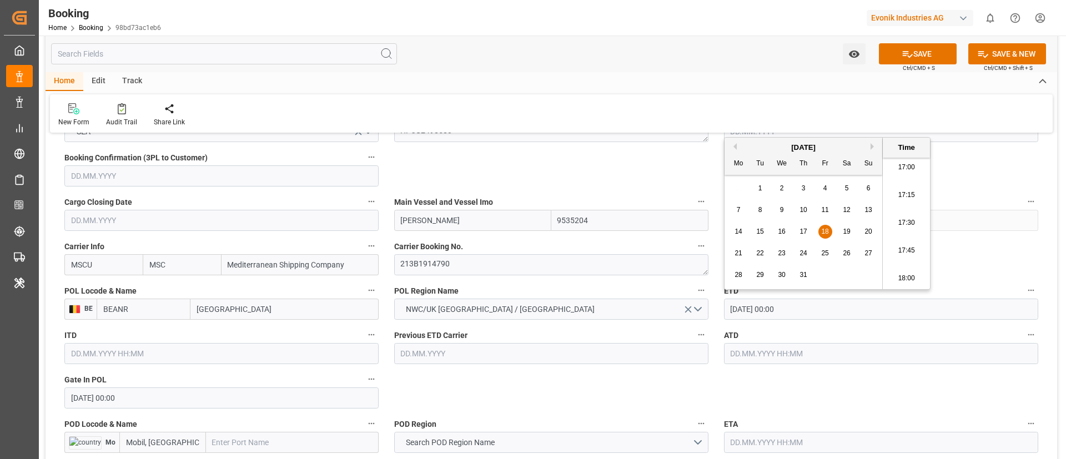
click at [808, 311] on input "[DATE] 00:00" at bounding box center [881, 309] width 314 height 21
click at [801, 352] on input "text" at bounding box center [881, 353] width 314 height 21
paste input "[DATE] 00:00"
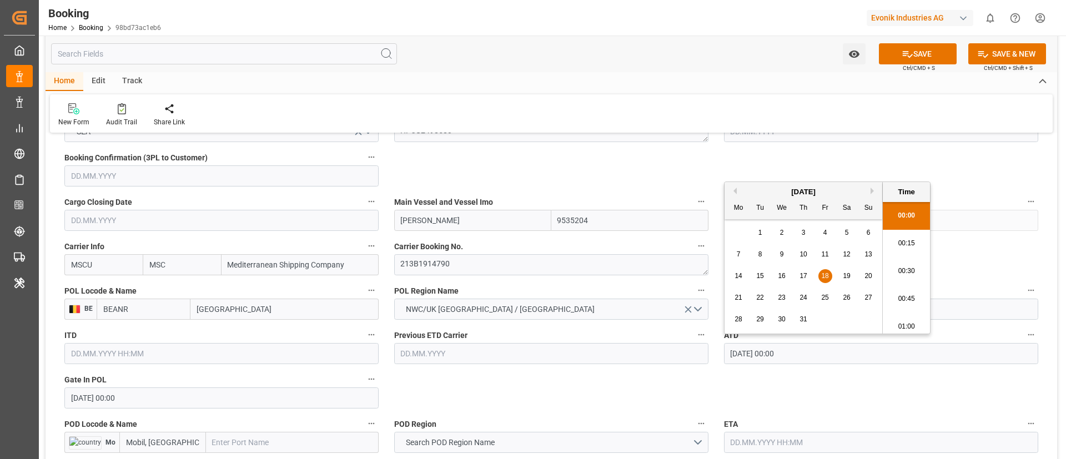
type input "[DATE] 00:00"
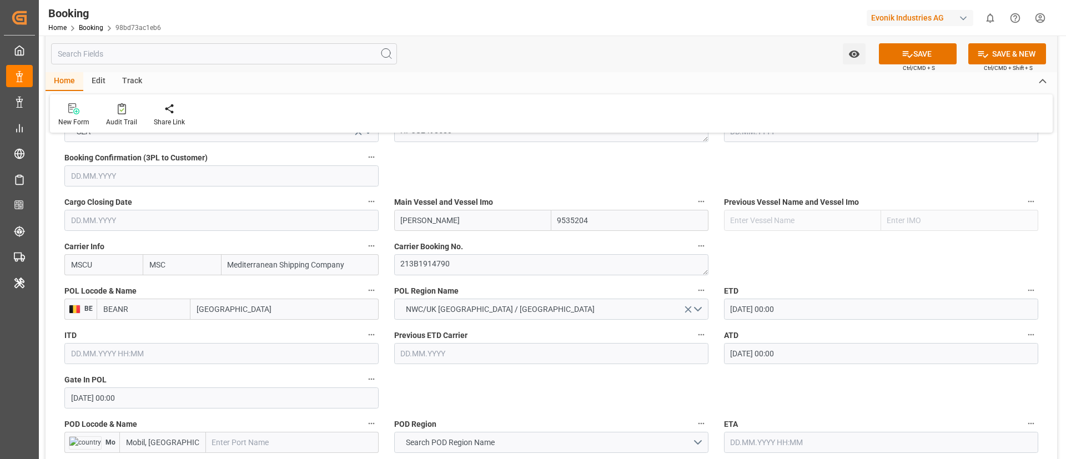
scroll to position [832, 0]
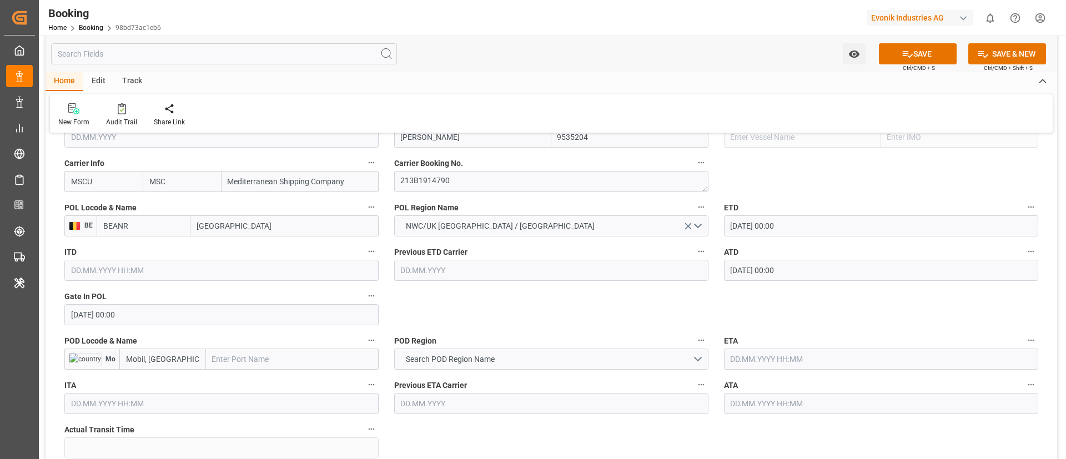
click at [252, 357] on input "text" at bounding box center [292, 359] width 173 height 21
paste input "Mobile"
type input "Mobile"
click at [249, 384] on span "Mobile - USMOB" at bounding box center [239, 383] width 53 height 9
type input "USMOB"
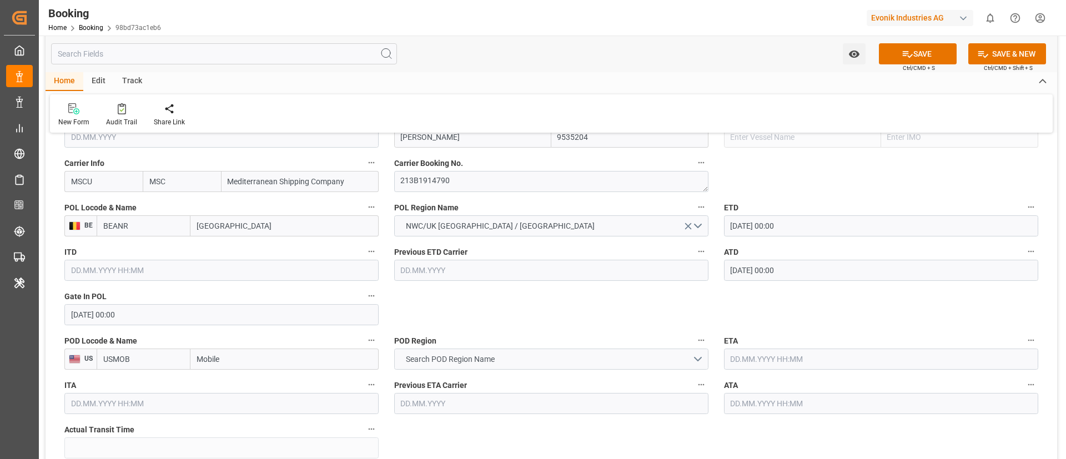
type input "Mobile"
click at [471, 362] on span "Search POD Region Name" at bounding box center [450, 360] width 100 height 12
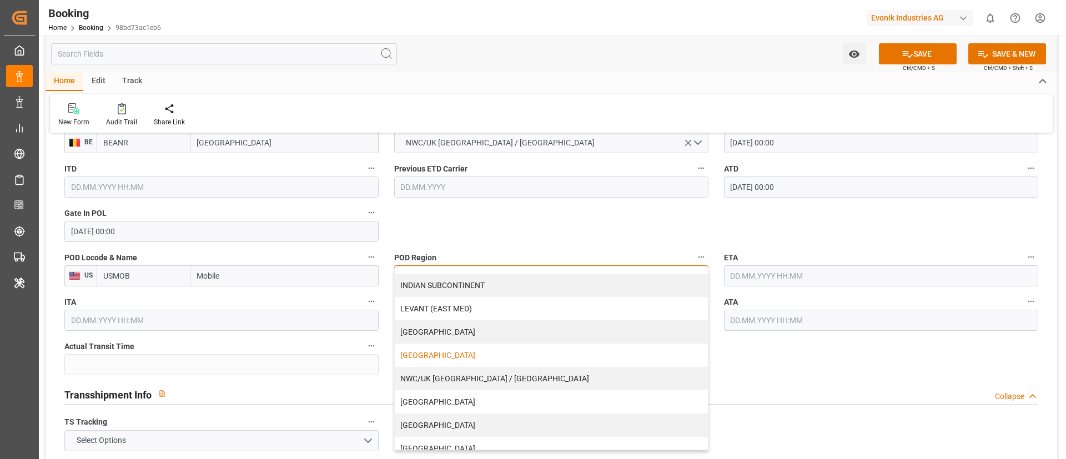
scroll to position [237, 0]
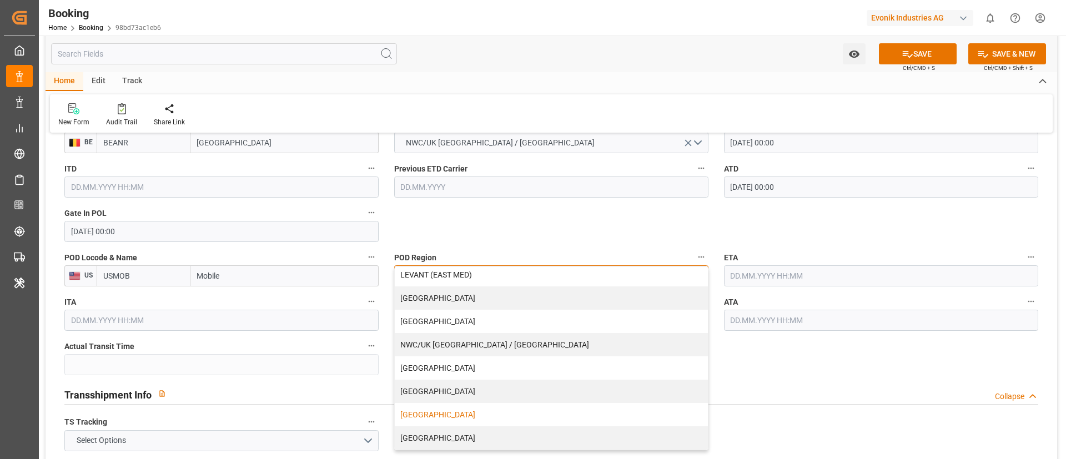
click at [430, 412] on div "[GEOGRAPHIC_DATA]" at bounding box center [551, 414] width 313 height 23
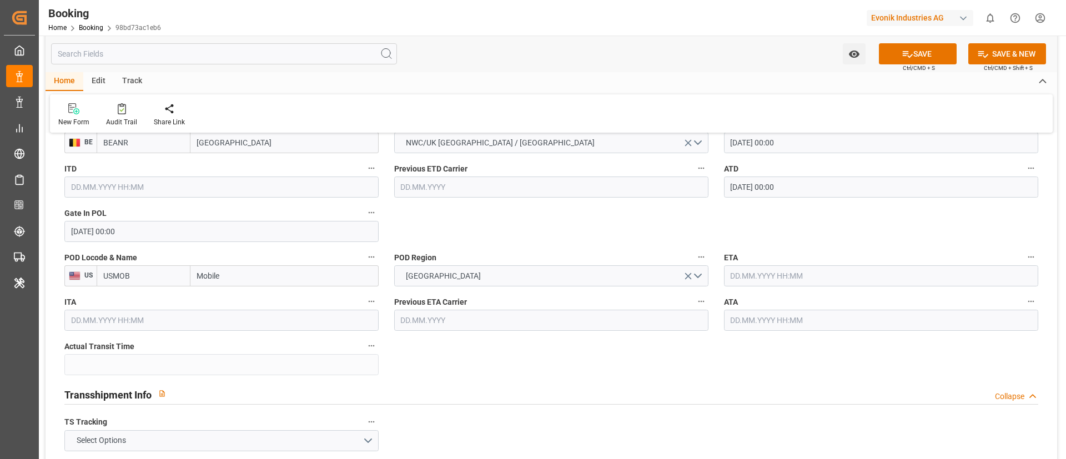
click at [765, 272] on input "text" at bounding box center [881, 275] width 314 height 21
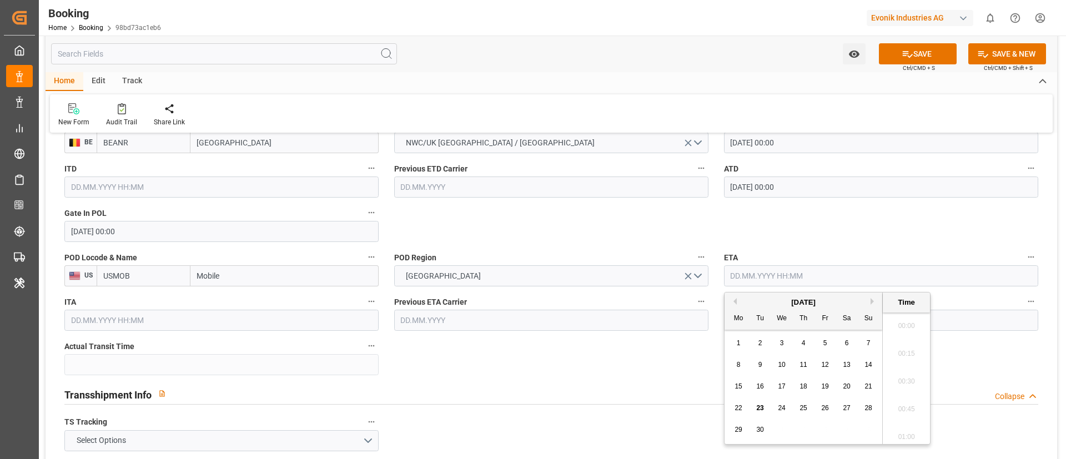
click at [736, 300] on button "Previous Month" at bounding box center [733, 301] width 7 height 7
click at [805, 384] on span "14" at bounding box center [802, 386] width 7 height 8
type input "[DATE] 00:00"
click at [800, 276] on input "[DATE] 00:00" at bounding box center [881, 275] width 314 height 21
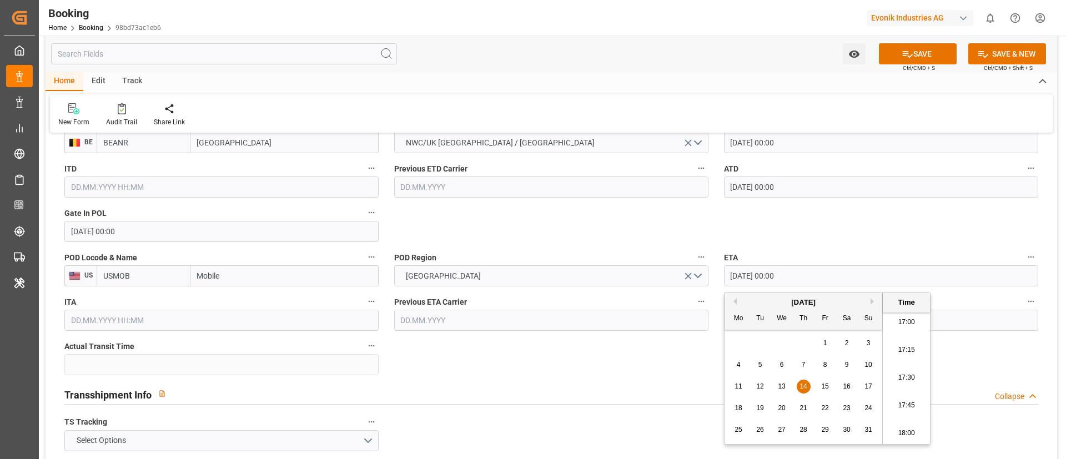
click at [800, 276] on input "[DATE] 00:00" at bounding box center [881, 275] width 314 height 21
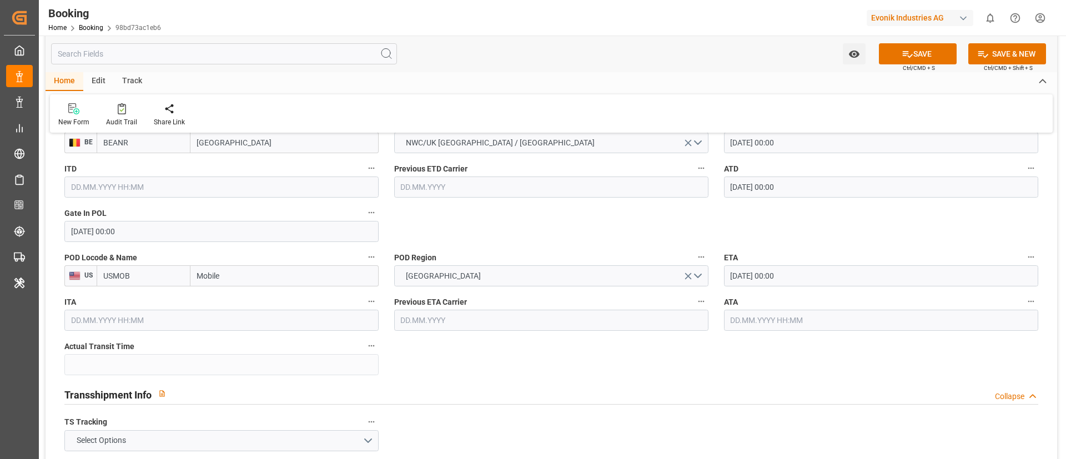
click at [773, 319] on input "text" at bounding box center [881, 320] width 314 height 21
paste input "[DATE] 00:00"
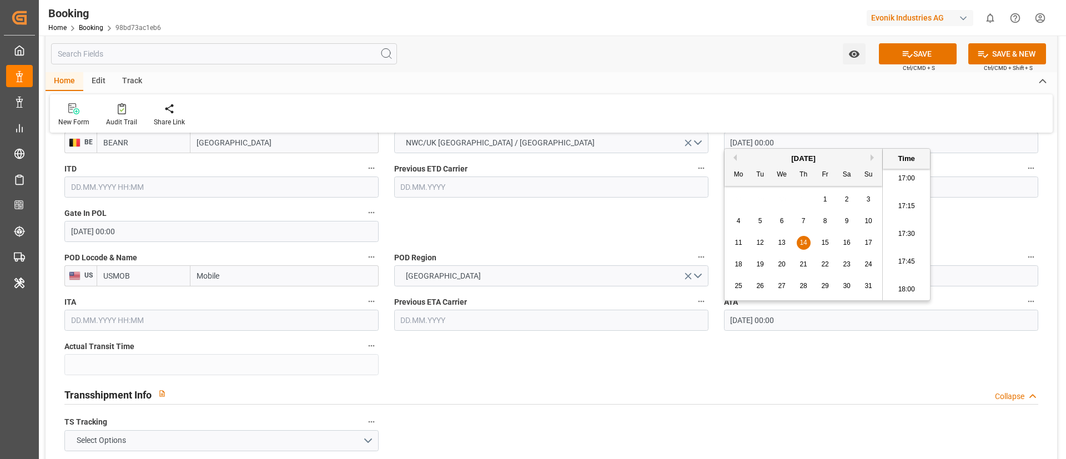
type input "[DATE] 00:00"
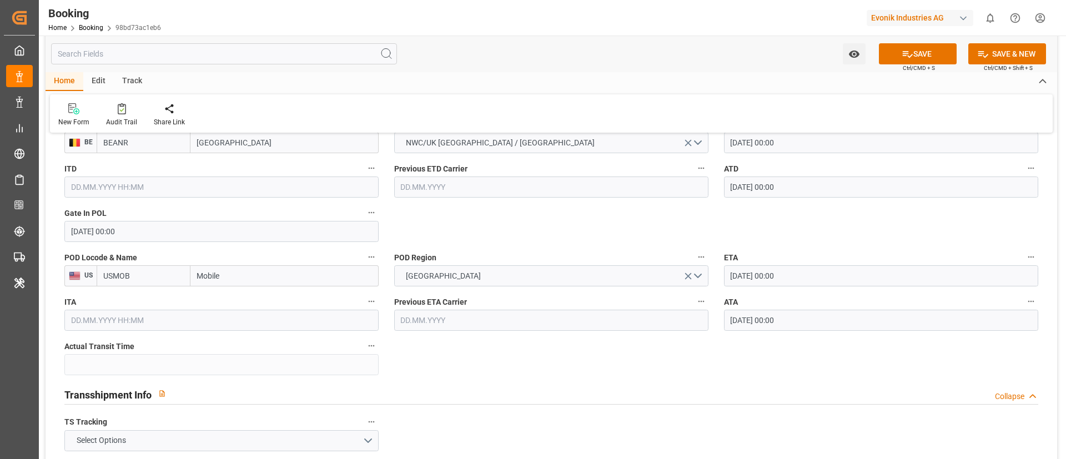
scroll to position [1082, 0]
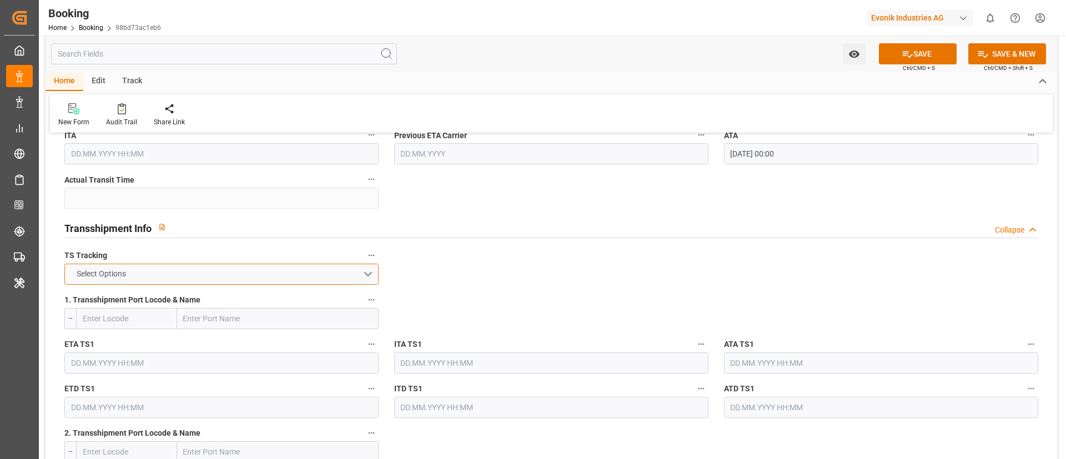
click at [270, 274] on button "Select Options" at bounding box center [221, 274] width 314 height 21
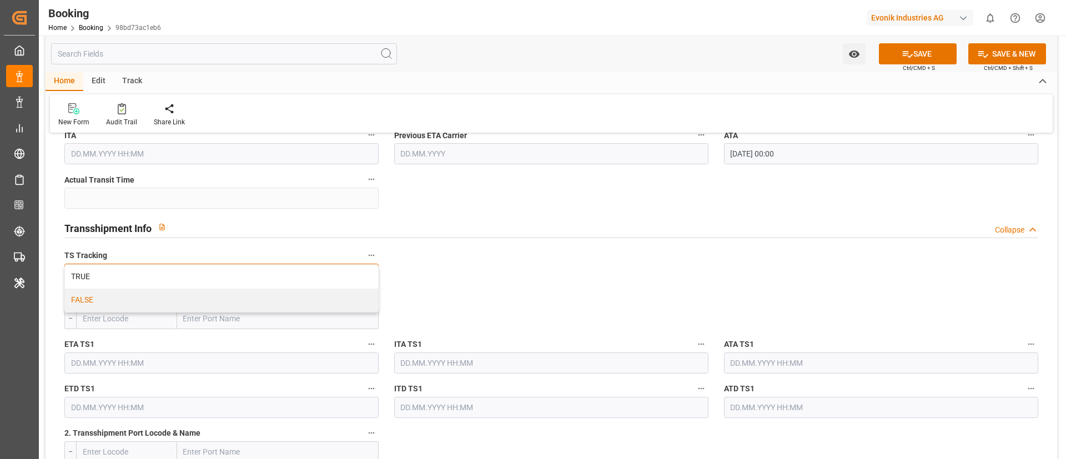
click at [251, 294] on div "FALSE" at bounding box center [221, 300] width 313 height 23
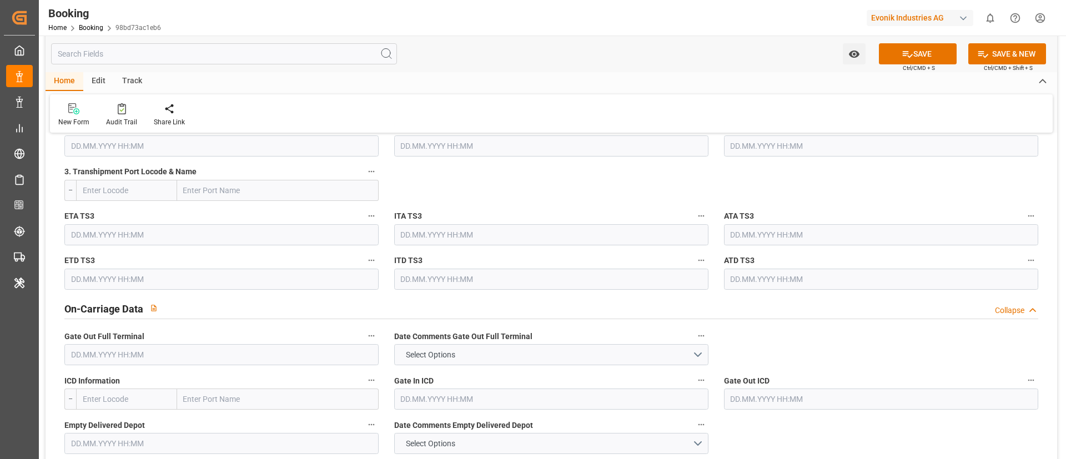
scroll to position [1498, 0]
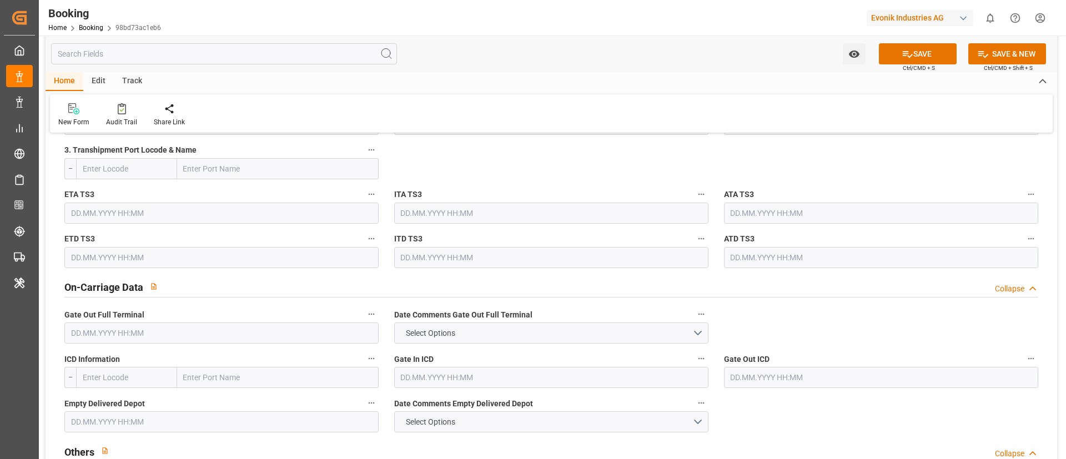
click at [153, 330] on input "text" at bounding box center [221, 332] width 314 height 21
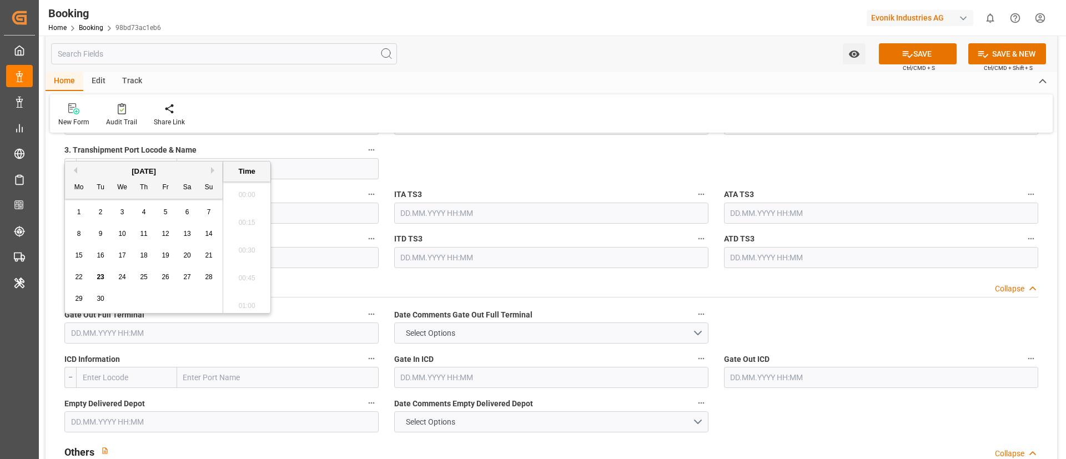
scroll to position [1891, 0]
click at [76, 168] on button "Previous Month" at bounding box center [73, 170] width 7 height 7
click at [79, 275] on span "18" at bounding box center [78, 277] width 7 height 8
type input "[DATE] 00:00"
click at [159, 335] on input "[DATE] 00:00" at bounding box center [221, 332] width 314 height 21
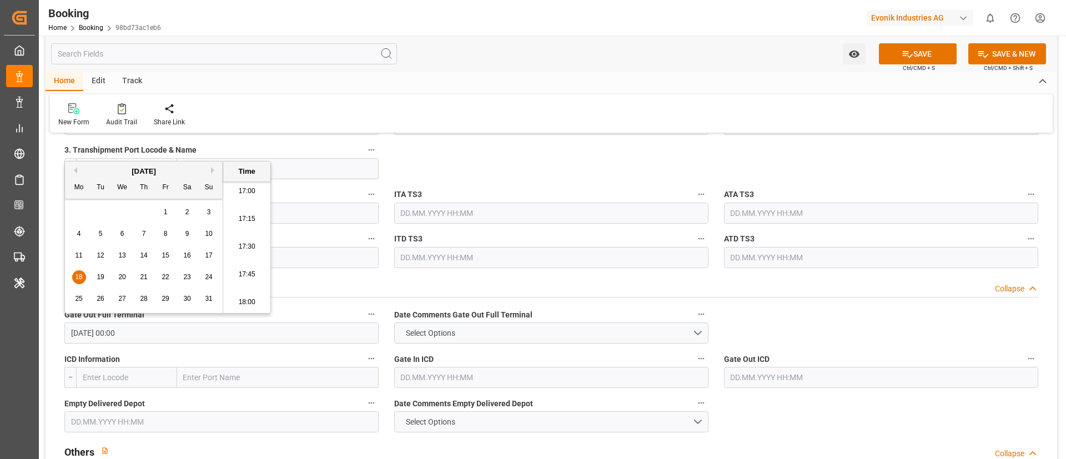
click at [159, 335] on input "[DATE] 00:00" at bounding box center [221, 332] width 314 height 21
click at [170, 424] on input "text" at bounding box center [221, 421] width 314 height 21
paste input "[DATE] 00:00"
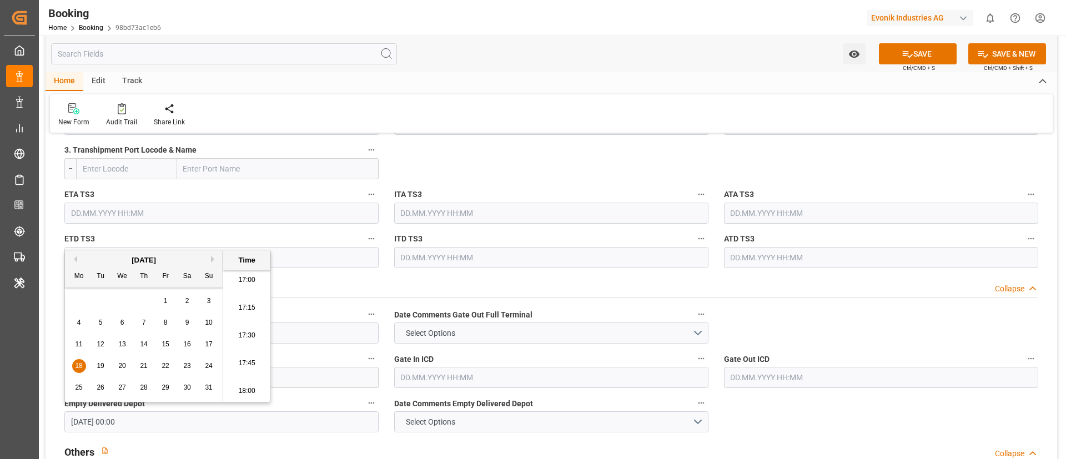
type input "[DATE] 00:00"
click at [524, 72] on div "Watch Option SAVE Ctrl/CMD + S SAVE & NEW Ctrl/CMD + Shift + S" at bounding box center [551, 54] width 1011 height 37
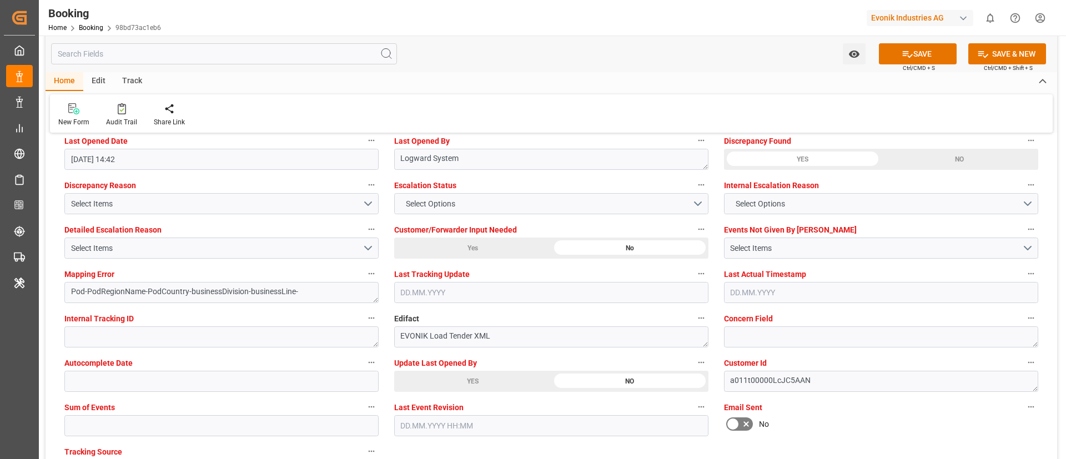
scroll to position [2081, 0]
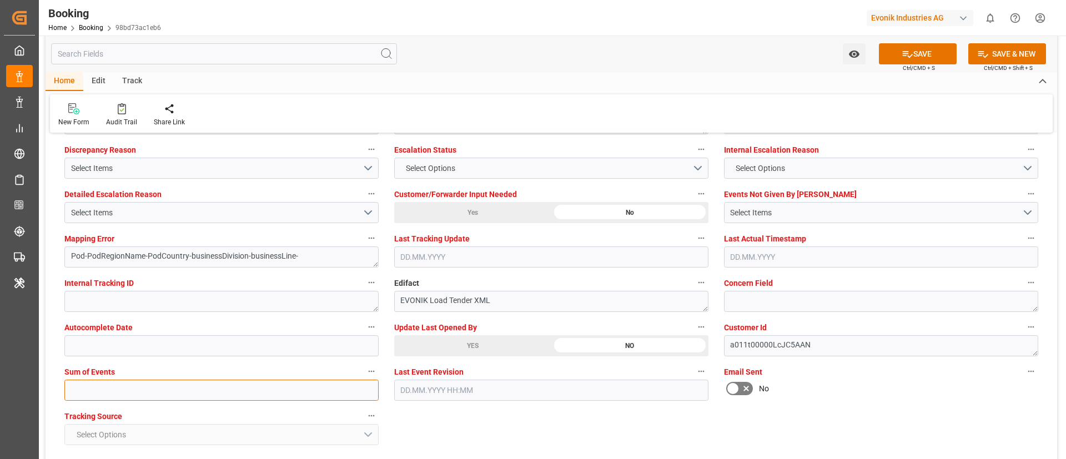
click at [239, 390] on input "text" at bounding box center [221, 390] width 314 height 21
type input "0"
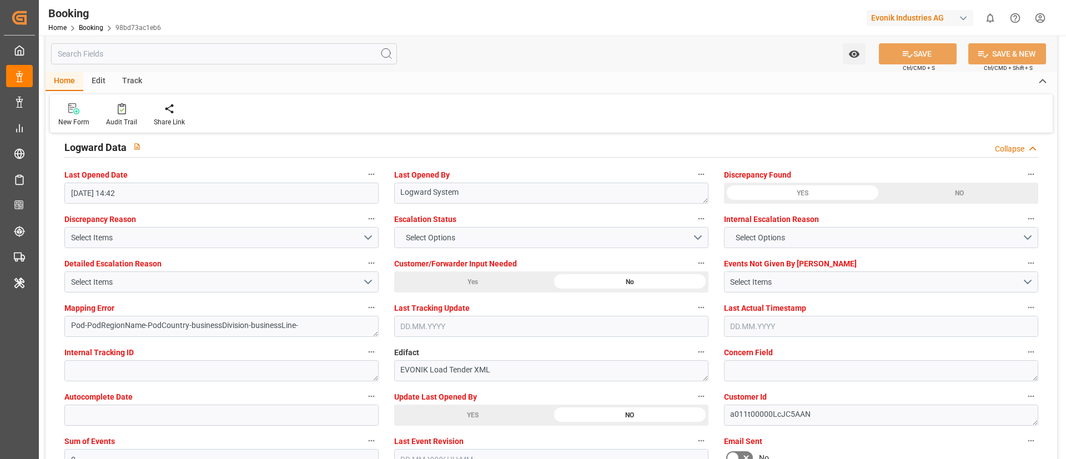
scroll to position [1998, 0]
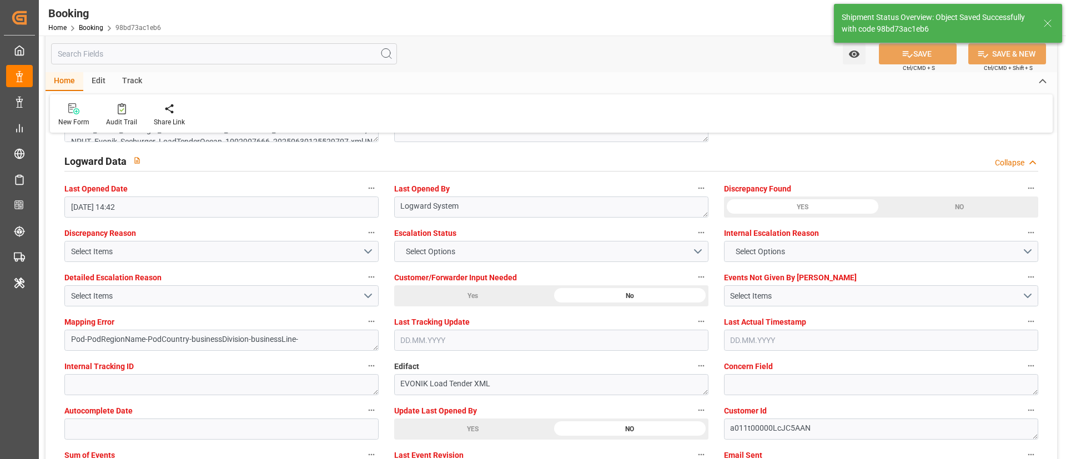
type textarea "NWC/[GEOGRAPHIC_DATA] [GEOGRAPHIC_DATA] Continent / [GEOGRAPHIC_DATA]-AN"
type textarea "Vismitha Mahadev"
type textarea "businessDivision-businessLine-"
type input "27"
type input "[DATE] 00:00"
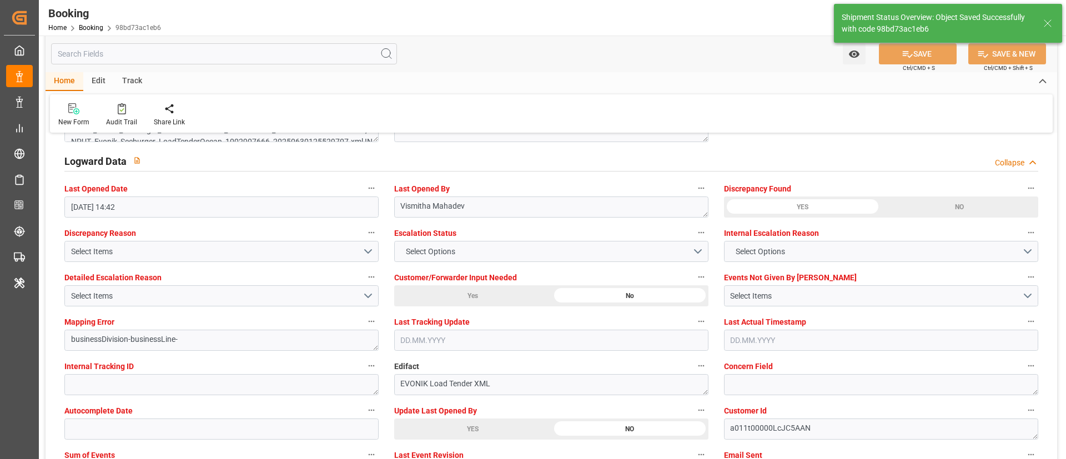
type input "[DATE] 00:00"
type input "23.09.2025 12:01"
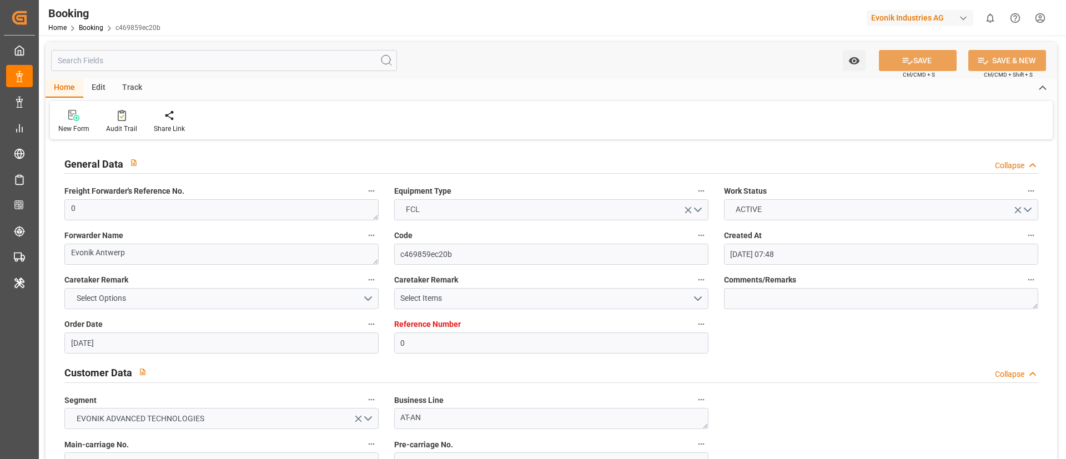
type input "[DATE] 07:48"
type input "[DATE]"
type input "[DATE] 14:42"
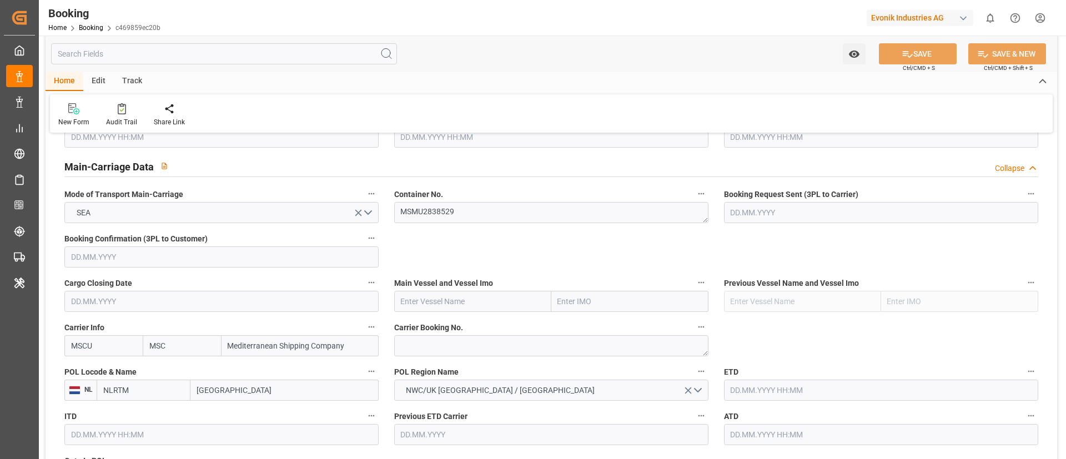
scroll to position [666, 0]
click at [423, 342] on textarea at bounding box center [551, 347] width 314 height 21
paste textarea "213B1914790"
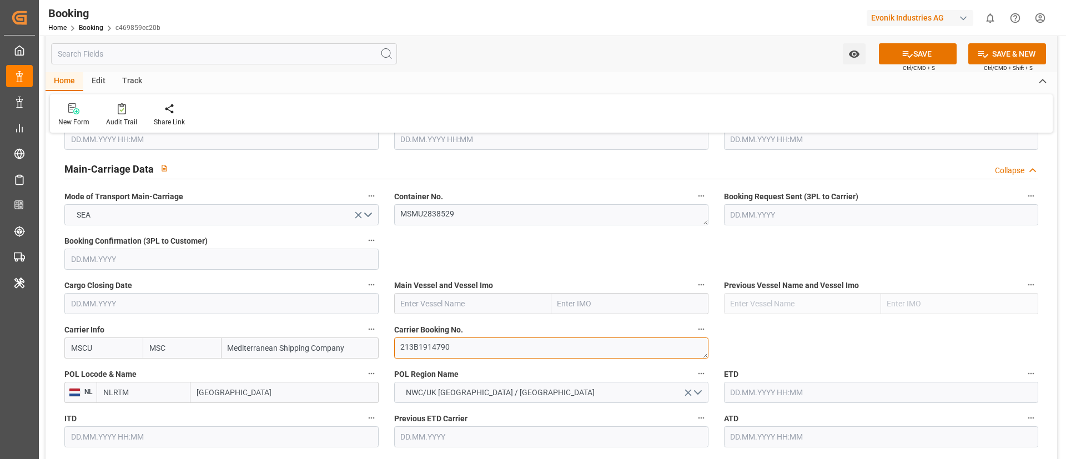
type textarea "213B1914790"
click at [453, 301] on input "text" at bounding box center [472, 303] width 157 height 21
paste input "[PERSON_NAME]"
click at [449, 327] on b "[PERSON_NAME]" at bounding box center [431, 328] width 60 height 9
type input "[PERSON_NAME]"
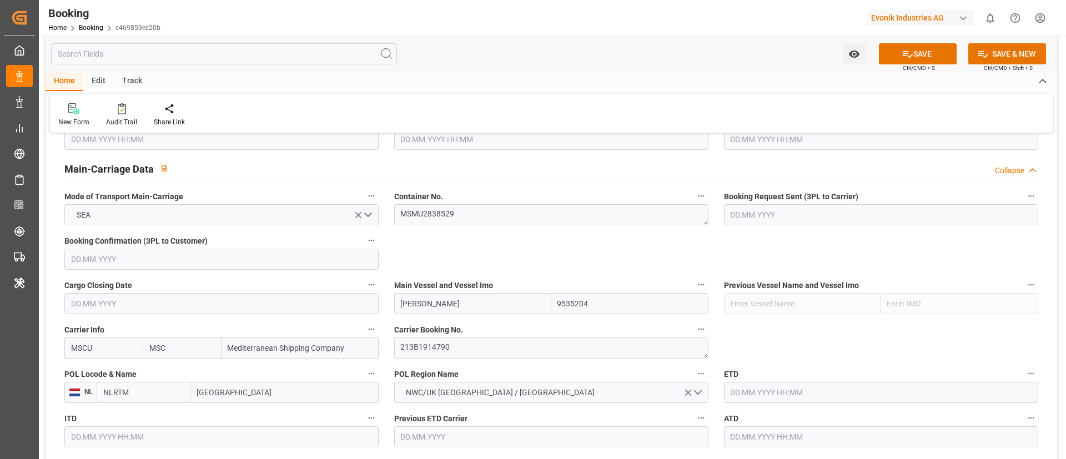
type input "9535204"
click at [250, 396] on input "[GEOGRAPHIC_DATA]" at bounding box center [284, 392] width 188 height 21
paste input "[GEOGRAPHIC_DATA]"
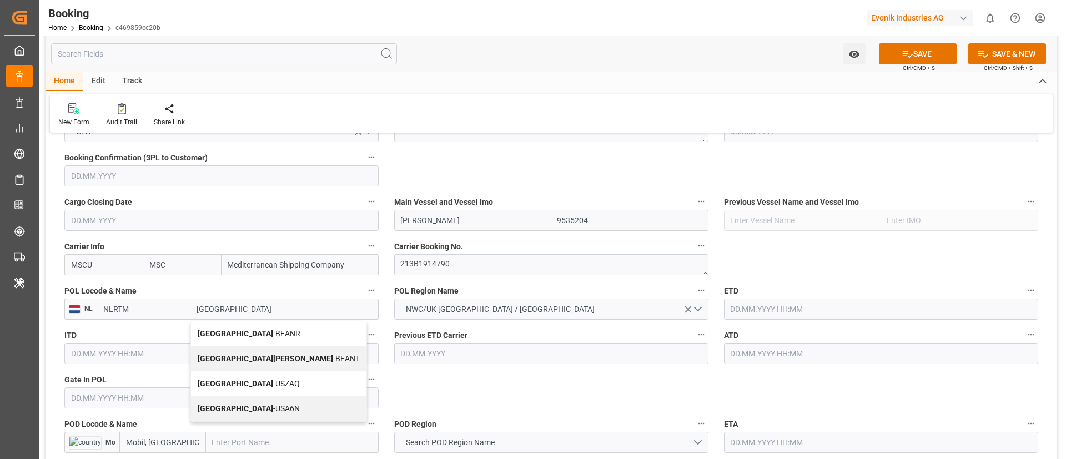
click at [221, 331] on b "[GEOGRAPHIC_DATA]" at bounding box center [235, 333] width 75 height 9
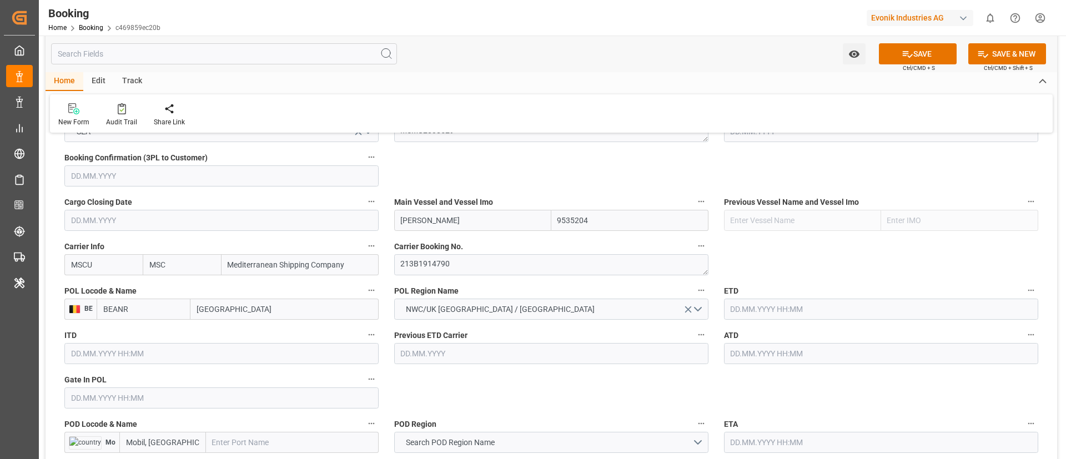
type input "[GEOGRAPHIC_DATA]"
type input "BEANR"
click at [165, 401] on input "text" at bounding box center [221, 397] width 314 height 21
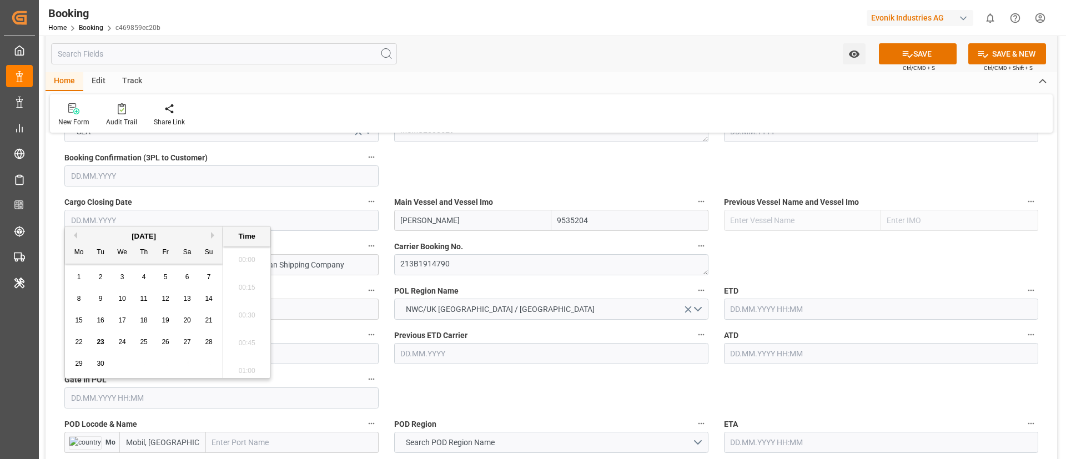
scroll to position [1891, 0]
click at [75, 237] on button "Previous Month" at bounding box center [73, 235] width 7 height 7
click at [140, 296] on span "10" at bounding box center [143, 299] width 7 height 8
type input "[DATE] 00:00"
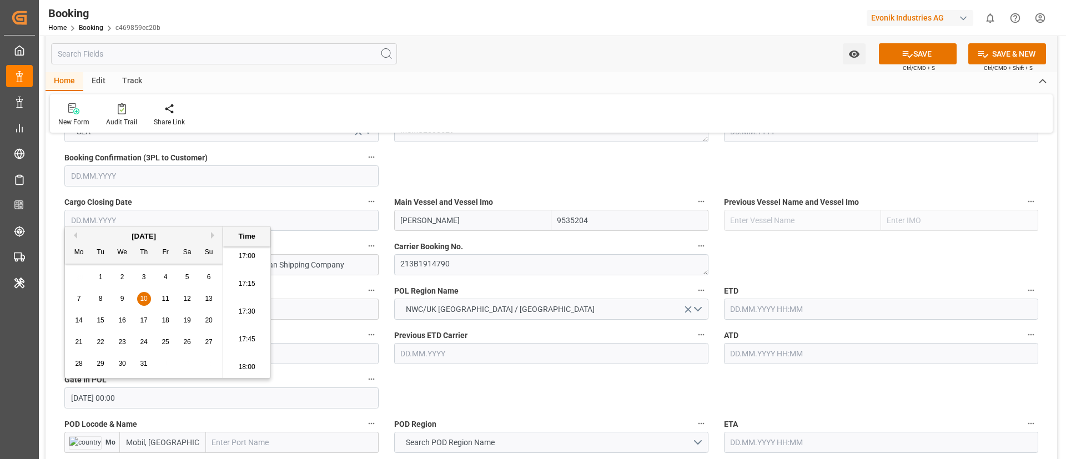
click at [169, 397] on input "[DATE] 00:00" at bounding box center [221, 397] width 314 height 21
click at [835, 304] on input "text" at bounding box center [881, 309] width 314 height 21
paste input "[DATE] 00:00"
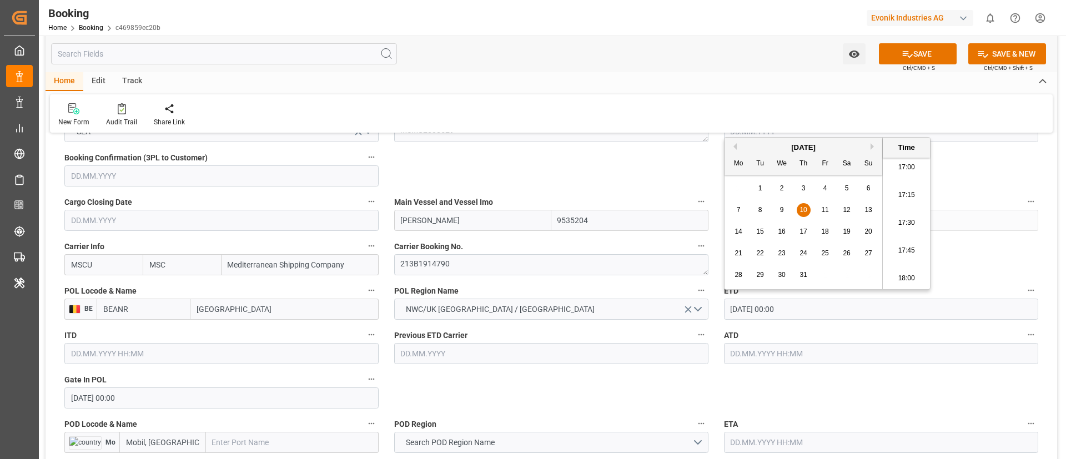
click at [829, 227] on div "18" at bounding box center [825, 231] width 14 height 13
type input "[DATE] 00:00"
click at [805, 309] on input "[DATE] 00:00" at bounding box center [881, 309] width 314 height 21
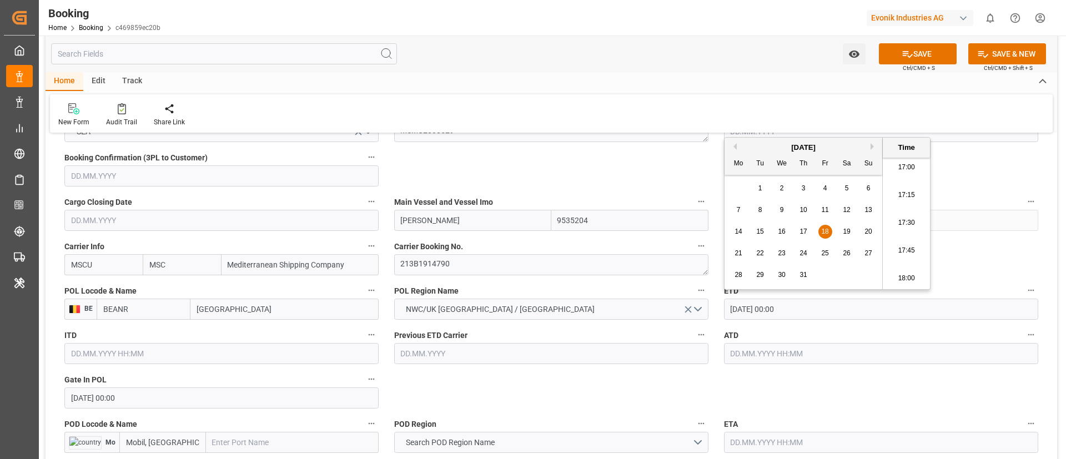
click at [784, 356] on input "text" at bounding box center [881, 353] width 314 height 21
paste input "[DATE] 00:00"
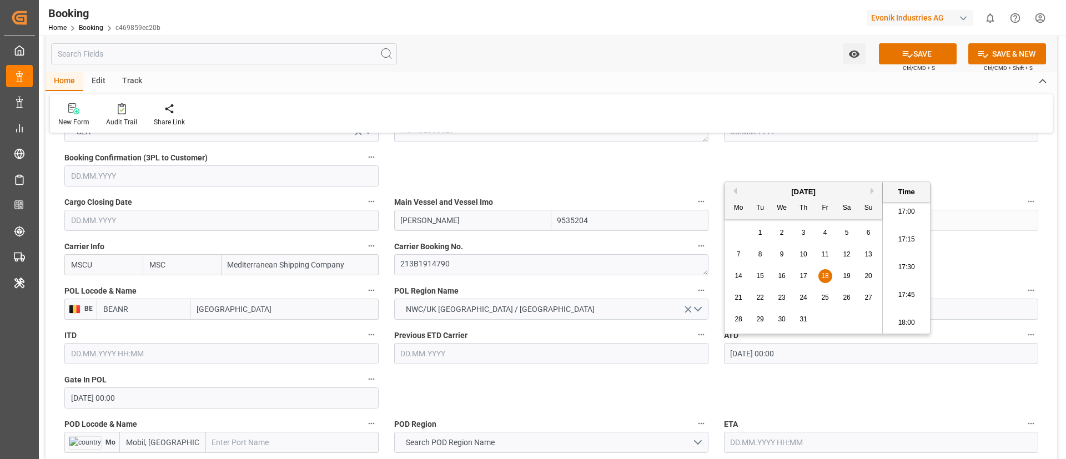
type input "[DATE] 00:00"
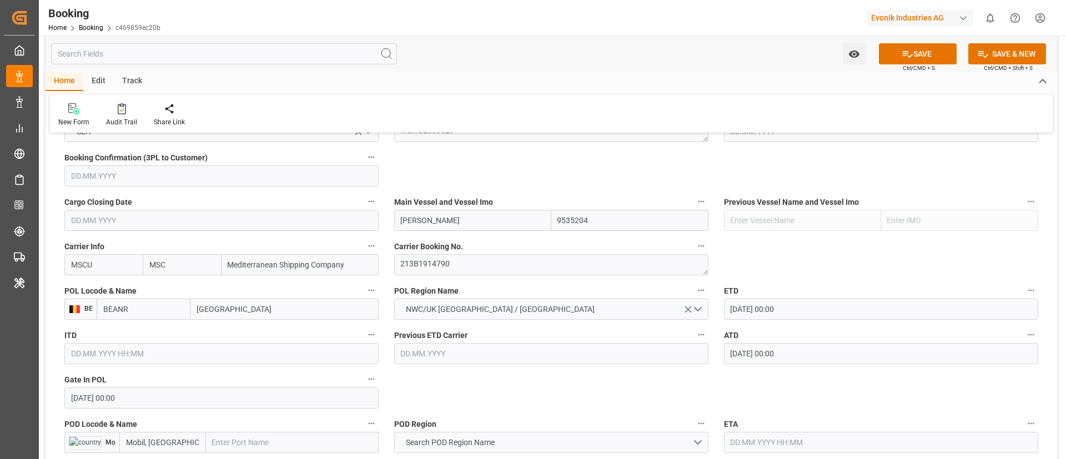
scroll to position [832, 0]
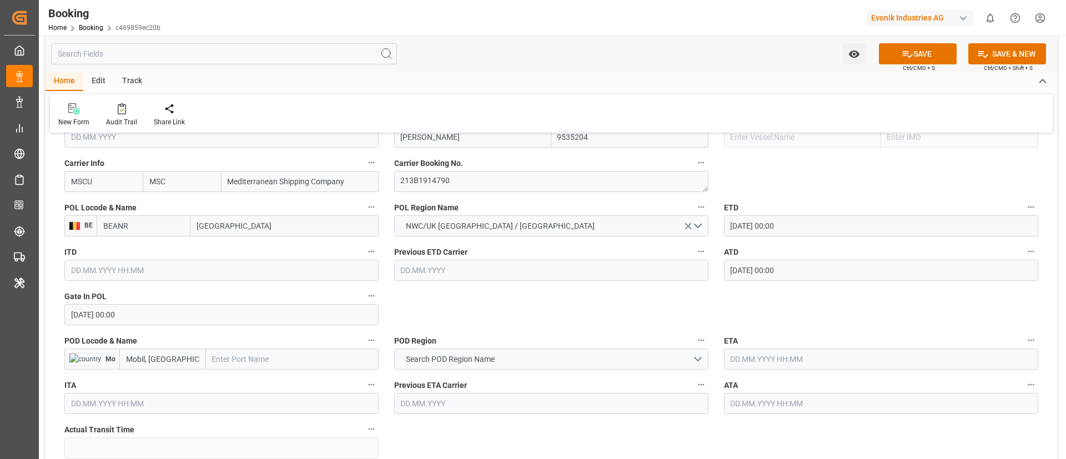
click at [272, 360] on input "text" at bounding box center [292, 359] width 173 height 21
paste input "Mobile"
type input "Mobile"
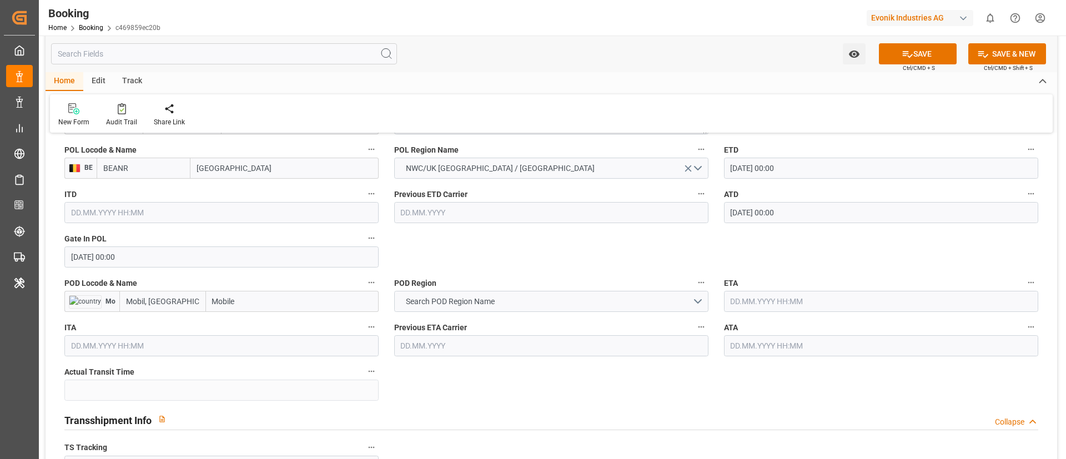
scroll to position [916, 0]
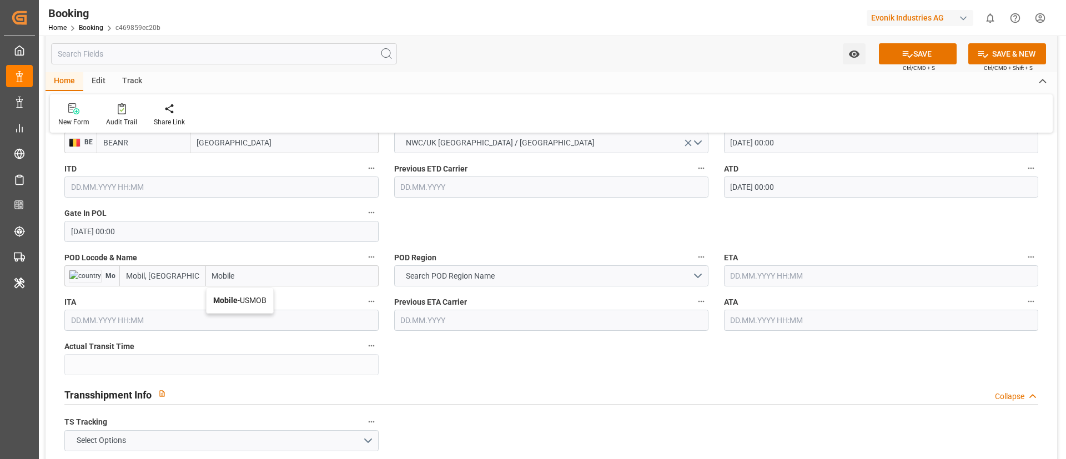
click at [259, 297] on span "Mobile - USMOB" at bounding box center [239, 300] width 53 height 9
type input "USMOB"
type input "Mobile"
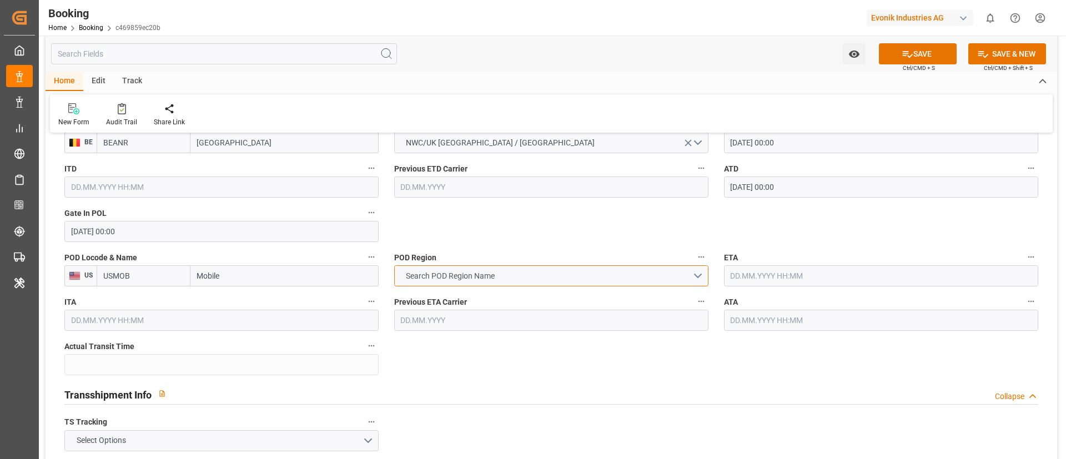
click at [438, 272] on span "Search POD Region Name" at bounding box center [450, 276] width 100 height 12
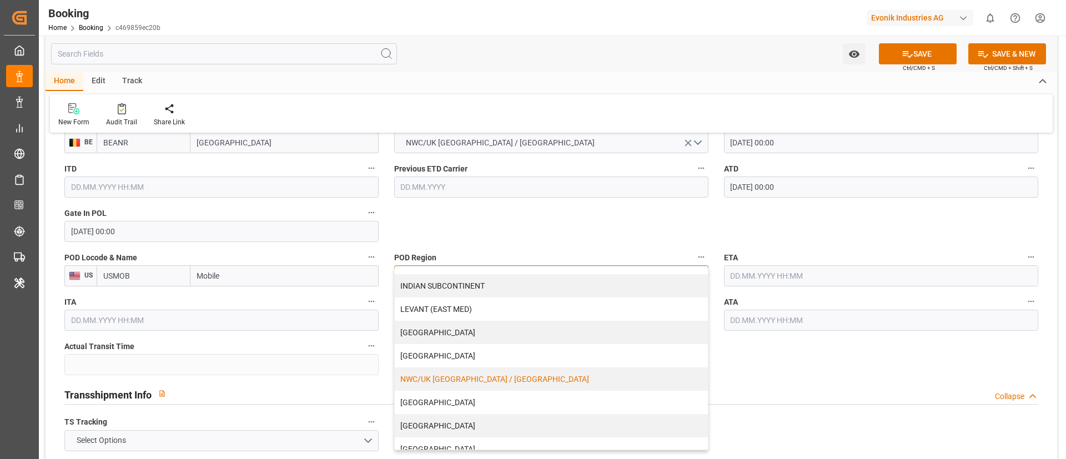
scroll to position [237, 0]
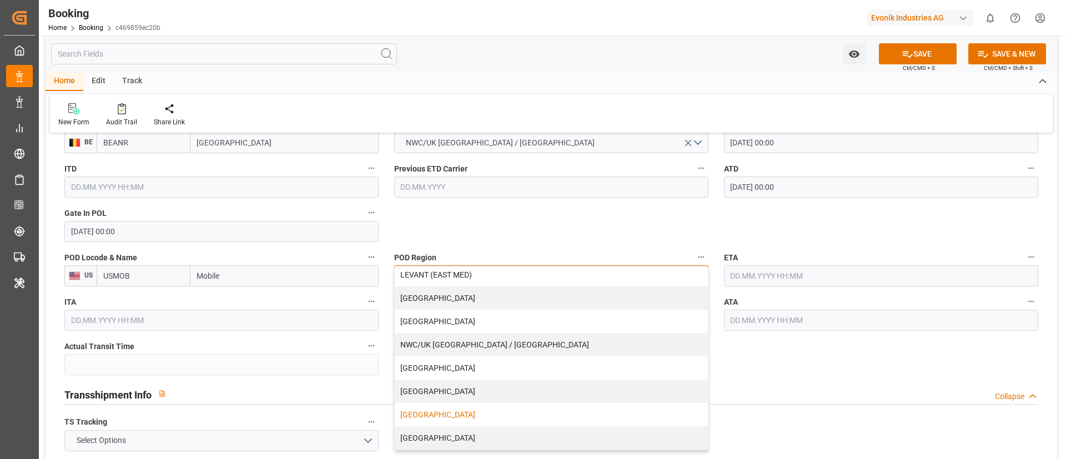
click at [415, 412] on div "[GEOGRAPHIC_DATA]" at bounding box center [551, 414] width 313 height 23
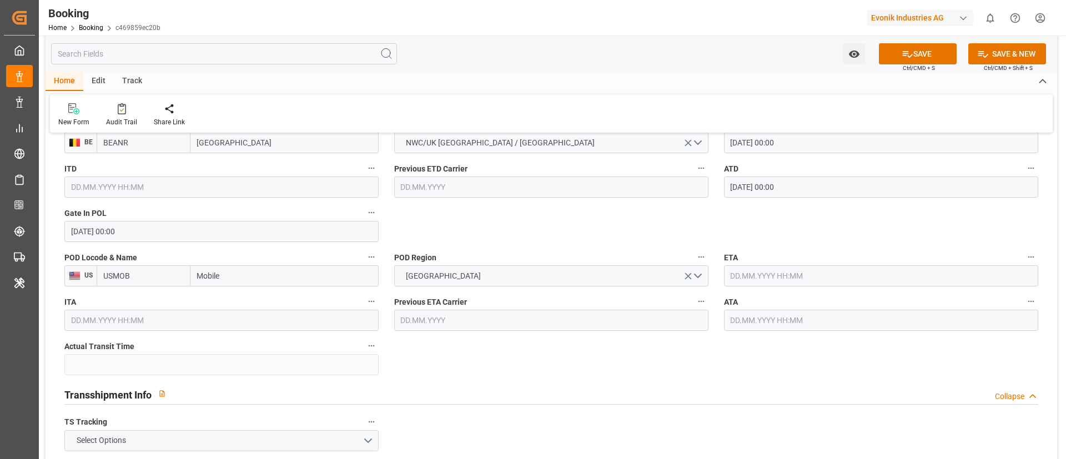
click at [769, 271] on input "text" at bounding box center [881, 275] width 314 height 21
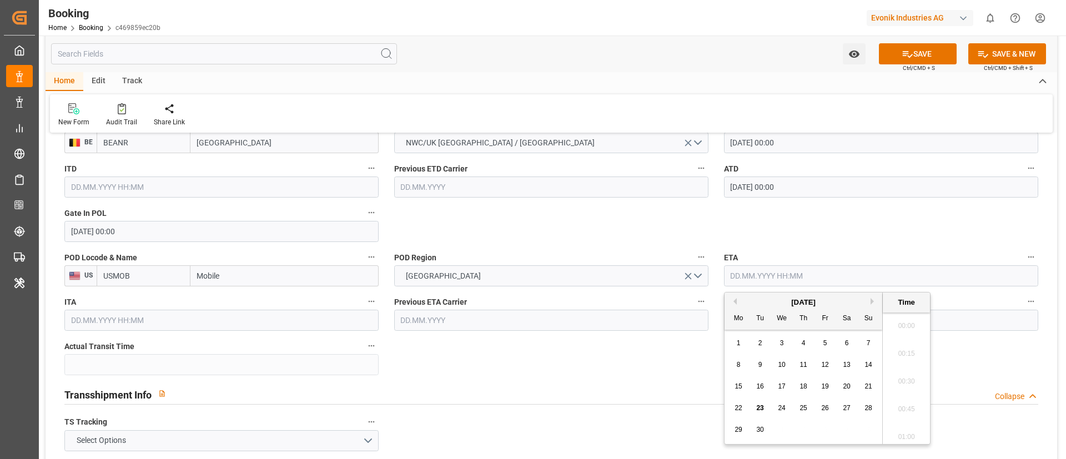
scroll to position [1891, 0]
click at [734, 299] on button "Previous Month" at bounding box center [733, 301] width 7 height 7
click at [803, 382] on span "14" at bounding box center [802, 386] width 7 height 8
type input "14.08.2025 00:00"
click at [815, 276] on input "14.08.2025 00:00" at bounding box center [881, 275] width 314 height 21
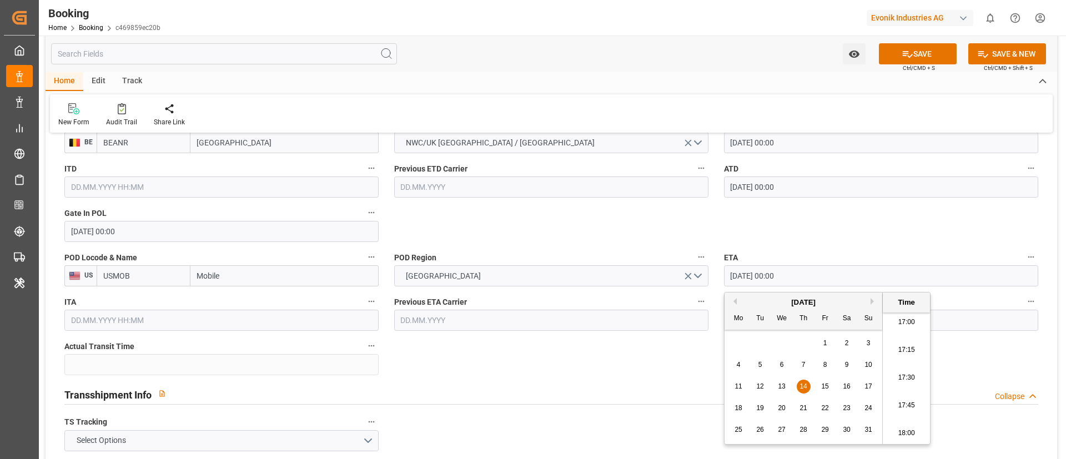
click at [815, 276] on input "14.08.2025 00:00" at bounding box center [881, 275] width 314 height 21
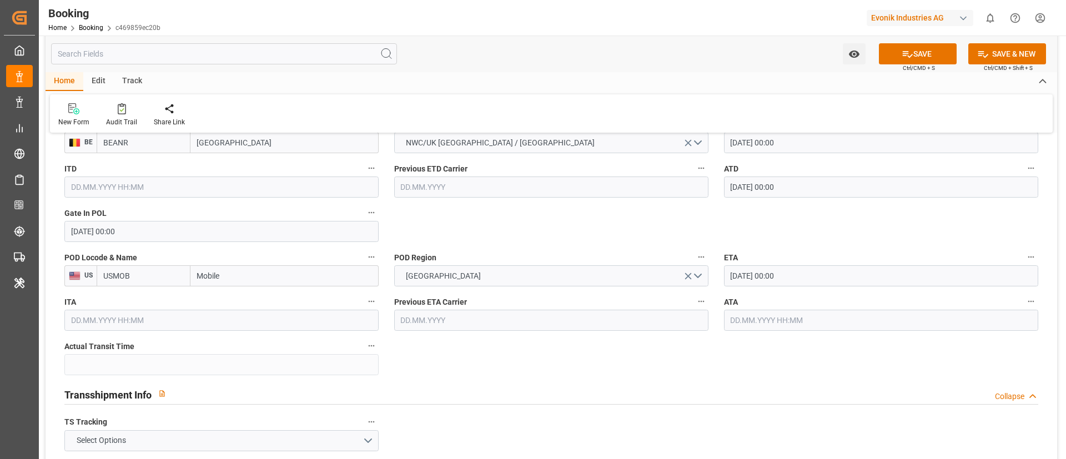
click at [763, 316] on input "text" at bounding box center [881, 320] width 314 height 21
paste input "14.08.2025 00:00"
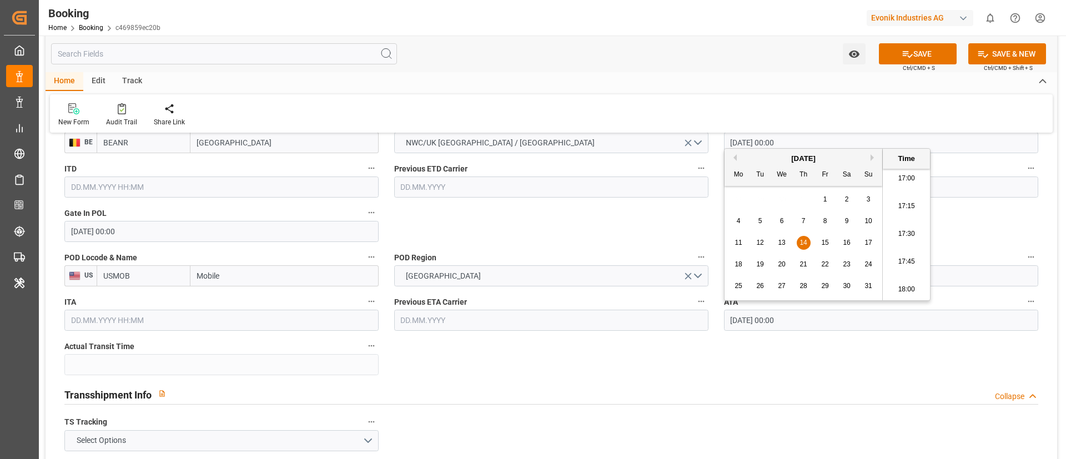
type input "14.08.2025 00:00"
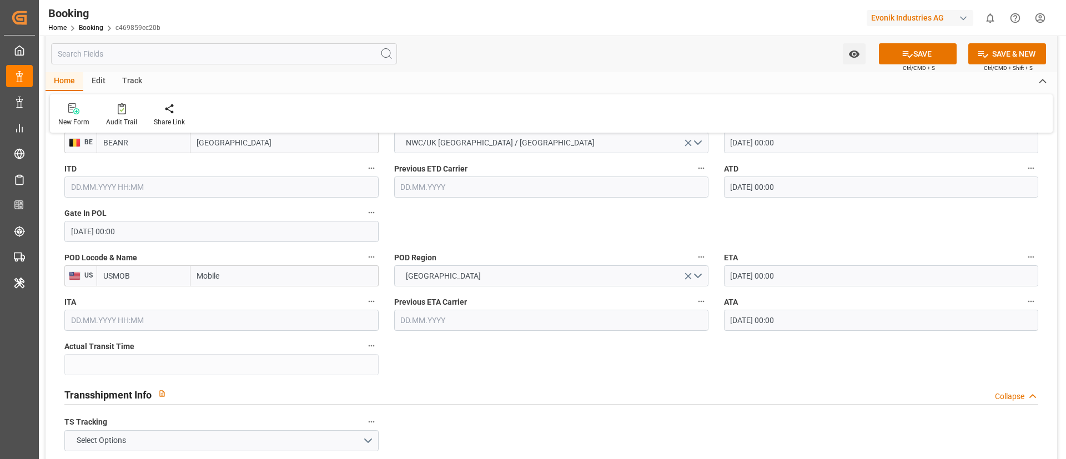
scroll to position [999, 0]
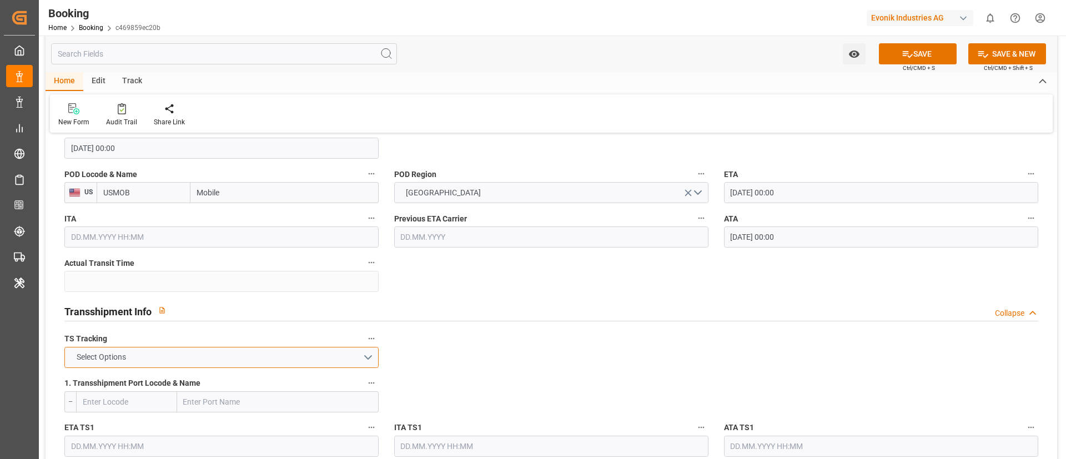
click at [265, 355] on button "Select Options" at bounding box center [221, 357] width 314 height 21
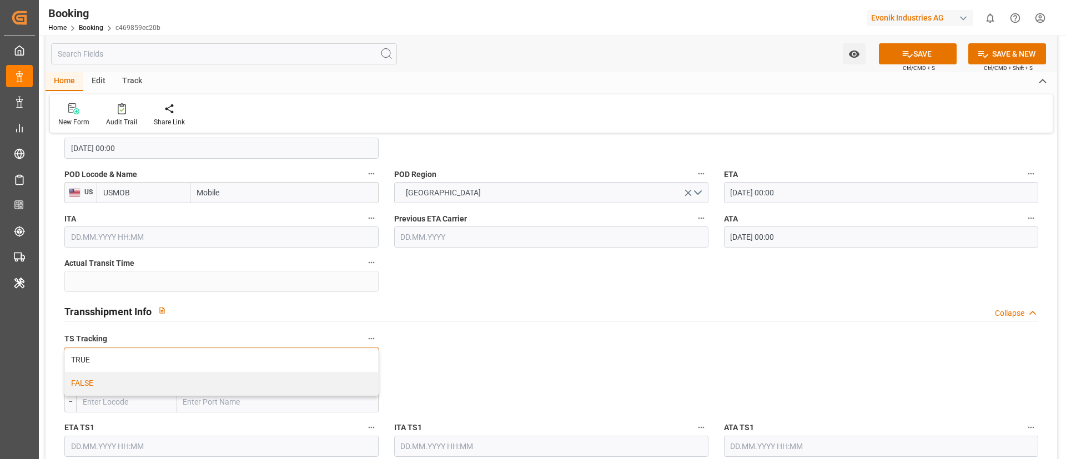
click at [237, 378] on div "FALSE" at bounding box center [221, 383] width 313 height 23
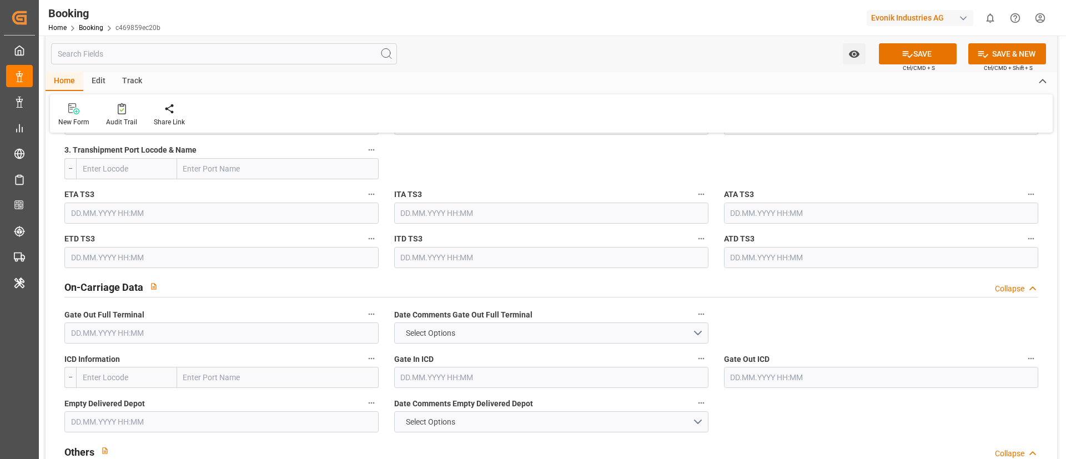
click at [164, 329] on input "text" at bounding box center [221, 332] width 314 height 21
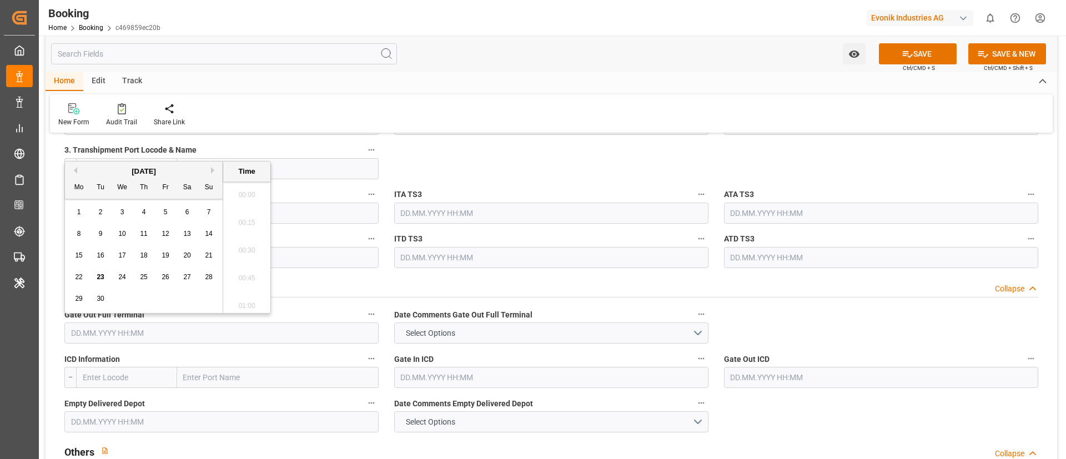
scroll to position [1891, 0]
click at [75, 170] on button "Previous Month" at bounding box center [73, 170] width 7 height 7
click at [83, 275] on div "18" at bounding box center [79, 277] width 14 height 13
click at [150, 329] on input "text" at bounding box center [221, 332] width 314 height 21
type input "18.08.2025 00:00"
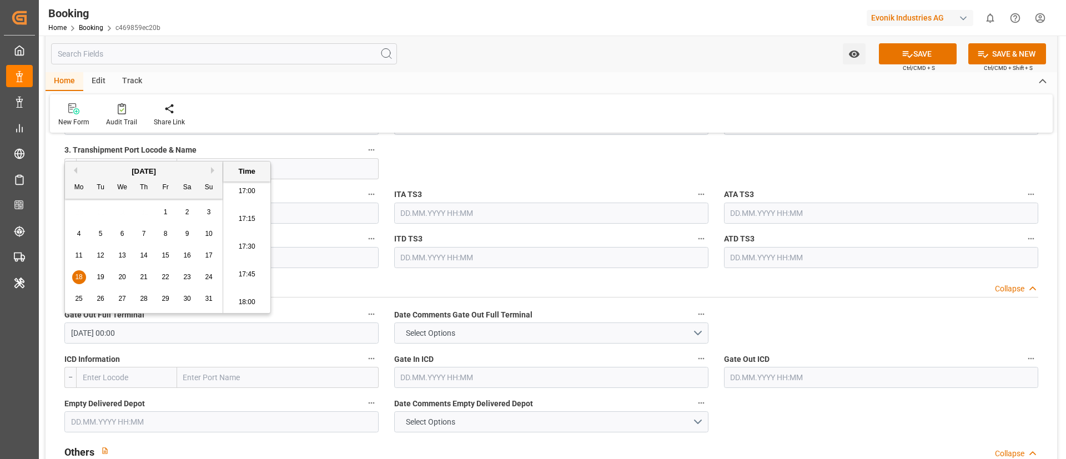
click at [150, 329] on input "18.08.2025 00:00" at bounding box center [221, 332] width 314 height 21
click at [164, 418] on input "text" at bounding box center [221, 421] width 314 height 21
paste input "18.08.2025 00:00"
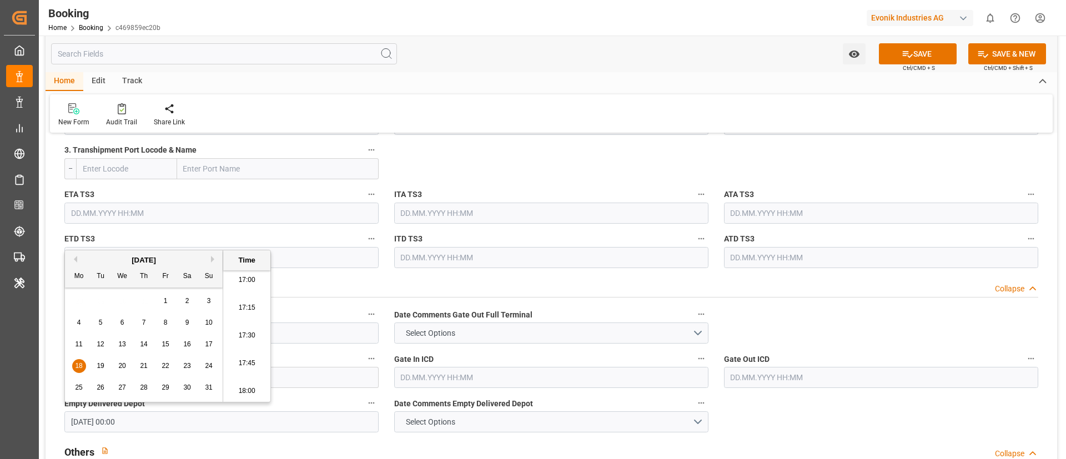
type input "18.08.2025 00:00"
click at [535, 94] on div "New Form Audit Trail Share Link" at bounding box center [551, 113] width 1002 height 38
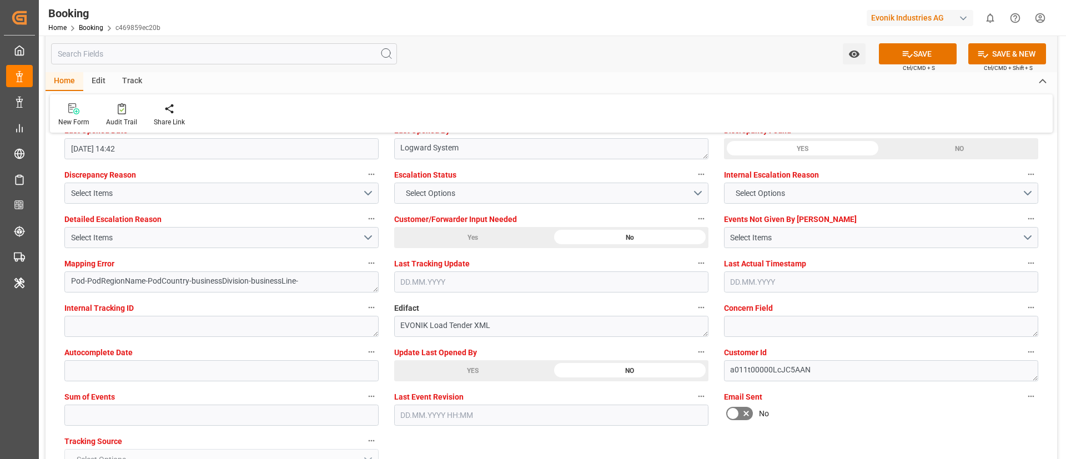
scroll to position [2081, 0]
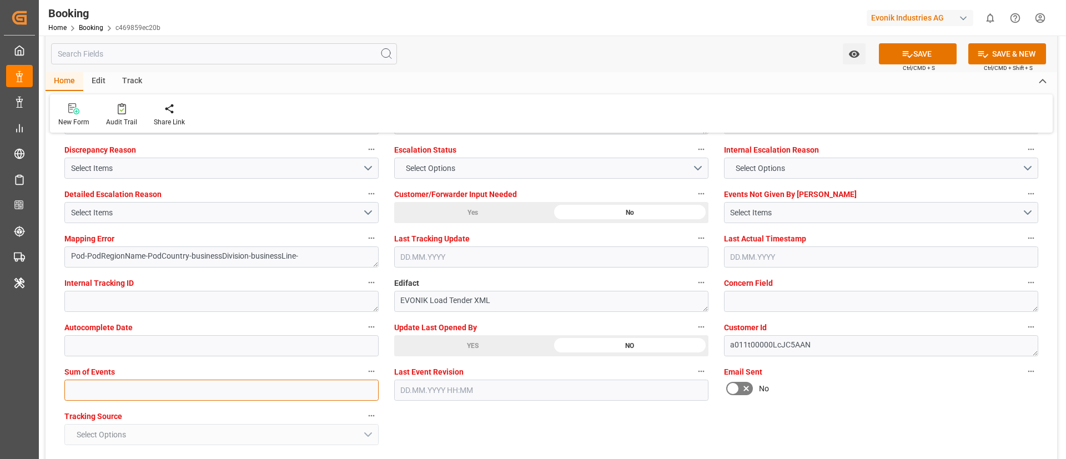
click at [248, 389] on input "text" at bounding box center [221, 390] width 314 height 21
type input "0"
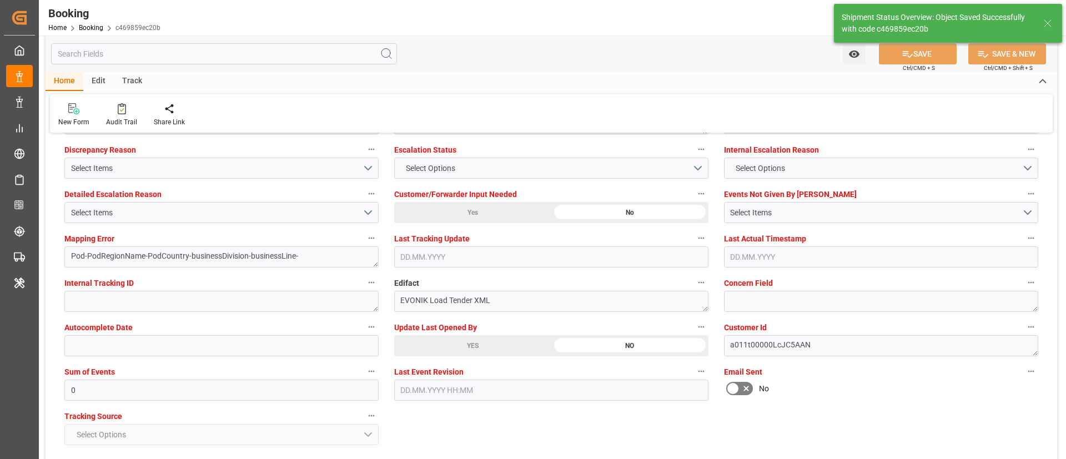
type textarea "NWC/UK North West Continent / UK_USMOB_MSCU_AT-AN"
type textarea "Vismitha Mahadev"
type textarea "businessDivision-businessLine-"
type input "27"
type input "[DATE] 00:00"
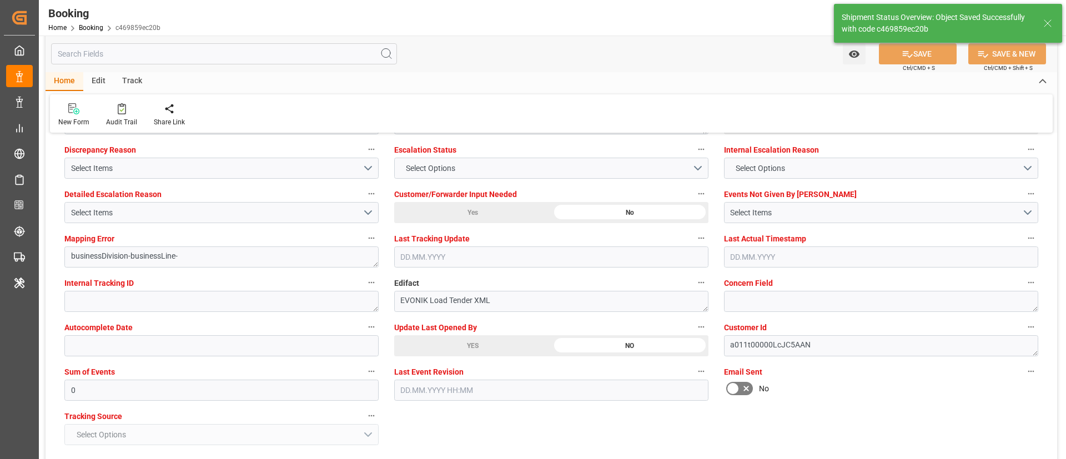
type input "14.08.2025 00:00"
type input "23.09.2025 12:02"
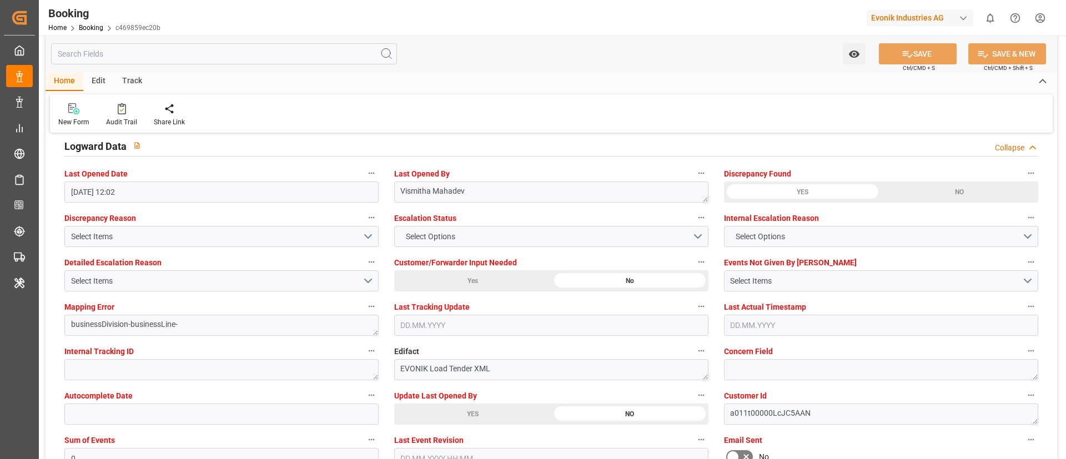
scroll to position [1998, 0]
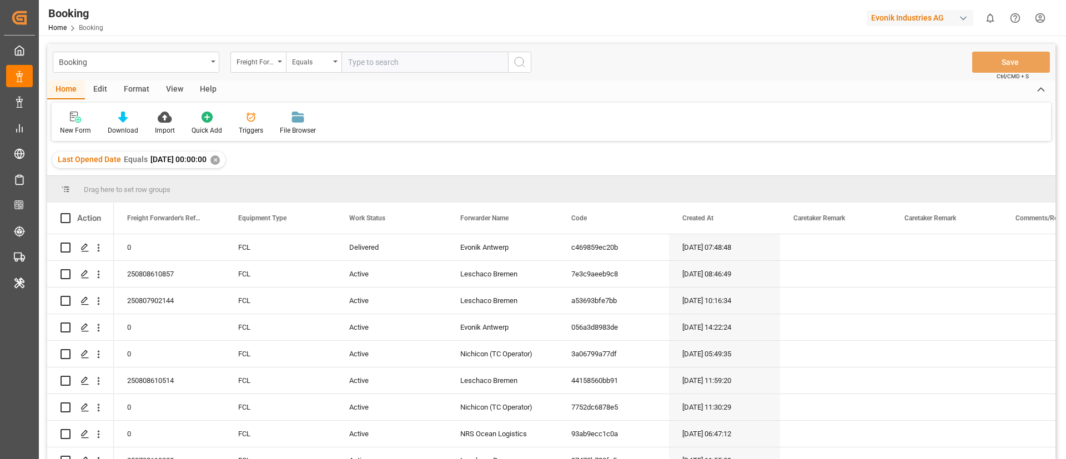
click at [179, 90] on div "View" at bounding box center [175, 89] width 34 height 19
click at [74, 129] on div "Default" at bounding box center [71, 130] width 22 height 10
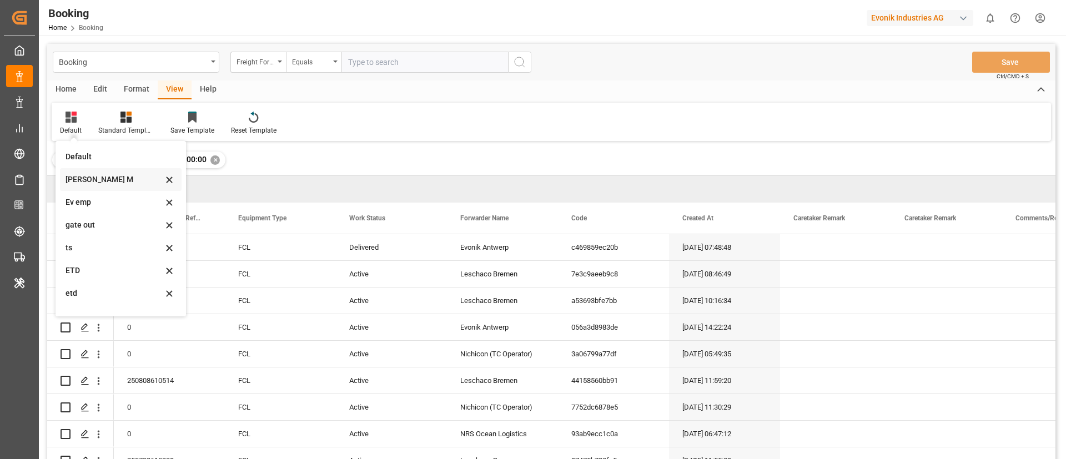
click at [99, 175] on div "[PERSON_NAME] M" at bounding box center [113, 180] width 97 height 12
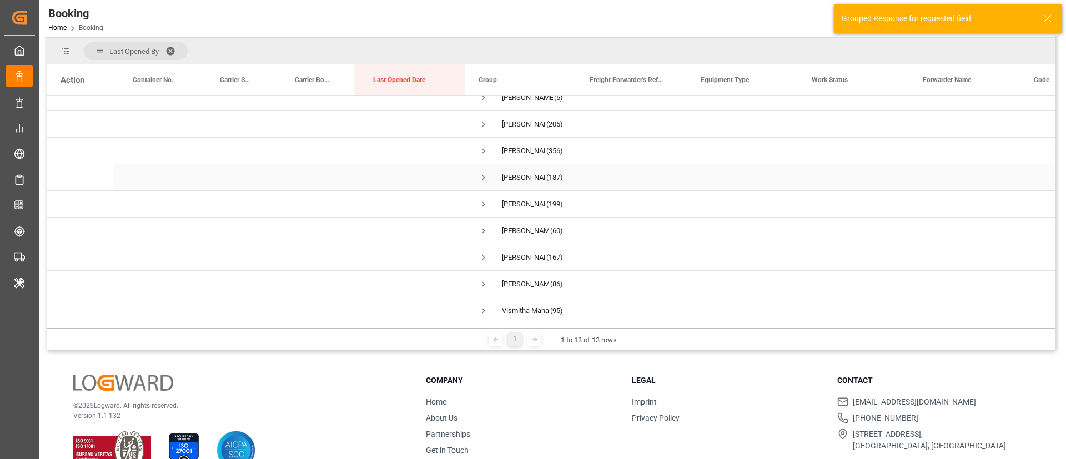
scroll to position [164, 0]
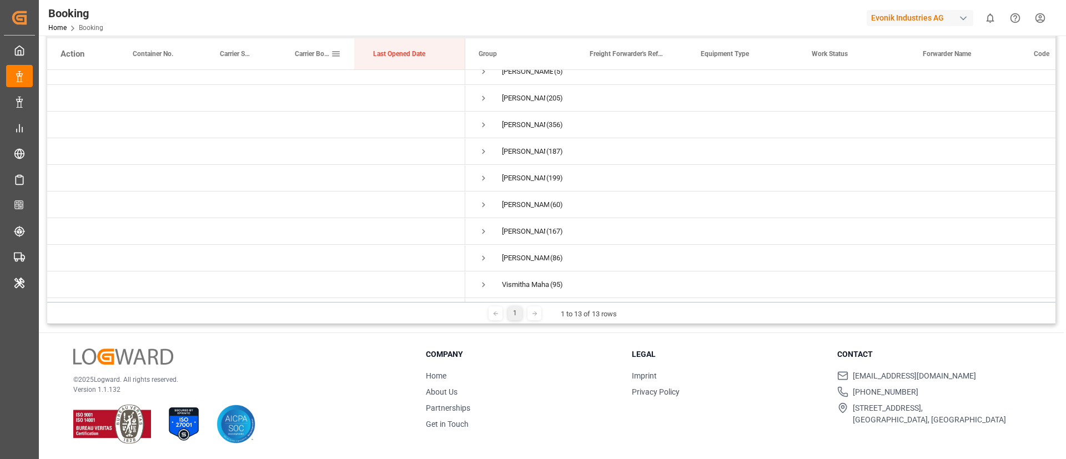
click at [299, 60] on div "Carrier Booking No." at bounding box center [313, 53] width 36 height 31
click at [963, 385] on ul "[EMAIL_ADDRESS][DOMAIN_NAME] +49 40 239 692 540 [STREET_ADDRESS]" at bounding box center [933, 397] width 192 height 55
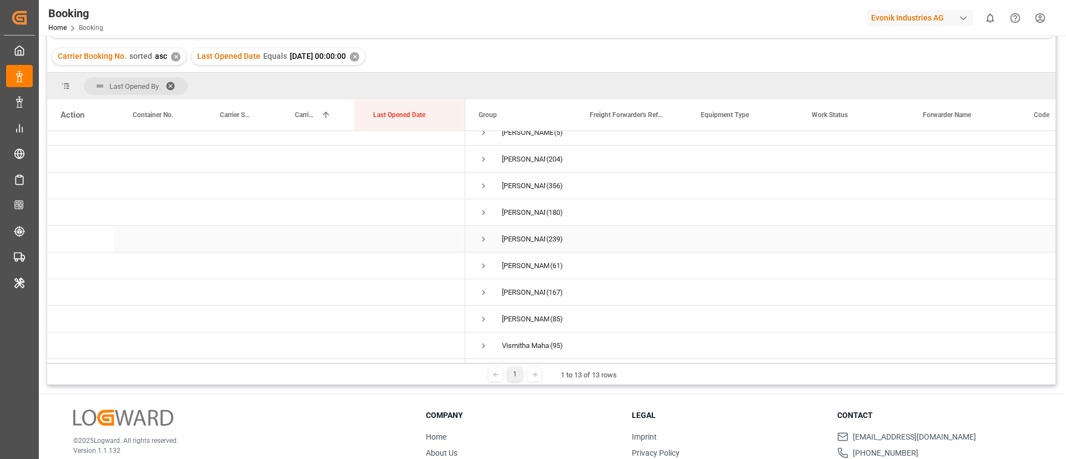
scroll to position [0, 0]
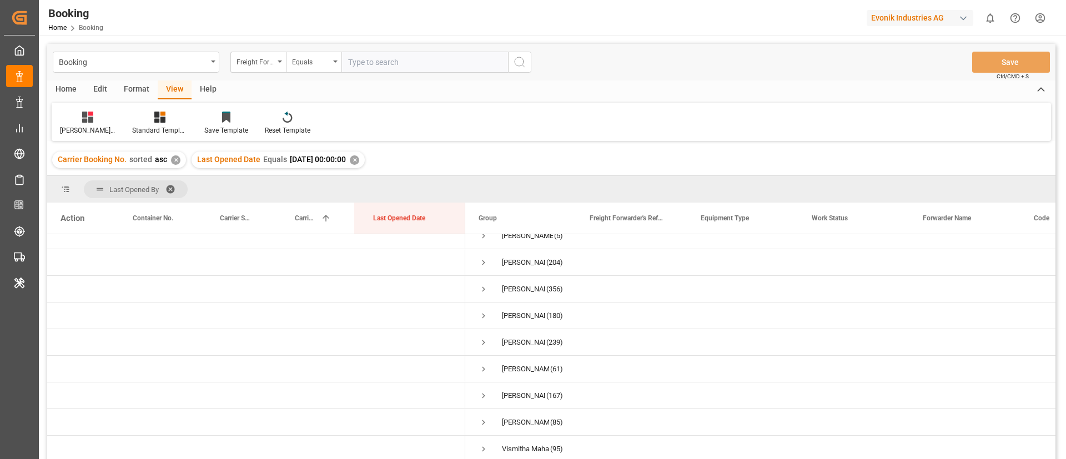
click at [174, 159] on div "✕" at bounding box center [175, 159] width 9 height 9
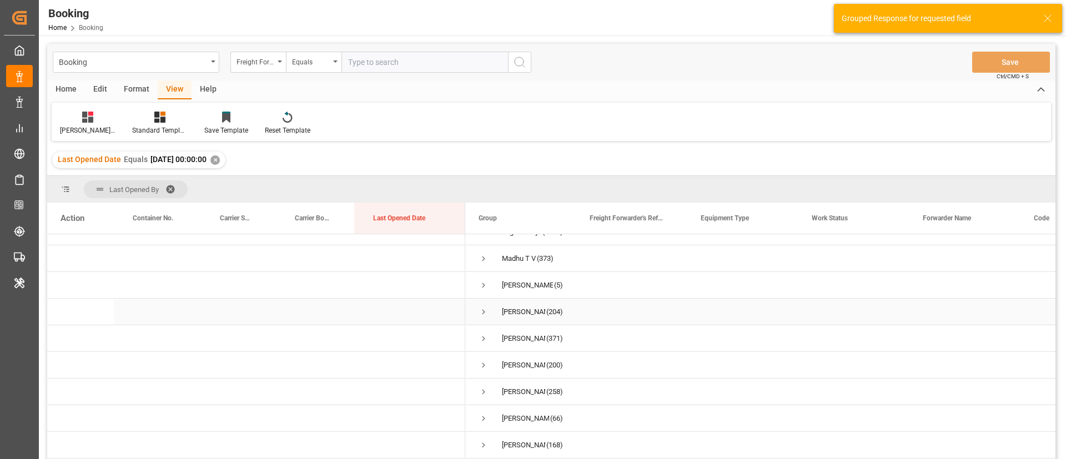
scroll to position [122, 0]
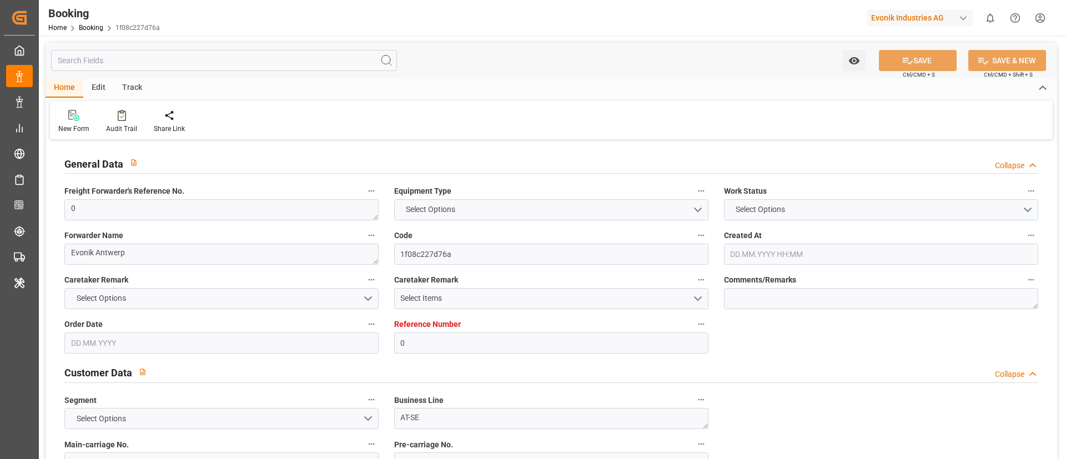
type textarea "0"
type textarea "Evonik Antwerp"
type input "1f08c227d76a"
type input "0"
type textarea "AT-SE"
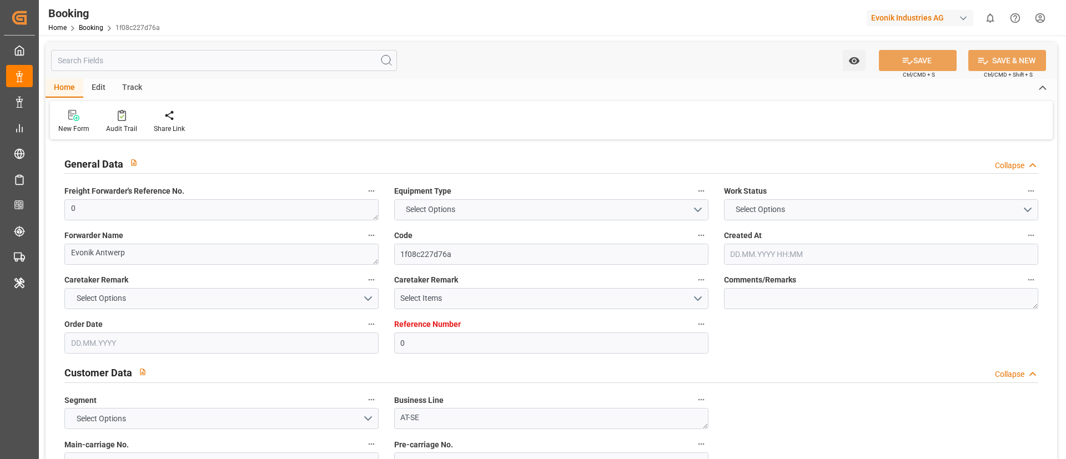
type input "4006658135"
type textarea "[PERSON_NAME][EMAIL_ADDRESS][PERSON_NAME][DOMAIN_NAME]"
type textarea "CIF"
type textarea "[GEOGRAPHIC_DATA]"
type textarea "Evonik Plant 7000061003"
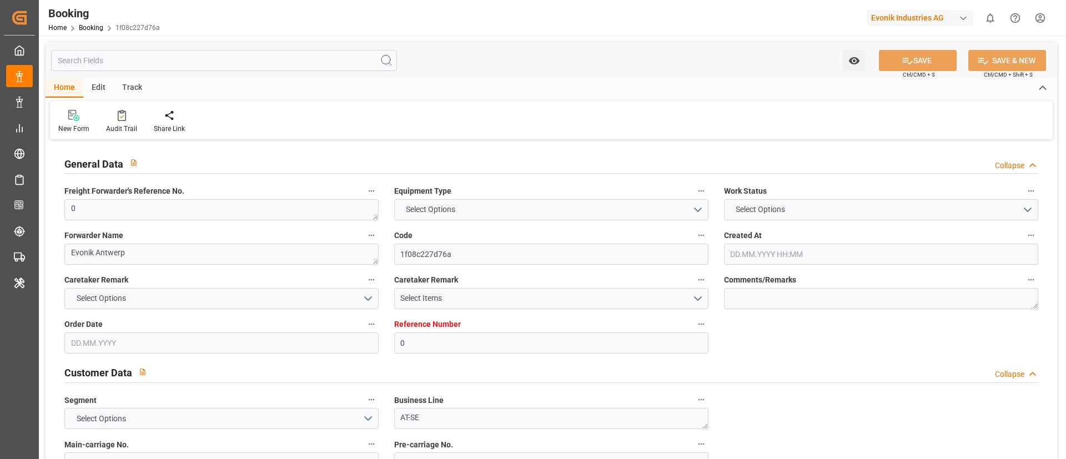
type textarea "[GEOGRAPHIC_DATA]"
type textarea "MSNU6558643"
type input "MSCU"
type input "[GEOGRAPHIC_DATA]"
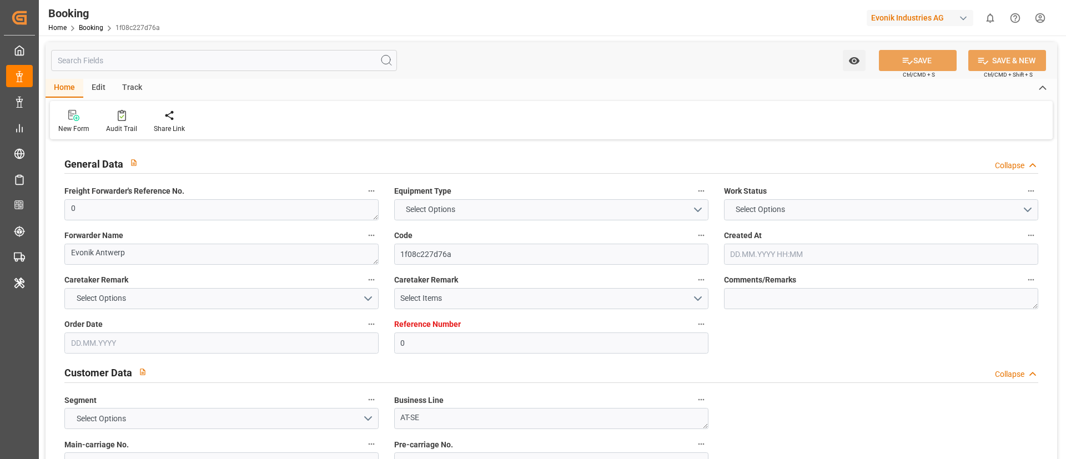
type textarea "INPUT_Evonik_Seeburger_LoadTenderOcean_1002980649_20250722162322065.xml"
type textarea "NWC/[GEOGRAPHIC_DATA] [GEOGRAPHIC_DATA] / [GEOGRAPHIC_DATA]-SE"
type textarea "INPUT_Evonik_Seeburger_LoadTenderOcean_1002922846_20250704112401208.xml,INPUT_E…"
type textarea "1002980649"
type textarea "Logward System"
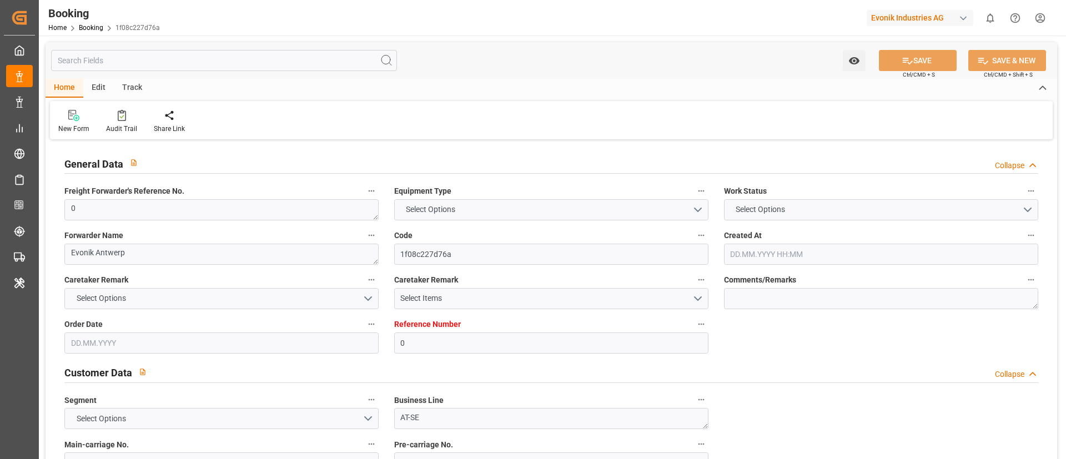
type textarea "businessDivision-businessLine-"
type textarea "EVONIK Load Tender XML"
type textarea "a011t00000LcJC5AAN"
type textarea "No"
type input "0"
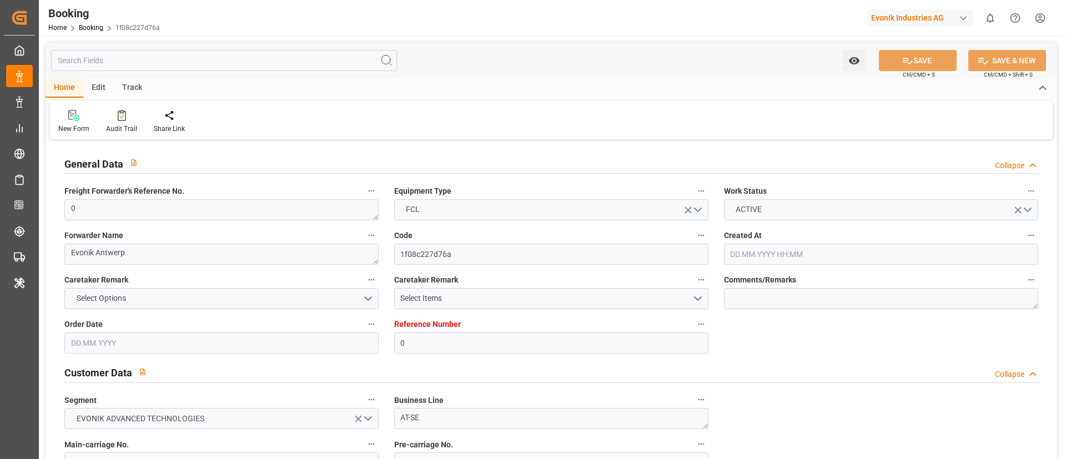
type input "MSC"
type input "Mediterranean Shipping Company"
type input "NLRTM"
type input "AEJEA"
type input "[DATE] 09:26"
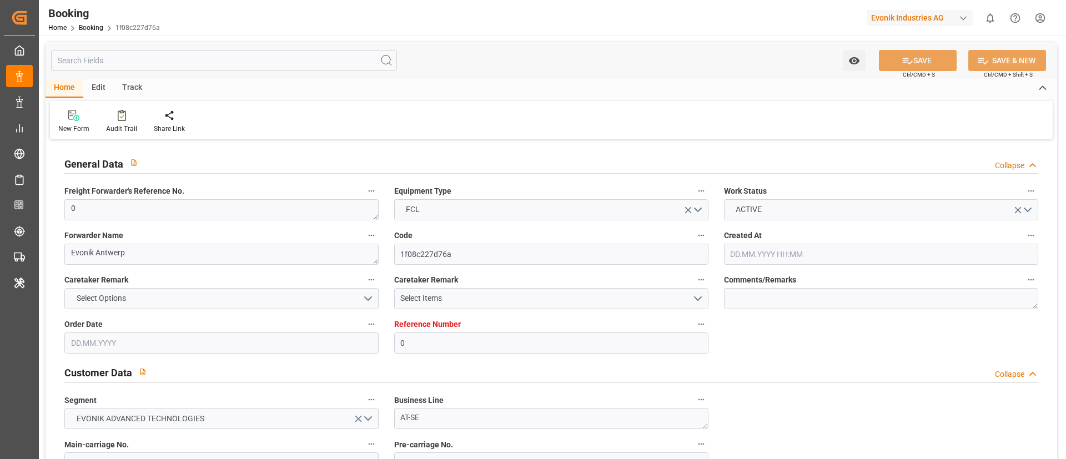
type input "[DATE]"
type input "[DATE] 14:25"
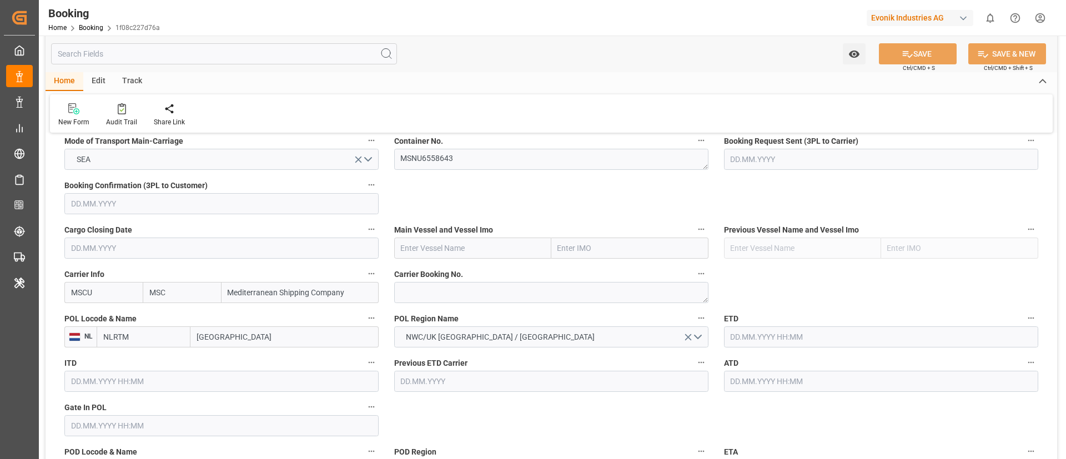
scroll to position [749, 0]
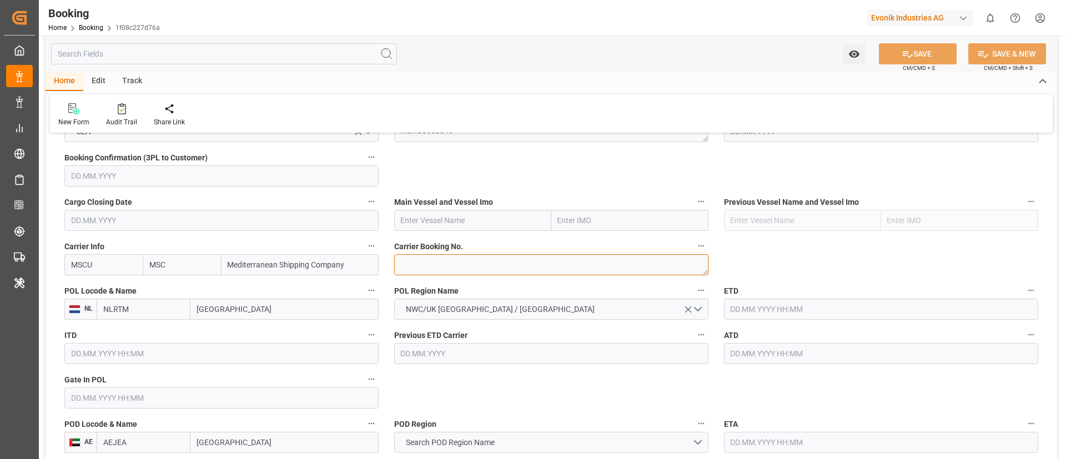
click at [441, 268] on textarea at bounding box center [551, 264] width 314 height 21
paste textarea "213B1916872"
type textarea "213B1916872"
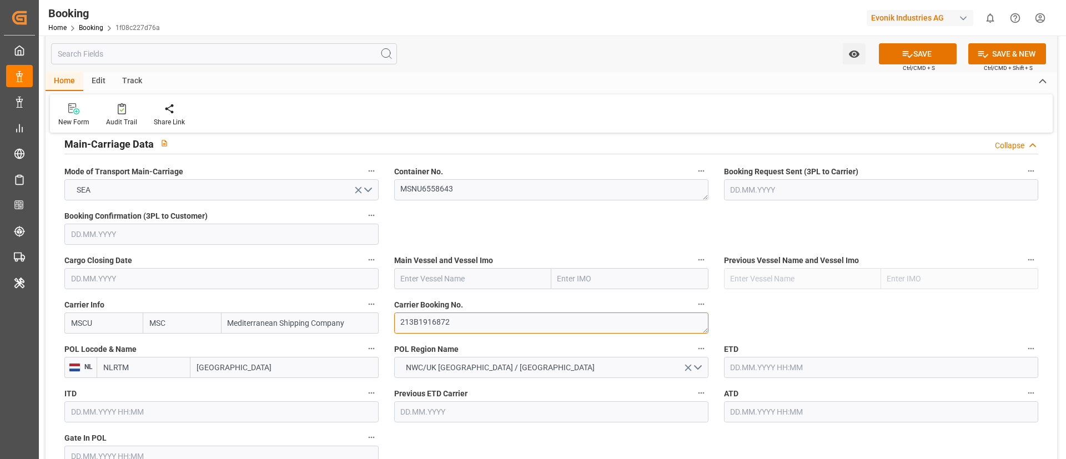
scroll to position [666, 0]
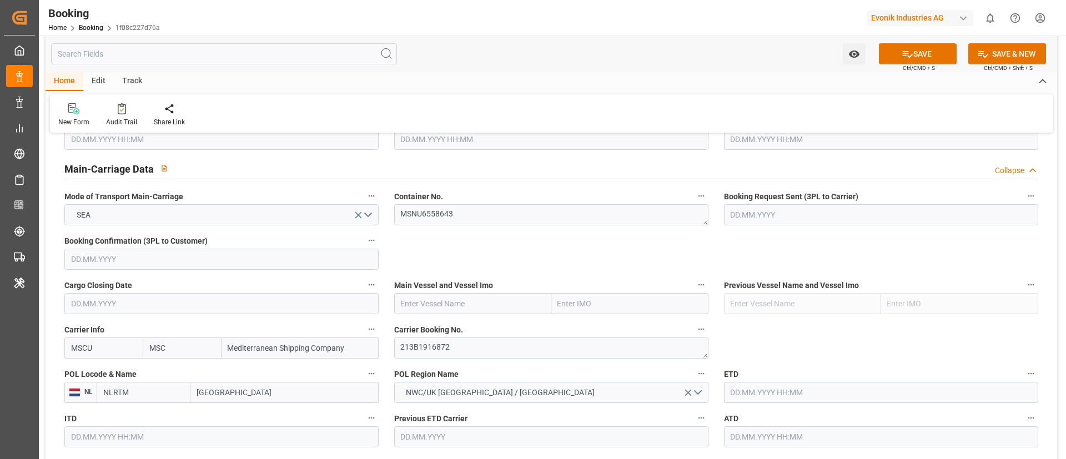
click at [439, 300] on input "text" at bounding box center [472, 303] width 157 height 21
paste input "MSC VERONA"
click at [436, 327] on b "MSC VERONA" at bounding box center [425, 328] width 49 height 9
type input "MSC VERONA"
type input "9987287"
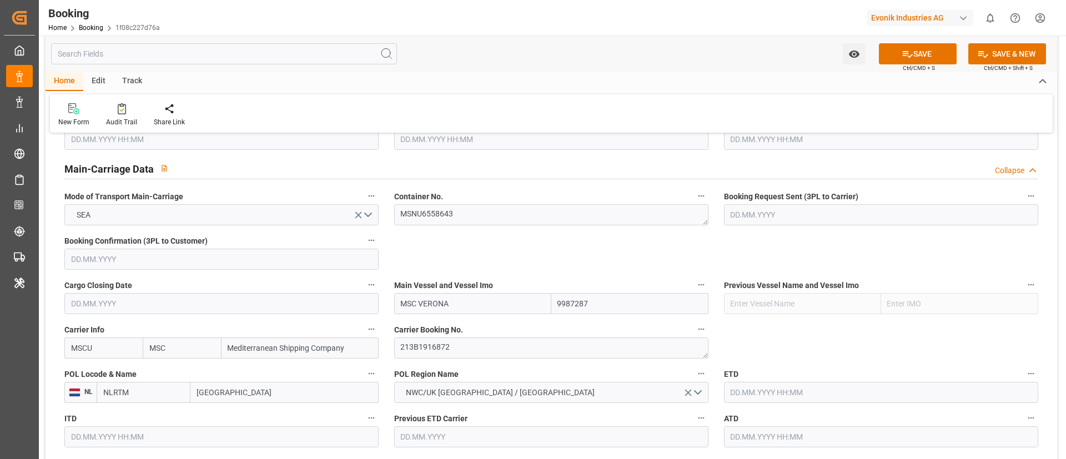
type input "MSC VERONA"
click at [237, 395] on input "[GEOGRAPHIC_DATA]" at bounding box center [284, 392] width 188 height 21
paste input "[GEOGRAPHIC_DATA]"
click at [235, 413] on span "Antwerp - BEANR" at bounding box center [249, 416] width 103 height 9
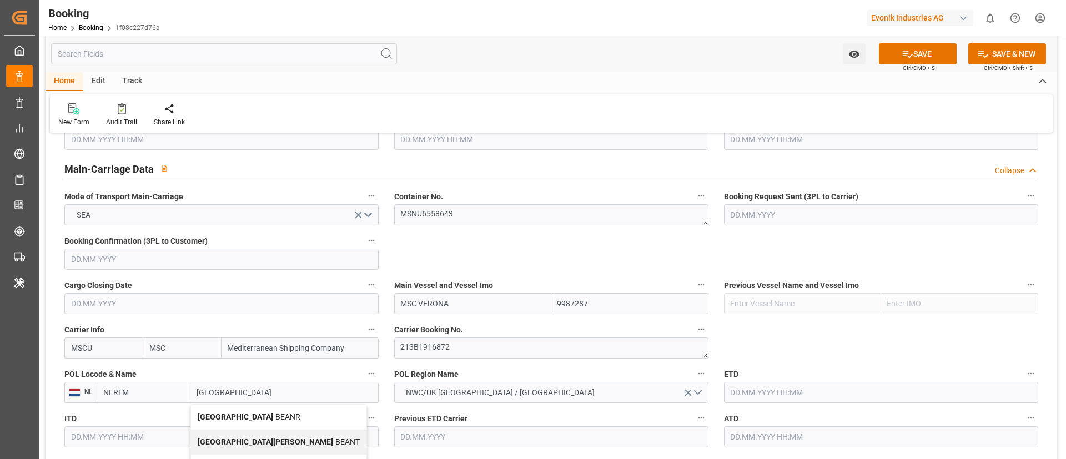
type input "[GEOGRAPHIC_DATA]"
type input "BEANR"
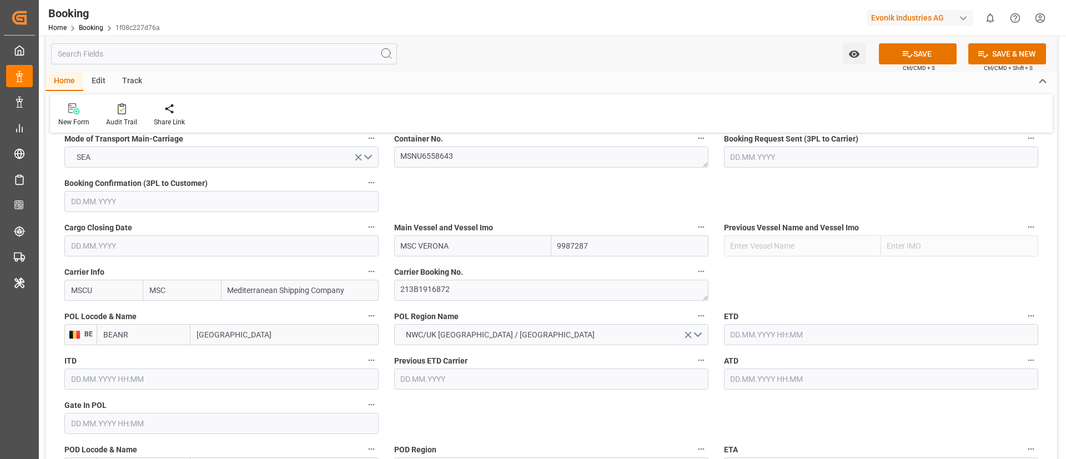
scroll to position [749, 0]
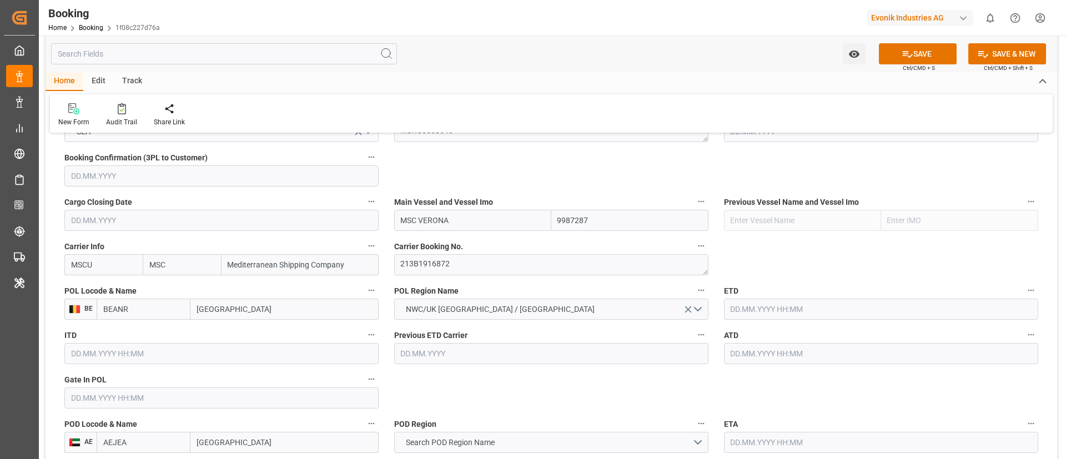
click at [205, 409] on div "Gate In POL" at bounding box center [222, 390] width 330 height 44
click at [205, 400] on input "text" at bounding box center [221, 397] width 314 height 21
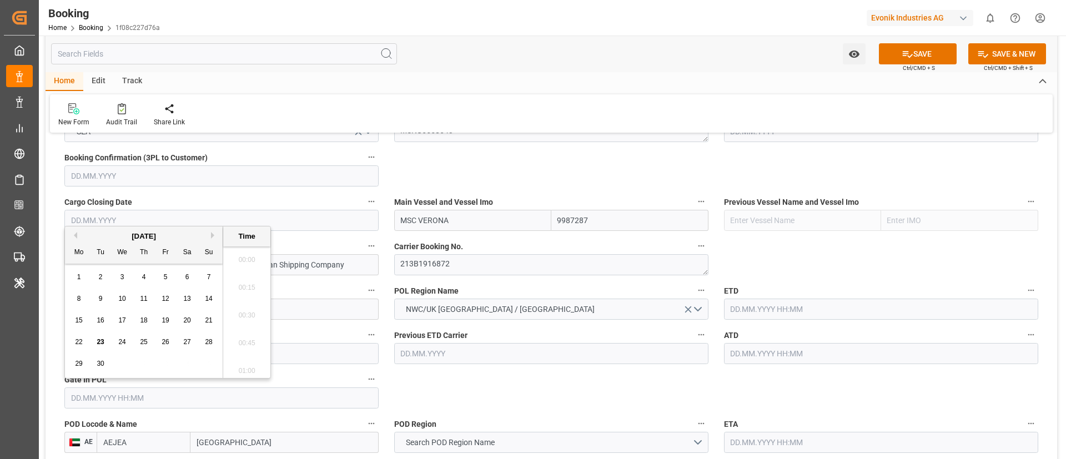
scroll to position [1891, 0]
click at [75, 236] on button "Previous Month" at bounding box center [73, 235] width 7 height 7
click at [124, 320] on span "16" at bounding box center [121, 320] width 7 height 8
type input "16.07.2025 00:00"
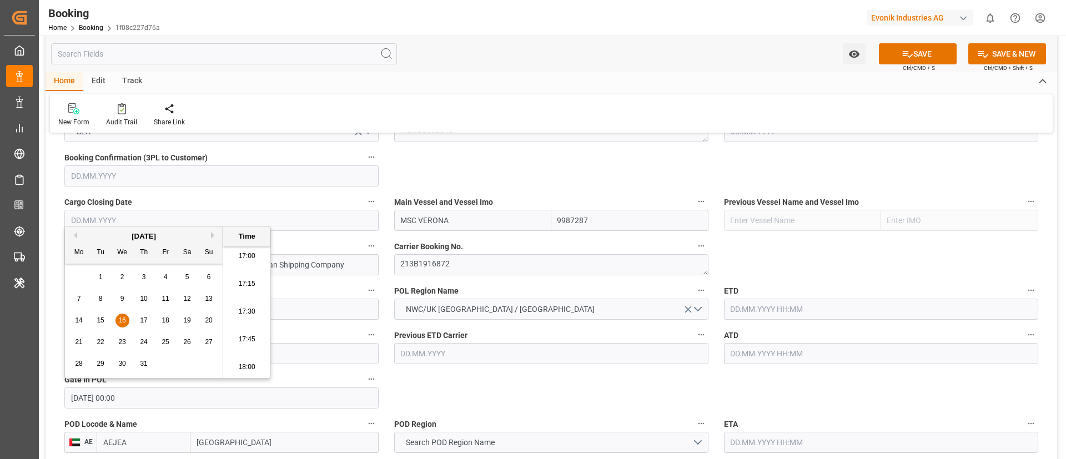
click at [184, 397] on input "16.07.2025 00:00" at bounding box center [221, 397] width 314 height 21
click at [764, 302] on input "text" at bounding box center [881, 309] width 314 height 21
paste input "16.07.2025 00:00"
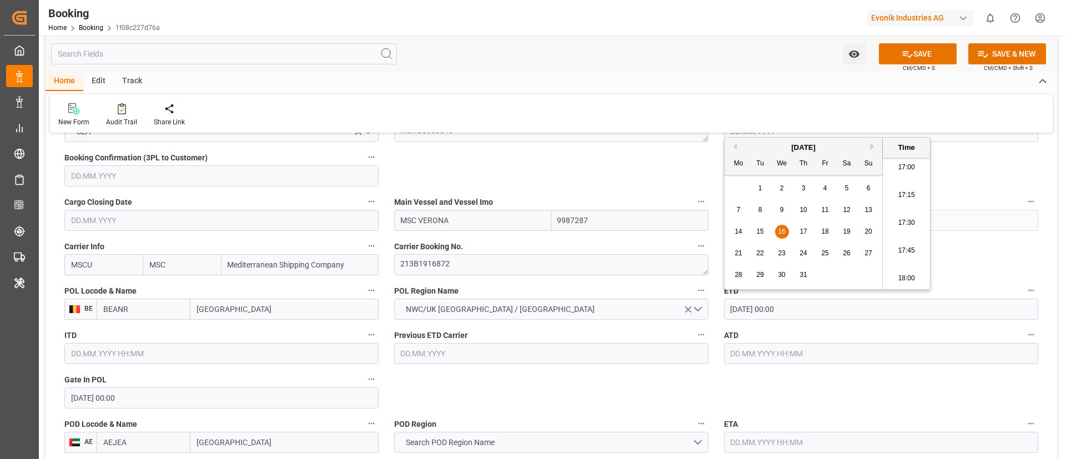
click at [829, 235] on div "18" at bounding box center [825, 231] width 14 height 13
type input "[DATE] 00:00"
click at [821, 307] on input "[DATE] 00:00" at bounding box center [881, 309] width 314 height 21
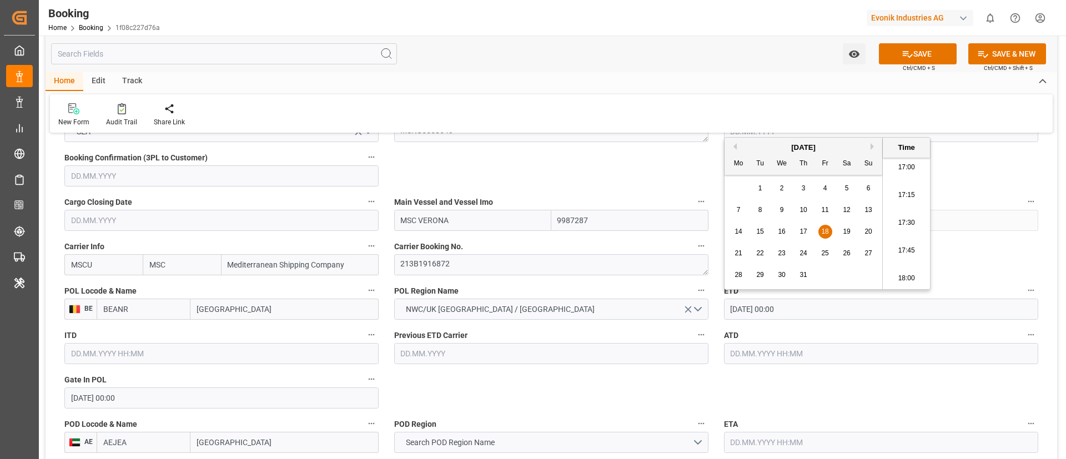
click at [789, 356] on input "text" at bounding box center [881, 353] width 314 height 21
paste input "[DATE] 00:00"
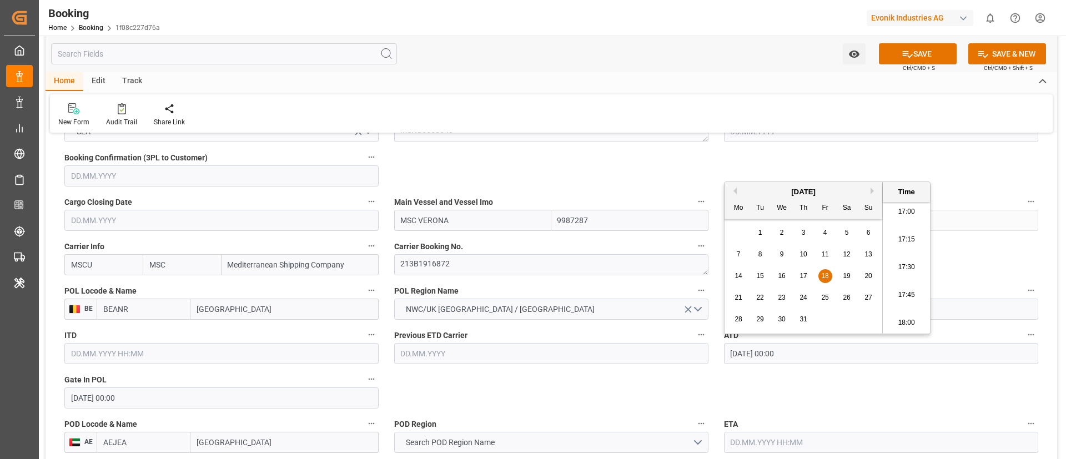
type input "[DATE] 00:00"
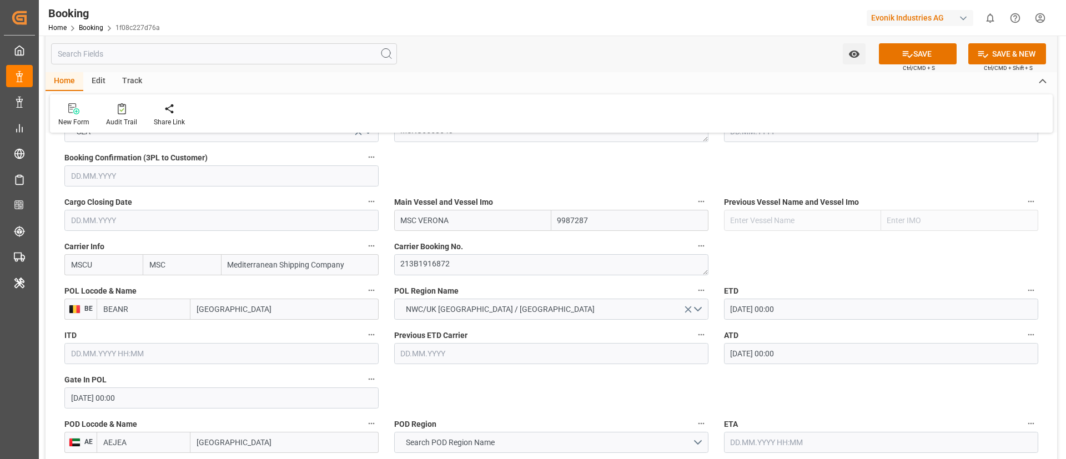
scroll to position [916, 0]
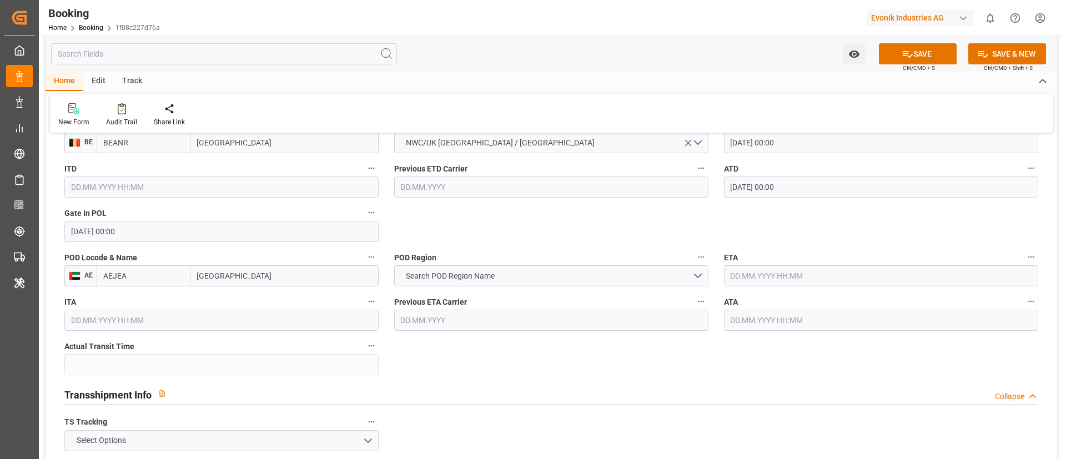
click at [251, 275] on input "[GEOGRAPHIC_DATA]" at bounding box center [284, 275] width 188 height 21
click at [524, 277] on button "Search POD Region Name" at bounding box center [551, 275] width 314 height 21
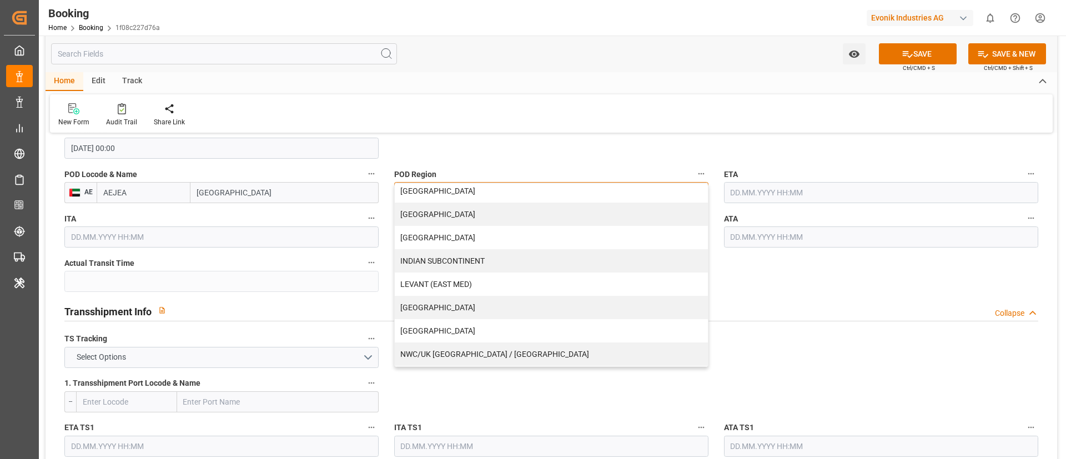
scroll to position [166, 0]
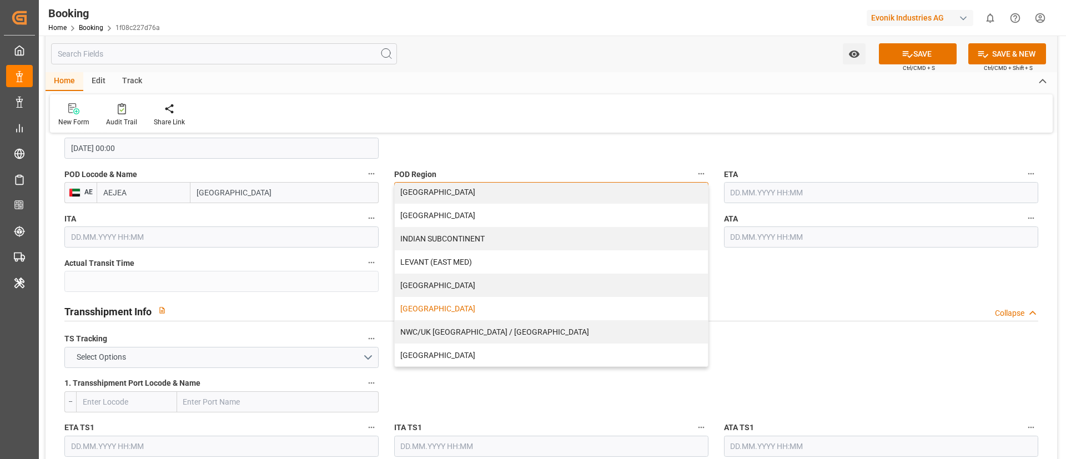
click at [478, 303] on div "[GEOGRAPHIC_DATA]" at bounding box center [551, 308] width 313 height 23
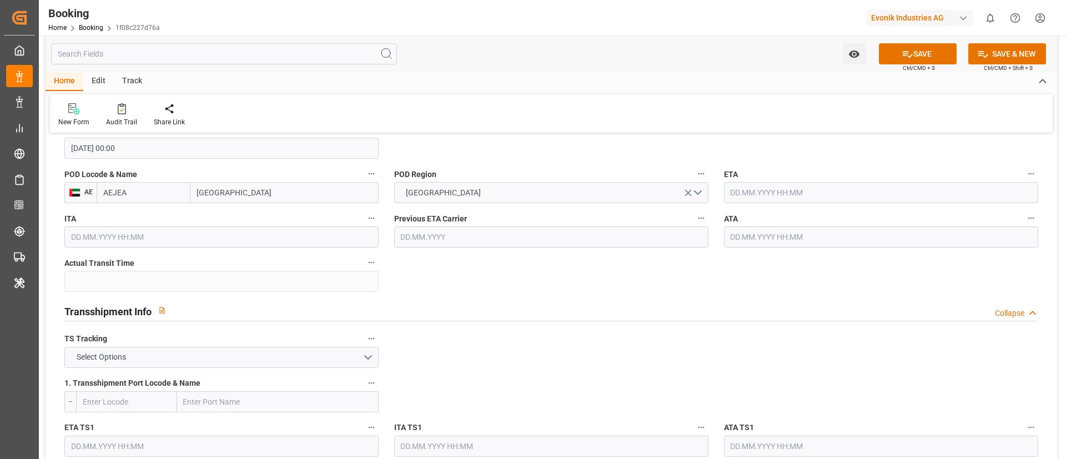
click at [795, 194] on input "text" at bounding box center [881, 192] width 314 height 21
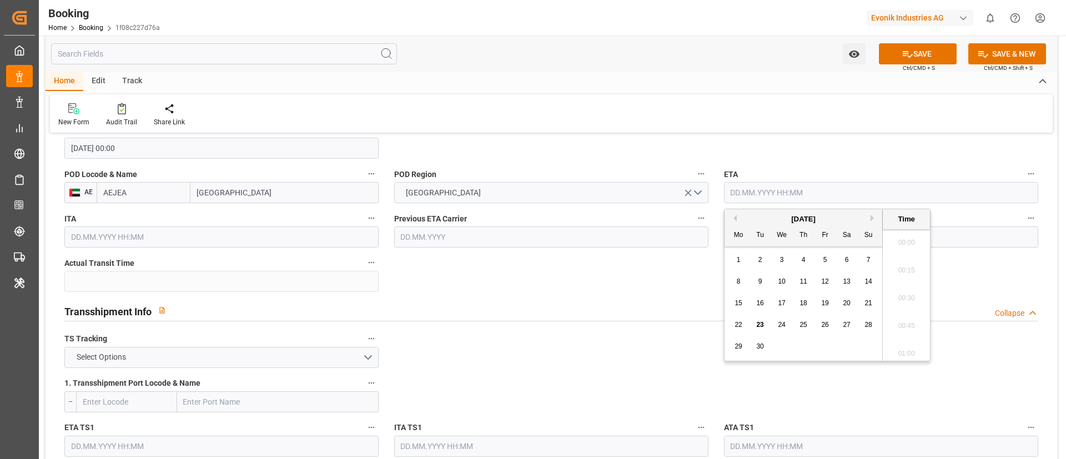
scroll to position [1891, 0]
click at [734, 217] on button "Previous Month" at bounding box center [733, 218] width 7 height 7
click at [821, 325] on span "22" at bounding box center [824, 325] width 7 height 8
type input "[DATE] 00:00"
click at [803, 195] on input "[DATE] 00:00" at bounding box center [881, 192] width 314 height 21
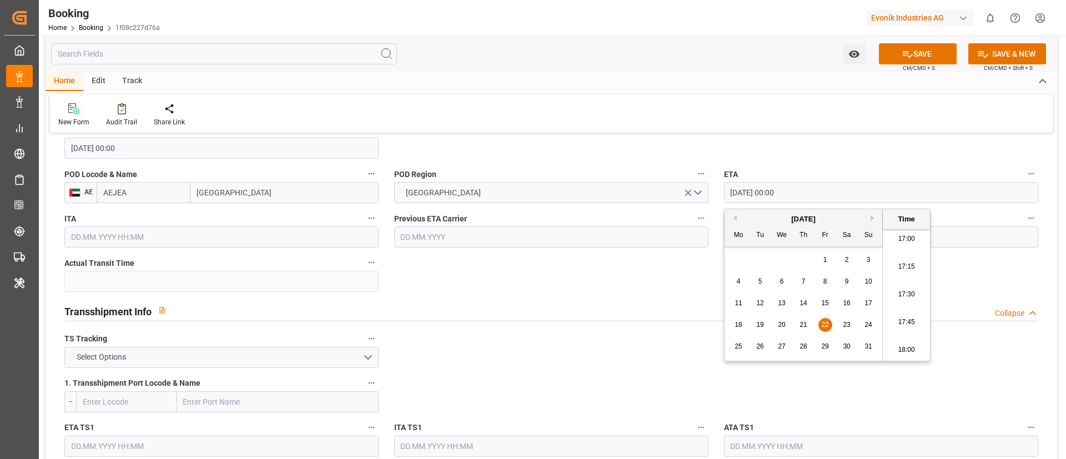
click at [803, 195] on input "[DATE] 00:00" at bounding box center [881, 192] width 314 height 21
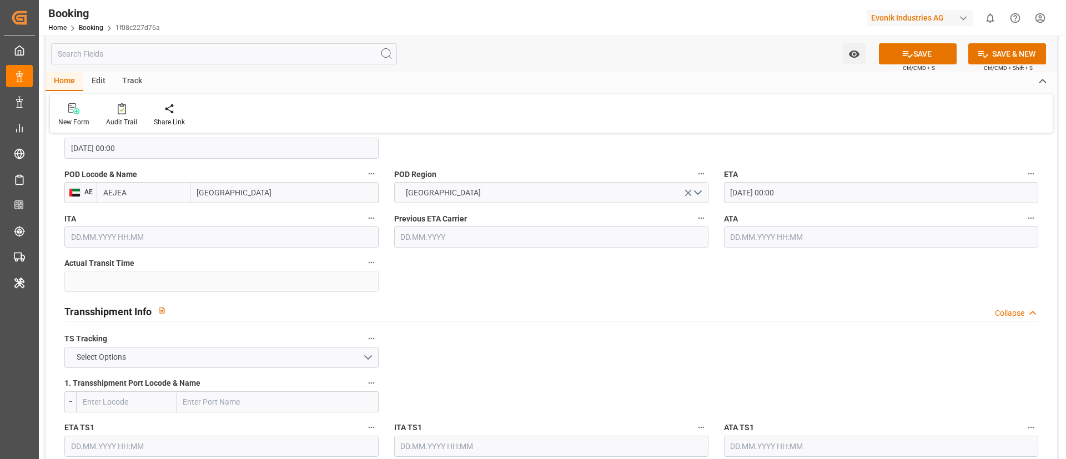
click at [787, 238] on input "text" at bounding box center [881, 236] width 314 height 21
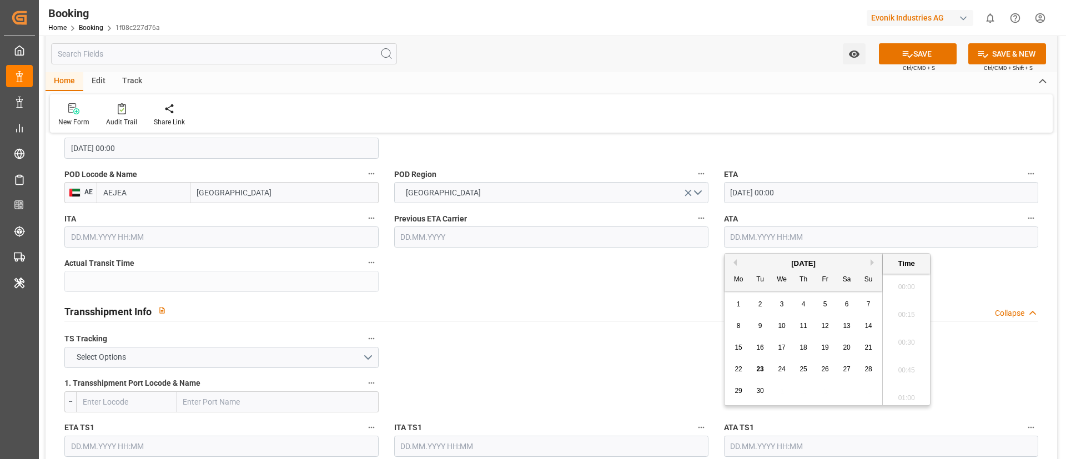
paste input "[DATE] 00:00"
type input "[DATE] 00:00"
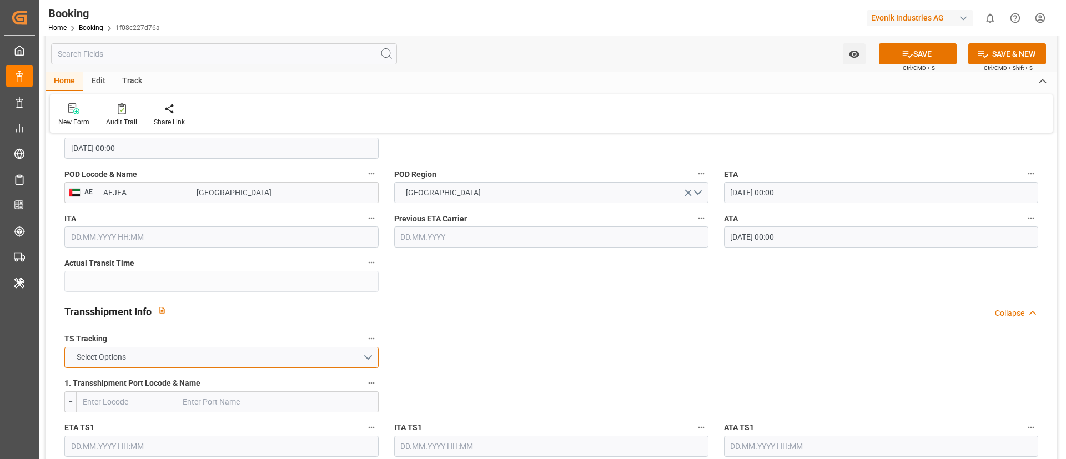
click at [289, 358] on button "Select Options" at bounding box center [221, 357] width 314 height 21
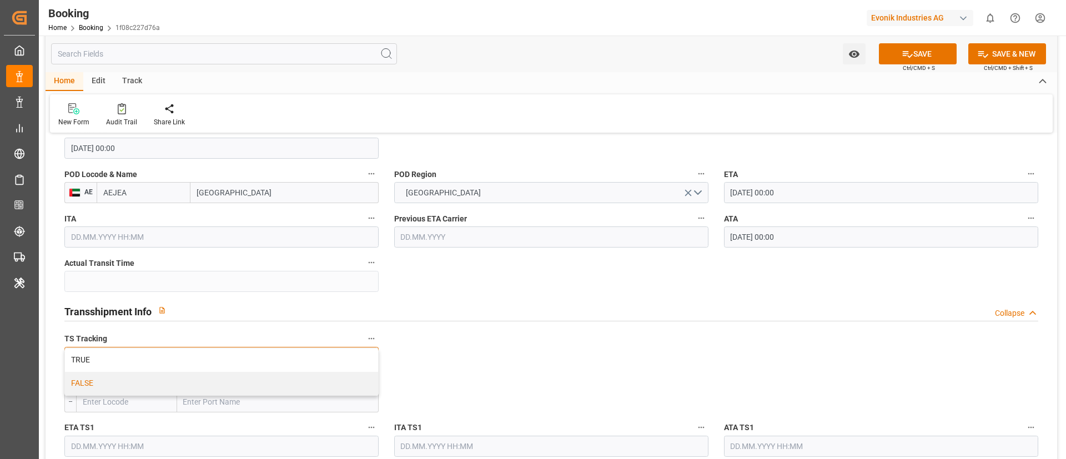
click at [276, 387] on div "FALSE" at bounding box center [221, 383] width 313 height 23
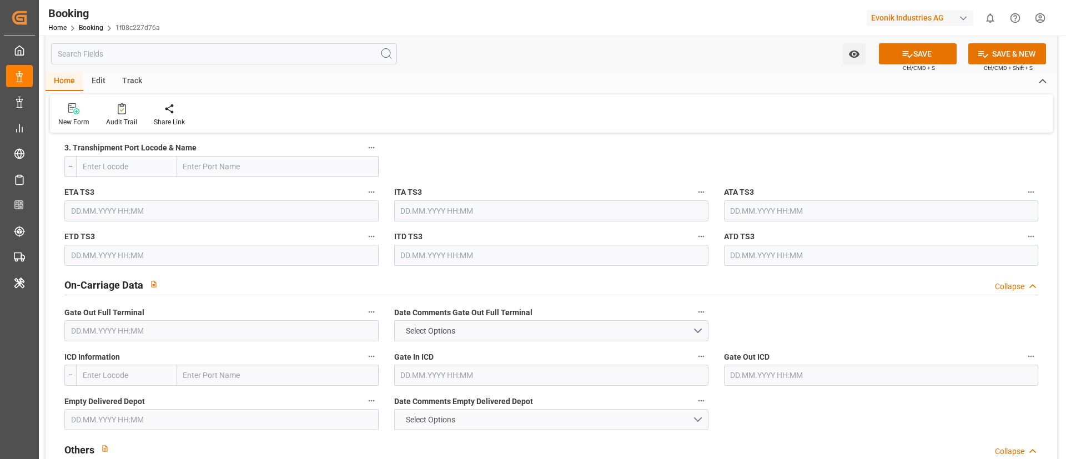
scroll to position [1582, 0]
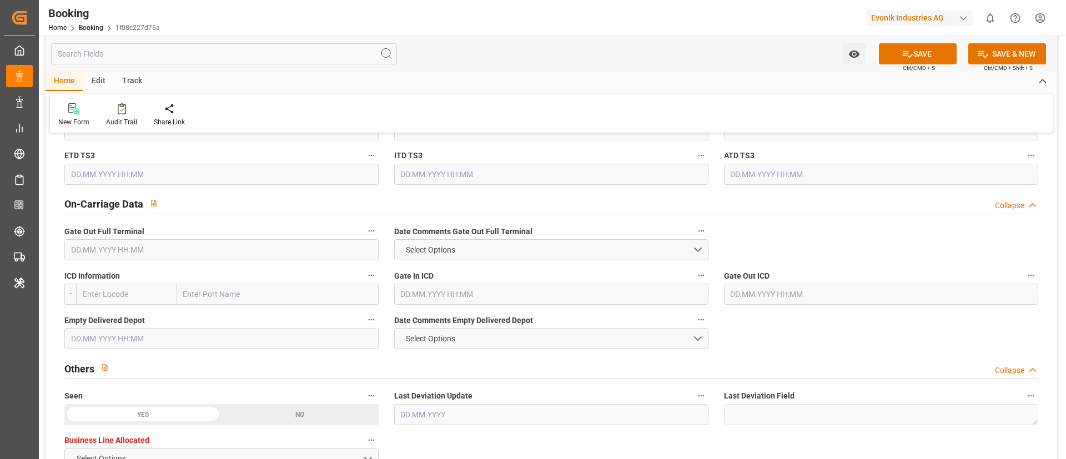
click at [211, 251] on input "text" at bounding box center [221, 249] width 314 height 21
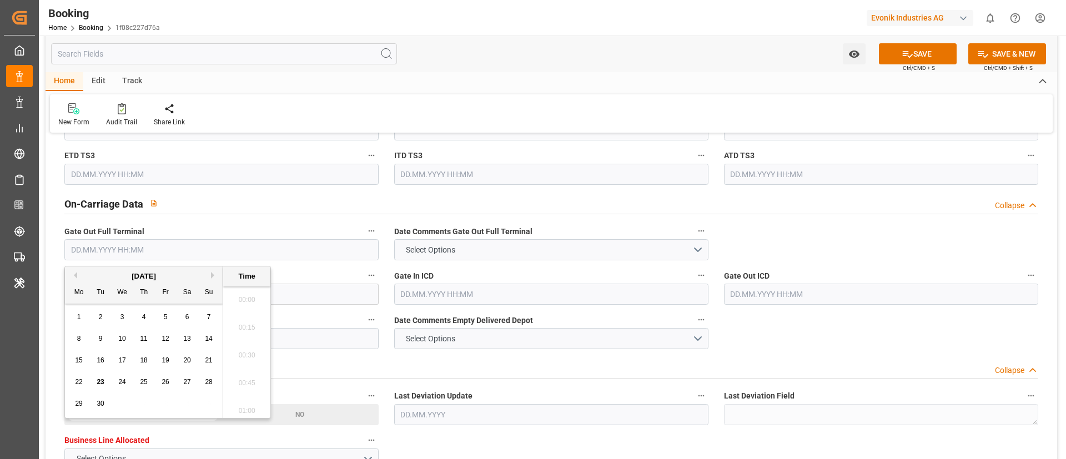
scroll to position [1891, 0]
click at [77, 277] on button "Previous Month" at bounding box center [73, 275] width 7 height 7
click at [144, 402] on span "28" at bounding box center [143, 404] width 7 height 8
type input "28.08.2025 00:00"
click at [197, 251] on input "28.08.2025 00:00" at bounding box center [221, 249] width 314 height 21
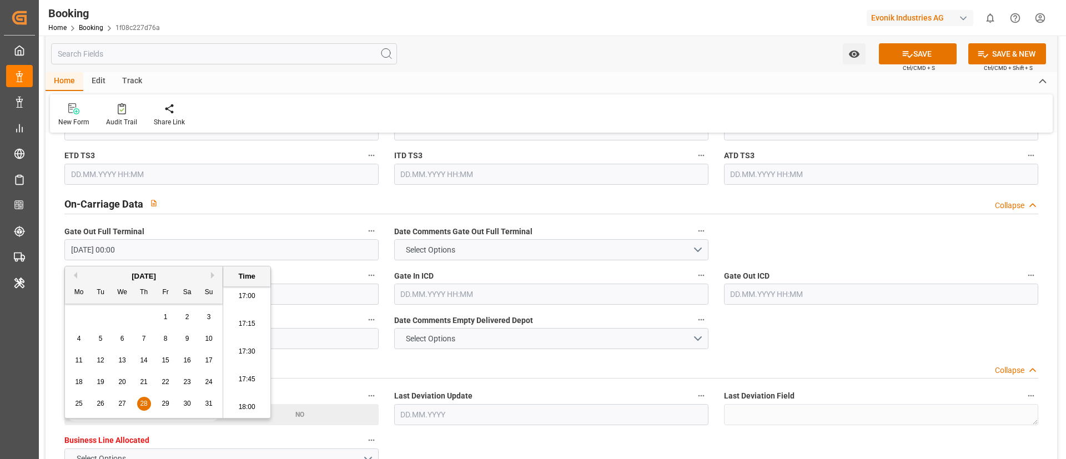
click at [197, 251] on input "28.08.2025 00:00" at bounding box center [221, 249] width 314 height 21
click at [442, 56] on div "Watch Option SAVE Ctrl/CMD + S SAVE & NEW Ctrl/CMD + Shift + S" at bounding box center [551, 54] width 1011 height 37
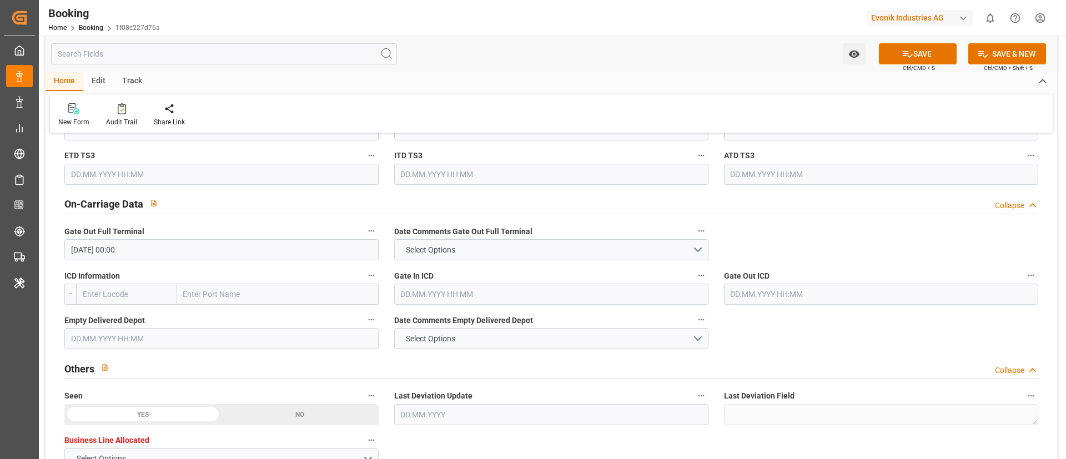
click at [243, 340] on input "text" at bounding box center [221, 338] width 314 height 21
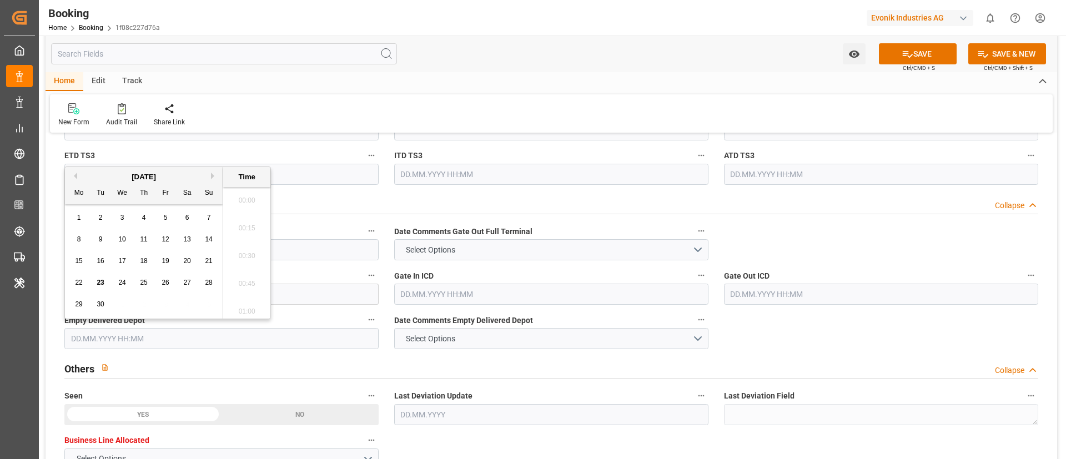
paste input "28.08.2025 00:00"
click at [170, 302] on div "29" at bounding box center [166, 304] width 14 height 13
type input "29.08.2025 00:00"
click at [513, 88] on div "Home Edit Track" at bounding box center [551, 81] width 1011 height 19
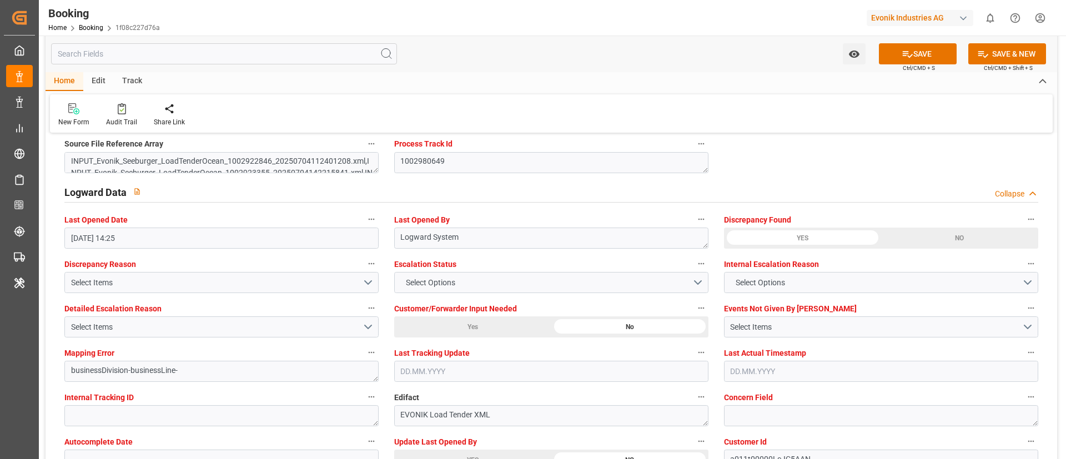
scroll to position [2081, 0]
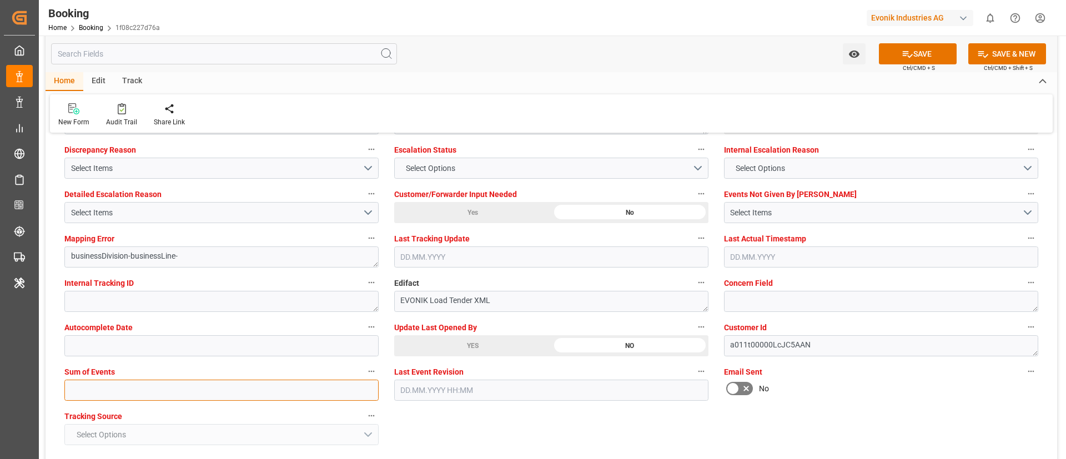
click at [299, 391] on input "text" at bounding box center [221, 390] width 314 height 21
type input "0"
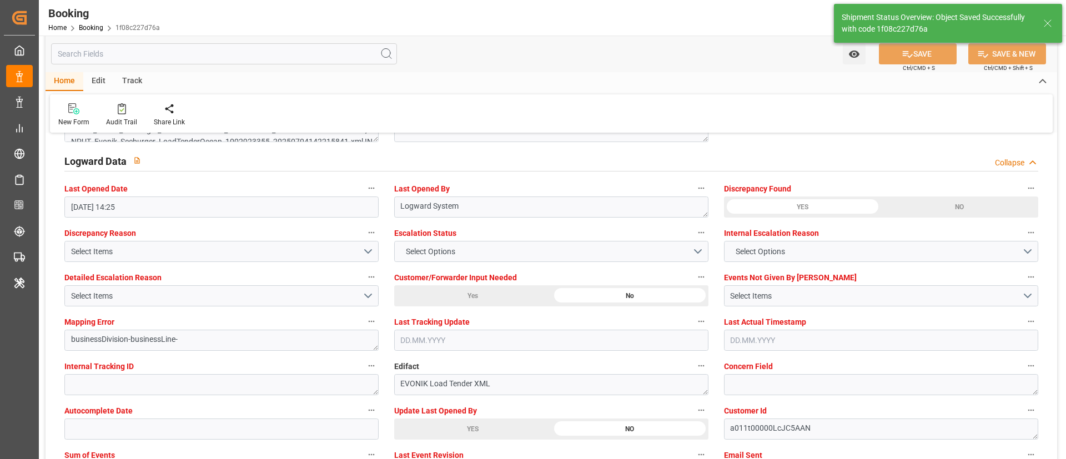
type textarea "Vismitha Mahadev"
type input "35"
type input "18.07.2025 00:00"
type input "22.08.2025 00:00"
type input "23.09.2025 12:14"
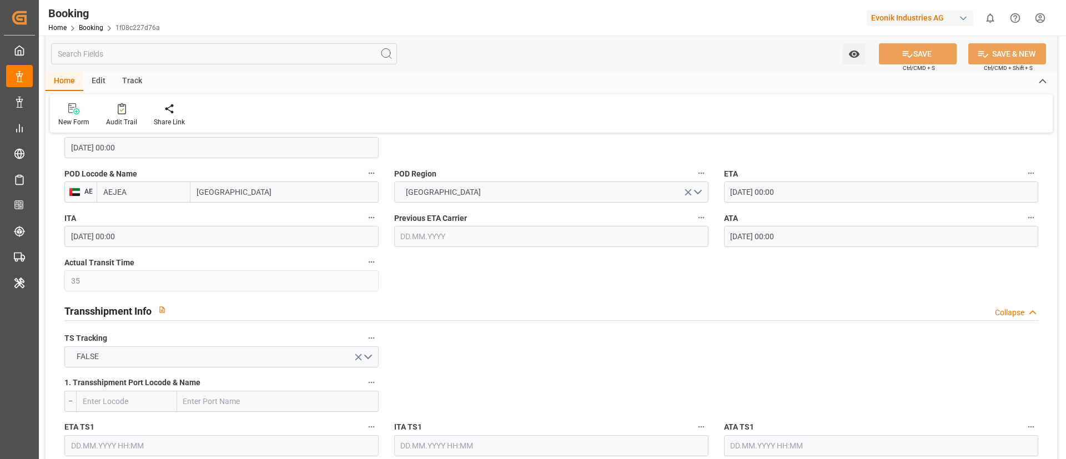
scroll to position [999, 0]
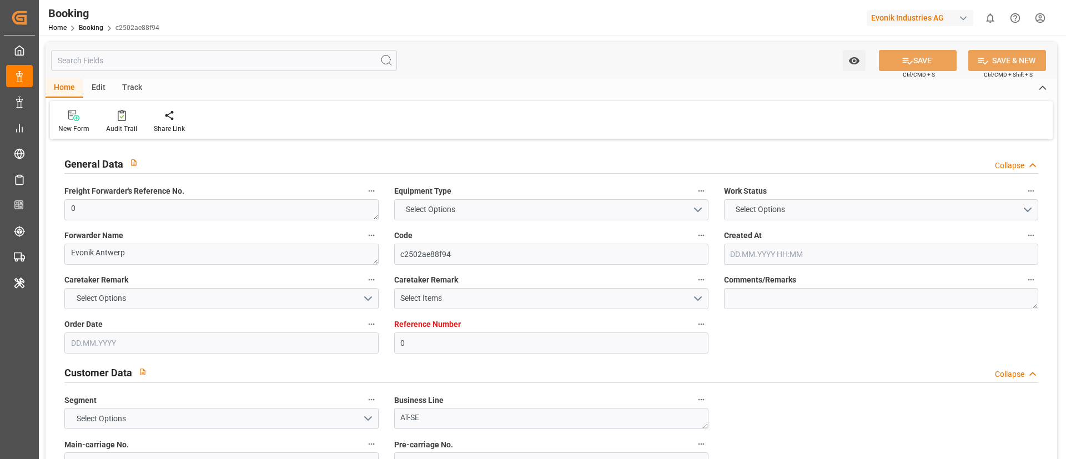
type input "0"
type input "MSC"
type input "Mediterranean Shipping Company"
type input "NLRTM"
type input "AEJEA"
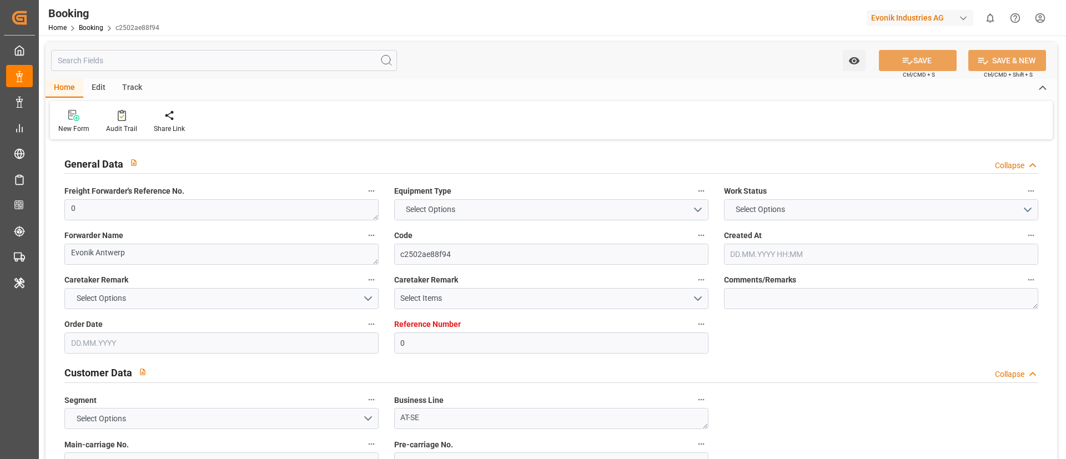
type input "[DATE] 09:26"
type input "[DATE]"
type input "[DATE] 14:25"
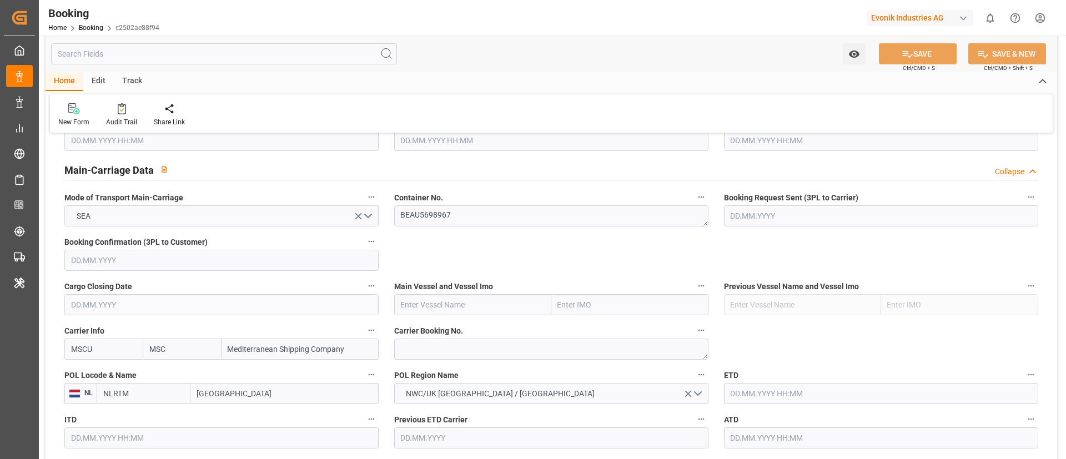
scroll to position [666, 0]
click at [450, 342] on textarea at bounding box center [551, 347] width 314 height 21
paste textarea "213B1916872"
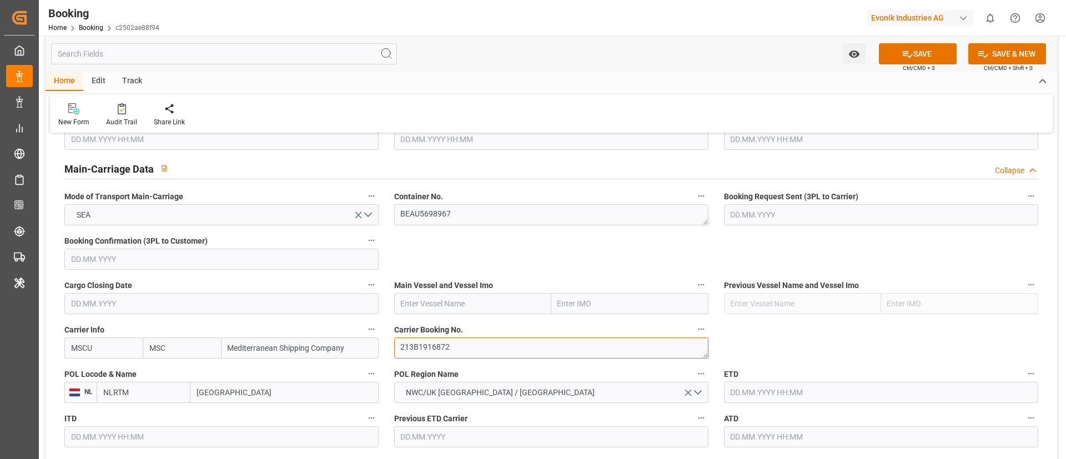
type textarea "213B1916872"
click at [448, 297] on input "text" at bounding box center [472, 303] width 157 height 21
paste input "MSC VERONA"
click at [440, 325] on b "MSC VERONA" at bounding box center [425, 328] width 49 height 9
type input "MSC VERONA"
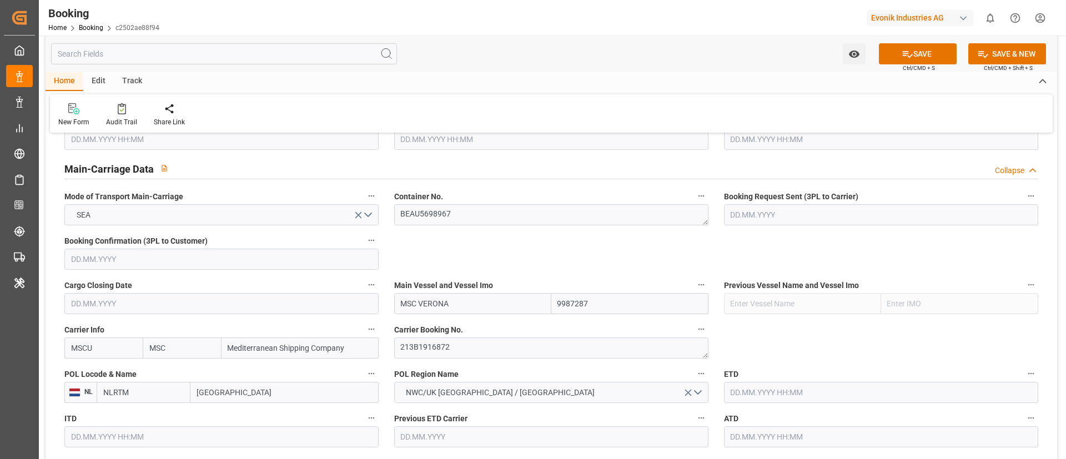
type input "9987287"
click at [243, 395] on input "[GEOGRAPHIC_DATA]" at bounding box center [284, 392] width 188 height 21
paste input "[GEOGRAPHIC_DATA]"
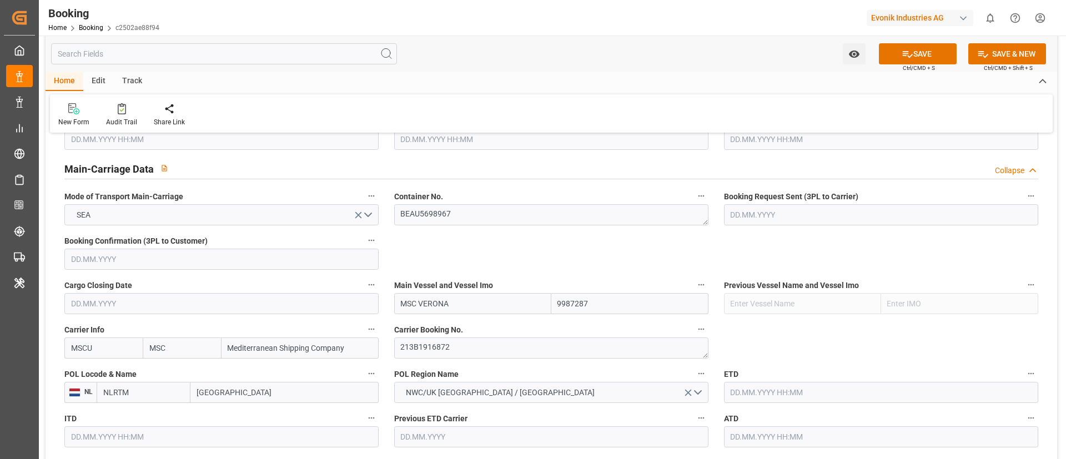
scroll to position [749, 0]
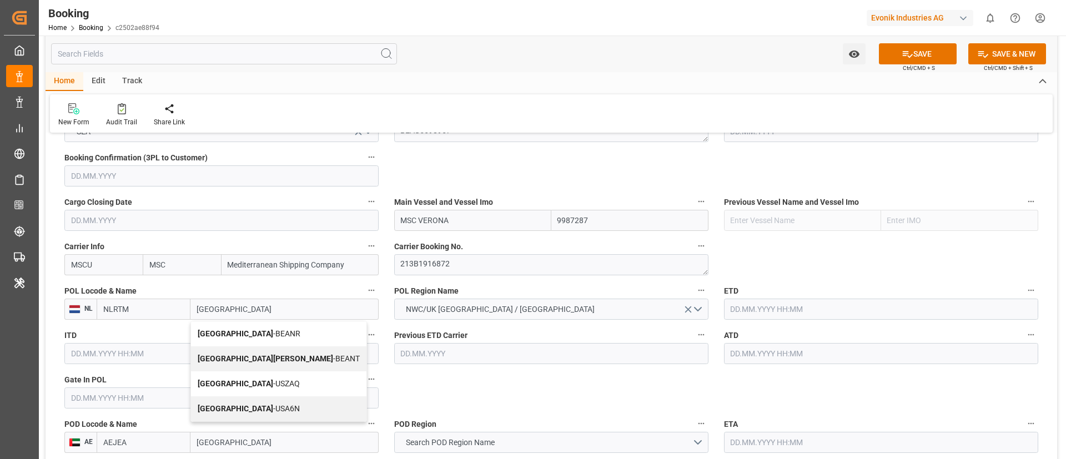
click at [235, 331] on span "Antwerp - BEANR" at bounding box center [249, 333] width 103 height 9
type input "[GEOGRAPHIC_DATA]"
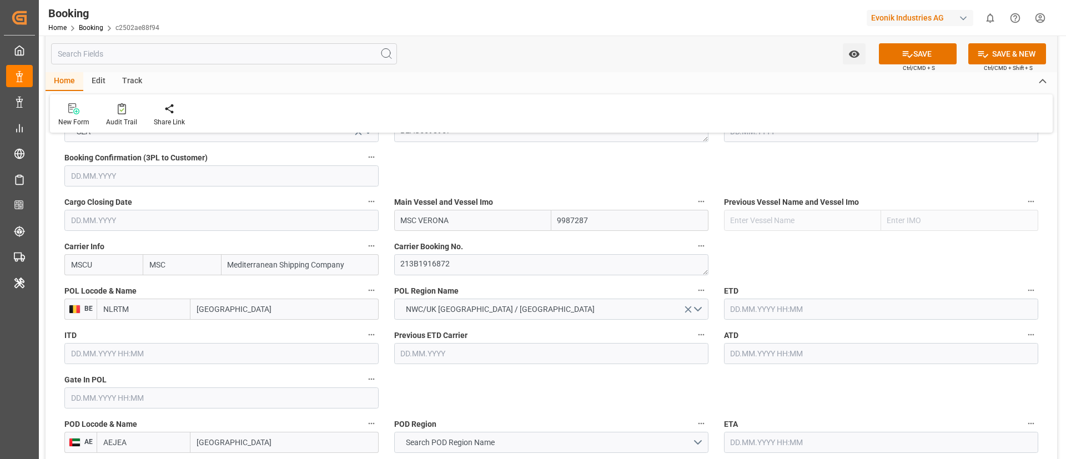
type input "BEANR"
click at [160, 397] on input "text" at bounding box center [221, 397] width 314 height 21
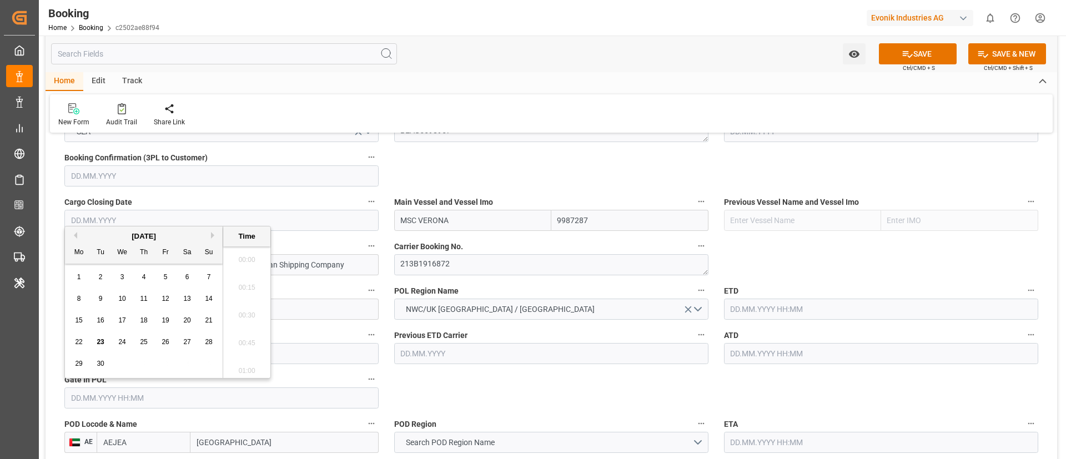
scroll to position [1891, 0]
click at [77, 236] on button "Previous Month" at bounding box center [73, 235] width 7 height 7
click at [100, 321] on span "15" at bounding box center [100, 320] width 7 height 8
type input "[DATE] 00:00"
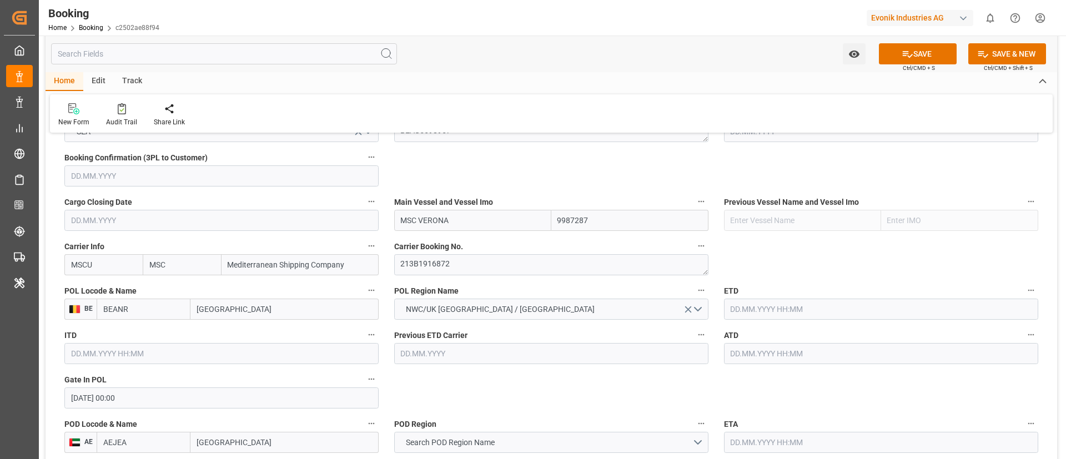
click at [206, 406] on input "[DATE] 00:00" at bounding box center [221, 397] width 314 height 21
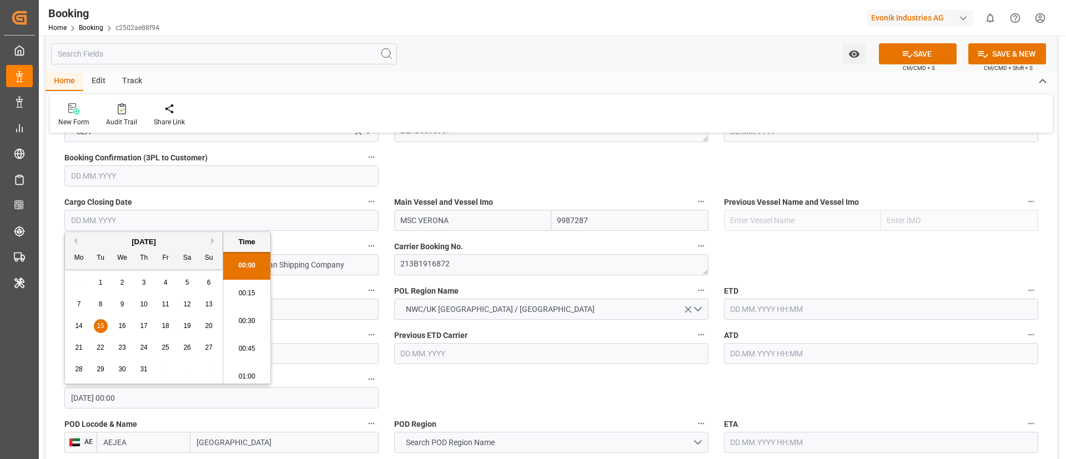
click at [206, 406] on input "[DATE] 00:00" at bounding box center [221, 397] width 314 height 21
click at [805, 302] on input "text" at bounding box center [881, 309] width 314 height 21
paste input "[DATE] 00:00"
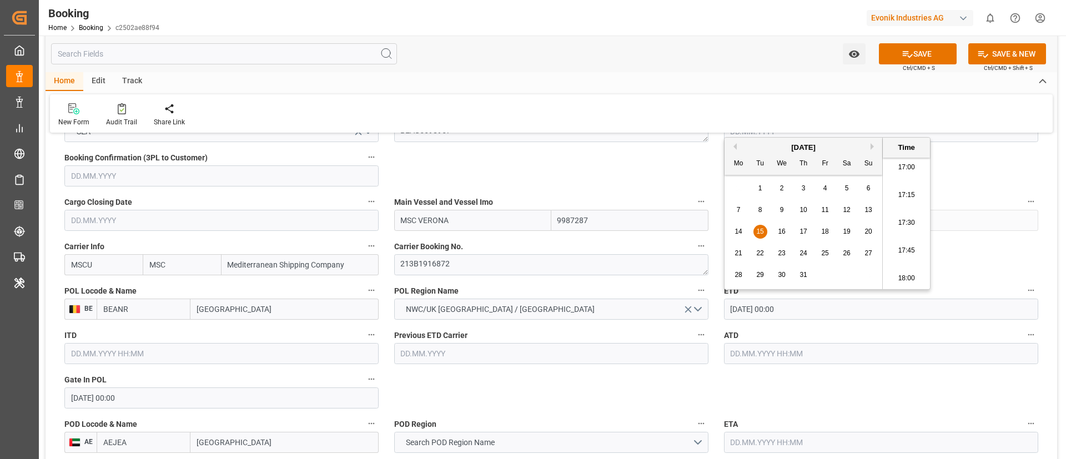
click at [831, 237] on div "18" at bounding box center [825, 231] width 14 height 13
type input "[DATE] 00:00"
click at [801, 312] on input "[DATE] 00:00" at bounding box center [881, 309] width 314 height 21
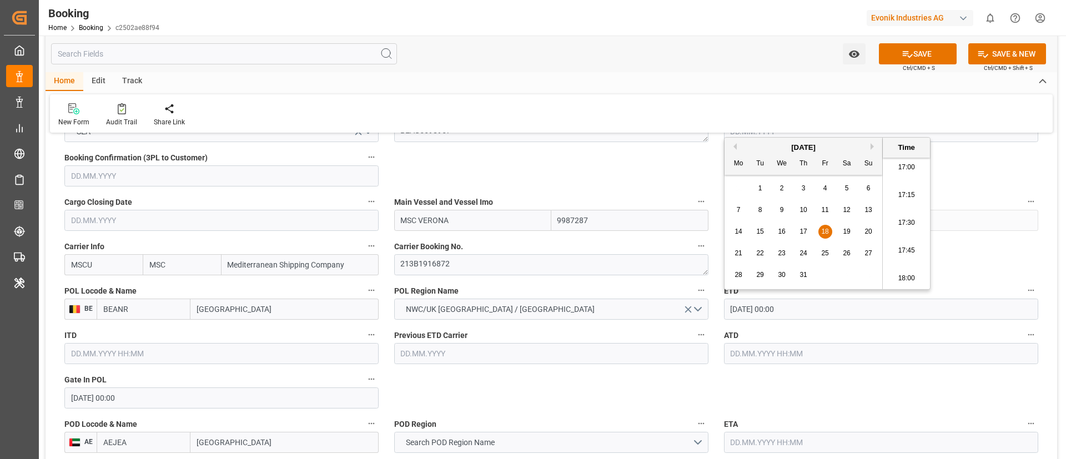
click at [789, 355] on input "text" at bounding box center [881, 353] width 314 height 21
paste input "[DATE] 00:00"
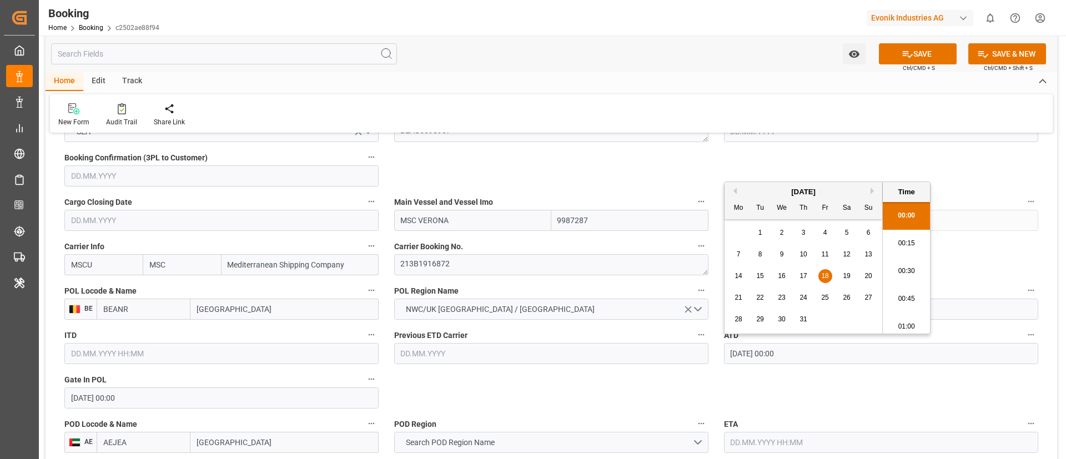
type input "[DATE] 00:00"
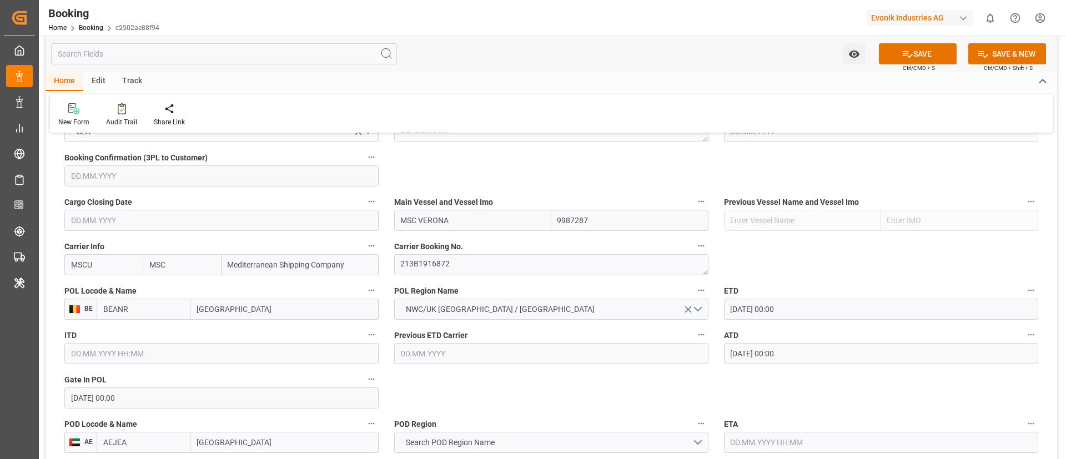
scroll to position [916, 0]
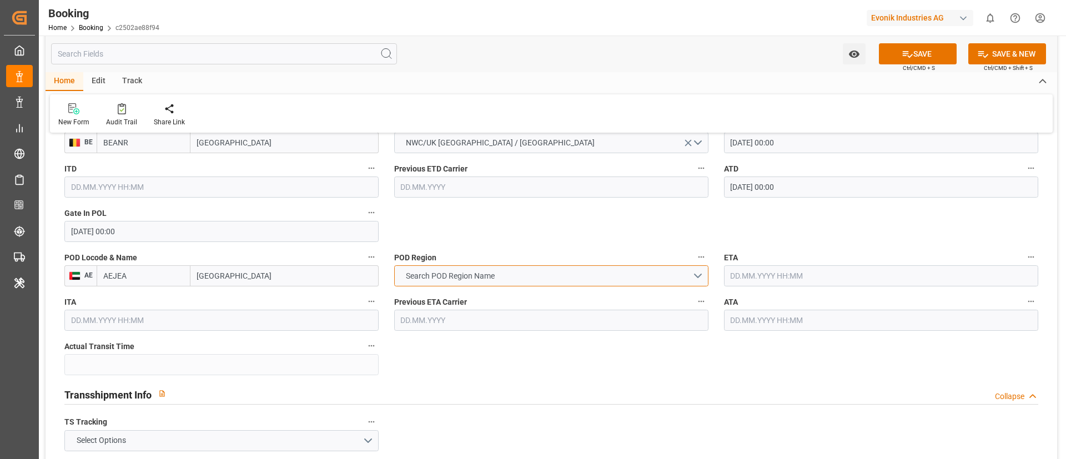
click at [561, 280] on button "Search POD Region Name" at bounding box center [551, 275] width 314 height 21
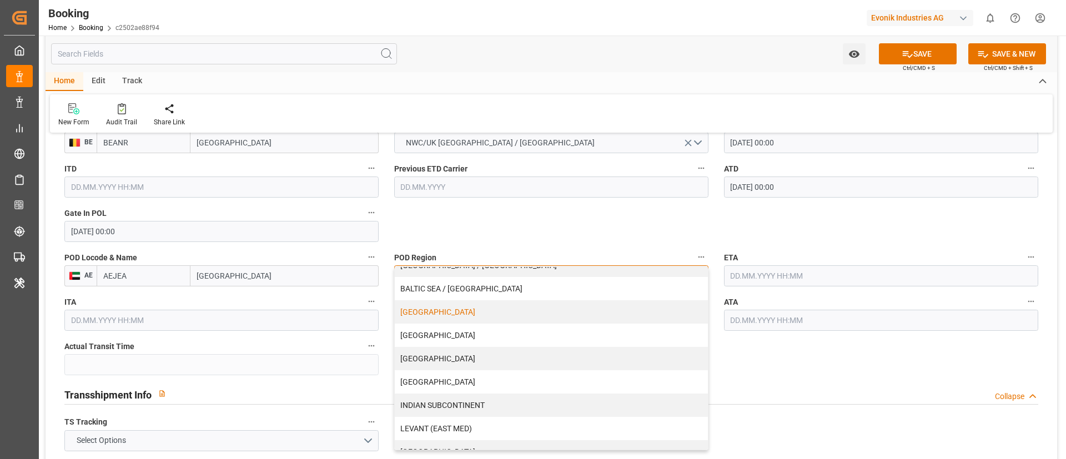
scroll to position [166, 0]
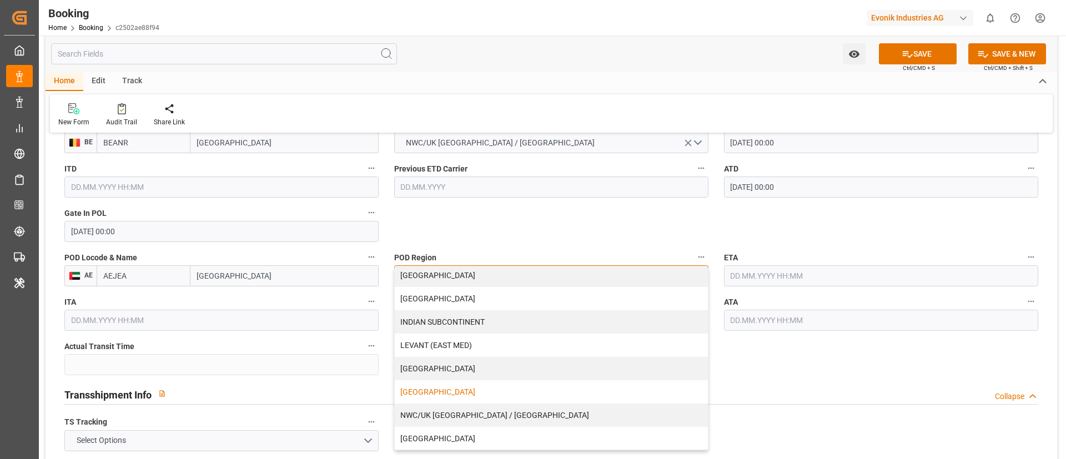
click at [452, 389] on div "[GEOGRAPHIC_DATA]" at bounding box center [551, 391] width 313 height 23
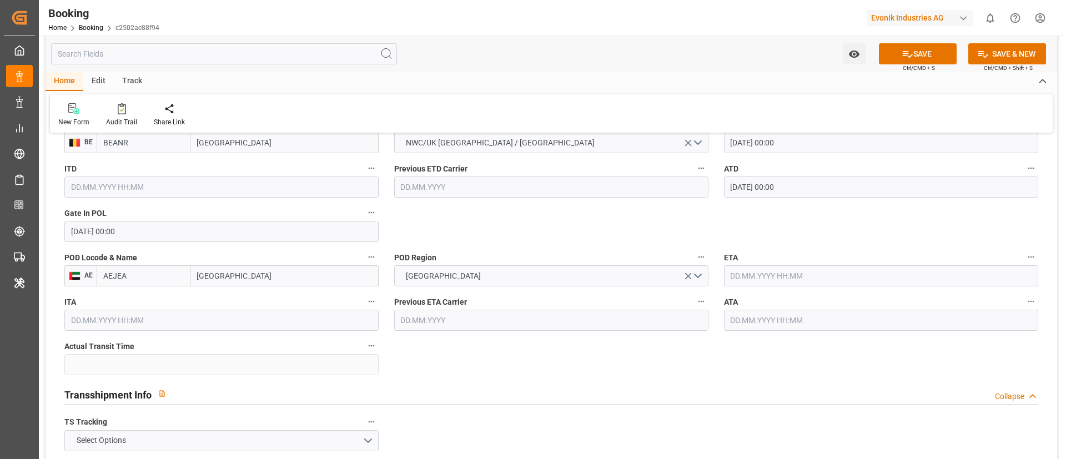
click at [788, 278] on input "text" at bounding box center [881, 275] width 314 height 21
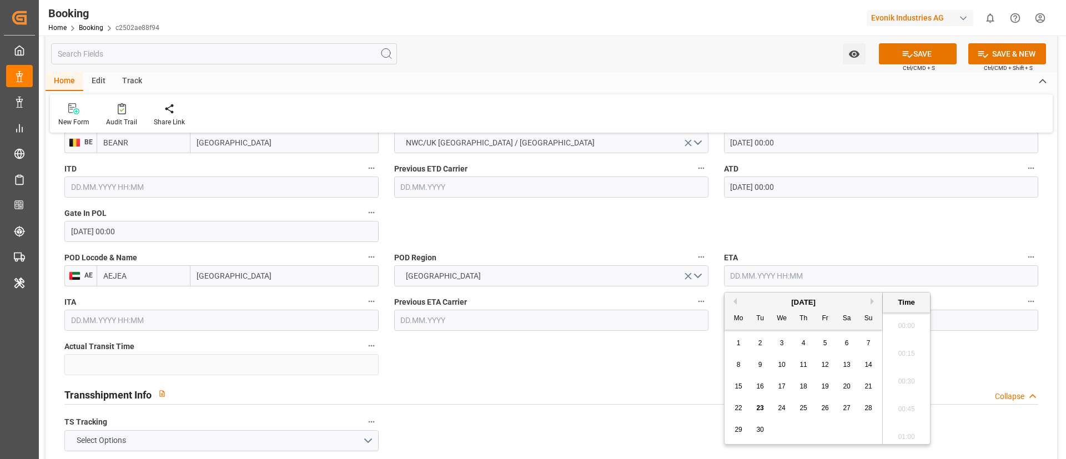
scroll to position [1919, 0]
click at [733, 301] on button "Previous Month" at bounding box center [733, 301] width 7 height 7
click at [824, 408] on span "22" at bounding box center [824, 408] width 7 height 8
type input "[DATE] 00:00"
click at [822, 277] on input "[DATE] 00:00" at bounding box center [881, 275] width 314 height 21
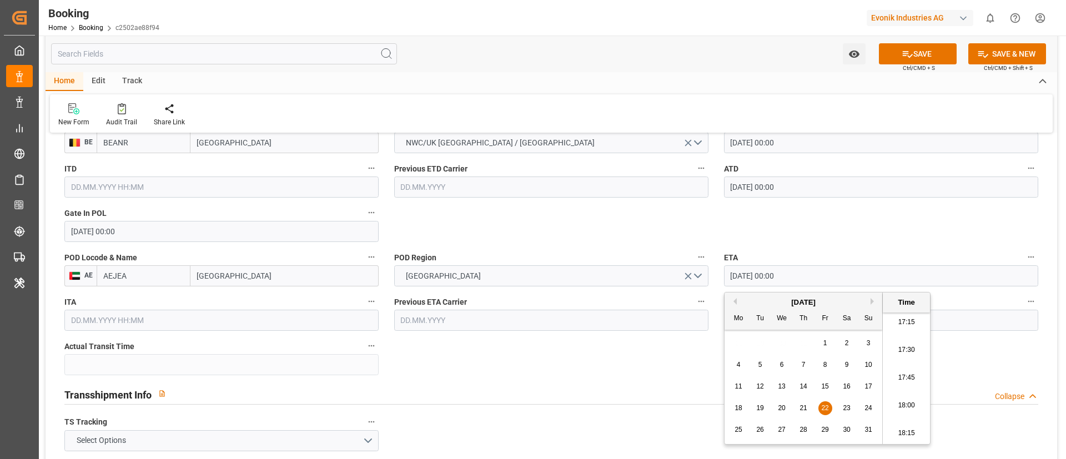
click at [822, 277] on input "[DATE] 00:00" at bounding box center [881, 275] width 314 height 21
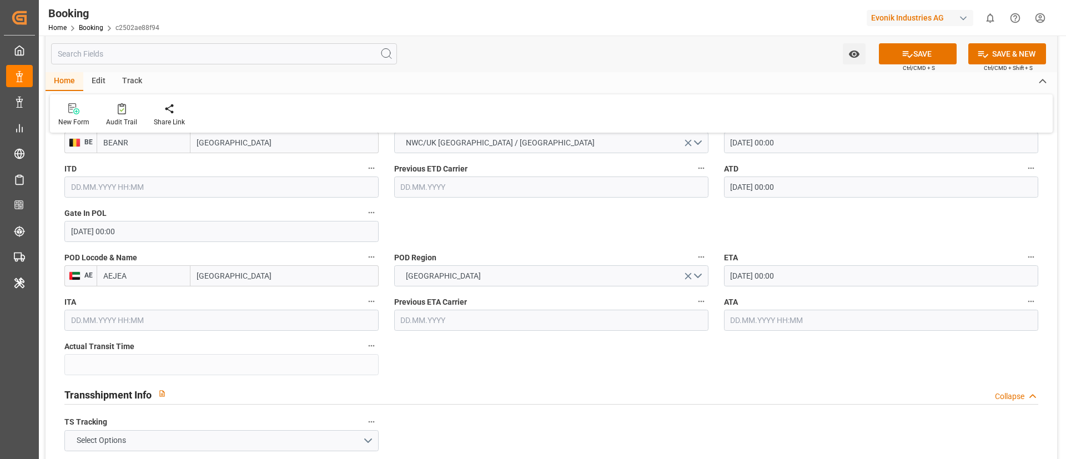
click at [770, 321] on input "text" at bounding box center [881, 320] width 314 height 21
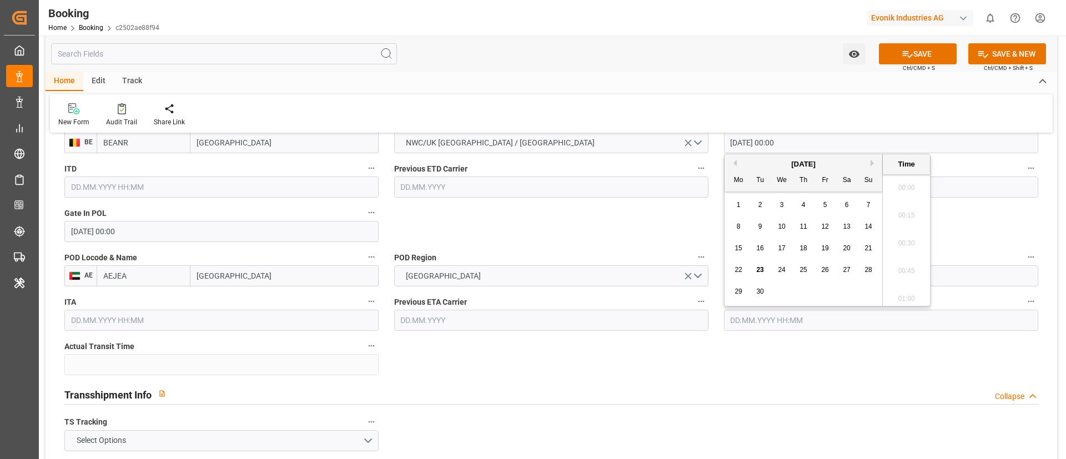
paste input "[DATE] 00:00"
type input "[DATE] 00:00"
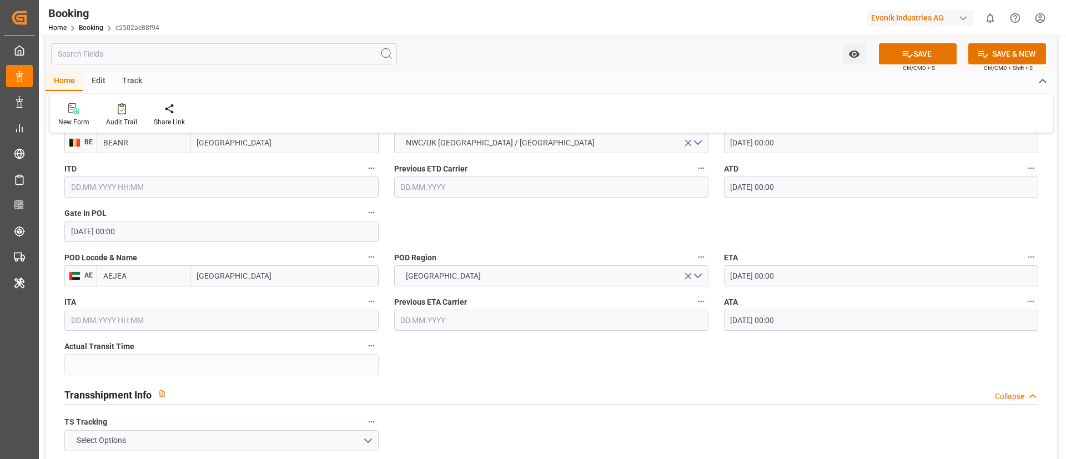
scroll to position [1082, 0]
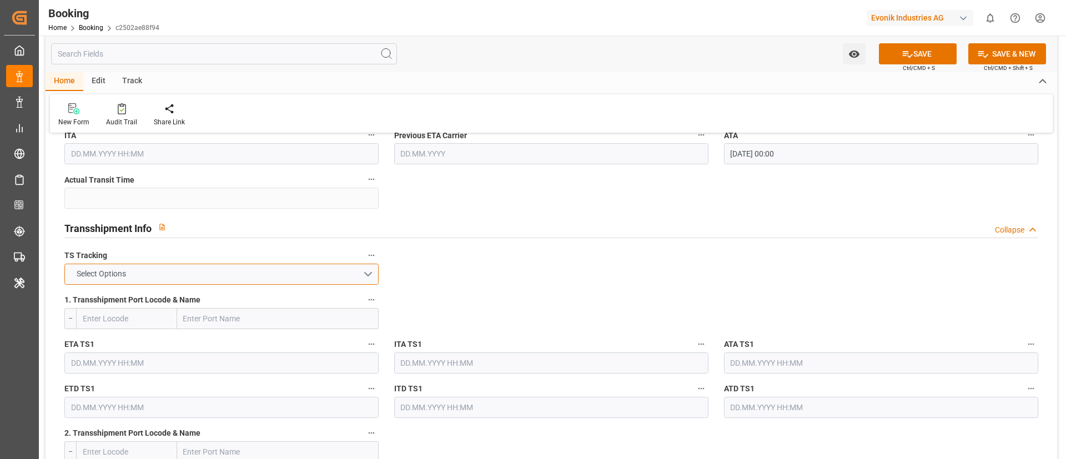
click at [255, 272] on button "Select Options" at bounding box center [221, 274] width 314 height 21
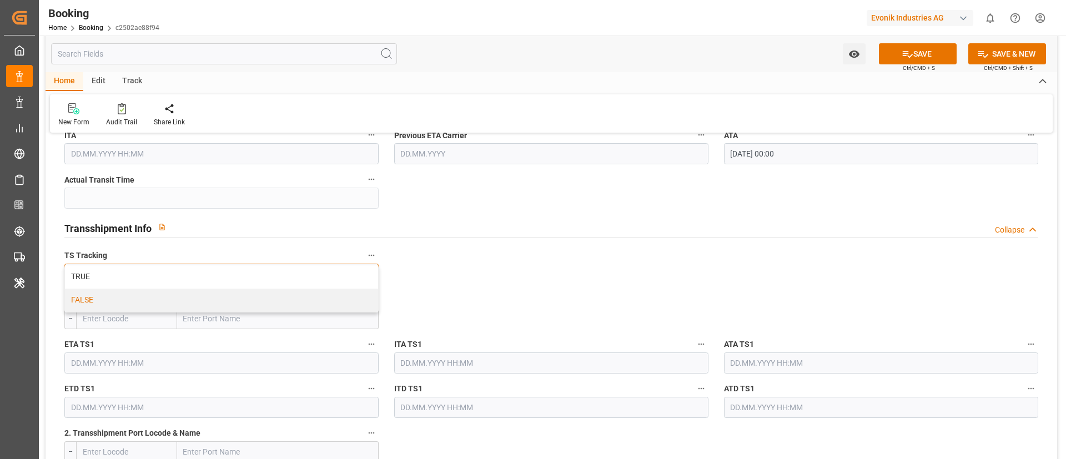
click at [226, 301] on div "FALSE" at bounding box center [221, 300] width 313 height 23
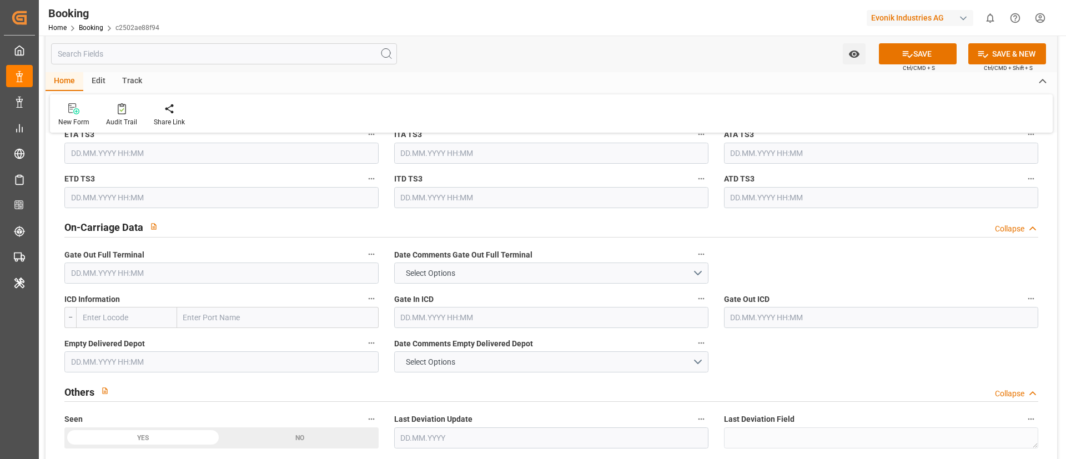
scroll to position [1582, 0]
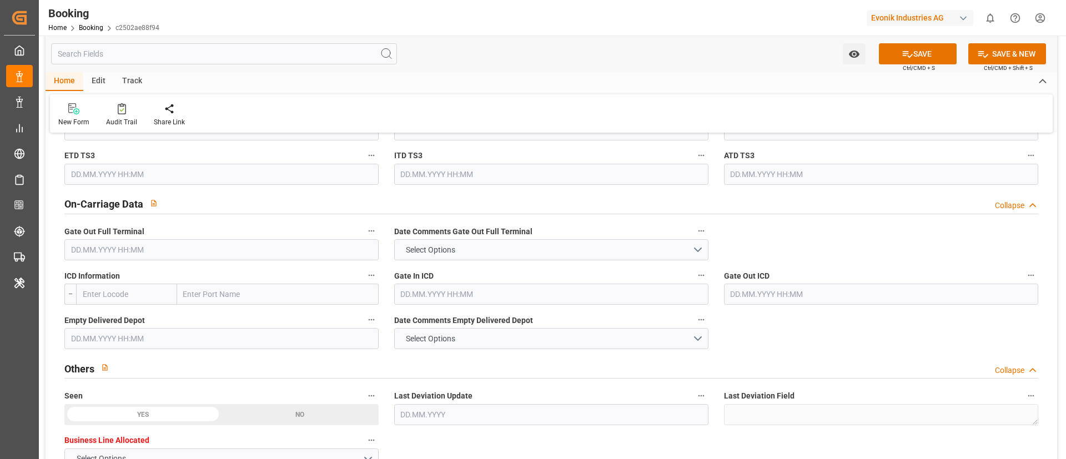
click at [158, 249] on input "text" at bounding box center [221, 249] width 314 height 21
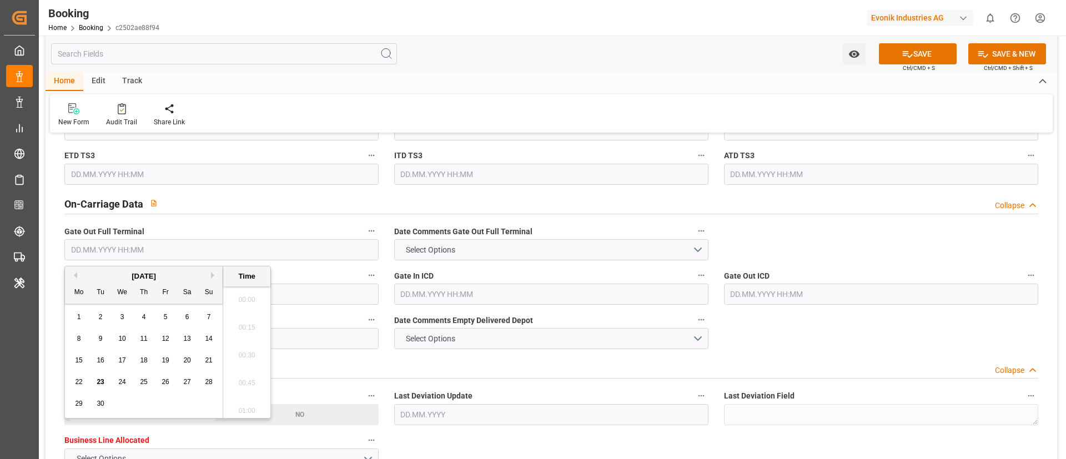
scroll to position [1919, 0]
click at [73, 275] on button "Previous Month" at bounding box center [73, 275] width 7 height 7
click at [143, 403] on span "28" at bounding box center [143, 404] width 7 height 8
type input "[DATE] 00:00"
click at [172, 250] on input "[DATE] 00:00" at bounding box center [221, 249] width 314 height 21
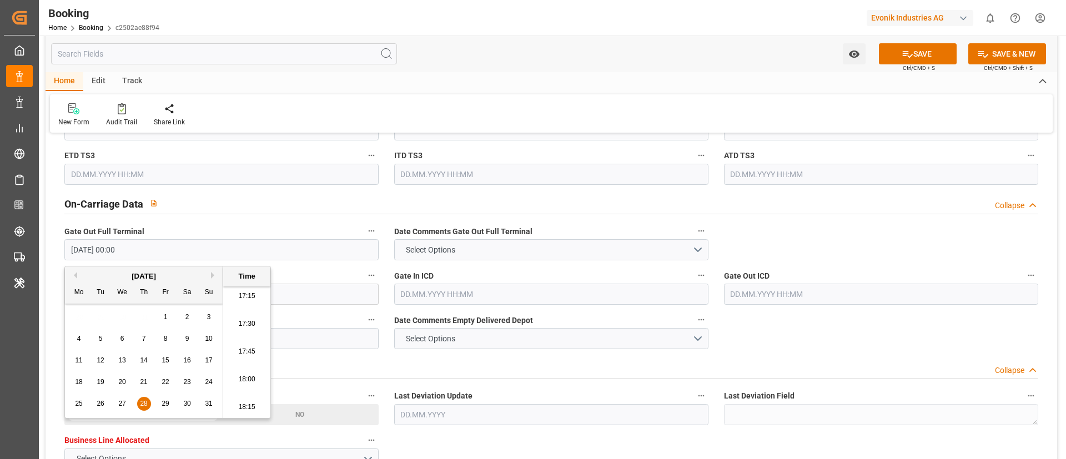
click at [172, 250] on input "[DATE] 00:00" at bounding box center [221, 249] width 314 height 21
click at [312, 336] on input "text" at bounding box center [221, 338] width 314 height 21
paste input "[DATE] 00:00"
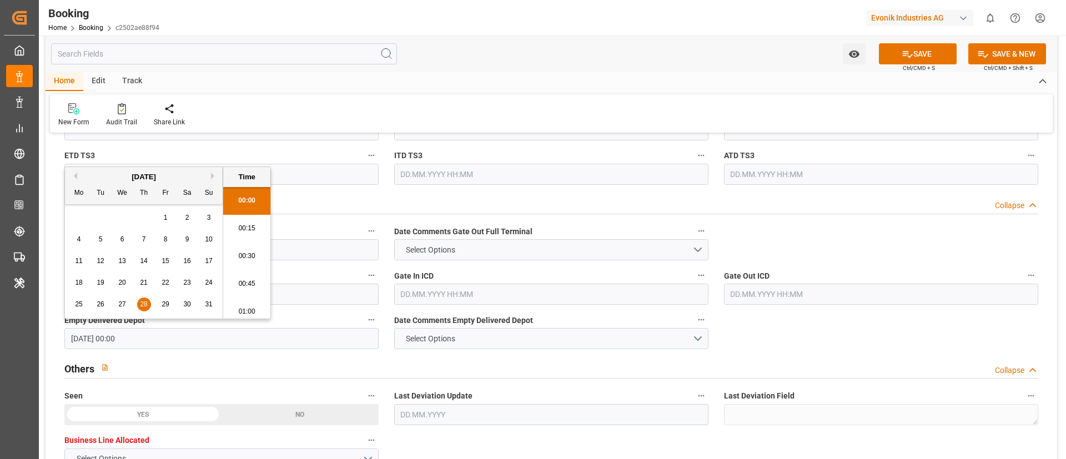
type input "[DATE] 00:00"
click at [510, 101] on div "New Form Audit Trail Share Link" at bounding box center [551, 113] width 1002 height 38
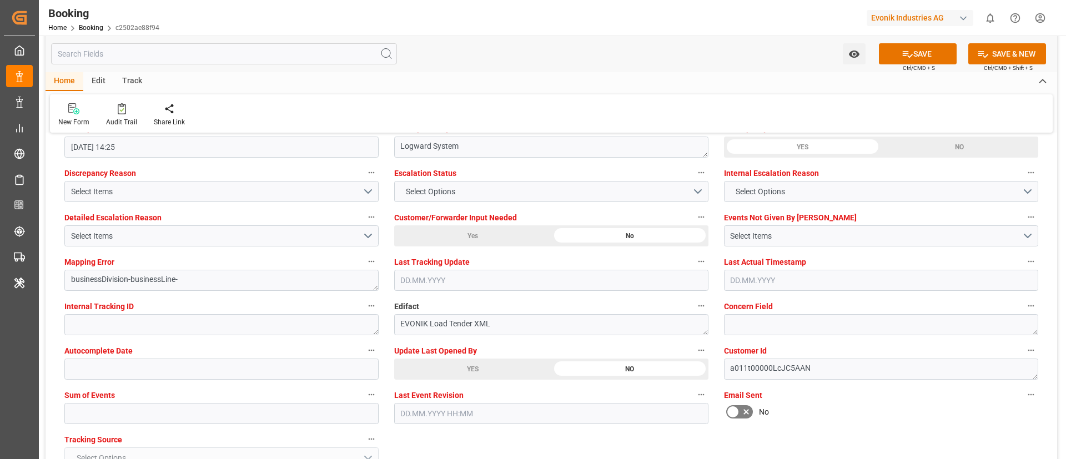
scroll to position [2081, 0]
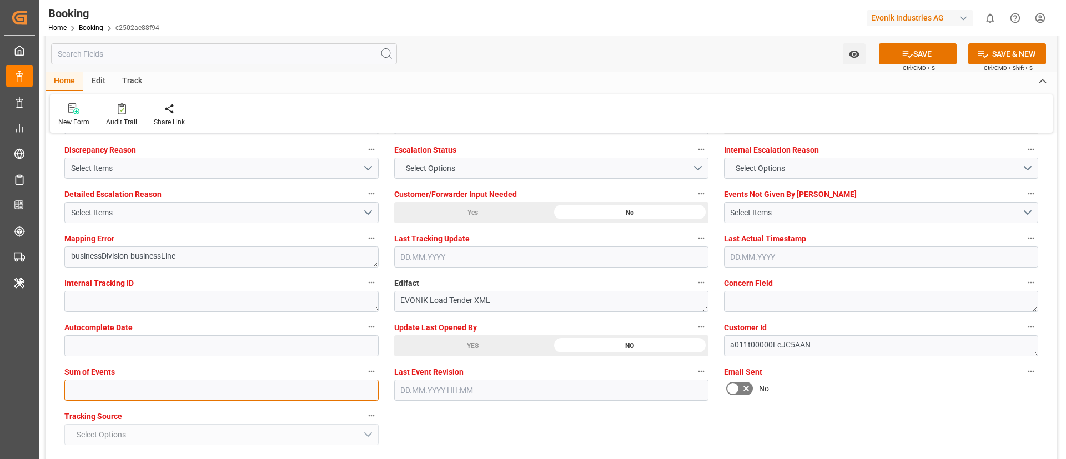
click at [241, 390] on input "text" at bounding box center [221, 390] width 314 height 21
type input "0"
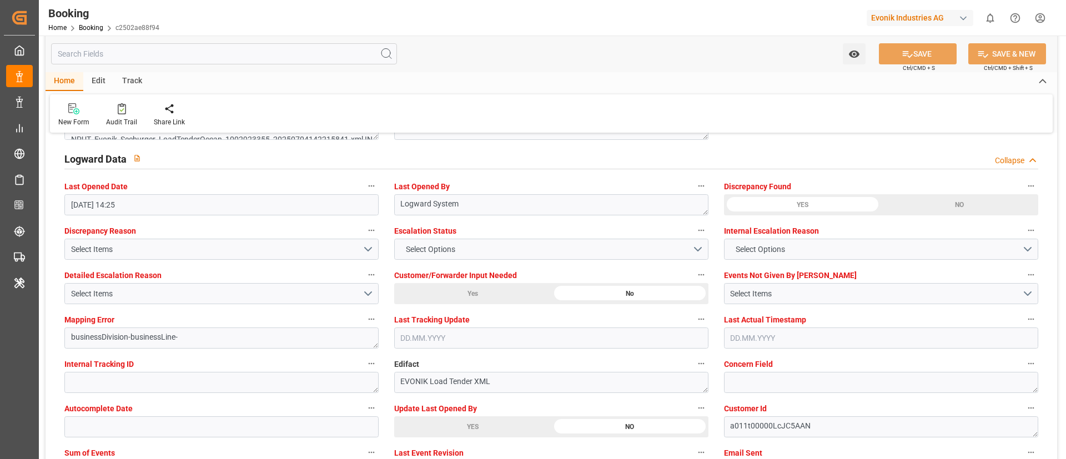
scroll to position [1998, 0]
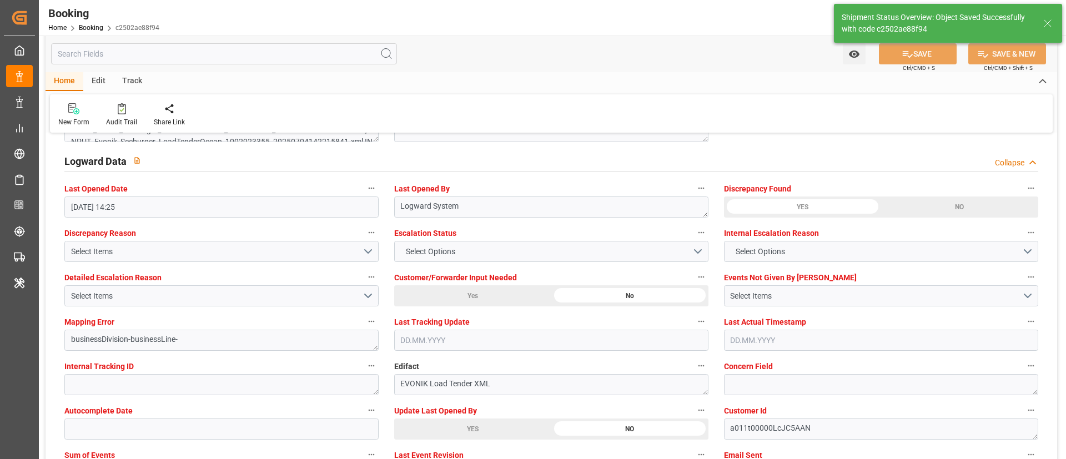
type textarea "Vismitha Mahadev"
type input "35"
type input "[DATE] 00:00"
type input "[DATE] 12:15"
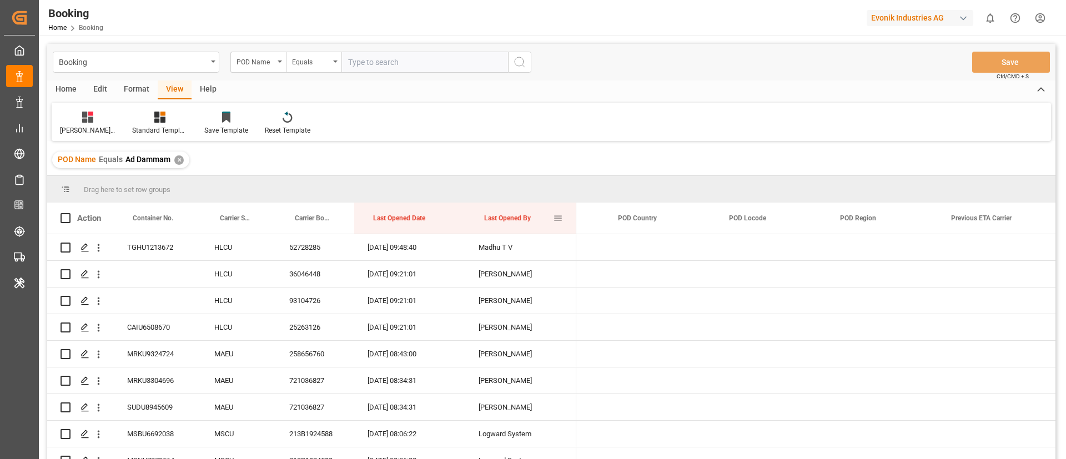
scroll to position [0, 5078]
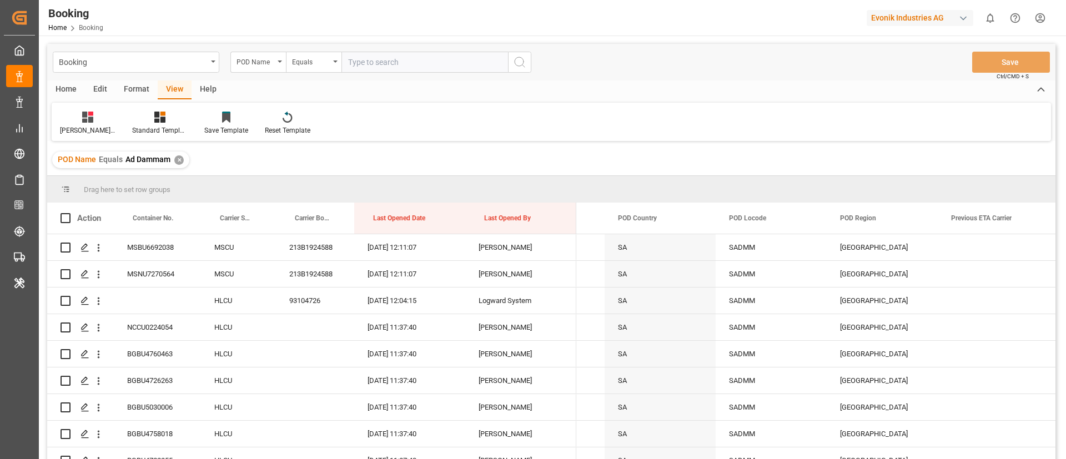
click at [410, 62] on input "text" at bounding box center [424, 62] width 166 height 21
paste input "[GEOGRAPHIC_DATA]"
type input "[GEOGRAPHIC_DATA]"
click at [519, 64] on icon "search button" at bounding box center [519, 61] width 13 height 13
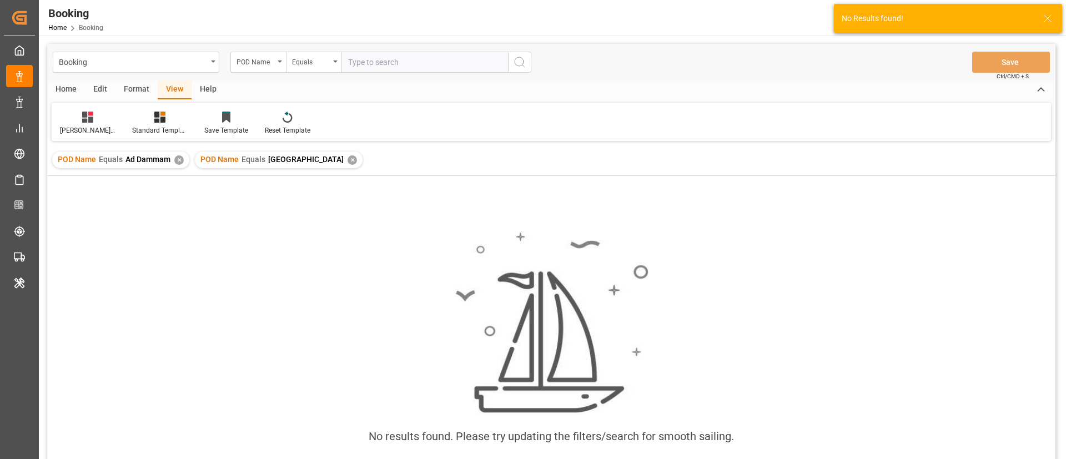
click at [176, 162] on div "✕" at bounding box center [178, 159] width 9 height 9
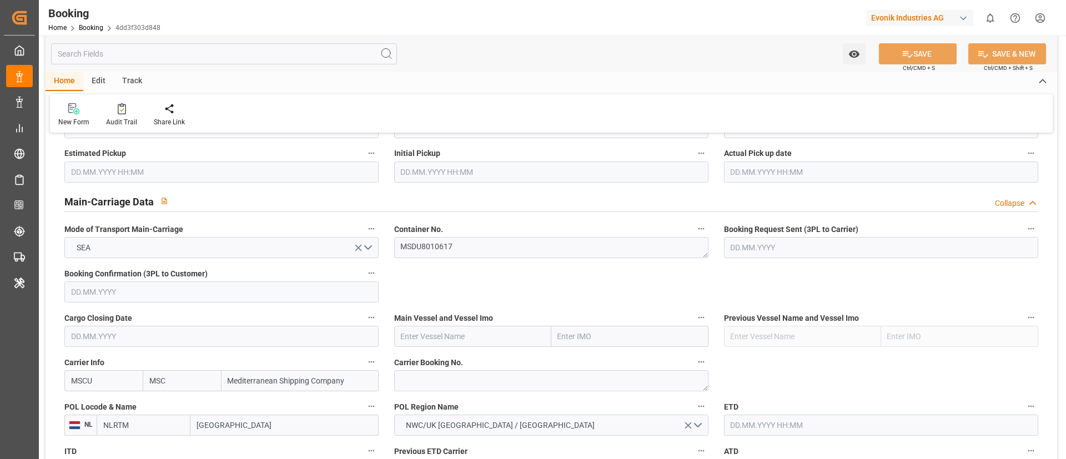
scroll to position [666, 0]
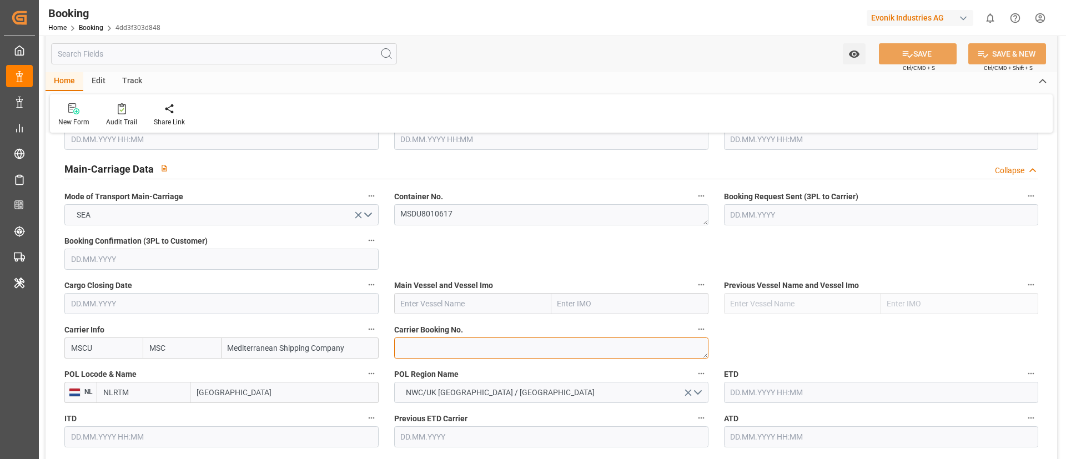
click at [445, 342] on textarea at bounding box center [551, 347] width 314 height 21
paste textarea "213B1912341"
type textarea "213B1912341"
drag, startPoint x: 463, startPoint y: 305, endPoint x: 456, endPoint y: 294, distance: 13.5
click at [463, 305] on input "text" at bounding box center [472, 303] width 157 height 21
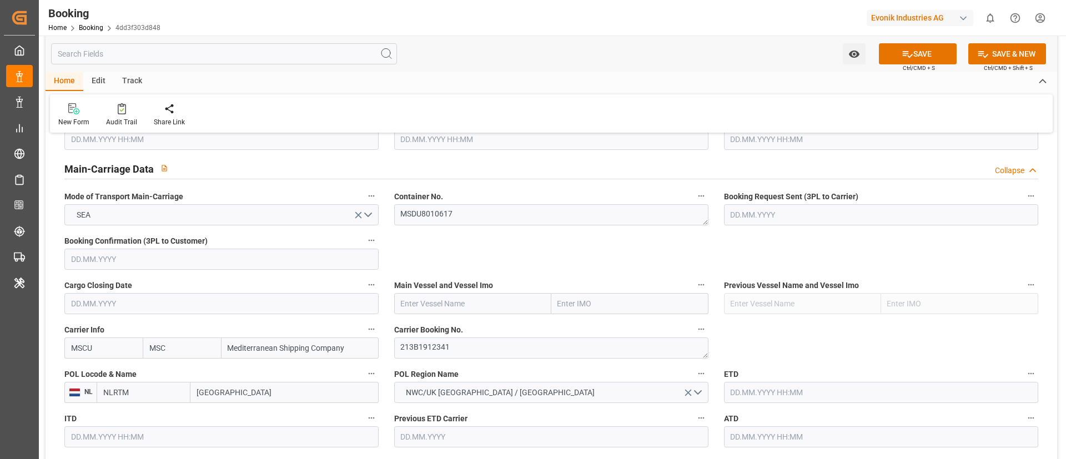
paste input "MSC ELENOIRE"
click at [434, 330] on b "MSC ELENOIRE" at bounding box center [428, 328] width 54 height 9
type input "MSC ELENOIRE"
type input "9962603"
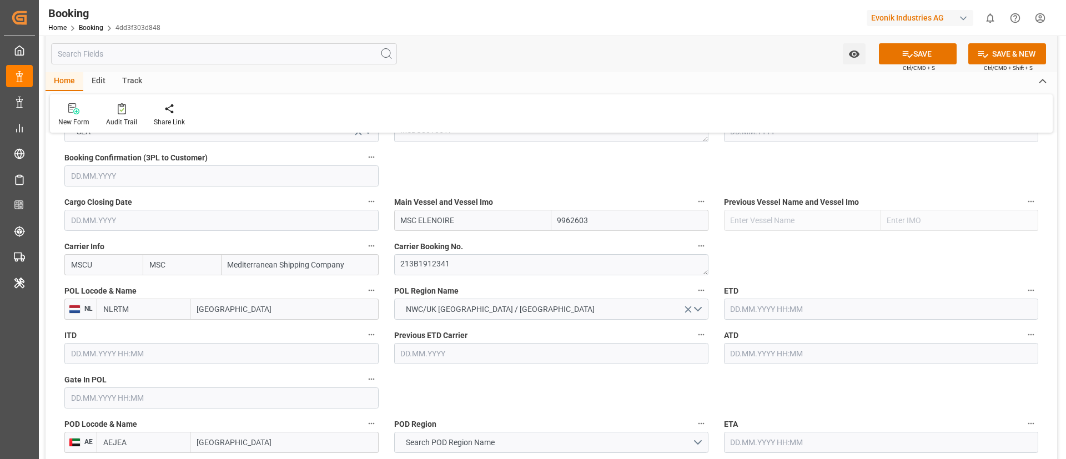
click at [259, 307] on input "[GEOGRAPHIC_DATA]" at bounding box center [284, 309] width 188 height 21
paste input "[GEOGRAPHIC_DATA]"
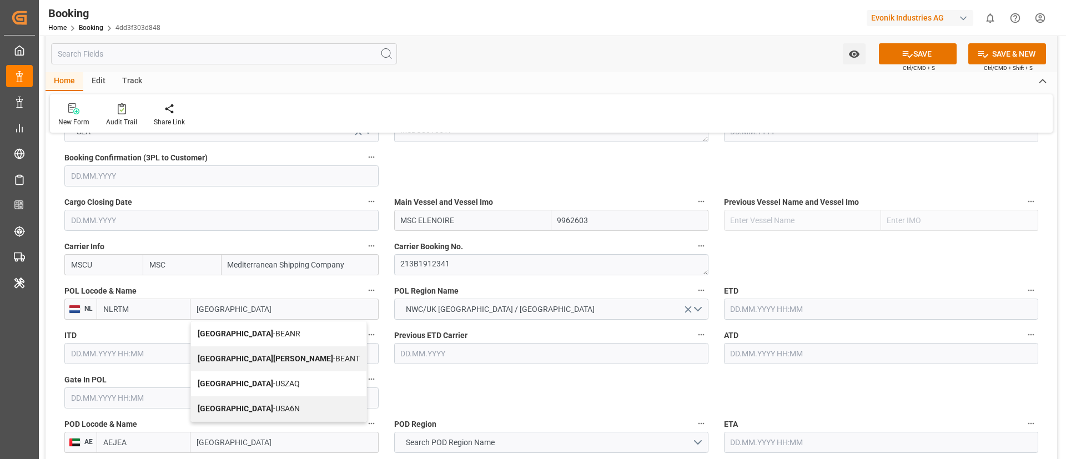
click at [236, 331] on span "Antwerp - BEANR" at bounding box center [249, 333] width 103 height 9
type input "[GEOGRAPHIC_DATA]"
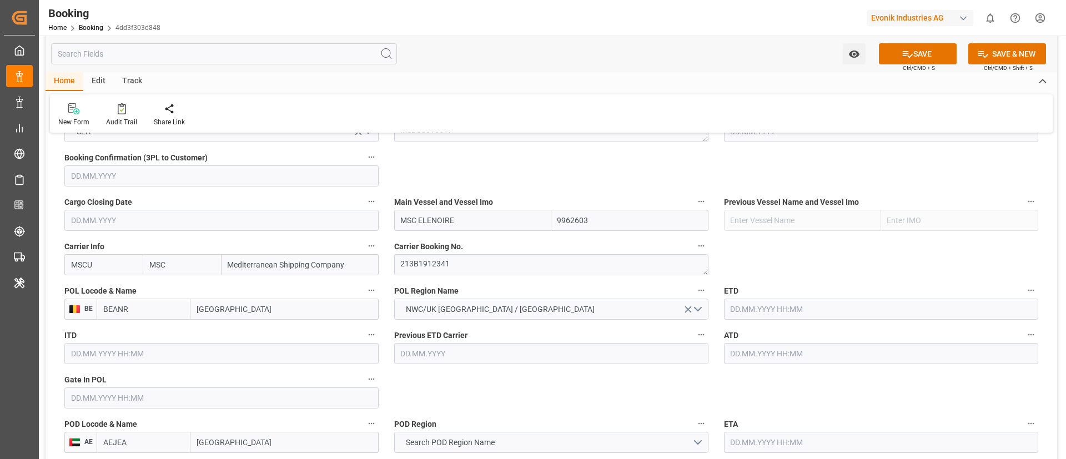
type input "BEANR"
click at [150, 394] on input "text" at bounding box center [221, 397] width 314 height 21
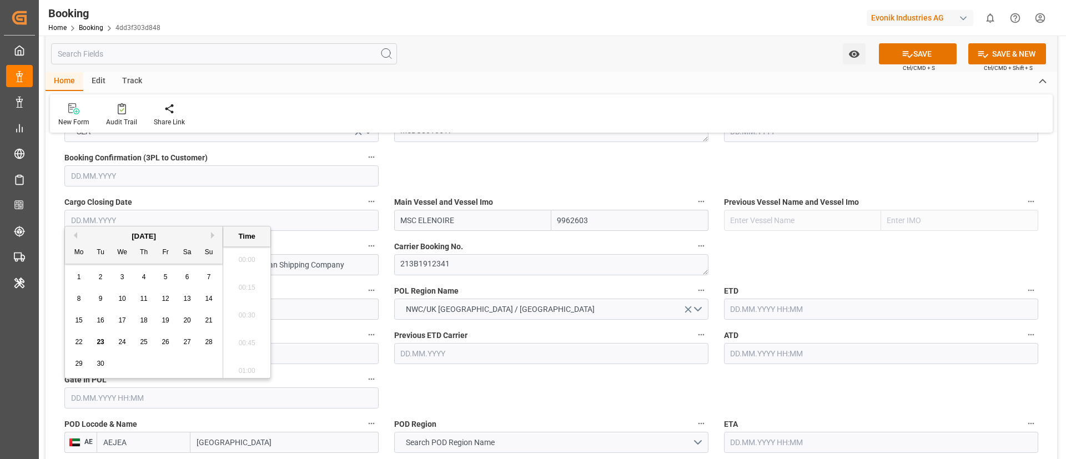
scroll to position [1919, 0]
click at [73, 233] on button "Previous Month" at bounding box center [73, 235] width 7 height 7
click at [148, 300] on div "10" at bounding box center [144, 298] width 14 height 13
click at [170, 395] on input "text" at bounding box center [221, 397] width 314 height 21
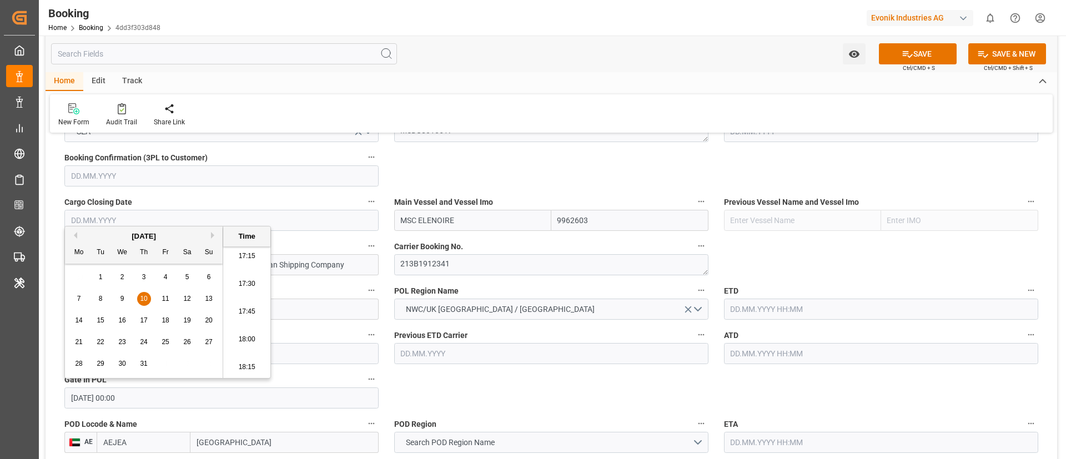
click at [170, 394] on input "text" at bounding box center [221, 397] width 314 height 21
type input "10.07.2025 00:00"
click at [756, 314] on input "text" at bounding box center [881, 309] width 314 height 21
paste input "10.07.2025 00:00"
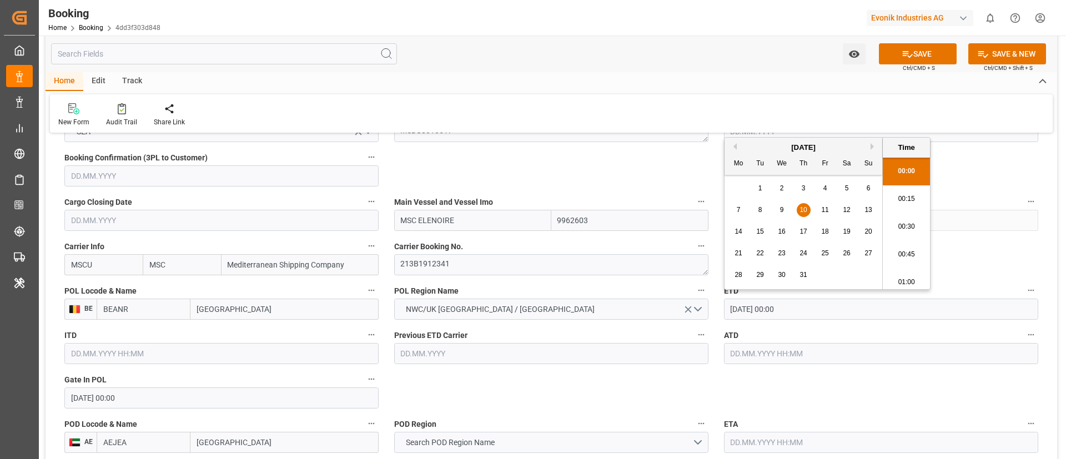
click at [865, 213] on span "13" at bounding box center [867, 210] width 7 height 8
click at [814, 301] on input "10.07.2025 00:00" at bounding box center [881, 309] width 314 height 21
click at [813, 301] on input "10.07.2025 00:00" at bounding box center [881, 309] width 314 height 21
type input "13.07.2025 00:00"
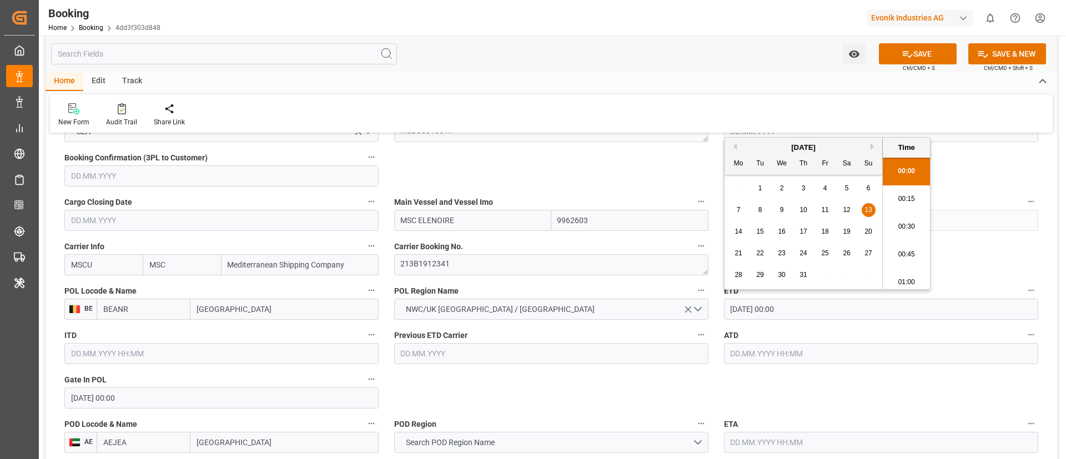
click at [813, 301] on input "13.07.2025 00:00" at bounding box center [881, 309] width 314 height 21
drag, startPoint x: 767, startPoint y: 354, endPoint x: 484, endPoint y: 365, distance: 283.2
click at [767, 354] on input "text" at bounding box center [881, 353] width 314 height 21
paste input "13.07.2025 00:00"
type input "13.07.2025 00:00"
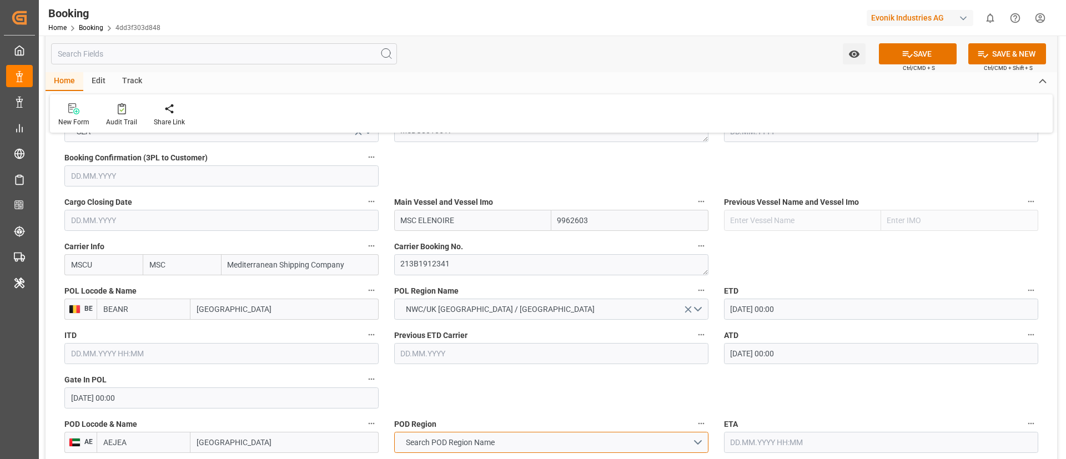
click at [493, 437] on span "Search POD Region Name" at bounding box center [450, 443] width 100 height 12
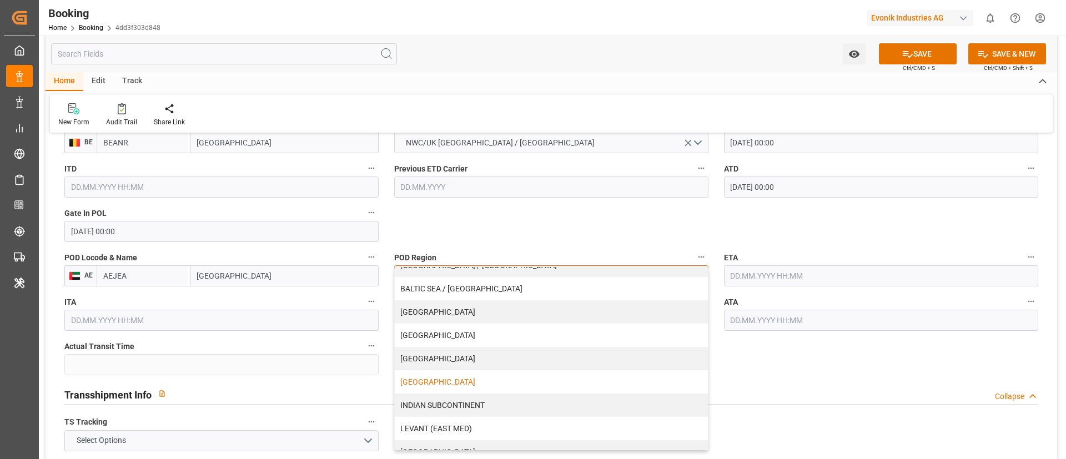
scroll to position [166, 0]
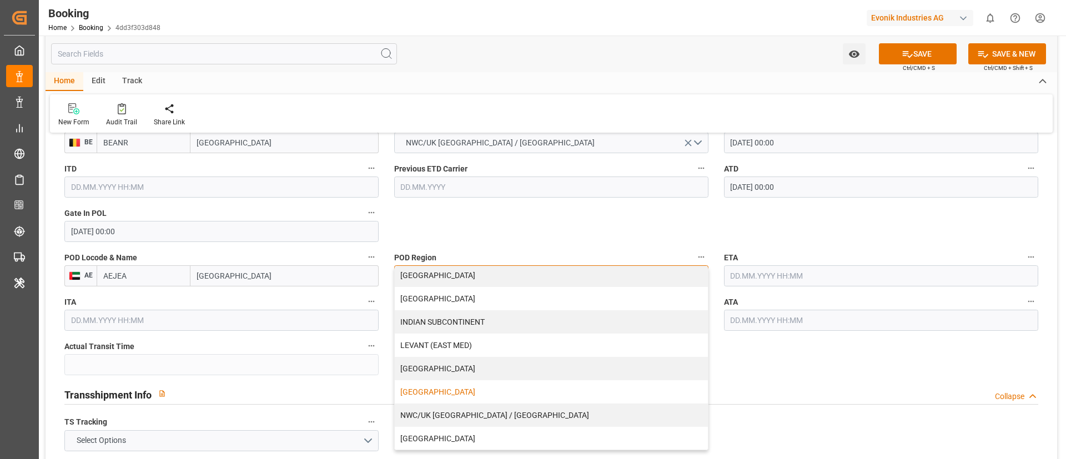
click at [449, 387] on div "MIDDLE EAST" at bounding box center [551, 391] width 313 height 23
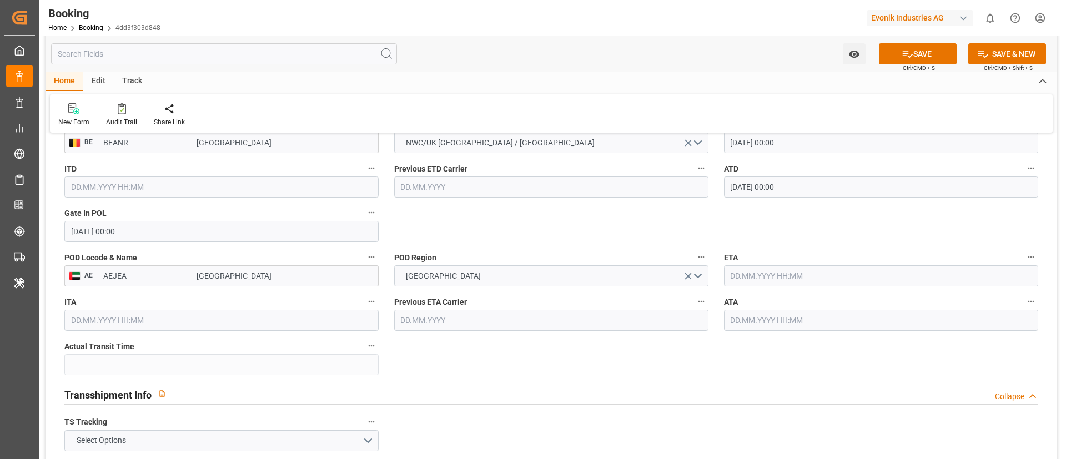
click at [763, 282] on input "text" at bounding box center [881, 275] width 314 height 21
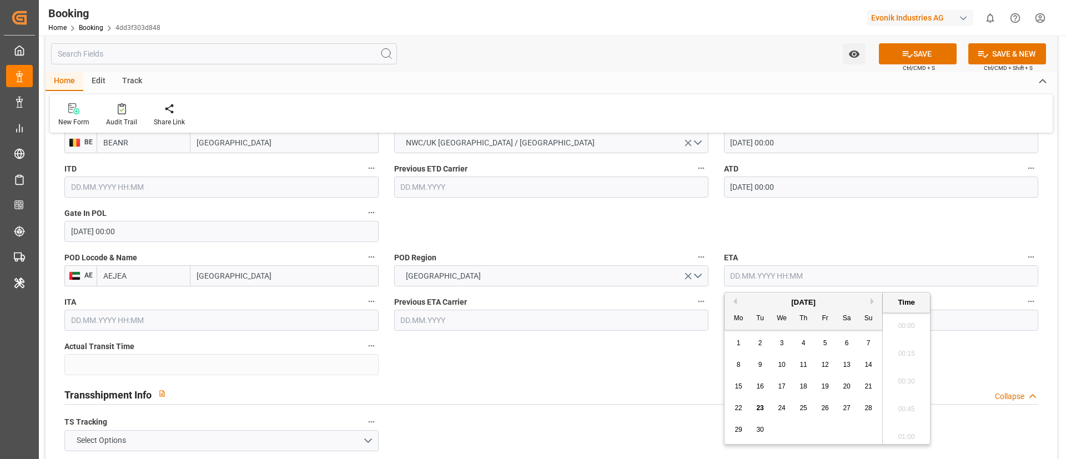
scroll to position [1919, 0]
click at [737, 302] on div "September 2025" at bounding box center [803, 302] width 158 height 11
click at [735, 302] on button "Previous Month" at bounding box center [733, 301] width 7 height 7
click at [846, 387] on span "16" at bounding box center [845, 386] width 7 height 8
type input "16.08.2025 00:00"
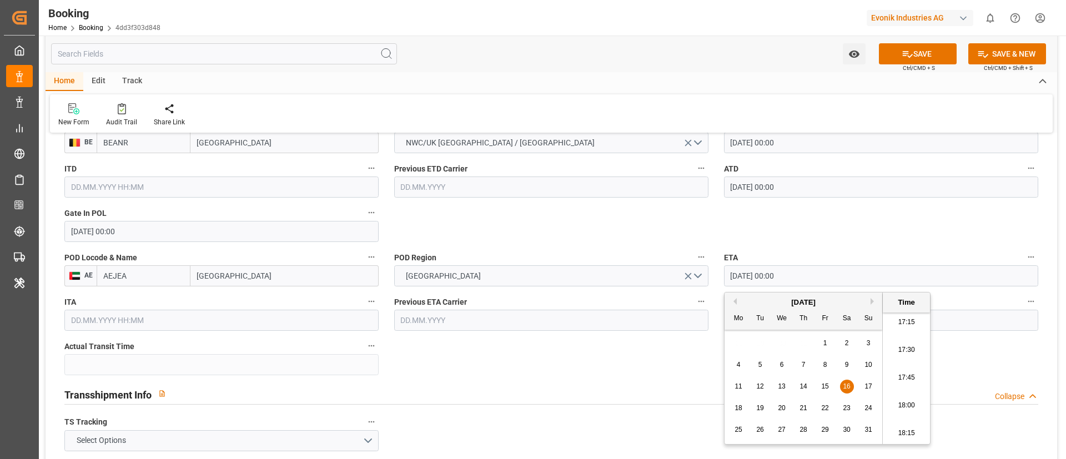
click at [801, 274] on input "16.08.2025 00:00" at bounding box center [881, 275] width 314 height 21
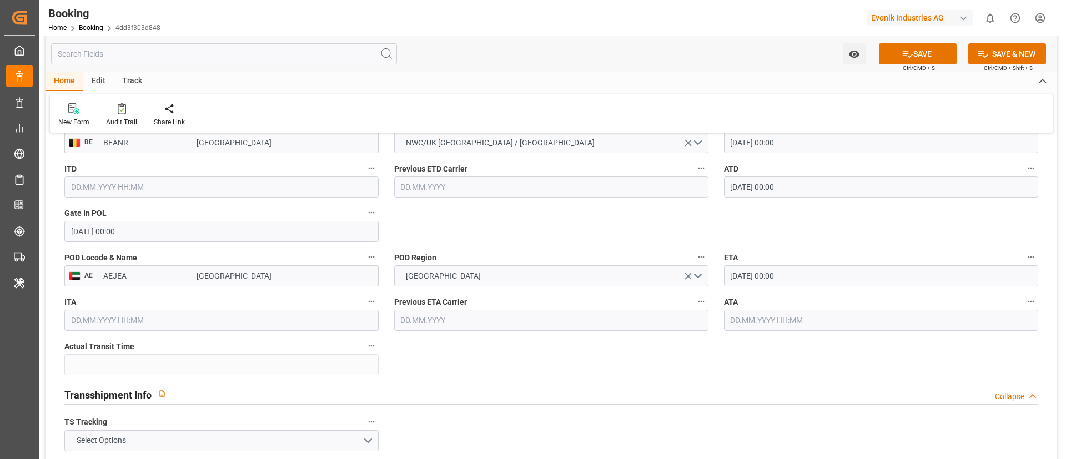
click at [759, 321] on input "text" at bounding box center [881, 320] width 314 height 21
paste input "16.08.2025 00:00"
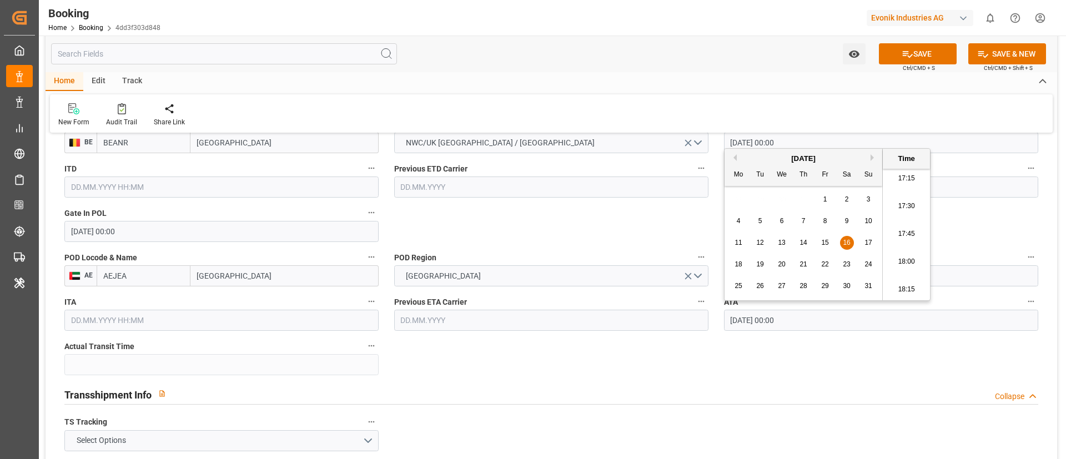
type input "16.08.2025 00:00"
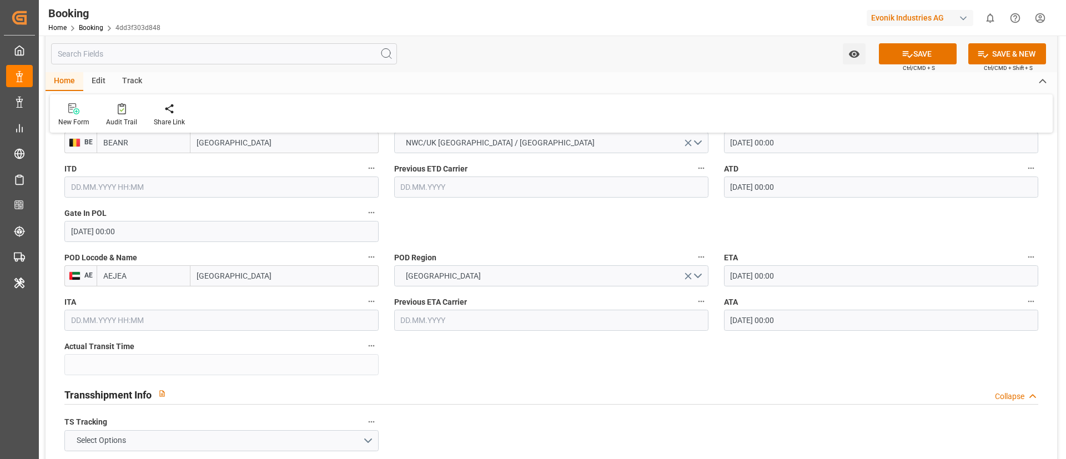
scroll to position [999, 0]
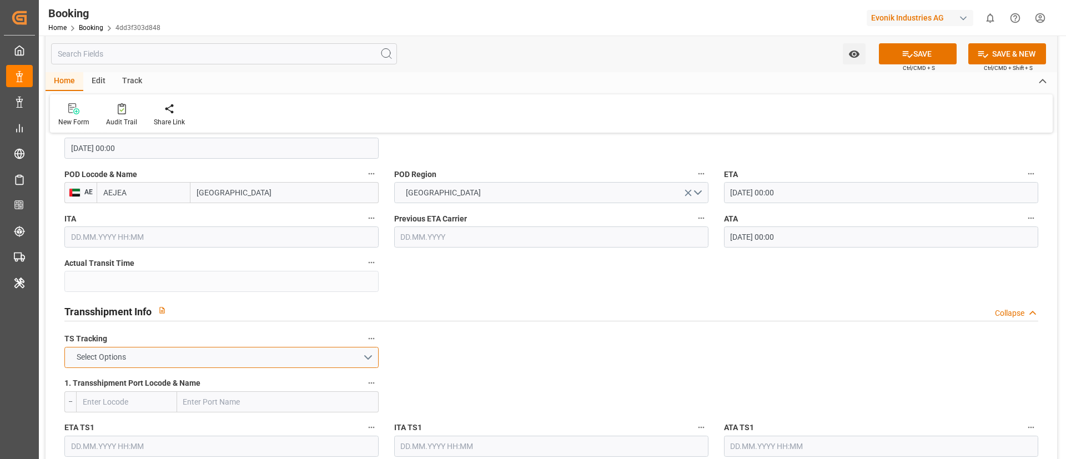
click at [259, 359] on button "Select Options" at bounding box center [221, 357] width 314 height 21
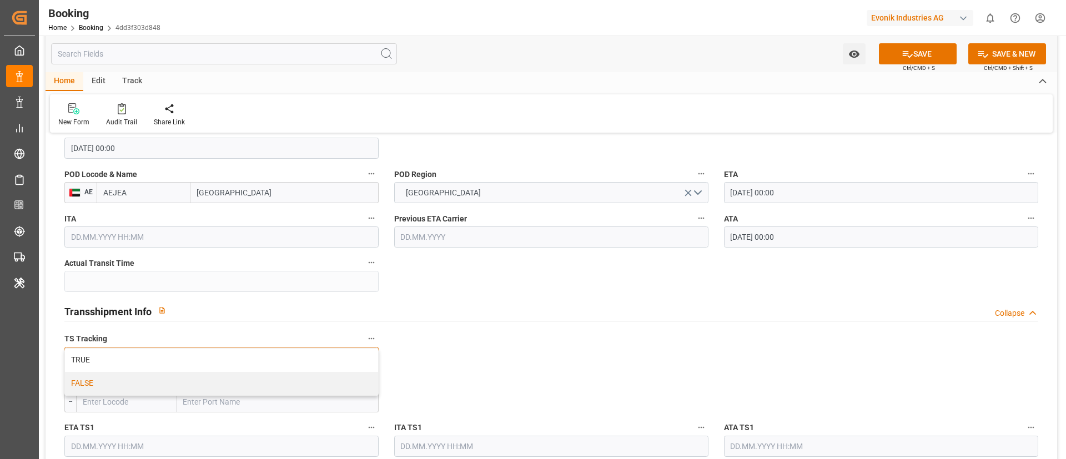
click at [227, 379] on div "FALSE" at bounding box center [221, 383] width 313 height 23
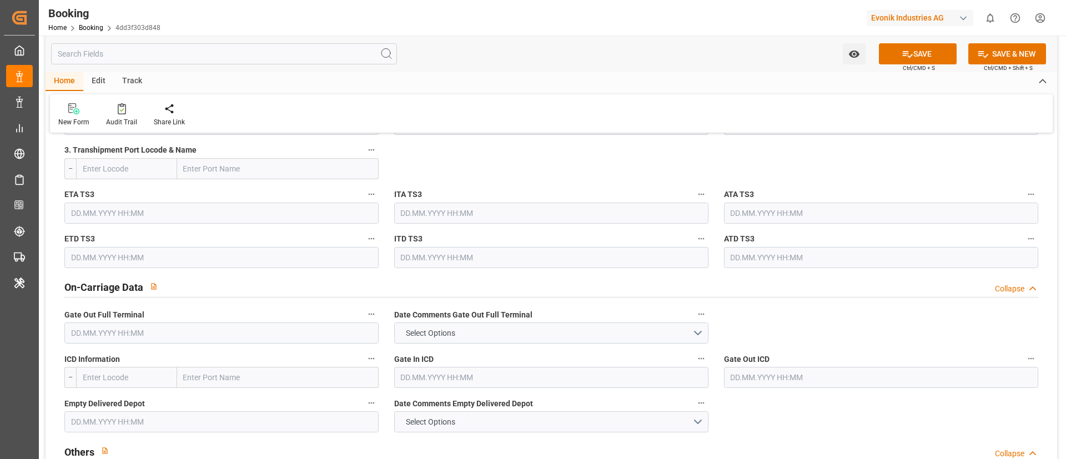
scroll to position [1582, 0]
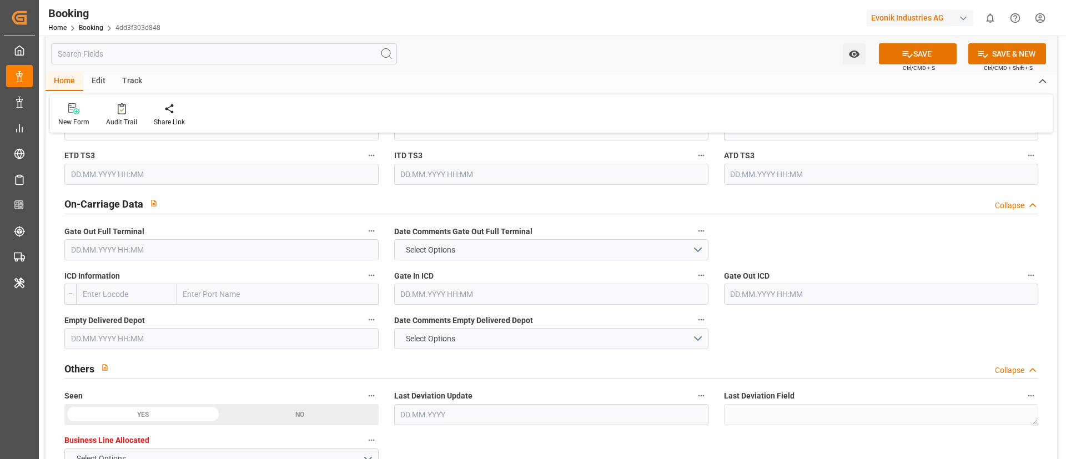
click at [165, 248] on input "text" at bounding box center [221, 249] width 314 height 21
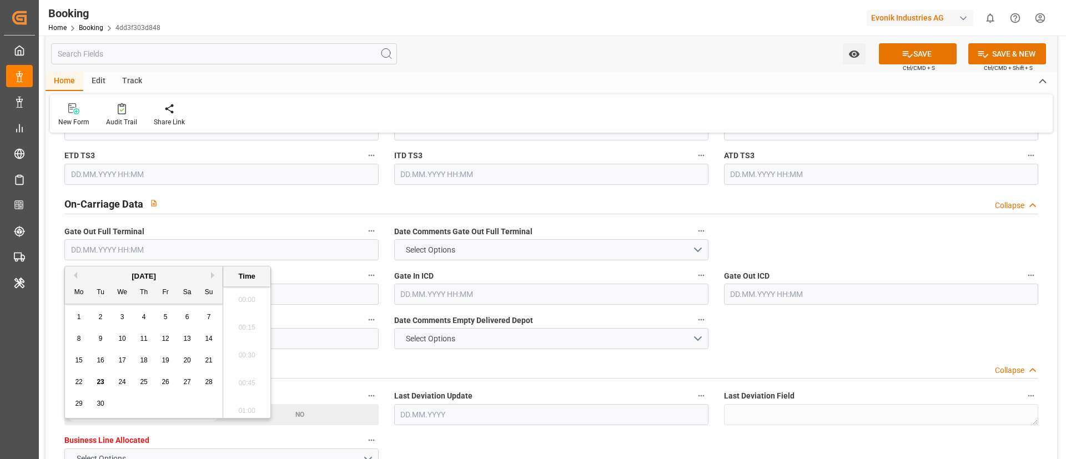
scroll to position [1919, 0]
click at [77, 272] on button "Previous Month" at bounding box center [73, 275] width 7 height 7
click at [80, 383] on span "18" at bounding box center [78, 382] width 7 height 8
type input "18.08.2025 00:00"
click at [162, 251] on input "18.08.2025 00:00" at bounding box center [221, 249] width 314 height 21
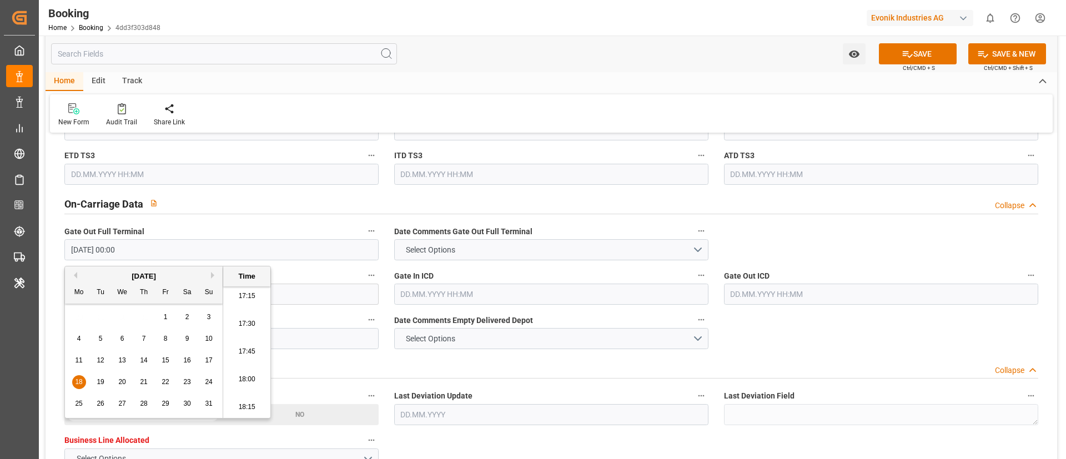
click at [162, 251] on input "18.08.2025 00:00" at bounding box center [221, 249] width 314 height 21
click at [309, 337] on input "text" at bounding box center [221, 338] width 314 height 21
paste input "18.08.2025 00:00"
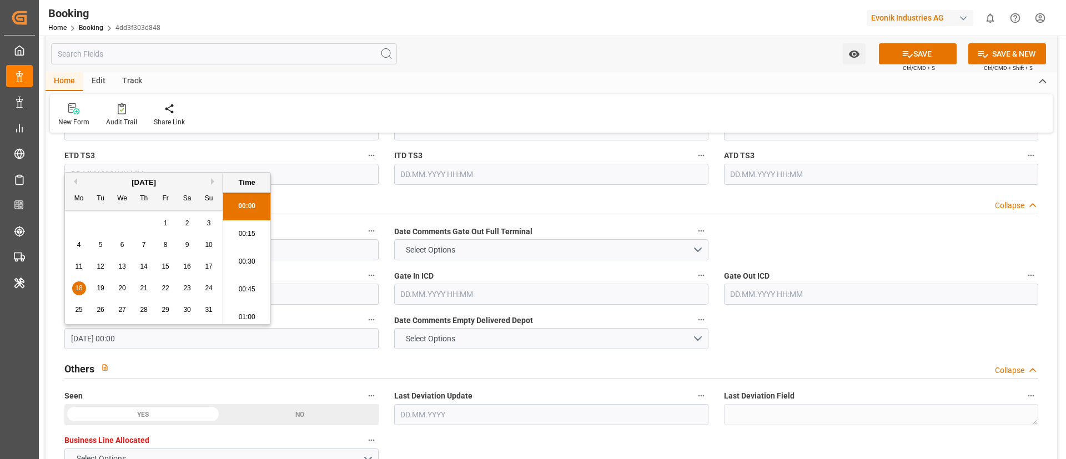
click at [120, 284] on span "20" at bounding box center [121, 288] width 7 height 8
type input "20.08.2025 00:00"
click at [455, 89] on div "Home Edit Track" at bounding box center [551, 81] width 1011 height 19
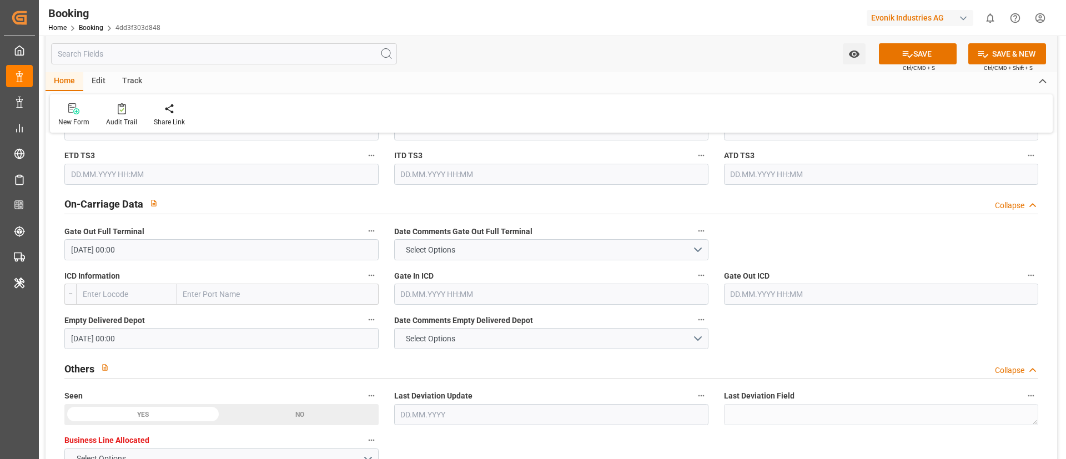
scroll to position [2081, 0]
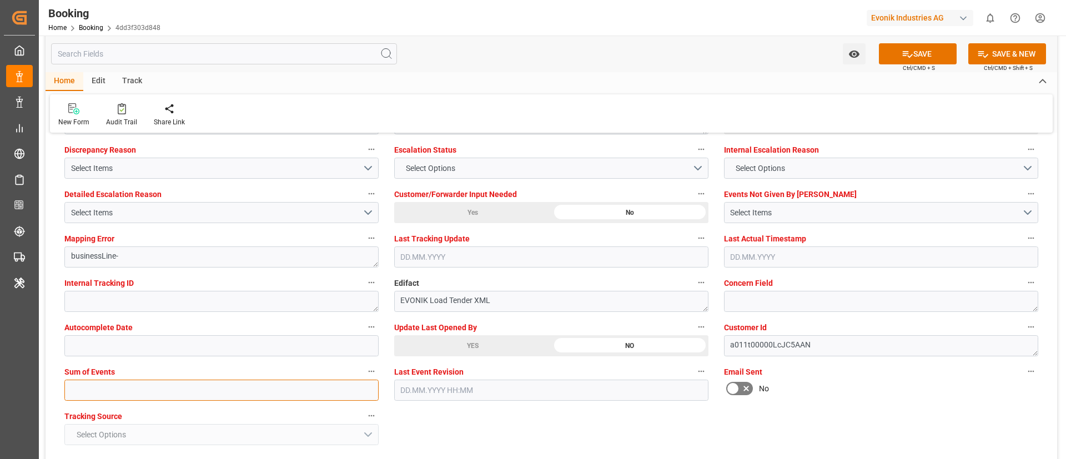
click at [226, 388] on input "text" at bounding box center [221, 390] width 314 height 21
type input "0"
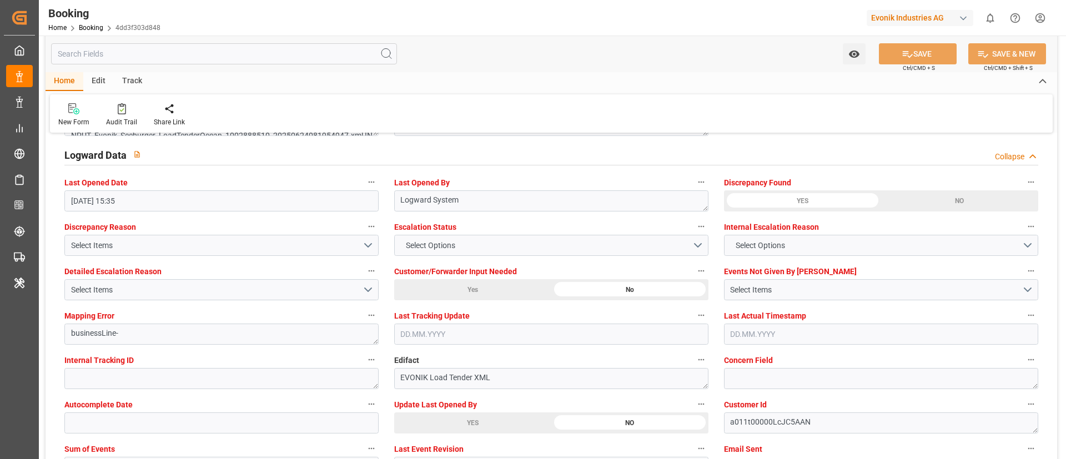
scroll to position [1998, 0]
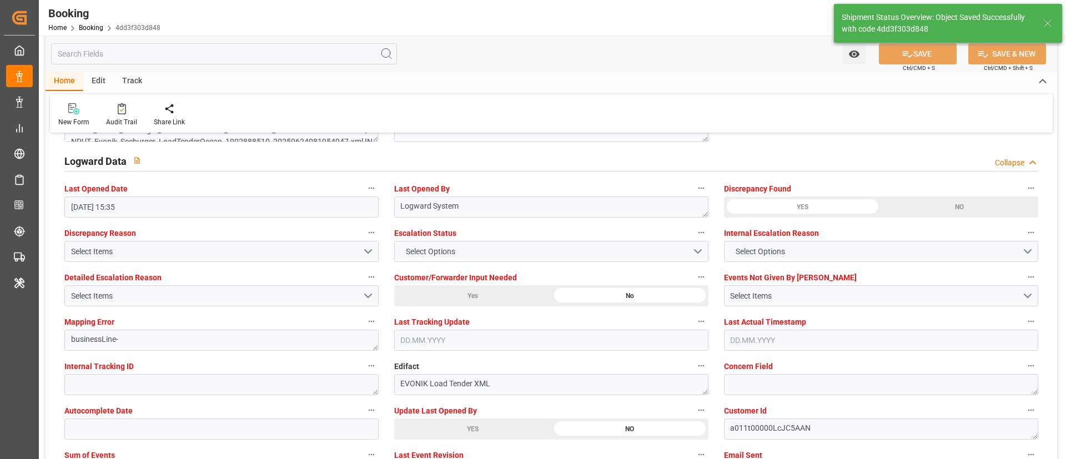
type input "34"
type input "13.07.2025 00:00"
type input "16.08.2025 00:00"
type input "23.09.2025 12:19"
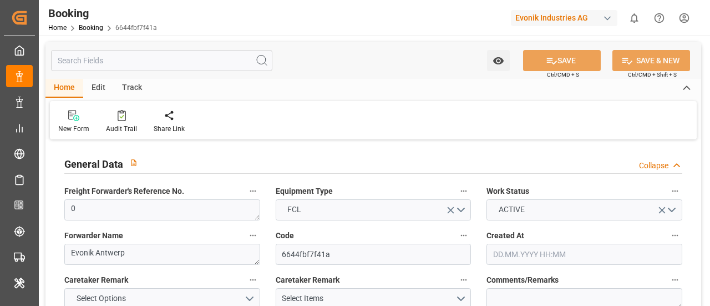
type input "0"
type input "MSC"
type input "Mediterranean Shipping Company"
type input "NLRTM"
type input "AEJEA"
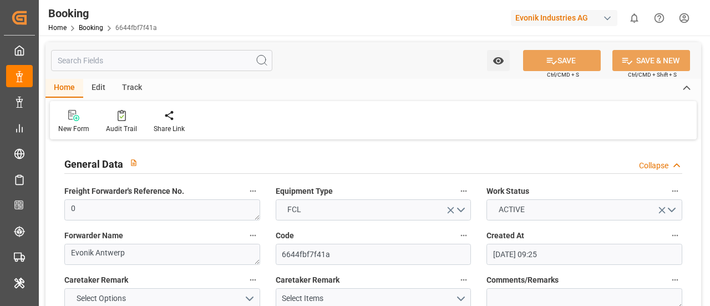
type input "[DATE] 09:25"
type input "[DATE]"
type input "[DATE] 15:35"
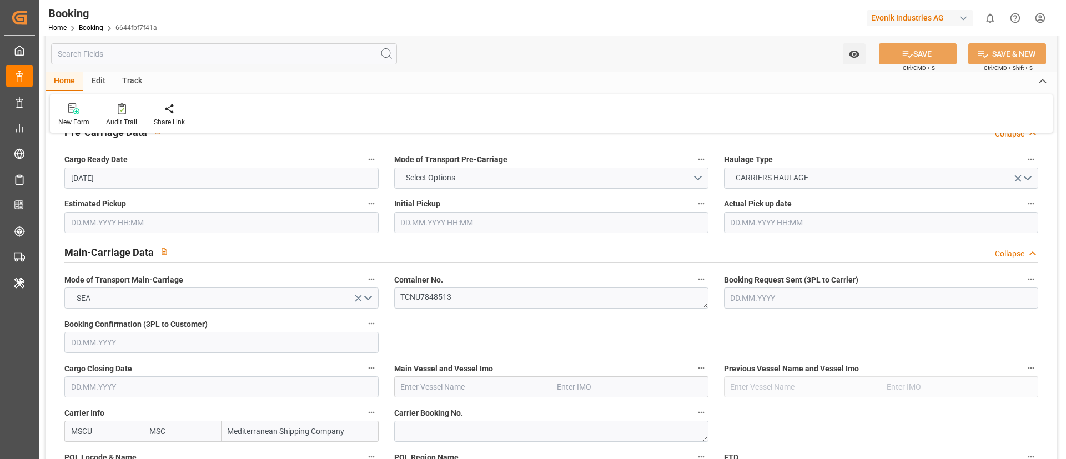
scroll to position [666, 0]
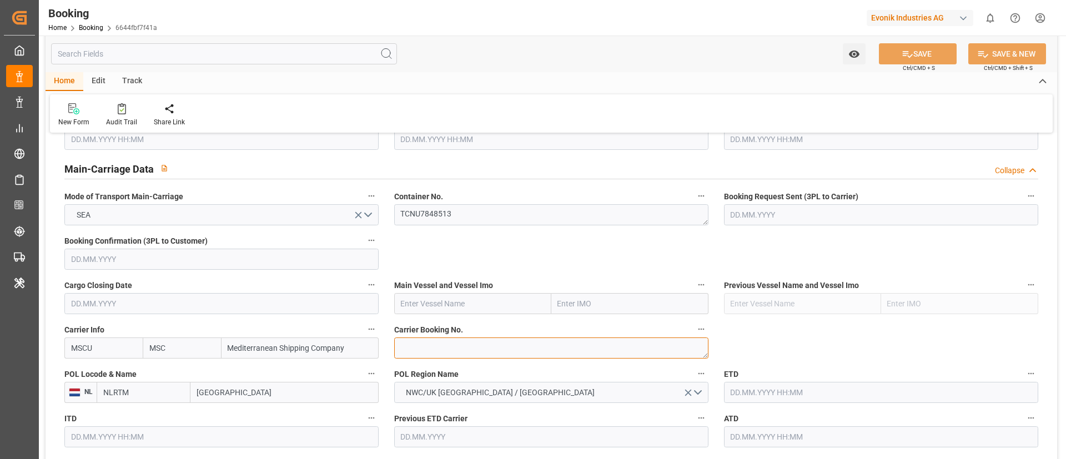
click at [454, 305] on textarea at bounding box center [551, 347] width 314 height 21
paste textarea "213B1912341"
type textarea "213B1912341"
click at [442, 299] on input "text" at bounding box center [472, 303] width 157 height 21
paste input "MSC ELENOIRE"
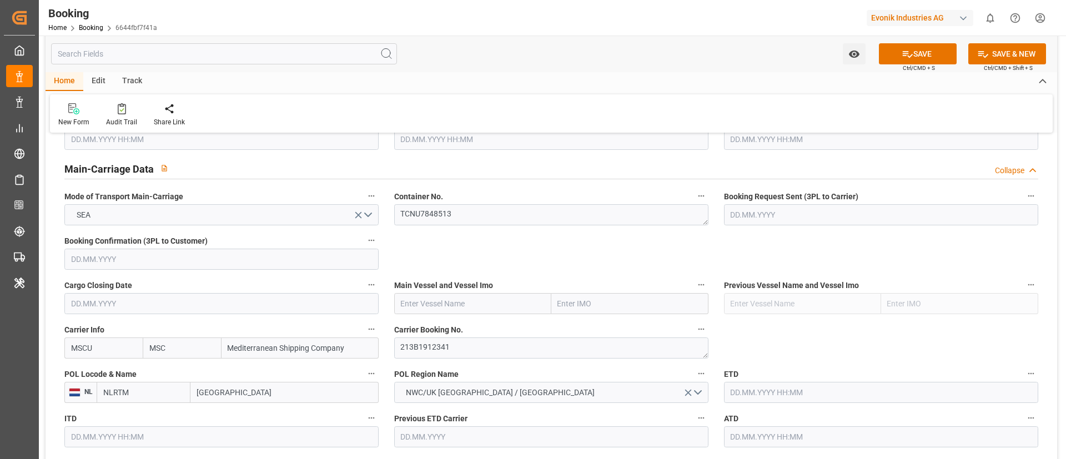
type input "MSC ELENOIRE"
click at [431, 305] on b "MSC ELENOIRE" at bounding box center [428, 328] width 54 height 9
type input "9962603"
type input "MSC ELENOIRE"
click at [256, 305] on input "[GEOGRAPHIC_DATA]" at bounding box center [284, 392] width 188 height 21
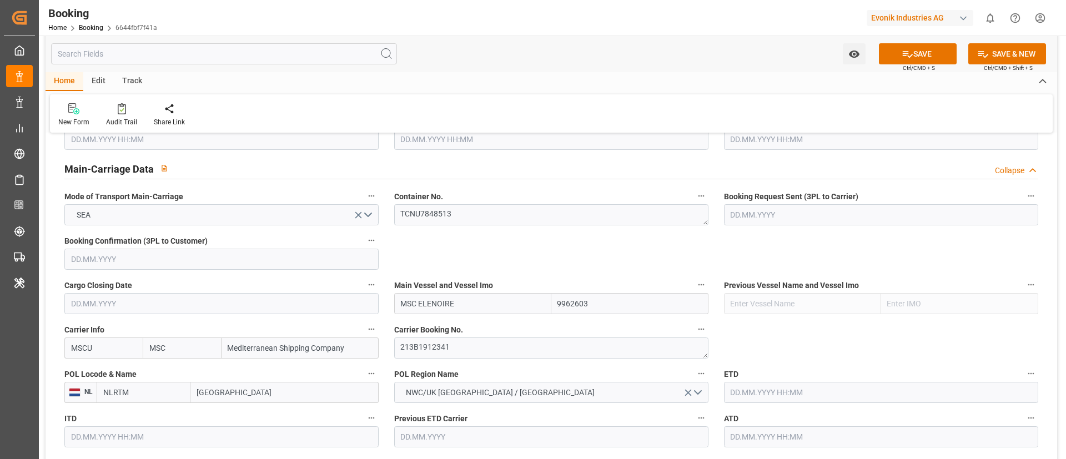
click at [255, 305] on input "[GEOGRAPHIC_DATA]" at bounding box center [284, 392] width 188 height 21
paste input "[GEOGRAPHIC_DATA]"
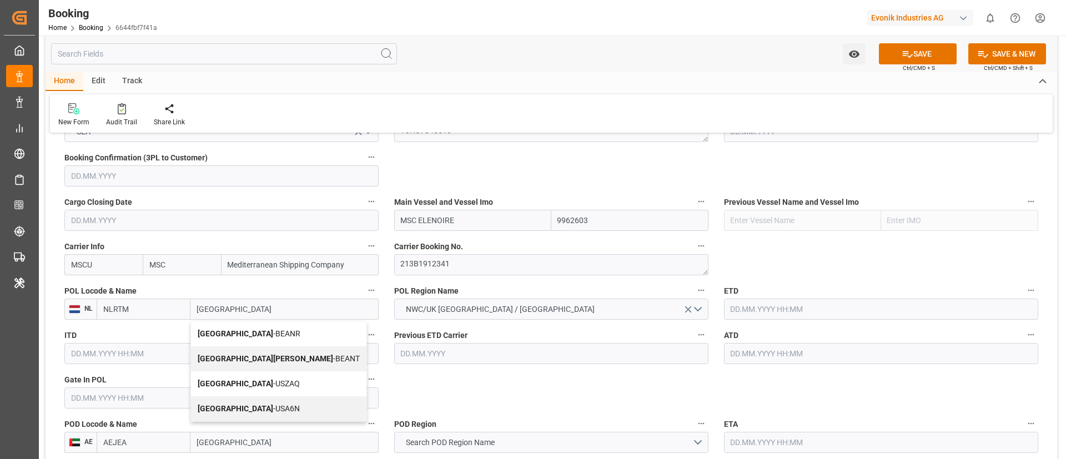
click at [231, 305] on span "Antwerp - BEANR" at bounding box center [249, 333] width 103 height 9
type input "[GEOGRAPHIC_DATA]"
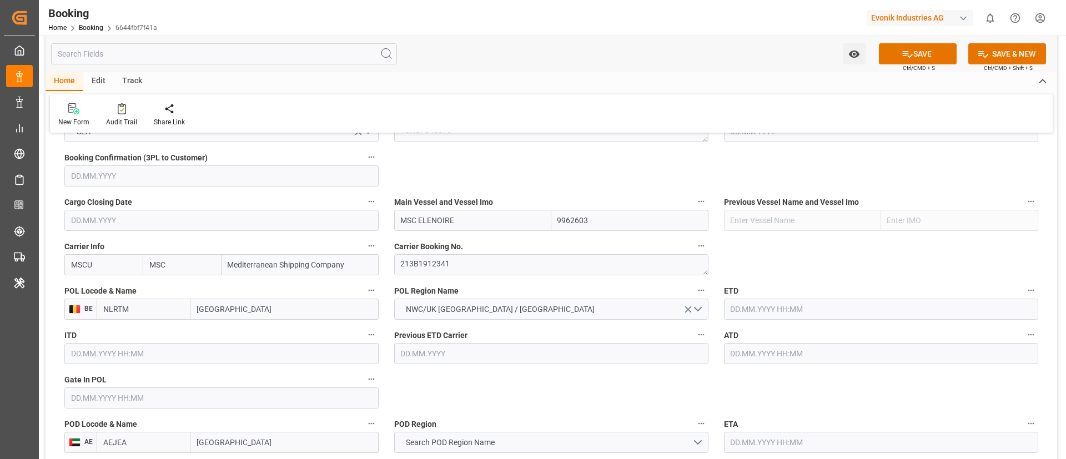
type input "BEANR"
click at [153, 305] on input "text" at bounding box center [221, 397] width 314 height 21
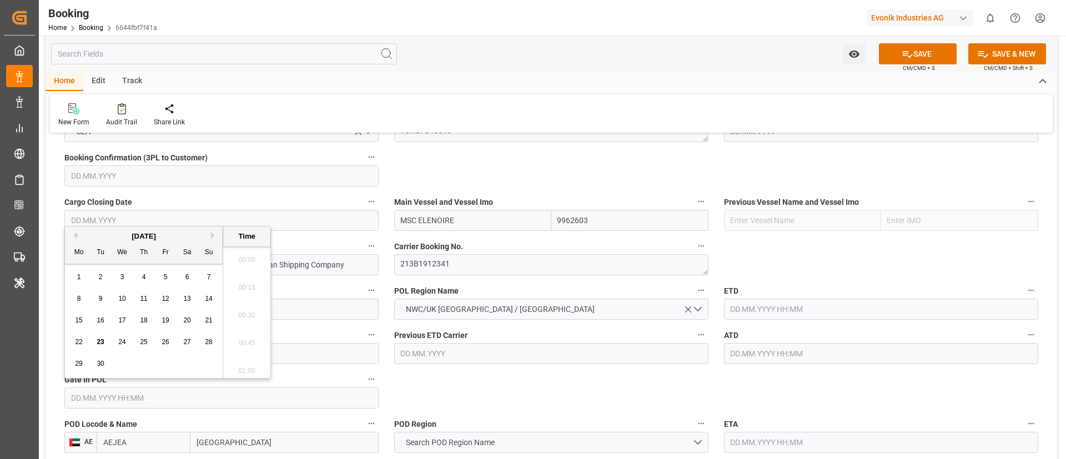
scroll to position [1919, 0]
click at [74, 232] on button "Previous Month" at bounding box center [73, 235] width 7 height 7
click at [142, 301] on span "10" at bounding box center [143, 299] width 7 height 8
type input "[DATE] 00:00"
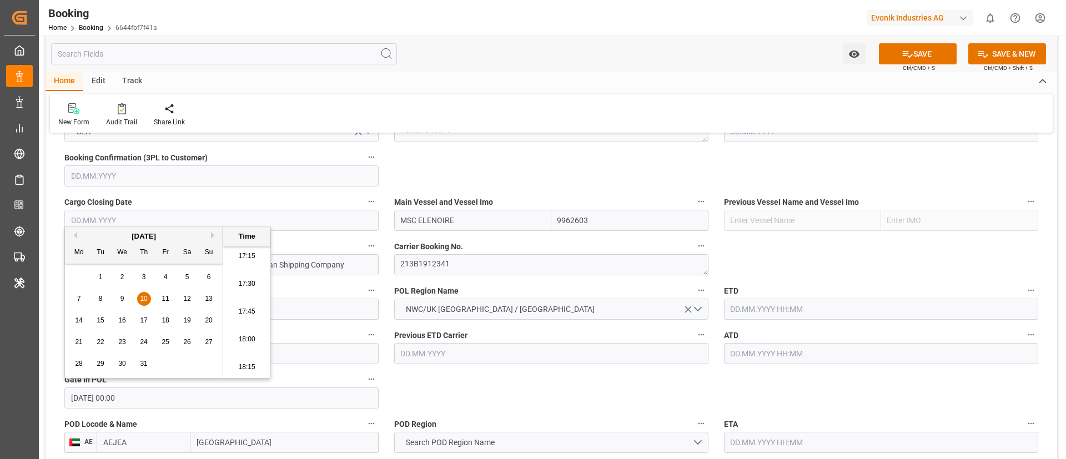
click at [168, 305] on input "[DATE] 00:00" at bounding box center [221, 397] width 314 height 21
click at [710, 305] on input "text" at bounding box center [881, 309] width 314 height 21
paste input "[DATE] 00:00"
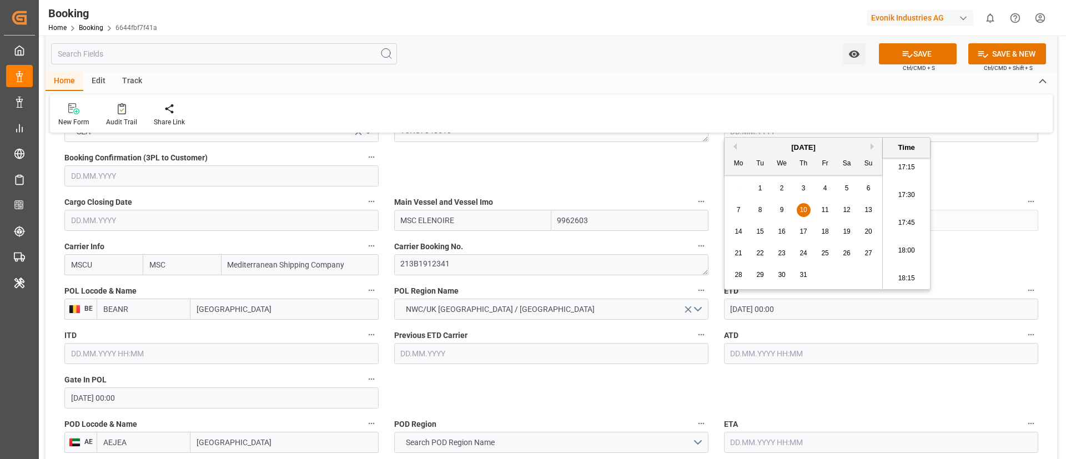
click at [710, 209] on span "13" at bounding box center [867, 210] width 7 height 8
type input "[DATE] 00:00"
click at [710, 305] on input "[DATE] 00:00" at bounding box center [881, 309] width 314 height 21
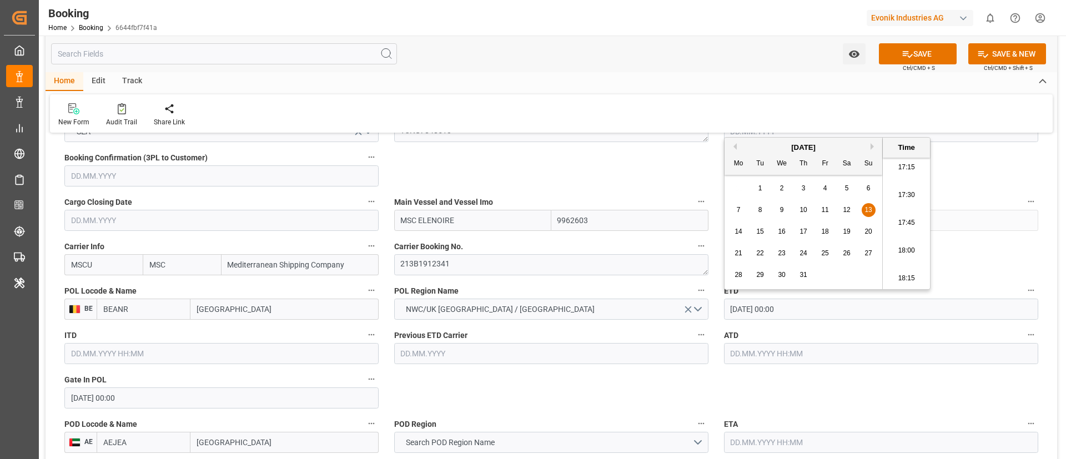
click at [710, 305] on input "text" at bounding box center [881, 353] width 314 height 21
paste input "[DATE] 00:00"
type input "[DATE] 00:00"
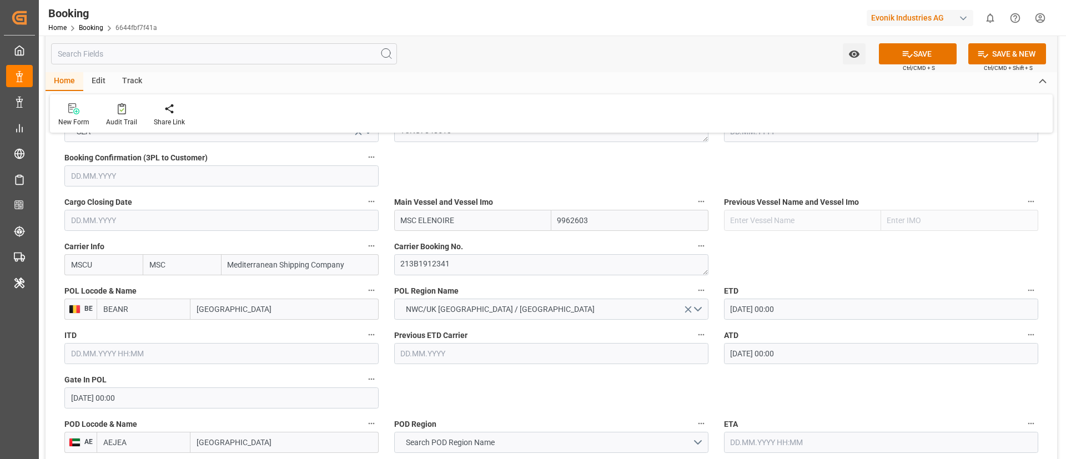
scroll to position [832, 0]
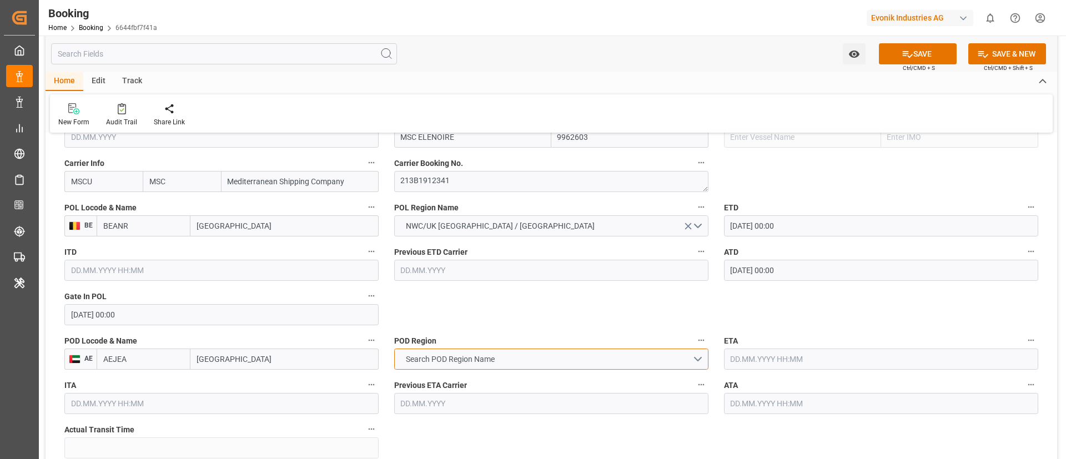
click at [457, 305] on span "Search POD Region Name" at bounding box center [450, 360] width 100 height 12
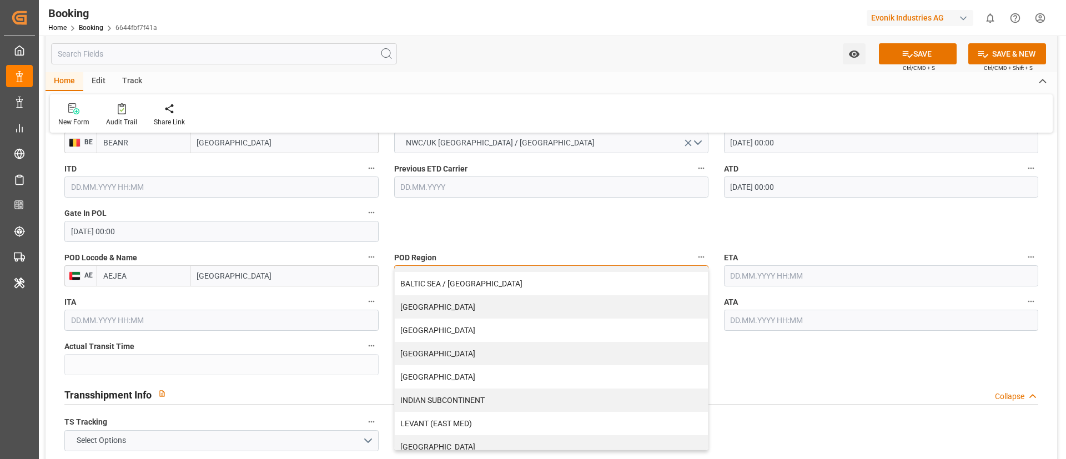
scroll to position [166, 0]
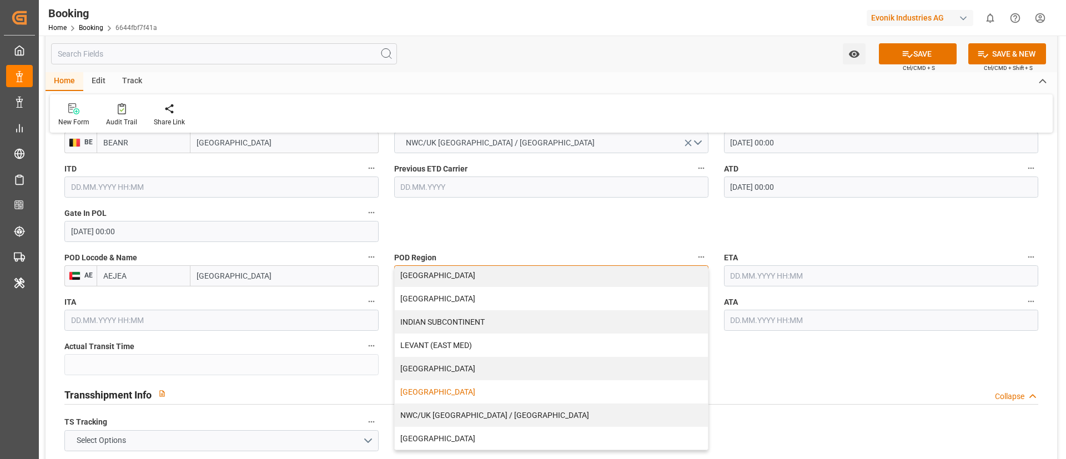
click at [450, 305] on div "[GEOGRAPHIC_DATA]" at bounding box center [551, 391] width 313 height 23
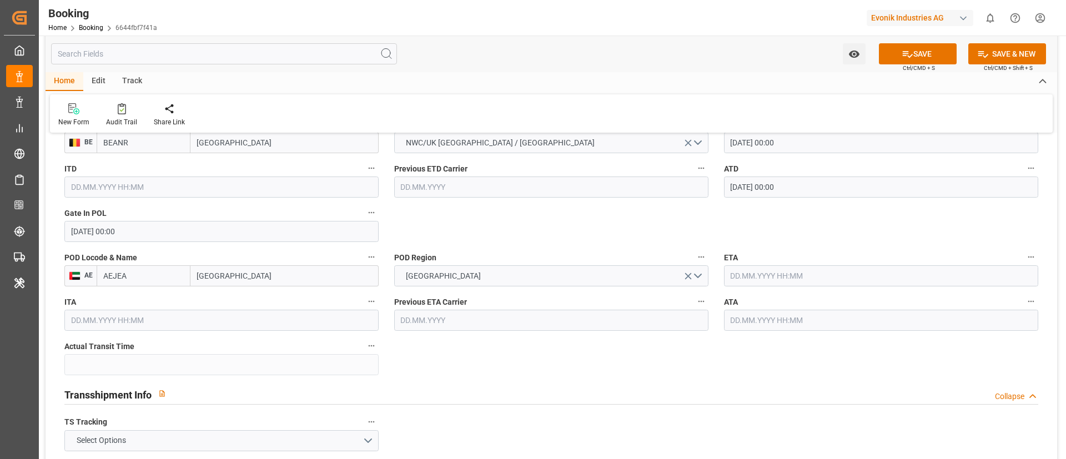
click at [710, 277] on input "text" at bounding box center [881, 275] width 314 height 21
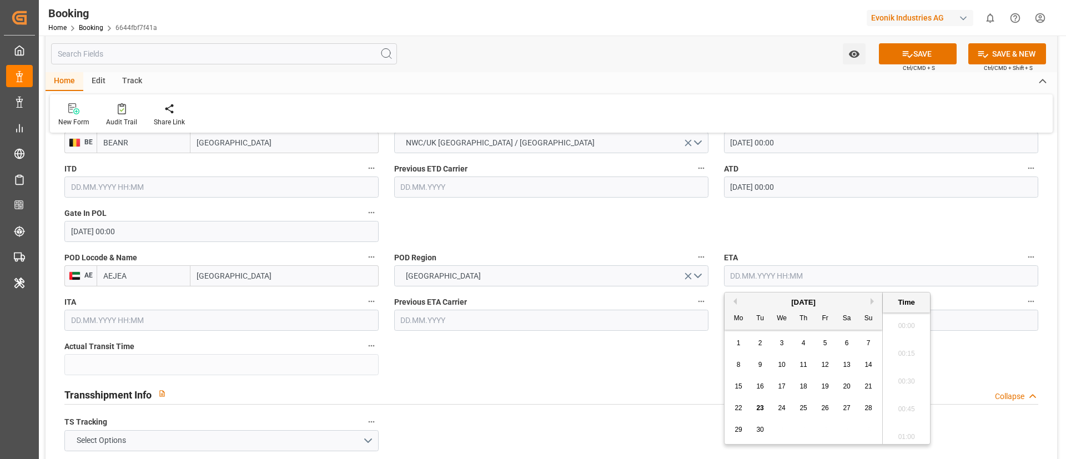
scroll to position [1919, 0]
click at [710, 302] on button "Previous Month" at bounding box center [733, 301] width 7 height 7
click at [710, 305] on span "16" at bounding box center [845, 386] width 7 height 8
click at [710, 268] on input "[DATE] 00:00" at bounding box center [881, 275] width 314 height 21
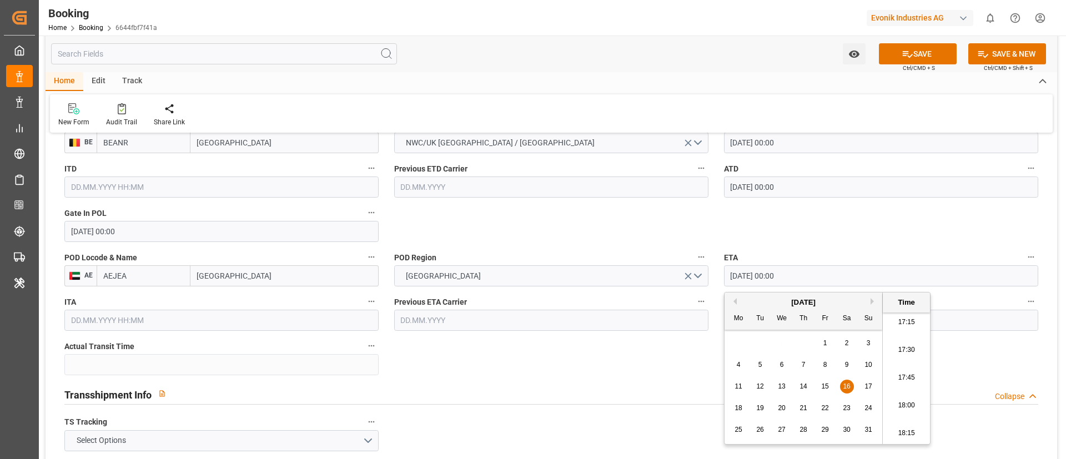
click at [710, 268] on input "[DATE] 00:00" at bounding box center [881, 275] width 314 height 21
click at [710, 305] on span "16" at bounding box center [845, 386] width 7 height 8
type input "[DATE] 00:00"
click at [710, 275] on input "[DATE] 00:00" at bounding box center [881, 275] width 314 height 21
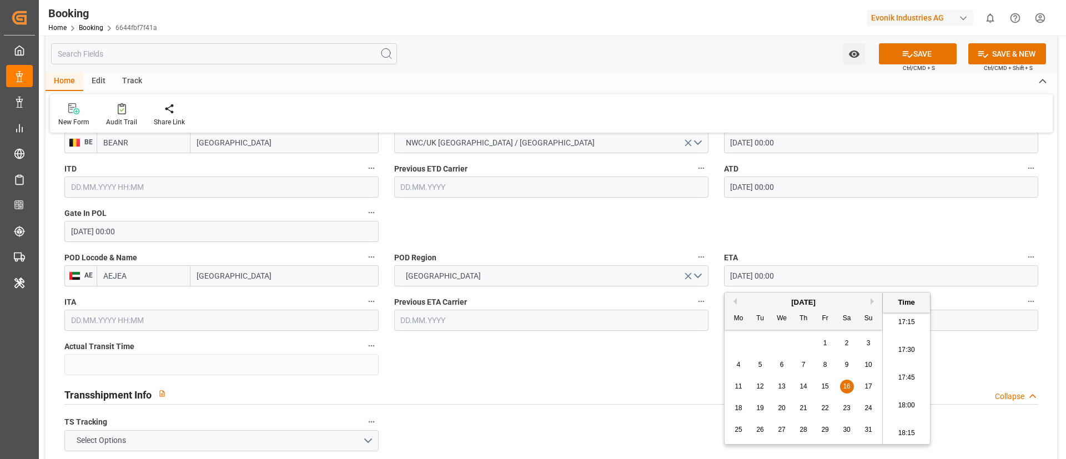
click at [710, 275] on input "[DATE] 00:00" at bounding box center [881, 275] width 314 height 21
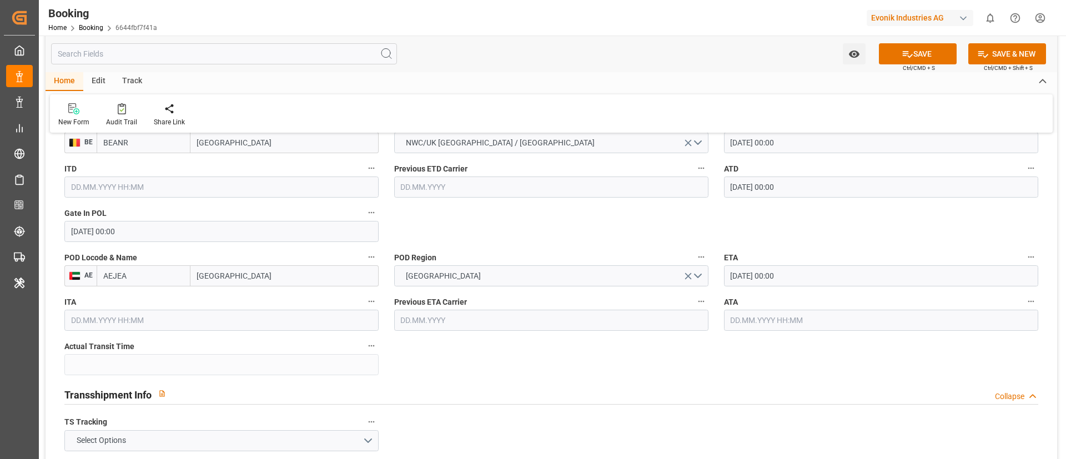
click at [710, 305] on input "text" at bounding box center [881, 320] width 314 height 21
paste input "[DATE] 00:00"
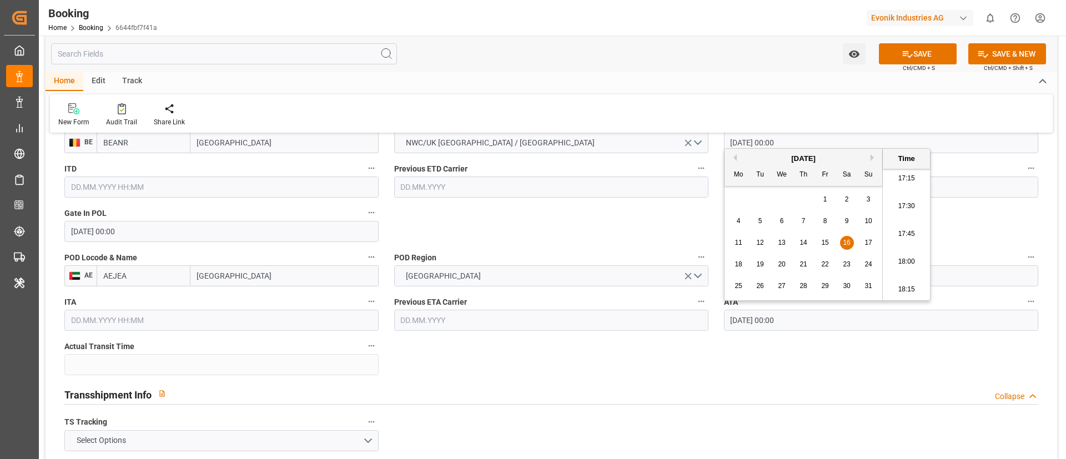
type input "[DATE] 00:00"
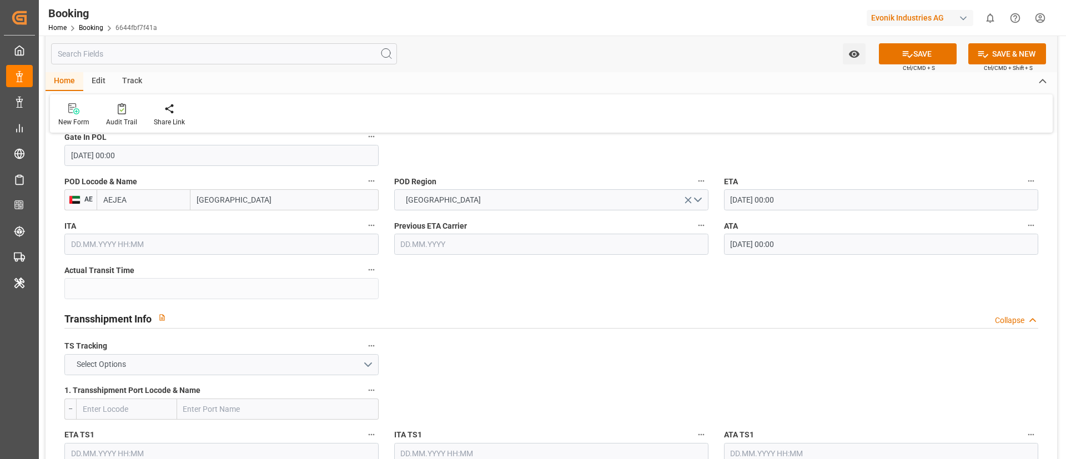
scroll to position [999, 0]
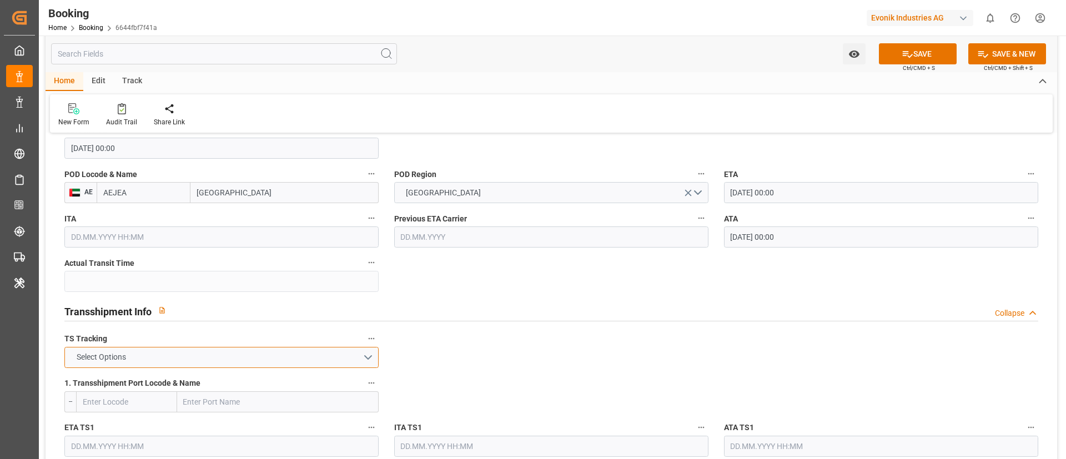
click at [271, 305] on button "Select Options" at bounding box center [221, 357] width 314 height 21
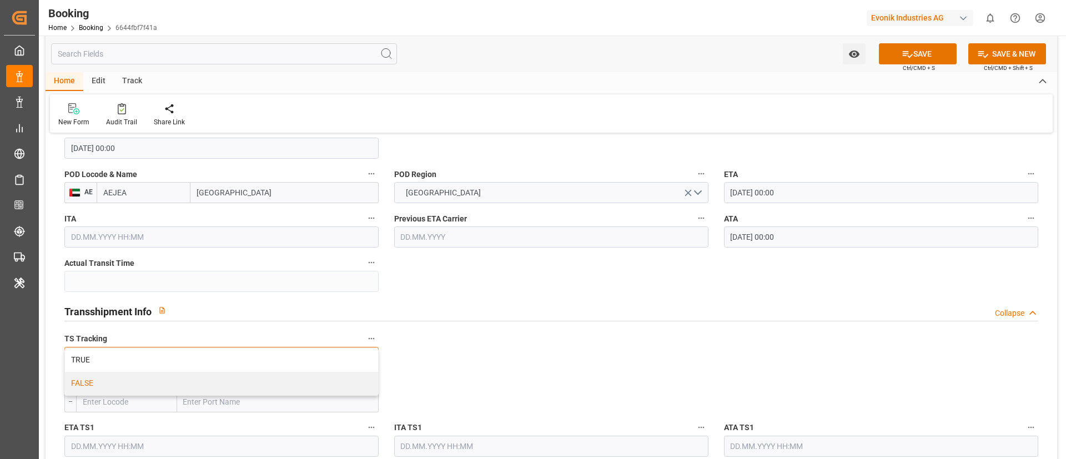
click at [248, 305] on div "FALSE" at bounding box center [221, 383] width 313 height 23
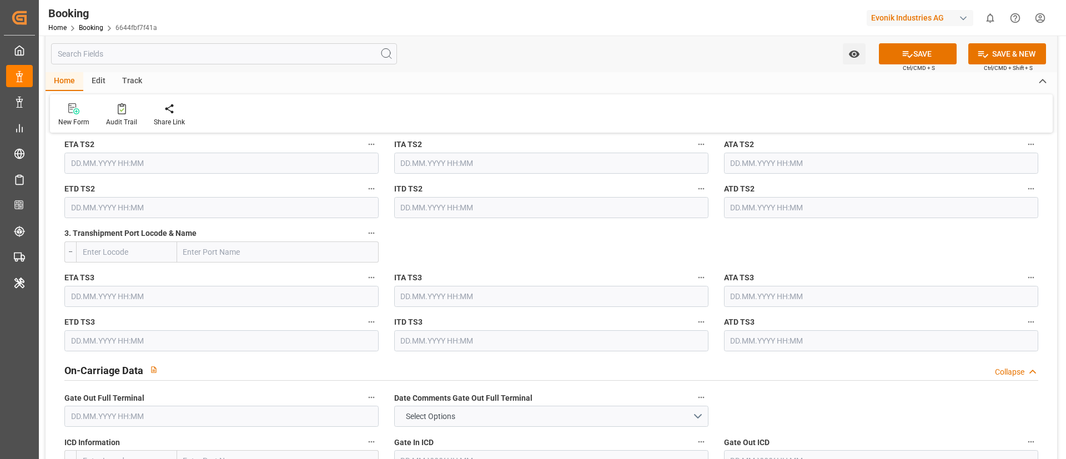
scroll to position [1582, 0]
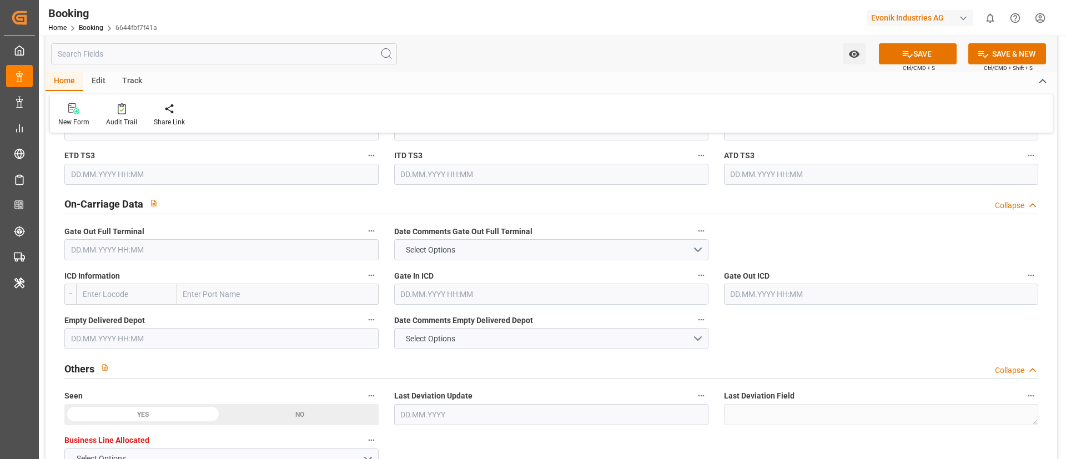
click at [216, 251] on input "text" at bounding box center [221, 249] width 314 height 21
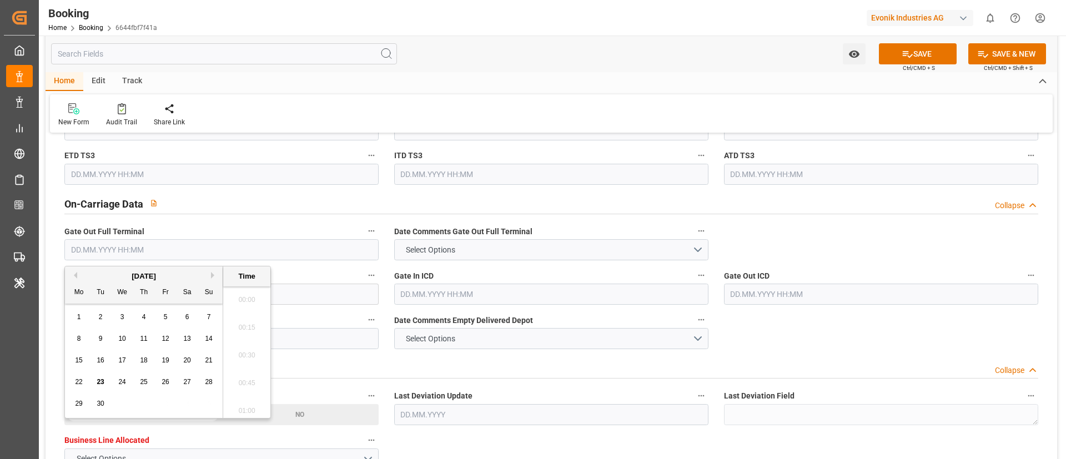
scroll to position [1919, 0]
click at [75, 275] on button "Previous Month" at bounding box center [73, 275] width 7 height 7
click at [125, 305] on span "20" at bounding box center [121, 382] width 7 height 8
type input "[DATE] 00:00"
click at [248, 243] on input "[DATE] 00:00" at bounding box center [221, 249] width 314 height 21
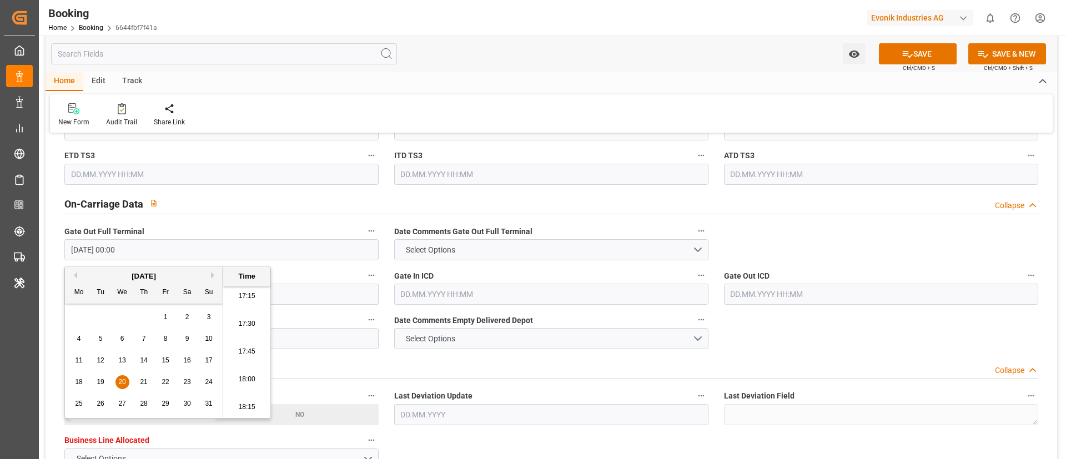
click at [248, 243] on input "[DATE] 00:00" at bounding box center [221, 249] width 314 height 21
click at [300, 305] on input "text" at bounding box center [221, 338] width 314 height 21
paste input "[DATE] 00:00"
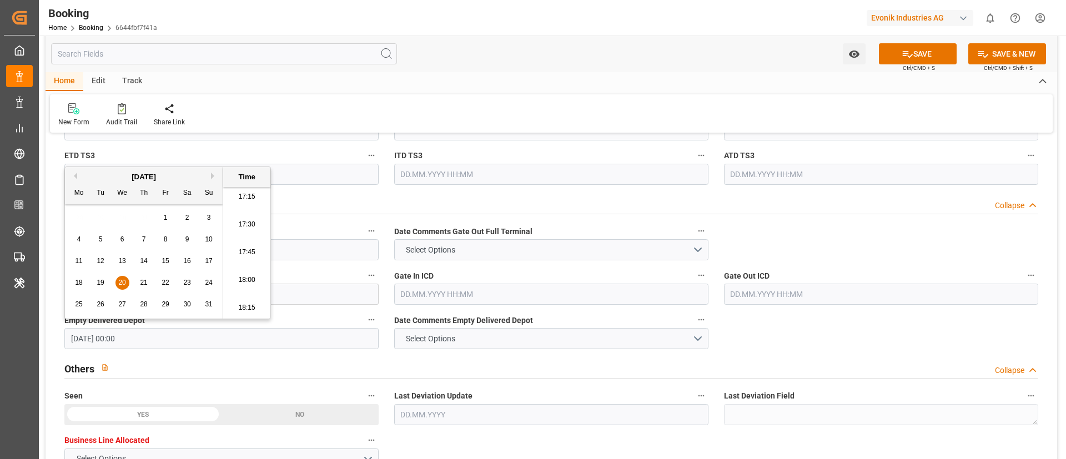
click at [144, 282] on span "21" at bounding box center [143, 283] width 7 height 8
type input "[DATE] 00:00"
click at [542, 68] on div "Watch Option SAVE Ctrl/CMD + S SAVE & NEW Ctrl/CMD + Shift + S" at bounding box center [551, 54] width 1011 height 37
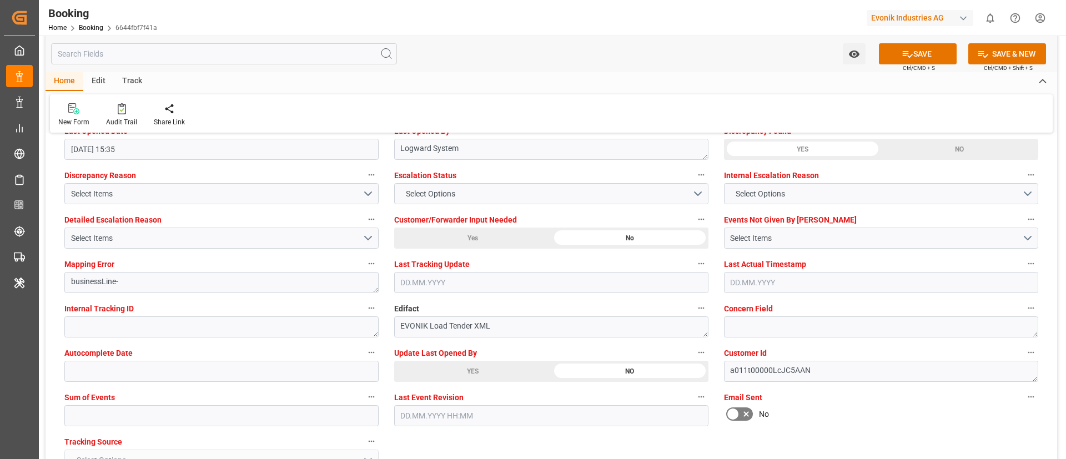
scroll to position [2081, 0]
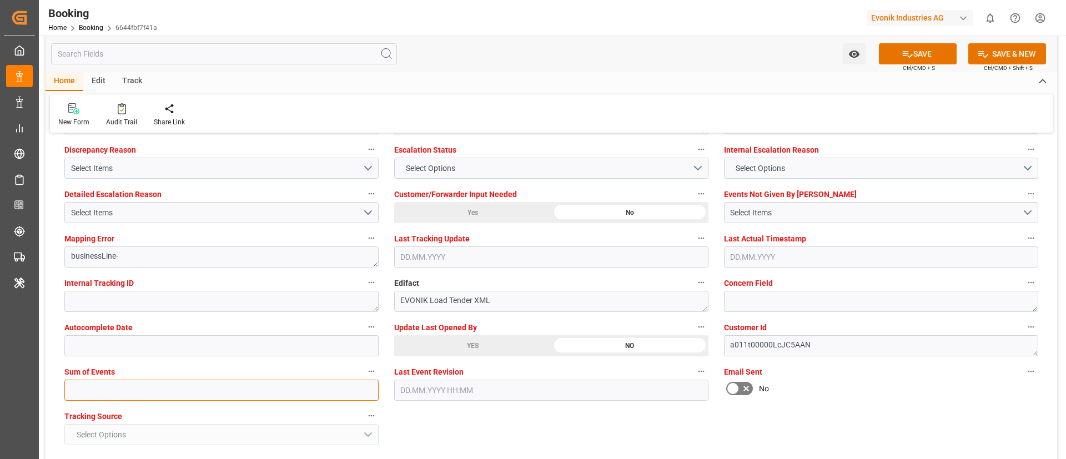
click at [280, 305] on input "text" at bounding box center [221, 390] width 314 height 21
type input "0"
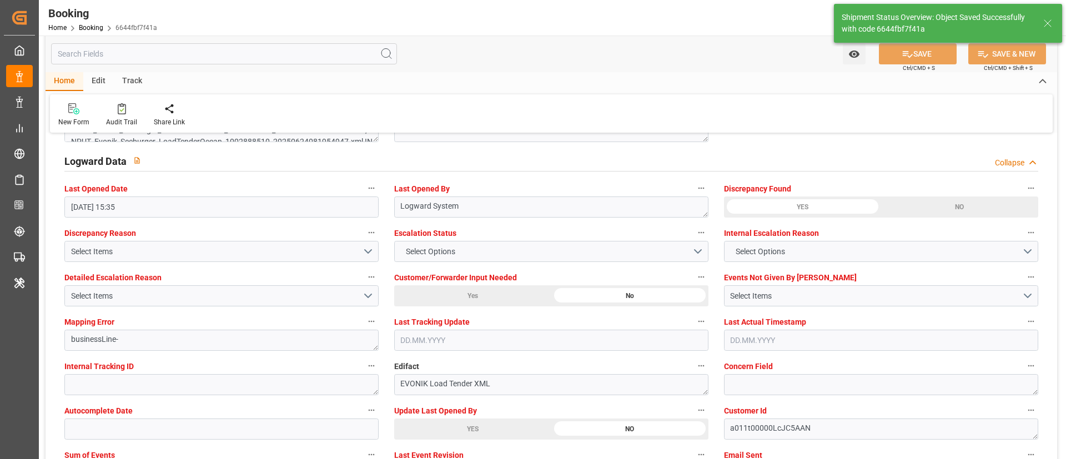
type textarea "Vismitha Mahadev"
type input "34"
type input "[DATE] 00:00"
type input "[DATE] 12:22"
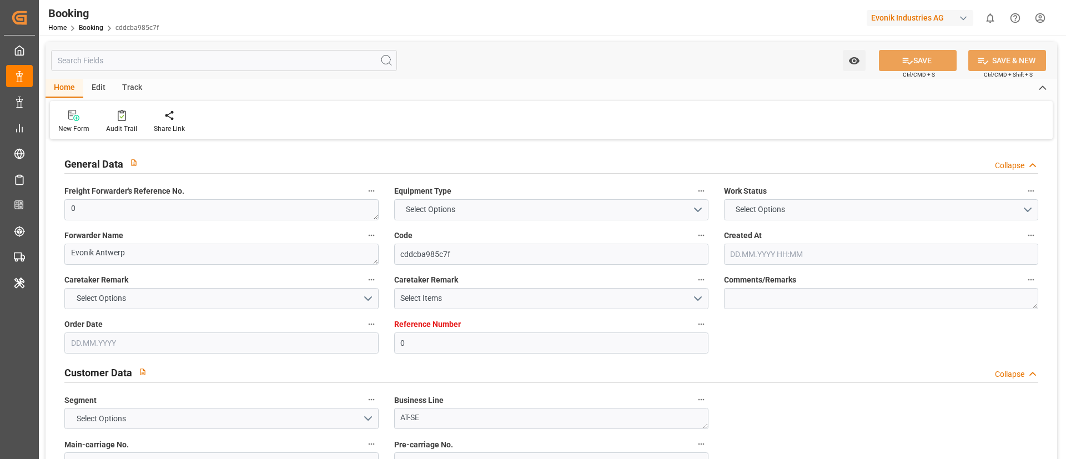
type input "0"
type input "MSC"
type input "Mediterranean Shipping Company"
type input "NLRTM"
type input "AEJEA"
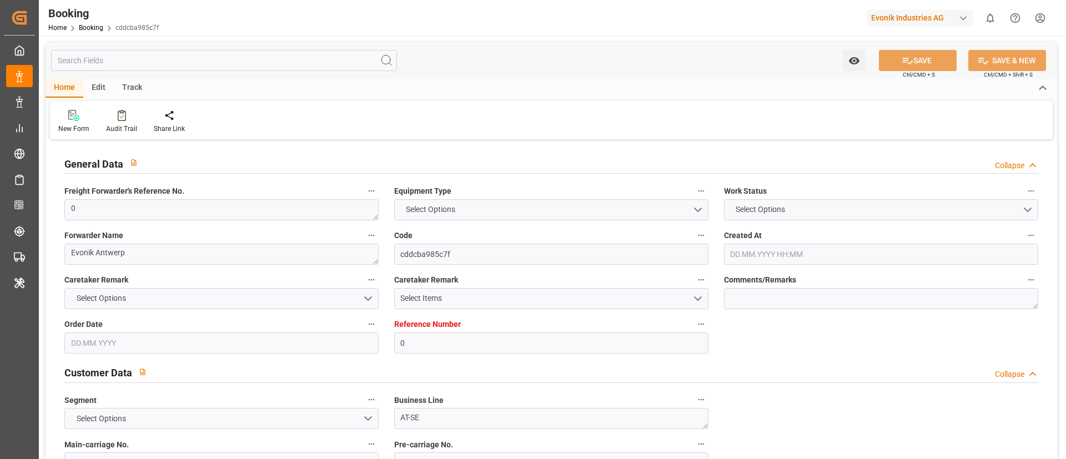
type input "[DATE] 09:25"
type input "[DATE]"
type input "[DATE] 15:35"
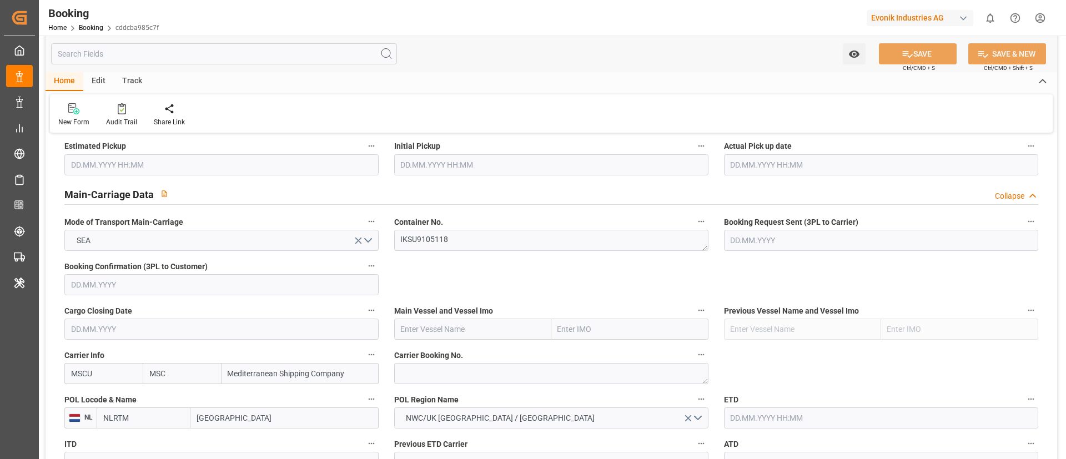
scroll to position [666, 0]
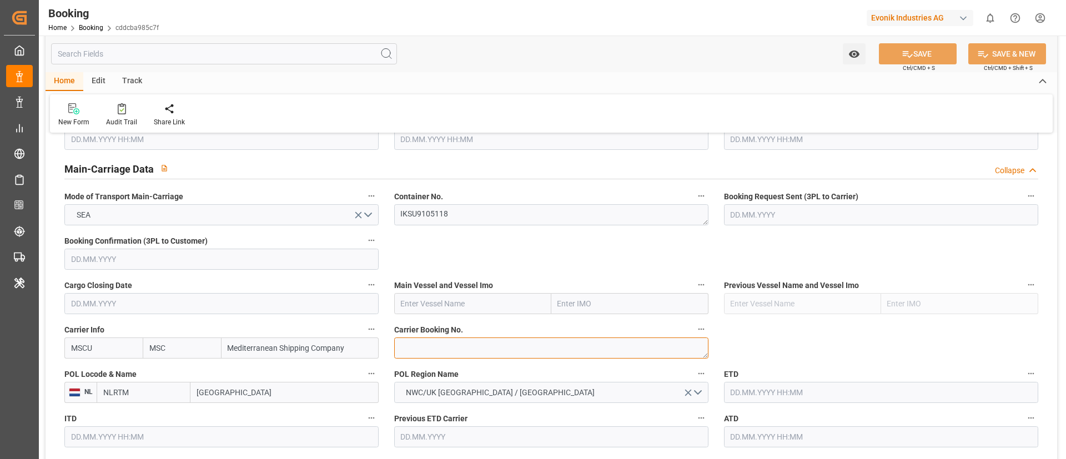
click at [459, 346] on textarea at bounding box center [551, 347] width 314 height 21
paste textarea "213B1912341"
type textarea "213B1912341"
click at [433, 303] on input "text" at bounding box center [472, 303] width 157 height 21
paste input "MSC ELENOIRE"
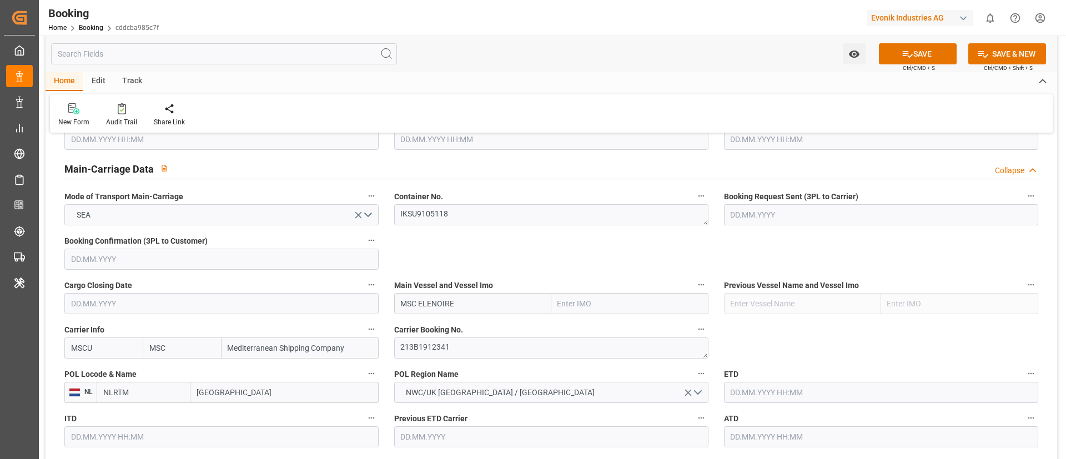
scroll to position [749, 0]
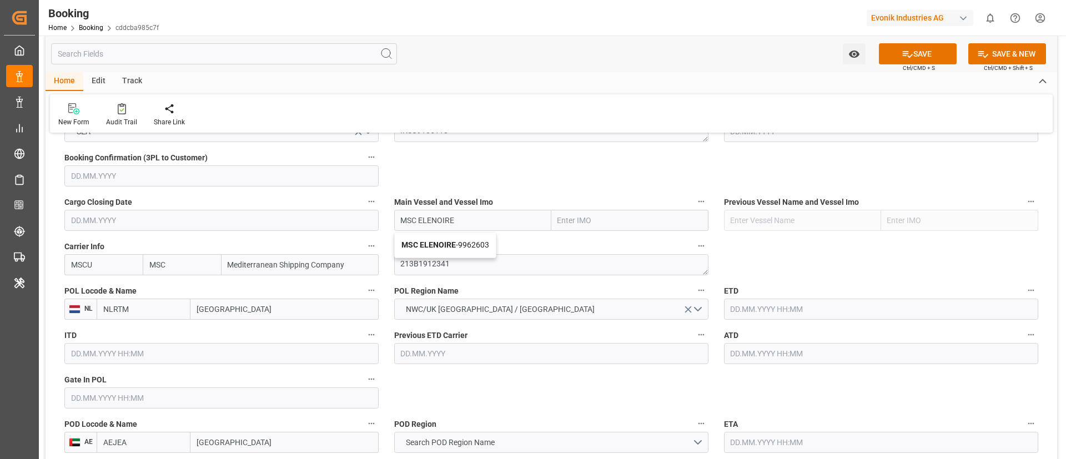
click at [433, 242] on b "MSC ELENOIRE" at bounding box center [428, 244] width 54 height 9
type input "MSC ELENOIRE"
type input "9962603"
click at [243, 311] on input "[GEOGRAPHIC_DATA]" at bounding box center [284, 309] width 188 height 21
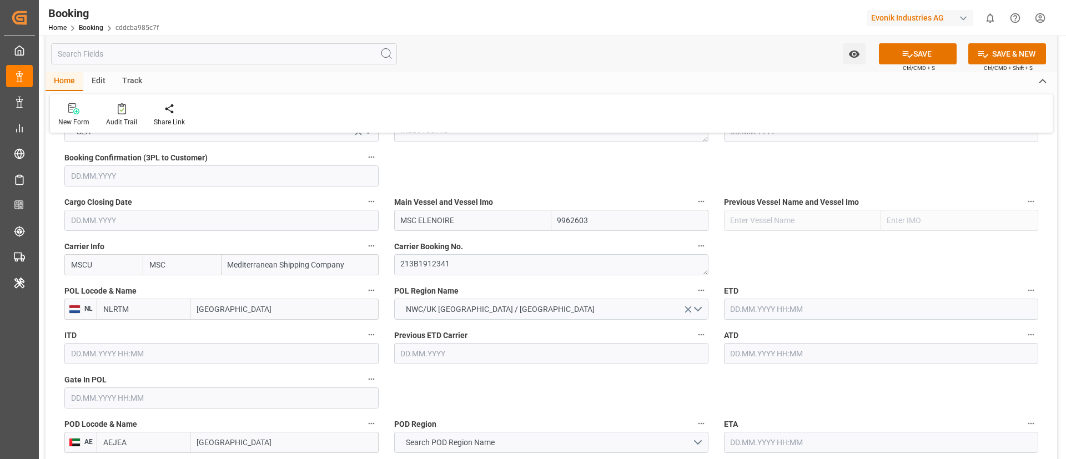
paste input "[GEOGRAPHIC_DATA]"
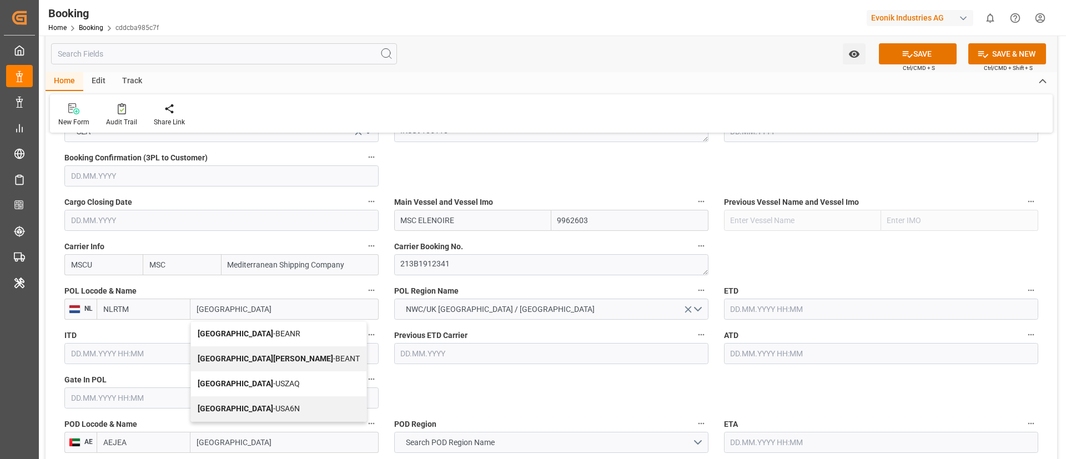
click at [231, 332] on span "Antwerp - BEANR" at bounding box center [249, 333] width 103 height 9
type input "[GEOGRAPHIC_DATA]"
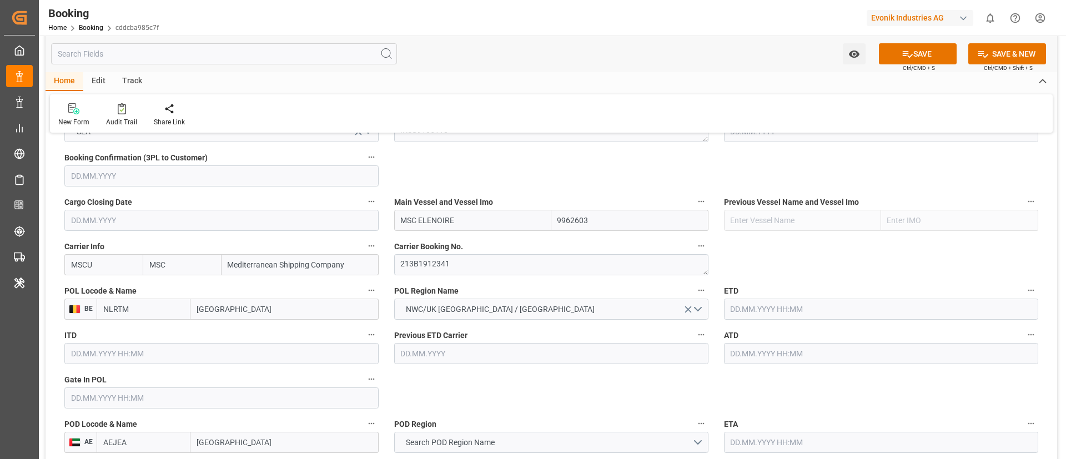
type input "BEANR"
click at [196, 398] on input "text" at bounding box center [221, 397] width 314 height 21
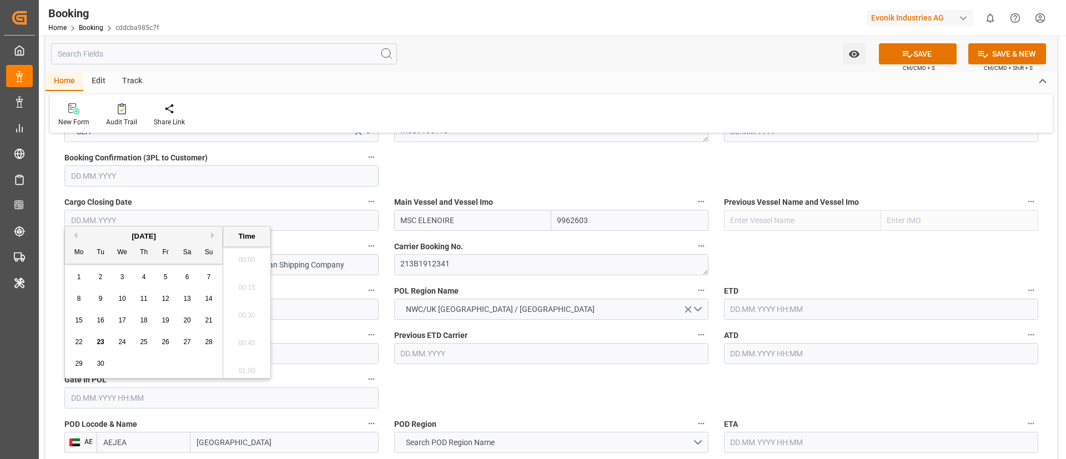
click at [75, 235] on button "Previous Month" at bounding box center [73, 235] width 7 height 7
click at [162, 297] on span "11" at bounding box center [165, 299] width 7 height 8
type input "[DATE] 00:00"
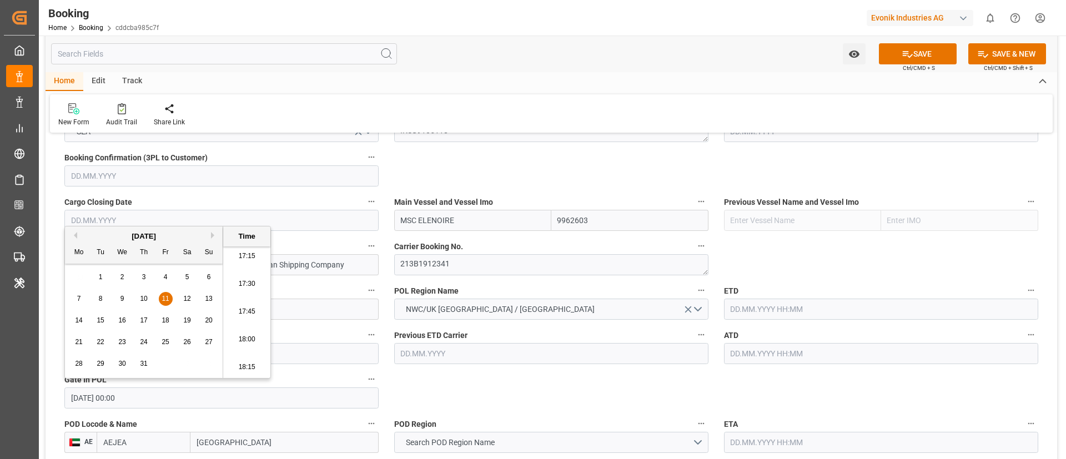
click at [157, 397] on input "11.07.2025 00:00" at bounding box center [221, 397] width 314 height 21
click at [749, 307] on input "text" at bounding box center [881, 309] width 314 height 21
paste input "11.07.2025 00:00"
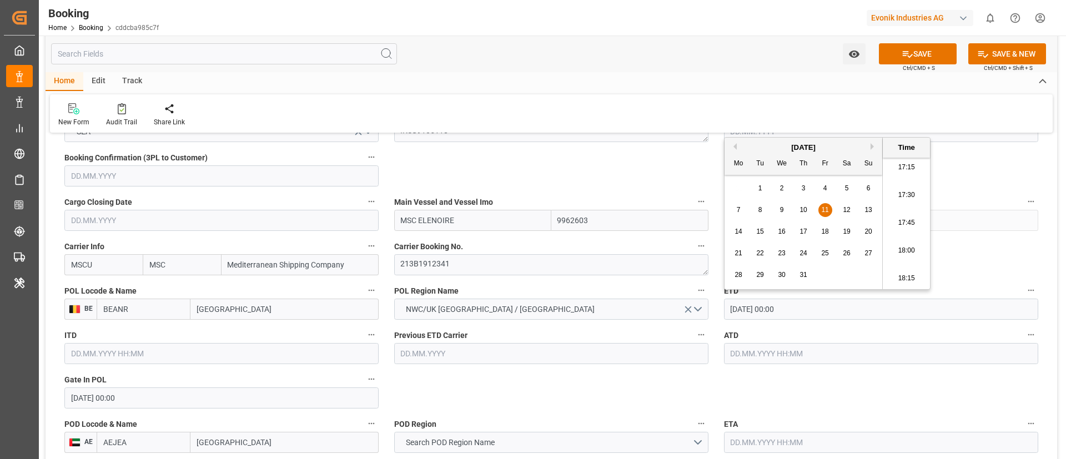
click at [736, 234] on span "14" at bounding box center [737, 232] width 7 height 8
type input "14.07.2025 00:00"
click at [799, 310] on input "14.07.2025 00:00" at bounding box center [881, 309] width 314 height 21
click at [799, 309] on input "14.07.2025 00:00" at bounding box center [881, 309] width 314 height 21
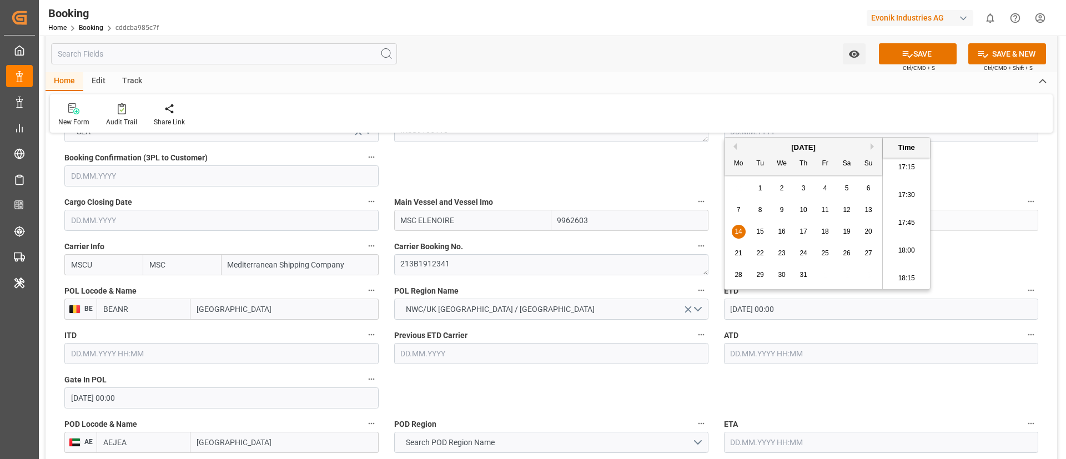
click at [781, 355] on input "text" at bounding box center [881, 353] width 314 height 21
paste input "14.07.2025 00:00"
type input "14.07.2025 00:00"
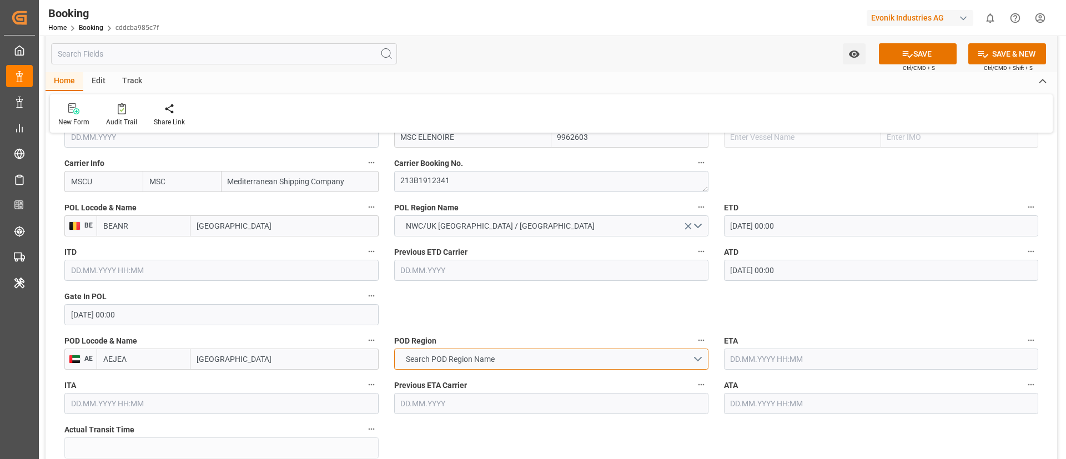
click at [476, 364] on span "Search POD Region Name" at bounding box center [450, 360] width 100 height 12
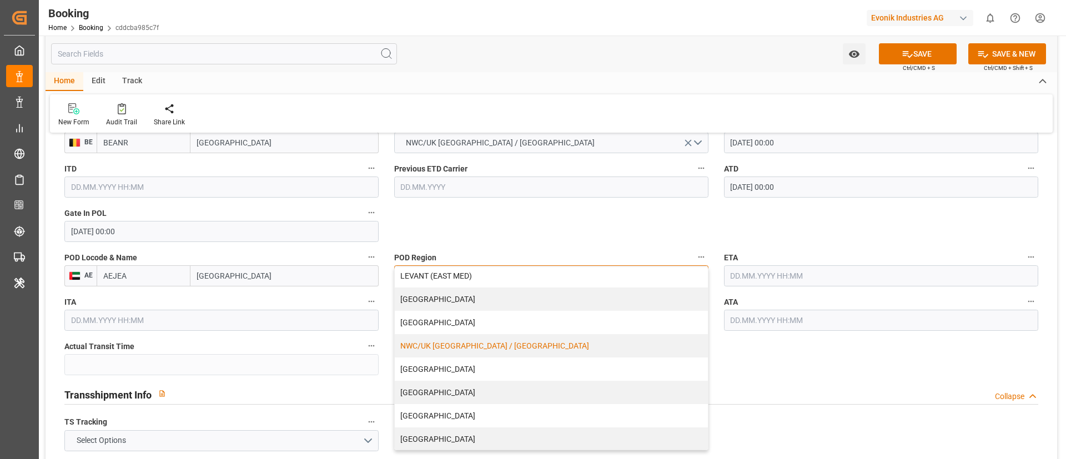
scroll to position [237, 0]
click at [456, 324] on div "MIDDLE EAST" at bounding box center [551, 321] width 313 height 23
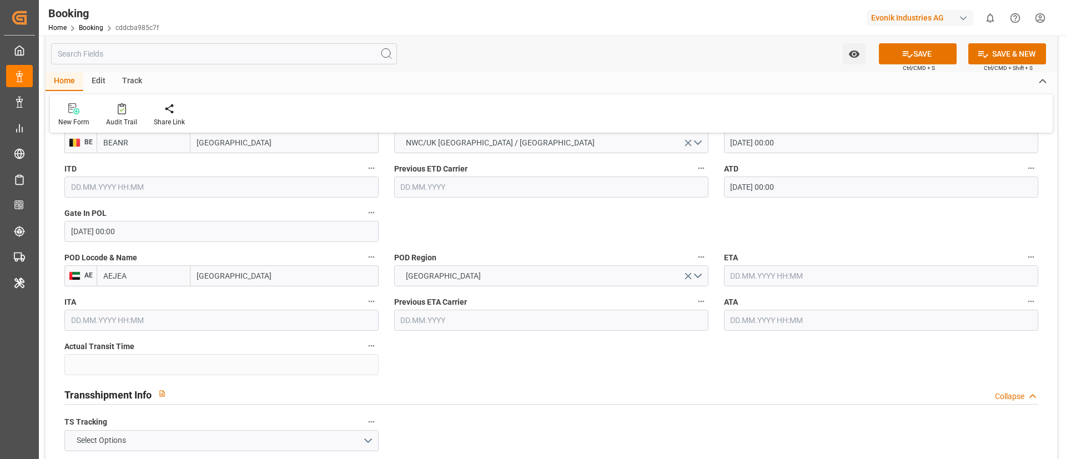
click at [780, 276] on input "text" at bounding box center [881, 275] width 314 height 21
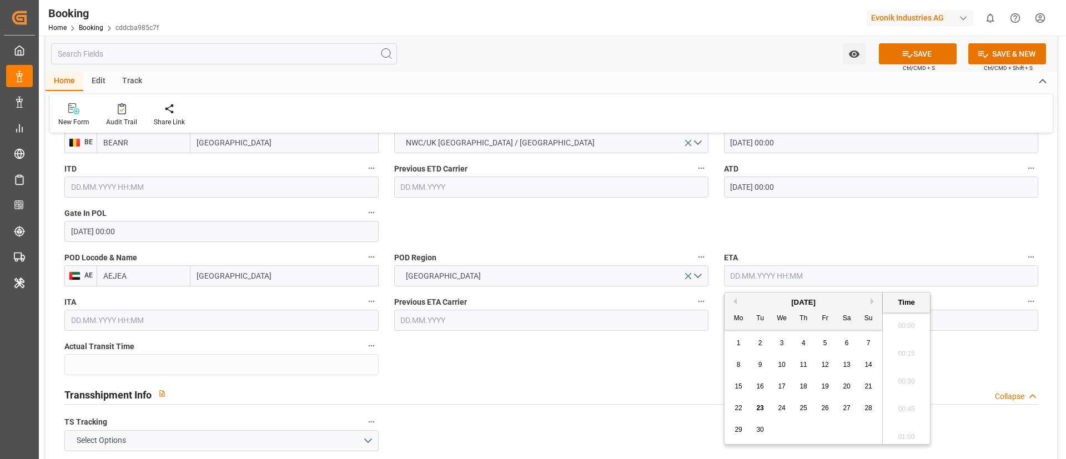
scroll to position [1919, 0]
click at [734, 301] on button "Previous Month" at bounding box center [733, 301] width 7 height 7
click at [845, 386] on span "16" at bounding box center [845, 386] width 7 height 8
type input "16.08.2025 00:00"
click at [809, 277] on input "16.08.2025 00:00" at bounding box center [881, 275] width 314 height 21
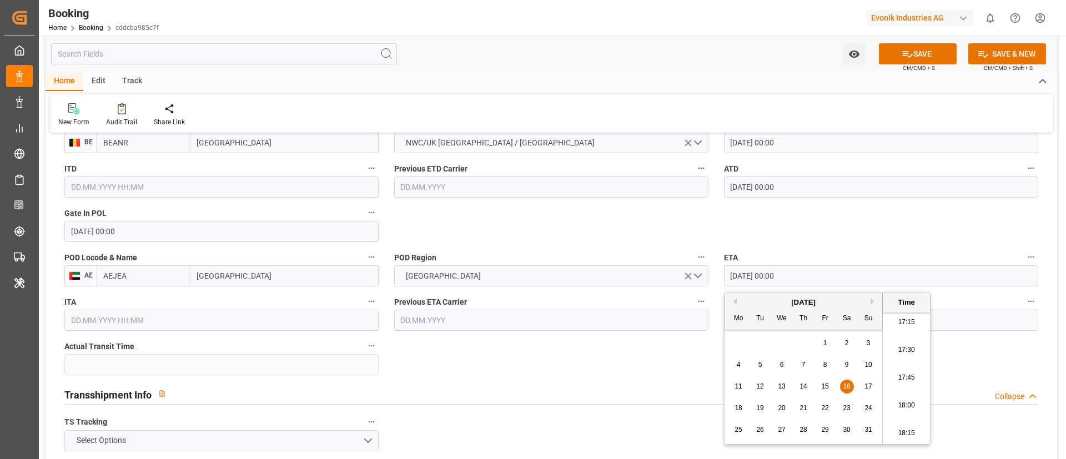
click at [809, 277] on input "16.08.2025 00:00" at bounding box center [881, 275] width 314 height 21
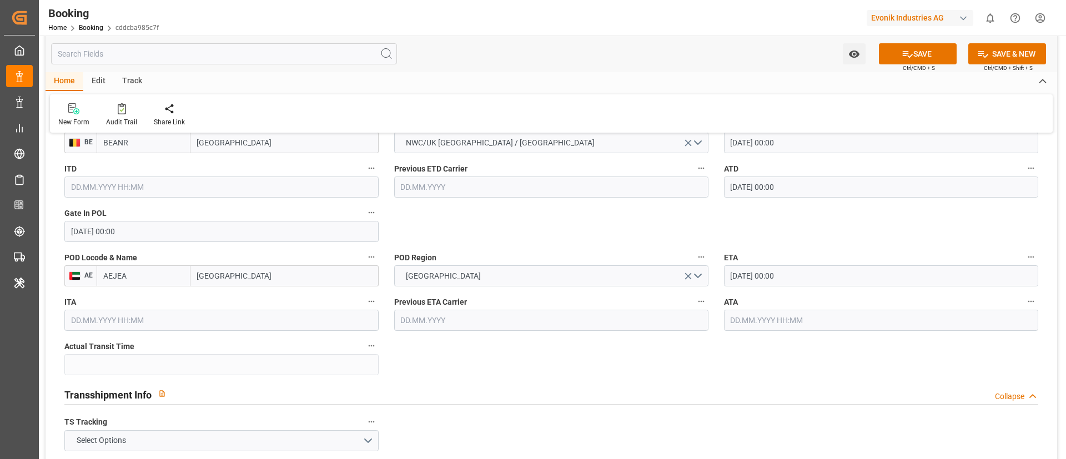
click at [775, 322] on input "text" at bounding box center [881, 320] width 314 height 21
paste input "16.08.2025 00:00"
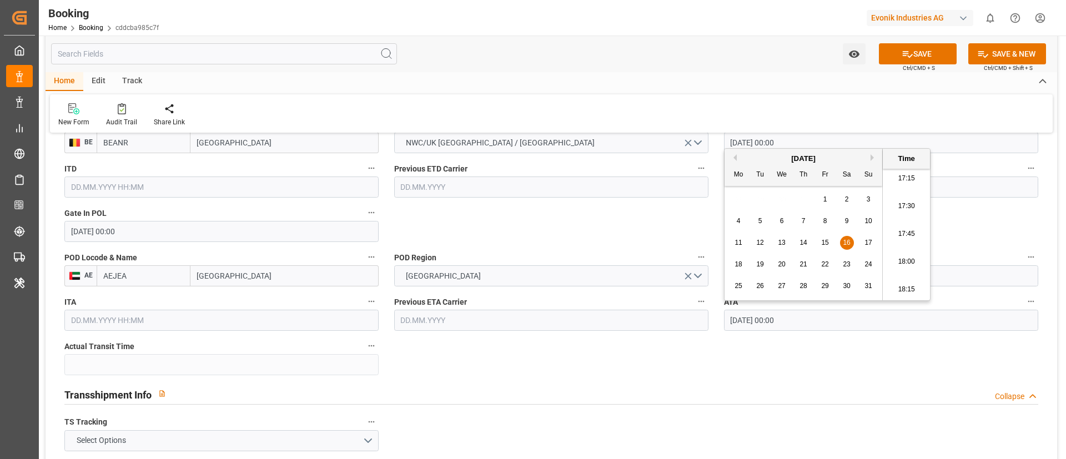
type input "16.08.2025 00:00"
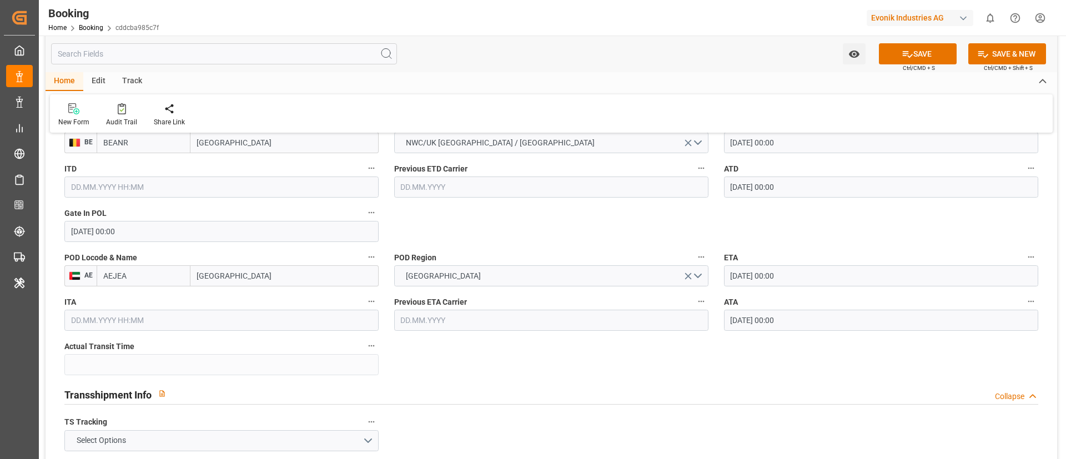
scroll to position [1082, 0]
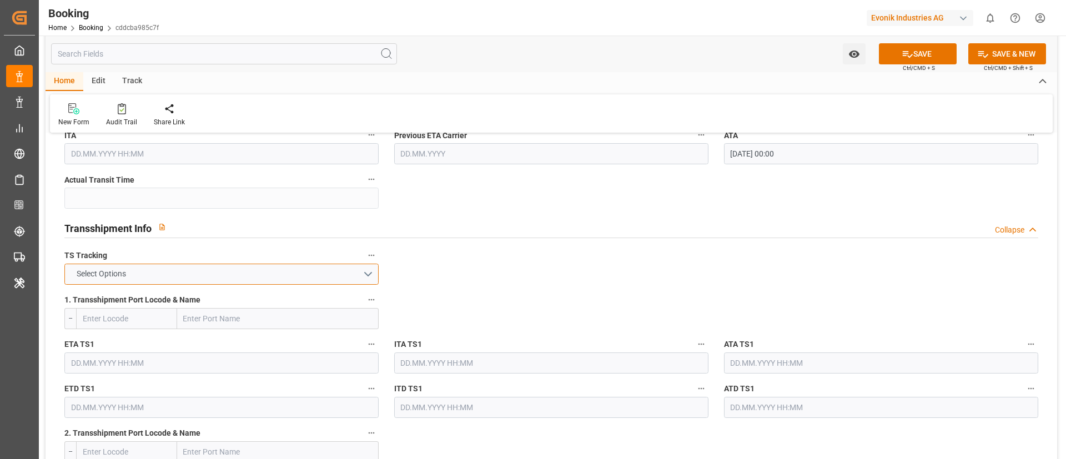
click at [221, 269] on button "Select Options" at bounding box center [221, 274] width 314 height 21
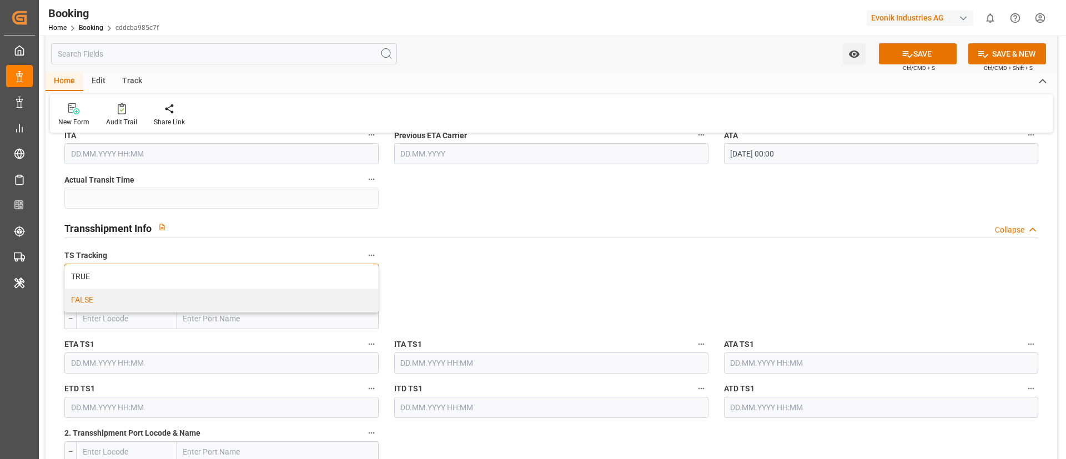
click at [200, 297] on div "FALSE" at bounding box center [221, 300] width 313 height 23
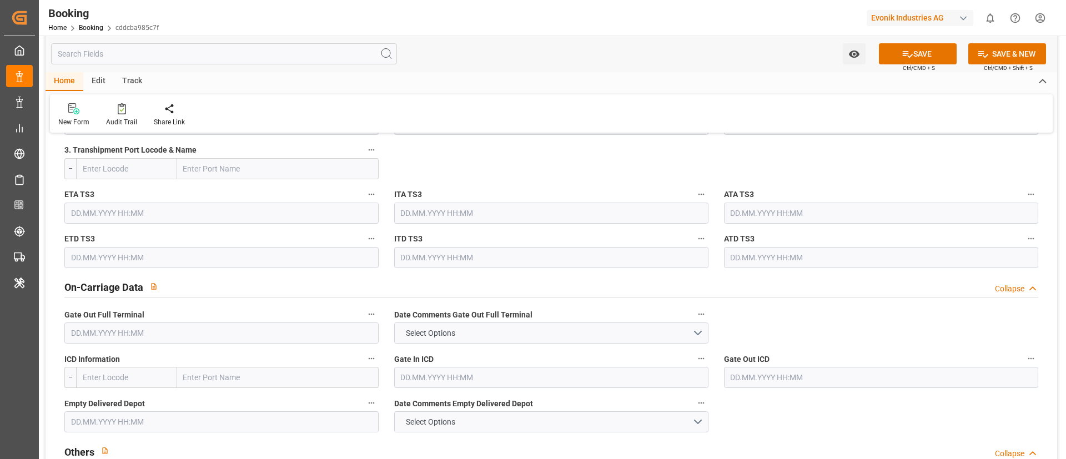
scroll to position [1665, 0]
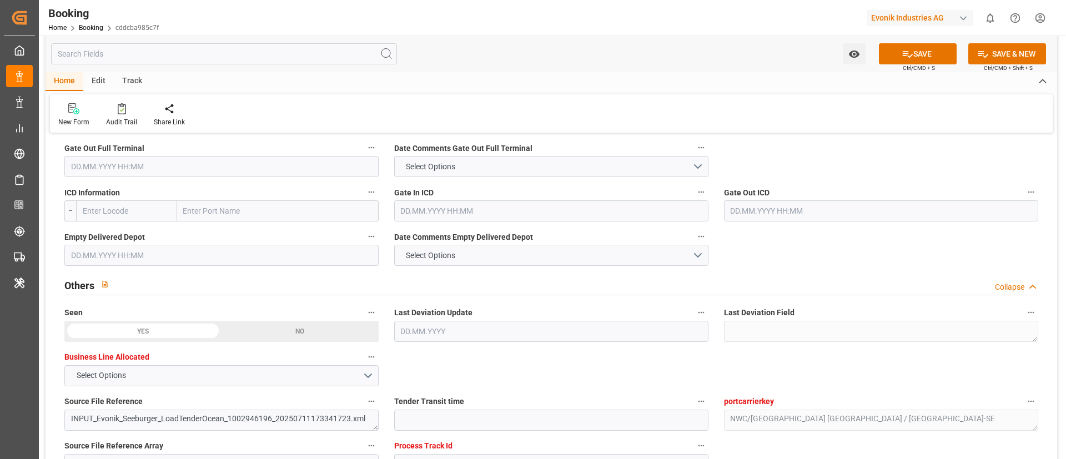
click at [150, 166] on input "text" at bounding box center [221, 166] width 314 height 21
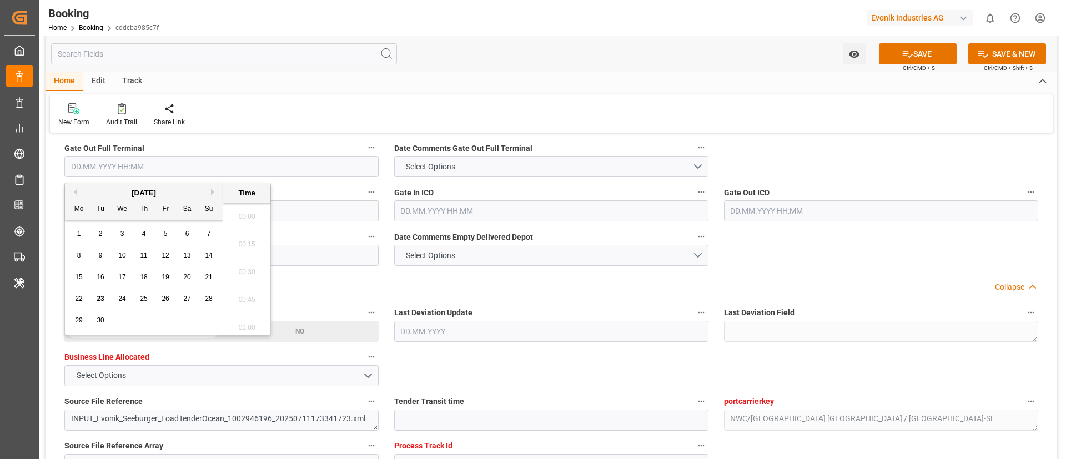
scroll to position [1919, 0]
click at [75, 189] on button "Previous Month" at bounding box center [73, 192] width 7 height 7
click at [147, 296] on span "21" at bounding box center [143, 299] width 7 height 8
type input "21.08.2025 00:00"
click at [230, 166] on input "21.08.2025 00:00" at bounding box center [221, 166] width 314 height 21
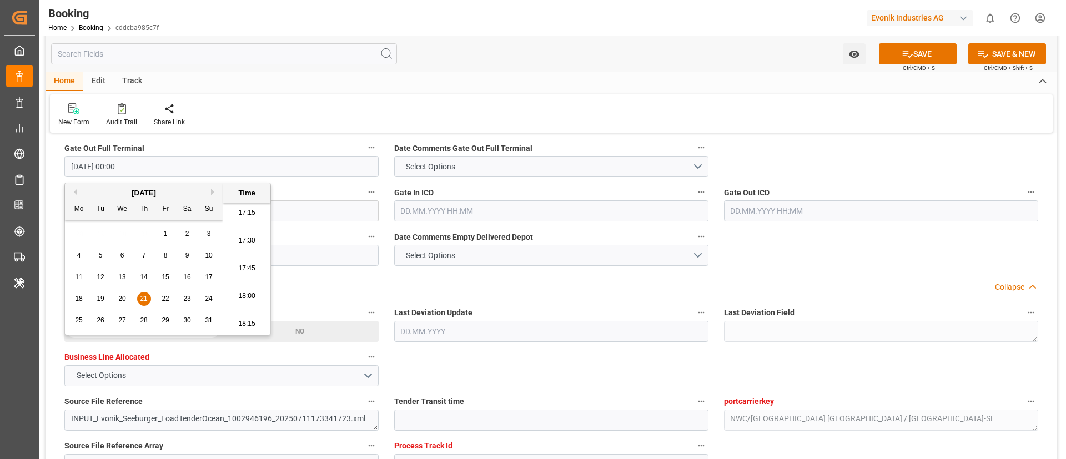
click at [230, 166] on input "21.08.2025 00:00" at bounding box center [221, 166] width 314 height 21
click at [392, 93] on div "Home Edit Track New Form Audit Trail Share Link" at bounding box center [551, 102] width 1011 height 60
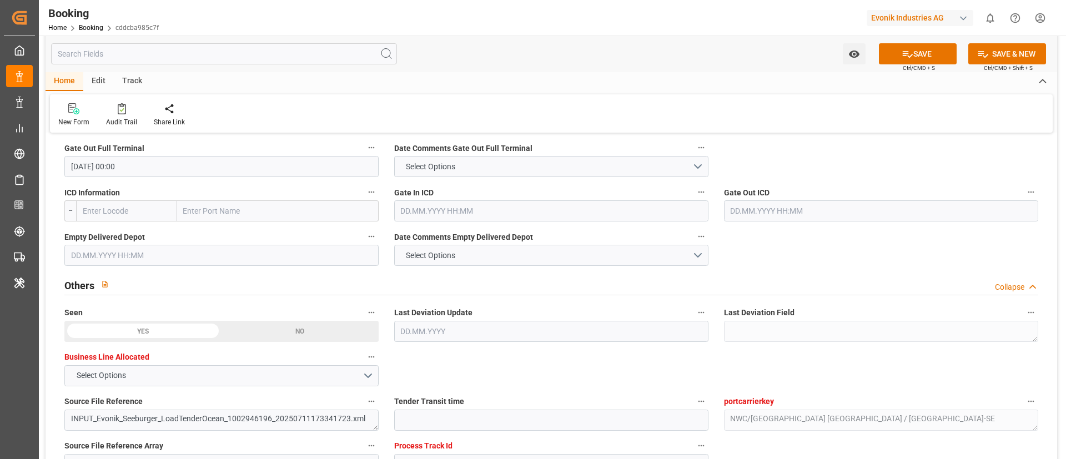
click at [268, 255] on input "text" at bounding box center [221, 255] width 314 height 21
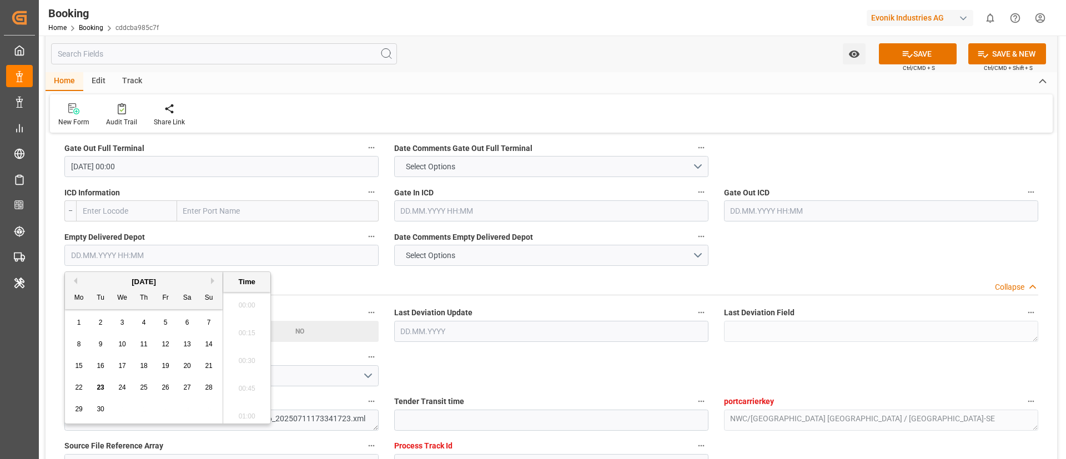
paste input "21.08.2025 00:00"
type input "21.08.2025 00:00"
click at [476, 75] on div "Home Edit Track" at bounding box center [551, 81] width 1011 height 19
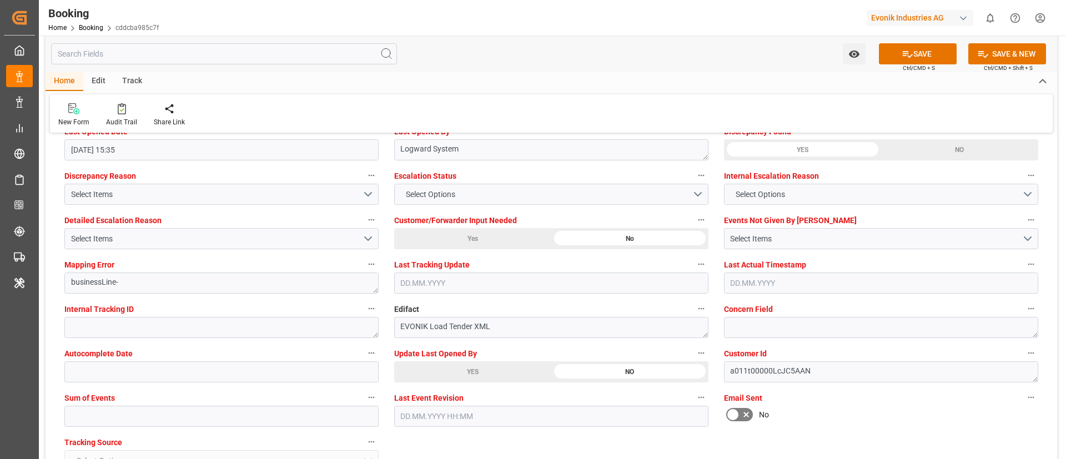
scroll to position [2081, 0]
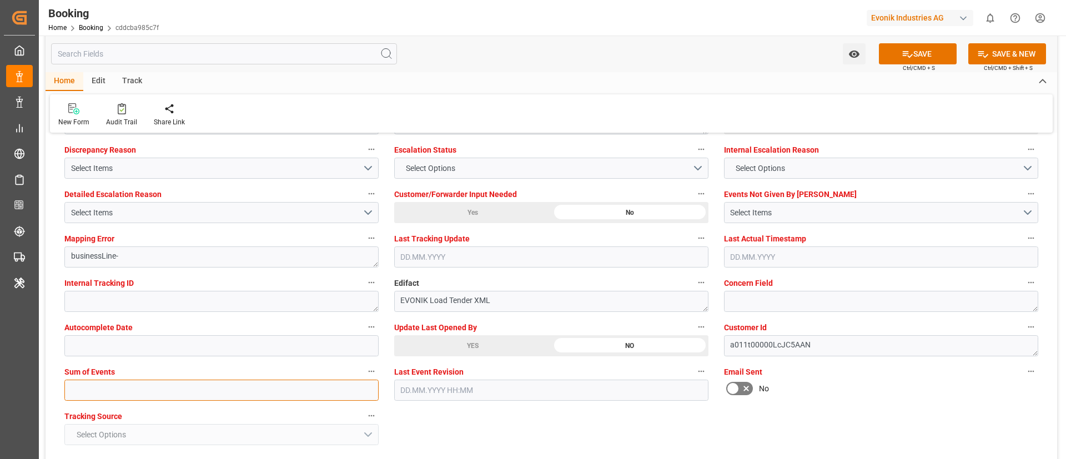
click at [203, 392] on input "text" at bounding box center [221, 390] width 314 height 21
type input "0"
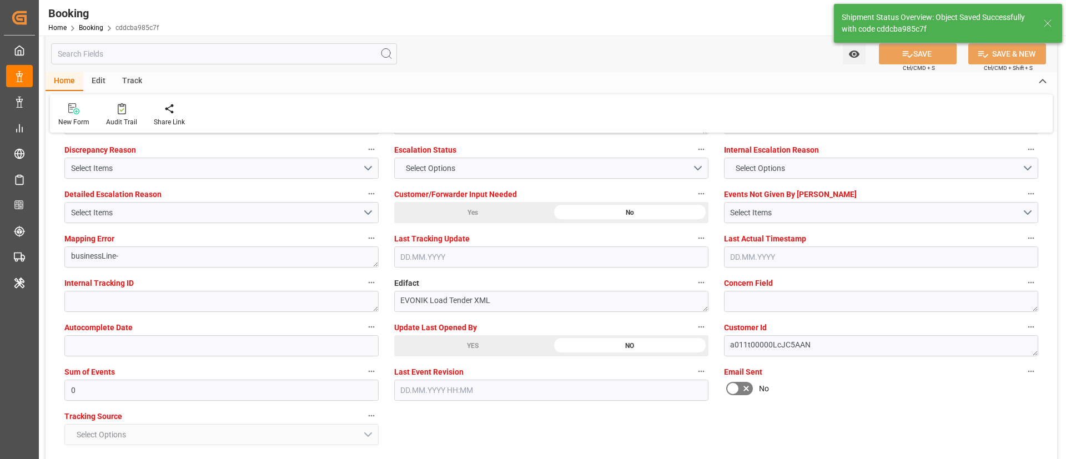
scroll to position [1998, 0]
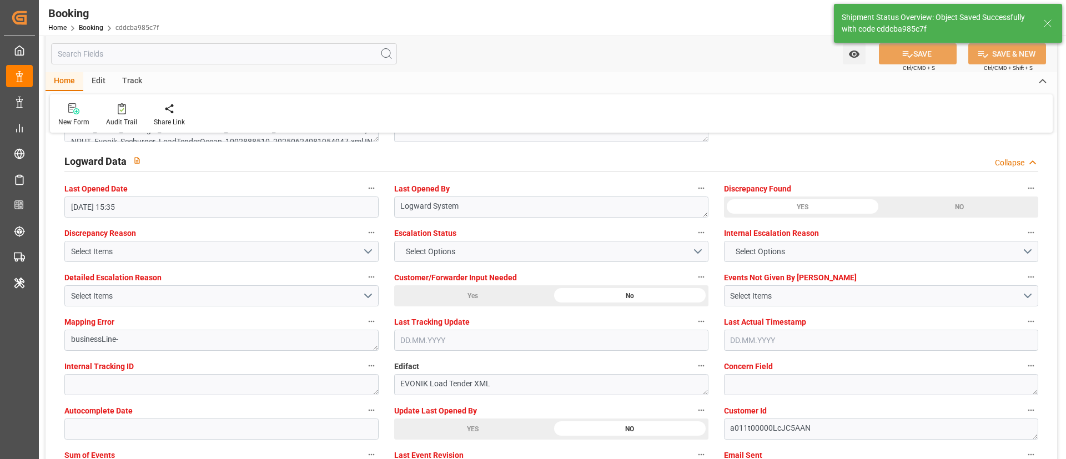
type input "33"
type input "14.07.2025 00:00"
type input "16.08.2025 00:00"
type input "23.09.2025 12:23"
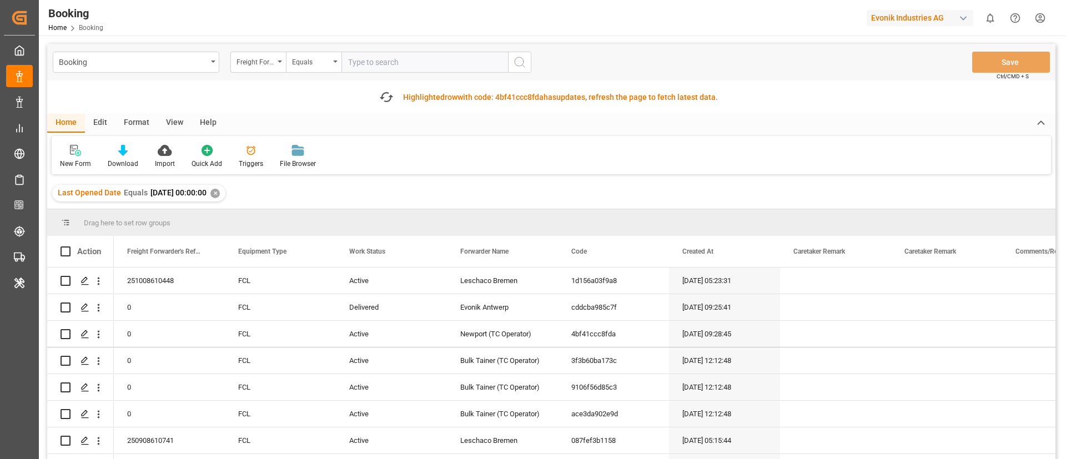
click at [172, 129] on div "View" at bounding box center [175, 123] width 34 height 19
click at [78, 154] on div at bounding box center [71, 150] width 22 height 12
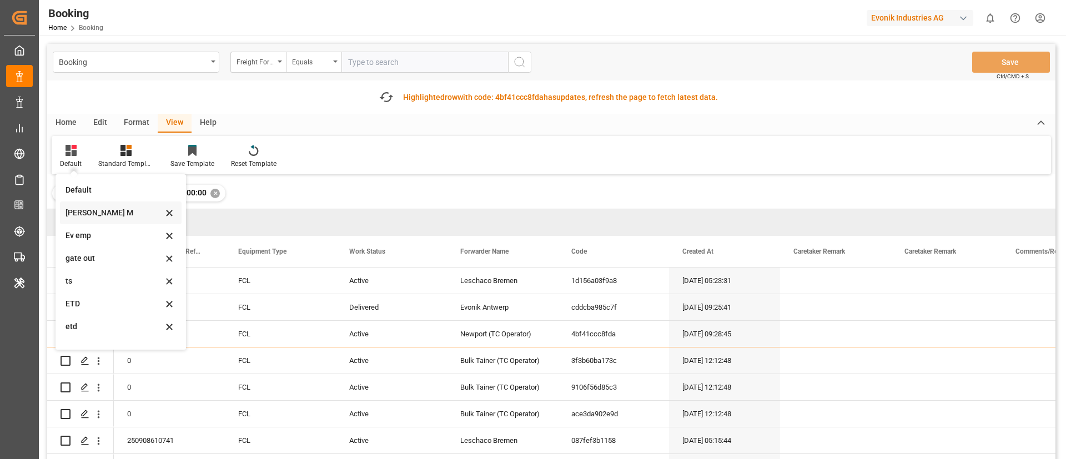
click at [90, 209] on div "[PERSON_NAME] M" at bounding box center [113, 213] width 97 height 12
